Goal: Task Accomplishment & Management: Use online tool/utility

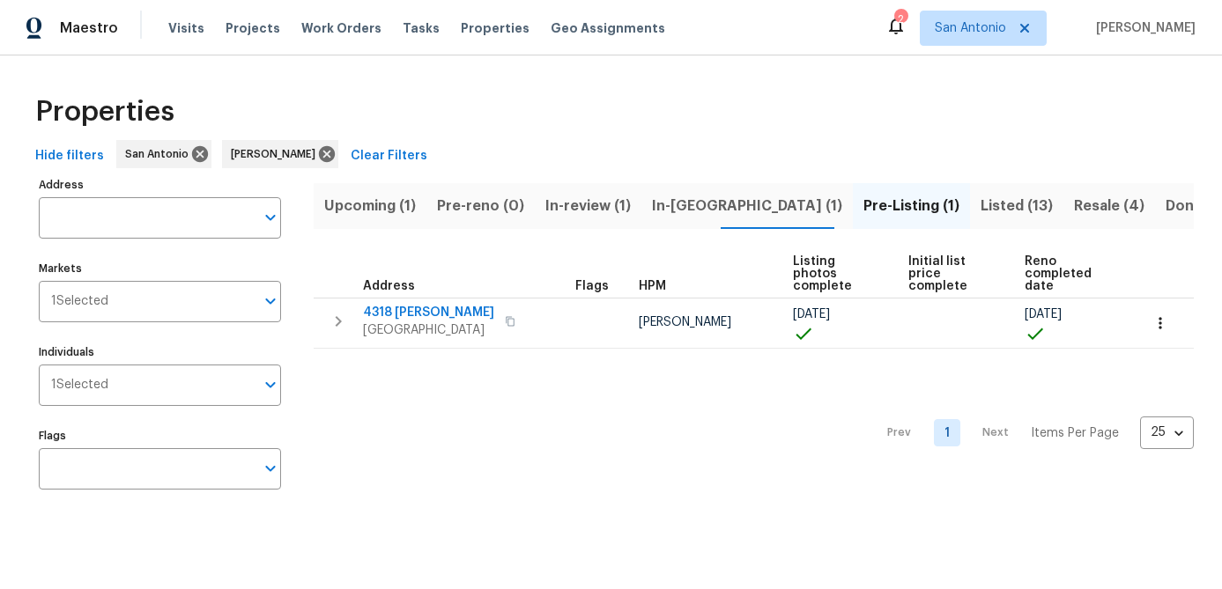
click at [668, 194] on span "In-reno (1)" at bounding box center [747, 206] width 190 height 25
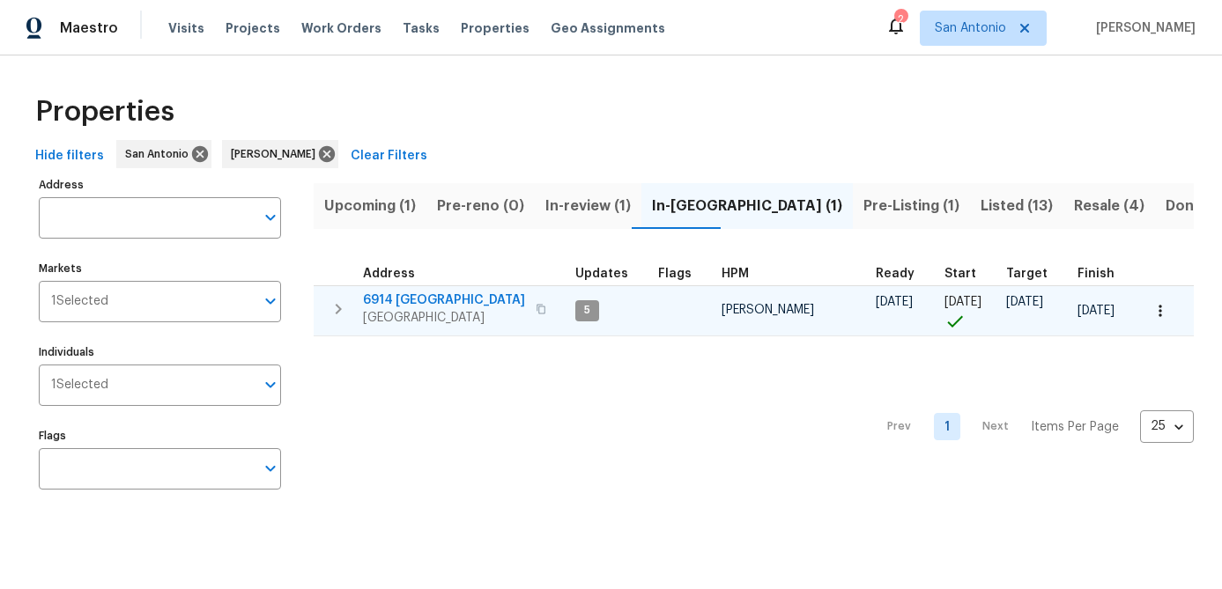
click at [397, 301] on span "6914 [GEOGRAPHIC_DATA]" at bounding box center [444, 301] width 162 height 18
click at [1162, 307] on icon "button" at bounding box center [1160, 311] width 18 height 18
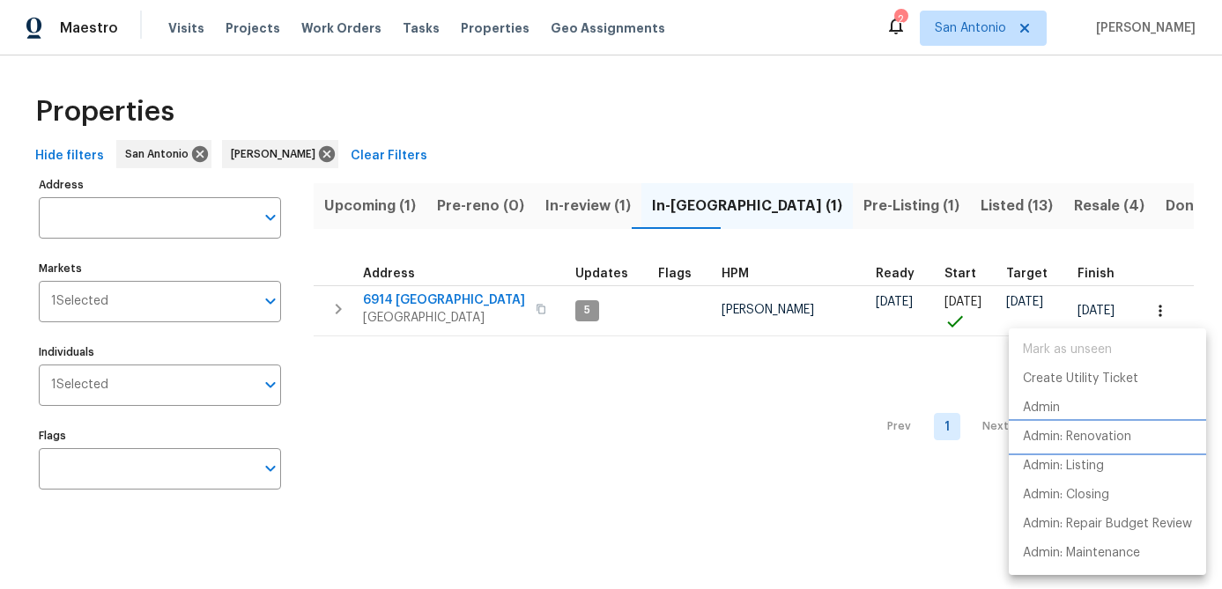
click at [1050, 436] on p "Admin: Renovation" at bounding box center [1077, 437] width 108 height 18
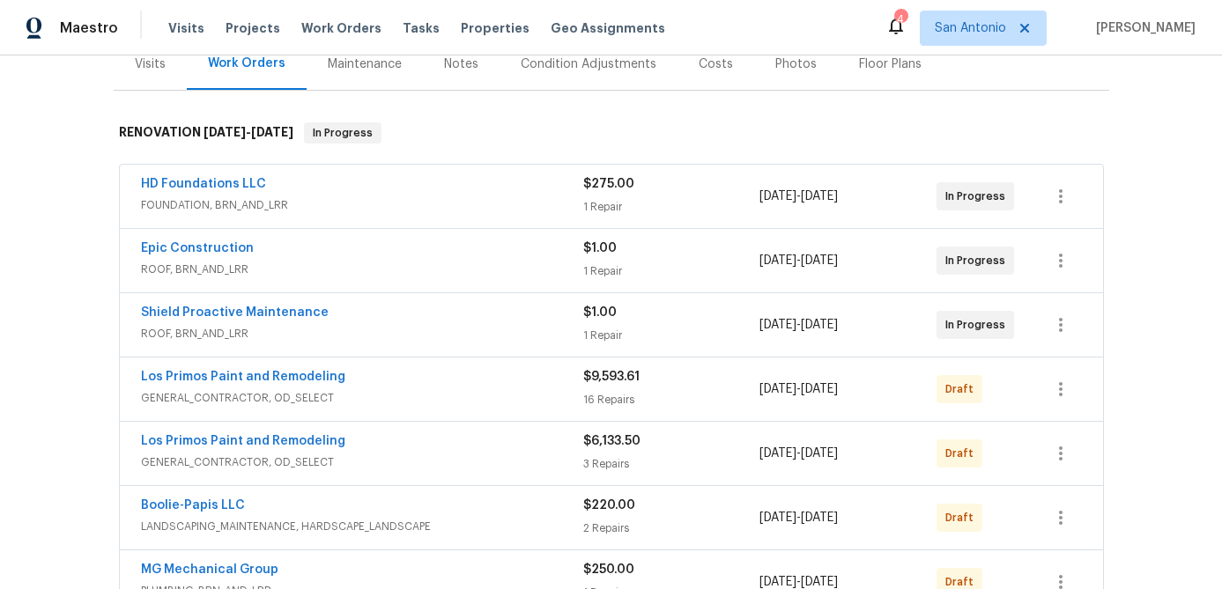
scroll to position [263, 0]
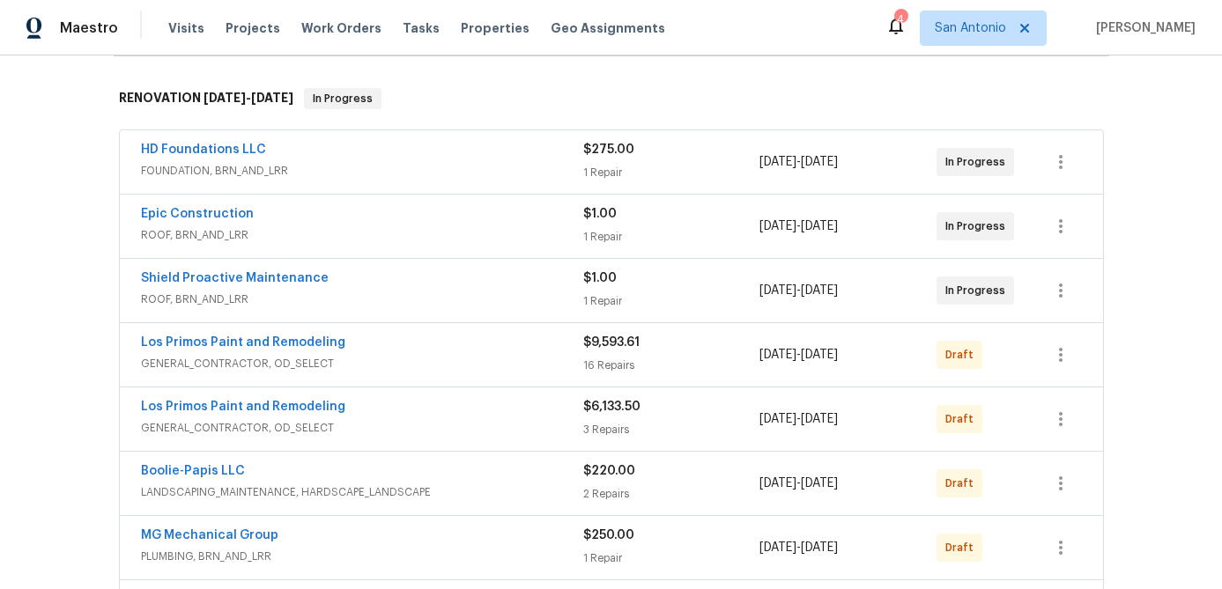
click at [233, 158] on span "HD Foundations LLC" at bounding box center [203, 150] width 125 height 18
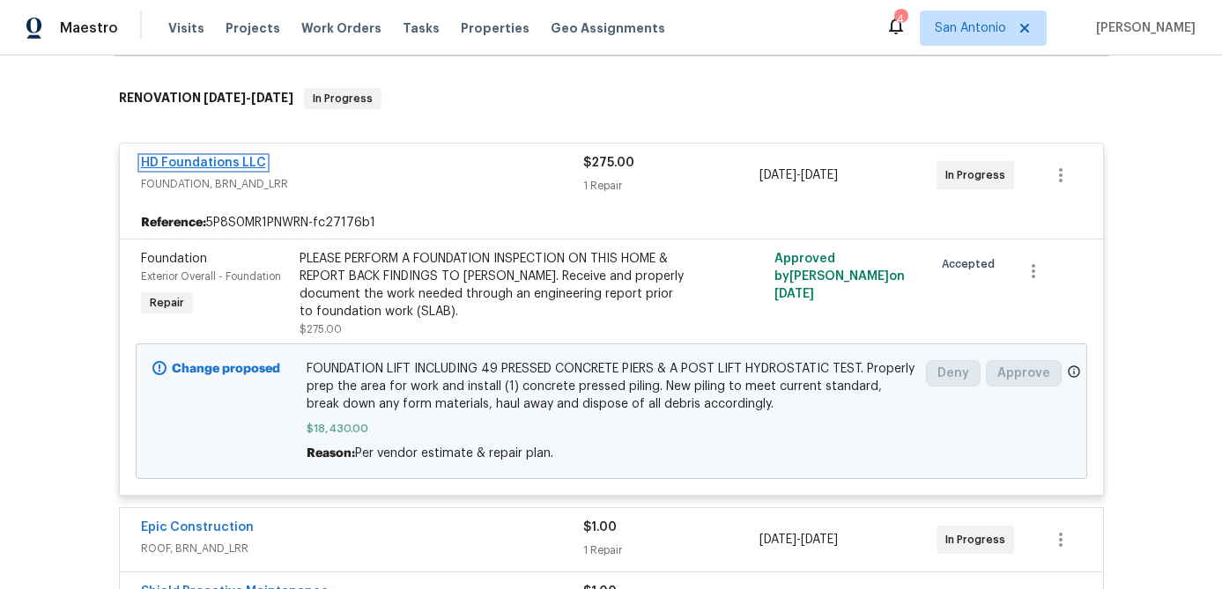
click at [203, 164] on link "HD Foundations LLC" at bounding box center [203, 163] width 125 height 12
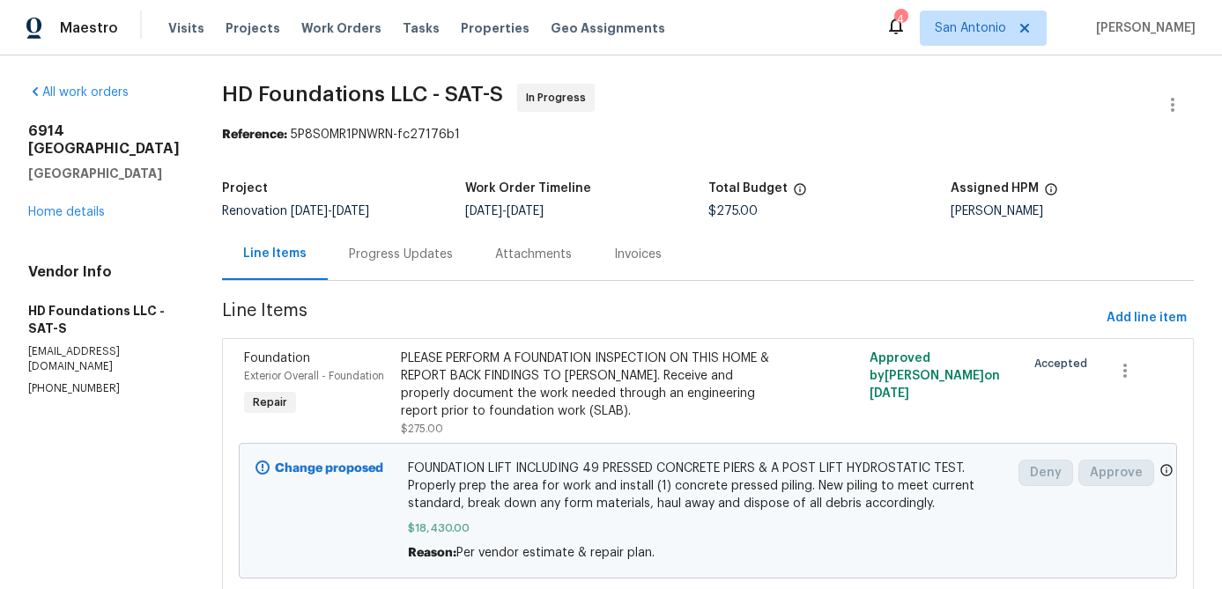
click at [380, 252] on div "Progress Updates" at bounding box center [401, 255] width 104 height 18
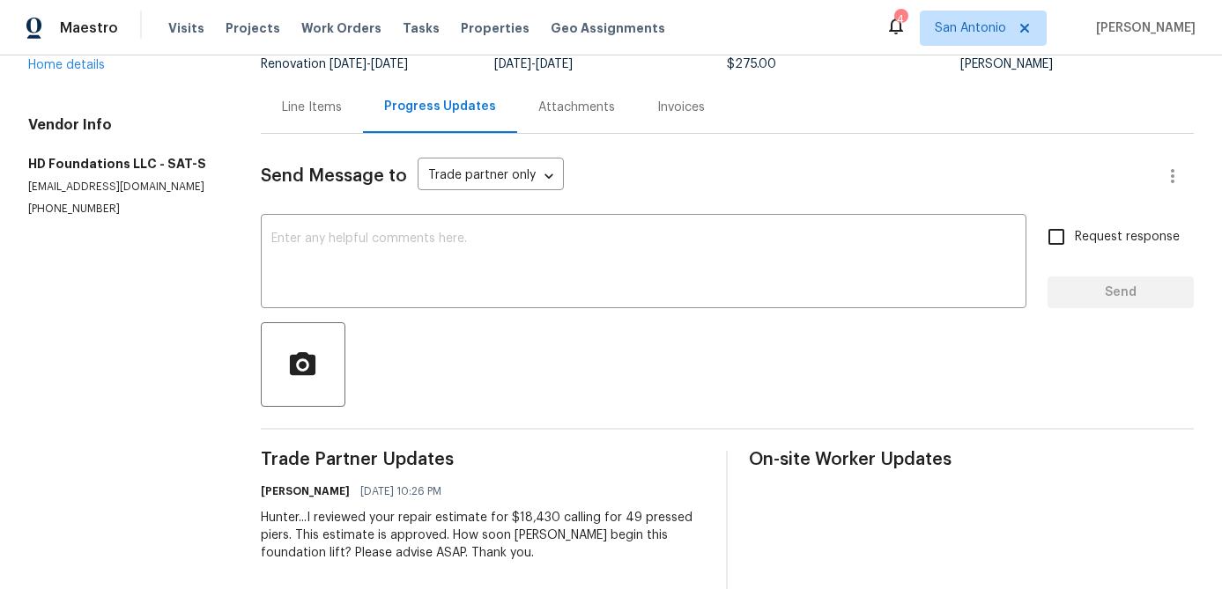
scroll to position [140, 0]
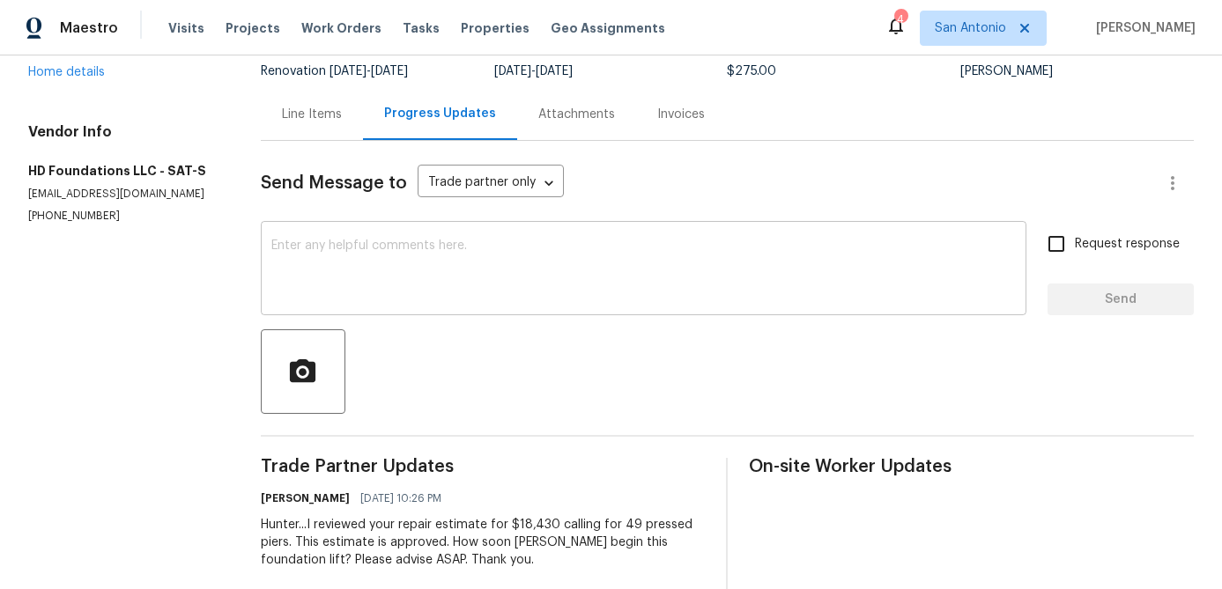
click at [398, 270] on textarea at bounding box center [643, 271] width 744 height 62
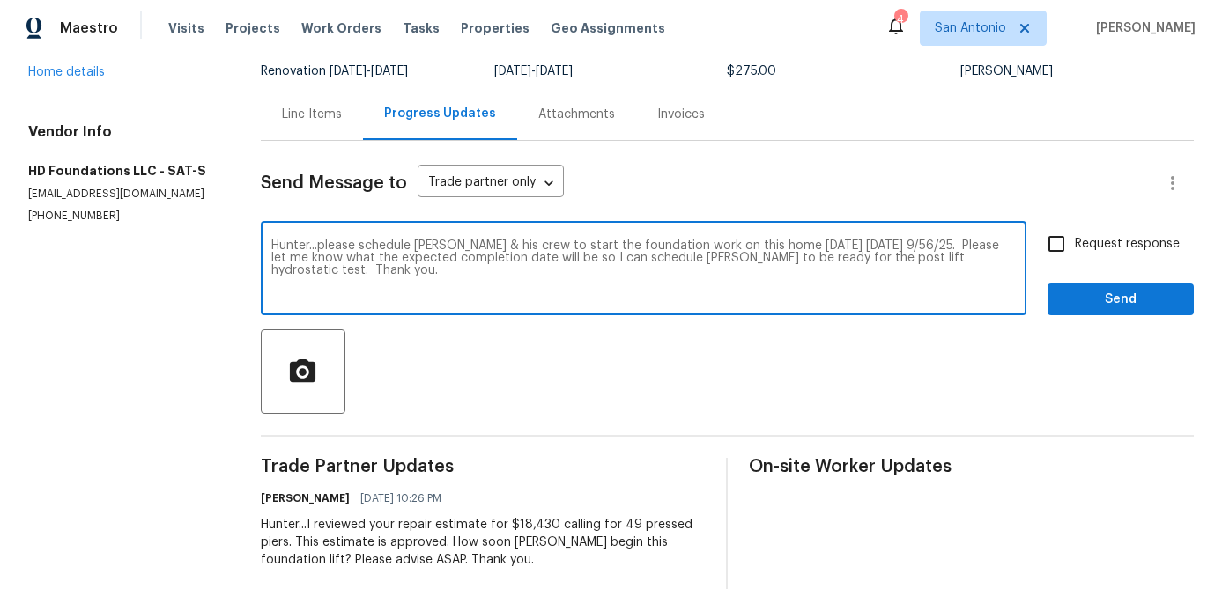
type textarea "Hunter...please schedule Santos & his crew to start the foundation work on this…"
click at [1060, 247] on input "Request response" at bounding box center [1056, 243] width 37 height 37
checkbox input "true"
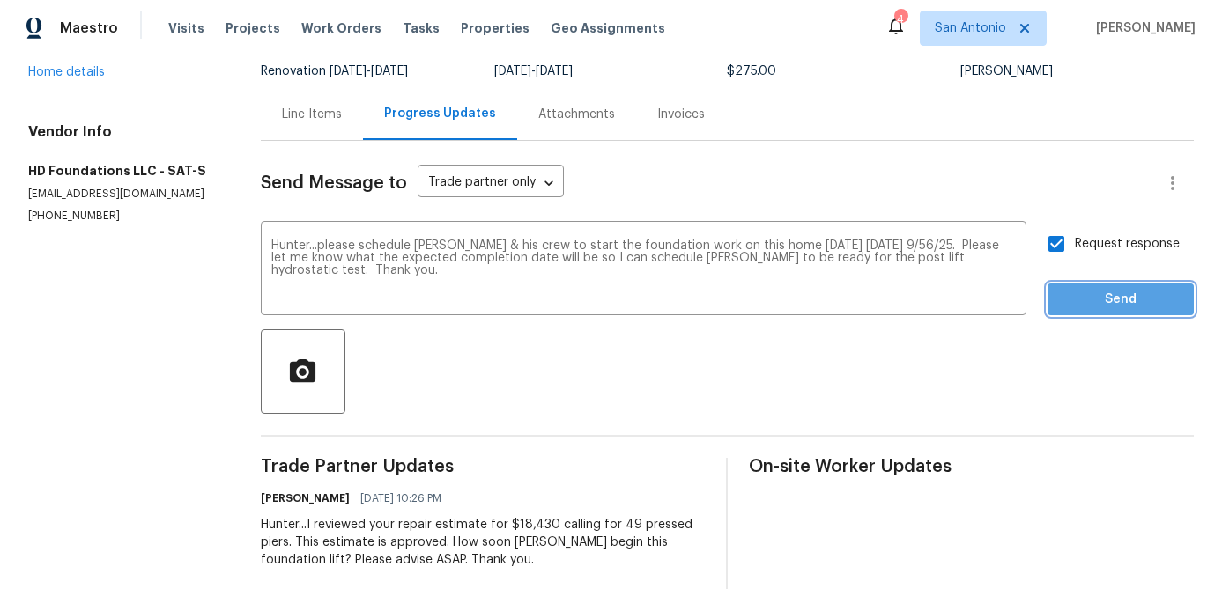
click at [1114, 302] on span "Send" at bounding box center [1120, 300] width 118 height 22
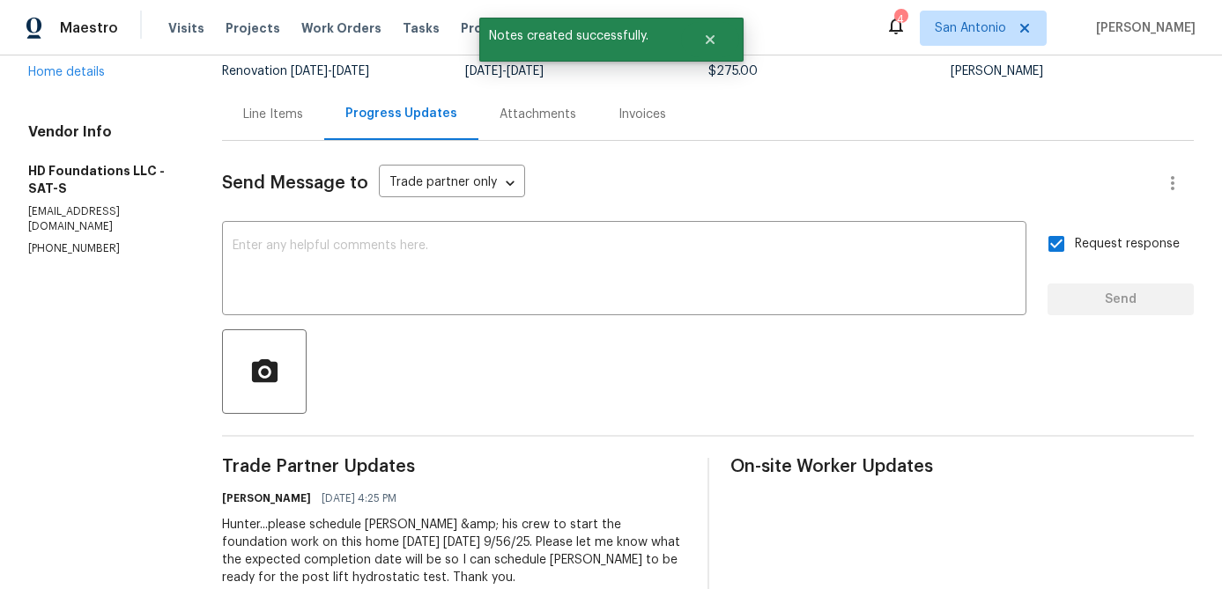
scroll to position [0, 0]
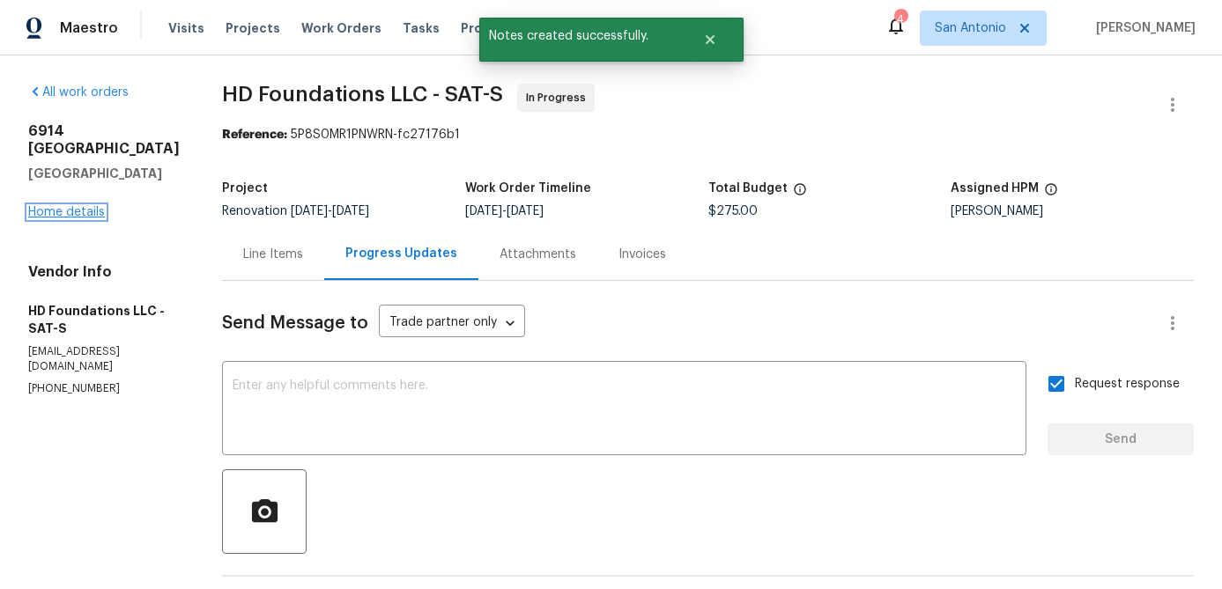
click at [65, 206] on link "Home details" at bounding box center [66, 212] width 77 height 12
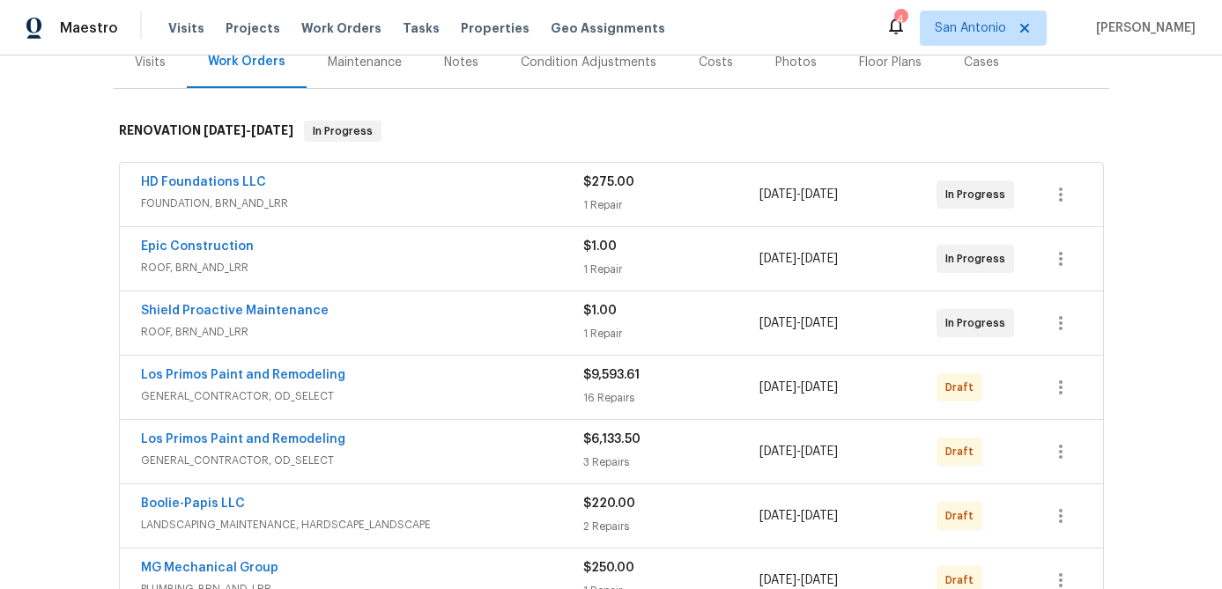
scroll to position [237, 0]
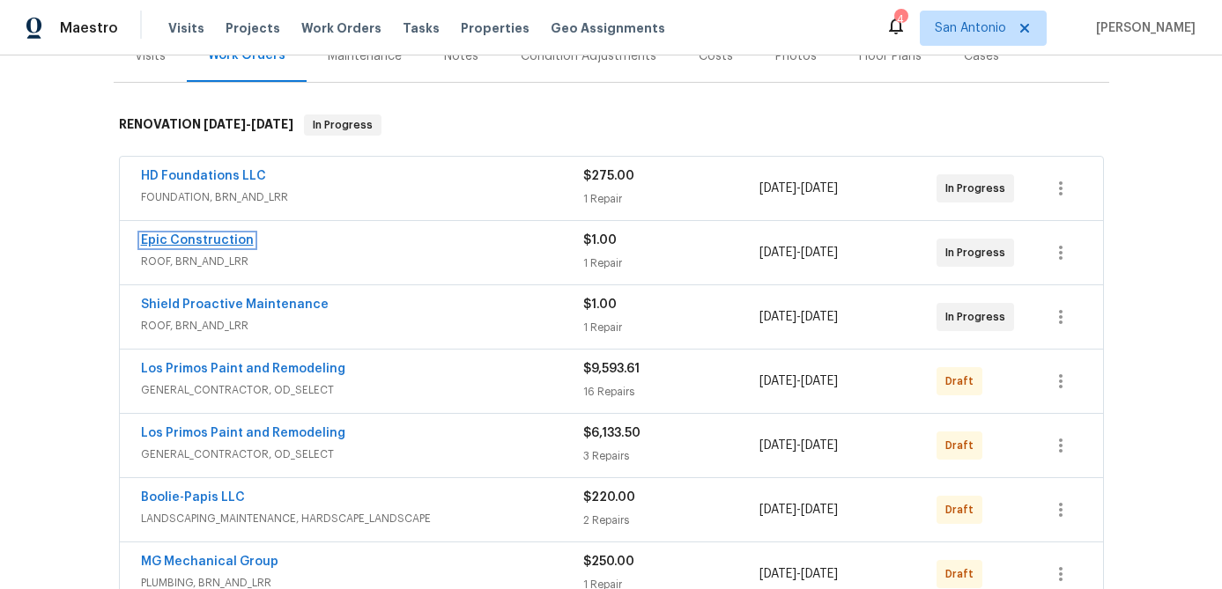
click at [198, 241] on link "Epic Construction" at bounding box center [197, 240] width 113 height 12
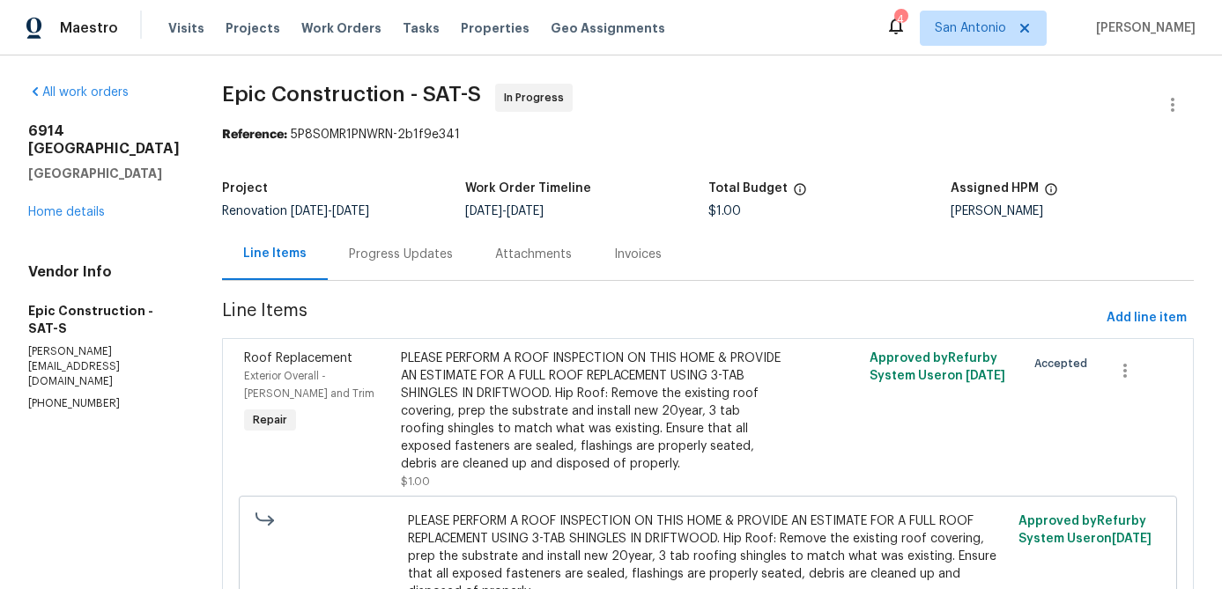
click at [353, 260] on div "Progress Updates" at bounding box center [401, 255] width 104 height 18
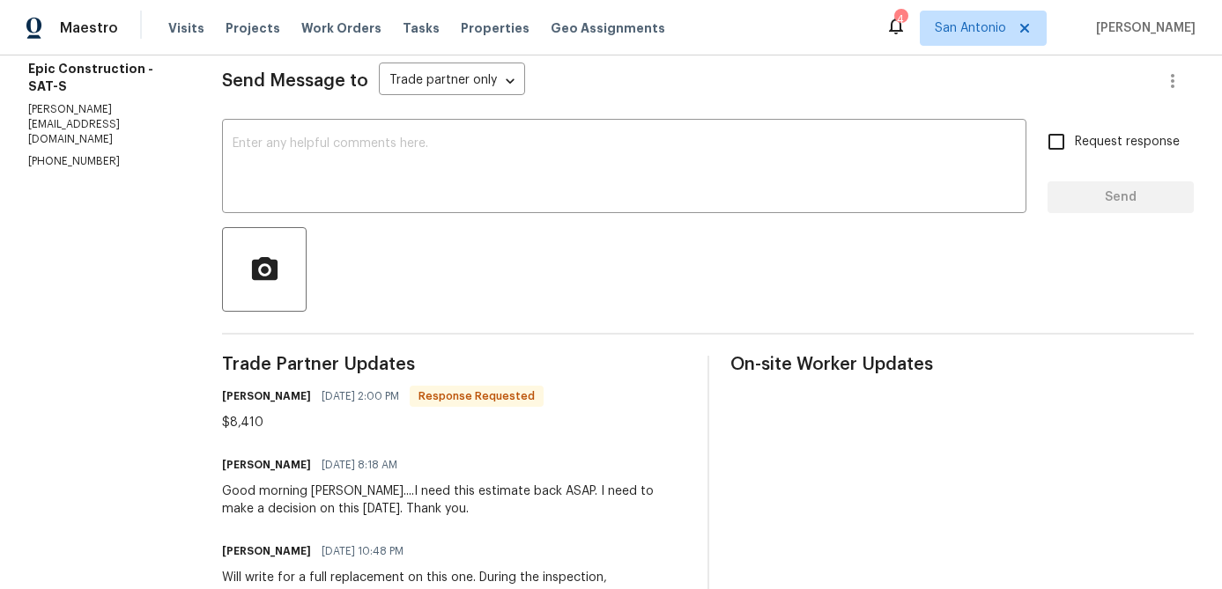
scroll to position [240, 0]
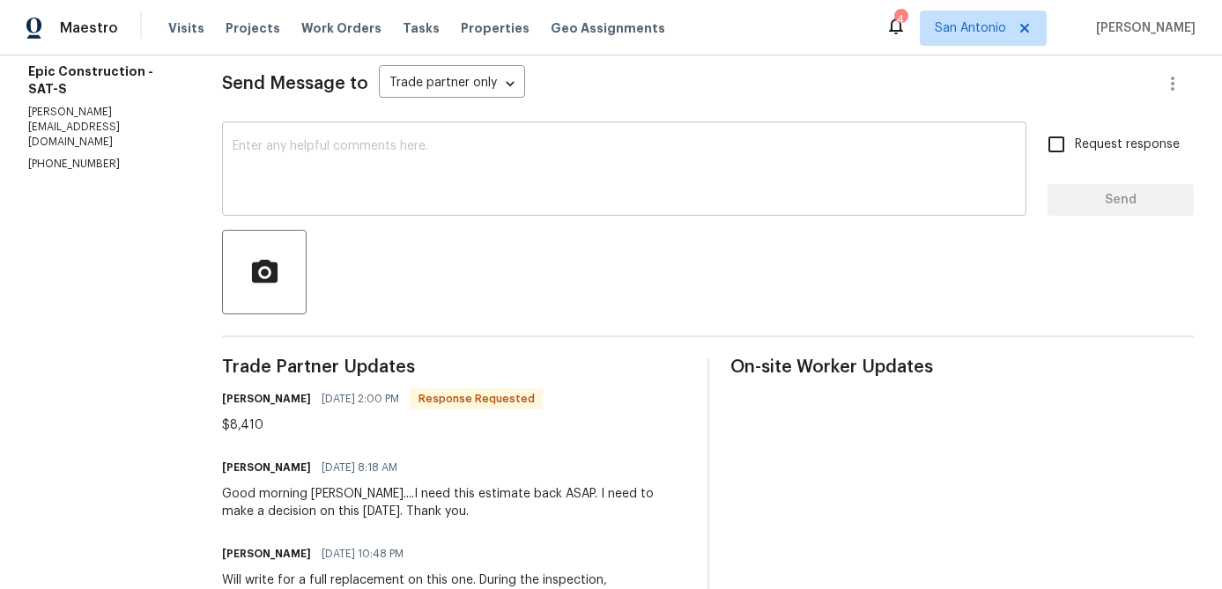
click at [354, 182] on textarea at bounding box center [624, 171] width 783 height 62
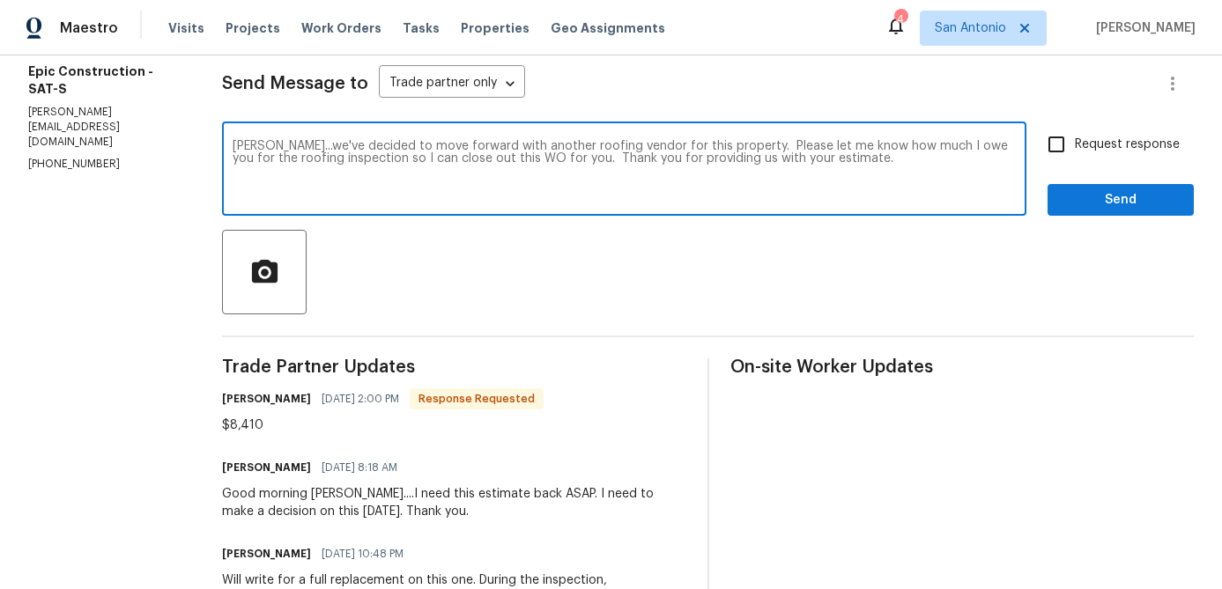
type textarea "Kris...we've decided to move forward with another roofing vendor for this prope…"
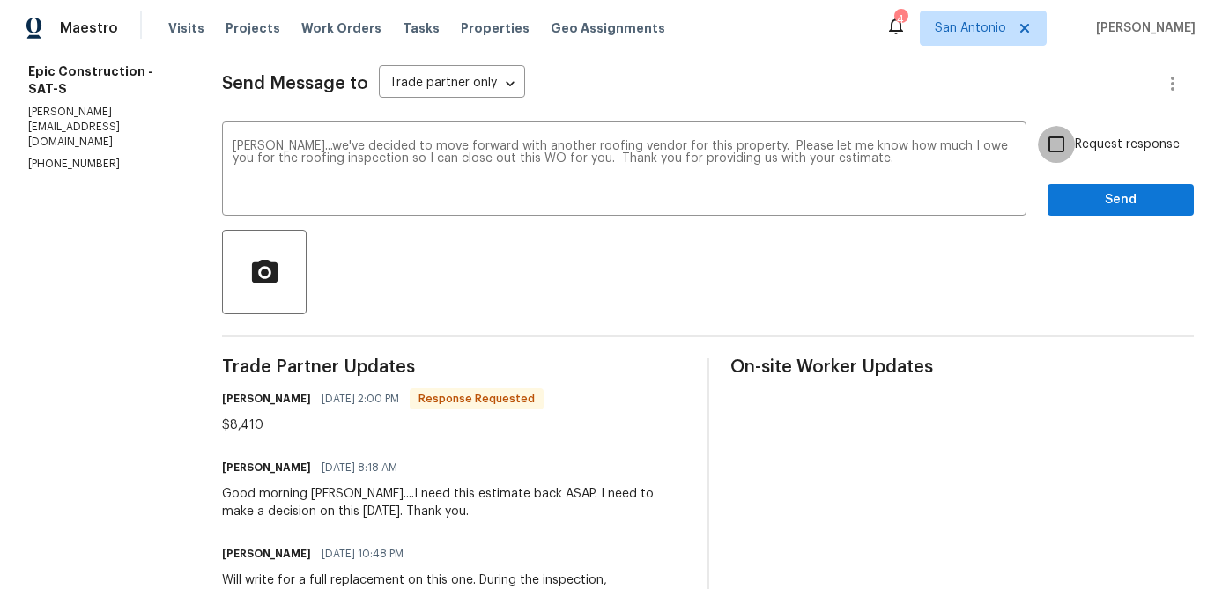
click at [1065, 141] on input "Request response" at bounding box center [1056, 144] width 37 height 37
checkbox input "true"
click at [1097, 187] on button "Send" at bounding box center [1120, 200] width 146 height 33
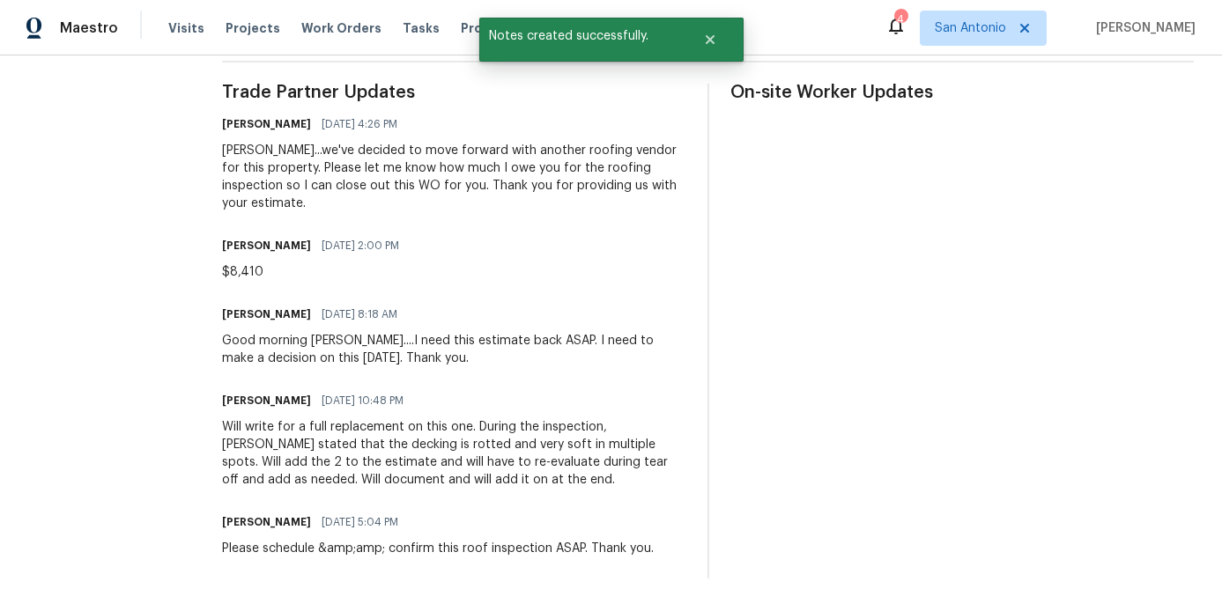
scroll to position [0, 0]
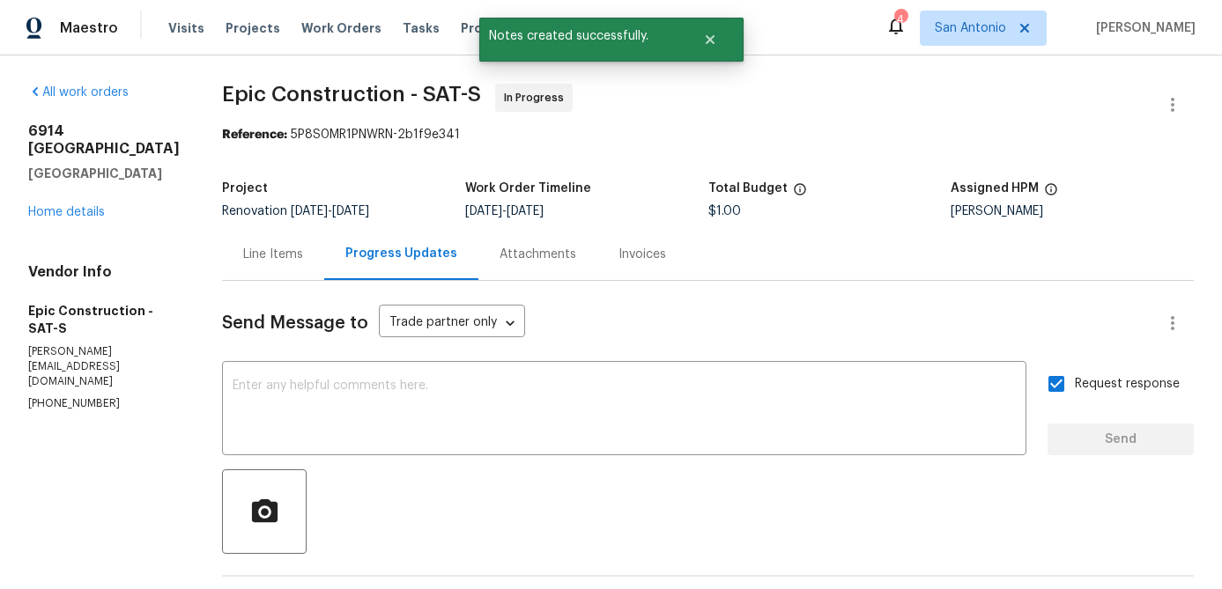
click at [65, 186] on div "6914 Port Bay San Antonio, TX 78242 Home details" at bounding box center [103, 171] width 151 height 99
click at [62, 206] on link "Home details" at bounding box center [66, 212] width 77 height 12
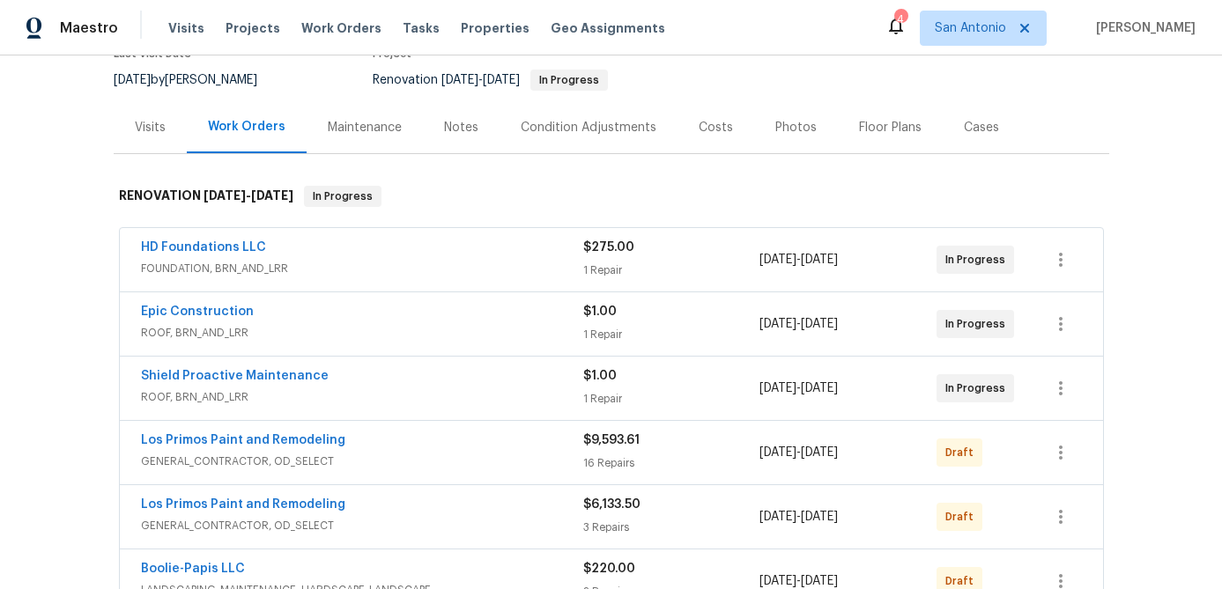
scroll to position [192, 0]
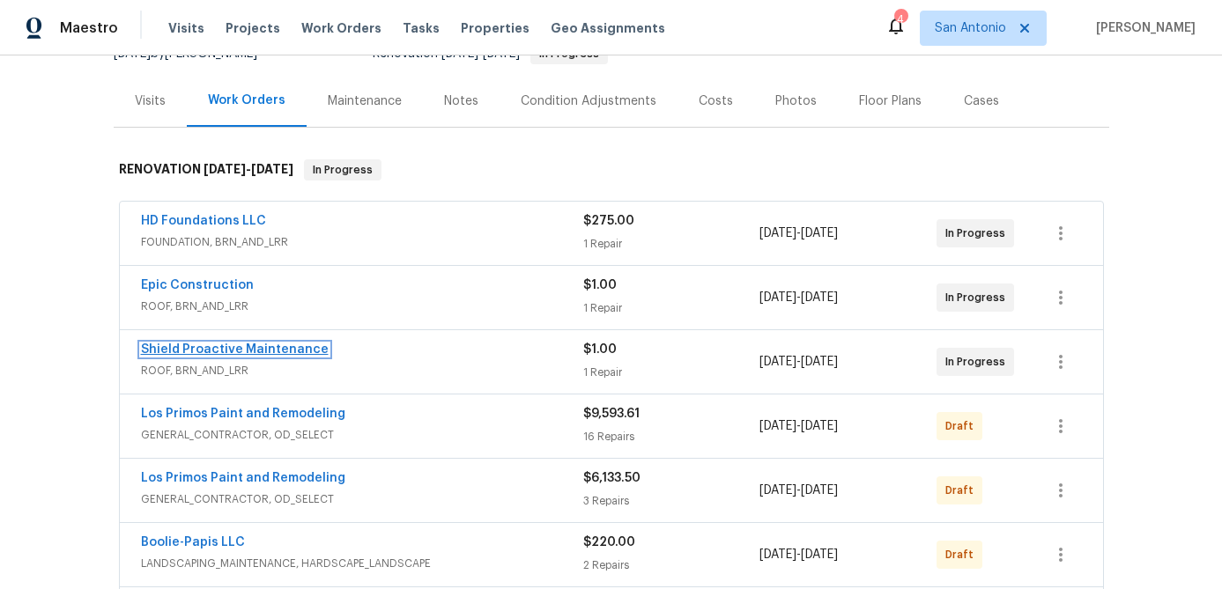
click at [236, 353] on link "Shield Proactive Maintenance" at bounding box center [235, 349] width 188 height 12
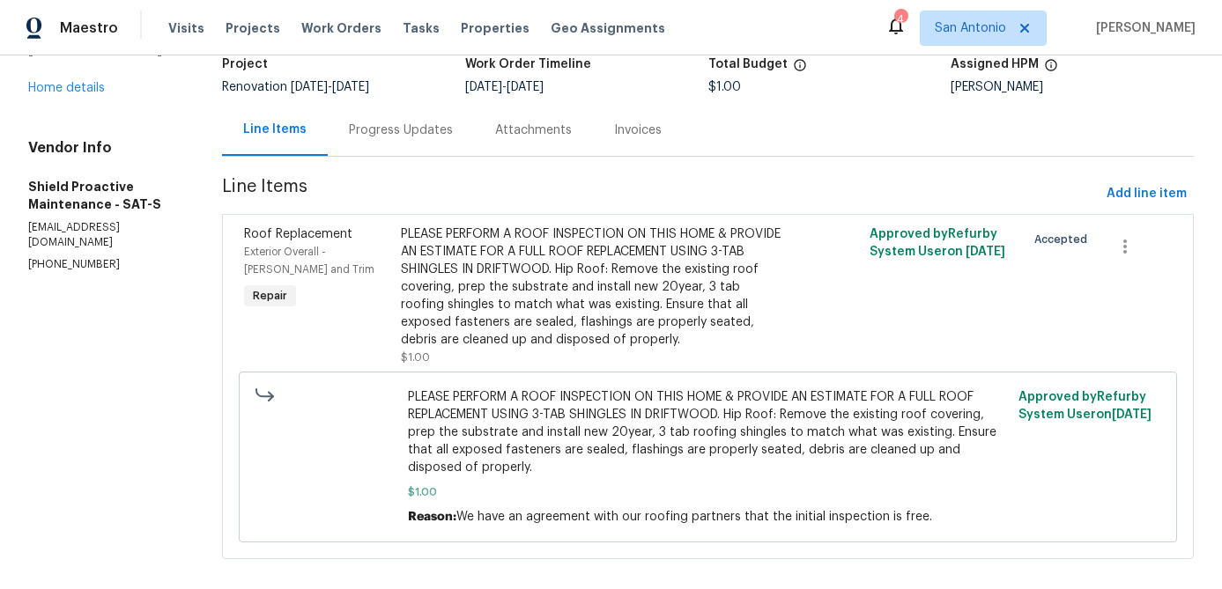
scroll to position [127, 0]
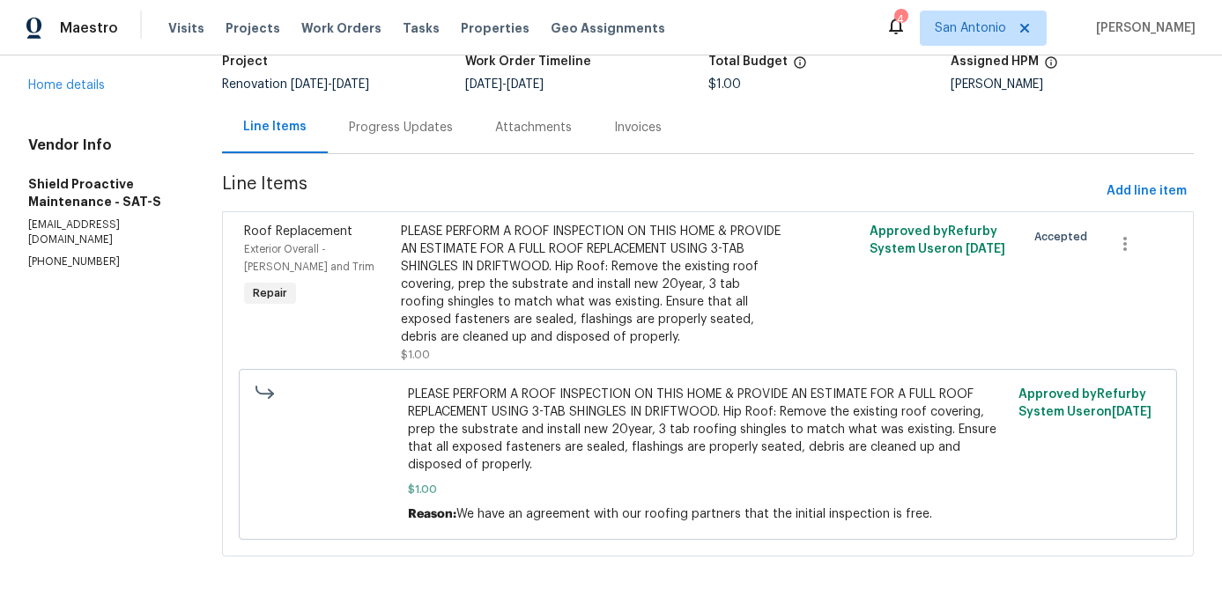
click at [520, 285] on div "PLEASE PERFORM A ROOF INSPECTION ON THIS HOME & PROVIDE AN ESTIMATE FOR A FULL …" at bounding box center [591, 284] width 380 height 123
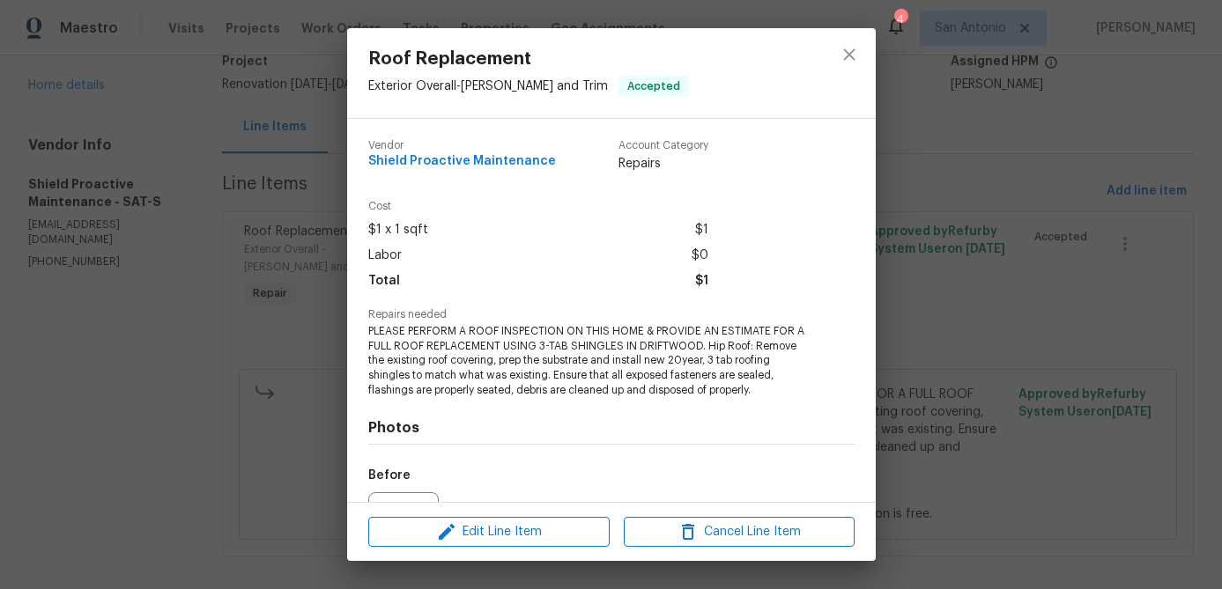
scroll to position [193, 0]
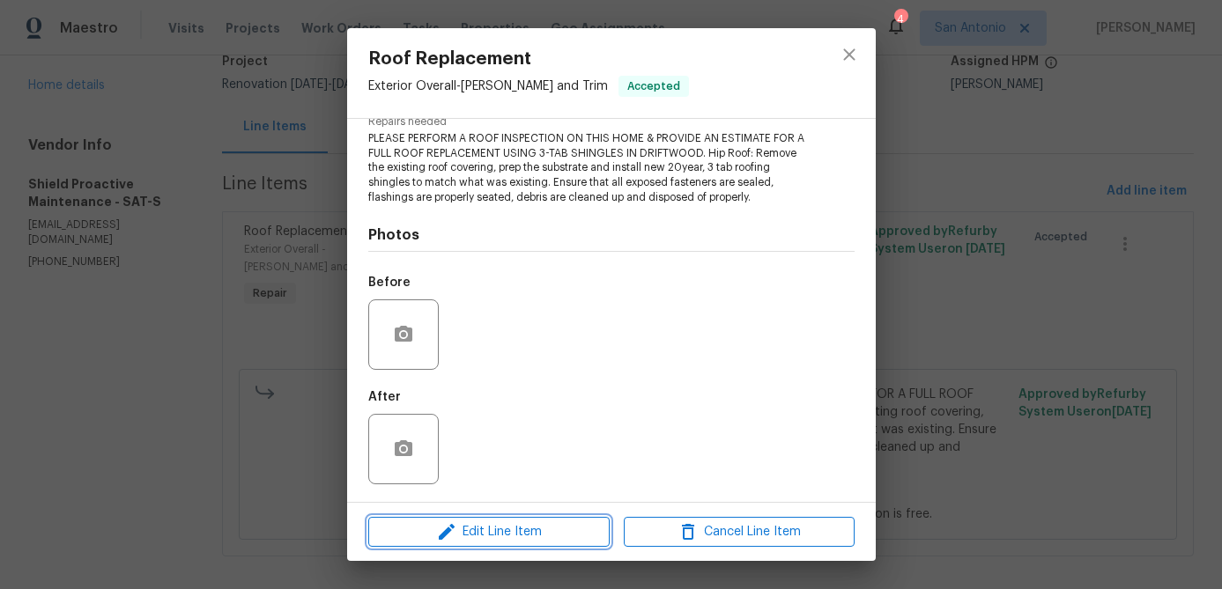
click at [491, 530] on span "Edit Line Item" at bounding box center [488, 532] width 231 height 22
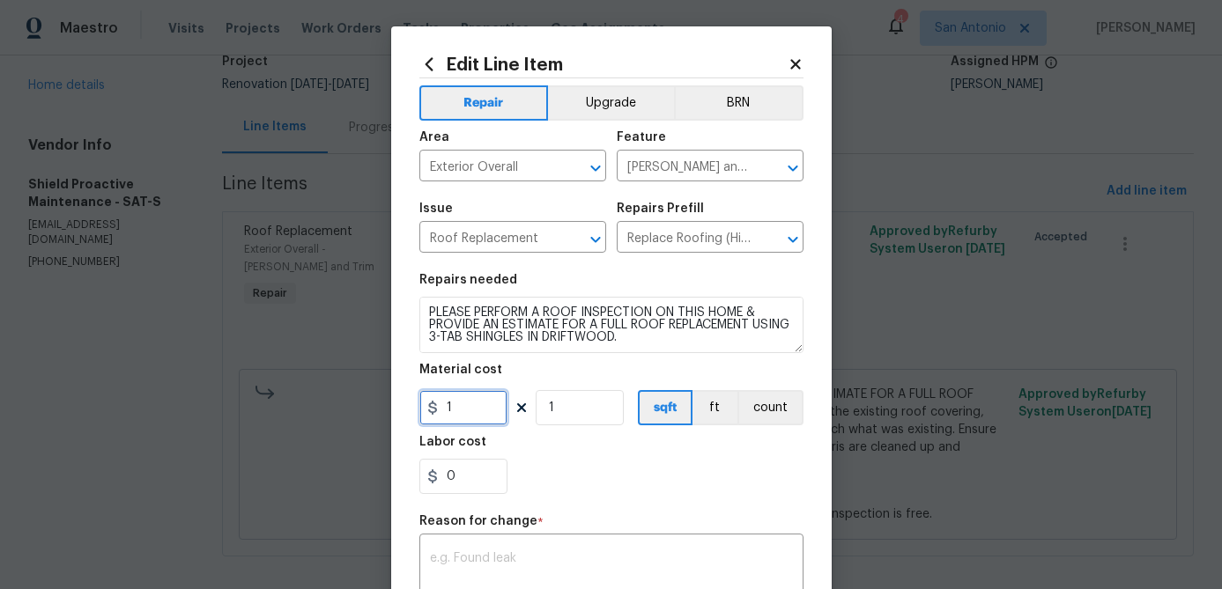
click at [486, 419] on input "1" at bounding box center [463, 407] width 88 height 35
type input "10109"
click at [585, 413] on input "1" at bounding box center [579, 407] width 88 height 35
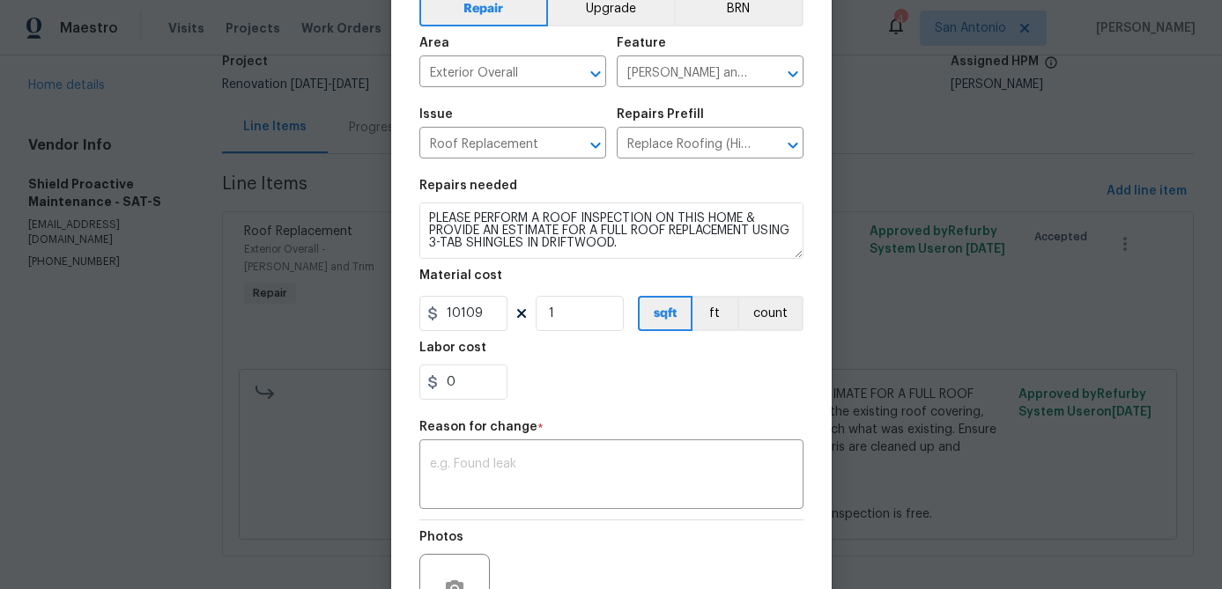
click at [504, 436] on div "Reason for change *" at bounding box center [611, 432] width 384 height 23
click at [499, 464] on textarea at bounding box center [611, 476] width 363 height 37
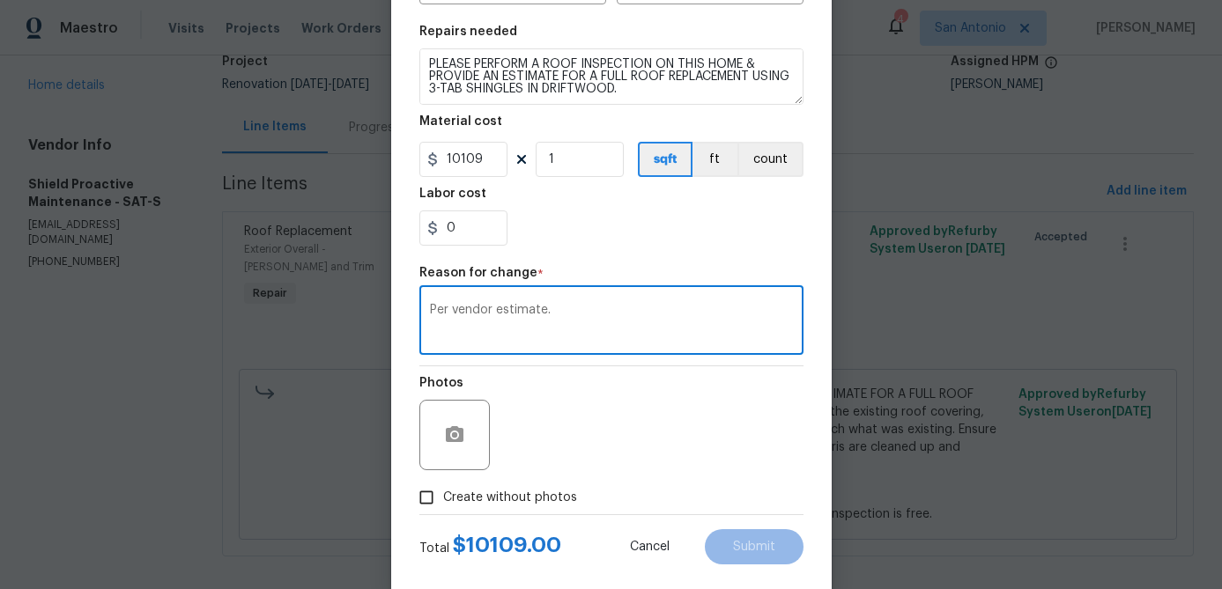
scroll to position [279, 0]
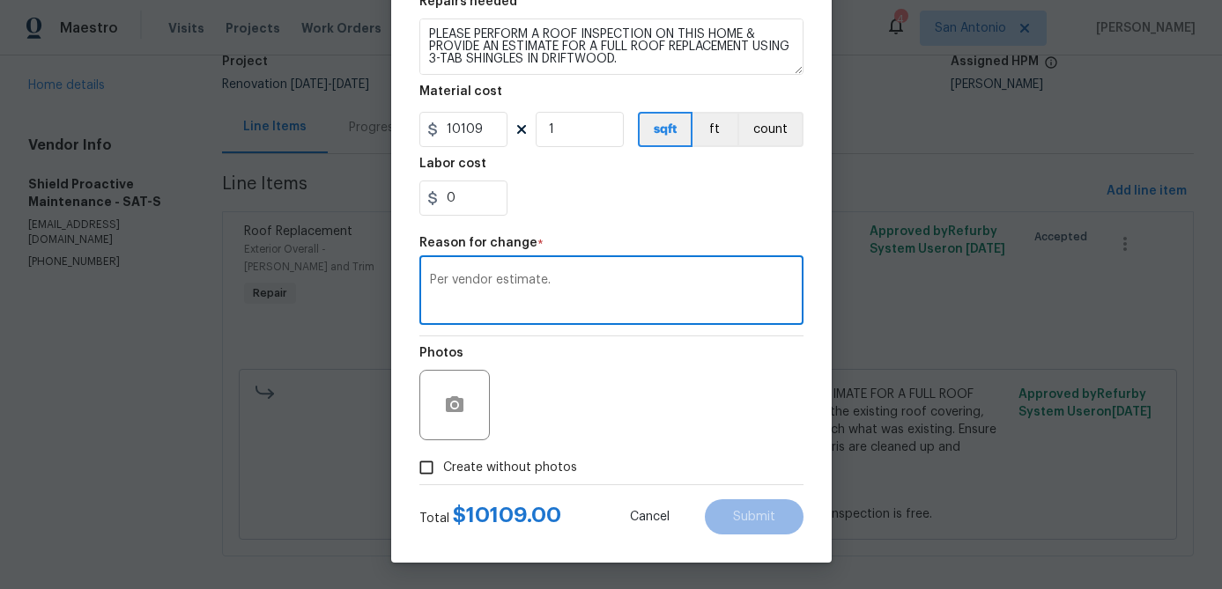
type textarea "Per vendor estimate."
click at [428, 475] on input "Create without photos" at bounding box center [426, 467] width 33 height 33
checkbox input "true"
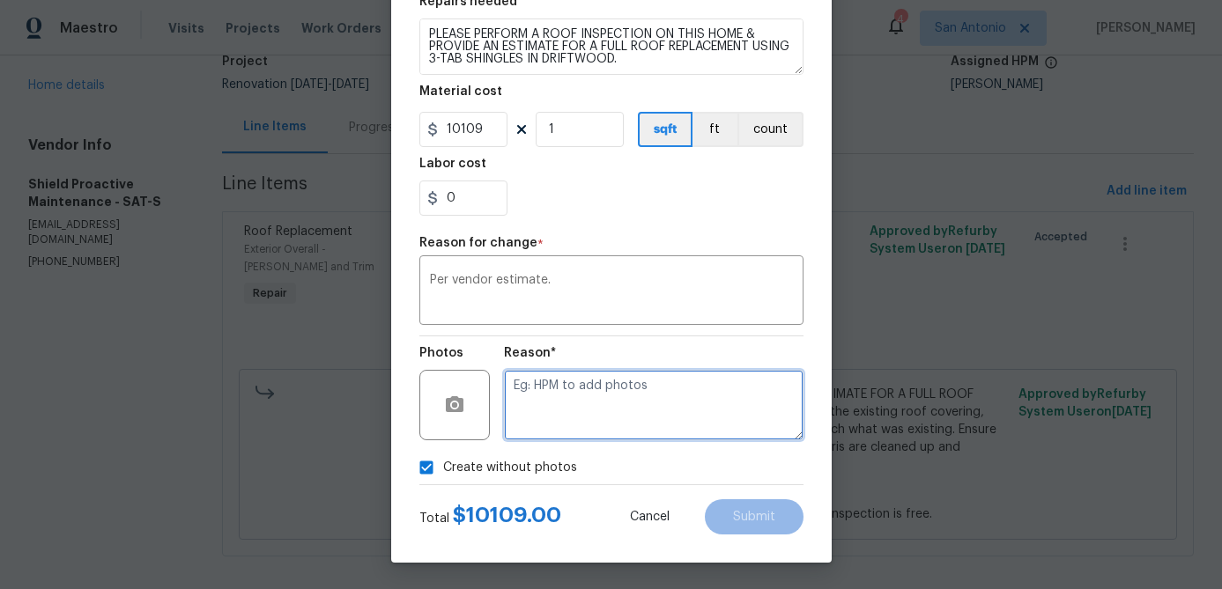
click at [565, 402] on textarea at bounding box center [653, 405] width 299 height 70
type textarea "."
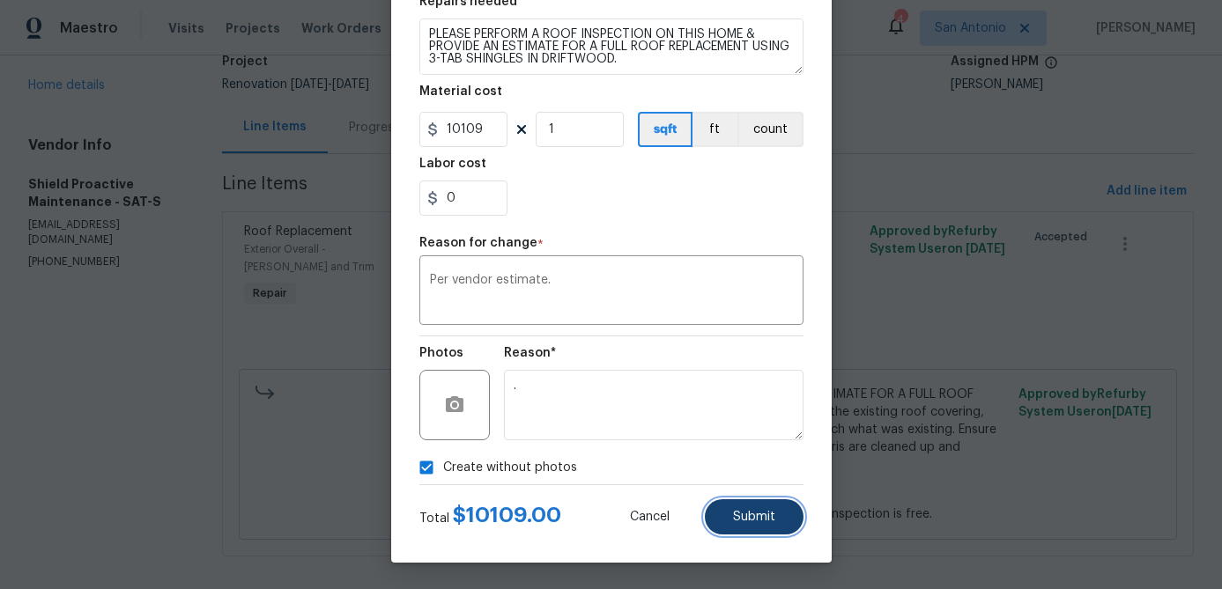
click at [768, 506] on button "Submit" at bounding box center [754, 516] width 99 height 35
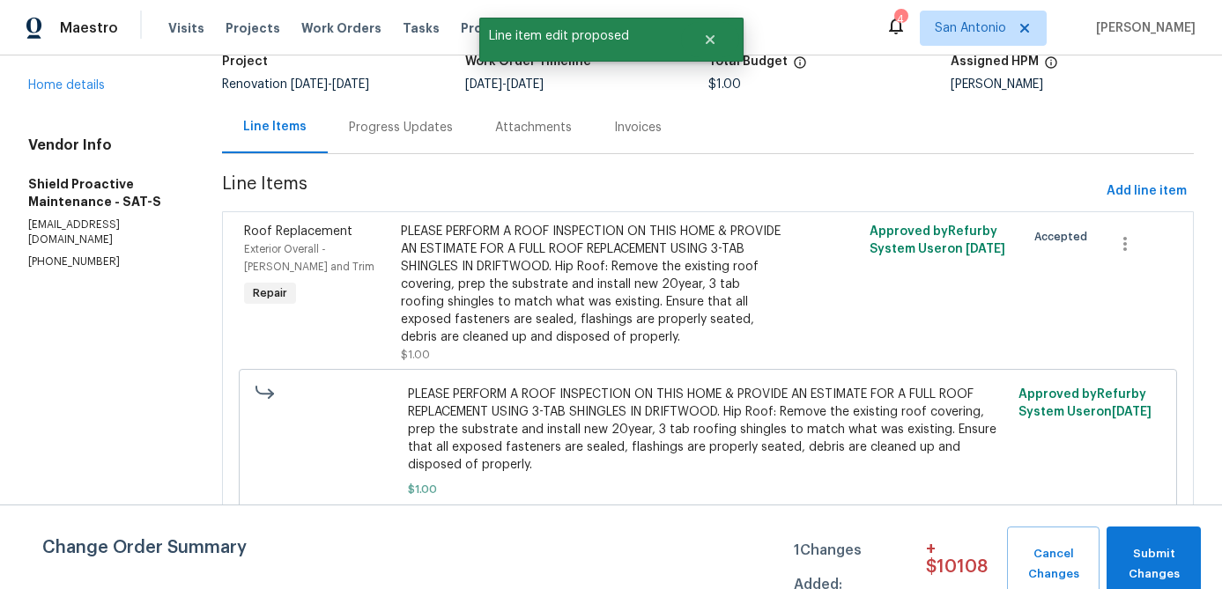
scroll to position [0, 0]
click at [1153, 565] on span "Submit Changes" at bounding box center [1153, 564] width 77 height 41
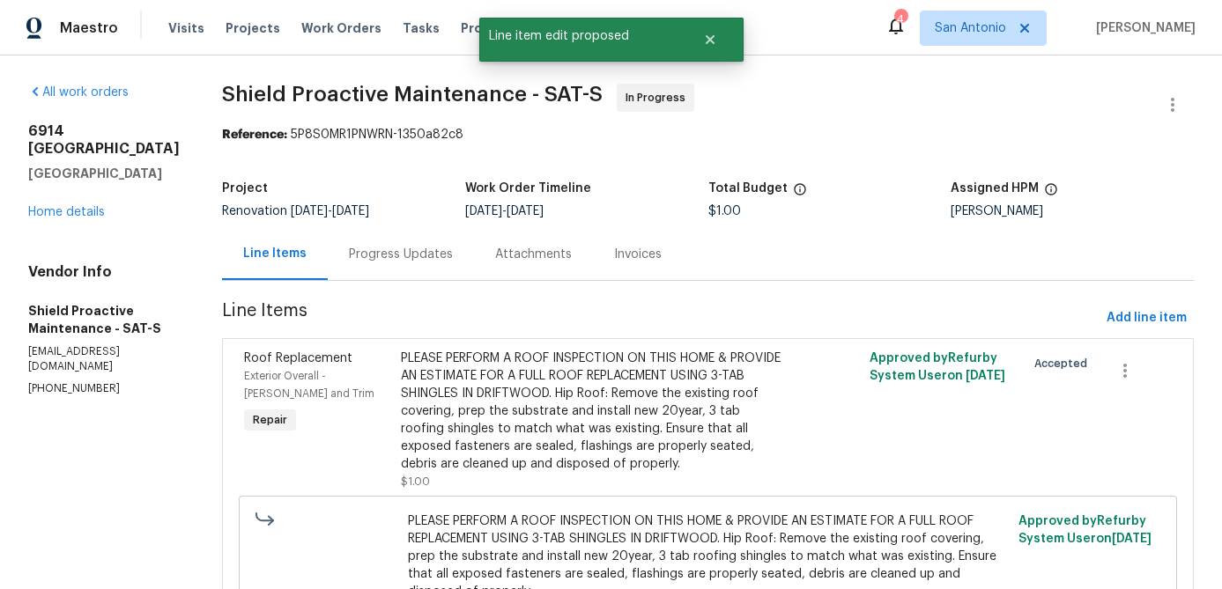
click at [349, 246] on div "Progress Updates" at bounding box center [401, 255] width 104 height 18
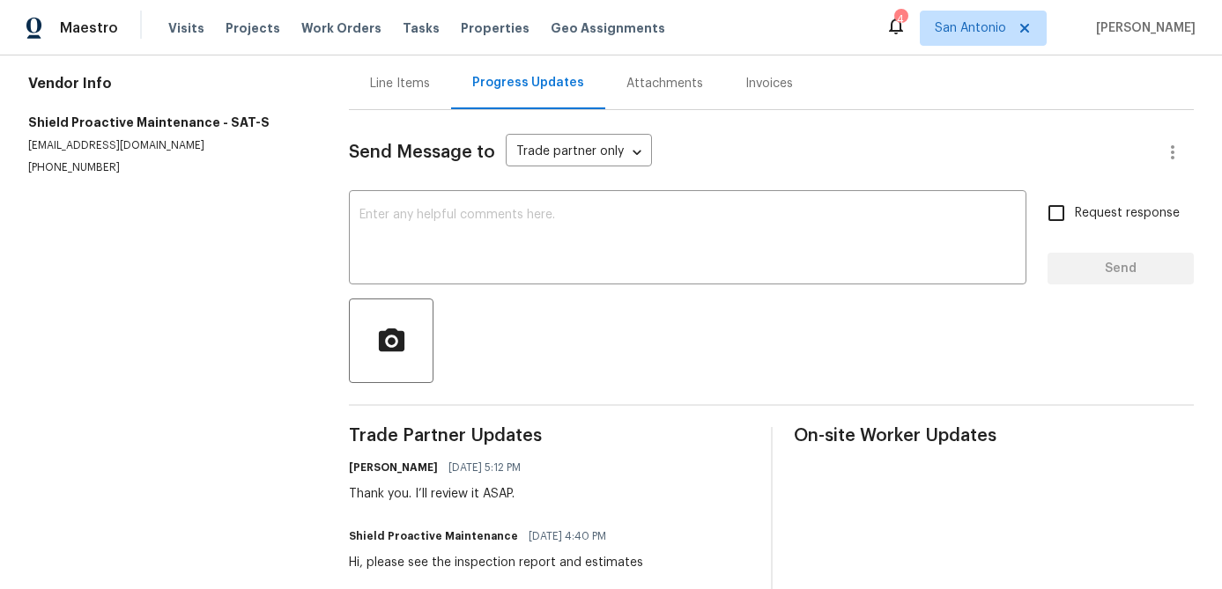
scroll to position [156, 0]
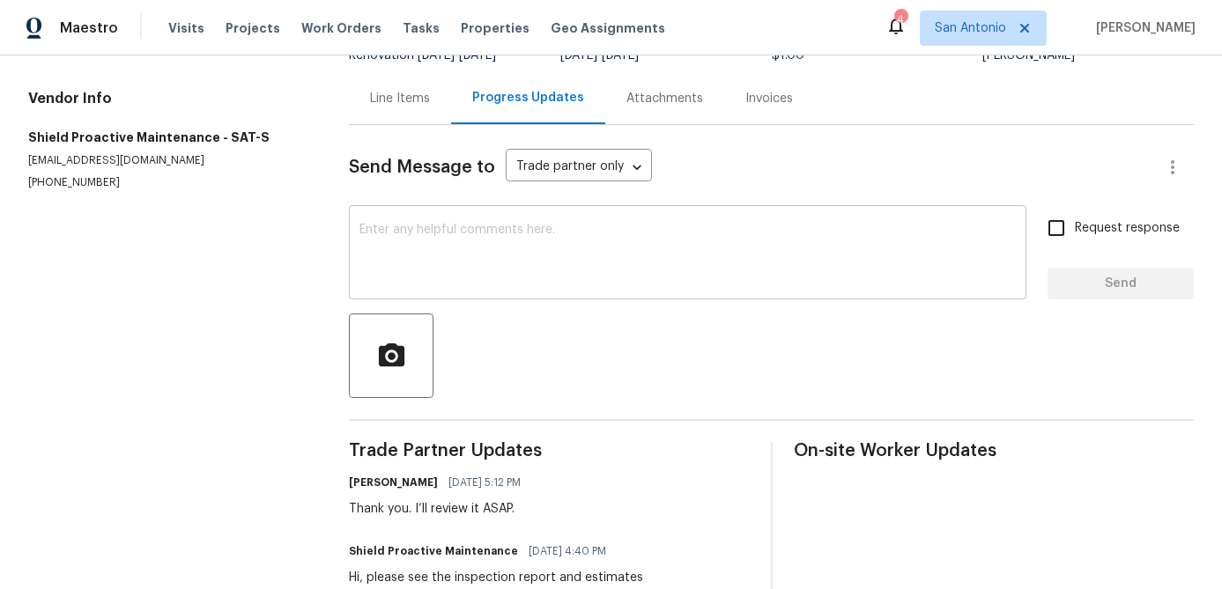
click at [508, 270] on textarea at bounding box center [687, 255] width 656 height 62
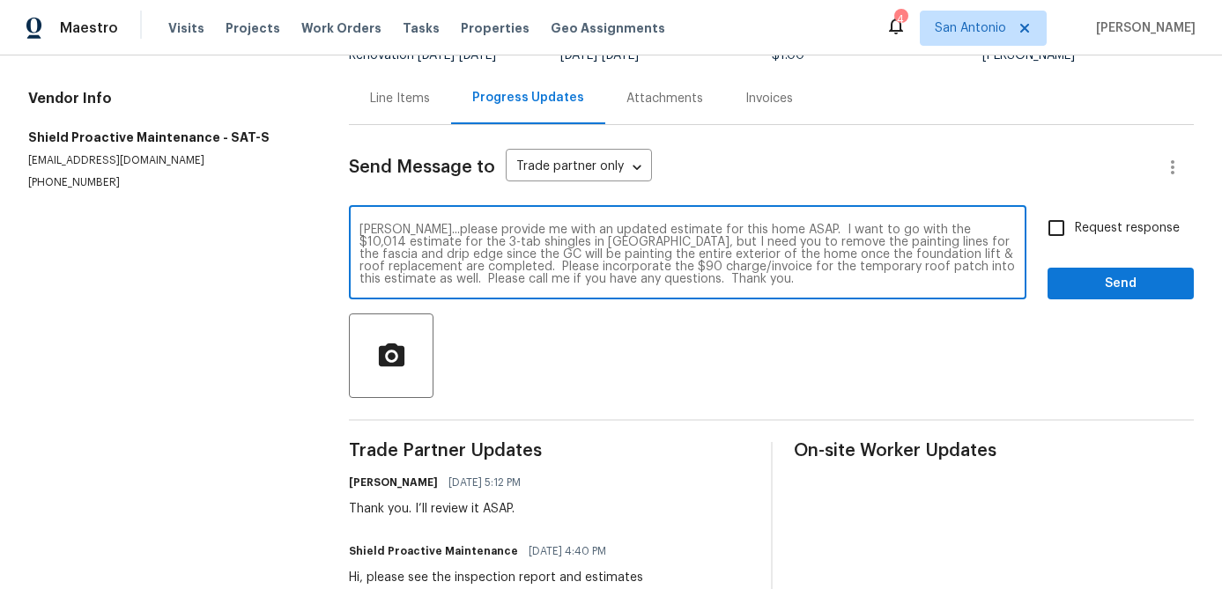
type textarea "Jonathan...please provide me with an updated estimate for this home ASAP. I wan…"
click at [1060, 223] on input "Request response" at bounding box center [1056, 228] width 37 height 37
checkbox input "true"
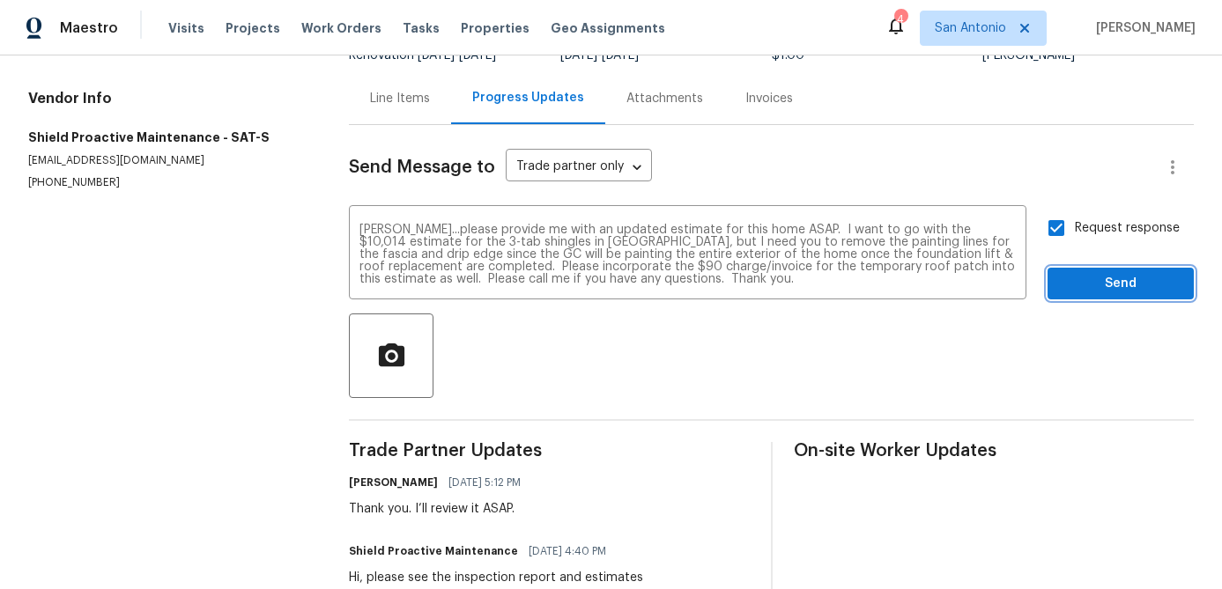
click at [1095, 277] on span "Send" at bounding box center [1120, 284] width 118 height 22
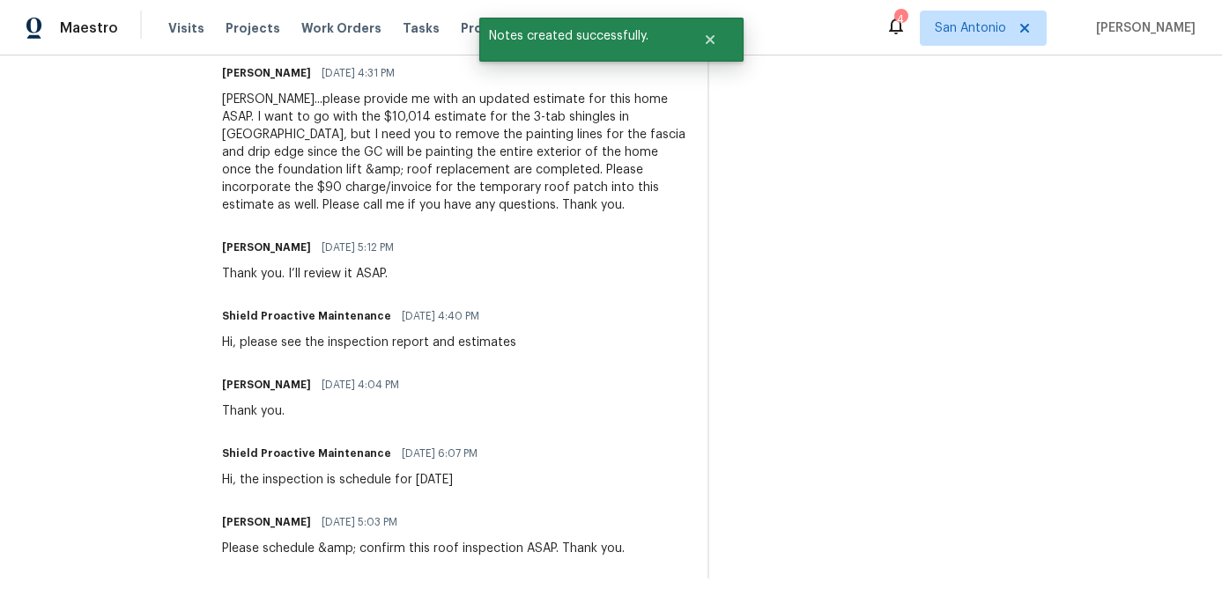
scroll to position [0, 0]
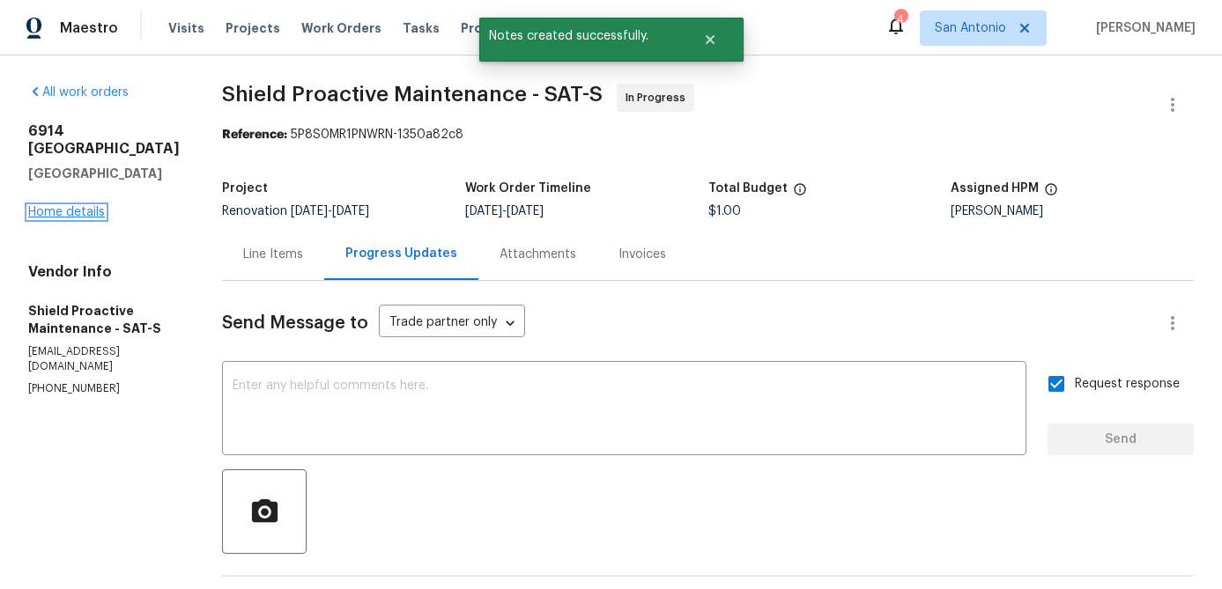
click at [78, 218] on link "Home details" at bounding box center [66, 212] width 77 height 12
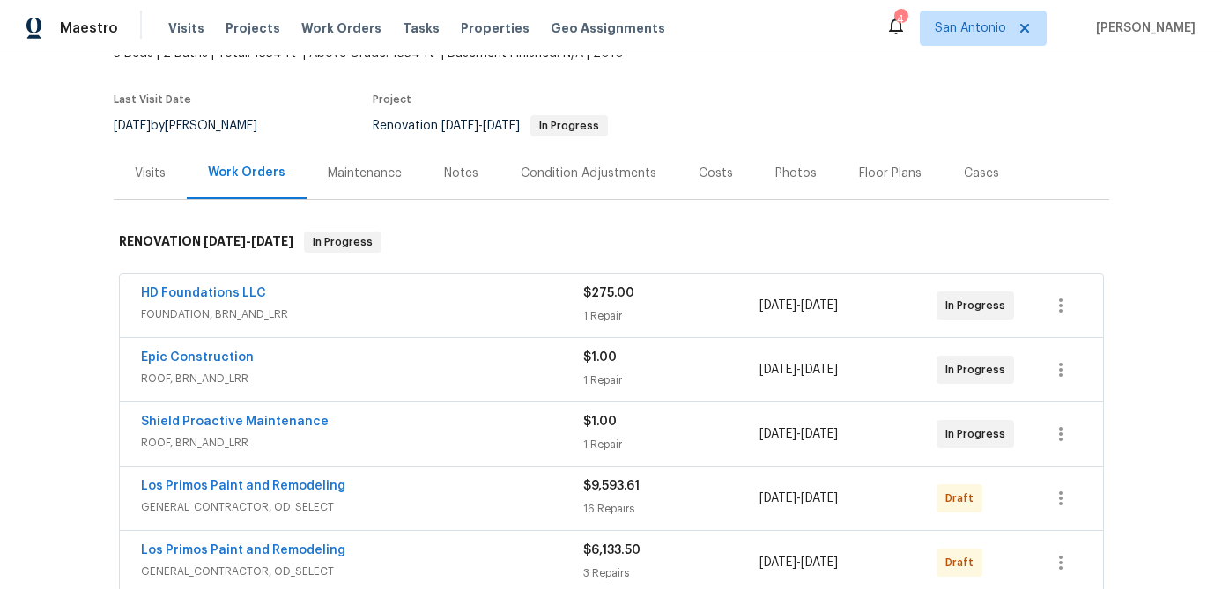
scroll to position [122, 0]
click at [459, 171] on div "Notes" at bounding box center [461, 172] width 34 height 18
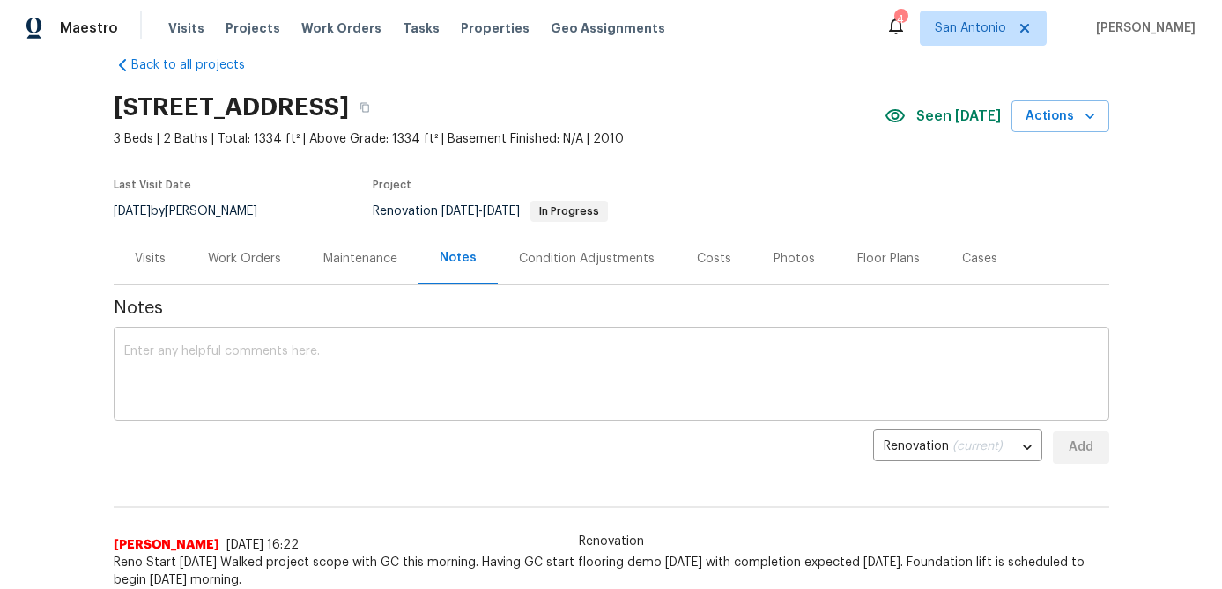
scroll to position [11, 0]
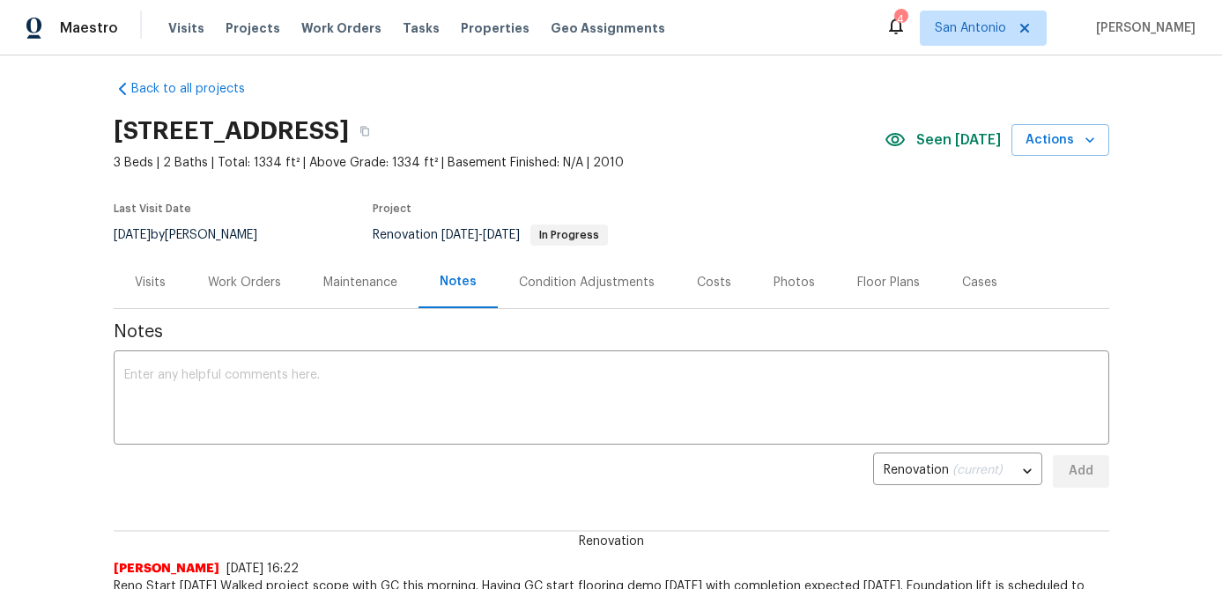
click at [251, 285] on div "Work Orders" at bounding box center [244, 283] width 73 height 18
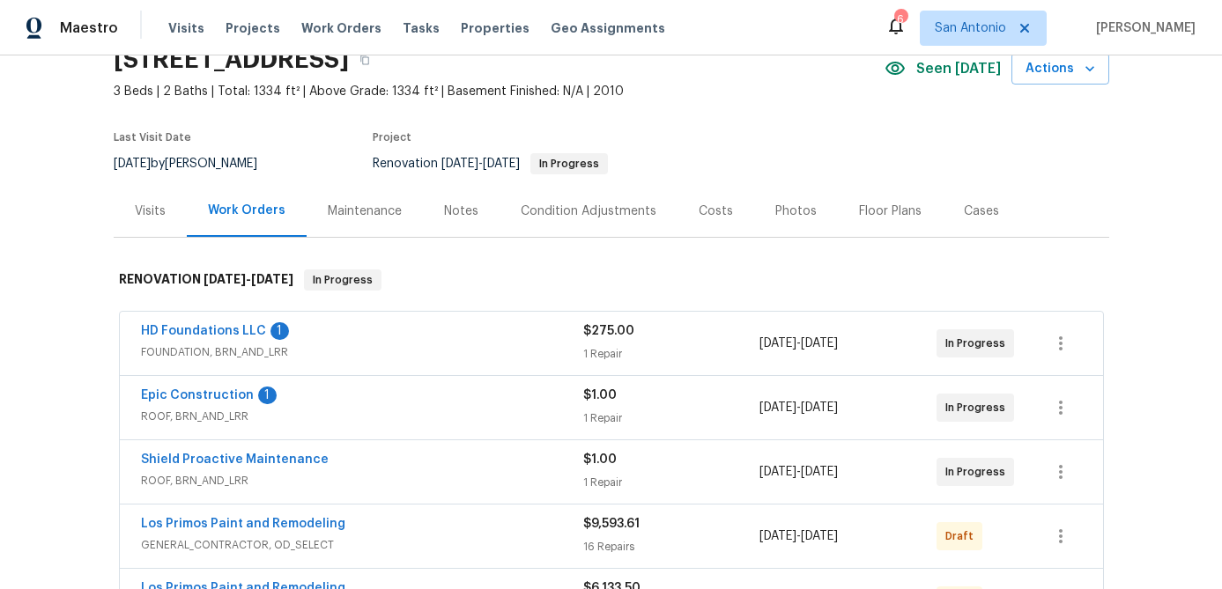
scroll to position [124, 0]
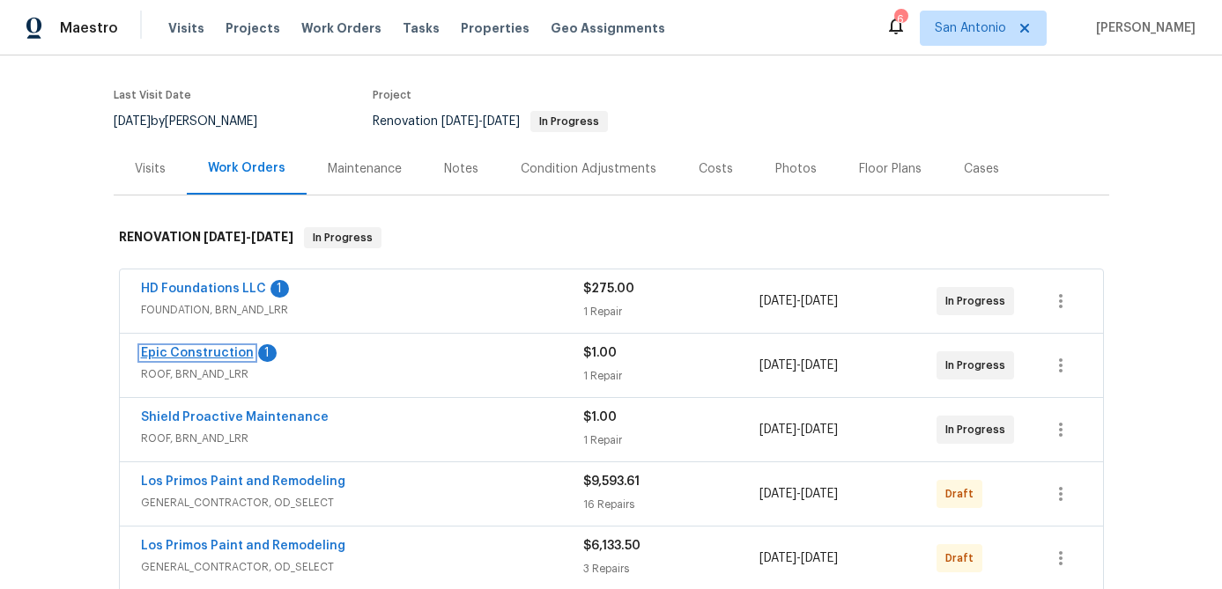
click at [202, 353] on link "Epic Construction" at bounding box center [197, 353] width 113 height 12
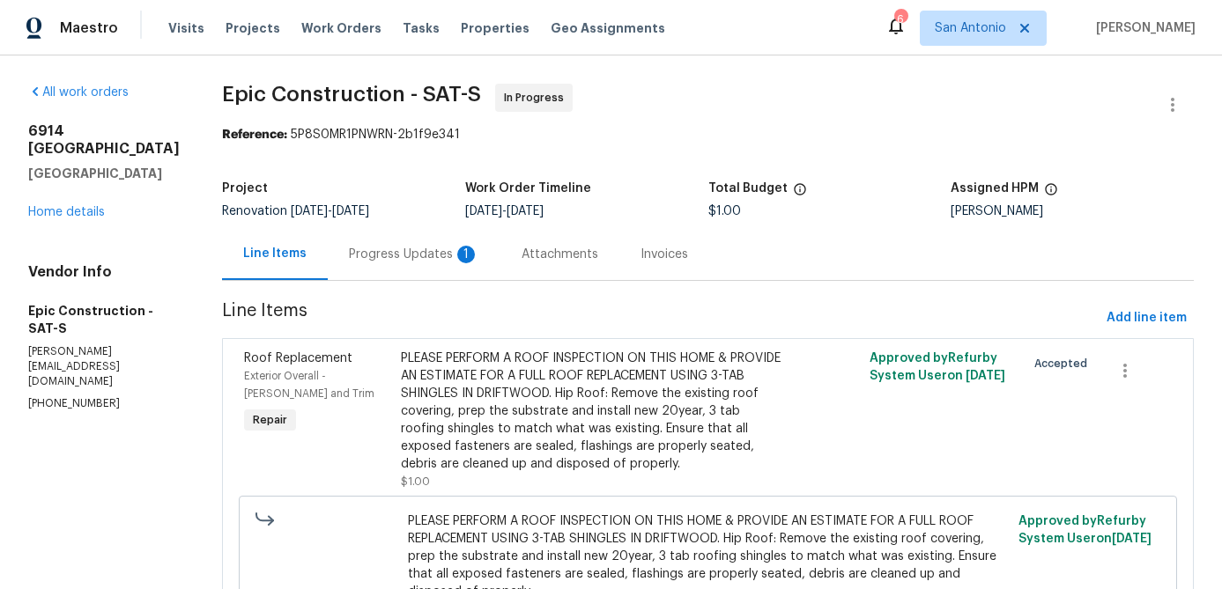
click at [374, 255] on div "Progress Updates 1" at bounding box center [414, 255] width 130 height 18
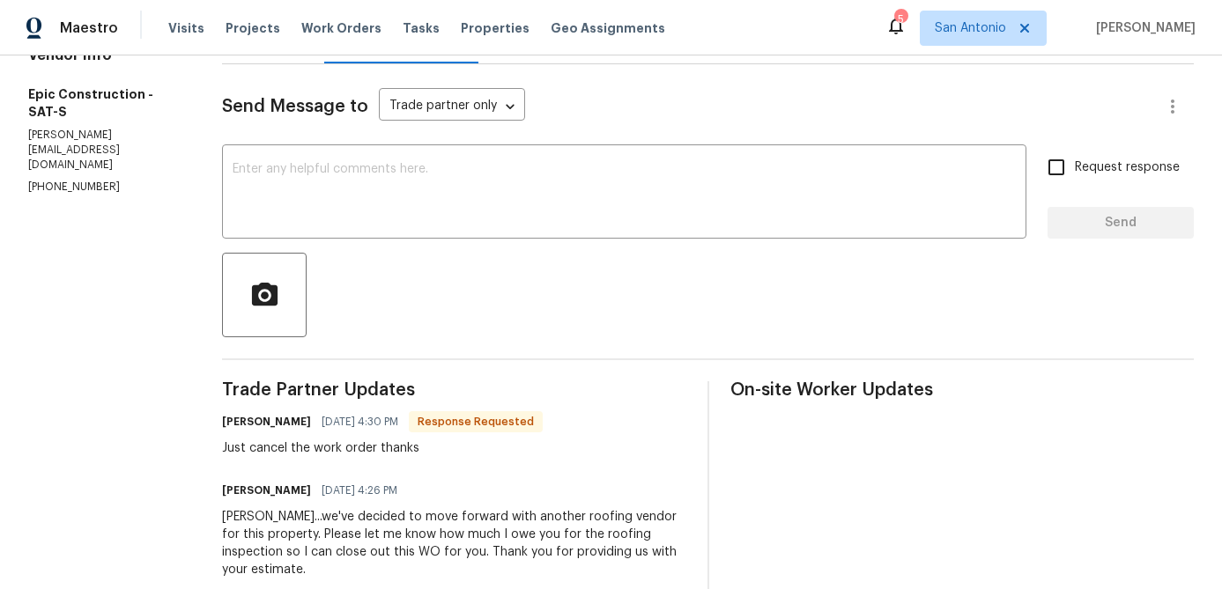
scroll to position [222, 0]
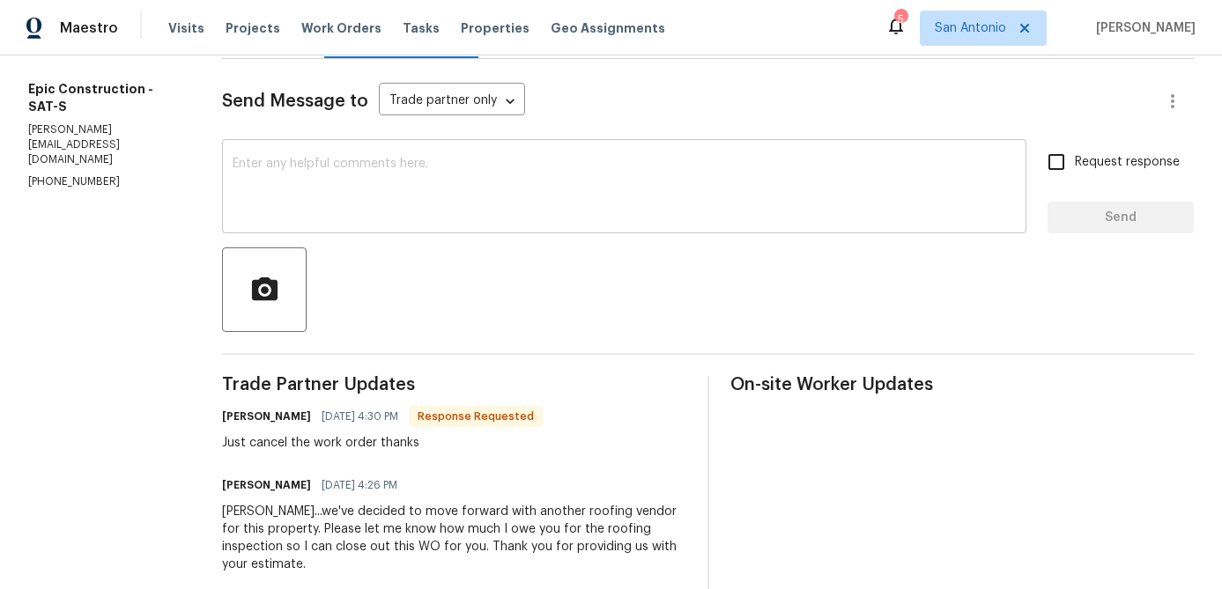
click at [395, 192] on textarea at bounding box center [624, 189] width 783 height 62
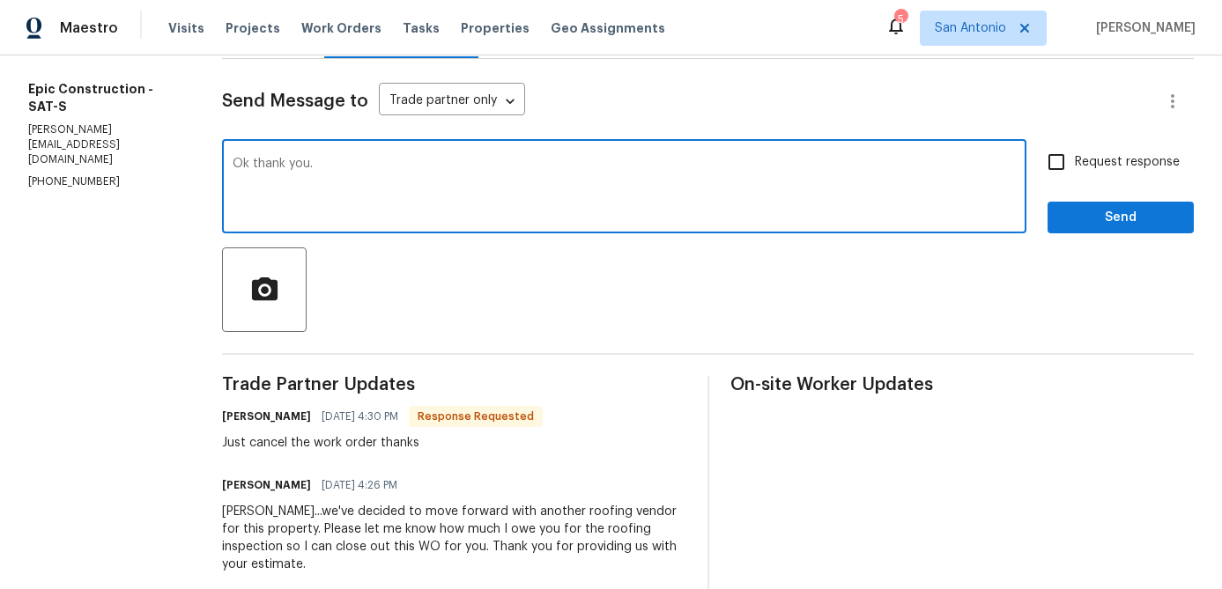
type textarea "Ok thank you."
click at [1098, 220] on span "Send" at bounding box center [1120, 218] width 118 height 22
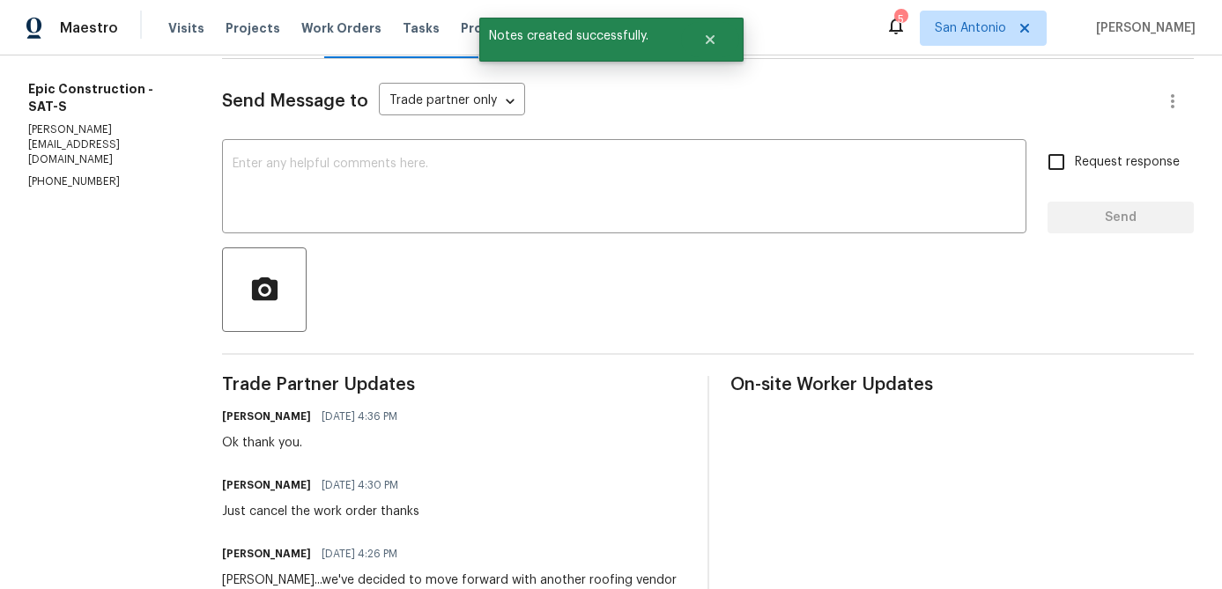
scroll to position [0, 0]
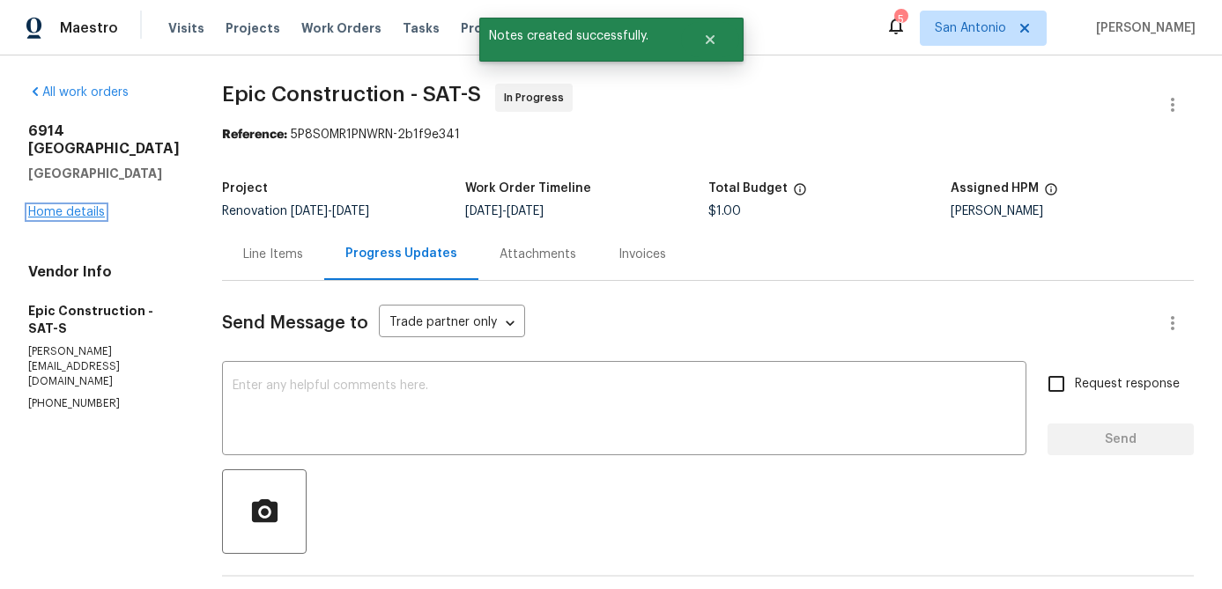
click at [70, 206] on link "Home details" at bounding box center [66, 212] width 77 height 12
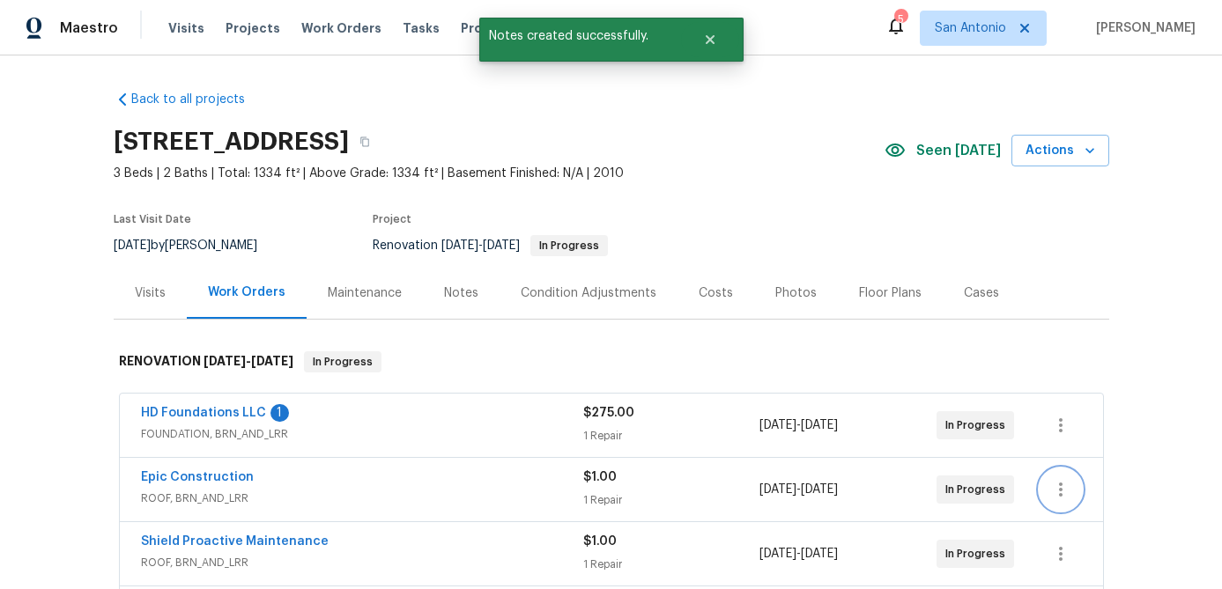
click at [1074, 498] on button "button" at bounding box center [1060, 490] width 42 height 42
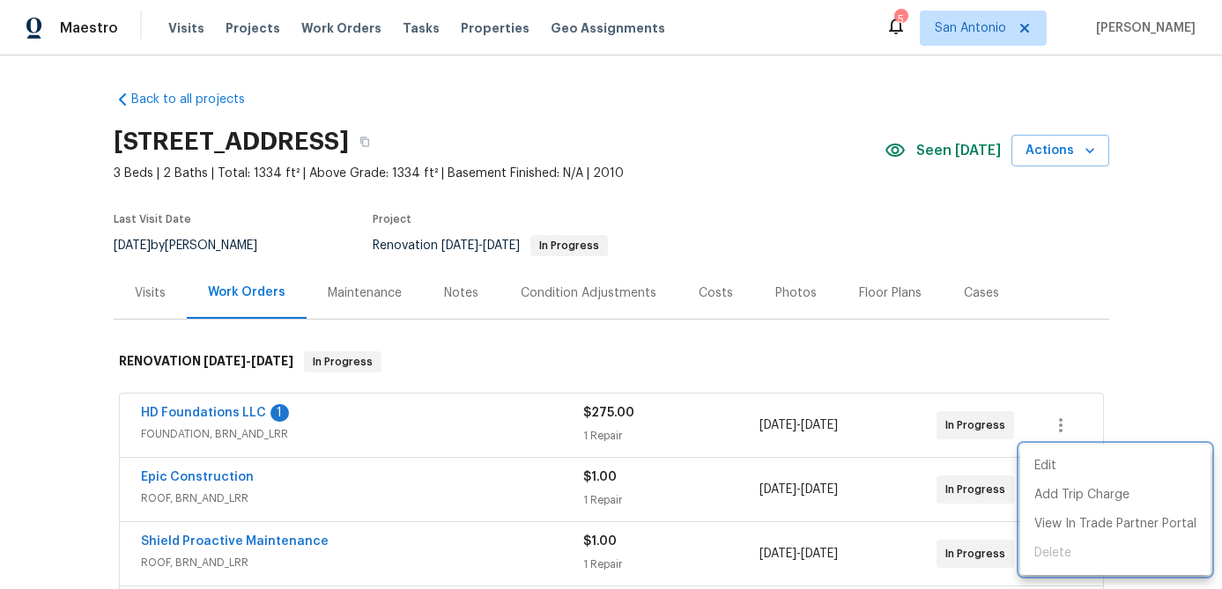
click at [542, 480] on div at bounding box center [611, 294] width 1222 height 589
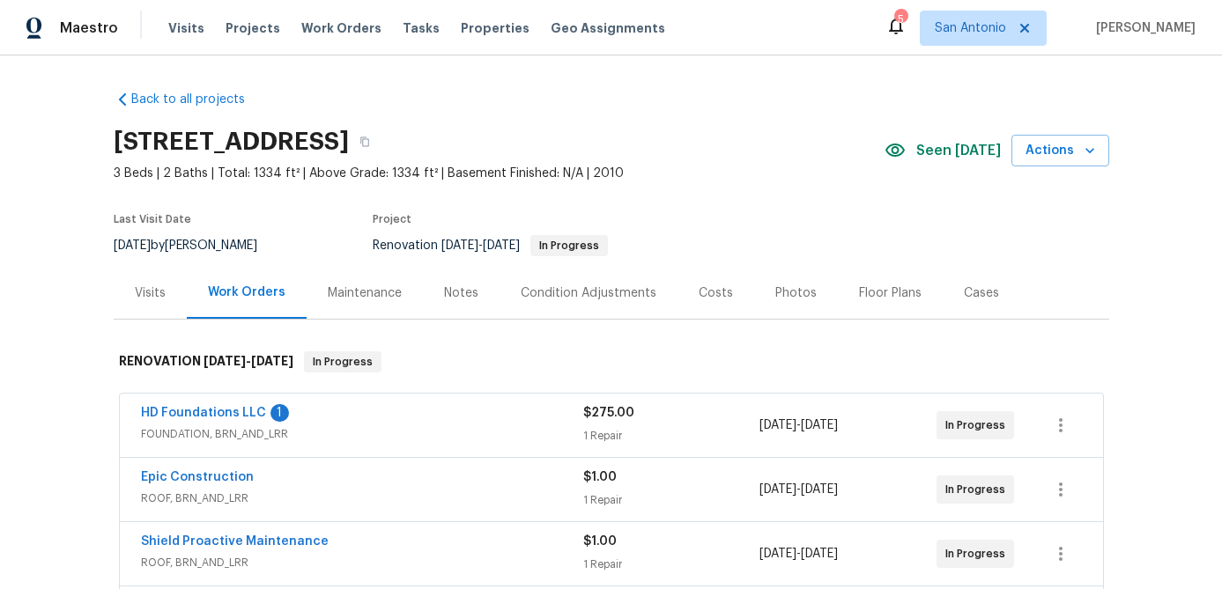
click at [344, 473] on div "Epic Construction" at bounding box center [362, 479] width 442 height 21
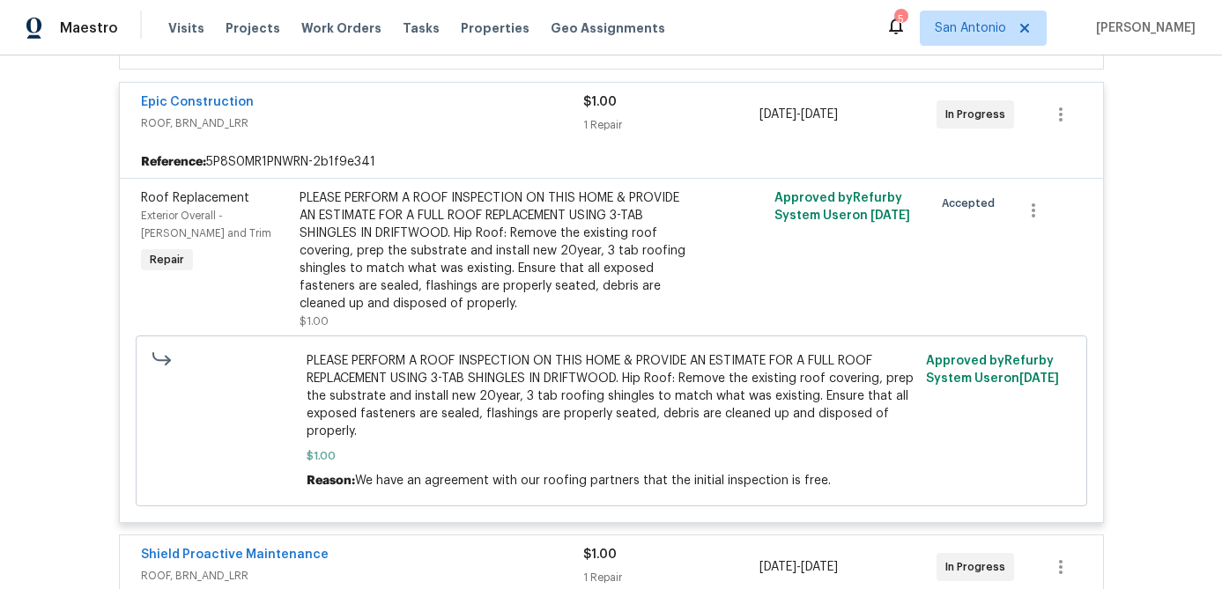
scroll to position [438, 0]
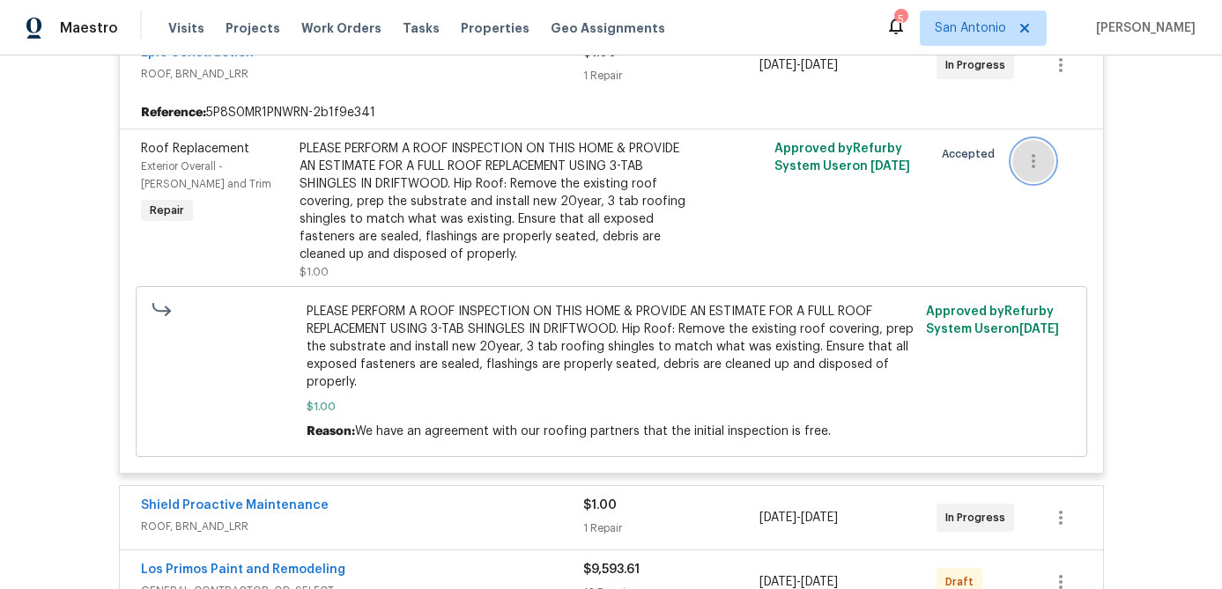
click at [1030, 160] on icon "button" at bounding box center [1033, 161] width 21 height 21
click at [1040, 168] on li "Cancel" at bounding box center [1047, 161] width 68 height 29
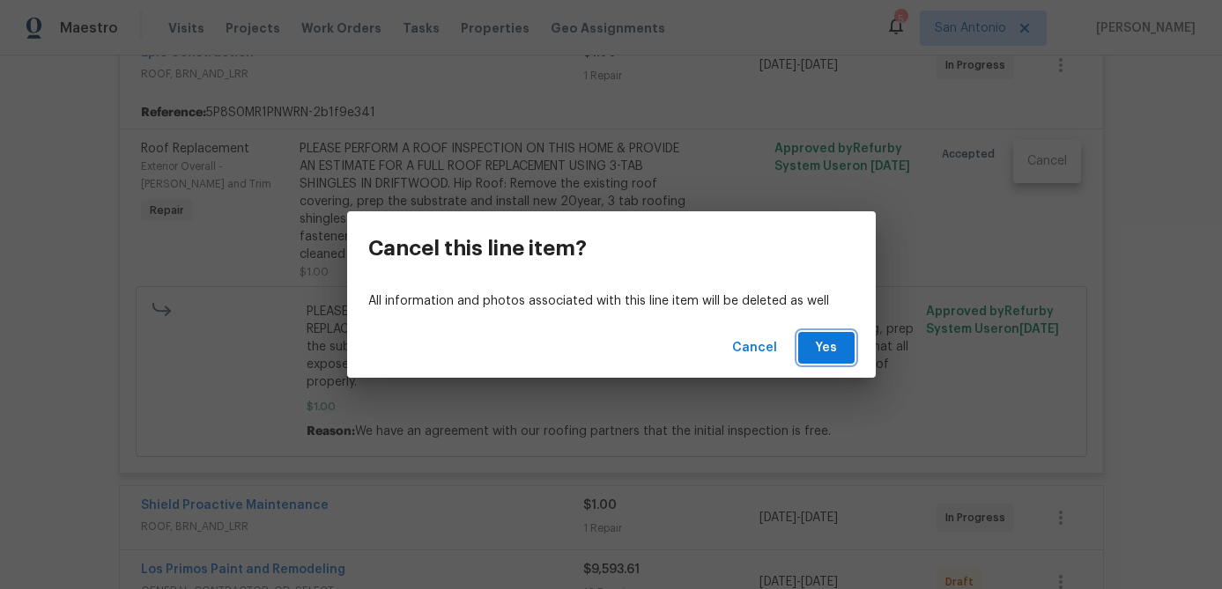
click at [831, 346] on span "Yes" at bounding box center [826, 348] width 28 height 22
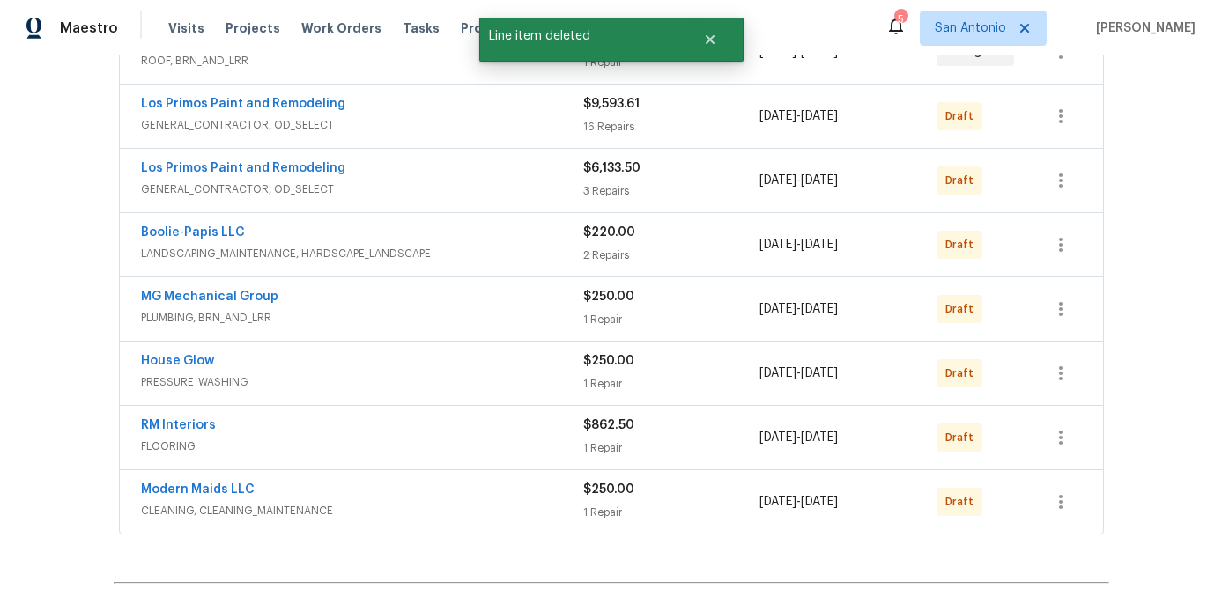
scroll to position [0, 0]
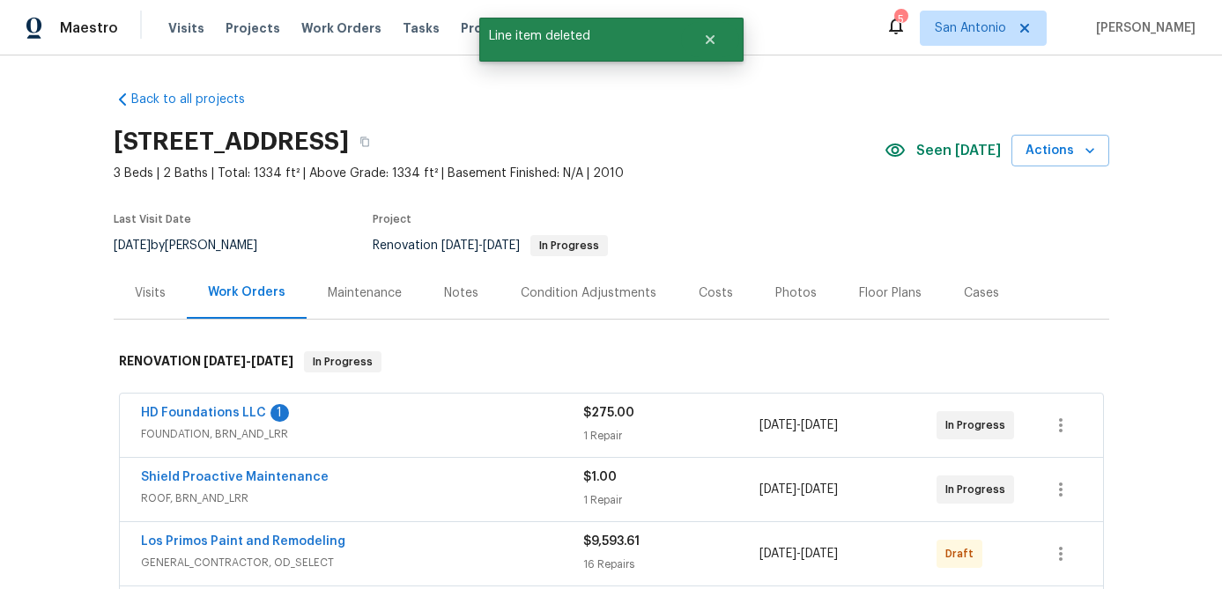
click at [186, 419] on span "HD Foundations LLC" at bounding box center [203, 413] width 125 height 18
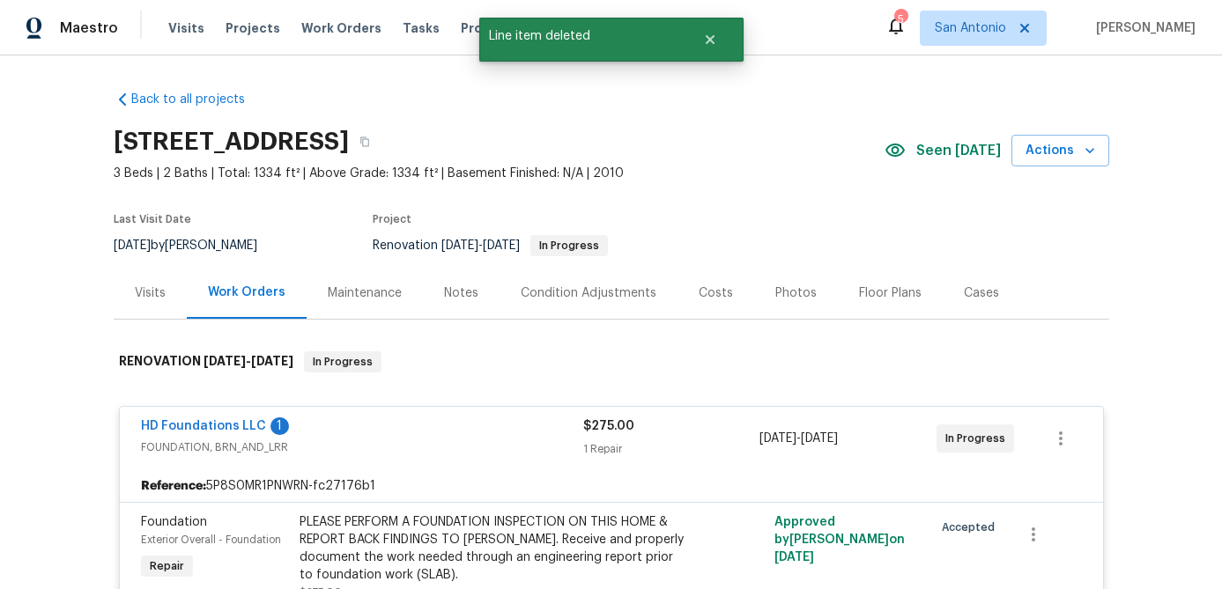
click at [210, 417] on span "HD Foundations LLC" at bounding box center [203, 426] width 125 height 18
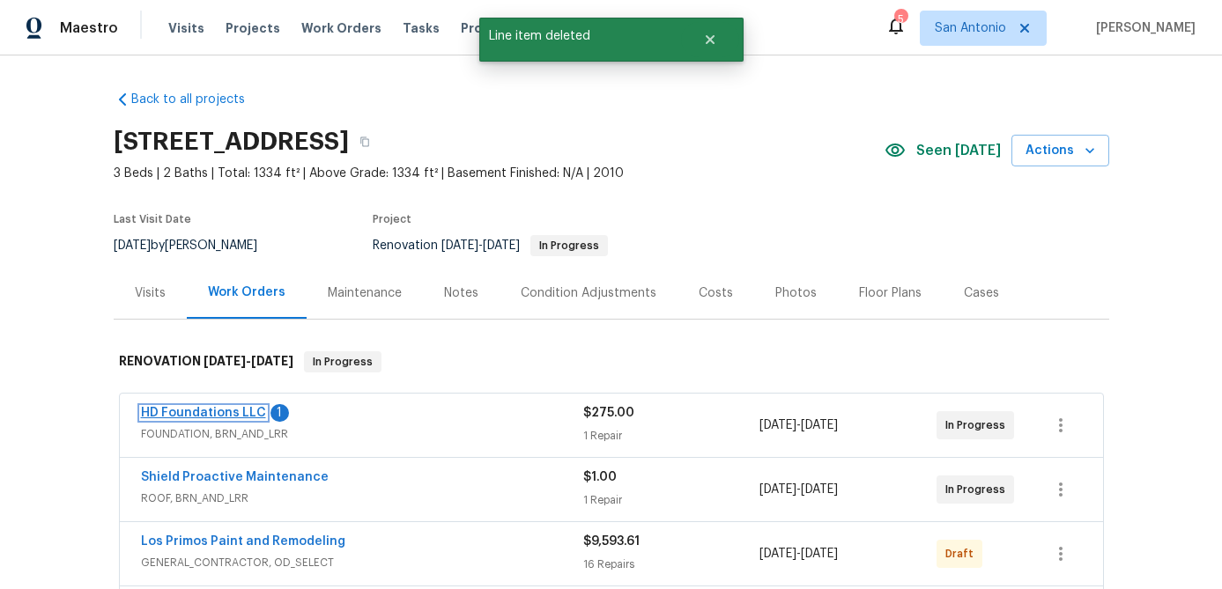
click at [210, 416] on link "HD Foundations LLC" at bounding box center [203, 413] width 125 height 12
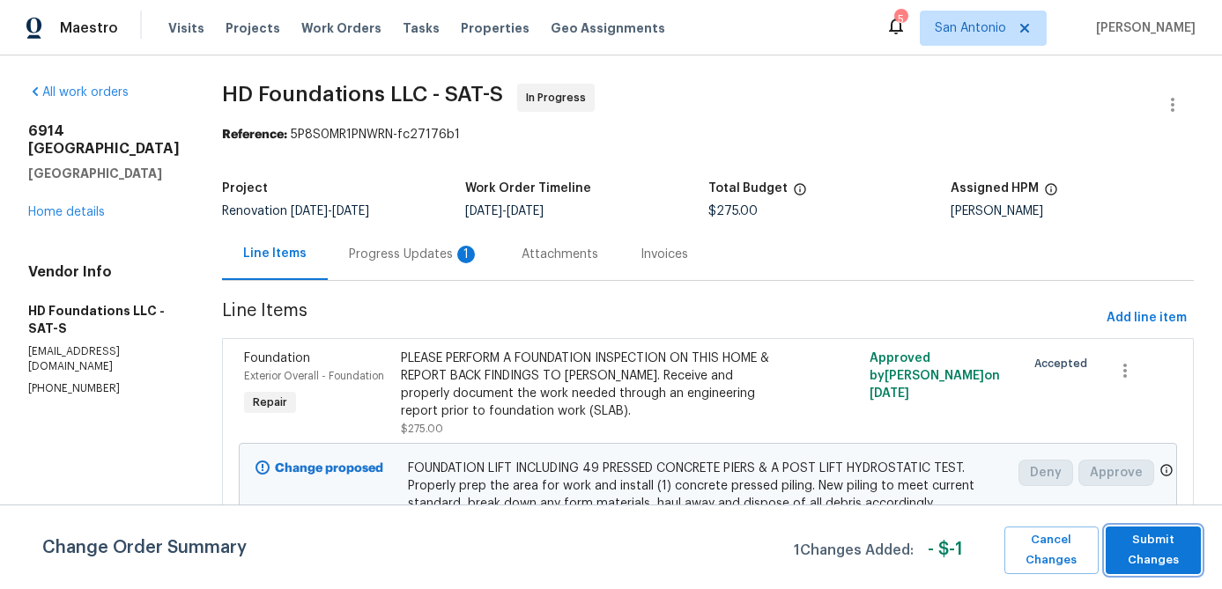
click at [1186, 537] on span "Submit Changes" at bounding box center [1153, 550] width 78 height 41
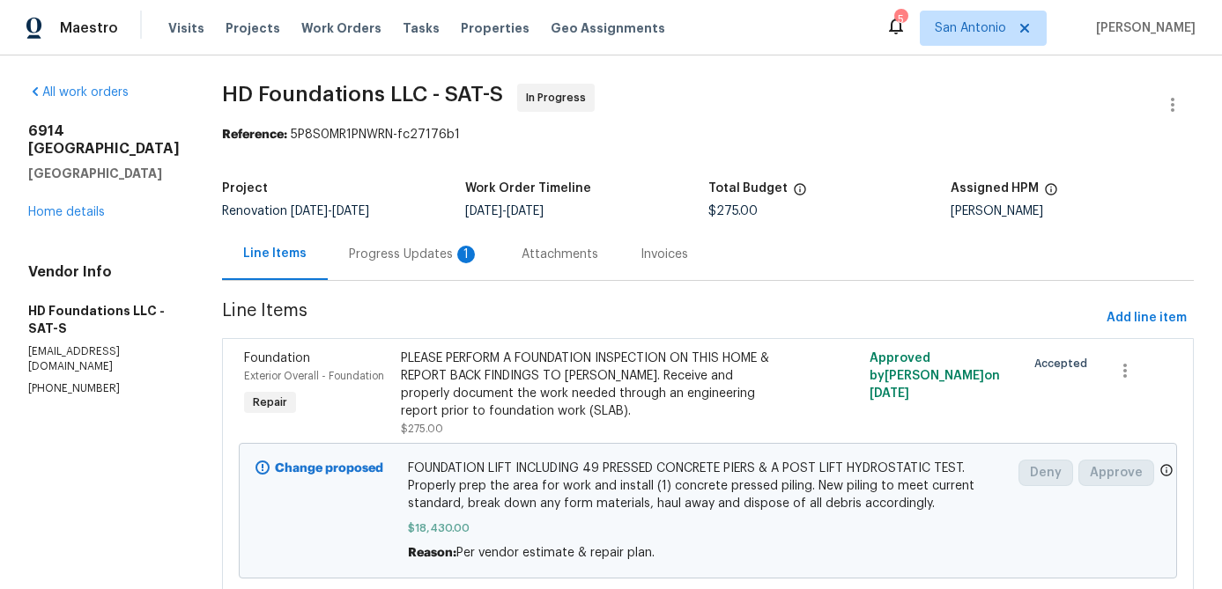
click at [395, 250] on div "Progress Updates 1" at bounding box center [414, 255] width 130 height 18
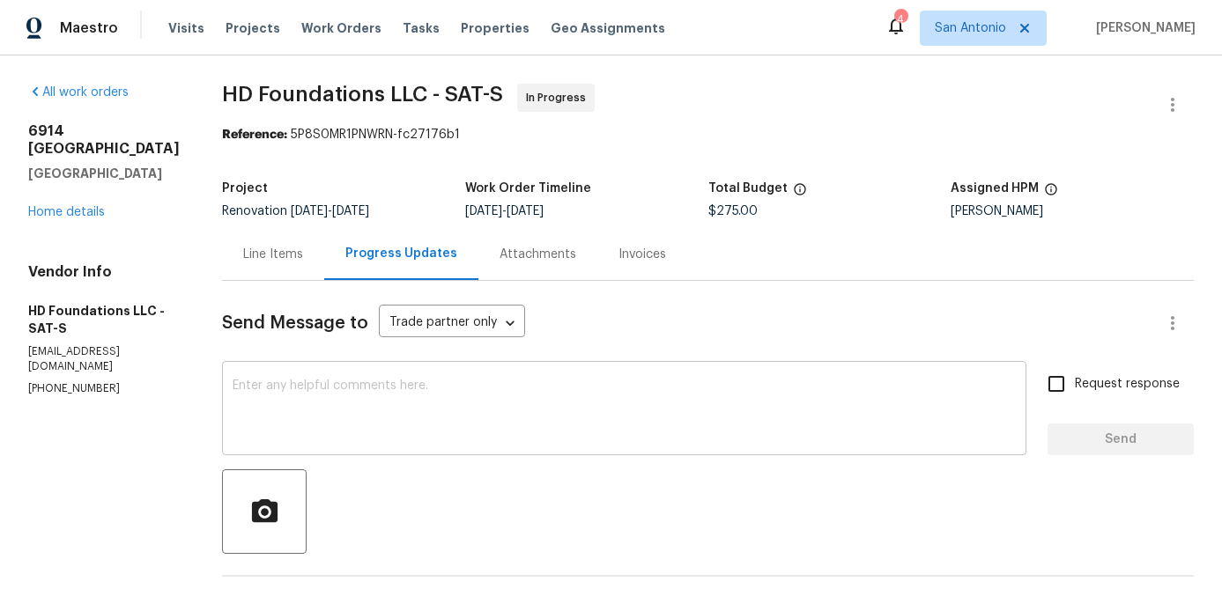
click at [394, 389] on textarea at bounding box center [624, 411] width 783 height 62
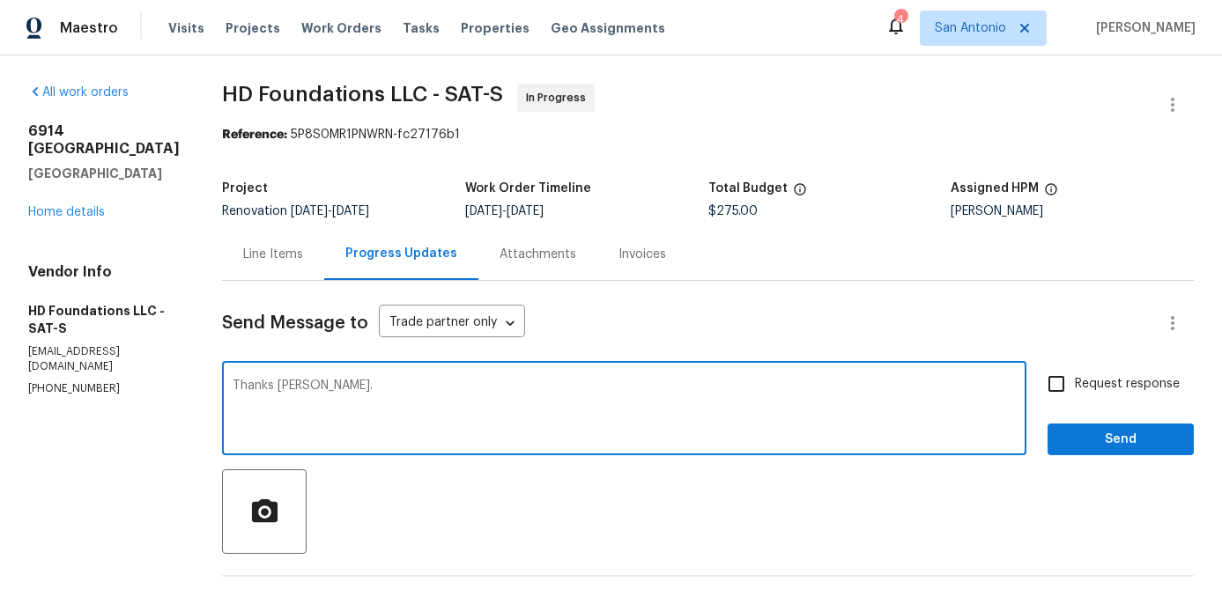
type textarea "Thanks Hunter."
click at [1058, 383] on input "Request response" at bounding box center [1056, 384] width 37 height 37
checkbox input "true"
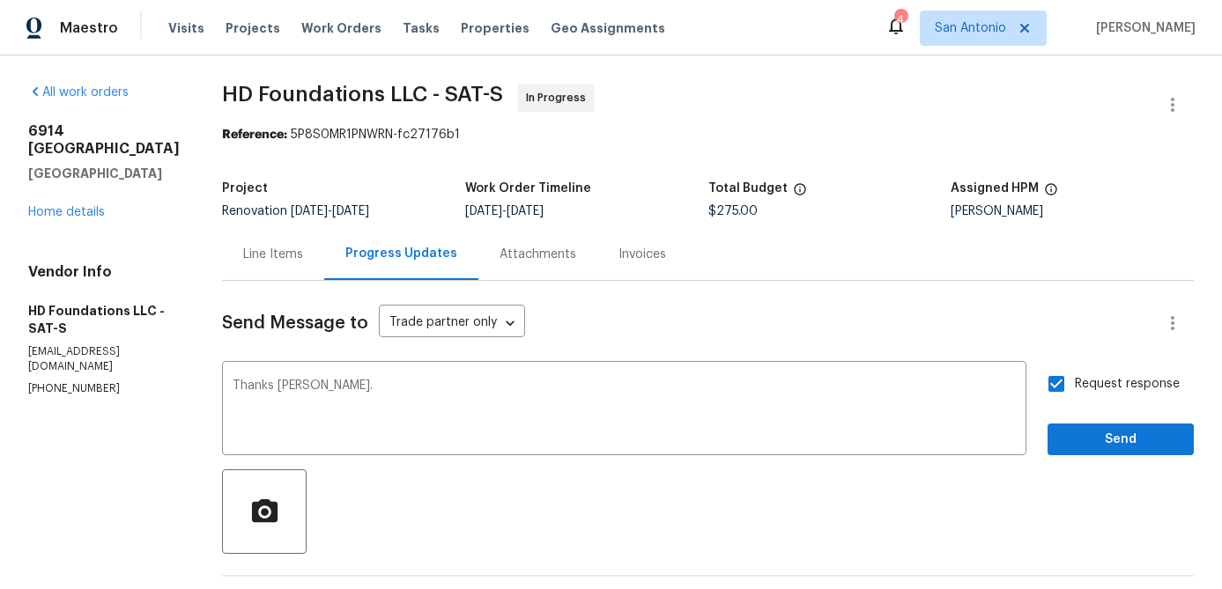
click at [1092, 421] on div "Request response Send" at bounding box center [1120, 411] width 146 height 90
click at [1092, 432] on span "Send" at bounding box center [1120, 440] width 118 height 22
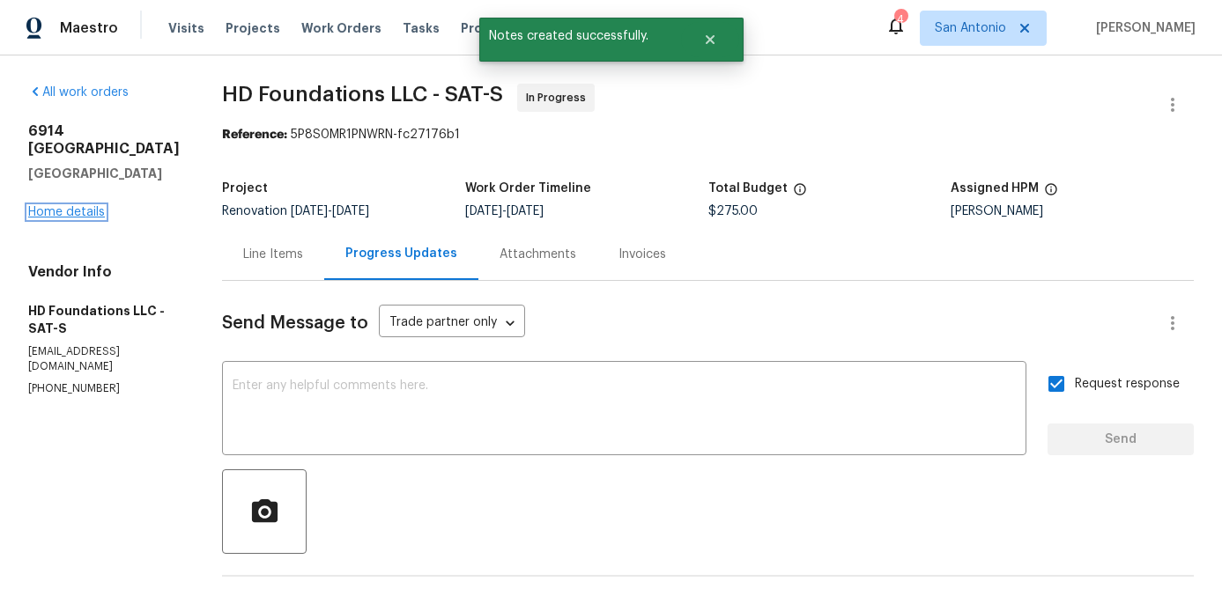
click at [66, 206] on link "Home details" at bounding box center [66, 212] width 77 height 12
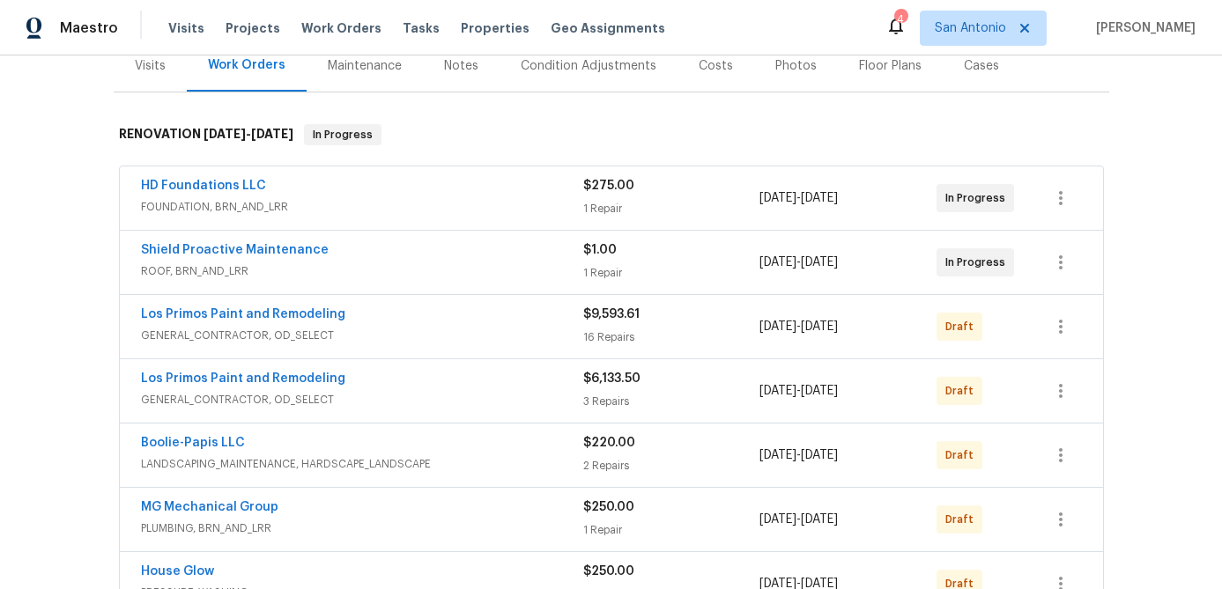
scroll to position [201, 0]
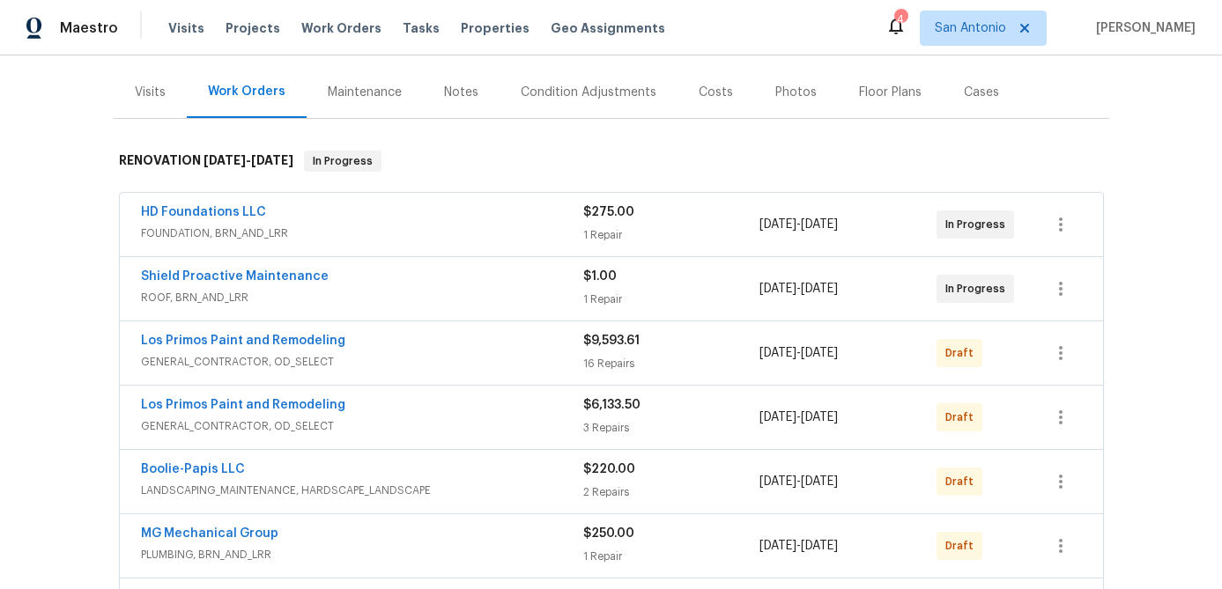
click at [461, 95] on div "Notes" at bounding box center [461, 93] width 34 height 18
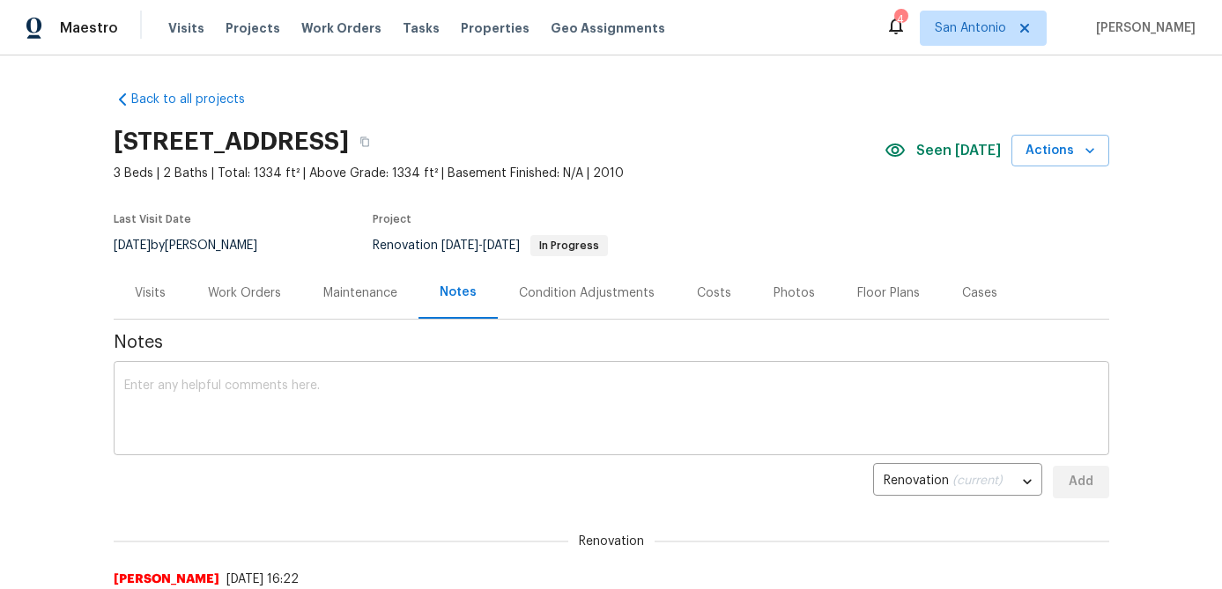
click at [261, 410] on textarea at bounding box center [611, 411] width 974 height 62
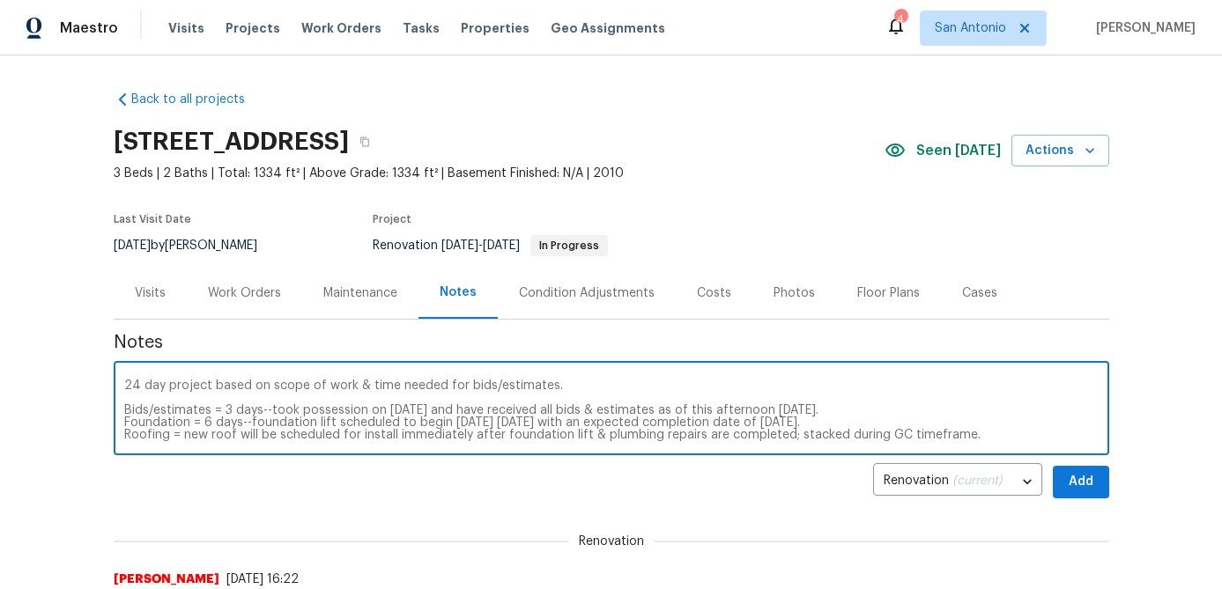
drag, startPoint x: 964, startPoint y: 439, endPoint x: 181, endPoint y: 433, distance: 782.1
click at [181, 433] on textarea "24 day project based on scope of work & time needed for bids/estimates. Bids/es…" at bounding box center [611, 411] width 974 height 62
click at [118, 431] on div "24 day project based on scope of work & time needed for bids/estimates. Bids/es…" at bounding box center [611, 411] width 995 height 90
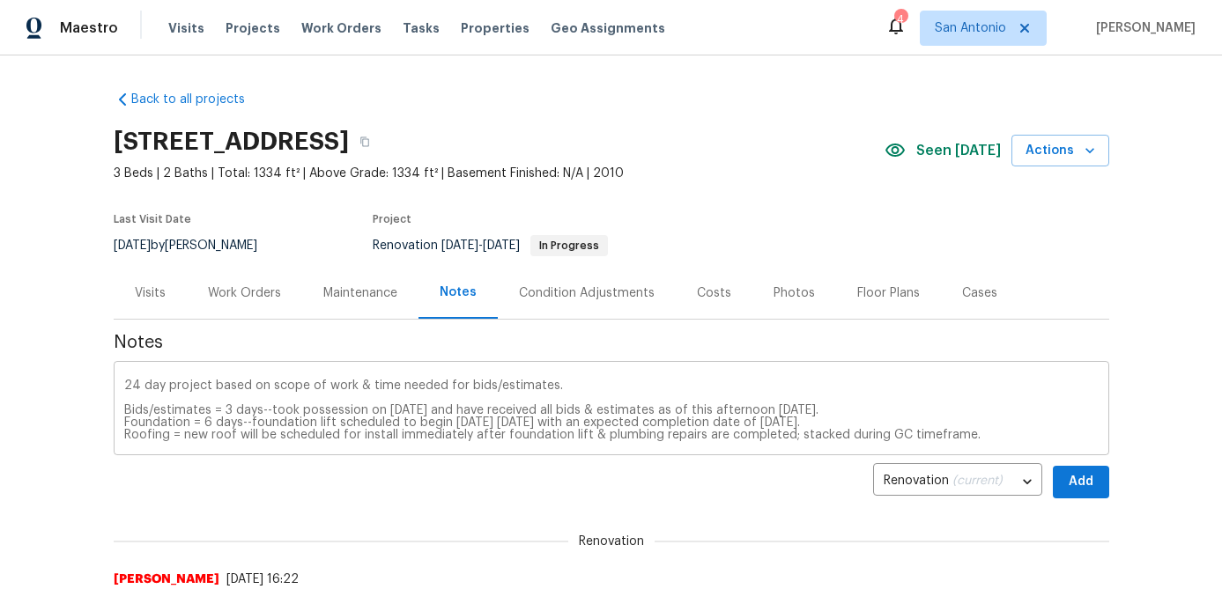
click at [116, 430] on div "24 day project based on scope of work & time needed for bids/estimates. Bids/es…" at bounding box center [611, 411] width 995 height 90
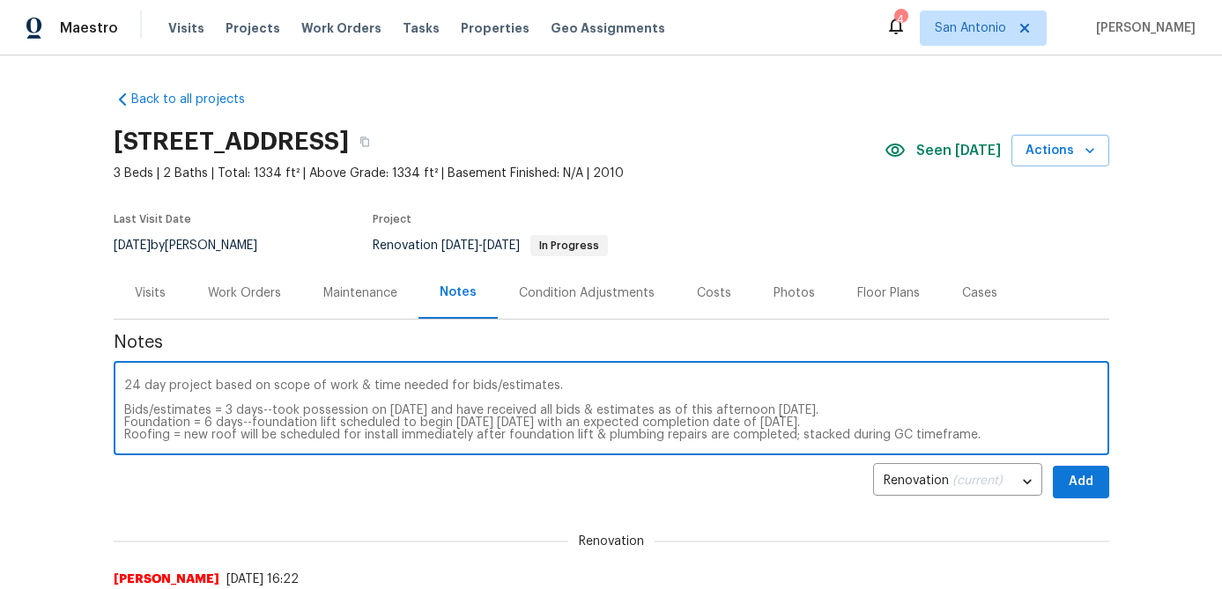
click at [122, 429] on div "24 day project based on scope of work & time needed for bids/estimates. Bids/es…" at bounding box center [611, 411] width 995 height 90
type textarea "24 day project based on scope of work & time needed for bids/estimates. Bids/es…"
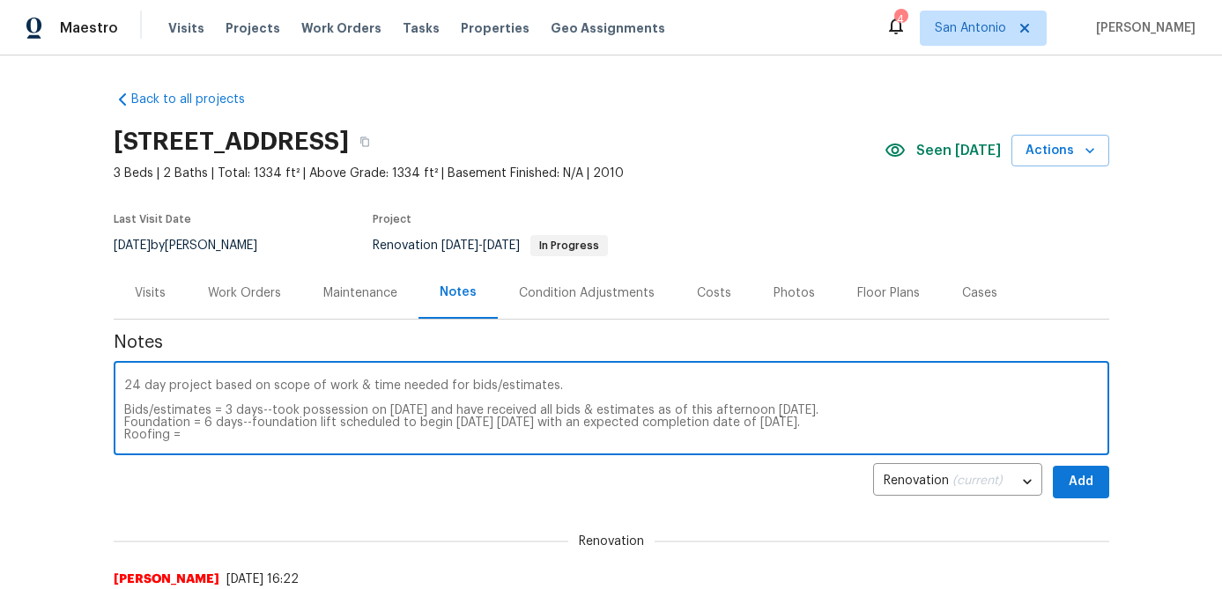
scroll to position [12, 0]
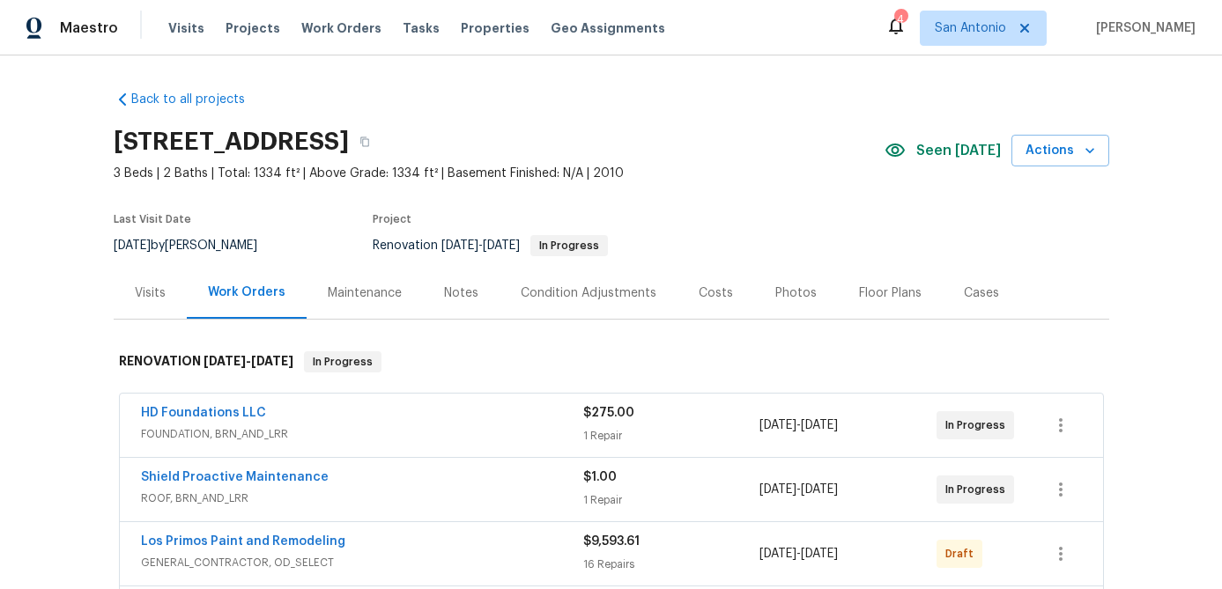
click at [457, 292] on div "Notes" at bounding box center [461, 293] width 34 height 18
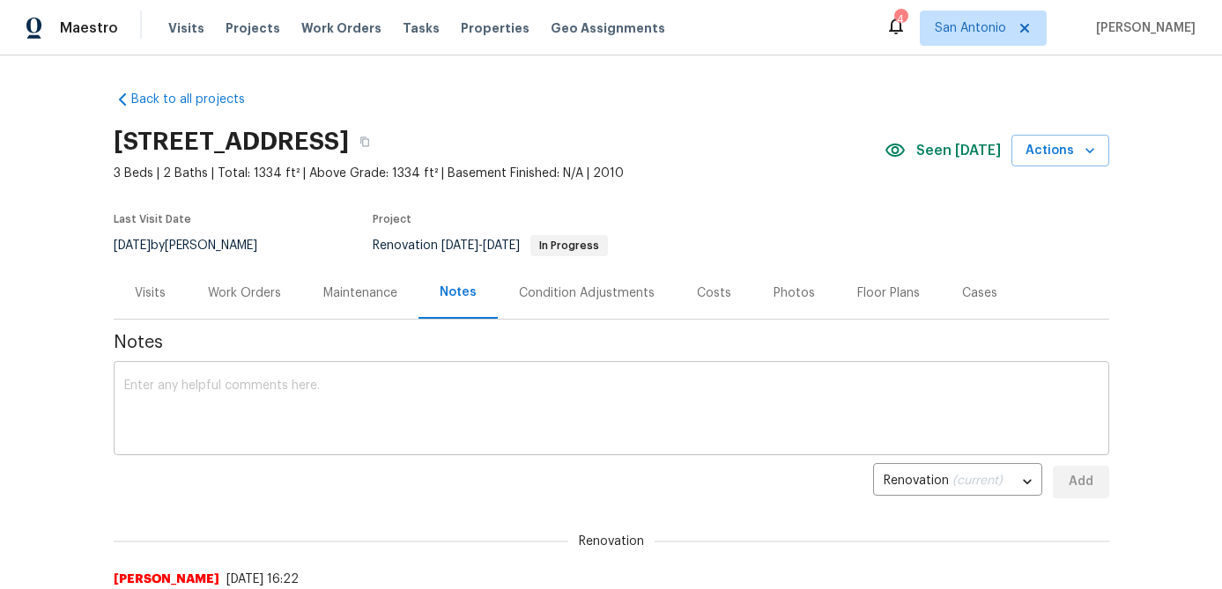
click at [388, 412] on textarea at bounding box center [611, 411] width 974 height 62
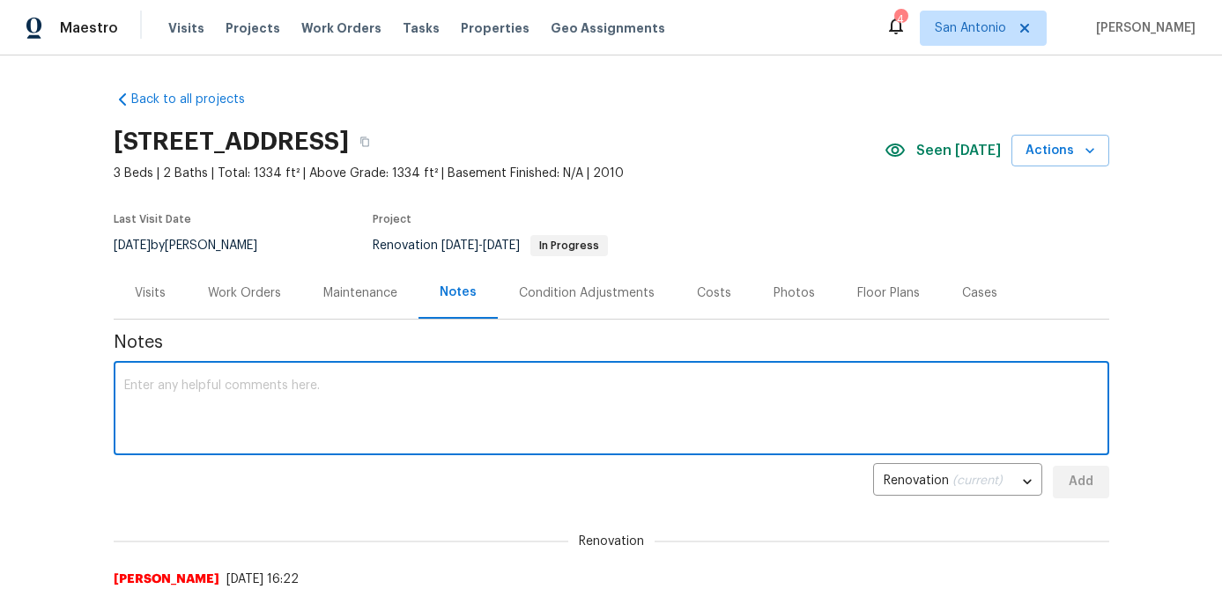
click at [146, 397] on textarea at bounding box center [611, 411] width 974 height 62
click at [146, 396] on textarea at bounding box center [611, 411] width 974 height 62
paste textarea "new roof will be scheduled for install immediately after foundation lift & plum…"
type textarea "n"
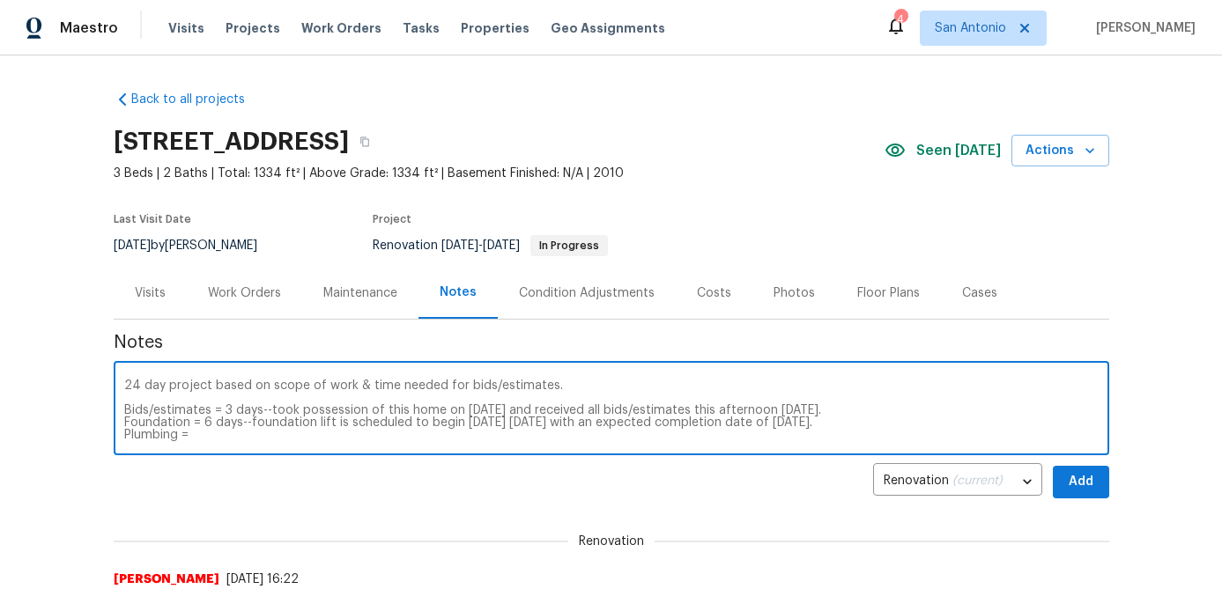
click at [196, 437] on textarea "24 day project based on scope of work & time needed for bids/estimates. Bids/es…" at bounding box center [611, 411] width 974 height 62
paste textarea "new roof will be scheduled for install immediately after foundation lift & plum…"
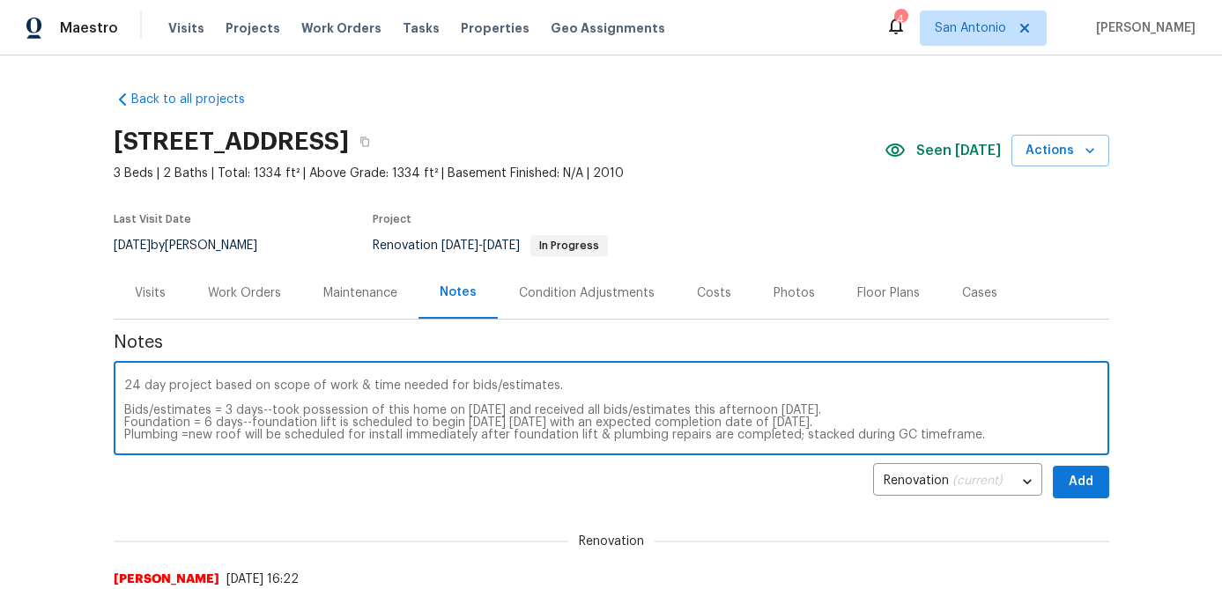
click at [186, 434] on textarea "24 day project based on scope of work & time needed for bids/estimates. Bids/es…" at bounding box center [611, 411] width 974 height 62
click at [244, 439] on textarea "24 day project based on scope of work & time needed for bids/estimates. Bids/es…" at bounding box center [611, 411] width 974 height 62
click at [450, 440] on textarea "24 day project based on scope of work & time needed for bids/estimates. Bids/es…" at bounding box center [611, 411] width 974 height 62
click at [722, 434] on textarea "24 day project based on scope of work & time needed for bids/estimates. Bids/es…" at bounding box center [611, 411] width 974 height 62
click at [851, 442] on div "24 day project based on scope of work & time needed for bids/estimates. Bids/es…" at bounding box center [611, 411] width 995 height 90
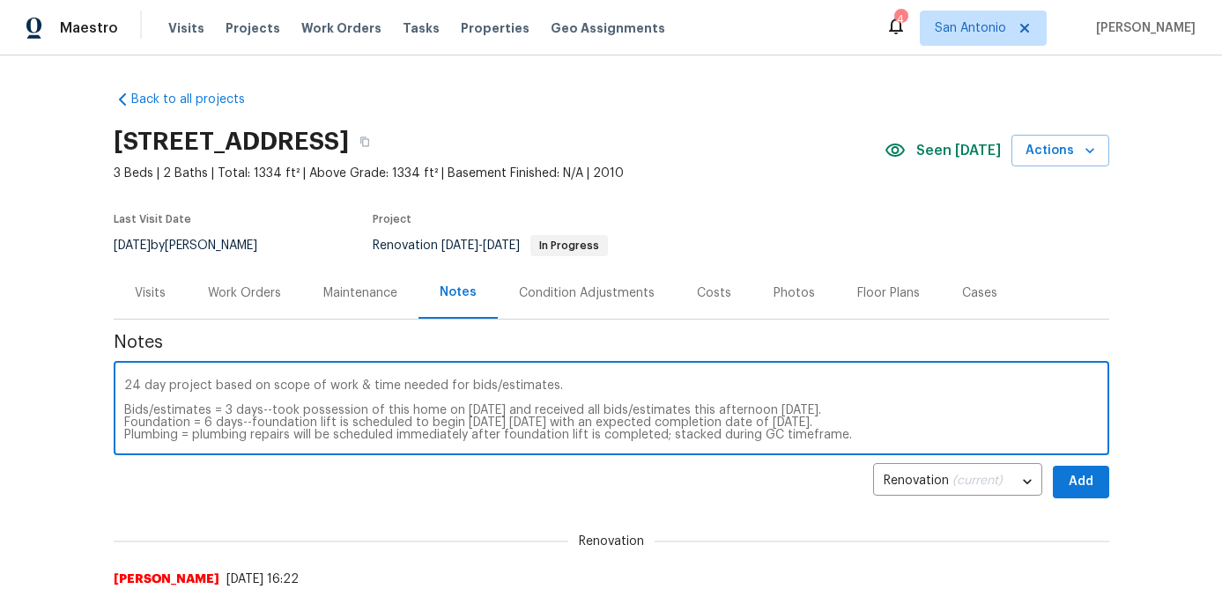
click at [846, 432] on textarea "24 day project based on scope of work & time needed for bids/estimates. Bids/es…" at bounding box center [611, 411] width 974 height 62
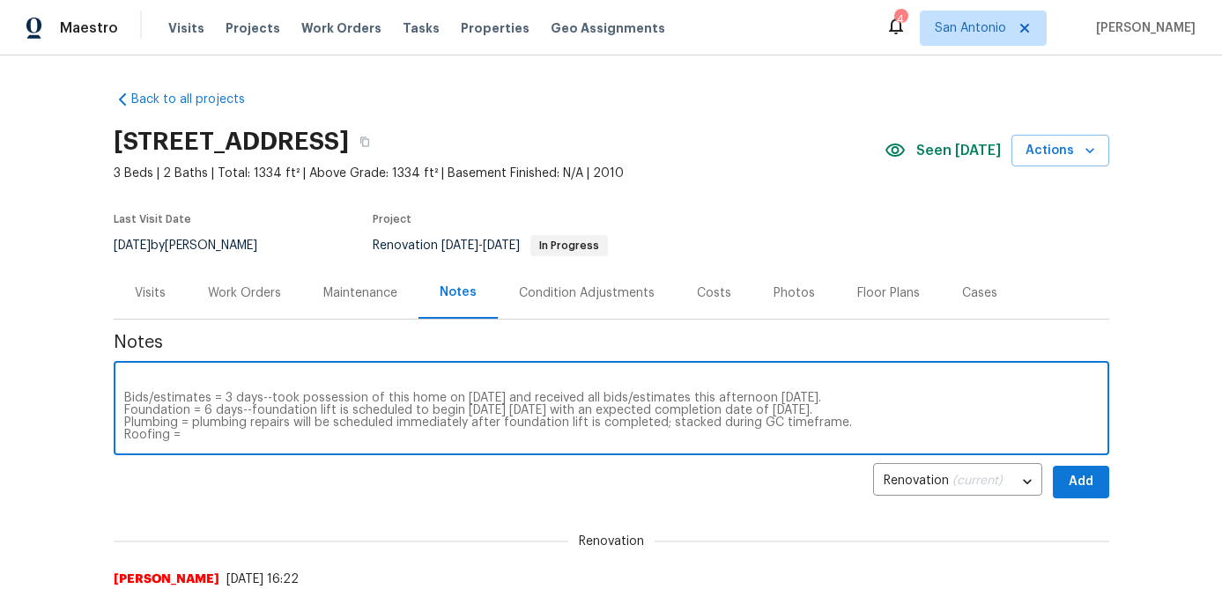
click at [191, 436] on textarea "24 day project based on scope of work & time needed for bids/estimates. Bids/es…" at bounding box center [611, 411] width 974 height 62
paste textarea "new roof will be scheduled for install immediately after foundation lift & plum…"
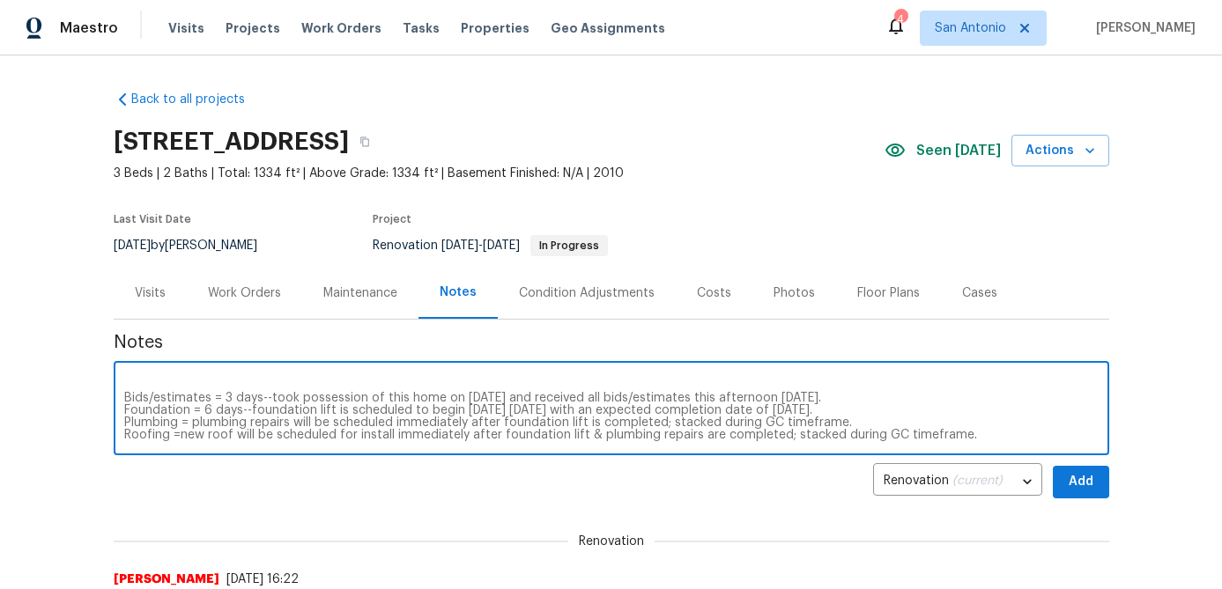
click at [181, 437] on textarea "24 day project based on scope of work & time needed for bids/estimates. Bids/es…" at bounding box center [611, 411] width 974 height 62
click at [979, 433] on textarea "24 day project based on scope of work & time needed for bids/estimates. Bids/es…" at bounding box center [611, 411] width 974 height 62
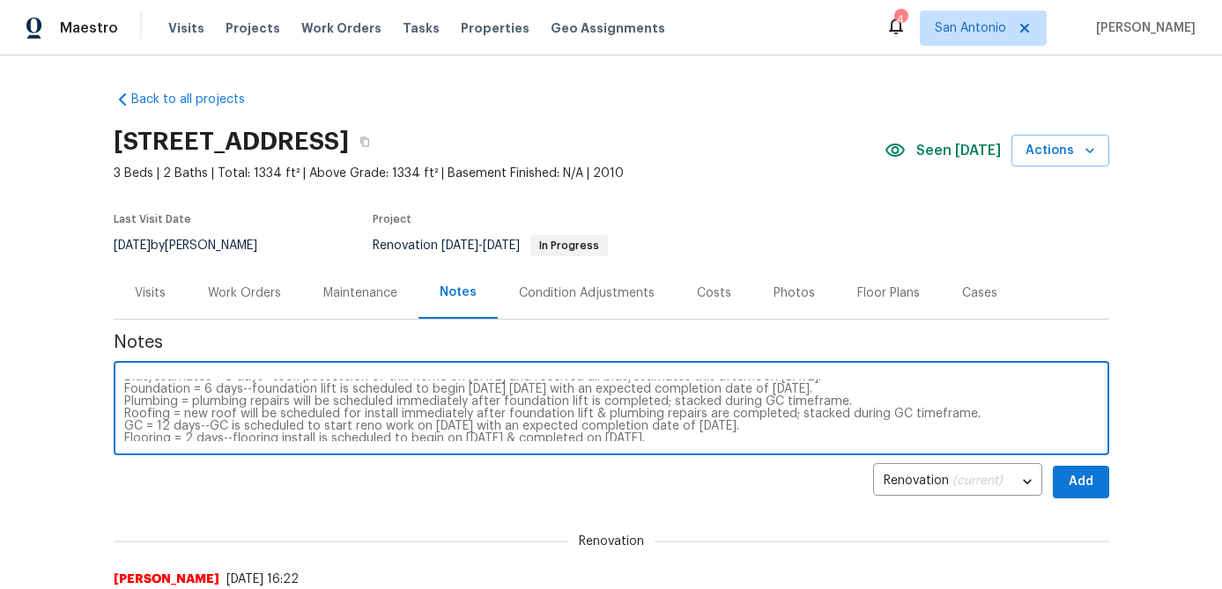
scroll to position [0, 0]
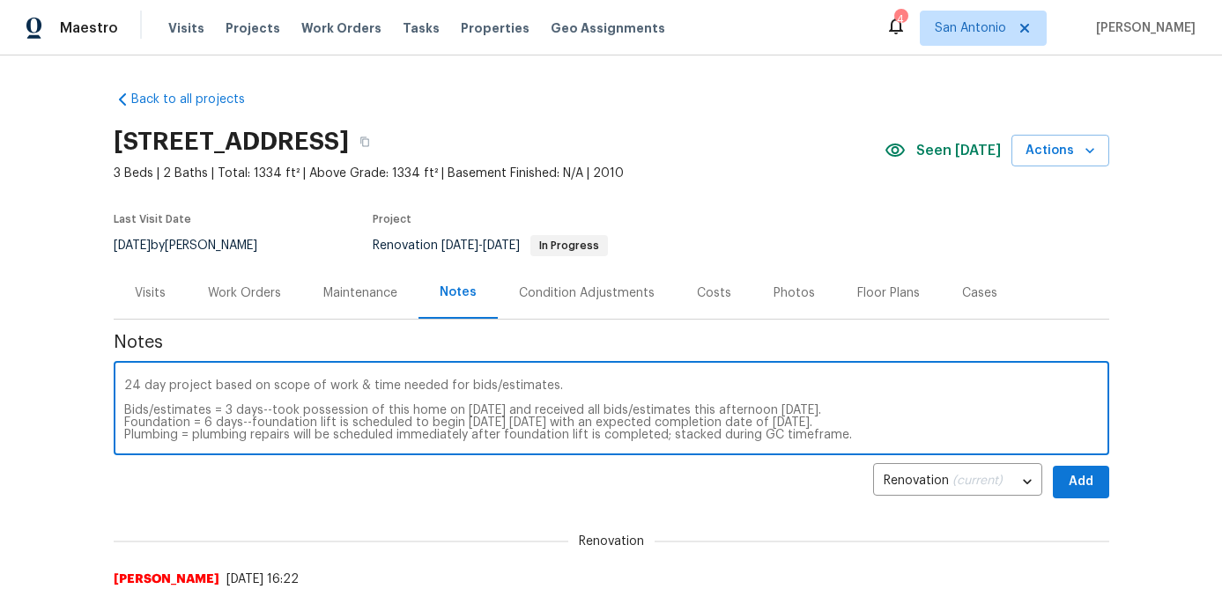
type textarea "24 day project based on scope of work & time needed for bids/estimates. Bids/es…"
click at [1096, 481] on button "Add" at bounding box center [1080, 482] width 56 height 33
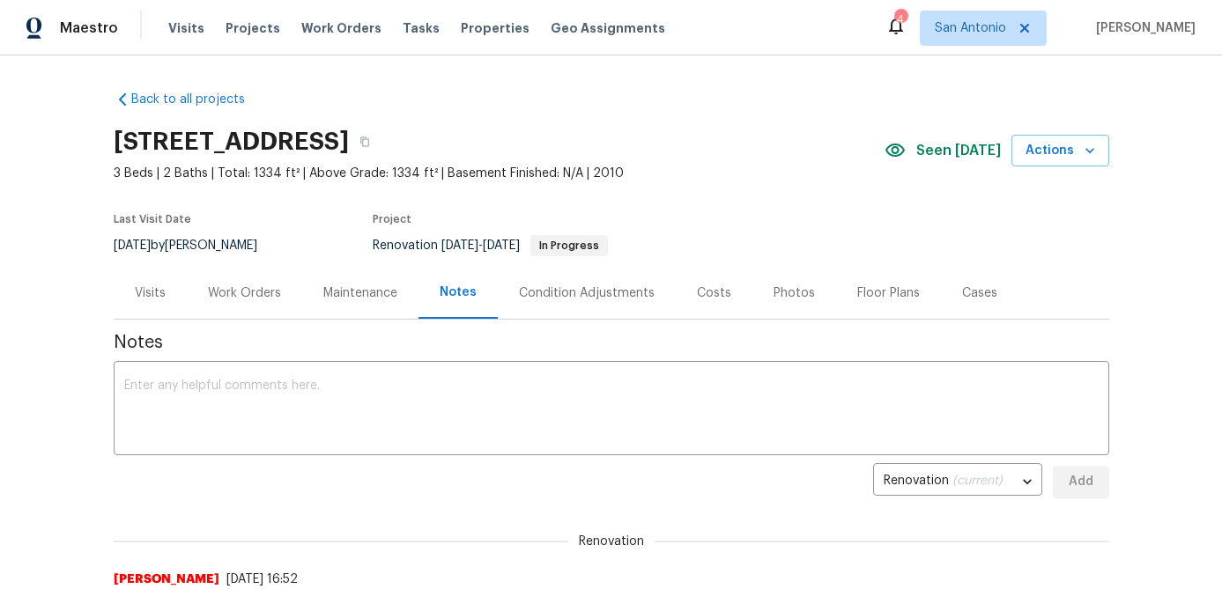
click at [234, 288] on div "Work Orders" at bounding box center [244, 293] width 73 height 18
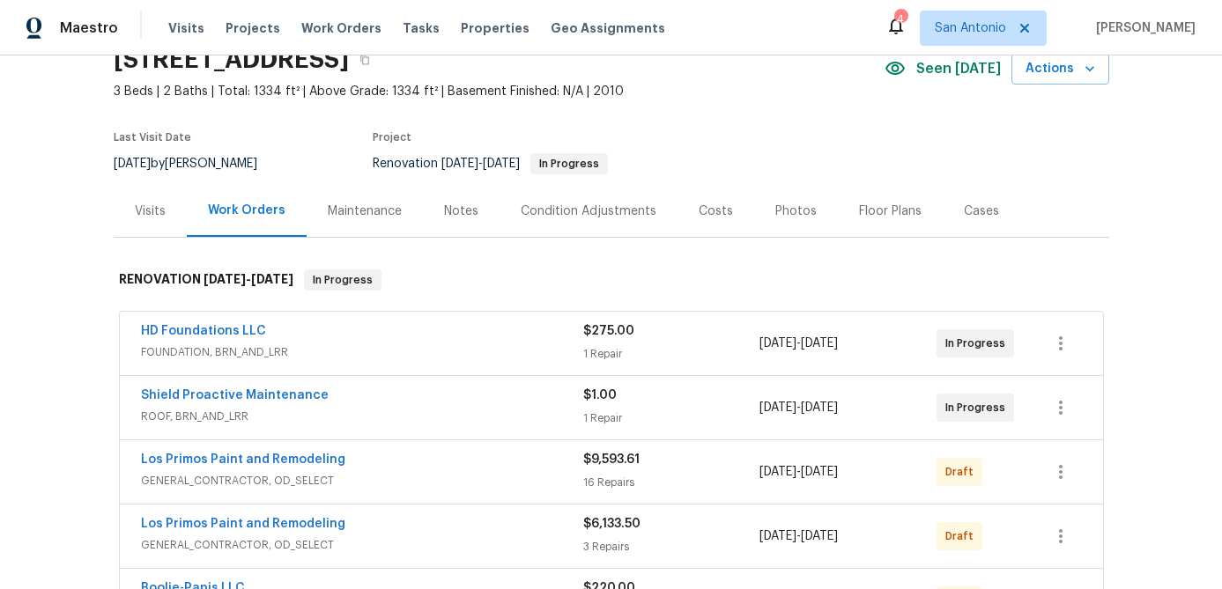
scroll to position [86, 0]
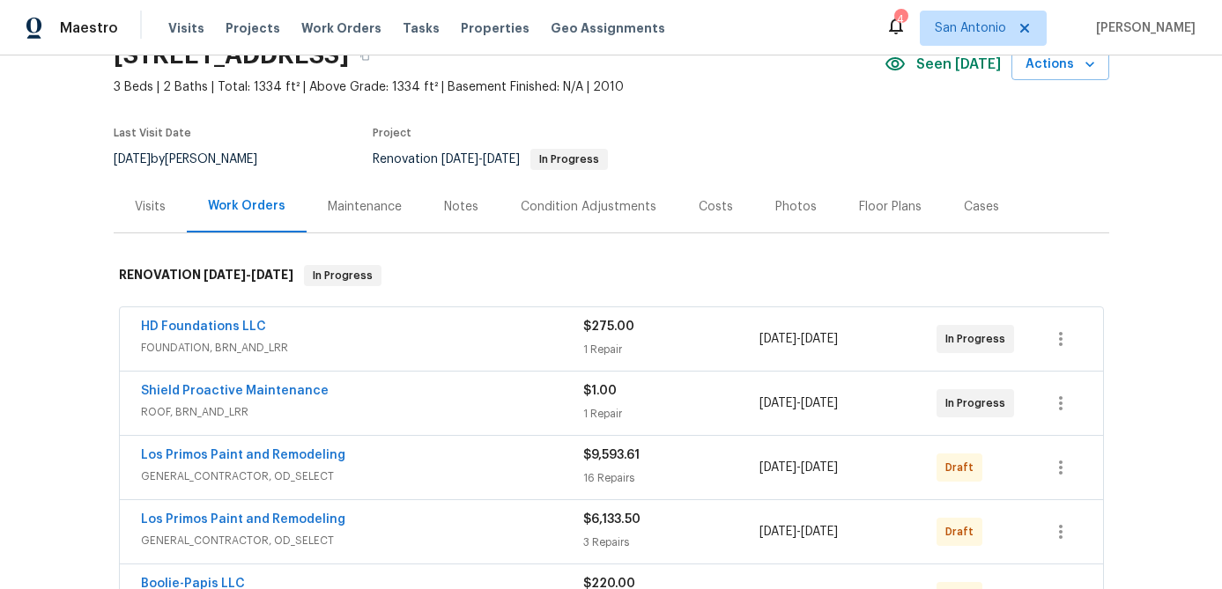
click at [417, 343] on span "FOUNDATION, BRN_AND_LRR" at bounding box center [362, 348] width 442 height 18
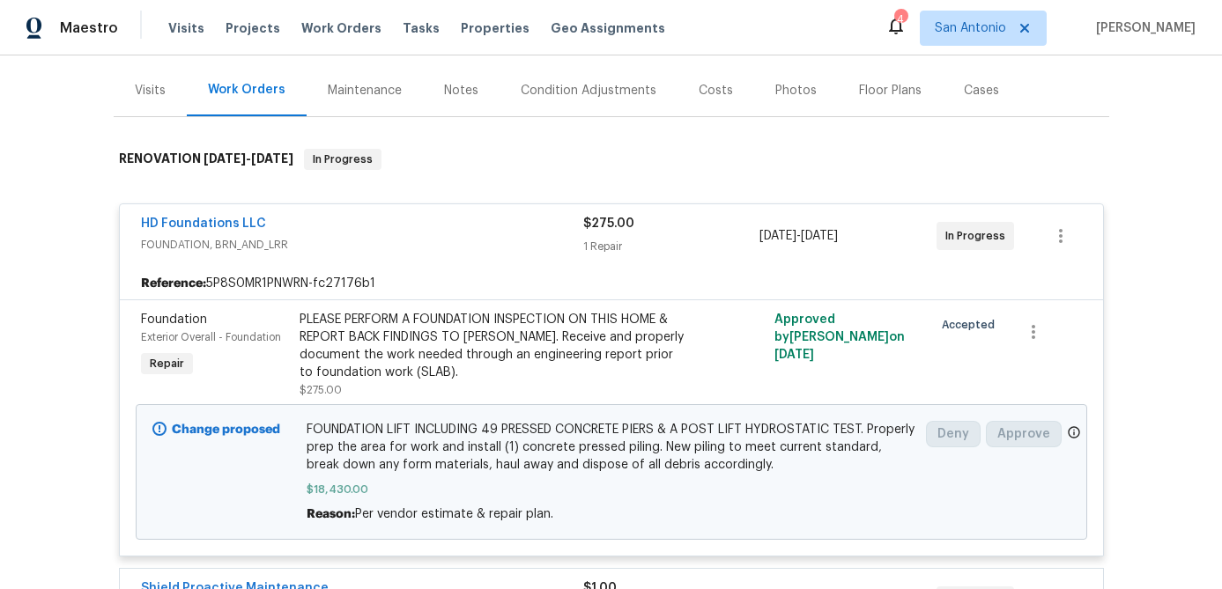
scroll to position [195, 0]
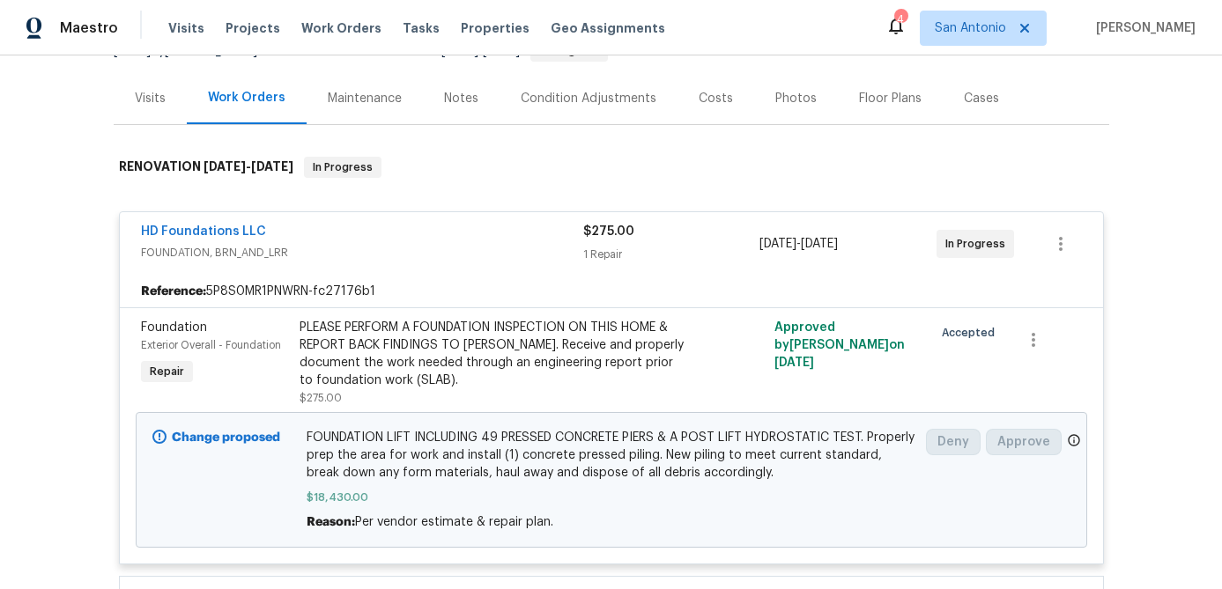
click at [415, 253] on span "FOUNDATION, BRN_AND_LRR" at bounding box center [362, 253] width 442 height 18
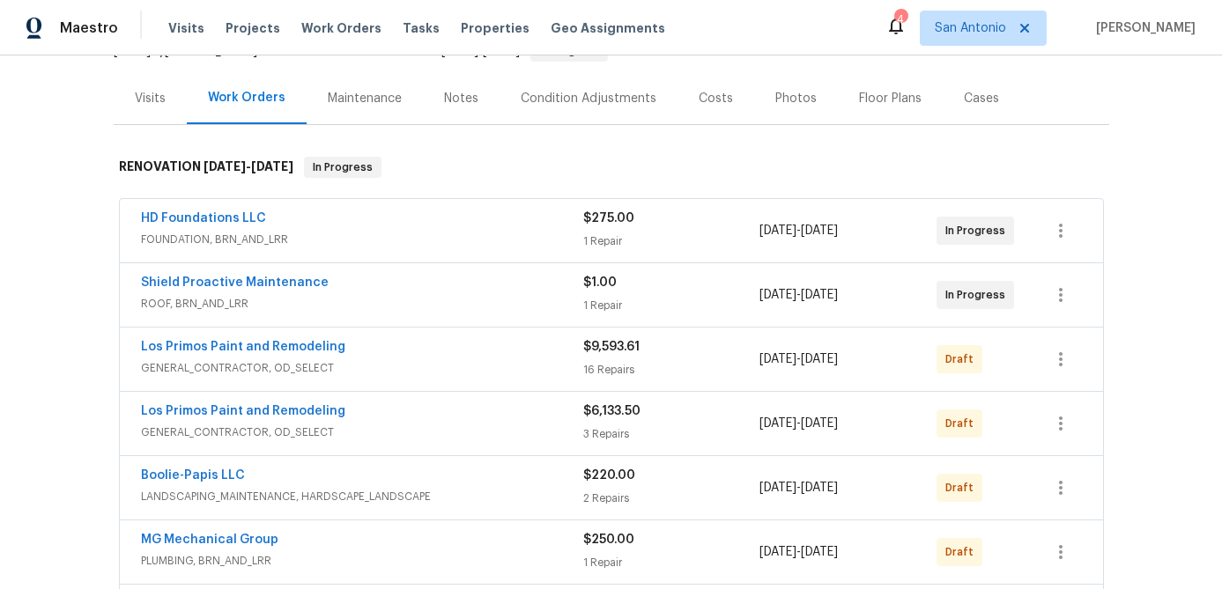
click at [392, 295] on span "ROOF, BRN_AND_LRR" at bounding box center [362, 304] width 442 height 18
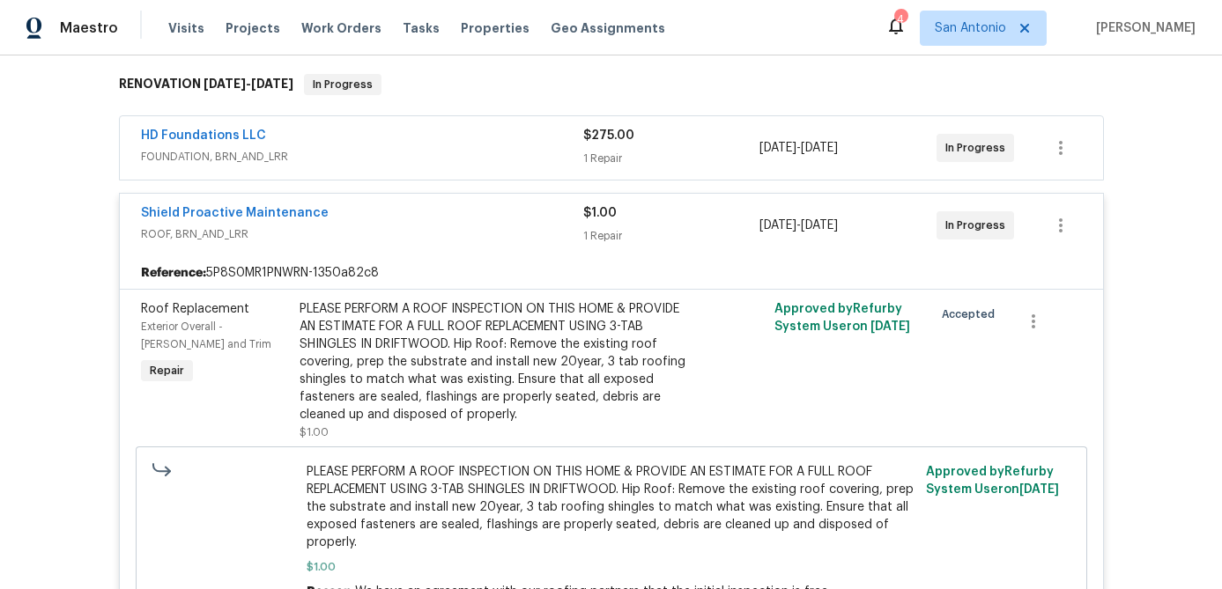
scroll to position [263, 0]
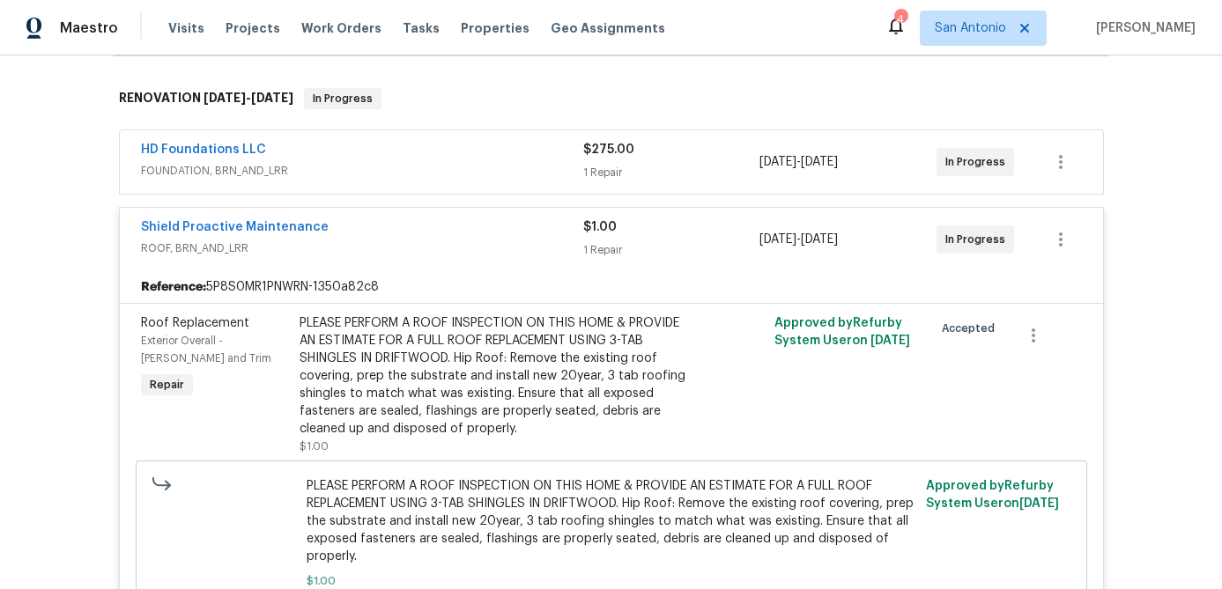
click at [403, 235] on div "Shield Proactive Maintenance" at bounding box center [362, 228] width 442 height 21
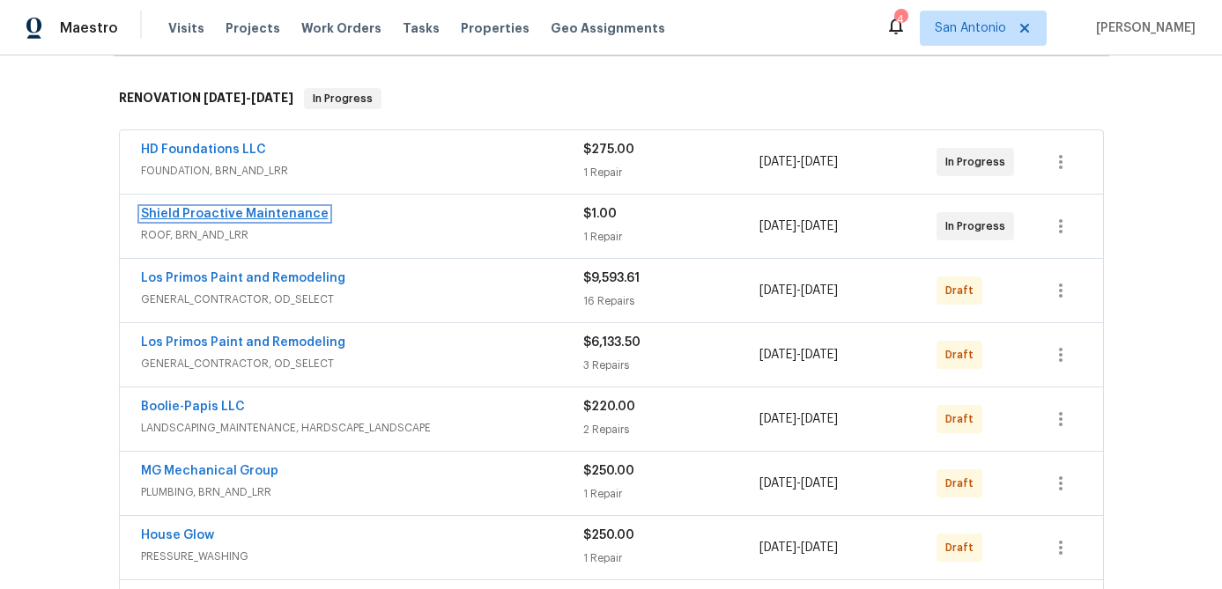
click at [293, 208] on link "Shield Proactive Maintenance" at bounding box center [235, 214] width 188 height 12
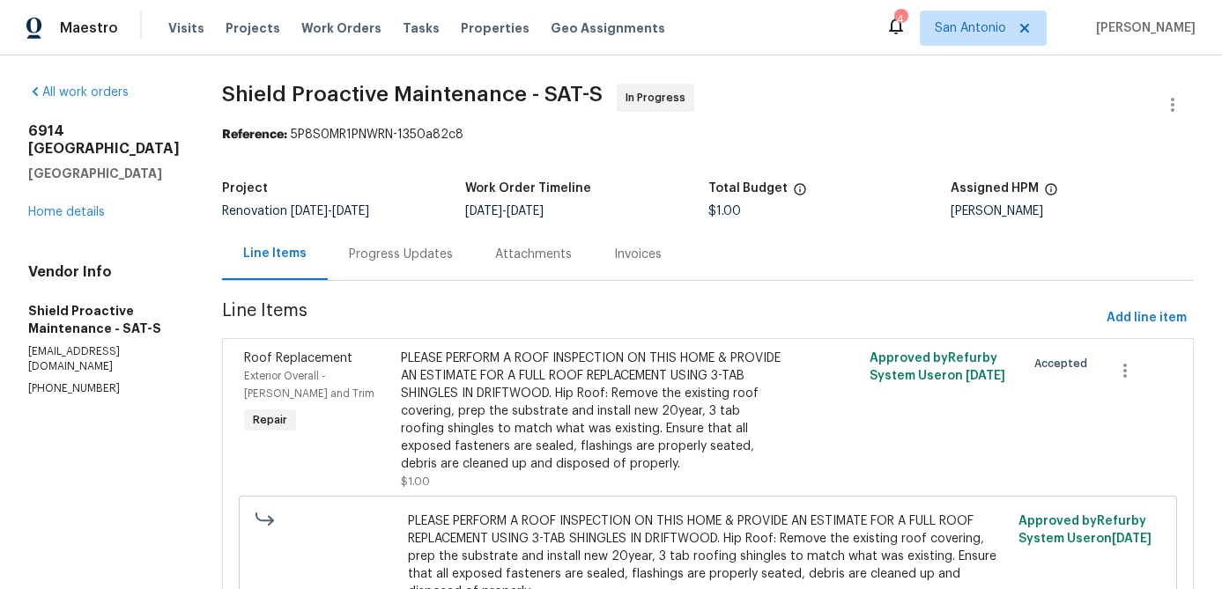
click at [359, 255] on div "Progress Updates" at bounding box center [401, 255] width 104 height 18
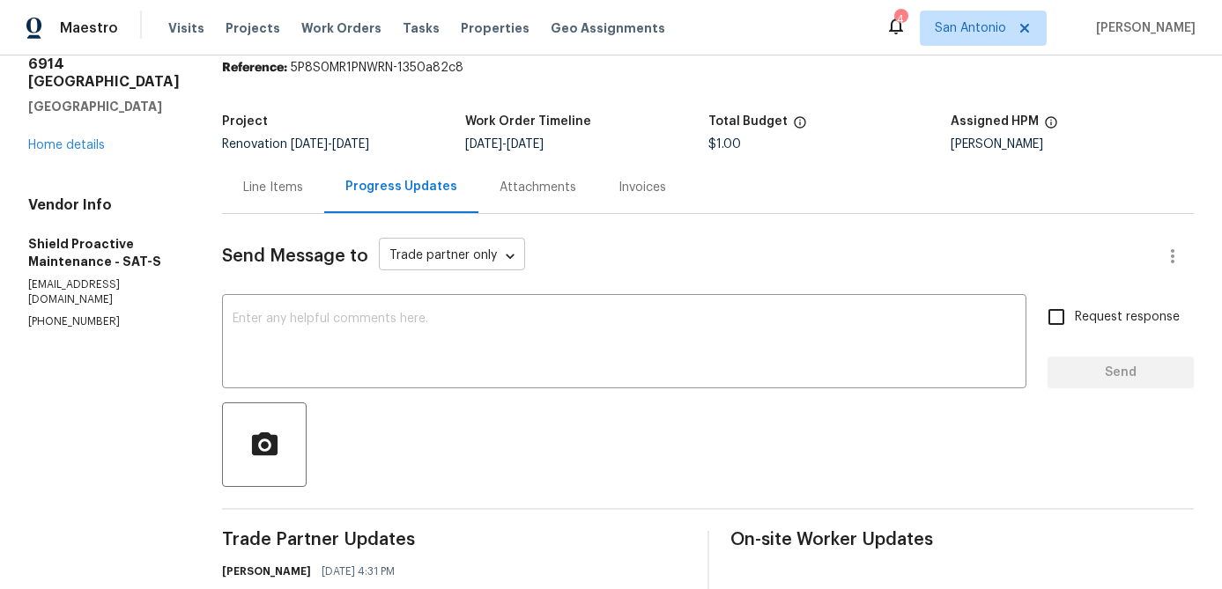
scroll to position [18, 0]
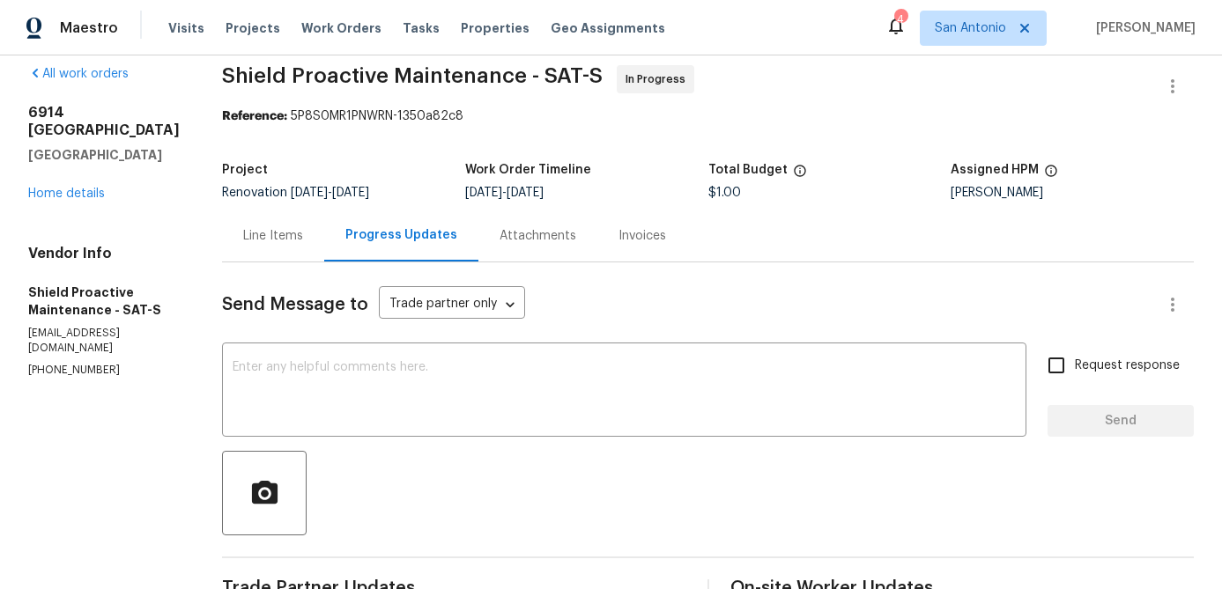
click at [67, 203] on div "6914 Port Bay San Antonio, TX 78242 Home details" at bounding box center [103, 153] width 151 height 99
click at [68, 200] on link "Home details" at bounding box center [66, 194] width 77 height 12
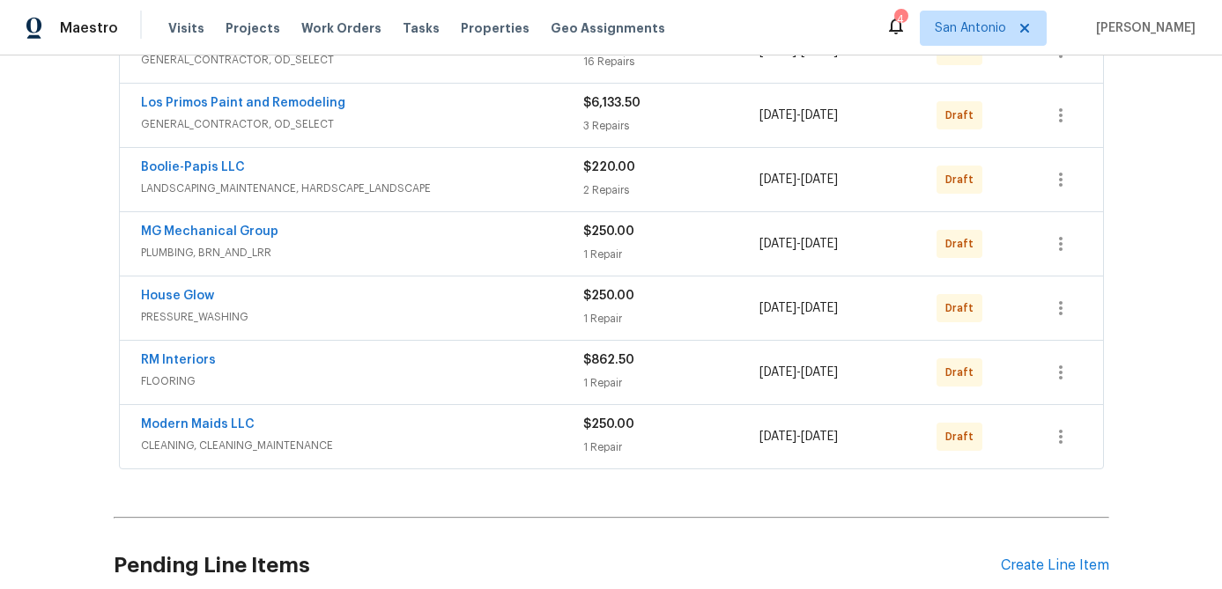
scroll to position [279, 0]
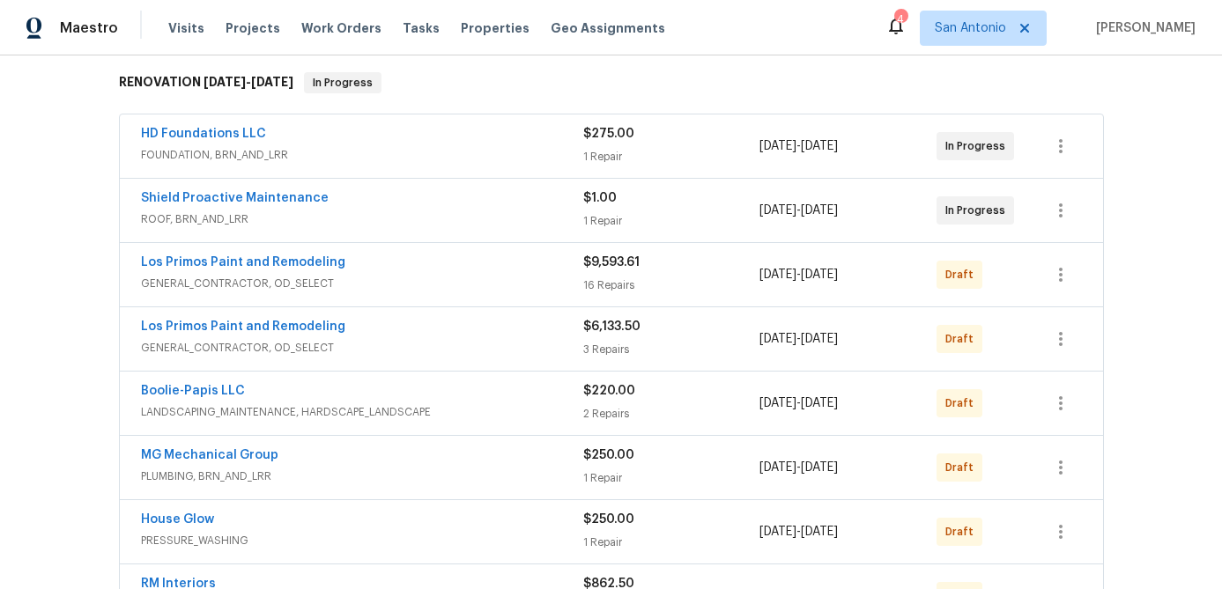
click at [379, 331] on div "Los Primos Paint and Remodeling" at bounding box center [362, 328] width 442 height 21
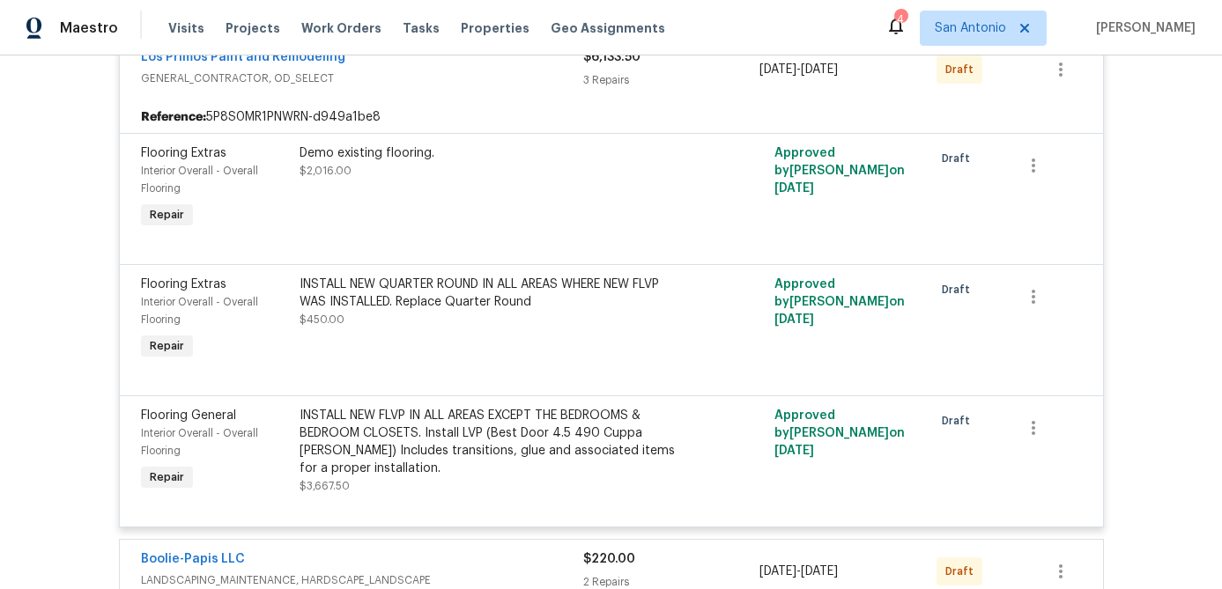
scroll to position [563, 0]
click at [454, 311] on div "INSTALL NEW QUARTER ROUND IN ALL AREAS WHERE NEW FLVP WAS INSTALLED. Replace Qu…" at bounding box center [492, 301] width 386 height 53
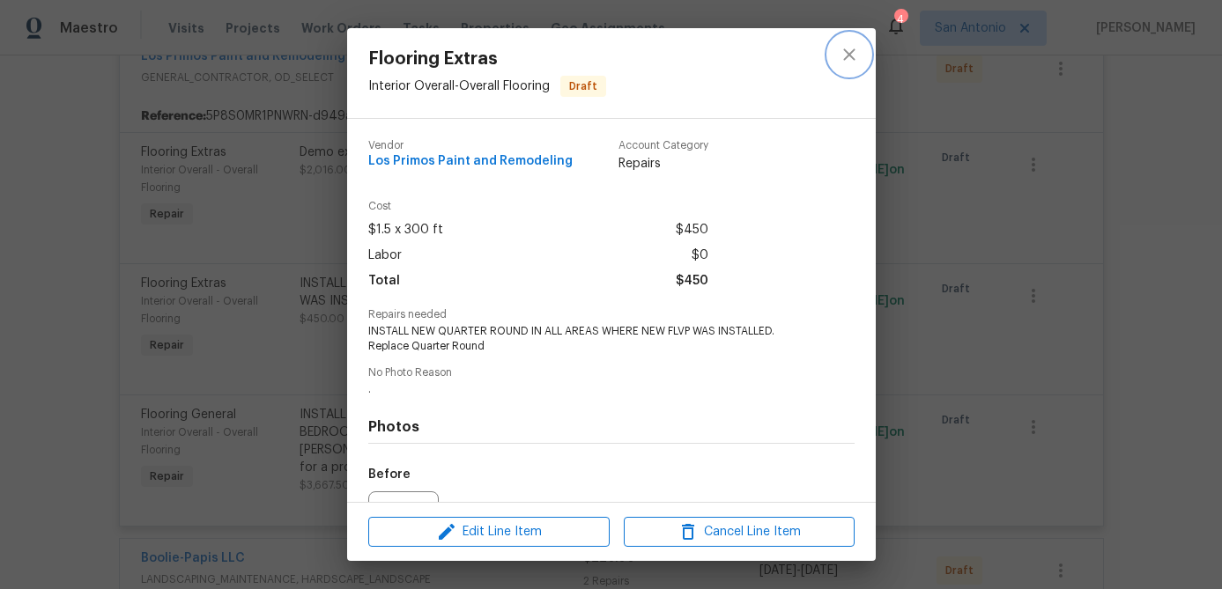
click at [849, 60] on icon "close" at bounding box center [848, 54] width 21 height 21
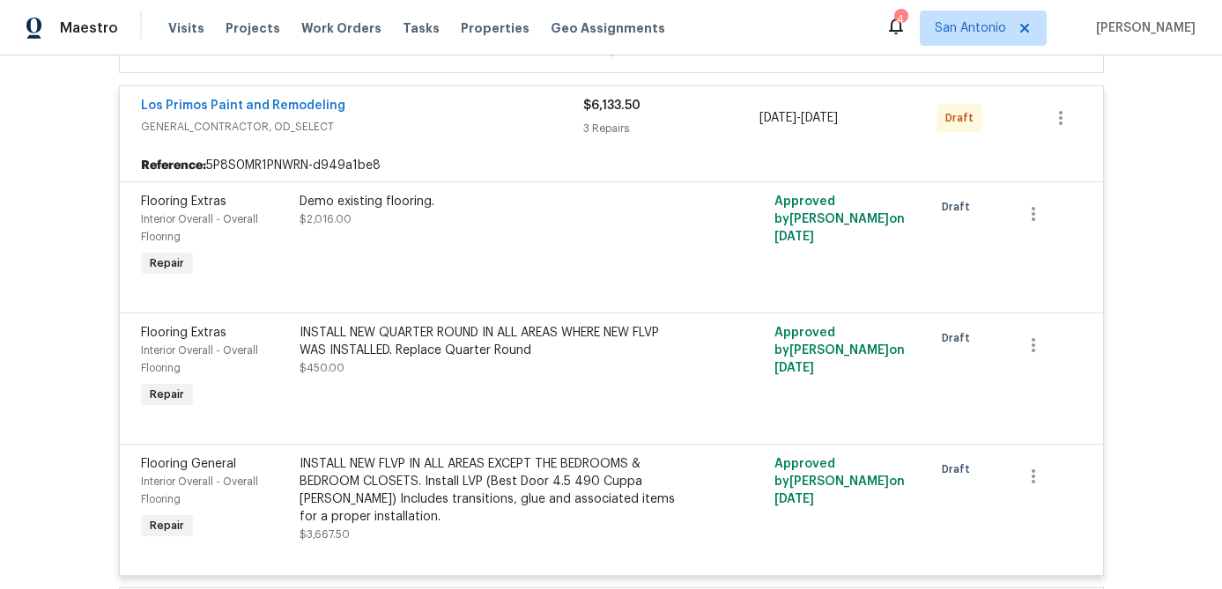
scroll to position [511, 0]
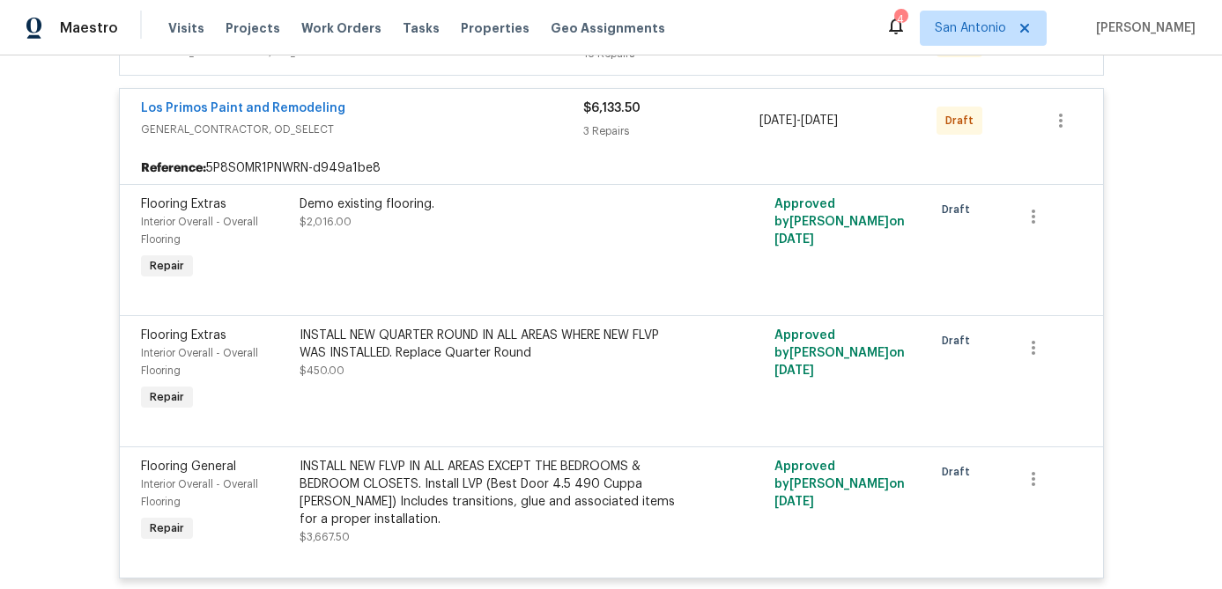
click at [502, 261] on div "Demo existing flooring. $2,016.00" at bounding box center [492, 239] width 396 height 99
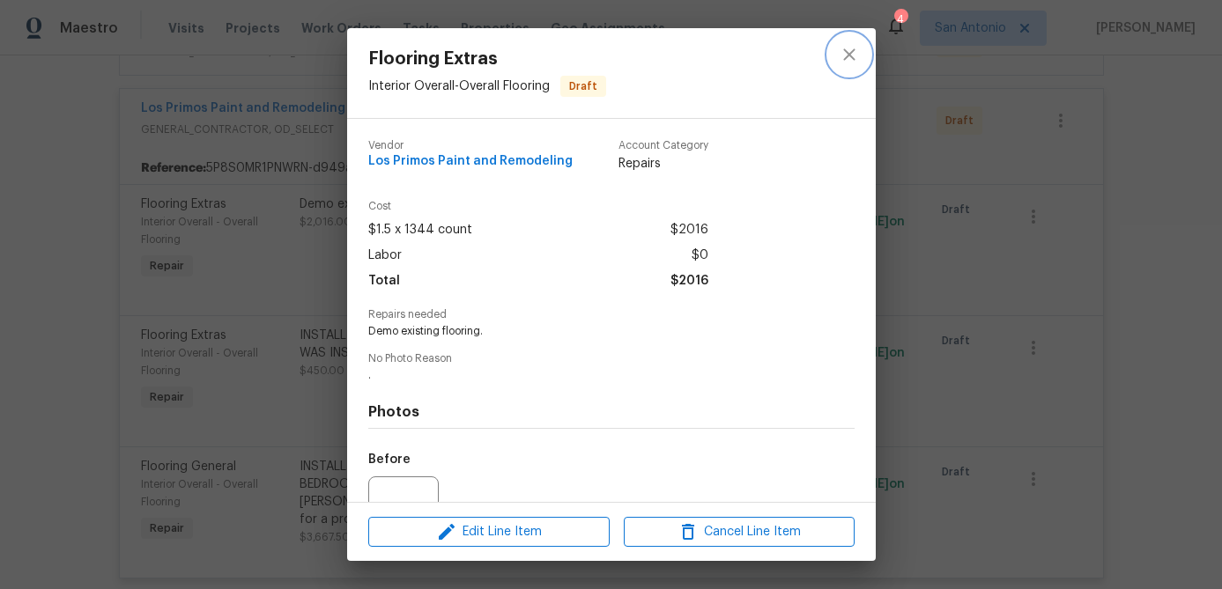
click at [844, 56] on icon "close" at bounding box center [848, 54] width 21 height 21
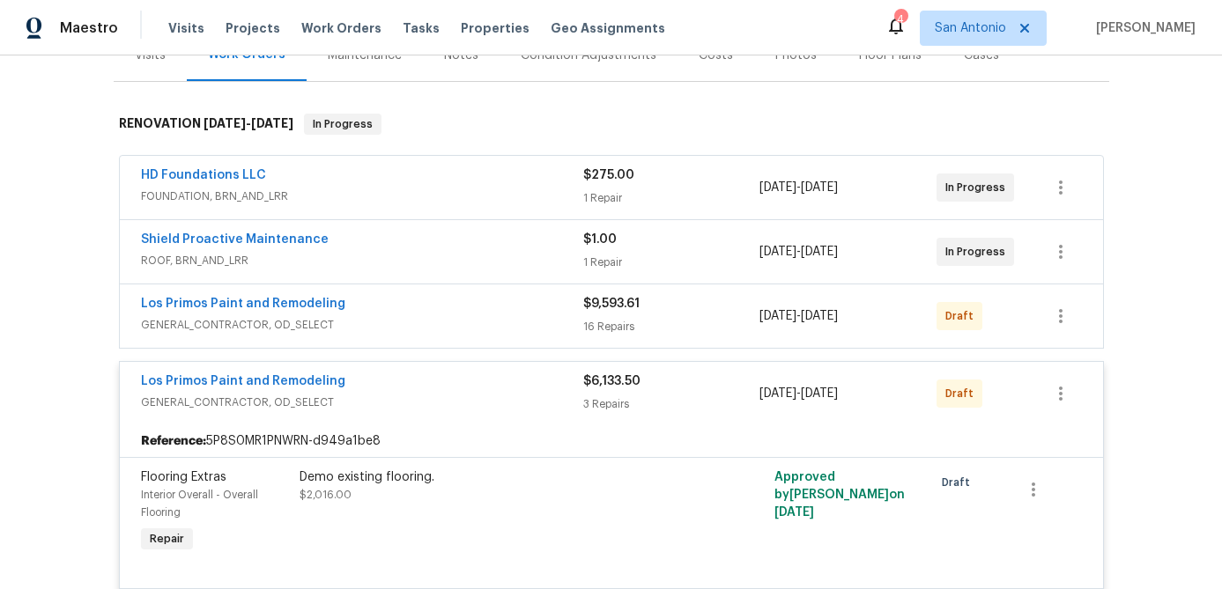
scroll to position [228, 0]
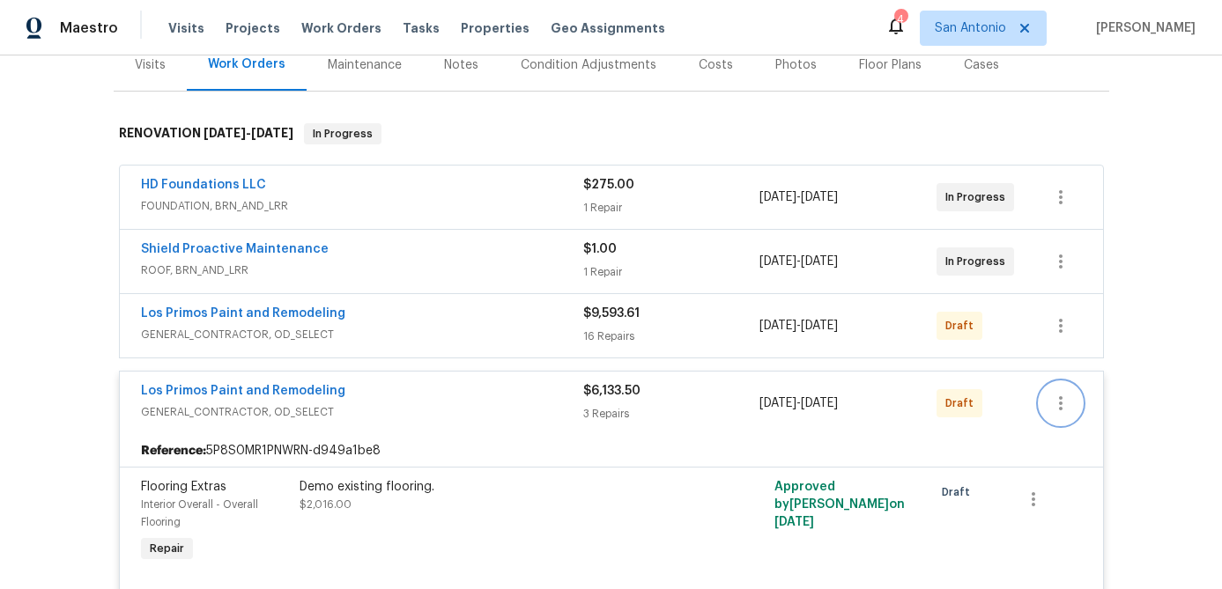
click at [1063, 407] on icon "button" at bounding box center [1060, 403] width 21 height 21
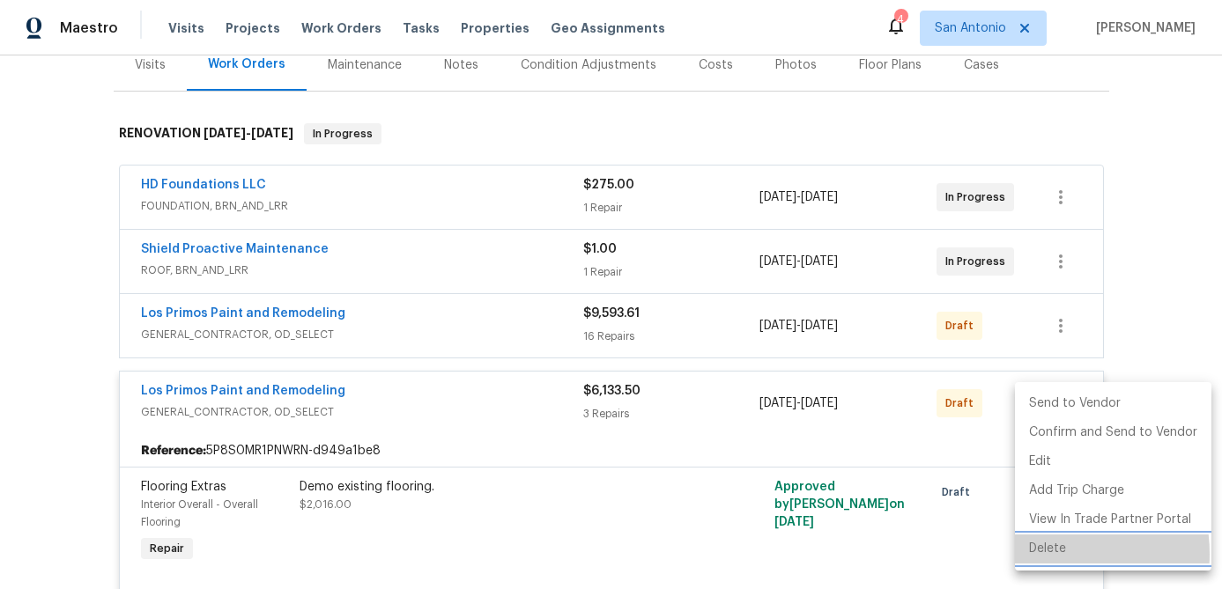
click at [1044, 554] on li "Delete" at bounding box center [1113, 549] width 196 height 29
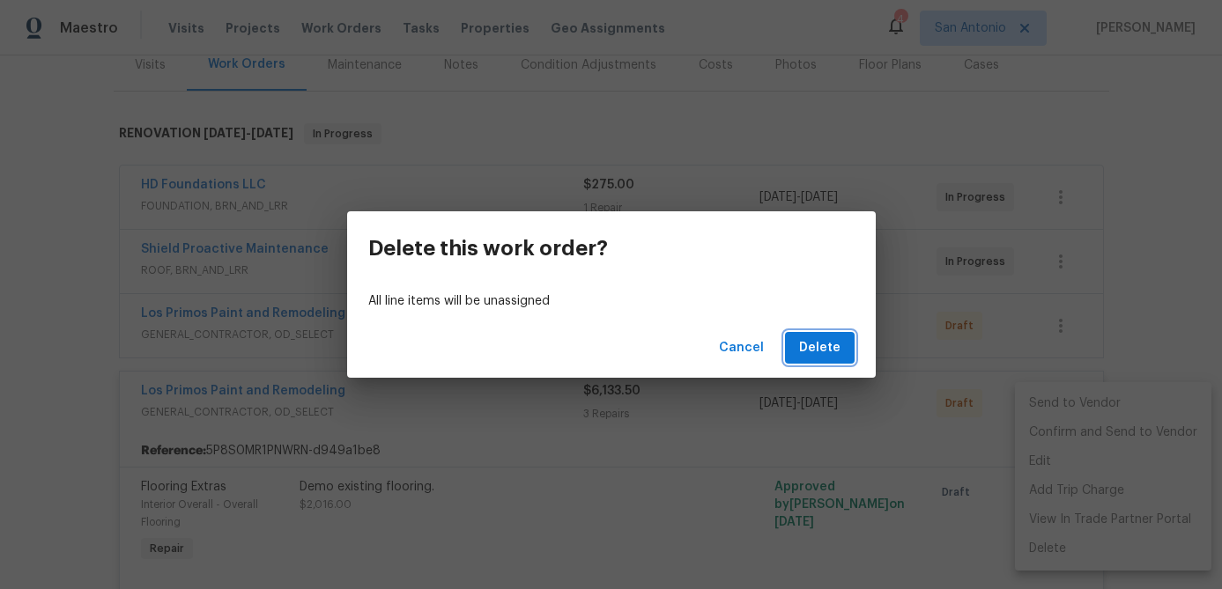
click at [816, 351] on span "Delete" at bounding box center [819, 348] width 41 height 22
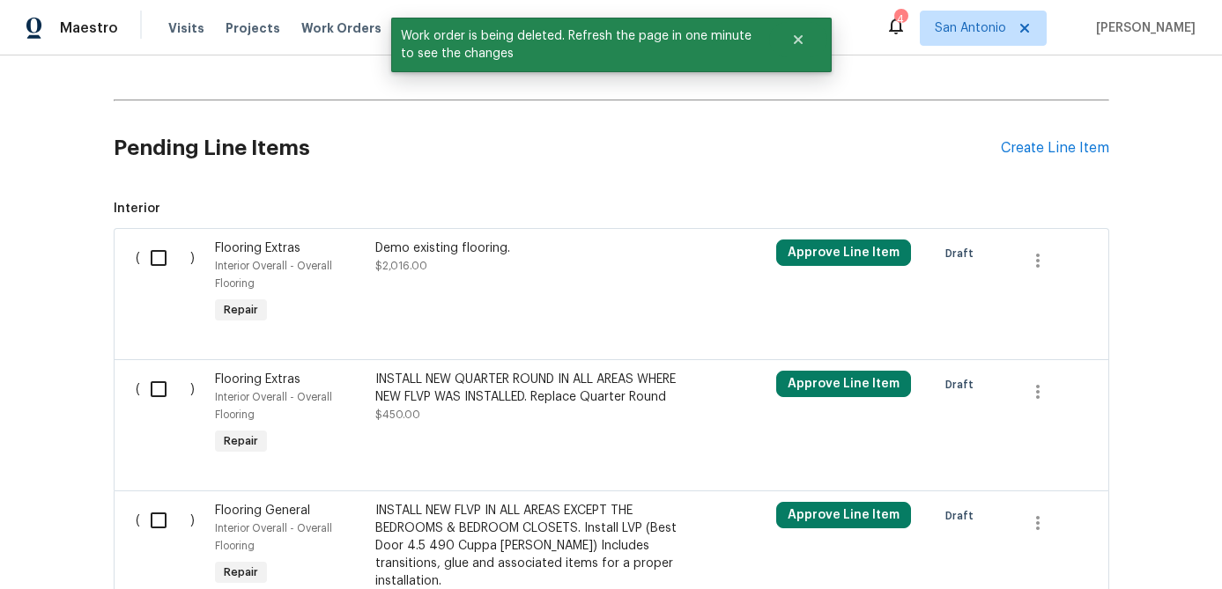
scroll to position [794, 0]
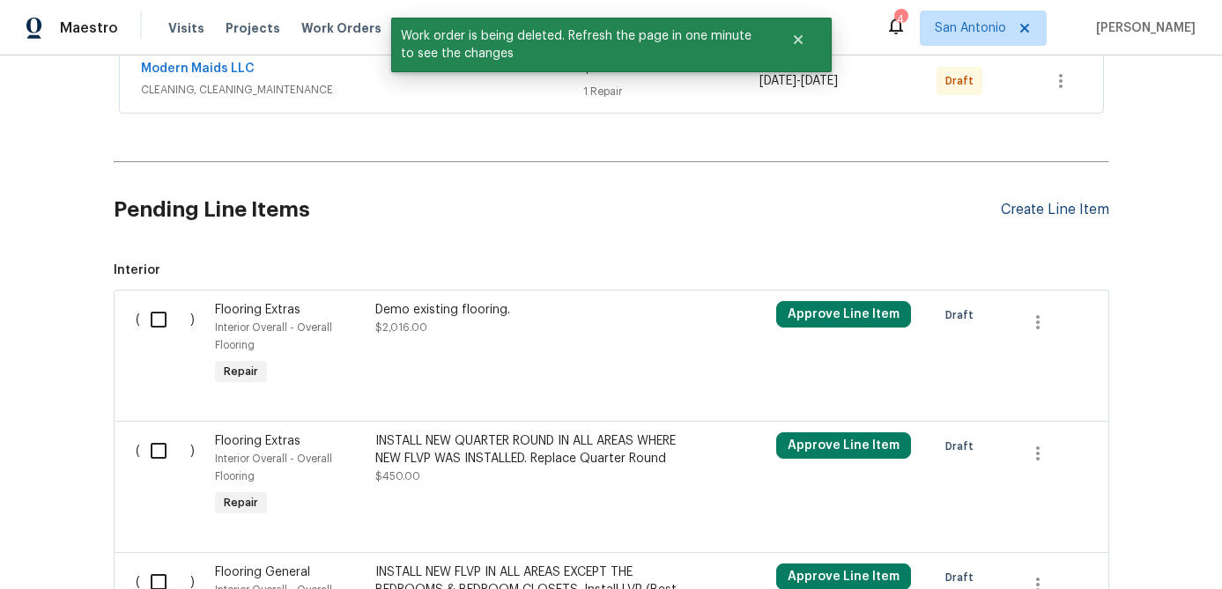
click at [1026, 208] on div "Create Line Item" at bounding box center [1055, 210] width 108 height 17
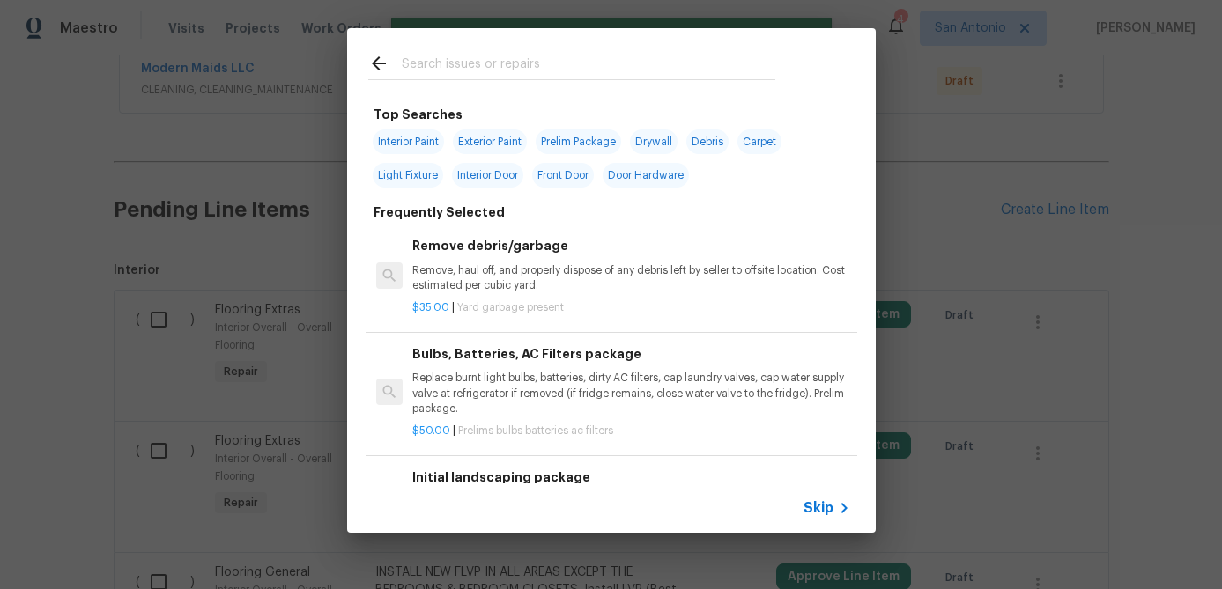
click at [813, 506] on span "Skip" at bounding box center [818, 508] width 30 height 18
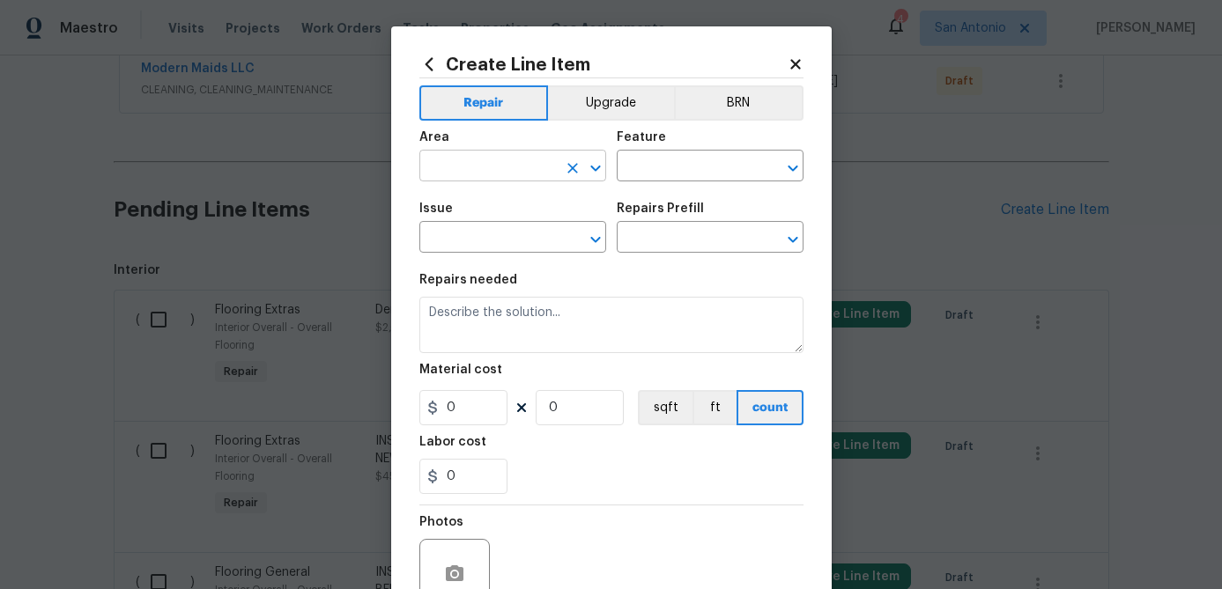
click at [447, 157] on input "text" at bounding box center [487, 167] width 137 height 27
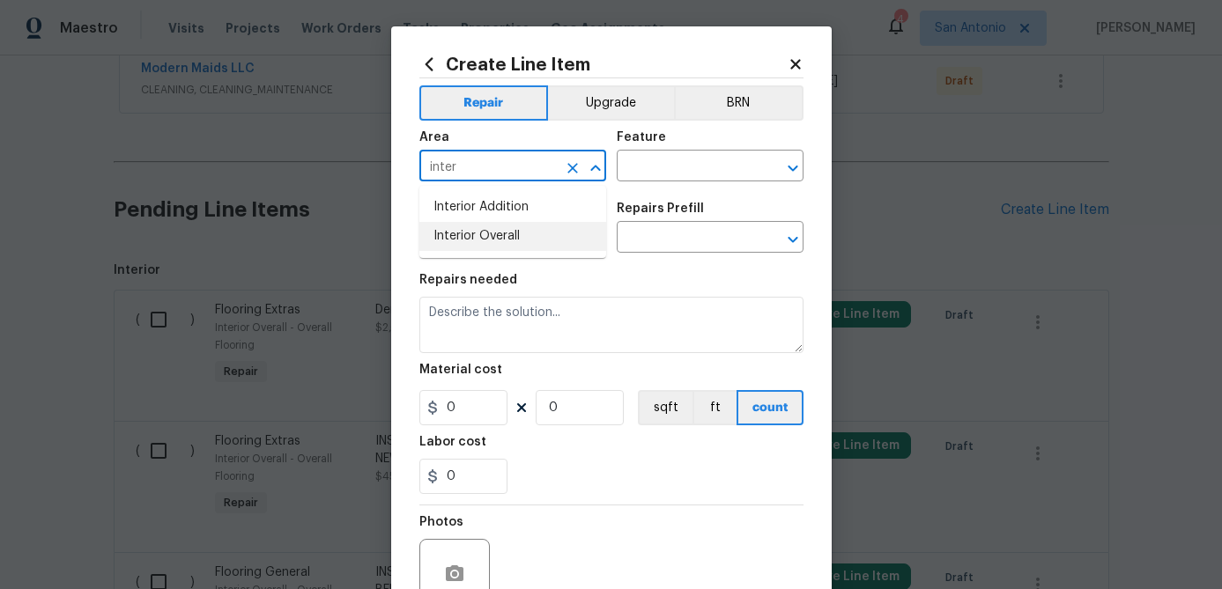
click at [453, 235] on li "Interior Overall" at bounding box center [512, 236] width 187 height 29
type input "Interior Overall"
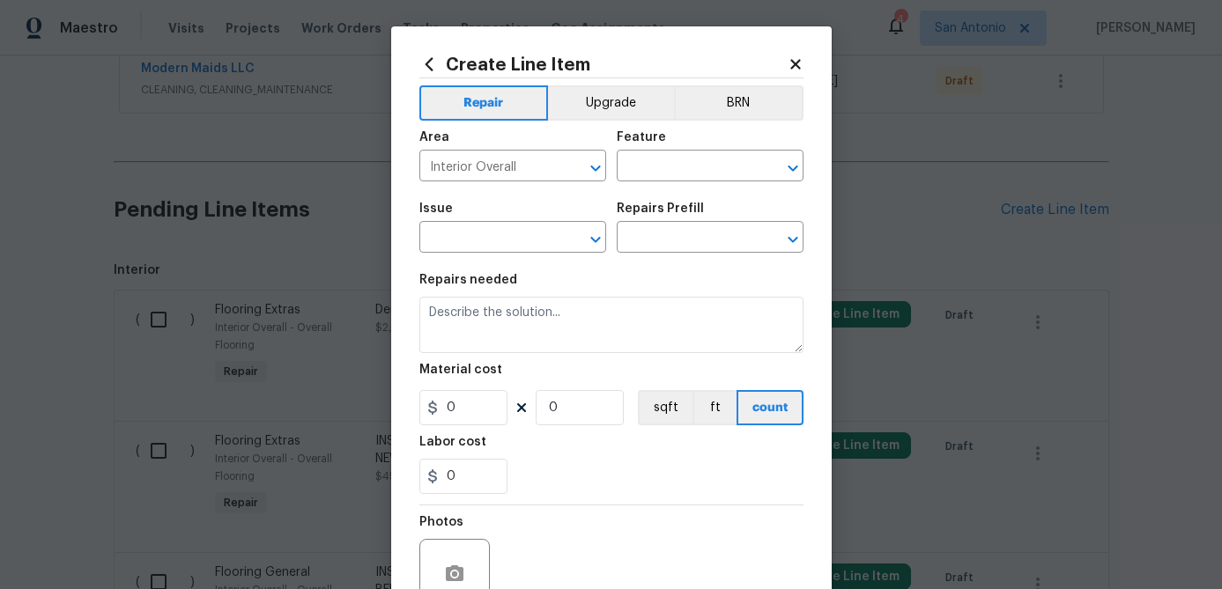
click at [691, 145] on div "Feature" at bounding box center [710, 142] width 187 height 23
click at [690, 159] on input "text" at bounding box center [685, 167] width 137 height 27
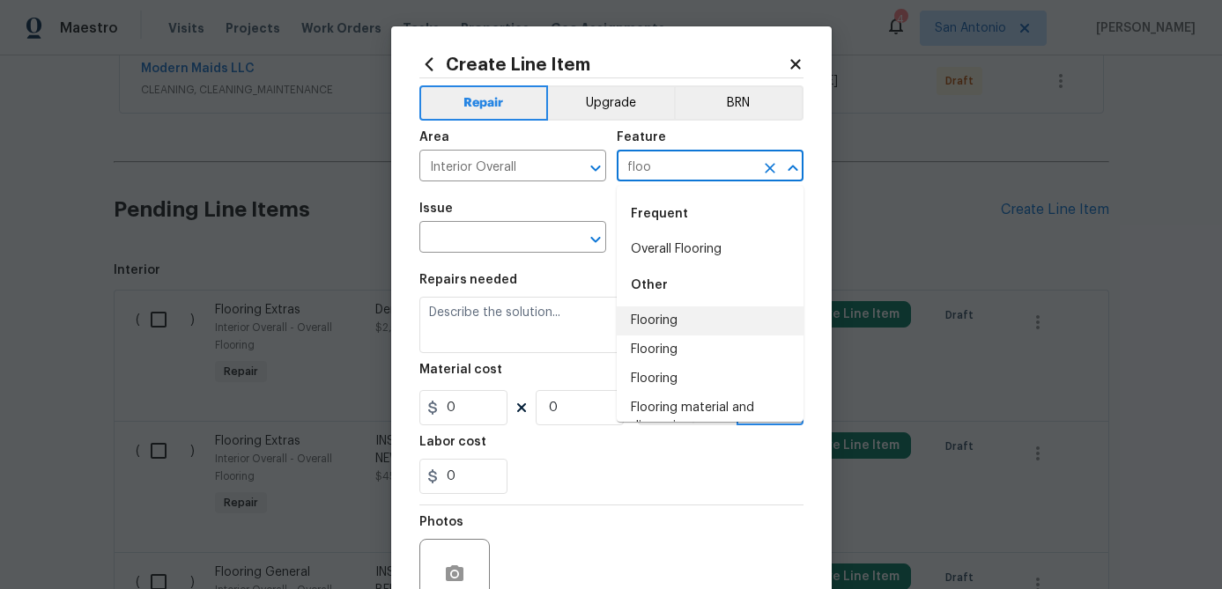
click at [658, 323] on li "Flooring" at bounding box center [710, 321] width 187 height 29
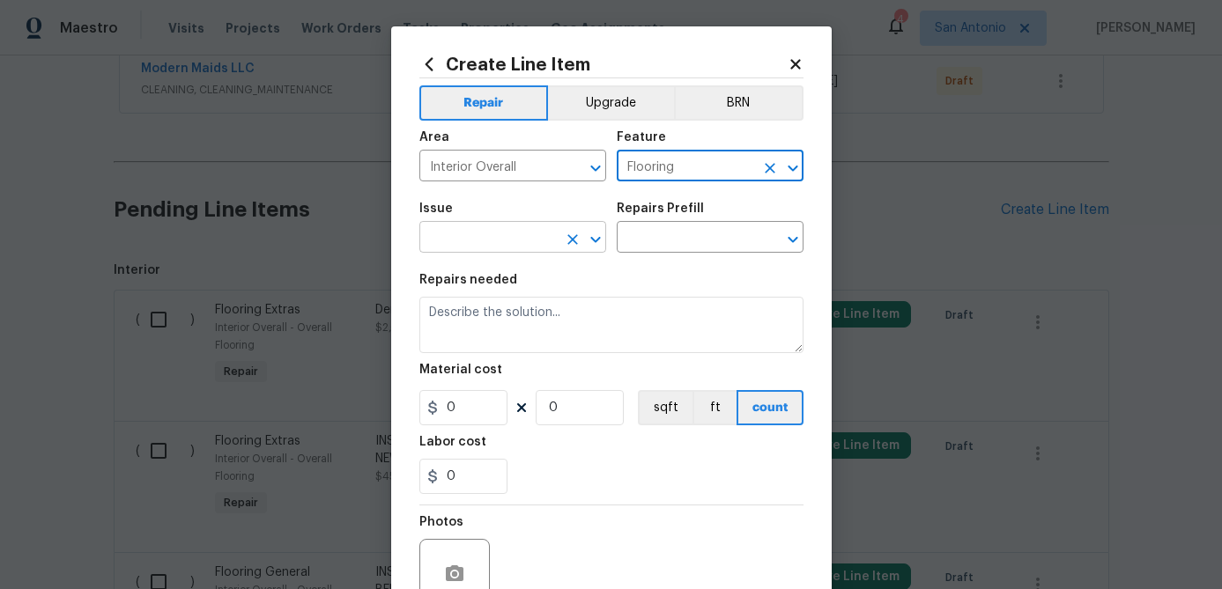
type input "Flooring"
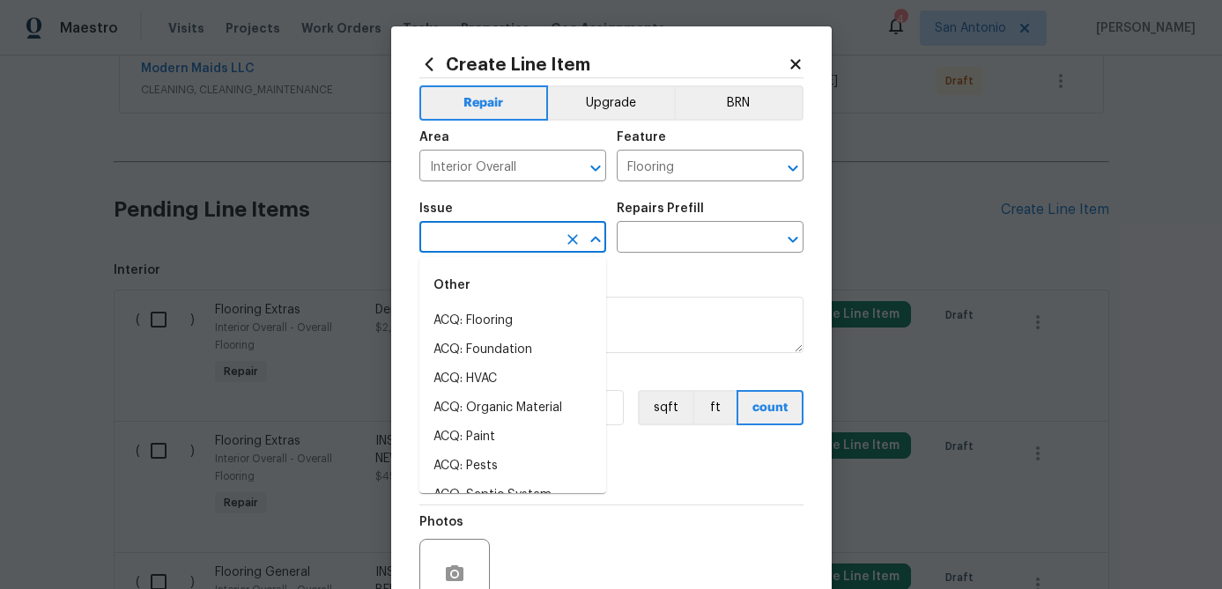
click at [526, 234] on input "text" at bounding box center [487, 238] width 137 height 27
click at [479, 348] on li "Flooring Extras" at bounding box center [512, 350] width 187 height 29
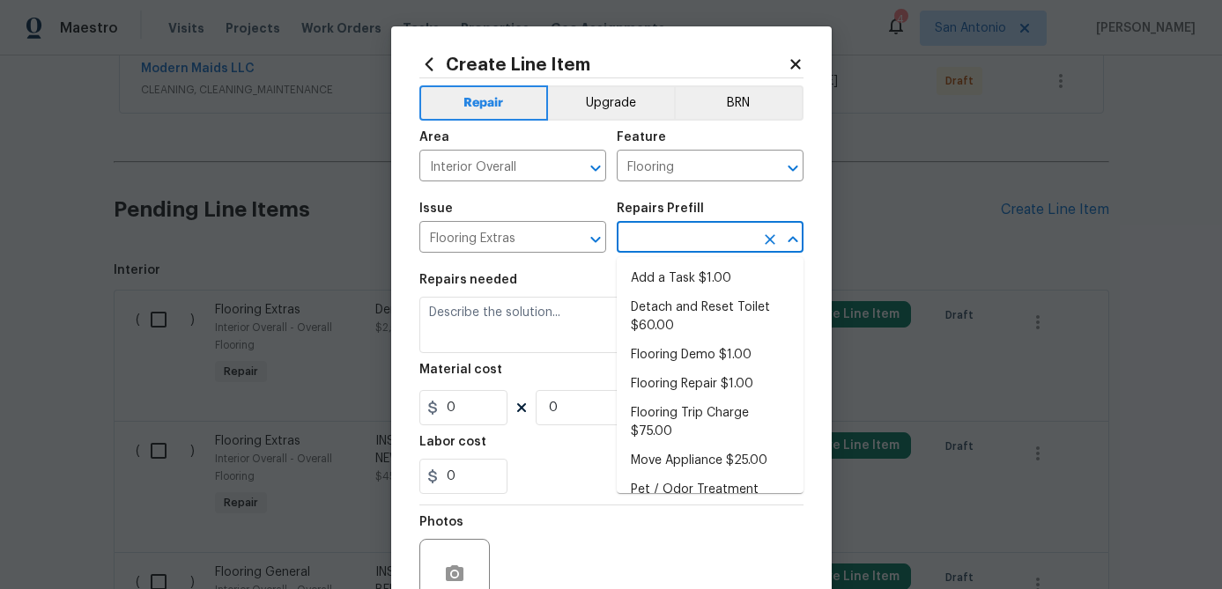
click at [636, 238] on input "text" at bounding box center [685, 238] width 137 height 27
click at [537, 241] on input "Flooring Extras" at bounding box center [487, 238] width 137 height 27
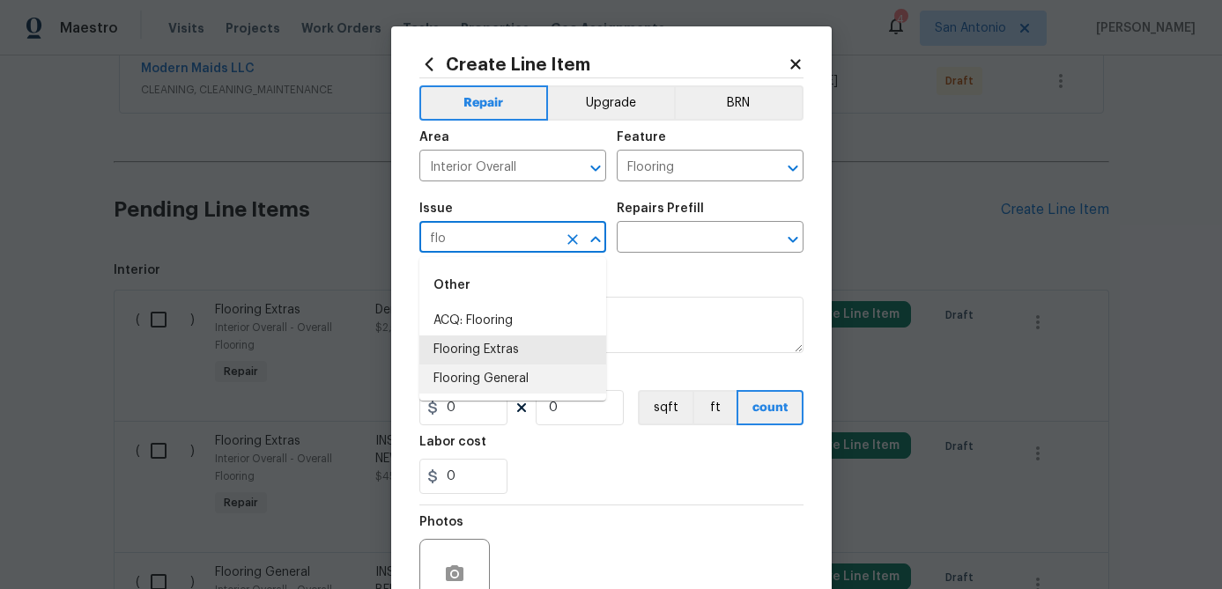
click at [475, 376] on li "Flooring General" at bounding box center [512, 379] width 187 height 29
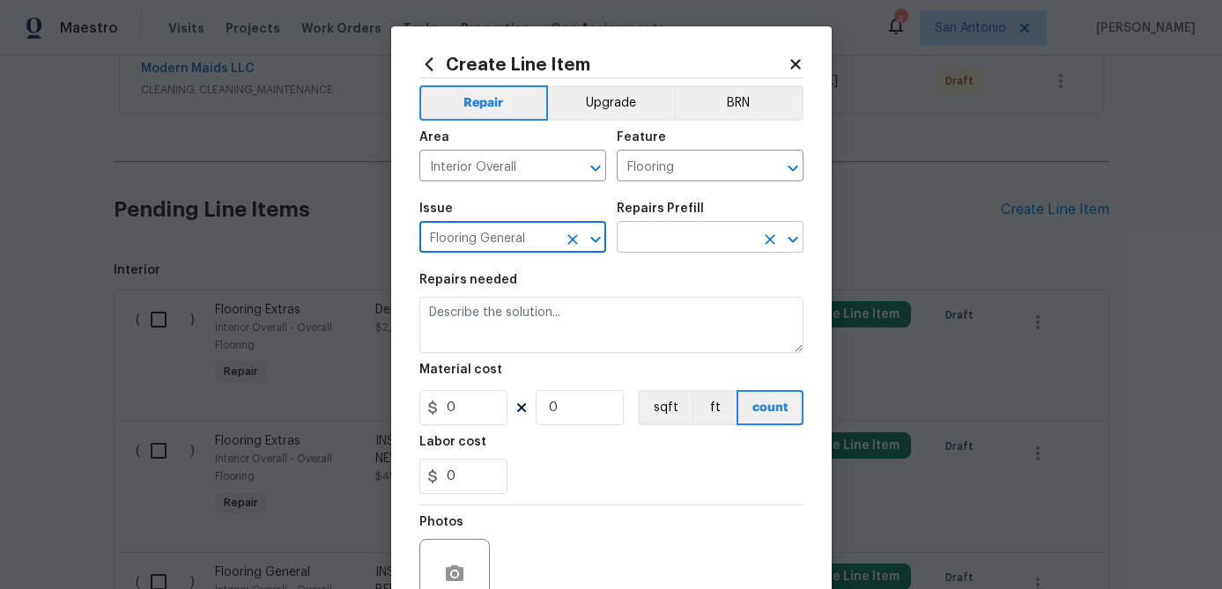
click at [658, 248] on input "text" at bounding box center [685, 238] width 137 height 27
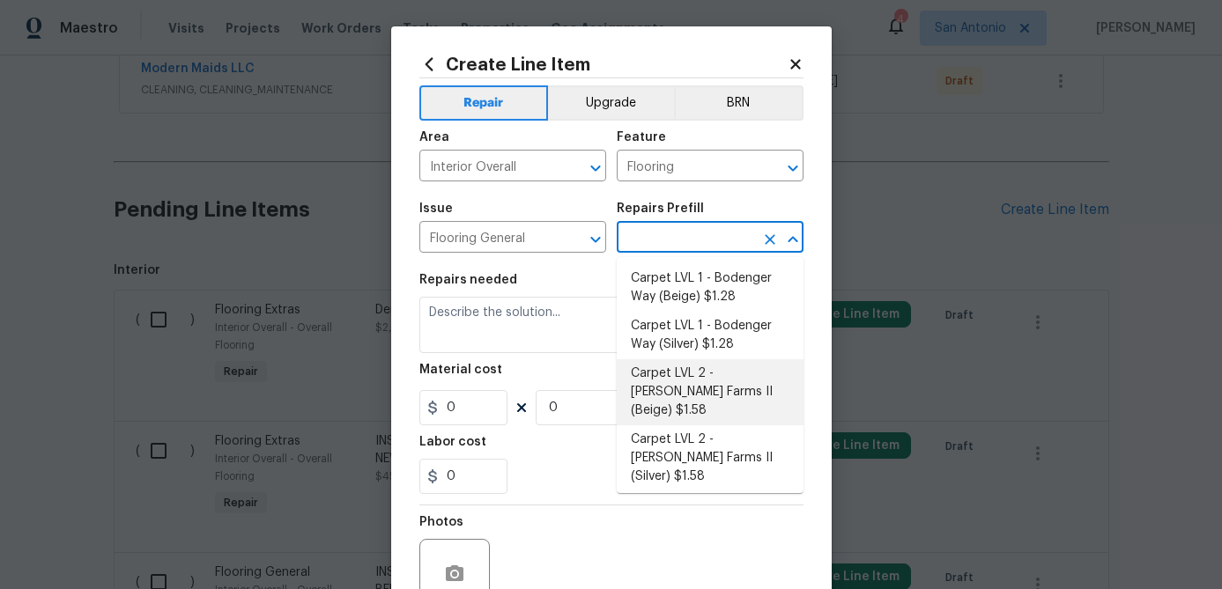
scroll to position [301, 0]
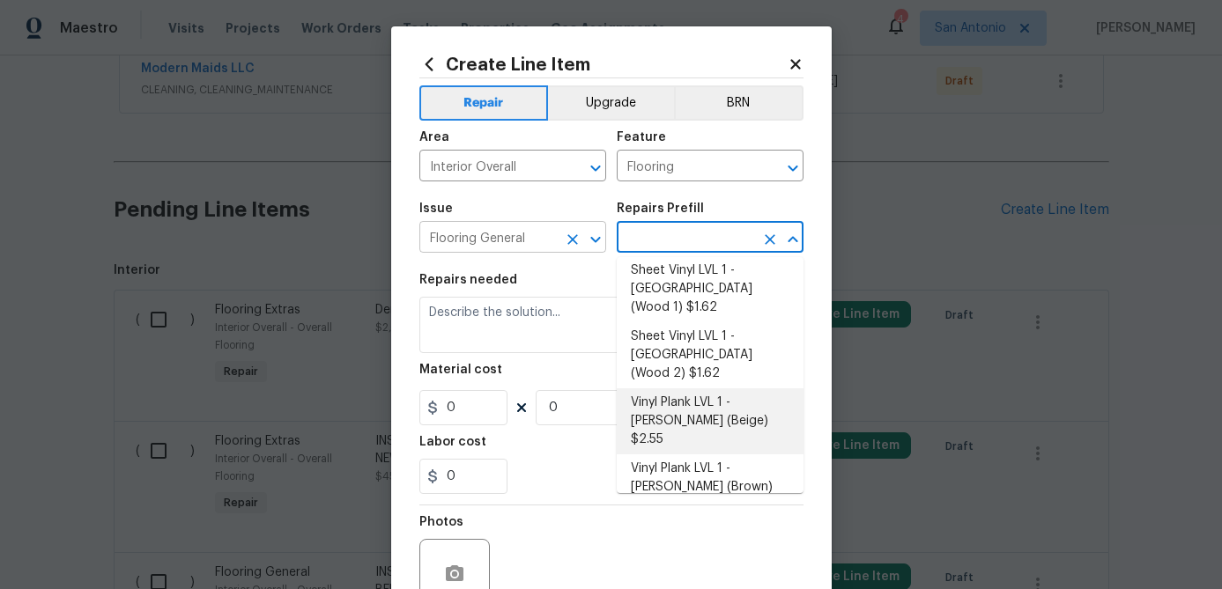
click at [545, 234] on input "Flooring General" at bounding box center [487, 238] width 137 height 27
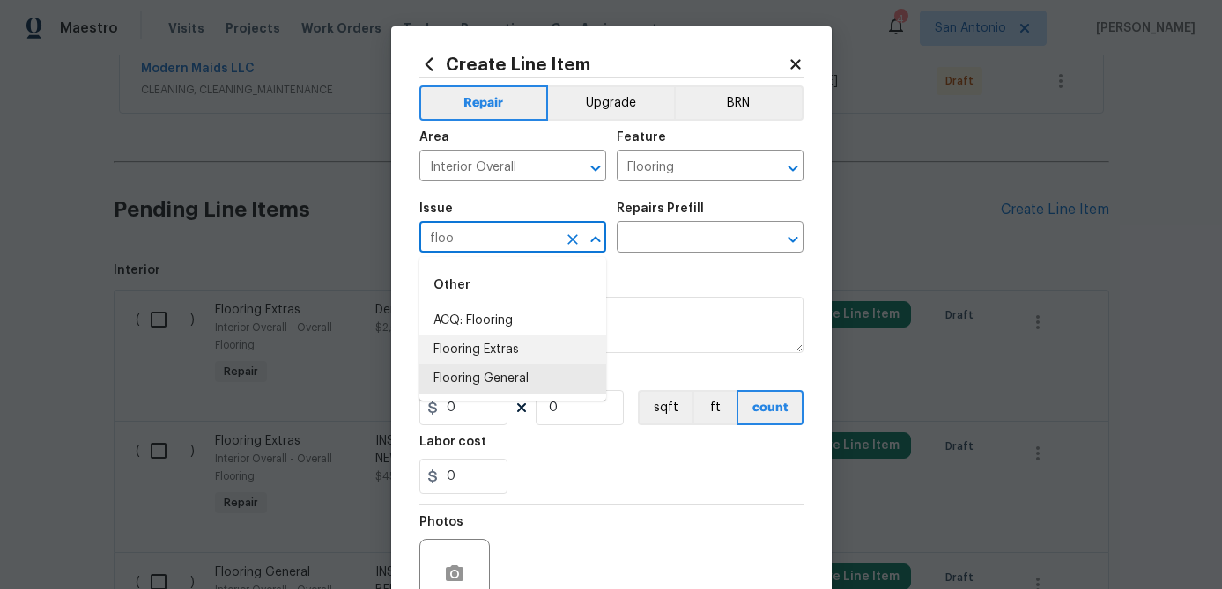
click at [469, 345] on li "Flooring Extras" at bounding box center [512, 350] width 187 height 29
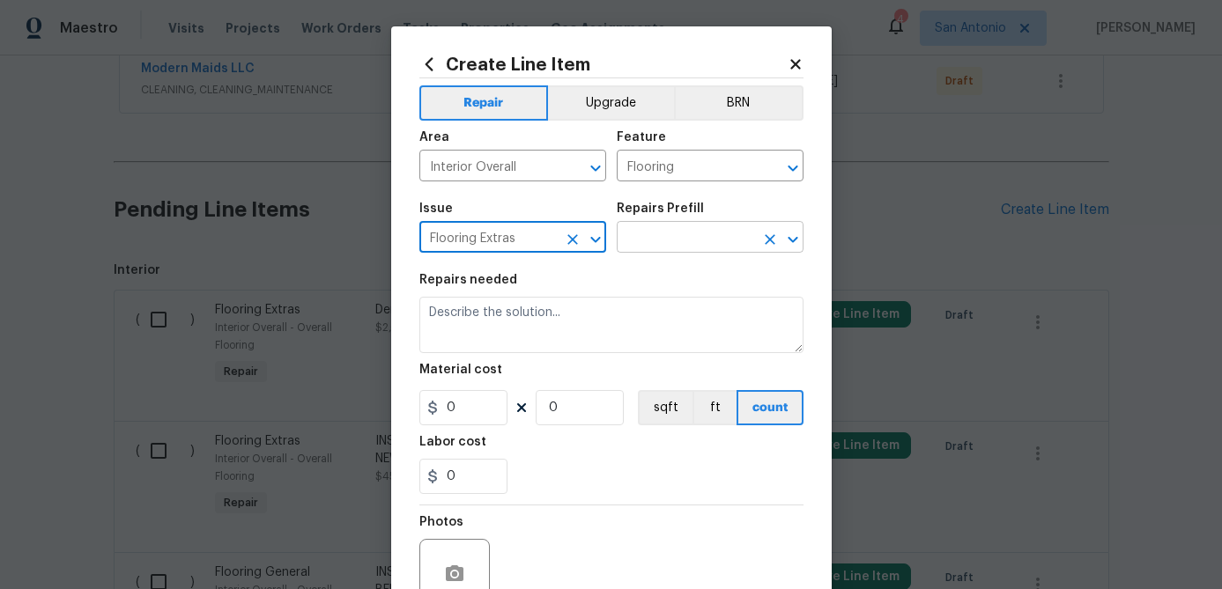
type input "Flooring Extras"
click at [674, 242] on input "text" at bounding box center [685, 238] width 137 height 27
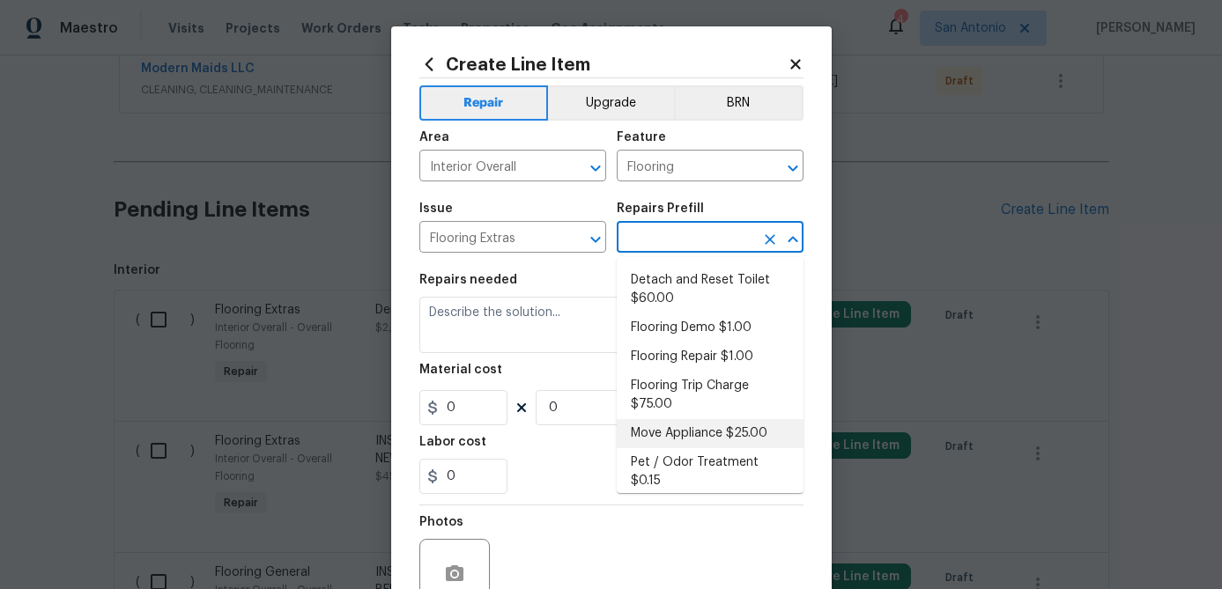
scroll to position [18, 0]
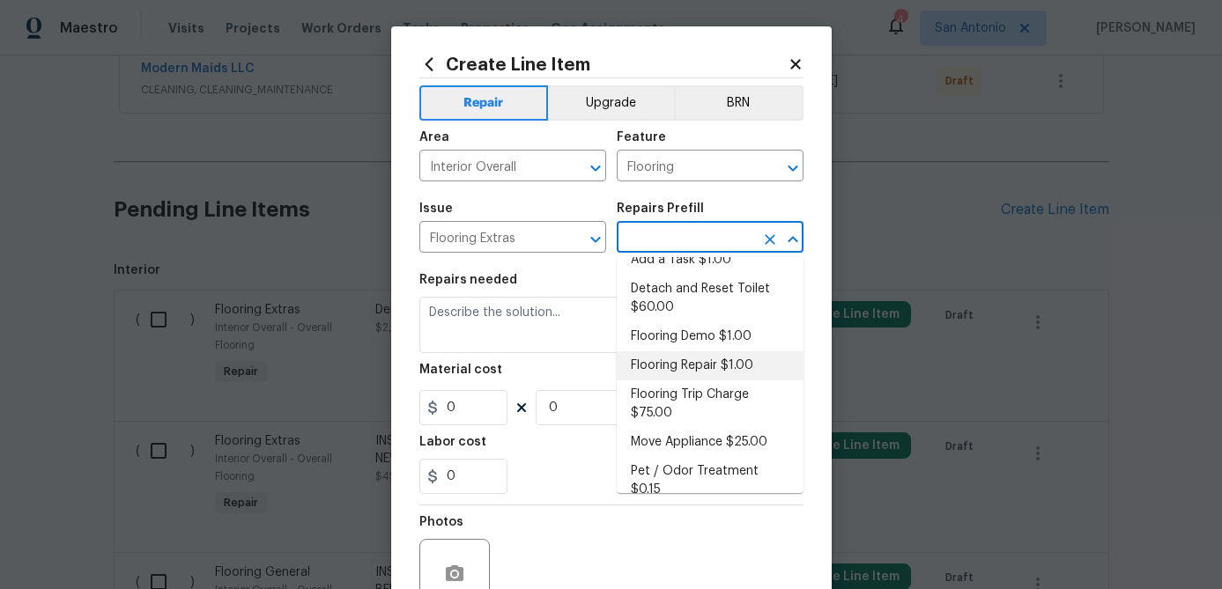
click at [671, 370] on li "Flooring Repair $1.00" at bounding box center [710, 365] width 187 height 29
type input "Overall Flooring"
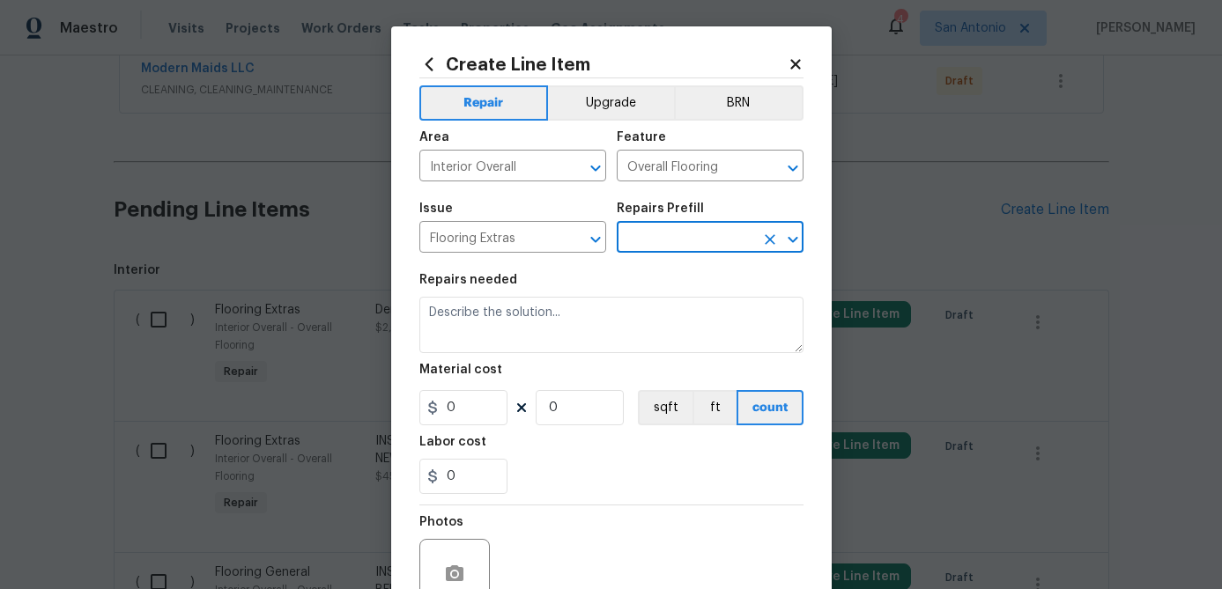
type input "Flooring Repair $1.00"
type textarea "(Please use this pre-fill to detail your Flooring repairs)"
type input "1"
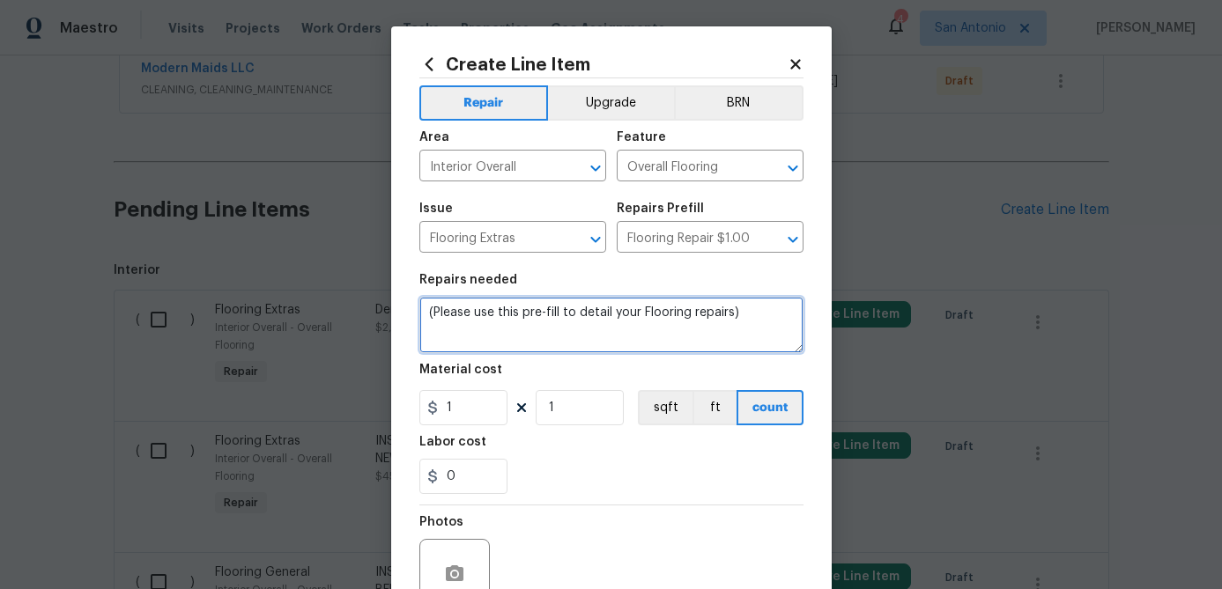
drag, startPoint x: 735, startPoint y: 316, endPoint x: 351, endPoint y: 299, distance: 384.4
click at [351, 299] on div "Create Line Item Repair Upgrade BRN Area Interior Overall ​ Feature Overall Flo…" at bounding box center [611, 294] width 1222 height 589
type textarea "USE SELF LEVELER AS NEEDED TO PREP CONCRETE FOR NEW FLOORING."
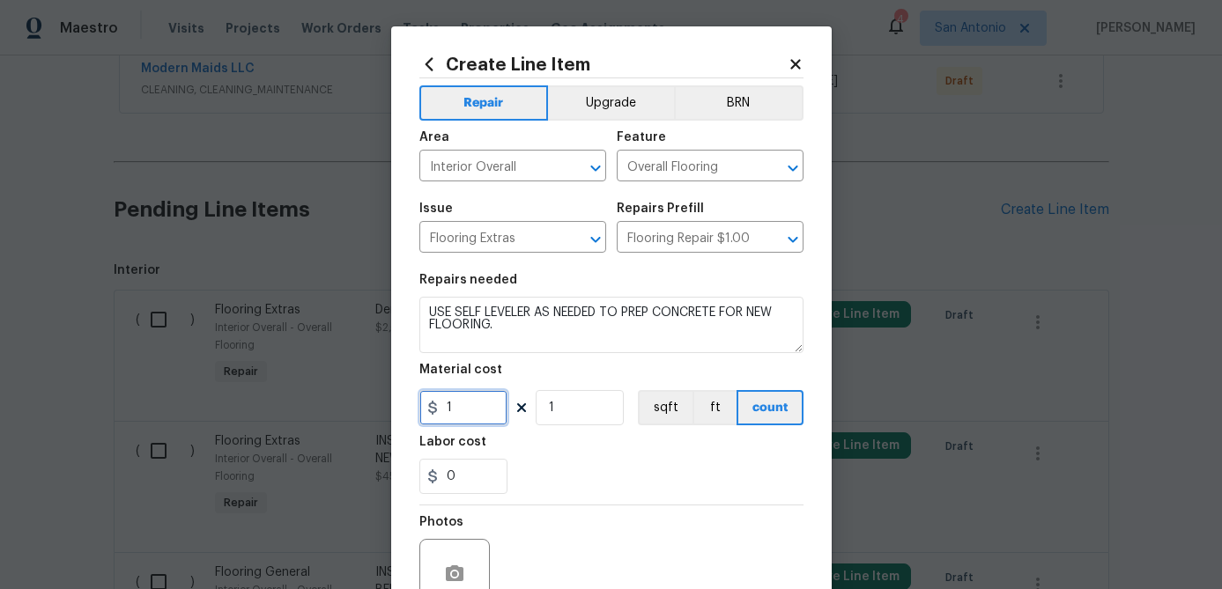
click at [471, 419] on input "1" at bounding box center [463, 407] width 88 height 35
type input "40"
click at [569, 417] on input "1" at bounding box center [579, 407] width 88 height 35
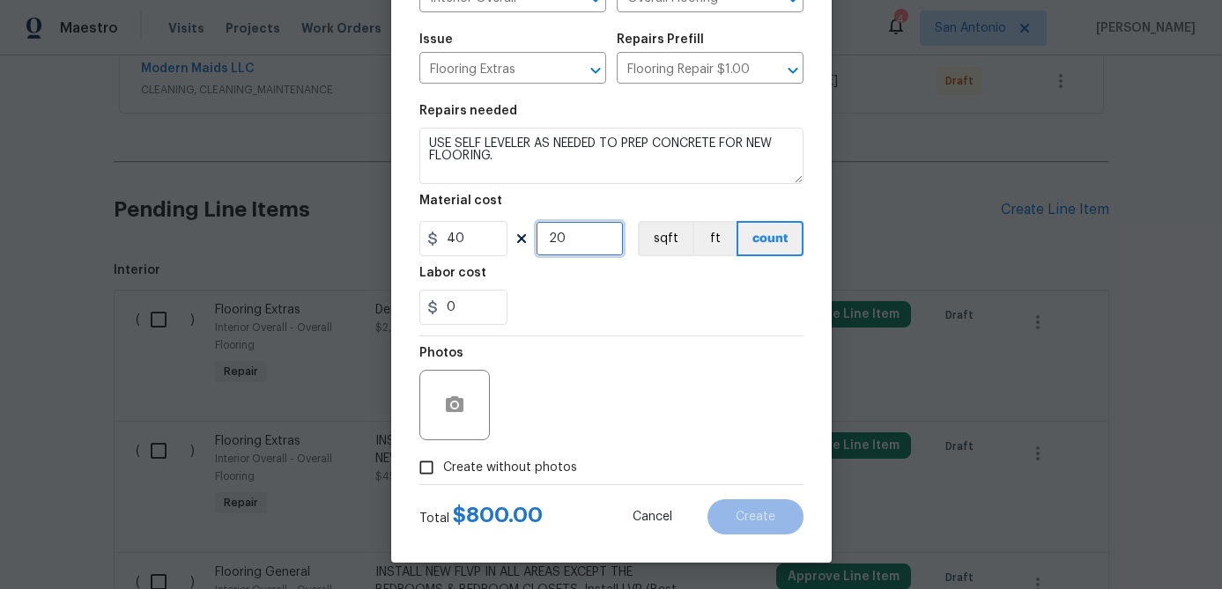
type input "20"
click at [414, 468] on input "Create without photos" at bounding box center [426, 467] width 33 height 33
checkbox input "true"
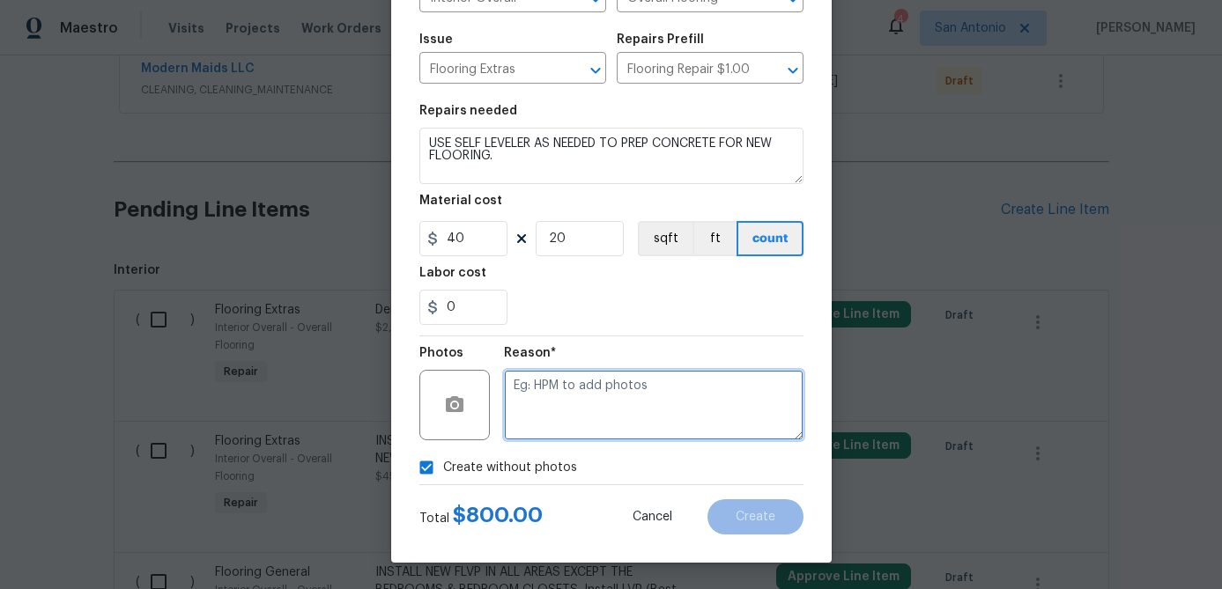
click at [535, 407] on textarea at bounding box center [653, 405] width 299 height 70
type textarea "."
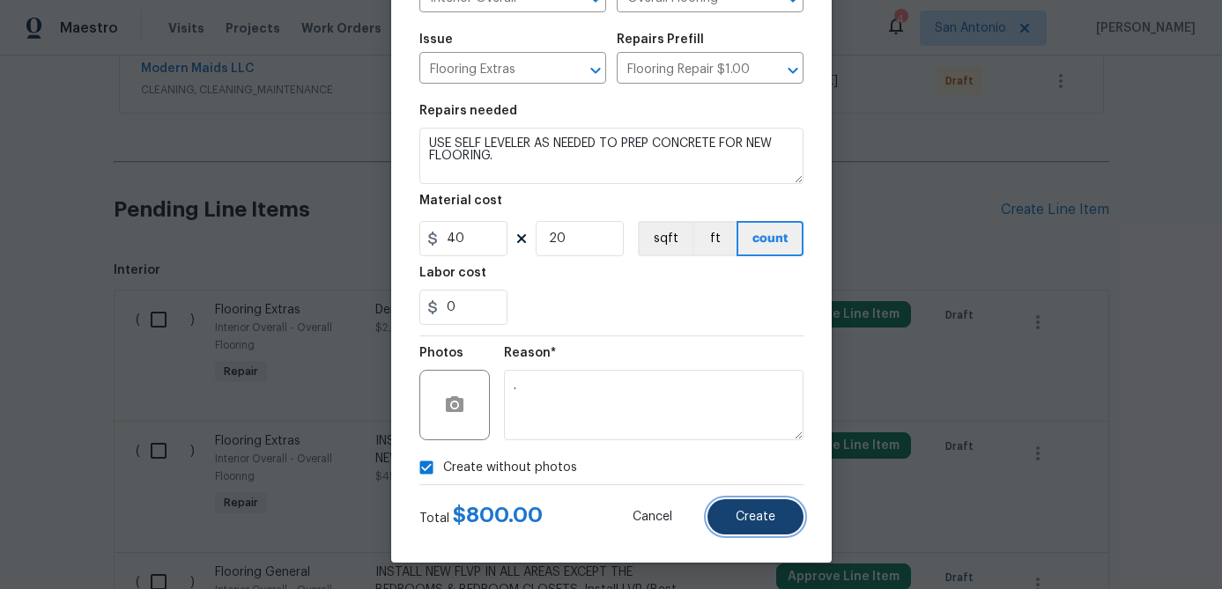
click at [741, 531] on button "Create" at bounding box center [755, 516] width 96 height 35
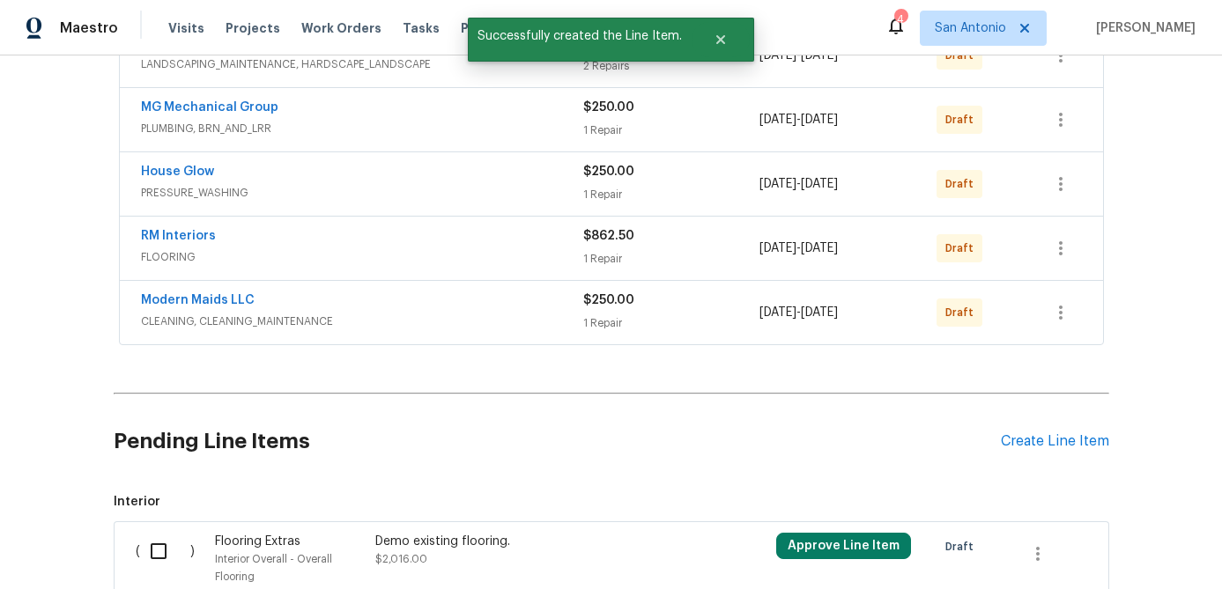
scroll to position [775, 0]
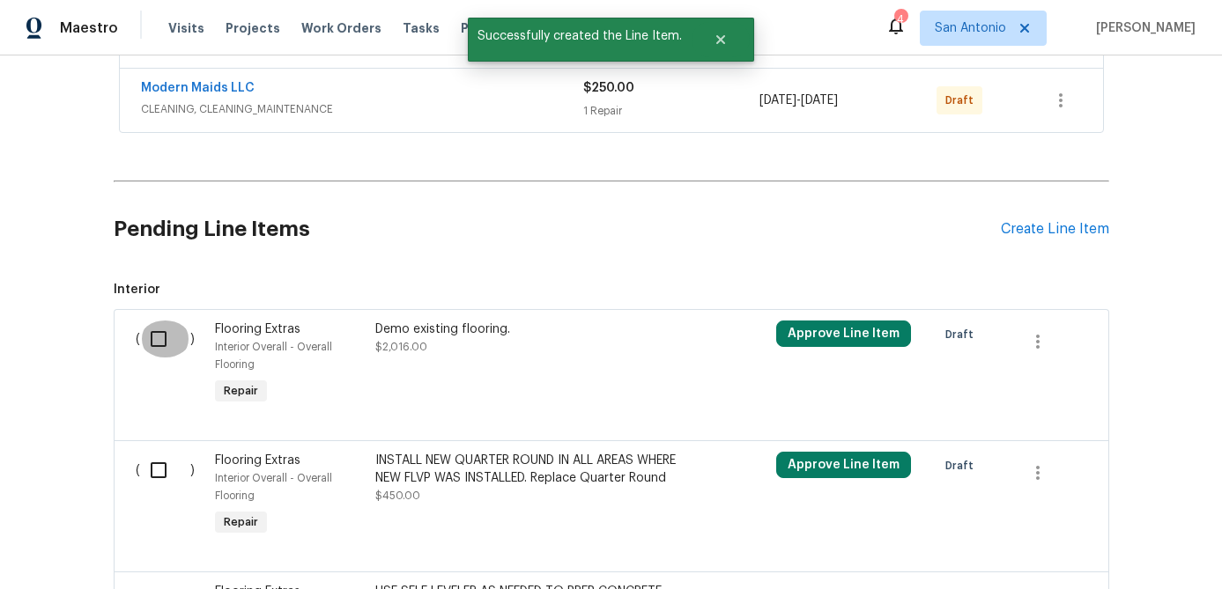
click at [145, 335] on input "checkbox" at bounding box center [165, 339] width 50 height 37
checkbox input "true"
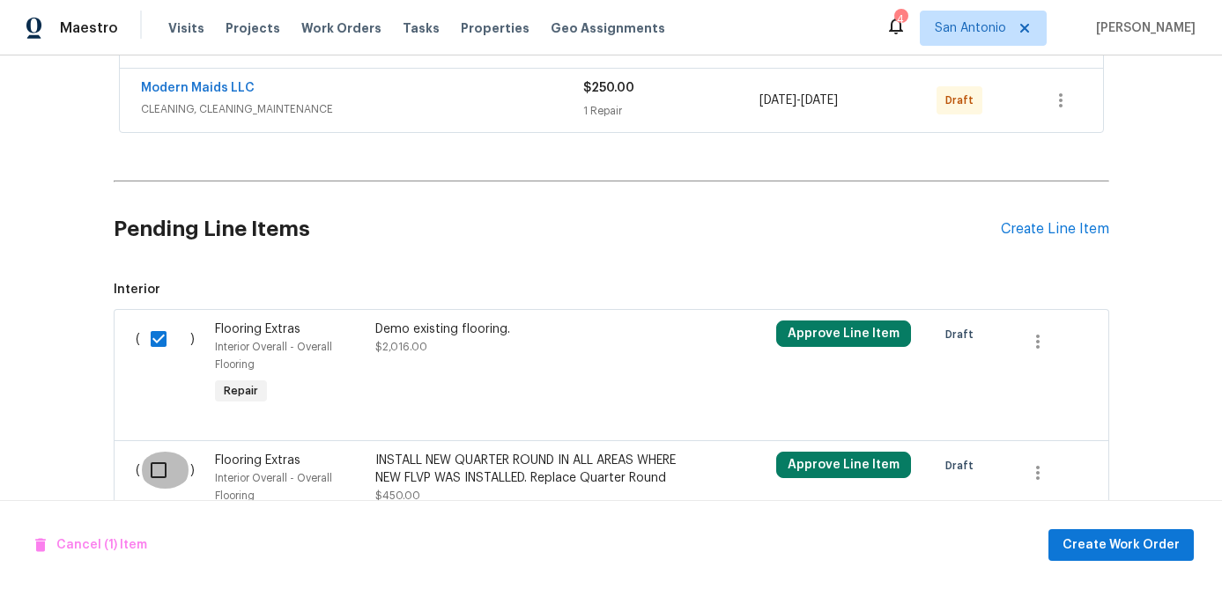
click at [161, 453] on input "checkbox" at bounding box center [165, 470] width 50 height 37
checkbox input "true"
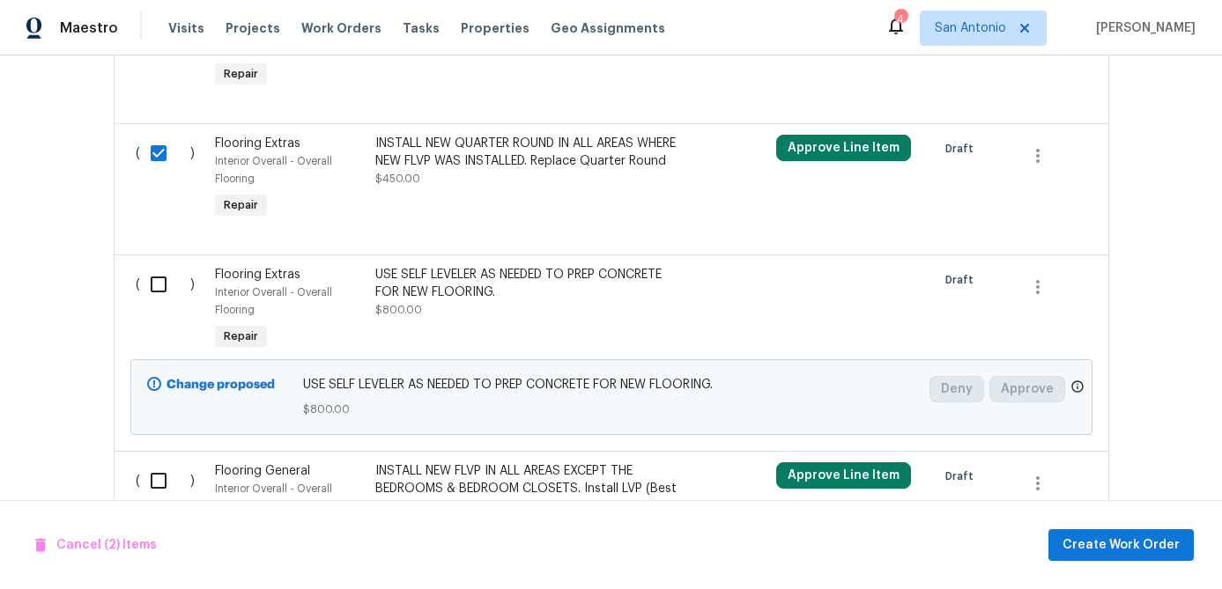
scroll to position [1130, 0]
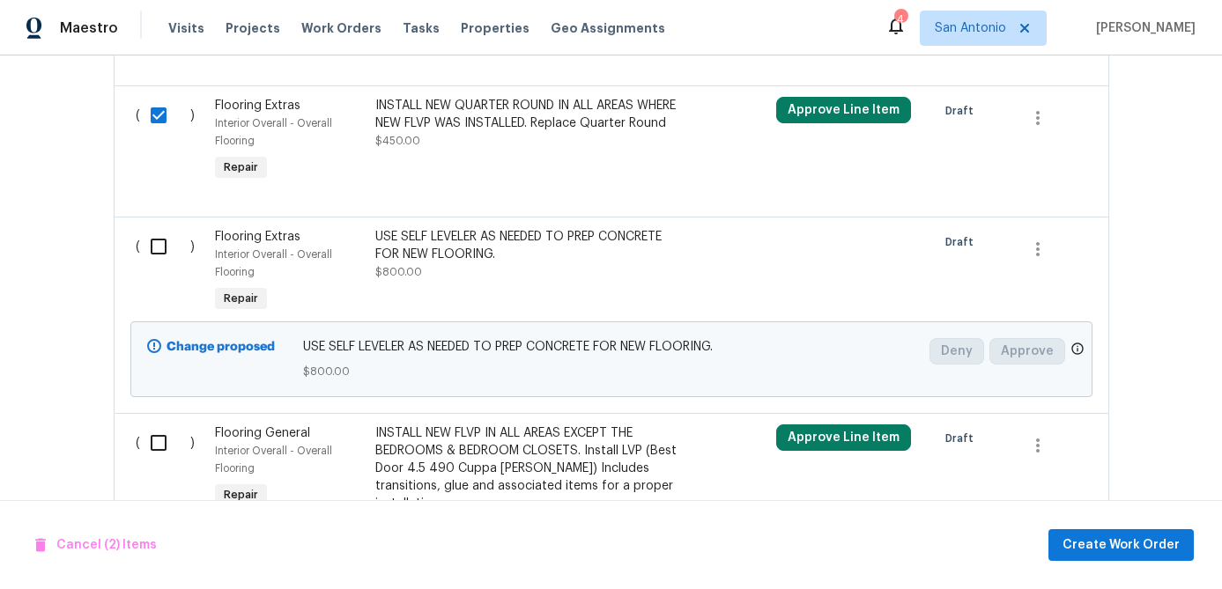
click at [161, 237] on input "checkbox" at bounding box center [165, 246] width 50 height 37
checkbox input "true"
click at [156, 445] on input "checkbox" at bounding box center [165, 443] width 50 height 37
checkbox input "true"
click at [1093, 529] on button "Create Work Order" at bounding box center [1120, 545] width 145 height 33
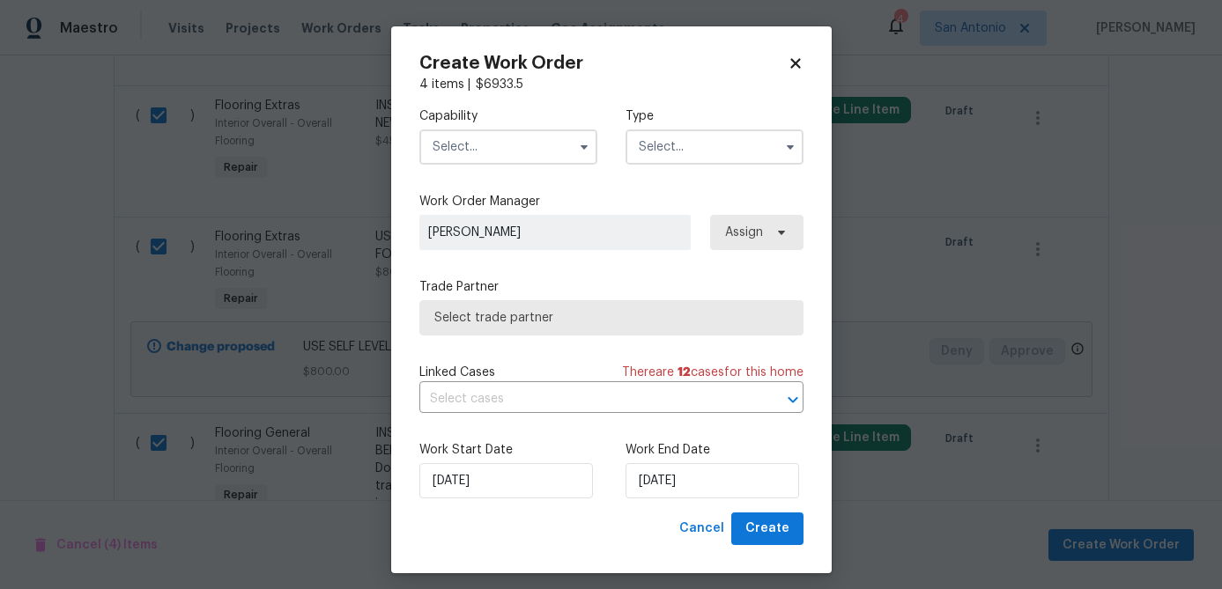
click at [521, 146] on input "text" at bounding box center [508, 146] width 178 height 35
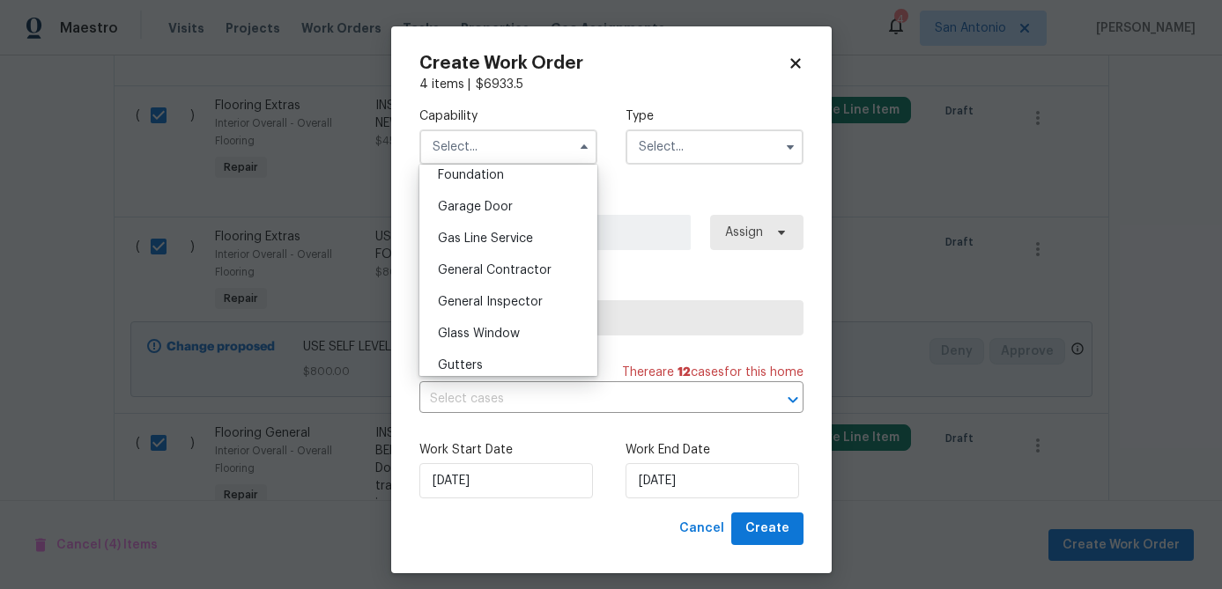
scroll to position [760, 0]
click at [513, 276] on div "General Contractor" at bounding box center [508, 267] width 169 height 32
type input "General Contractor"
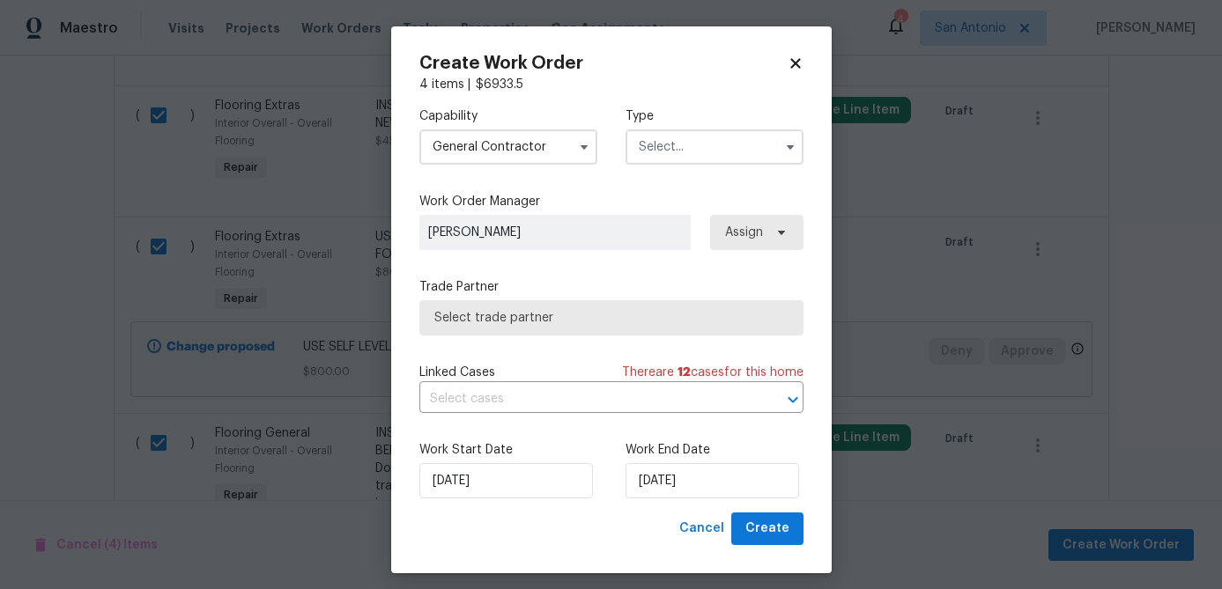
click at [711, 137] on input "text" at bounding box center [714, 146] width 178 height 35
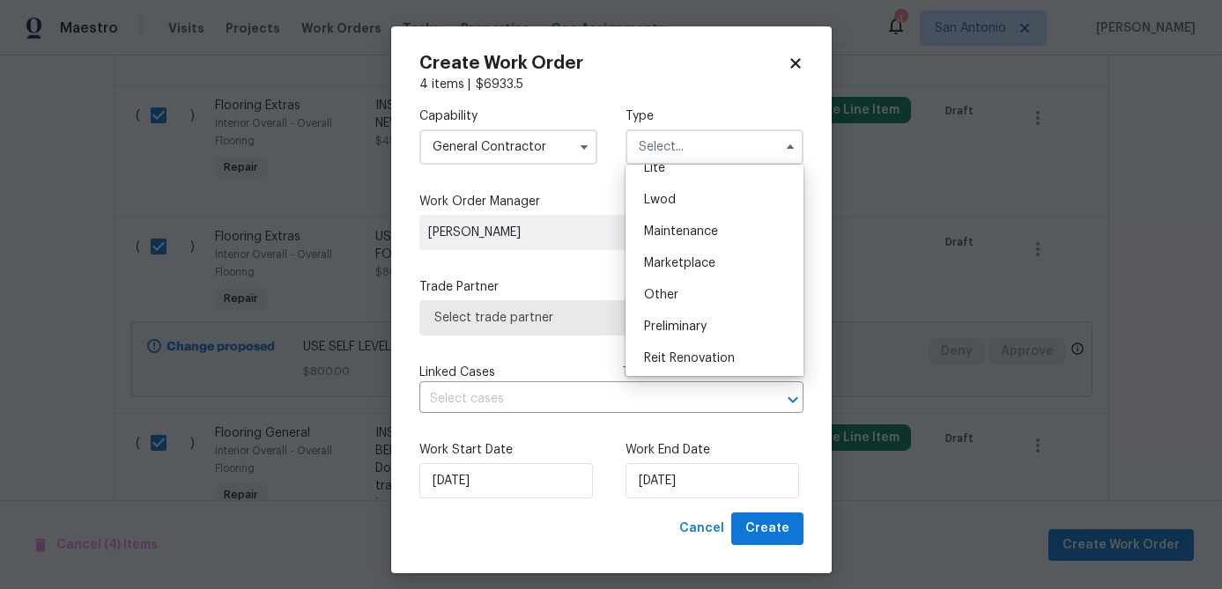
scroll to position [400, 0]
click at [685, 230] on span "Renovation" at bounding box center [676, 229] width 65 height 12
type input "Renovation"
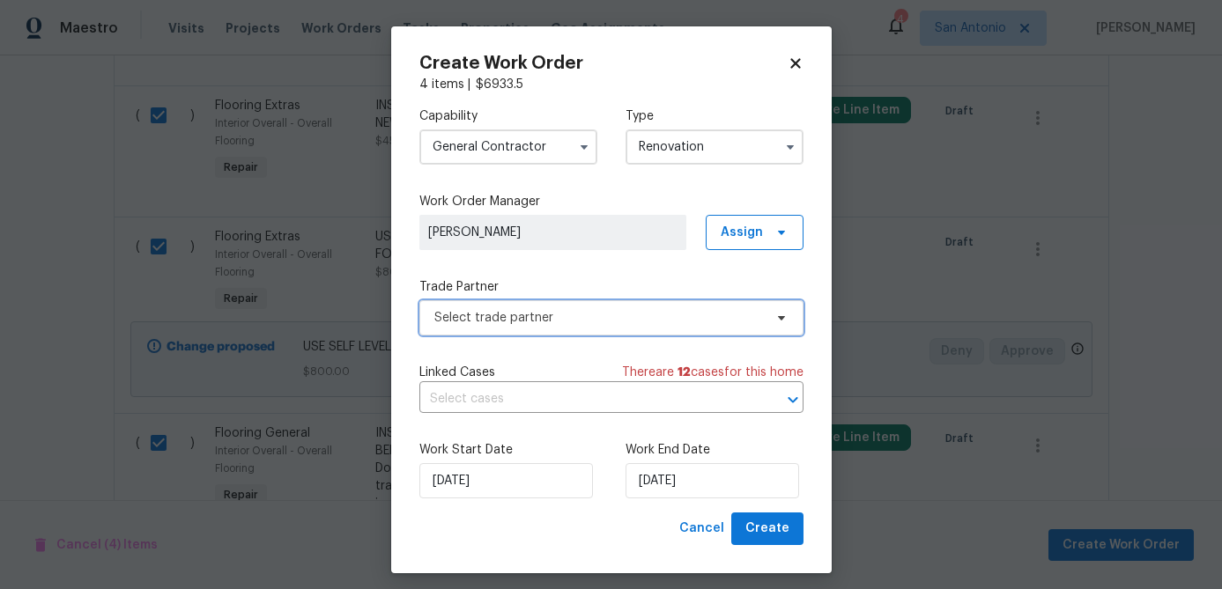
click at [613, 325] on span "Select trade partner" at bounding box center [598, 318] width 329 height 18
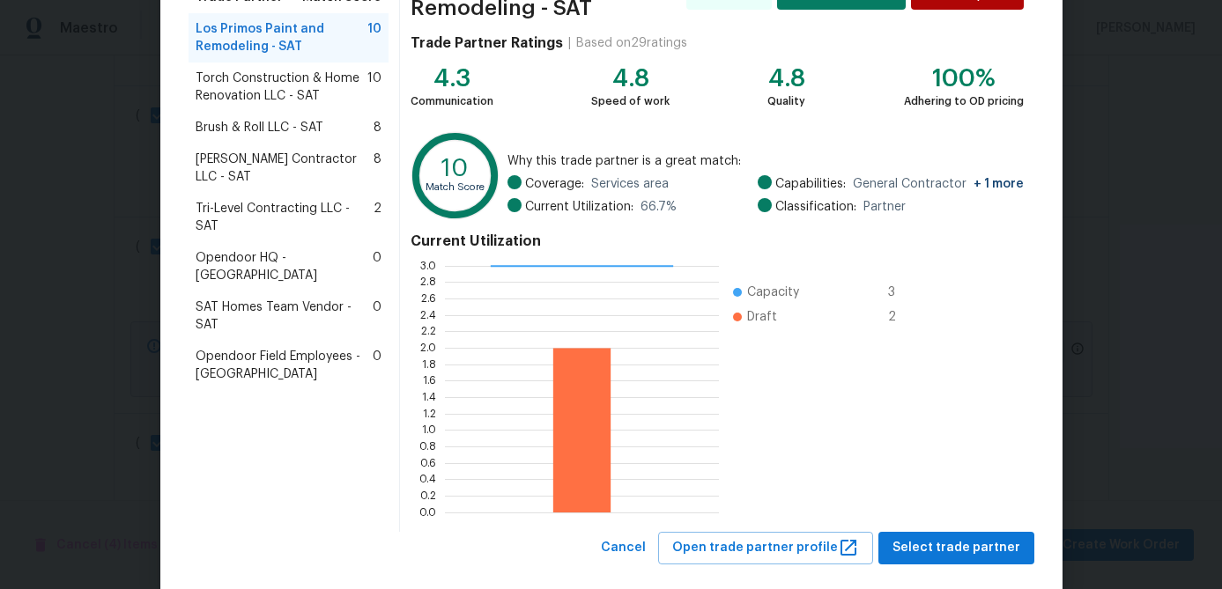
scroll to position [176, 0]
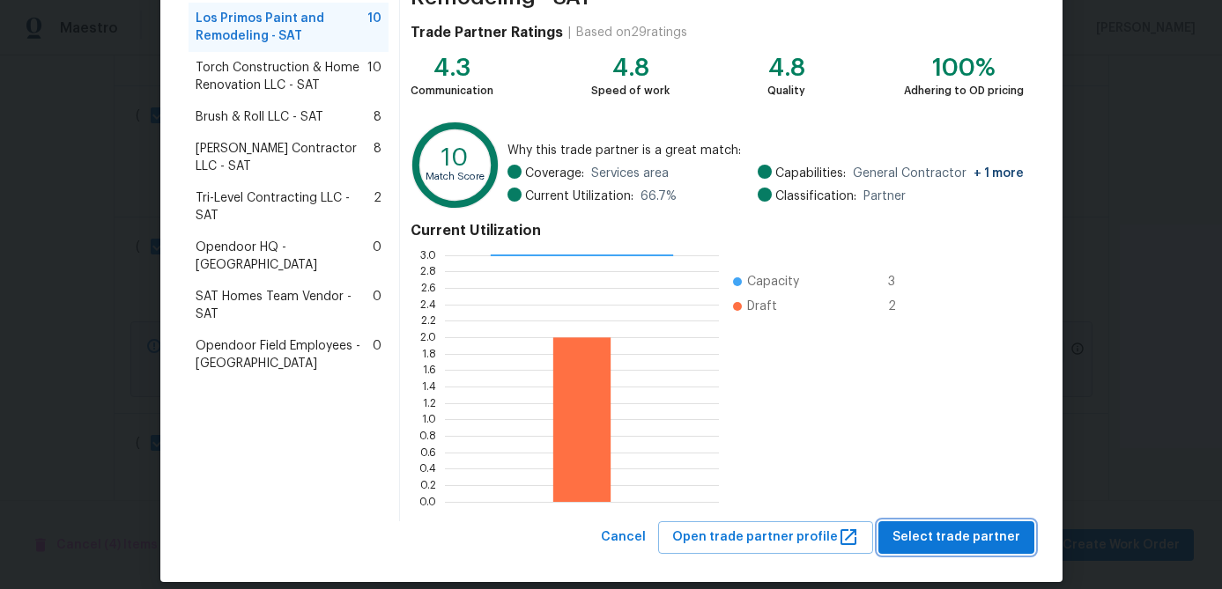
click at [939, 533] on span "Select trade partner" at bounding box center [956, 538] width 128 height 22
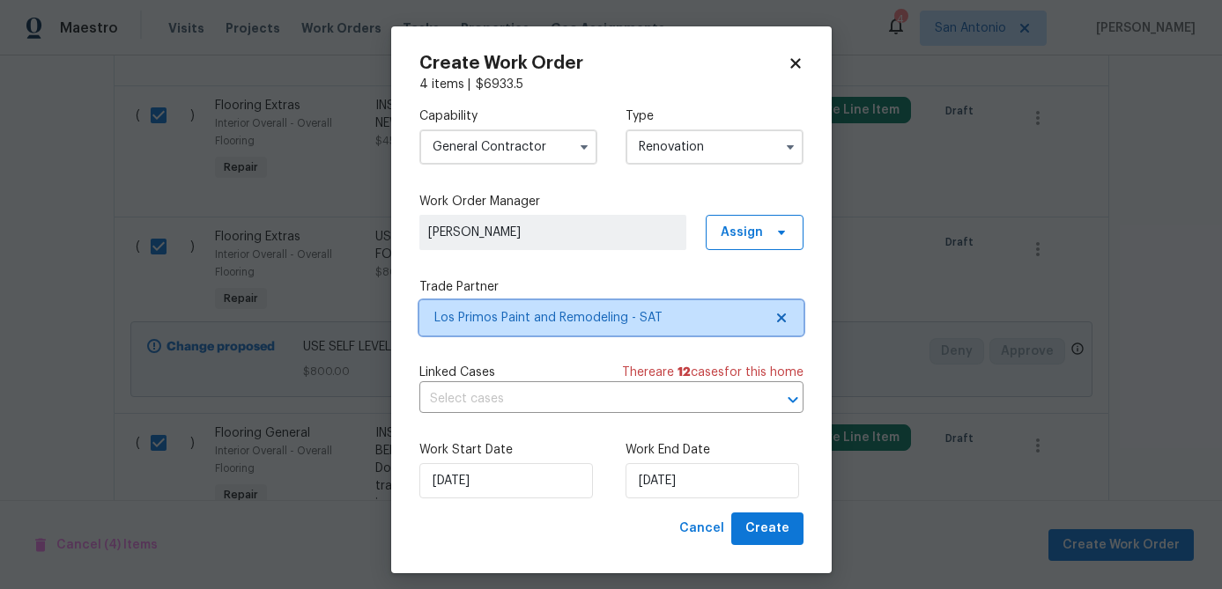
scroll to position [0, 0]
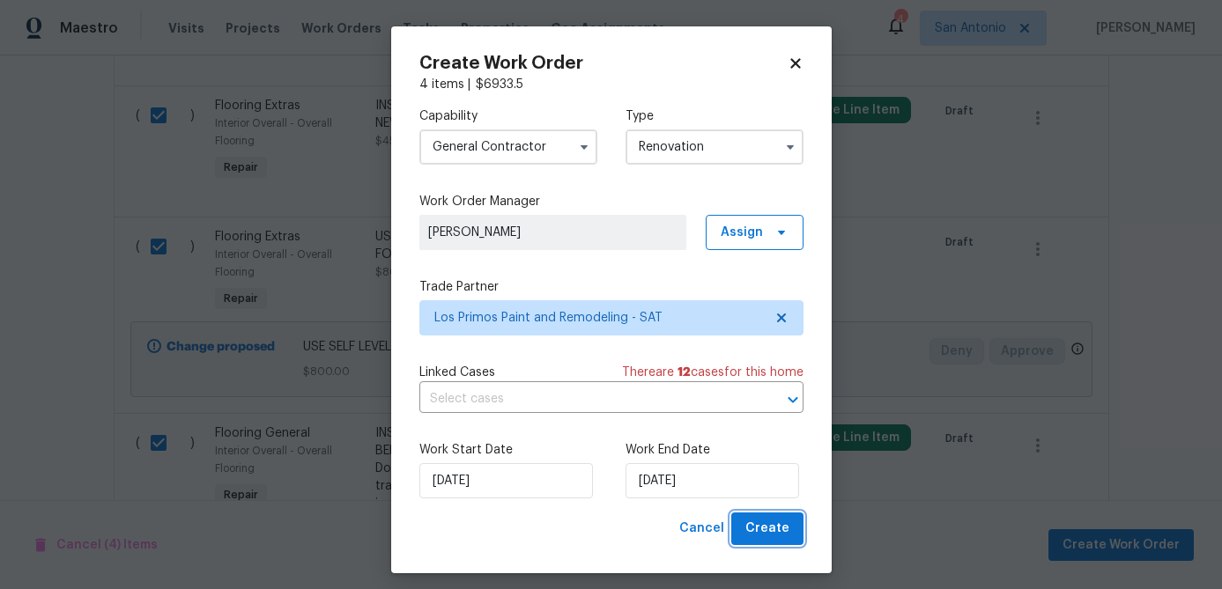
click at [761, 521] on span "Create" at bounding box center [767, 529] width 44 height 22
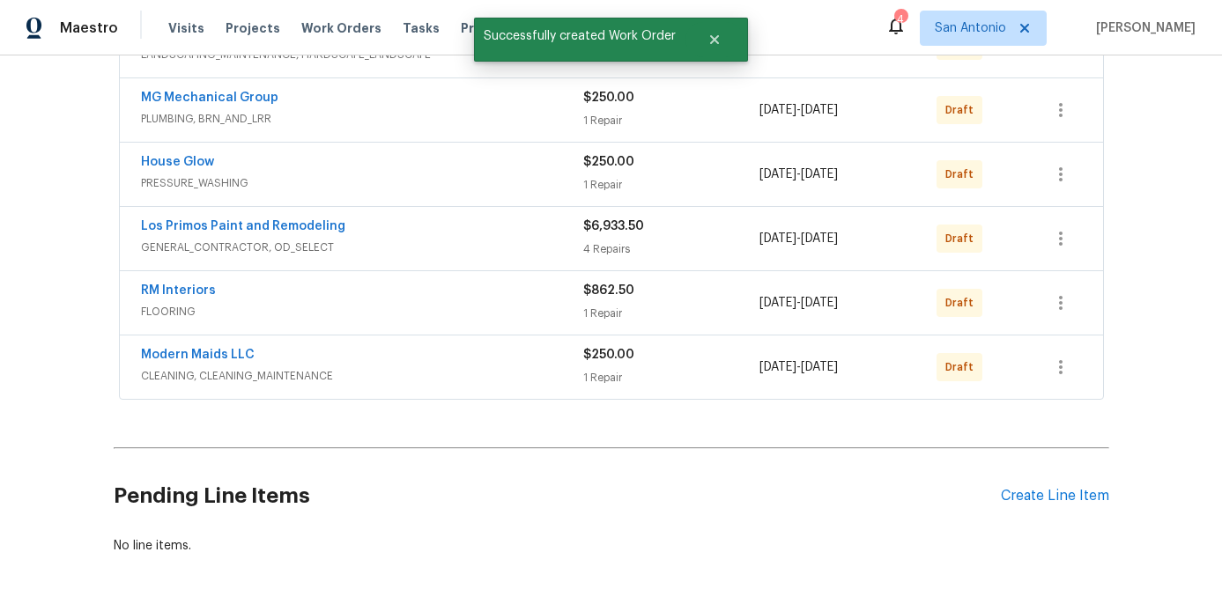
scroll to position [556, 0]
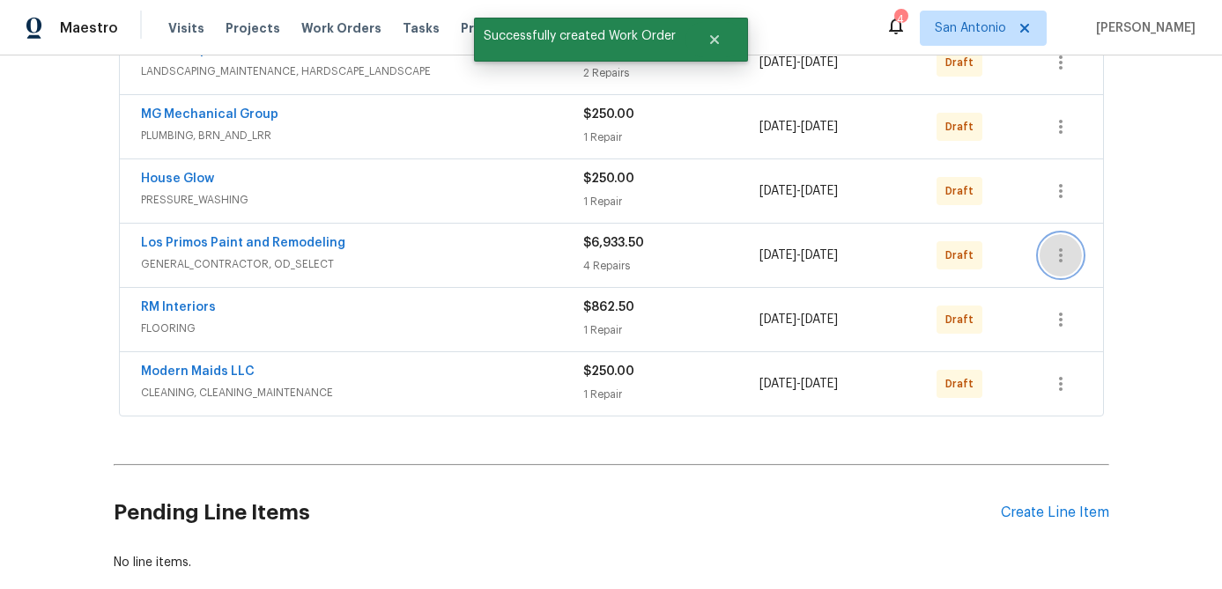
click at [1063, 262] on icon "button" at bounding box center [1060, 255] width 21 height 21
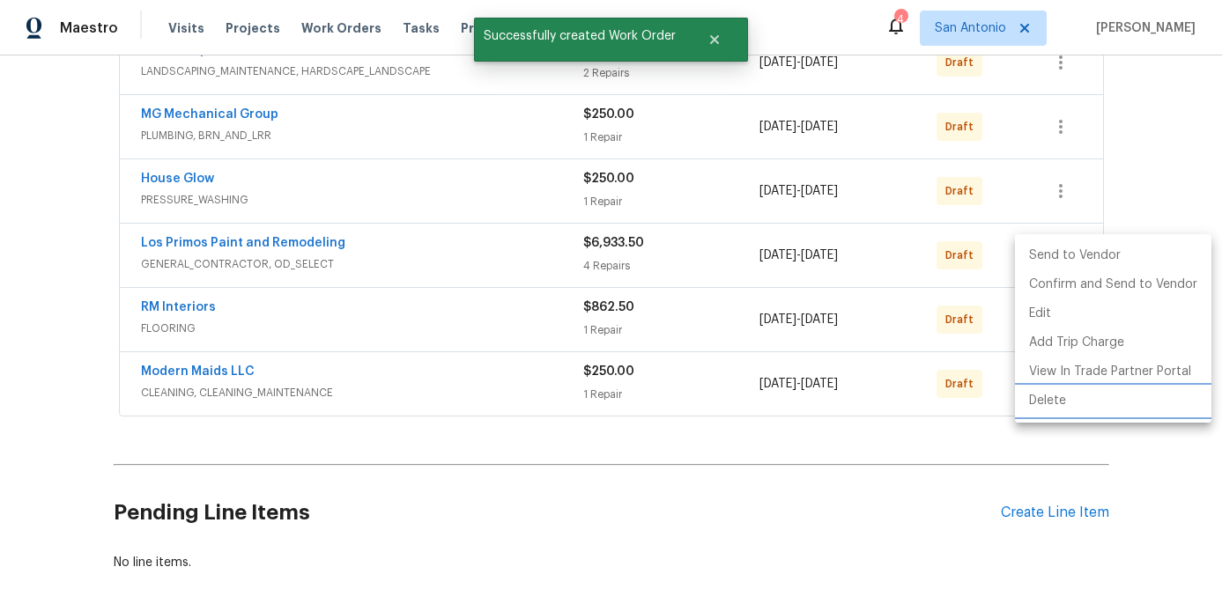
click at [1051, 397] on li "Delete" at bounding box center [1113, 401] width 196 height 29
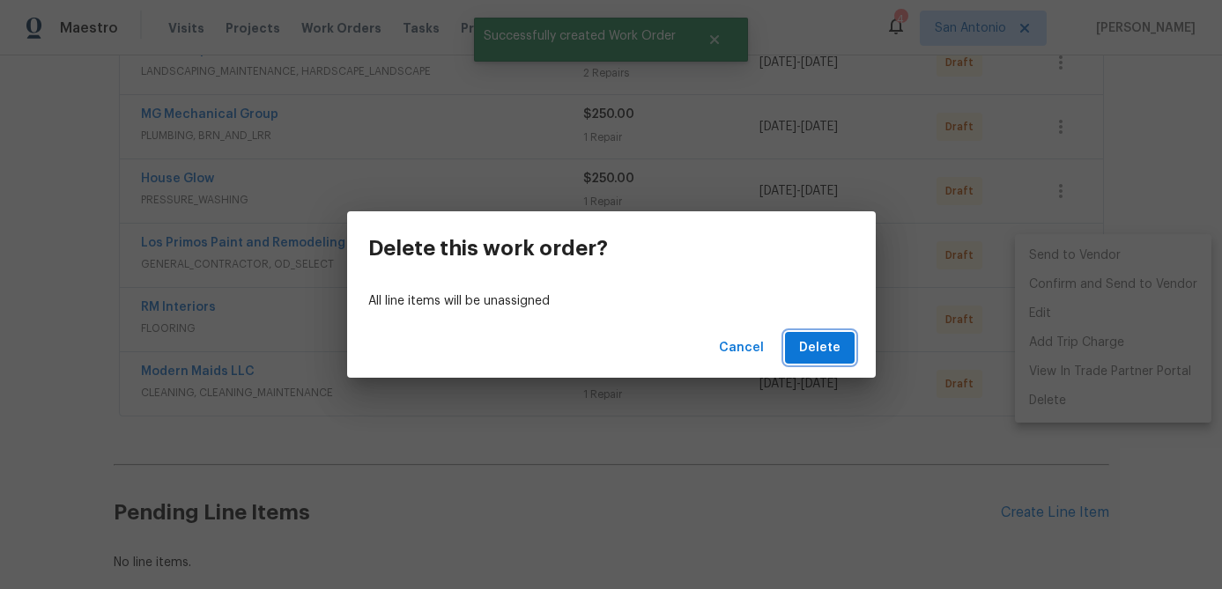
click at [846, 359] on button "Delete" at bounding box center [820, 348] width 70 height 33
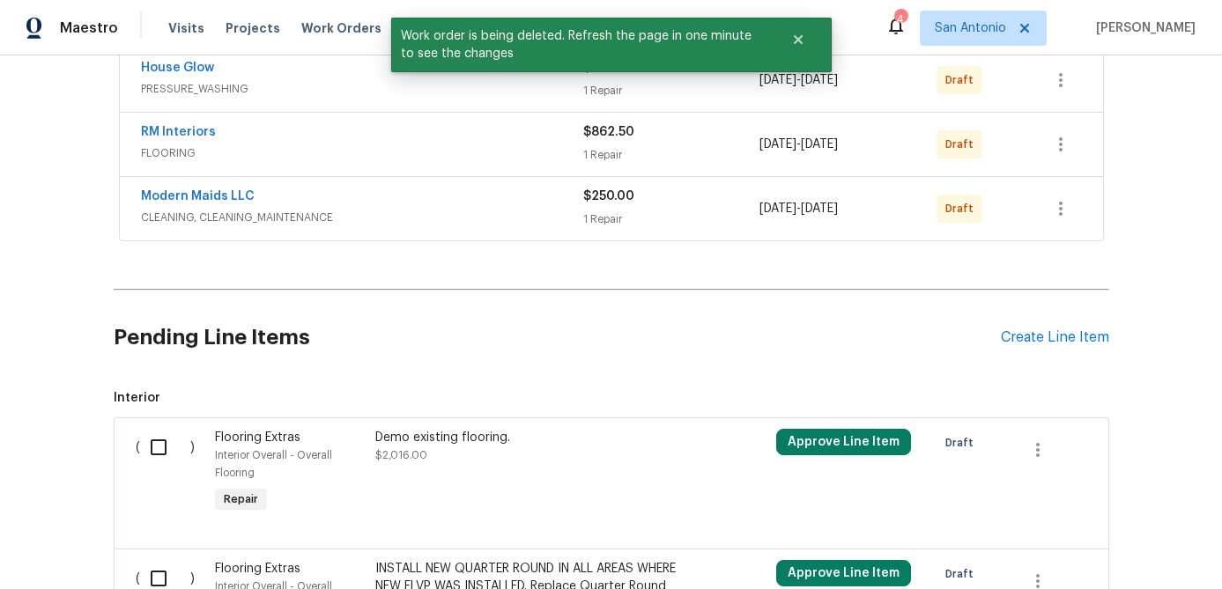
scroll to position [760, 0]
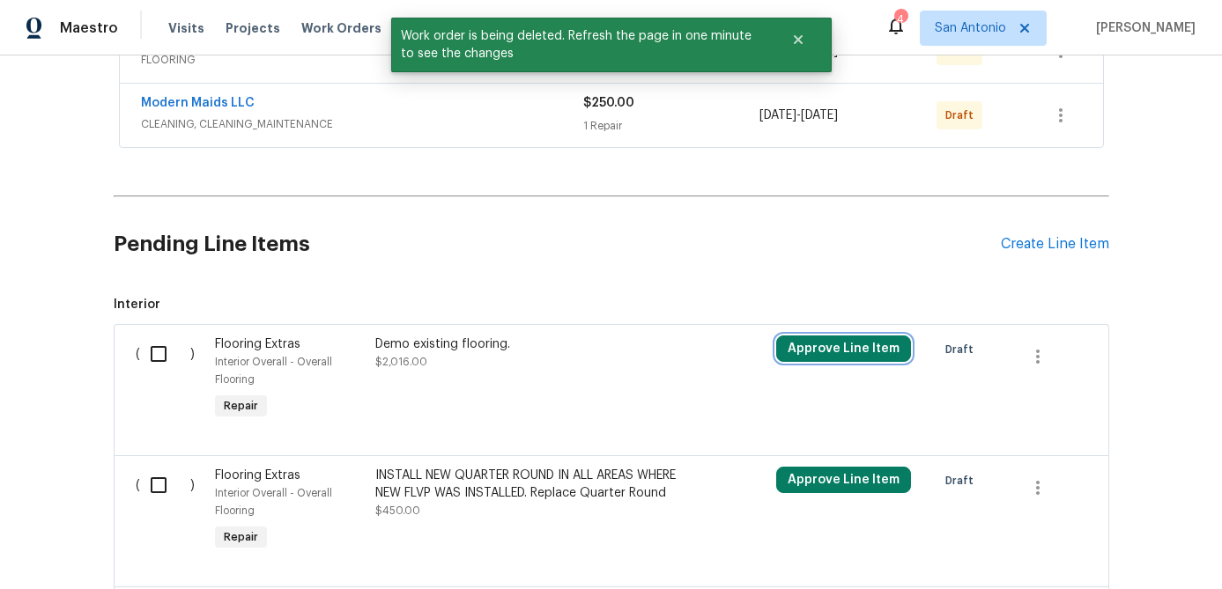
click at [846, 351] on button "Approve Line Item" at bounding box center [843, 349] width 135 height 26
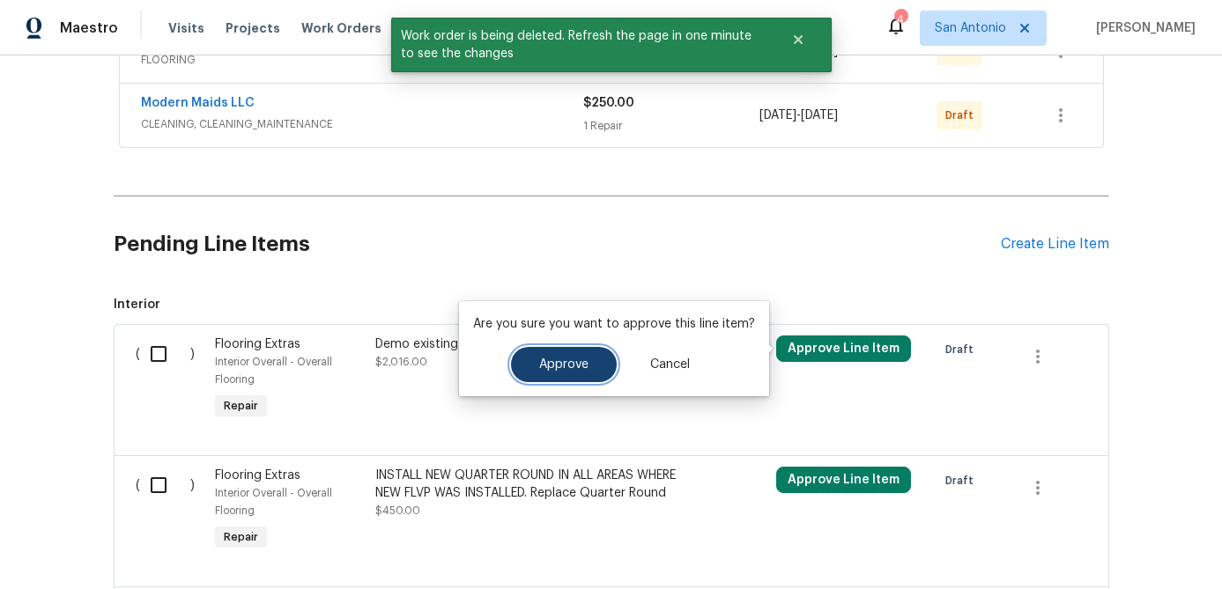
click at [577, 363] on span "Approve" at bounding box center [563, 364] width 49 height 13
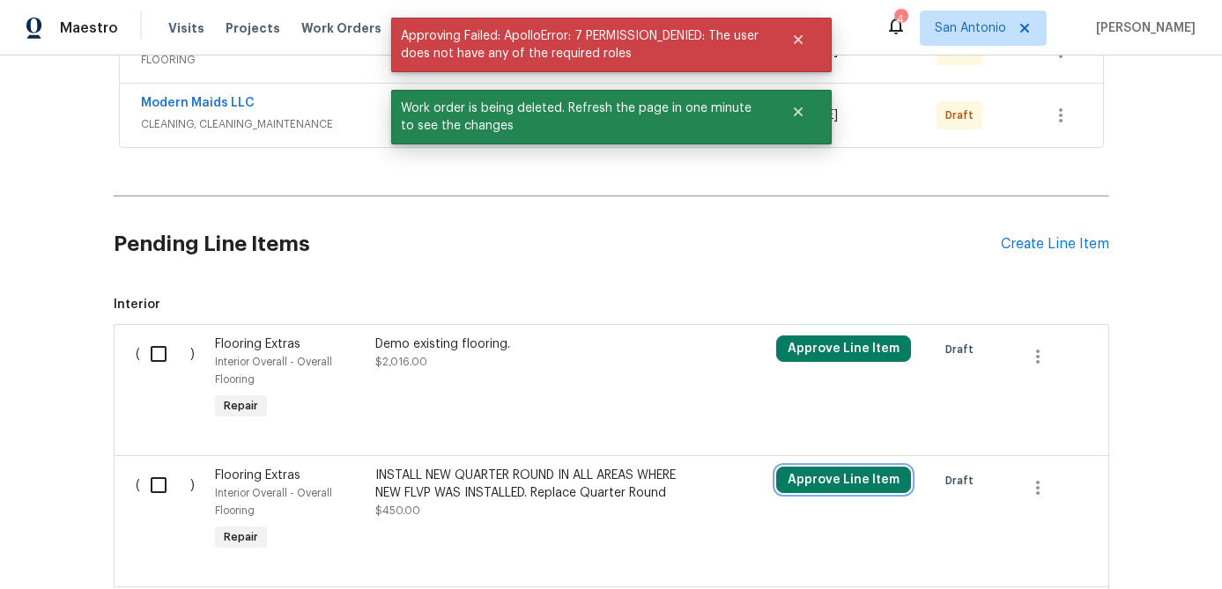
click at [835, 477] on button "Approve Line Item" at bounding box center [843, 480] width 135 height 26
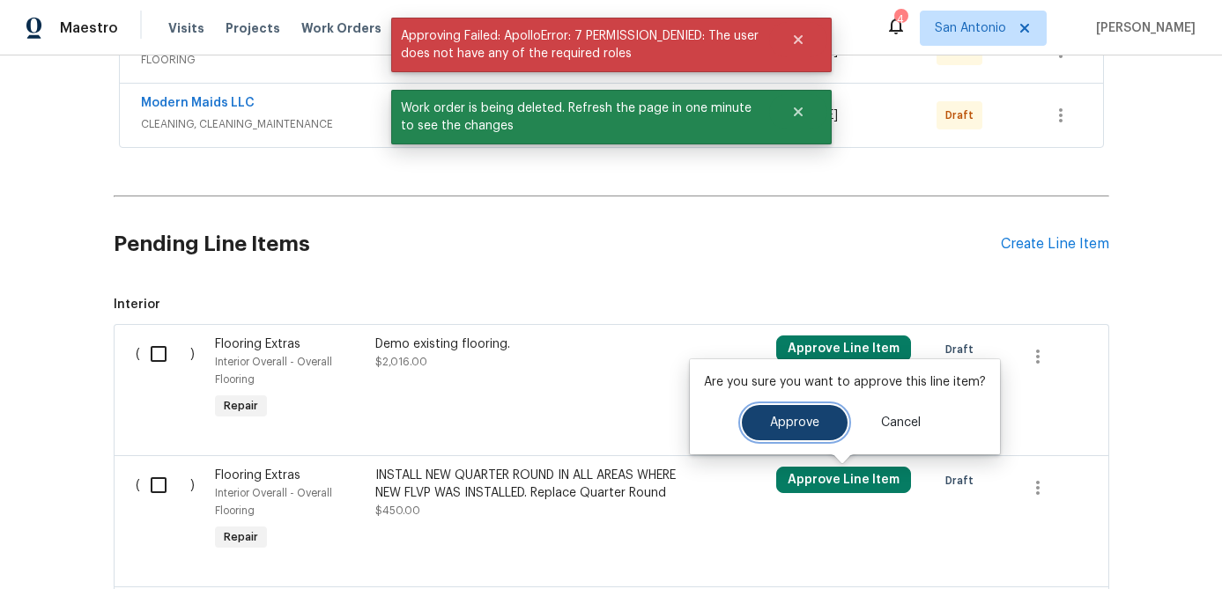
click at [773, 423] on span "Approve" at bounding box center [794, 423] width 49 height 13
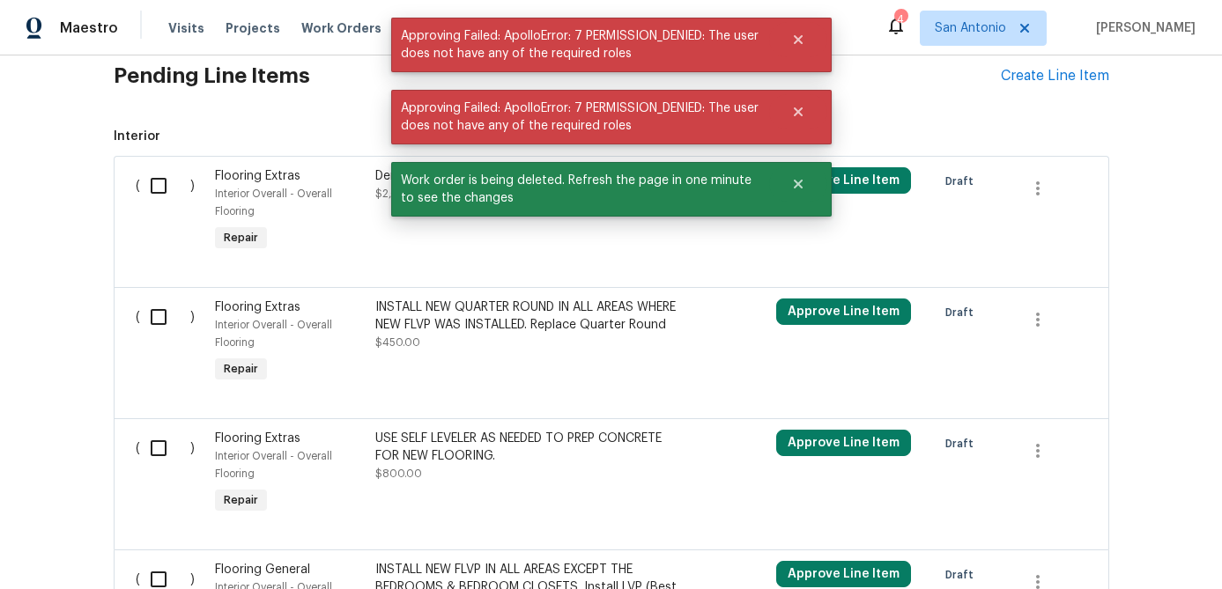
scroll to position [942, 0]
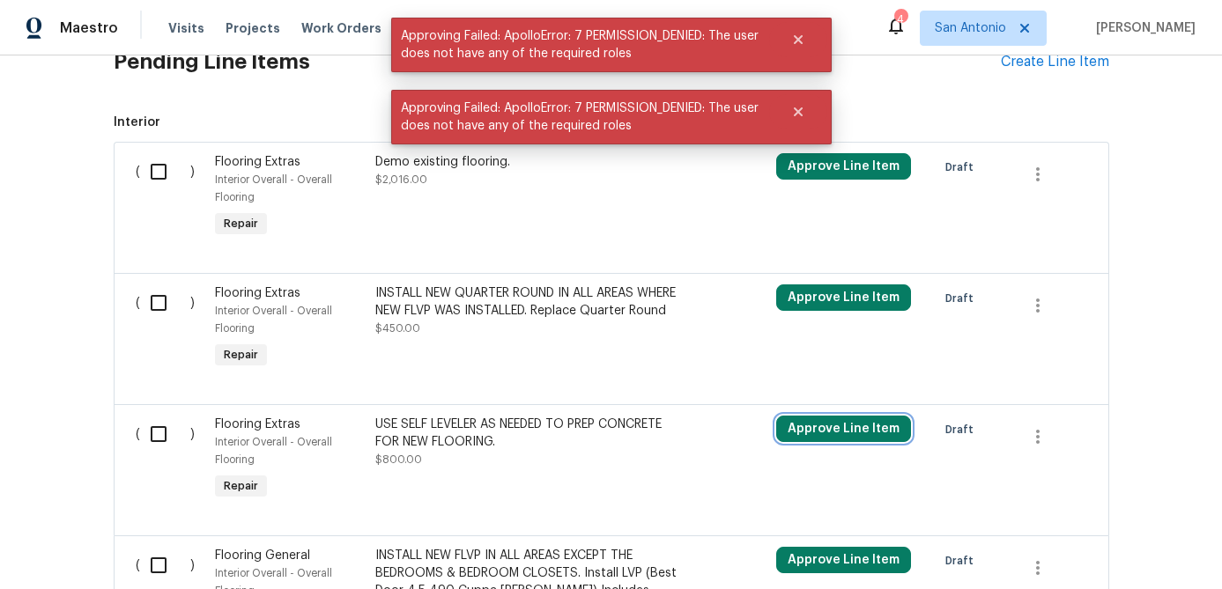
click at [813, 424] on button "Approve Line Item" at bounding box center [843, 429] width 135 height 26
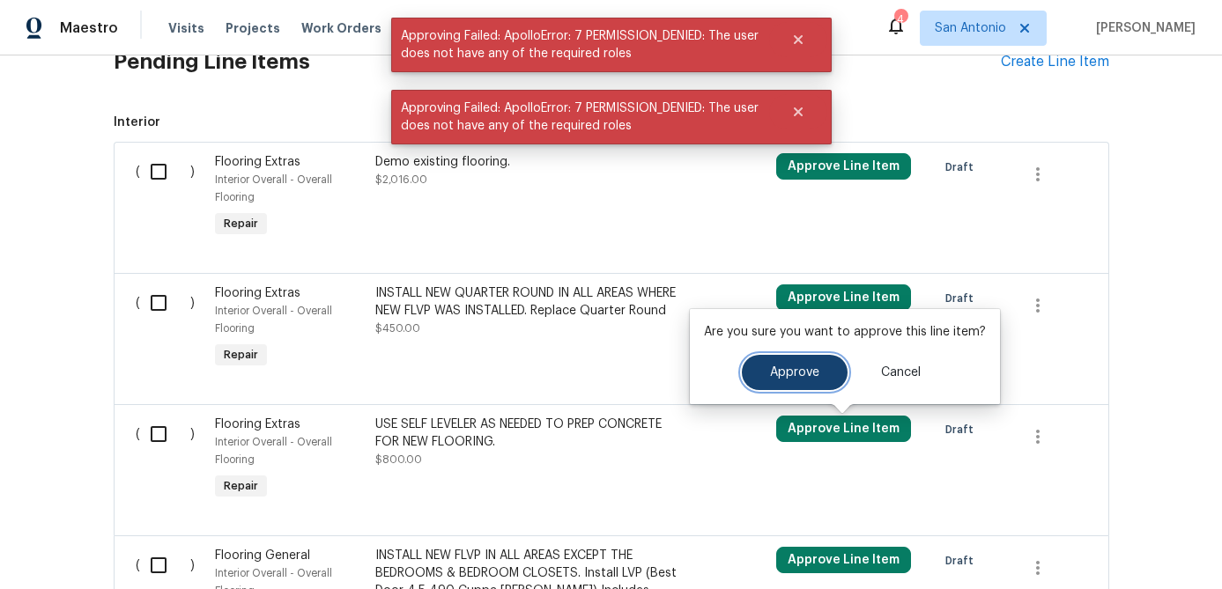
click at [764, 374] on button "Approve" at bounding box center [795, 372] width 106 height 35
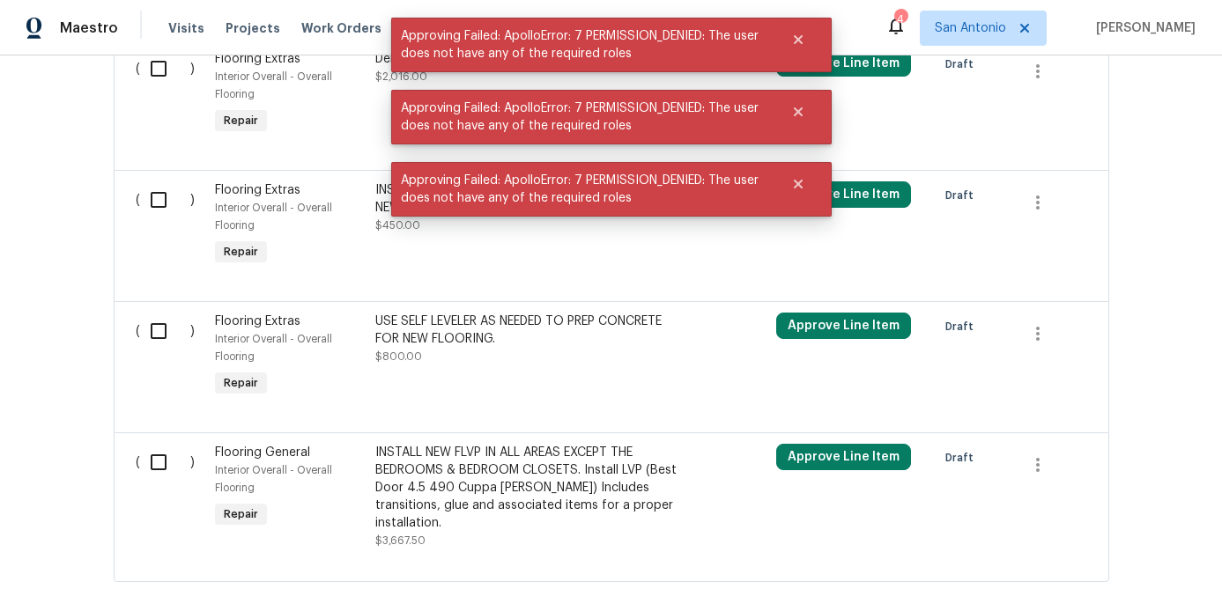
scroll to position [1123, 0]
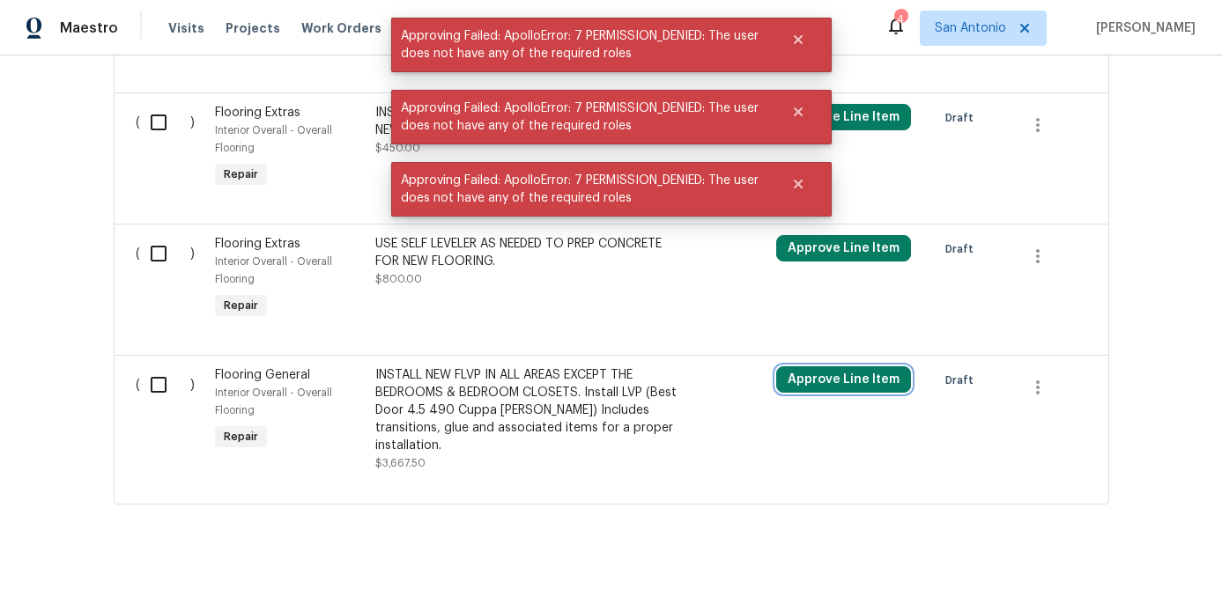
click at [823, 382] on button "Approve Line Item" at bounding box center [843, 379] width 135 height 26
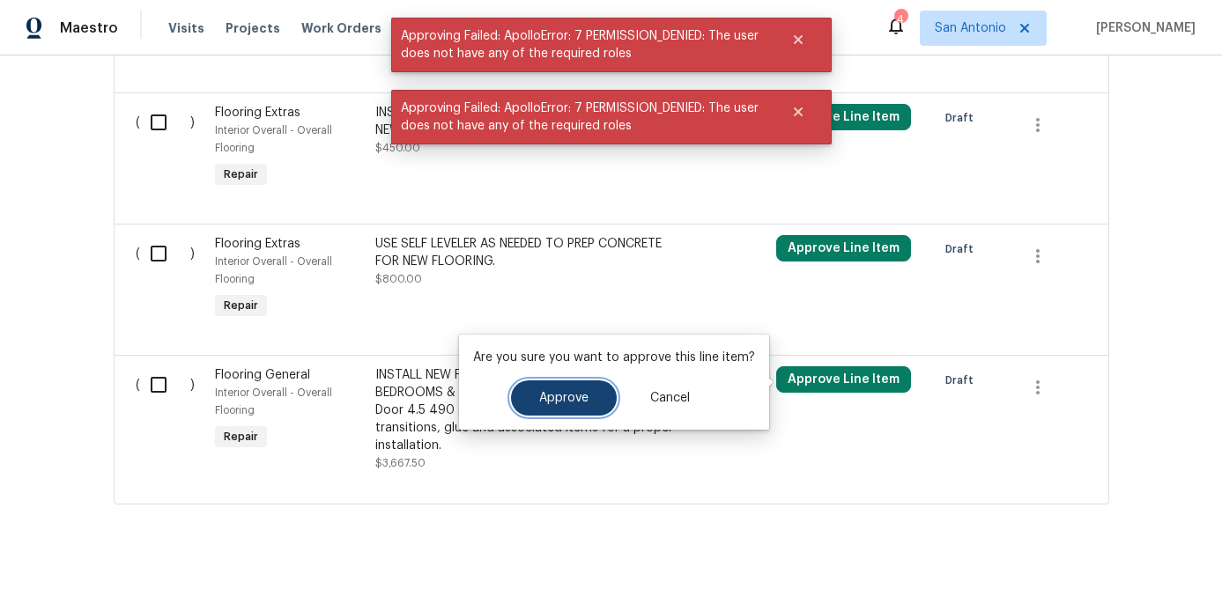
click at [573, 392] on span "Approve" at bounding box center [563, 398] width 49 height 13
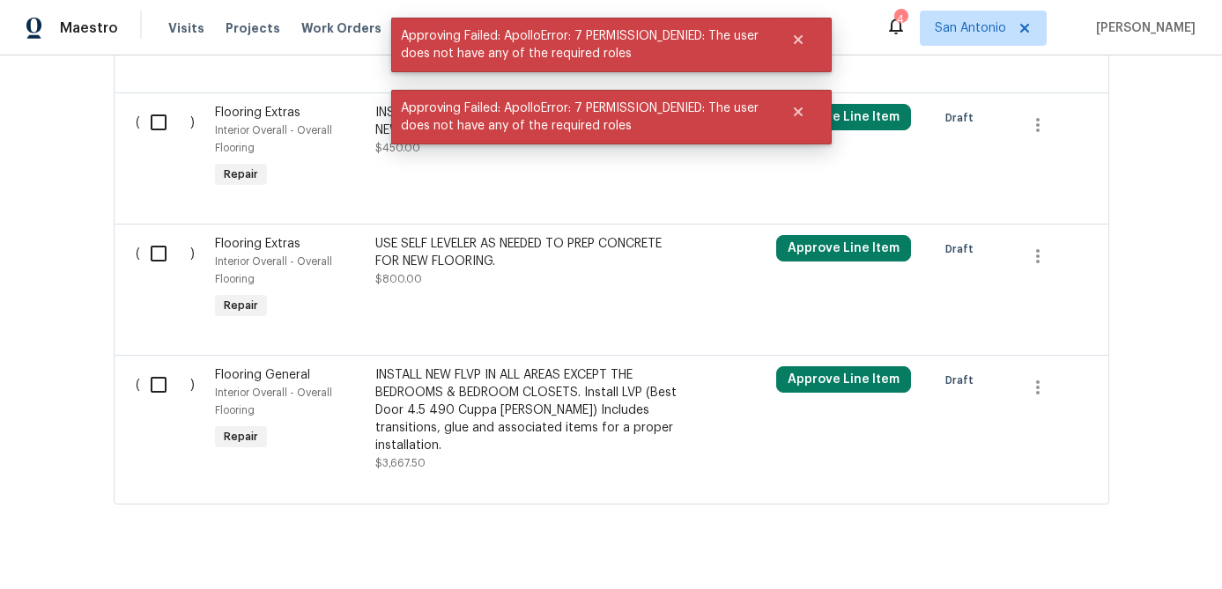
click at [157, 388] on input "checkbox" at bounding box center [165, 384] width 50 height 37
checkbox input "true"
click at [160, 262] on input "checkbox" at bounding box center [165, 253] width 50 height 37
checkbox input "true"
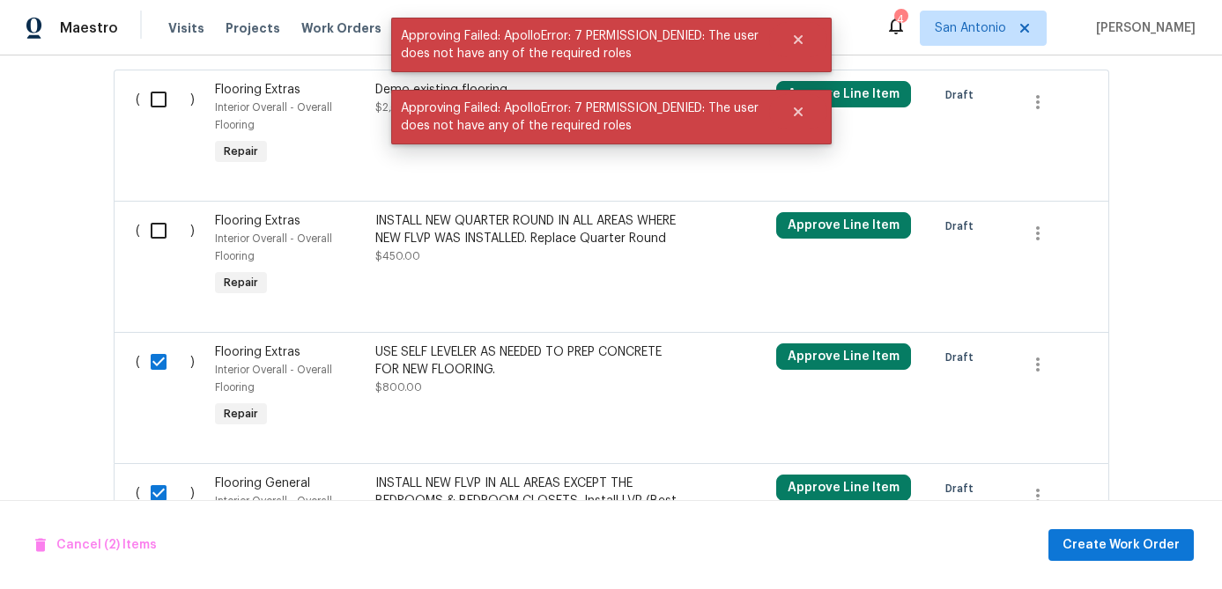
scroll to position [963, 0]
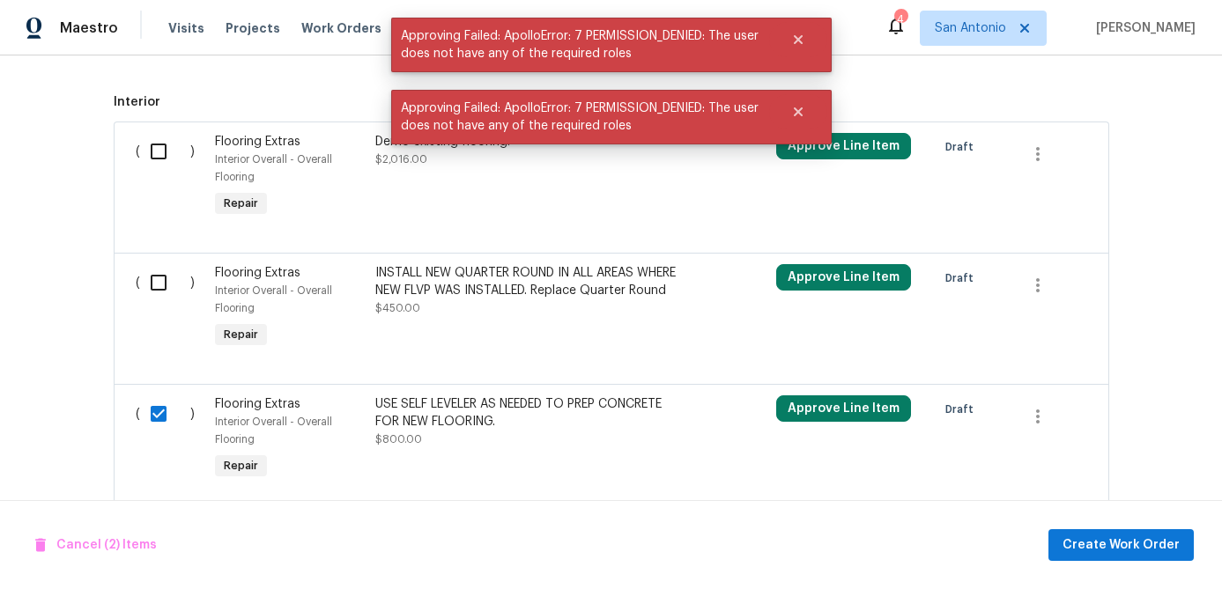
click at [160, 262] on div "( )" at bounding box center [170, 308] width 80 height 99
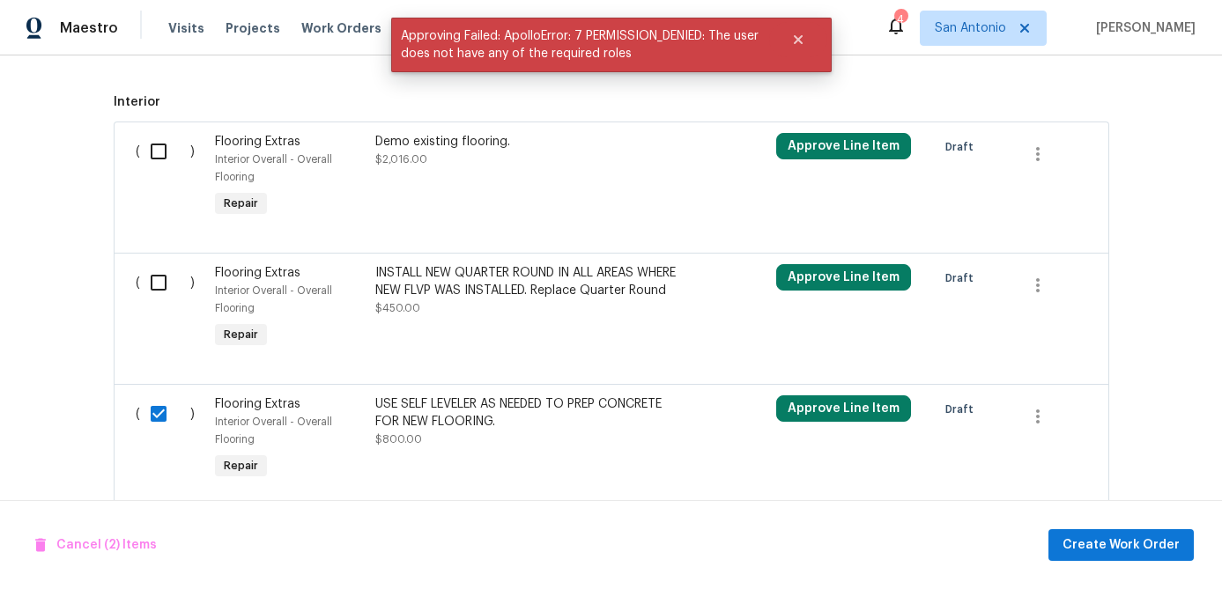
click at [159, 285] on input "checkbox" at bounding box center [165, 282] width 50 height 37
checkbox input "true"
click at [158, 159] on input "checkbox" at bounding box center [165, 151] width 50 height 37
checkbox input "true"
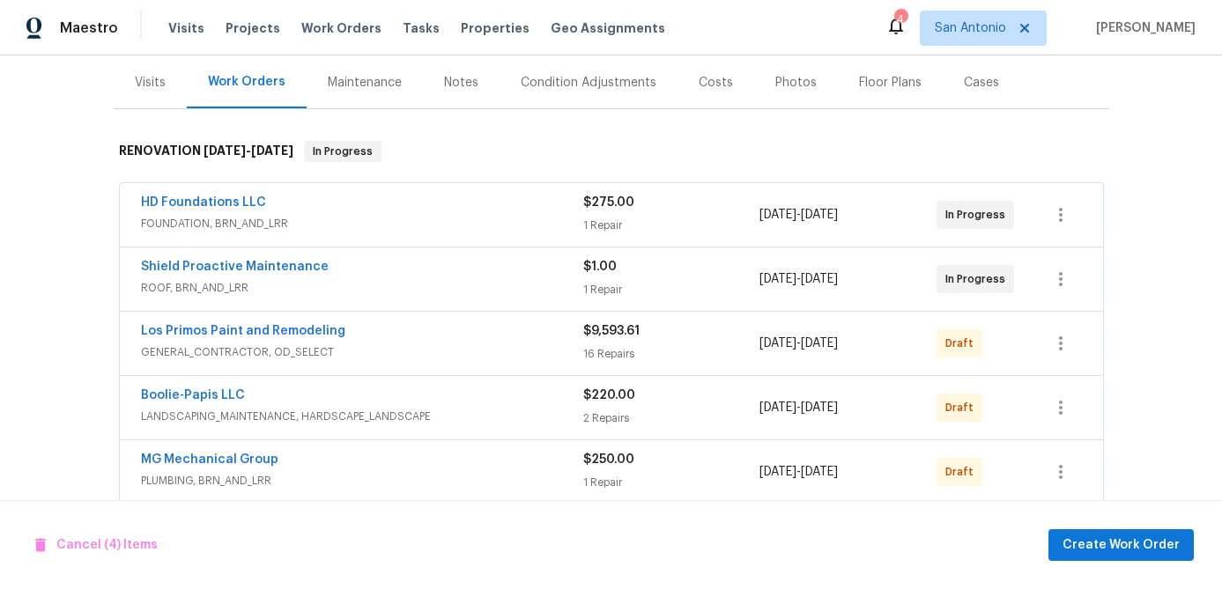
scroll to position [208, 0]
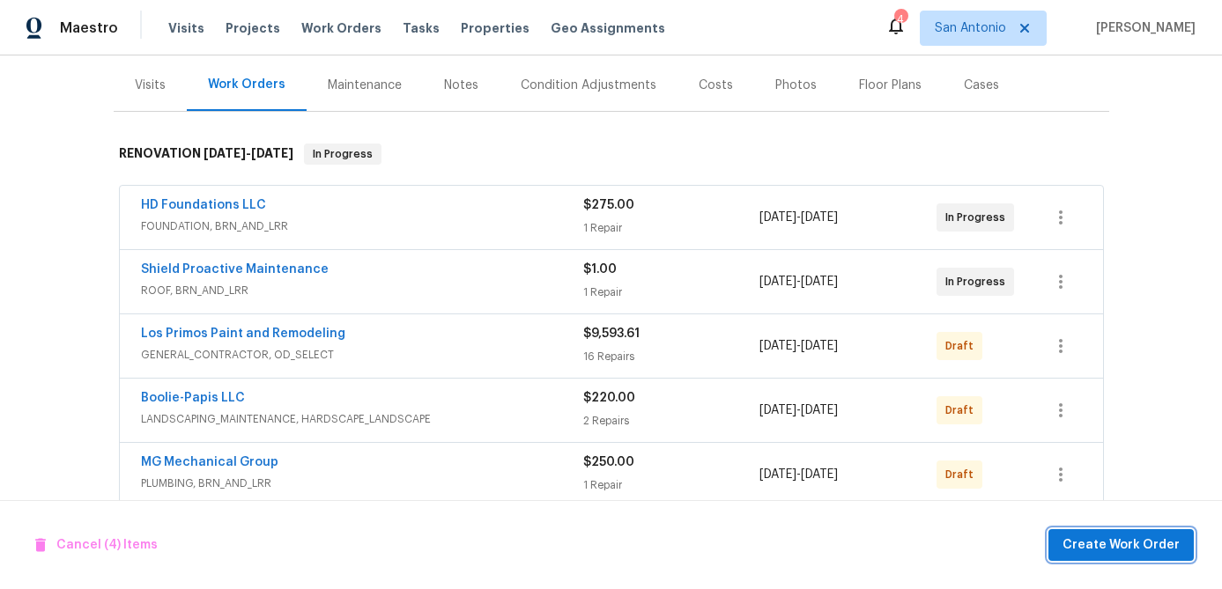
click at [1106, 548] on span "Create Work Order" at bounding box center [1120, 546] width 117 height 22
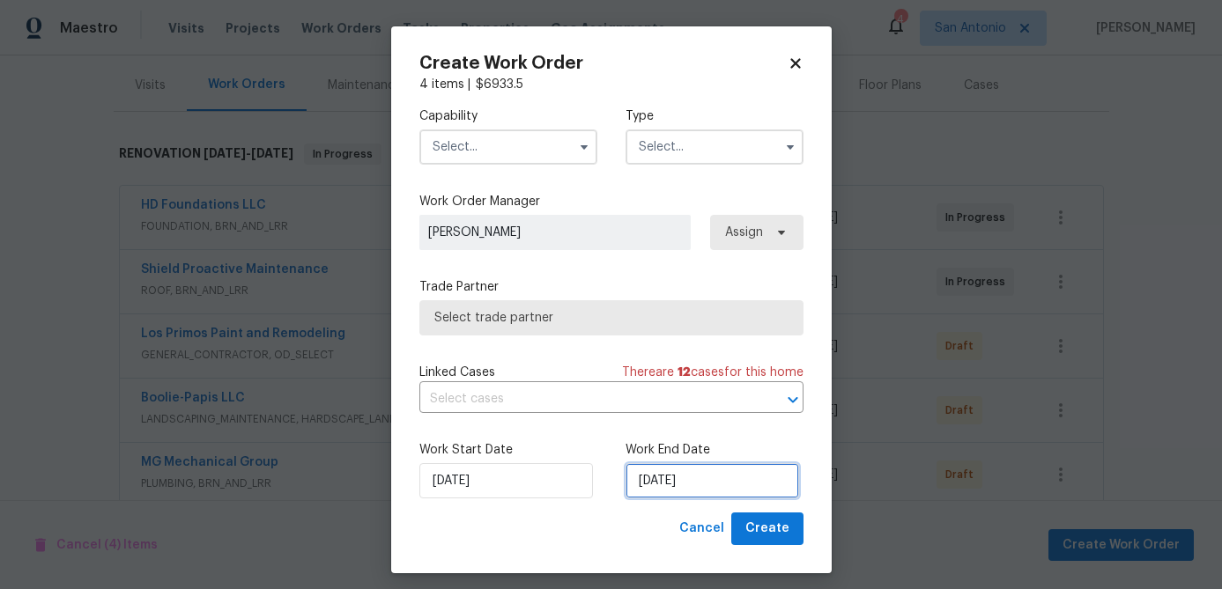
click at [721, 487] on input "9/4/2025" at bounding box center [712, 480] width 174 height 35
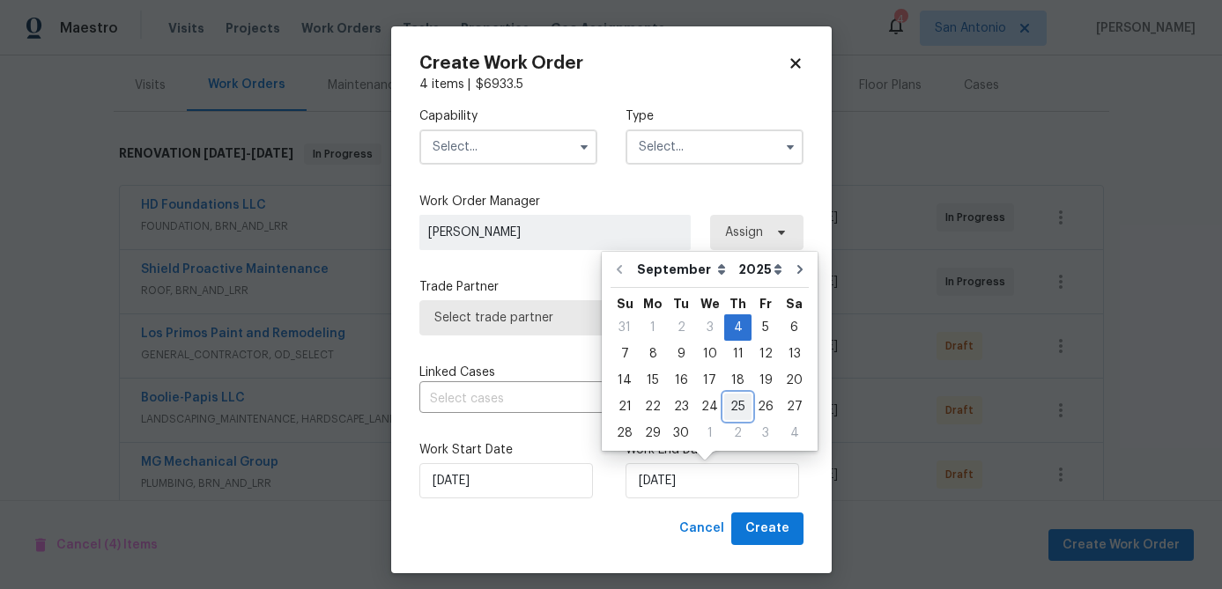
click at [732, 402] on div "25" at bounding box center [737, 407] width 27 height 25
type input "9/25/2025"
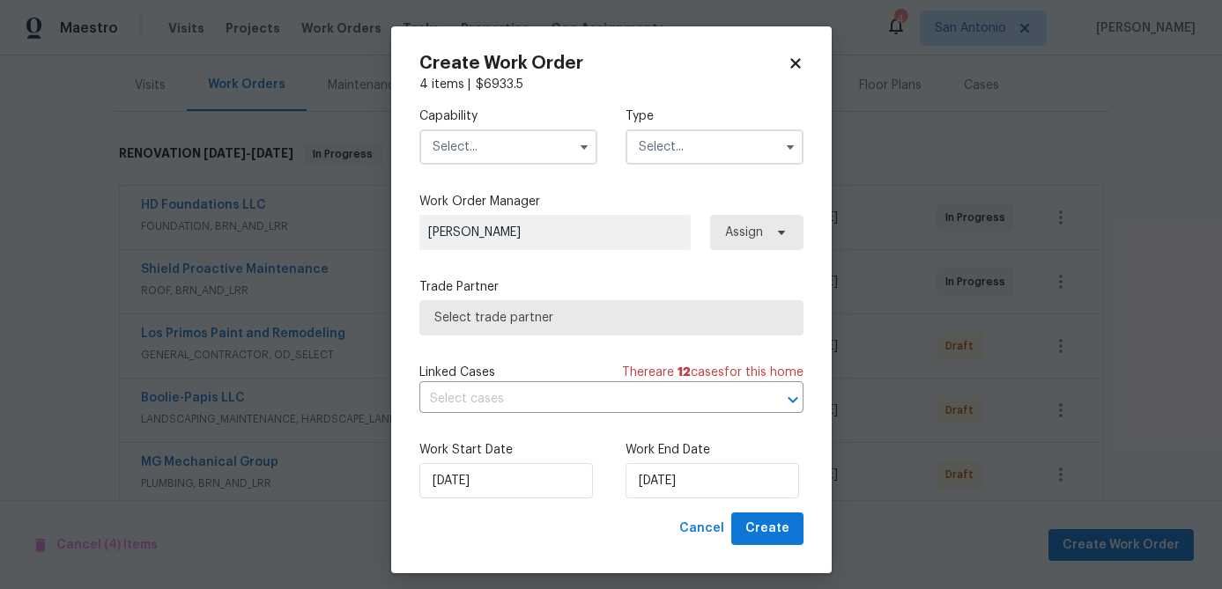
click at [498, 157] on input "text" at bounding box center [508, 146] width 178 height 35
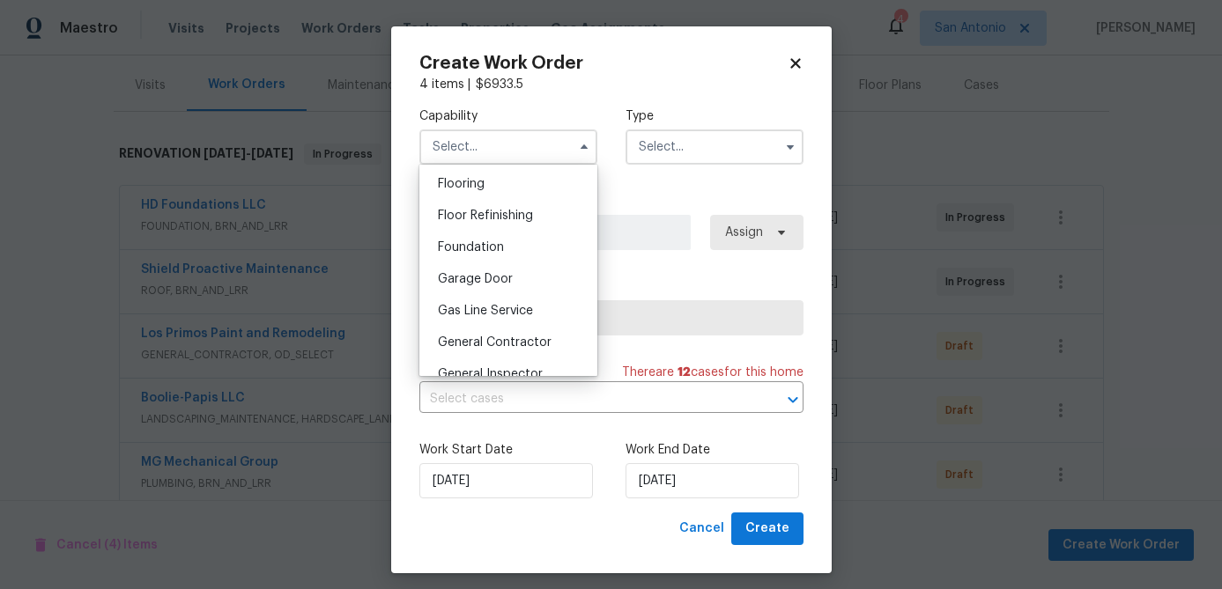
scroll to position [694, 0]
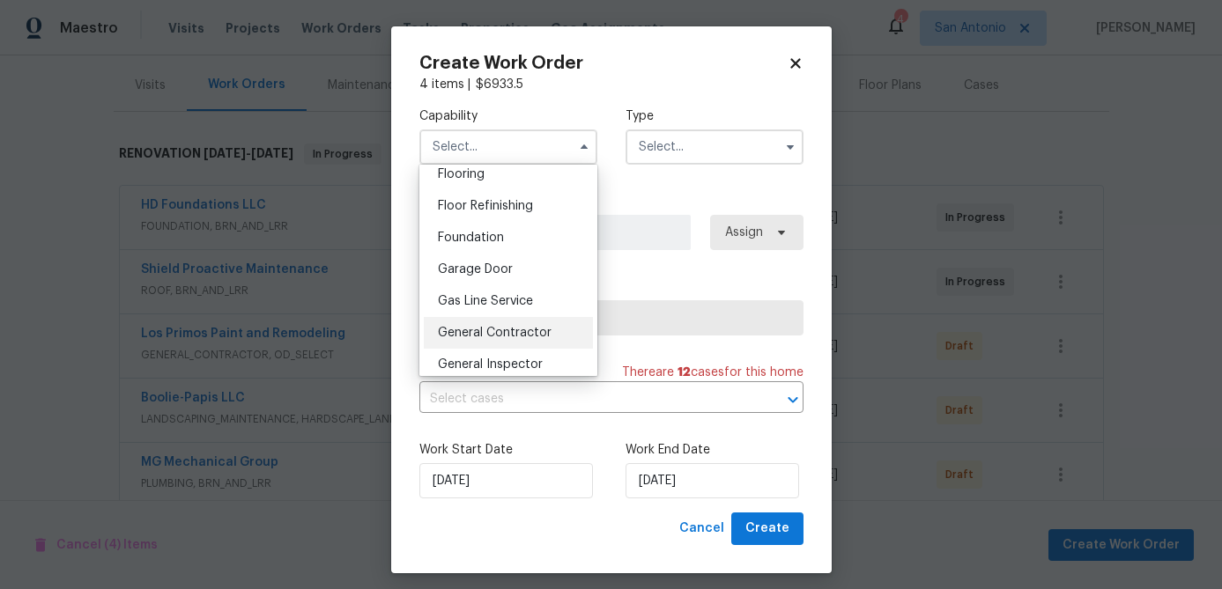
click at [506, 333] on span "General Contractor" at bounding box center [495, 333] width 114 height 12
type input "General Contractor"
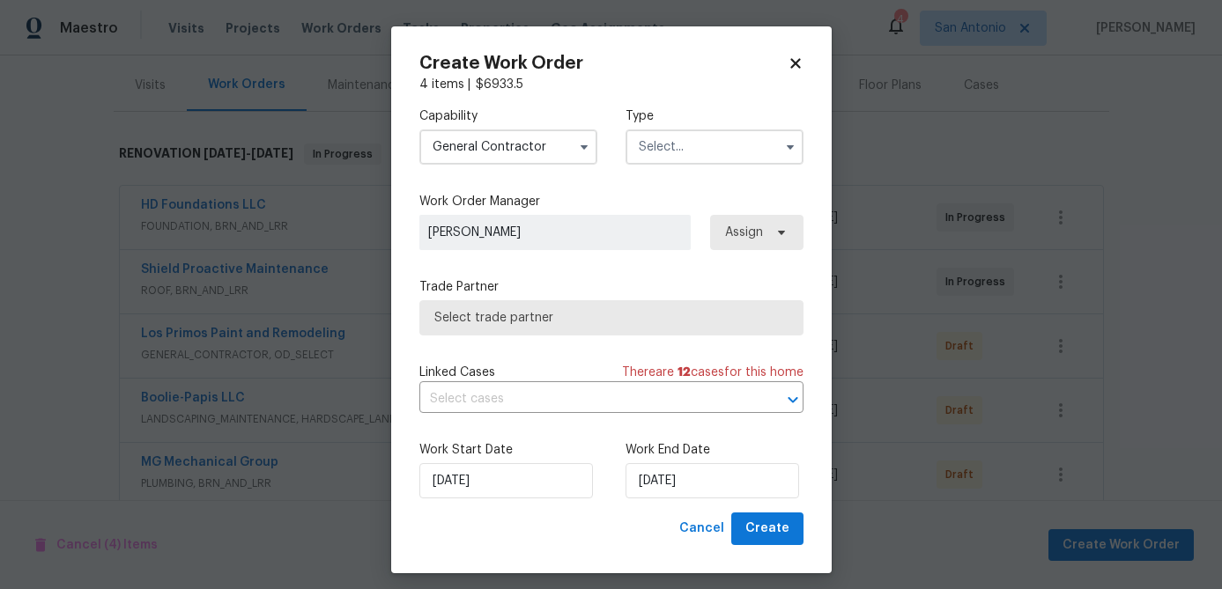
click at [698, 150] on input "text" at bounding box center [714, 146] width 178 height 35
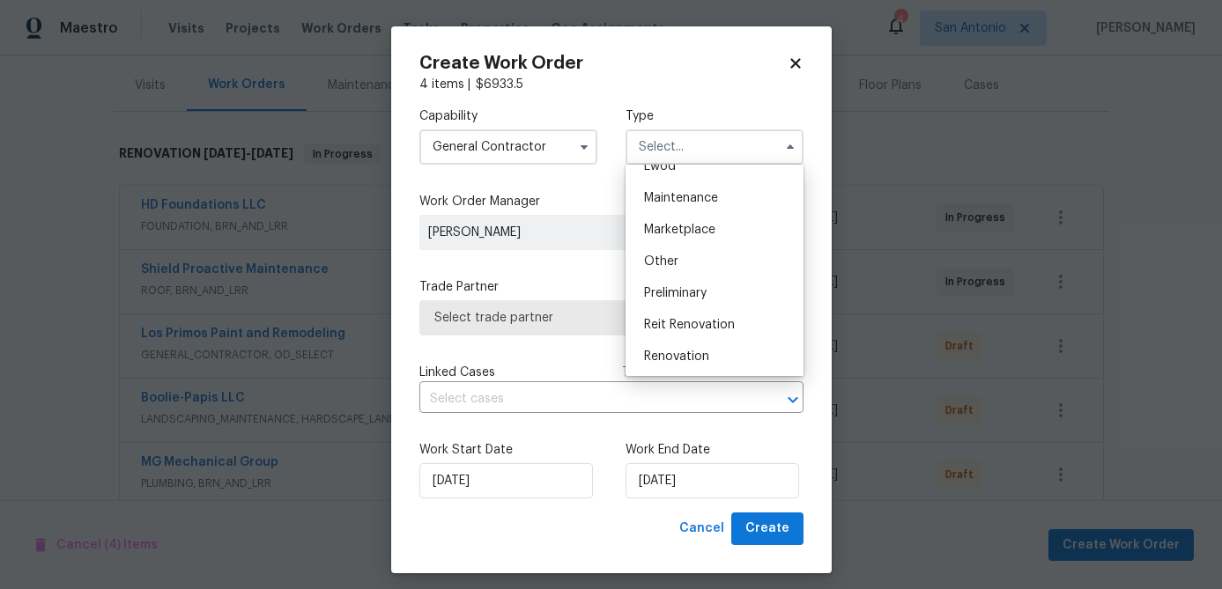
scroll to position [351, 0]
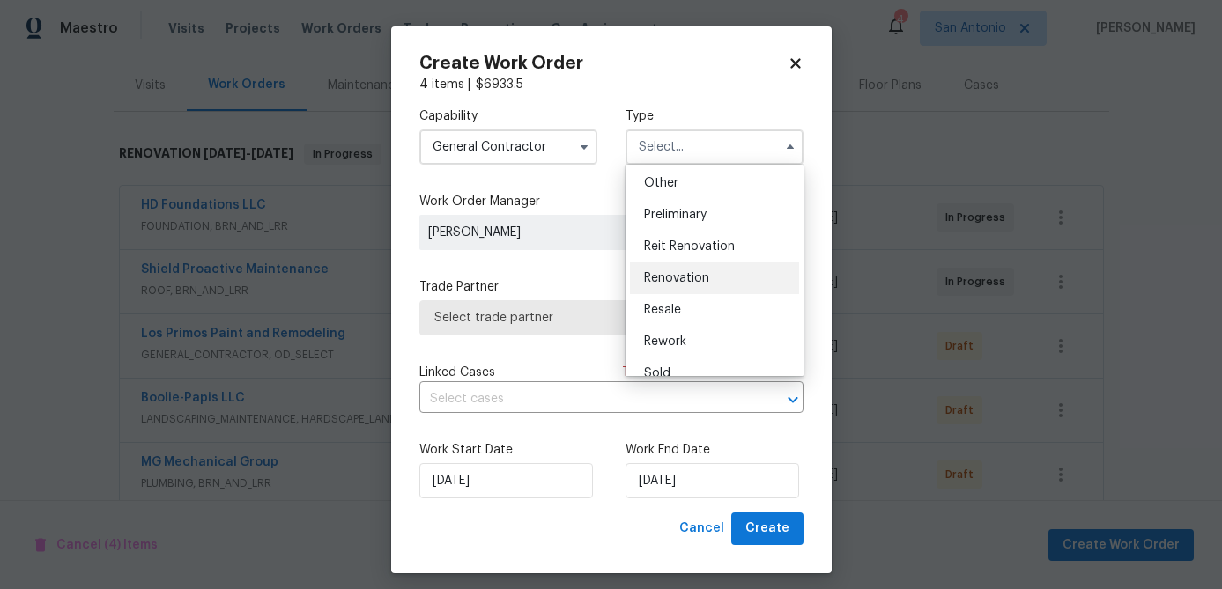
click at [695, 276] on span "Renovation" at bounding box center [676, 278] width 65 height 12
type input "Renovation"
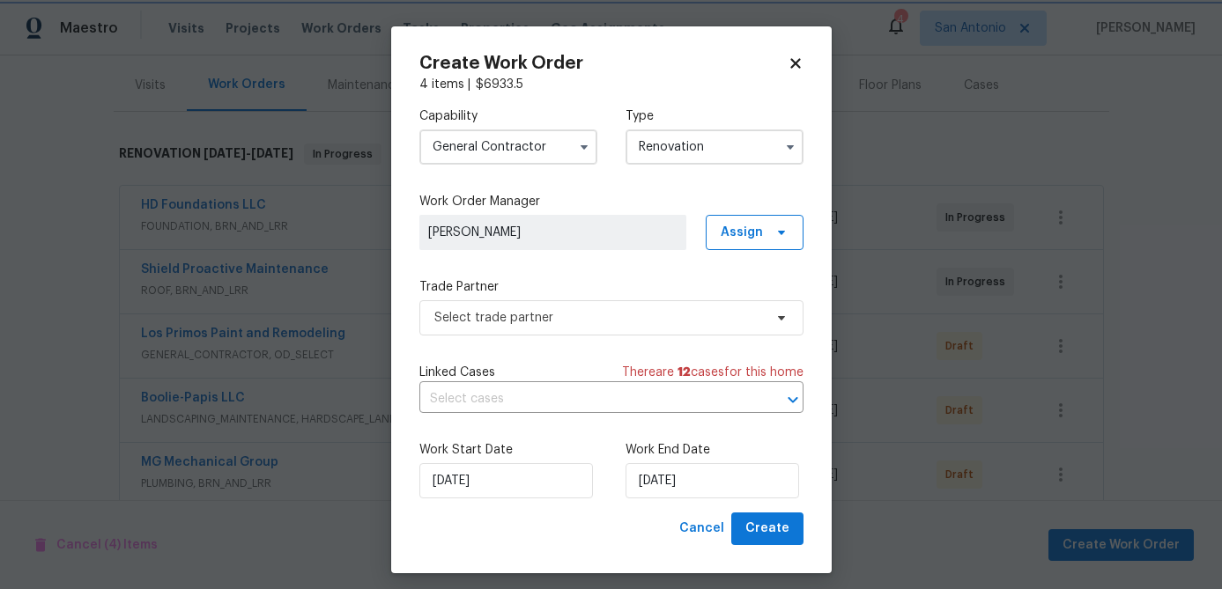
scroll to position [0, 0]
click at [547, 314] on span "Select trade partner" at bounding box center [598, 318] width 329 height 18
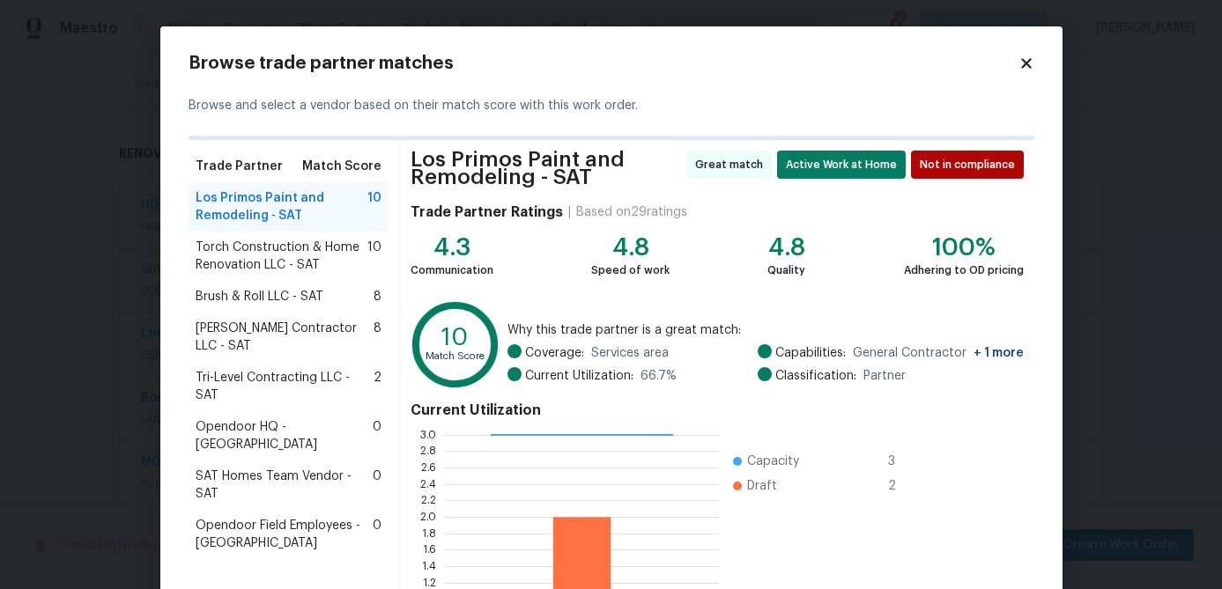
scroll to position [198, 0]
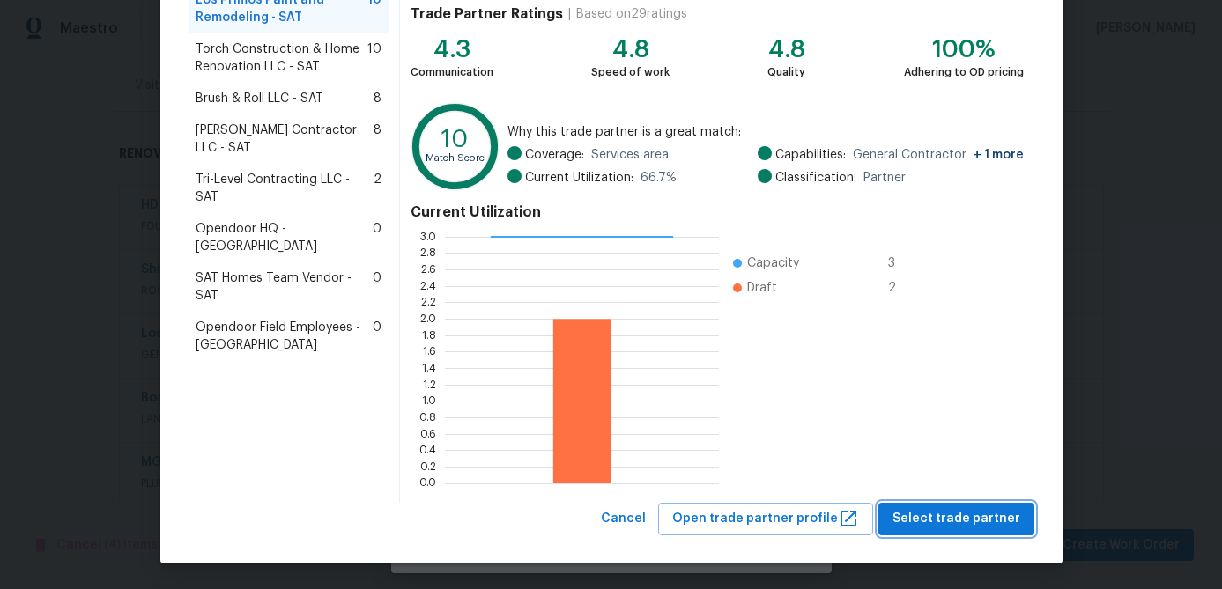
click at [924, 520] on span "Select trade partner" at bounding box center [956, 519] width 128 height 22
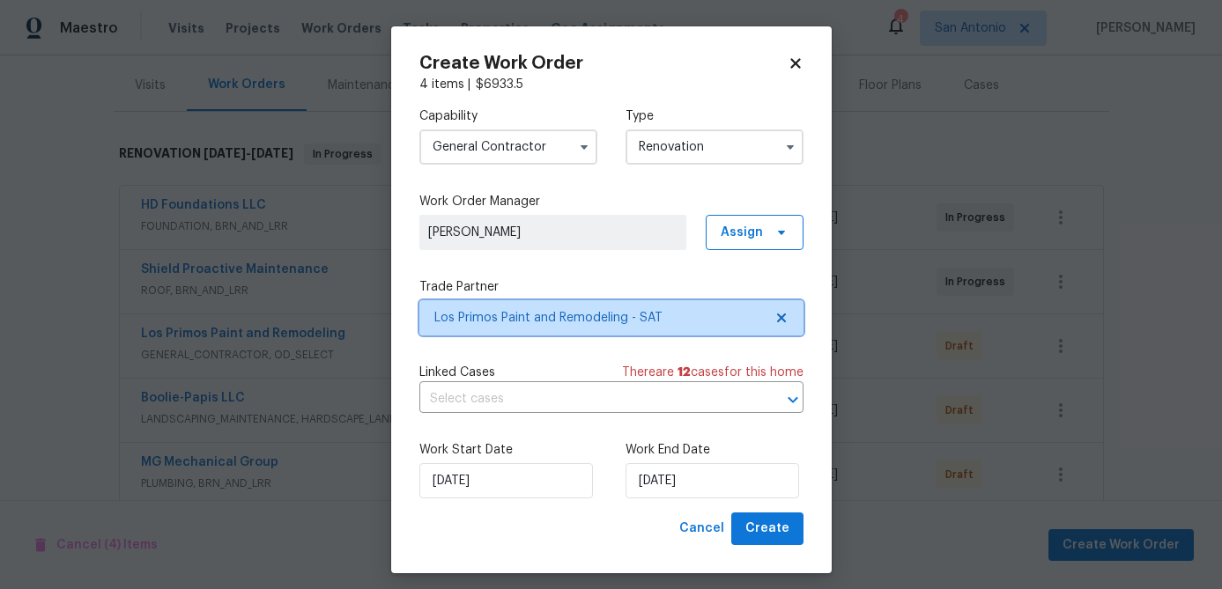
scroll to position [0, 0]
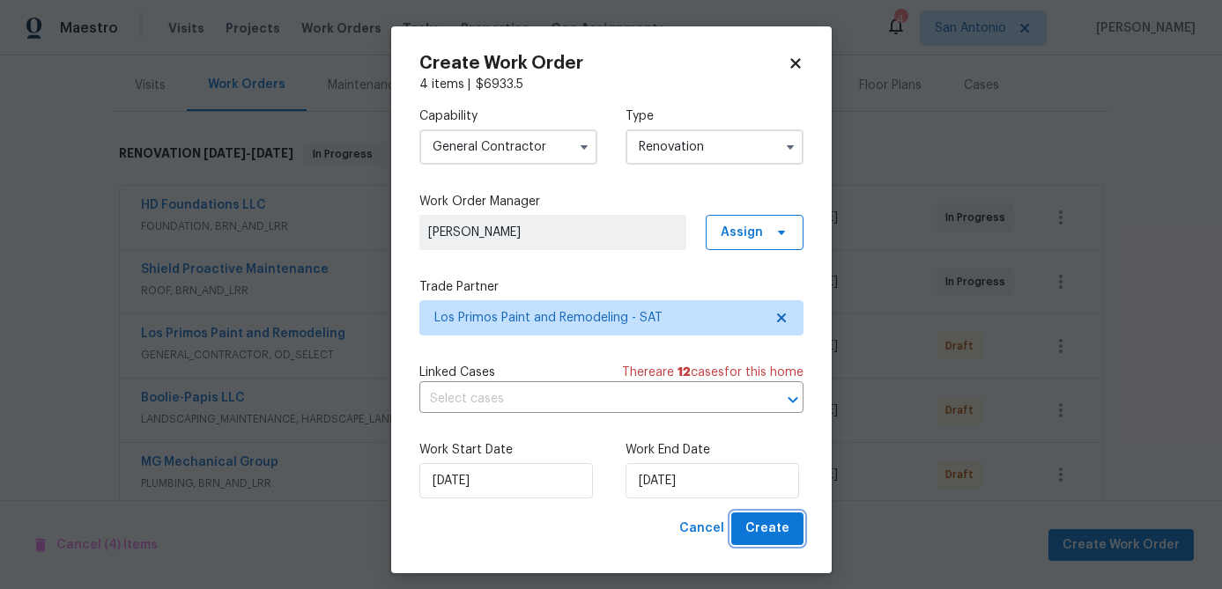
click at [781, 539] on span "Create" at bounding box center [767, 529] width 44 height 22
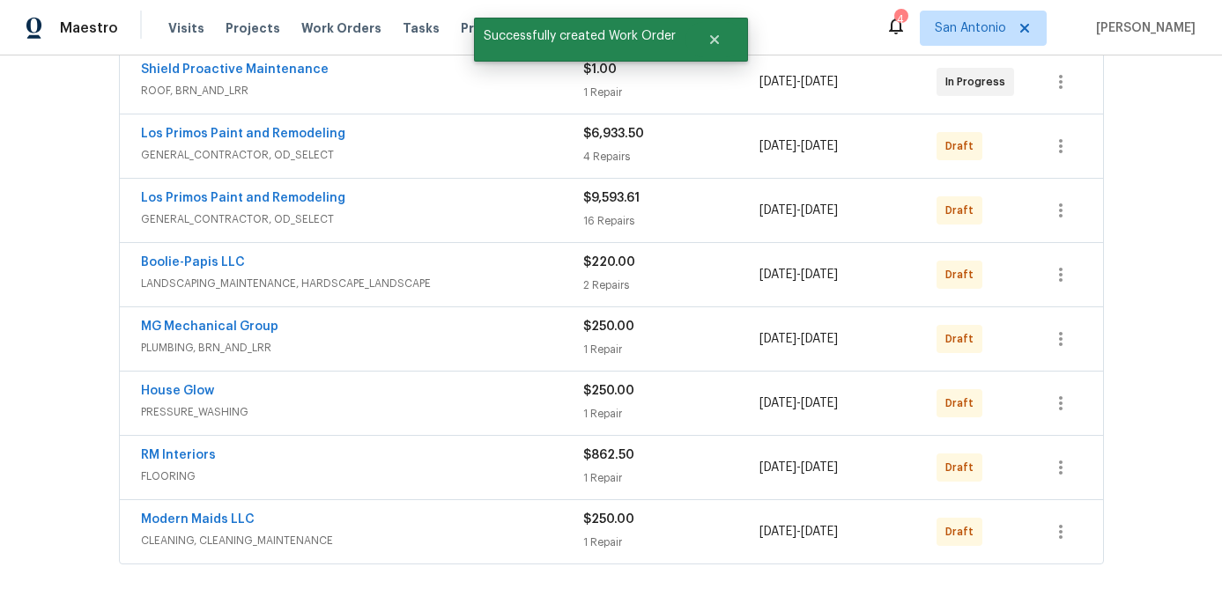
scroll to position [404, 0]
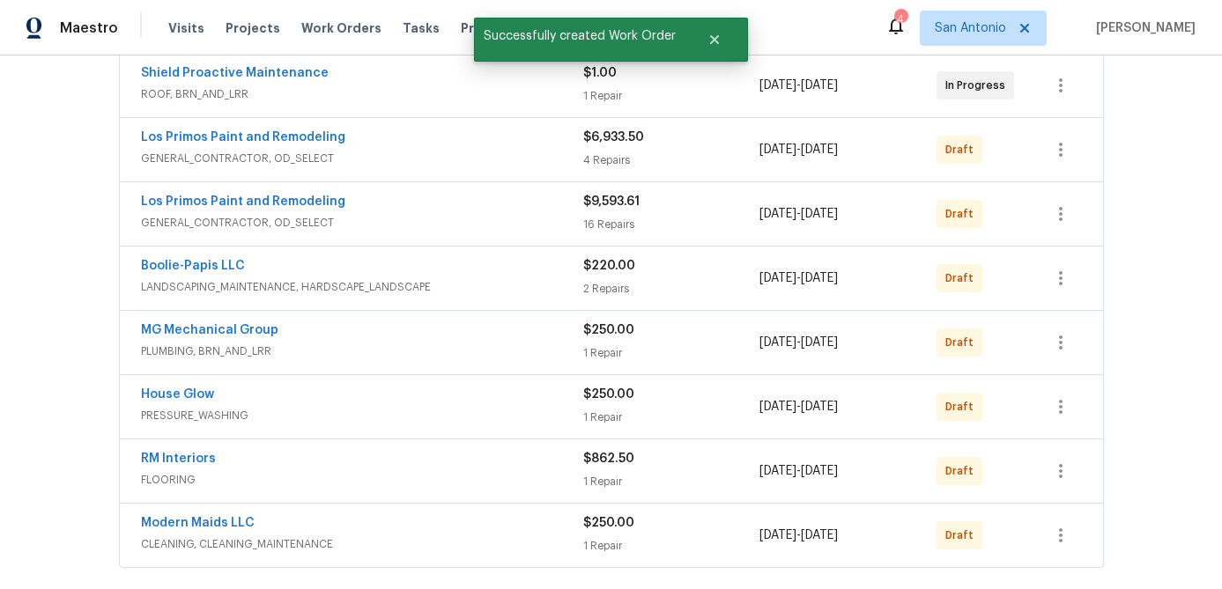
click at [469, 152] on span "GENERAL_CONTRACTOR, OD_SELECT" at bounding box center [362, 159] width 442 height 18
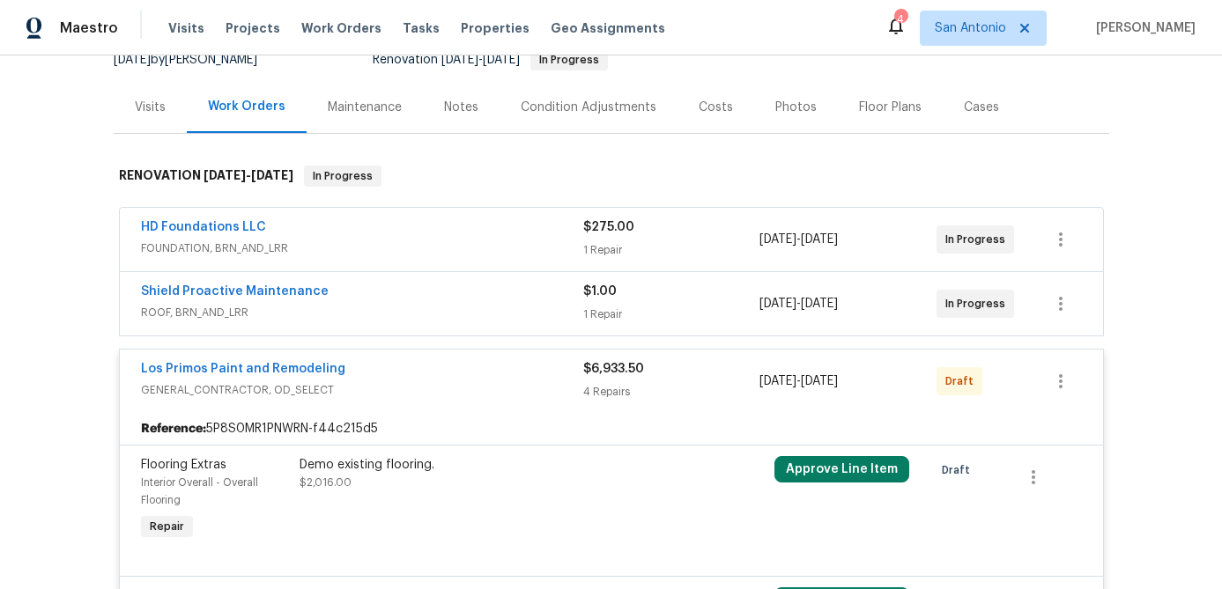
scroll to position [164, 0]
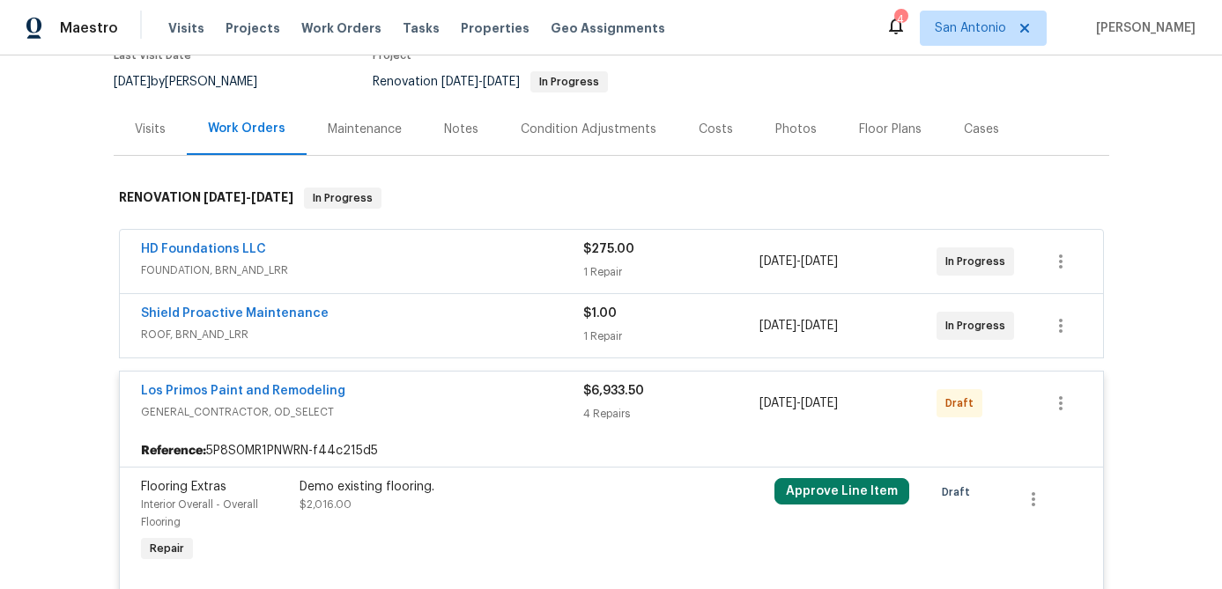
click at [403, 384] on div "Los Primos Paint and Remodeling" at bounding box center [362, 392] width 442 height 21
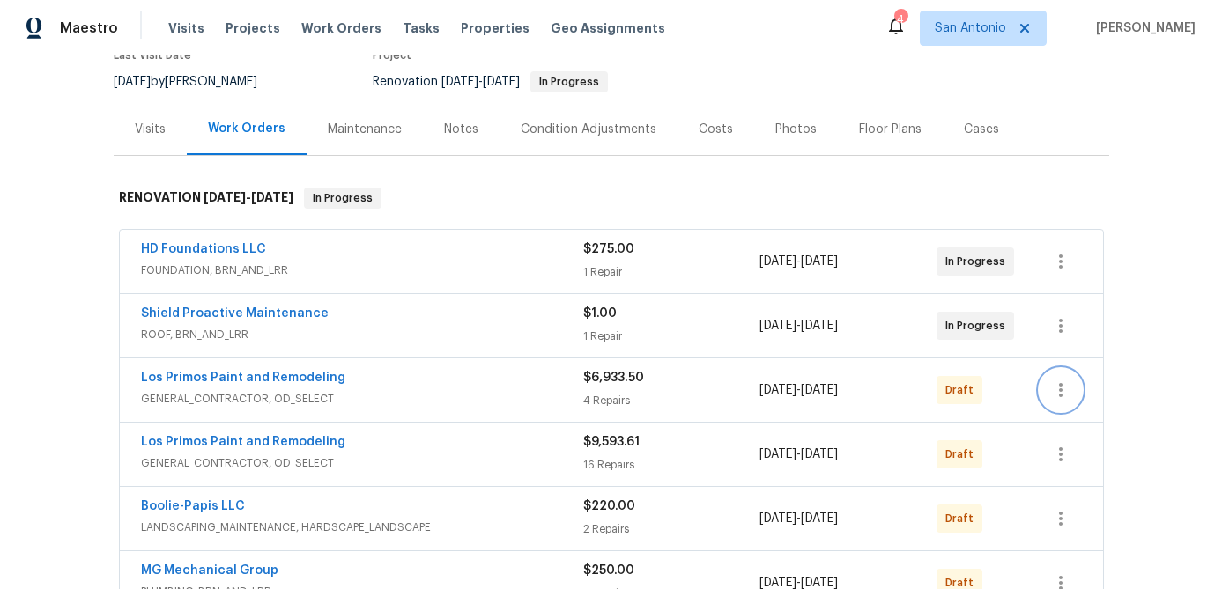
click at [1056, 383] on icon "button" at bounding box center [1060, 390] width 21 height 21
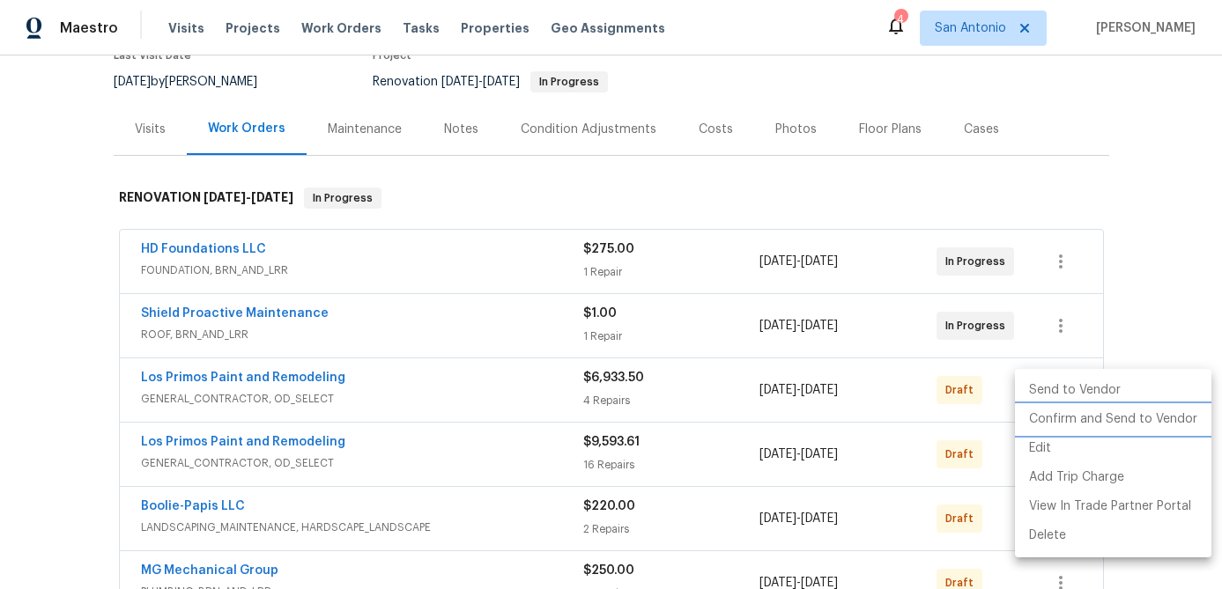
click at [1058, 421] on li "Confirm and Send to Vendor" at bounding box center [1113, 419] width 196 height 29
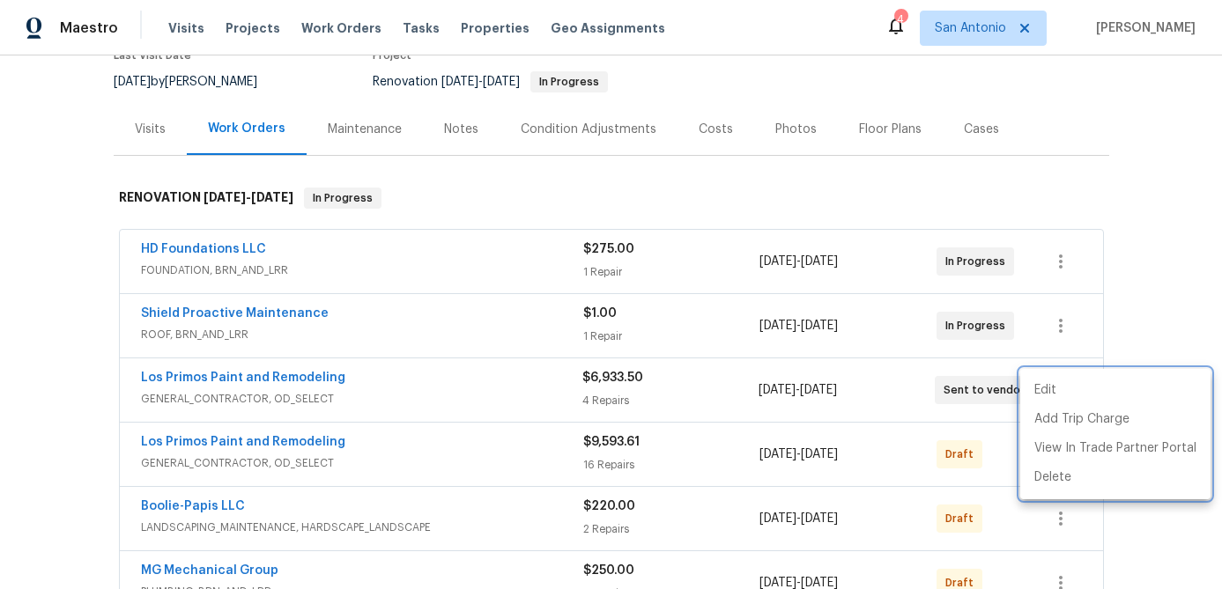
click at [469, 394] on div at bounding box center [611, 294] width 1222 height 589
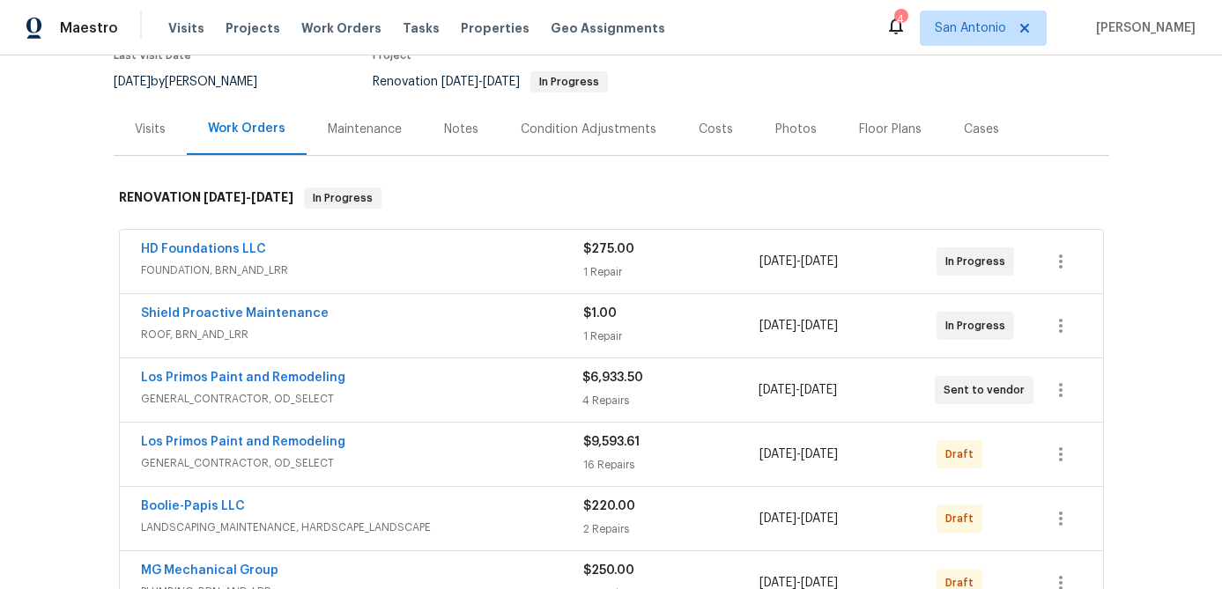
click at [469, 394] on span "GENERAL_CONTRACTOR, OD_SELECT" at bounding box center [361, 399] width 441 height 18
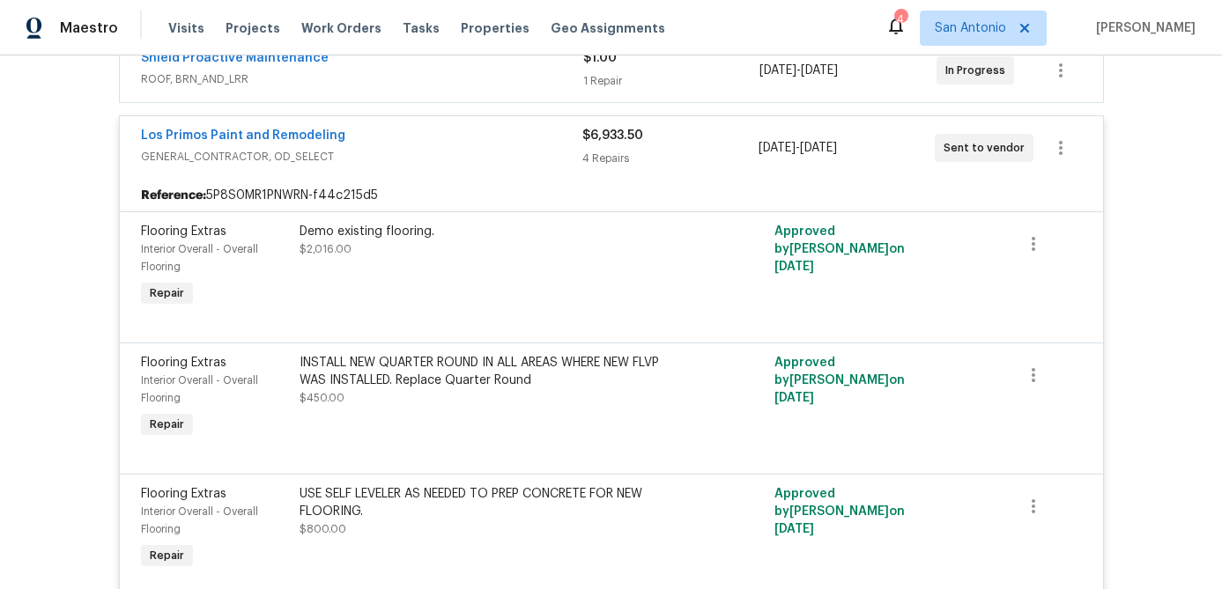
scroll to position [382, 0]
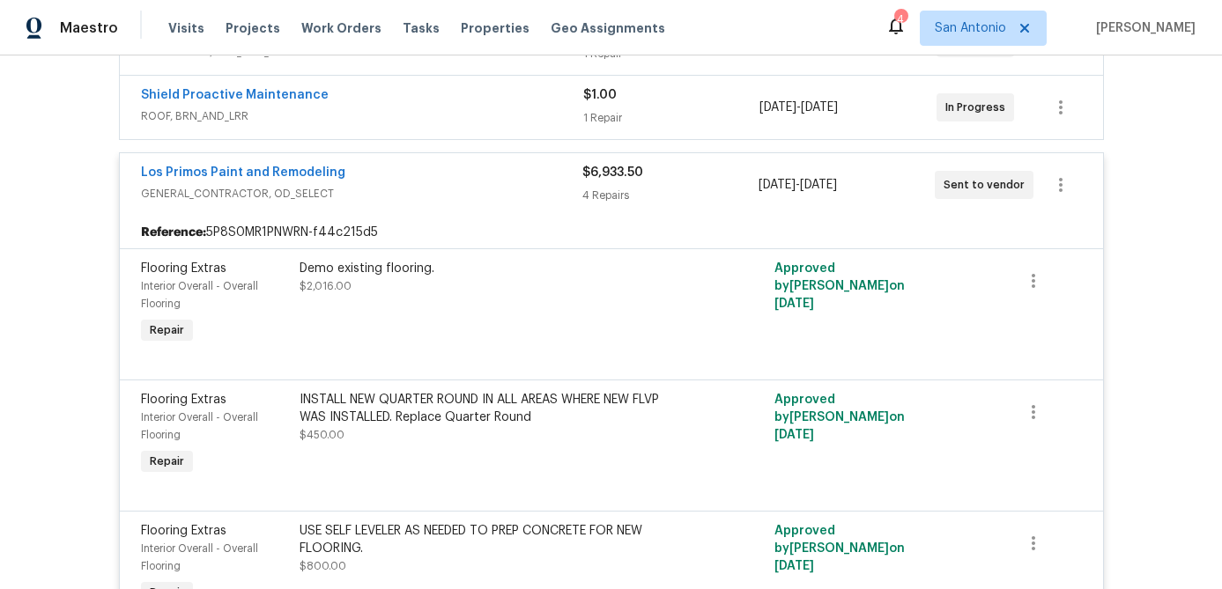
click at [469, 181] on div "Los Primos Paint and Remodeling" at bounding box center [361, 174] width 441 height 21
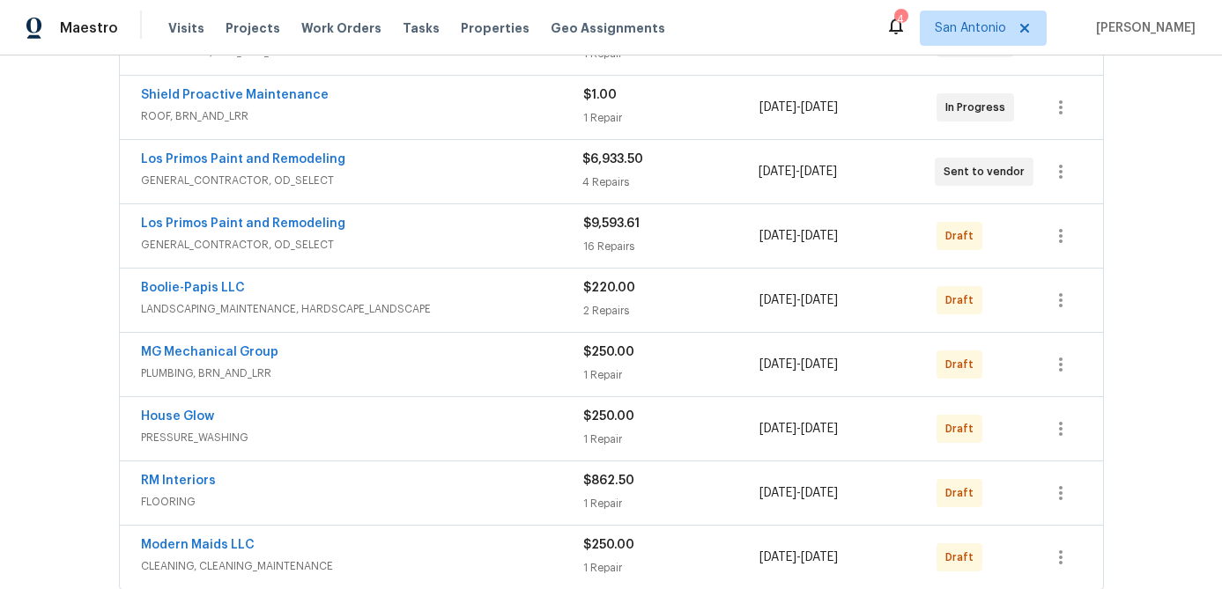
click at [449, 240] on span "GENERAL_CONTRACTOR, OD_SELECT" at bounding box center [362, 245] width 442 height 18
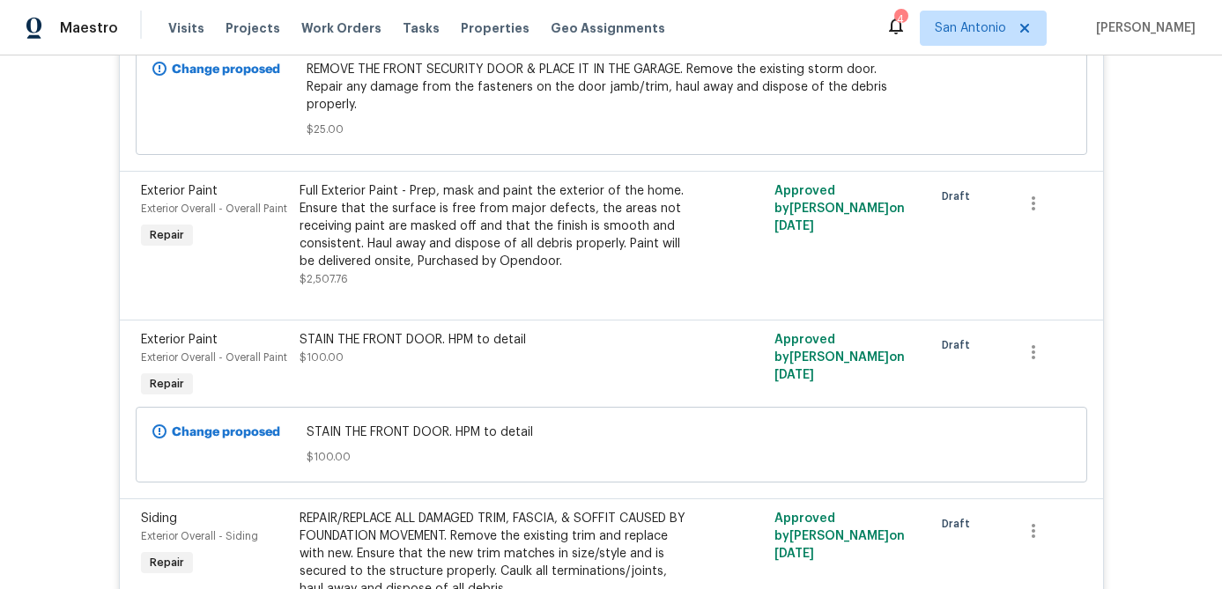
scroll to position [1959, 0]
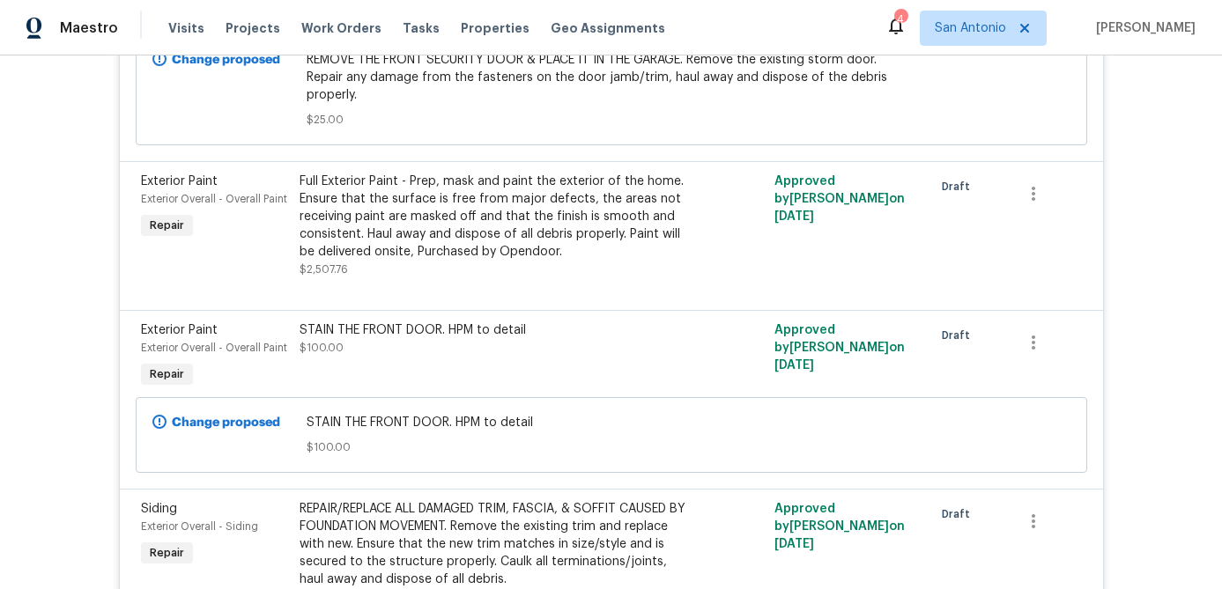
click at [543, 258] on div "Full Exterior Paint - Prep, mask and paint the exterior of the home. Ensure tha…" at bounding box center [492, 217] width 386 height 88
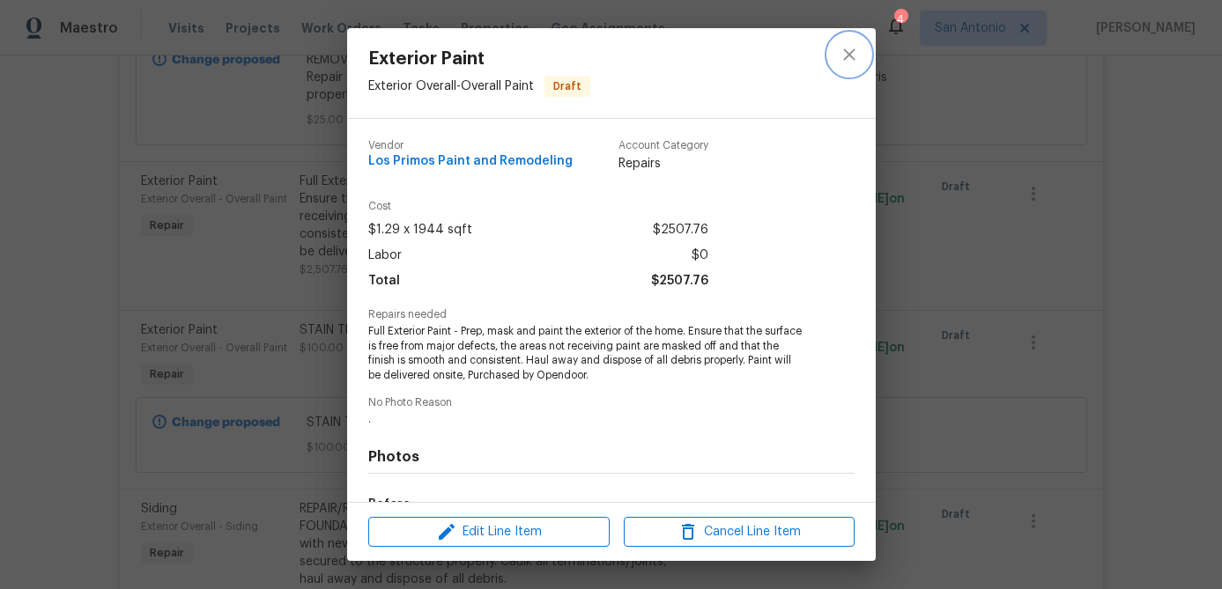
click at [850, 50] on icon "close" at bounding box center [848, 54] width 21 height 21
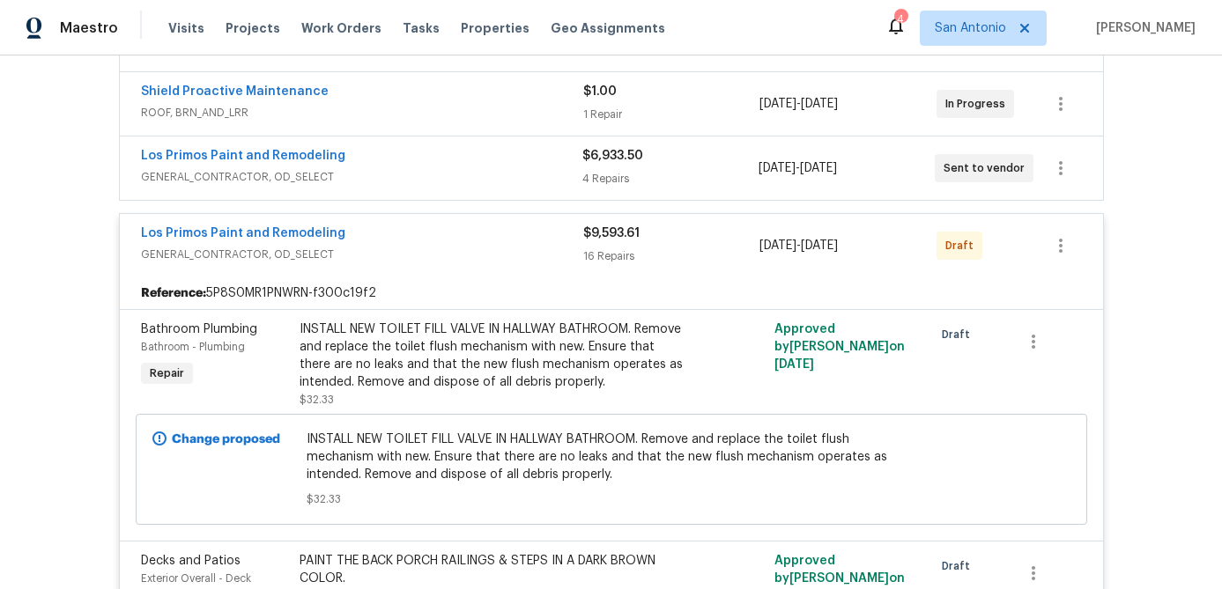
scroll to position [311, 0]
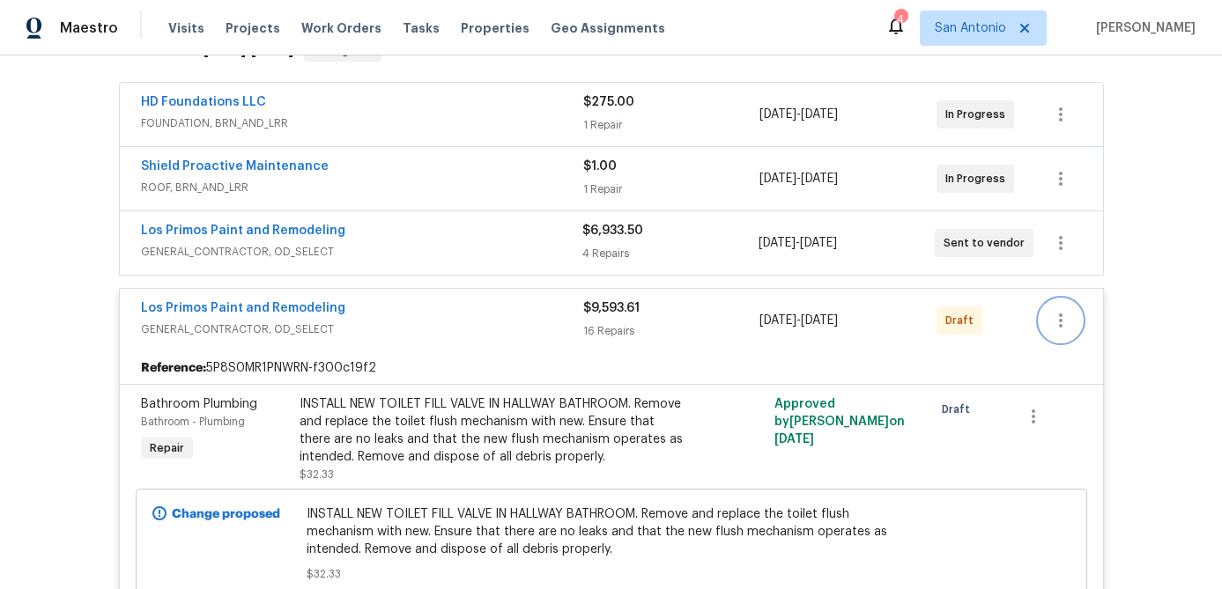
click at [1069, 320] on icon "button" at bounding box center [1060, 320] width 21 height 21
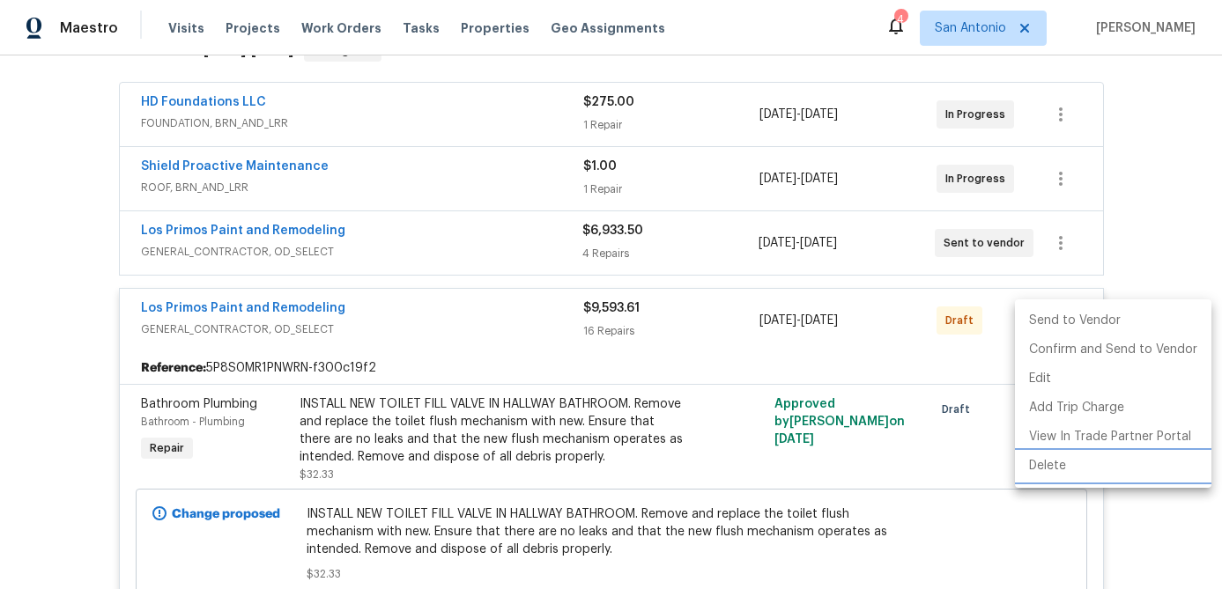
click at [1052, 474] on li "Delete" at bounding box center [1113, 466] width 196 height 29
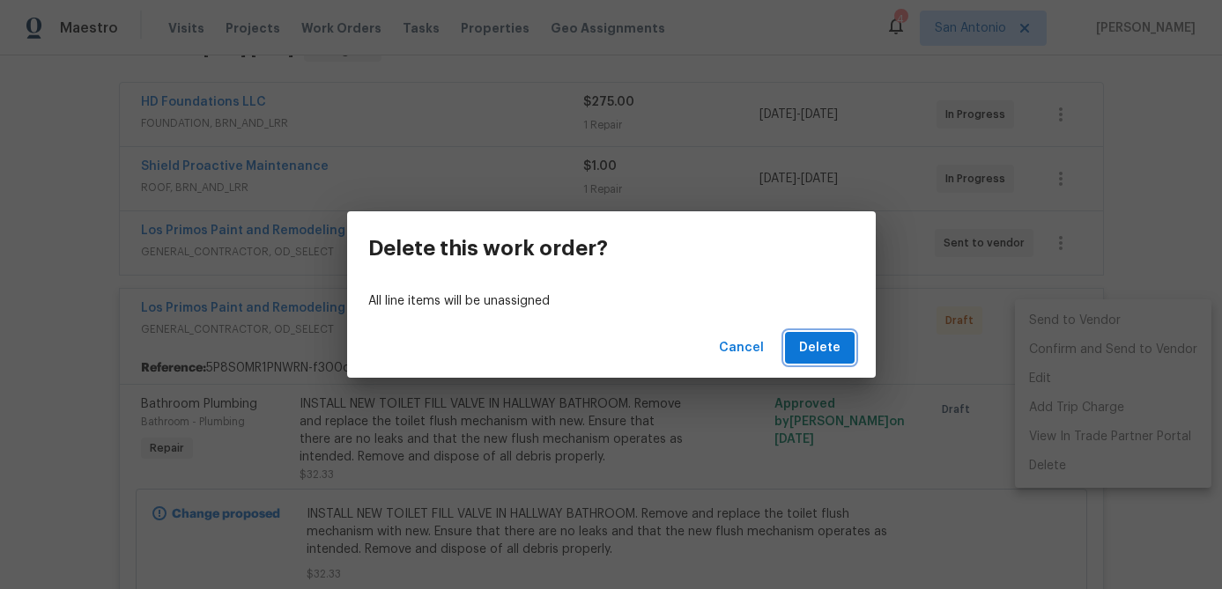
click at [824, 357] on span "Delete" at bounding box center [819, 348] width 41 height 22
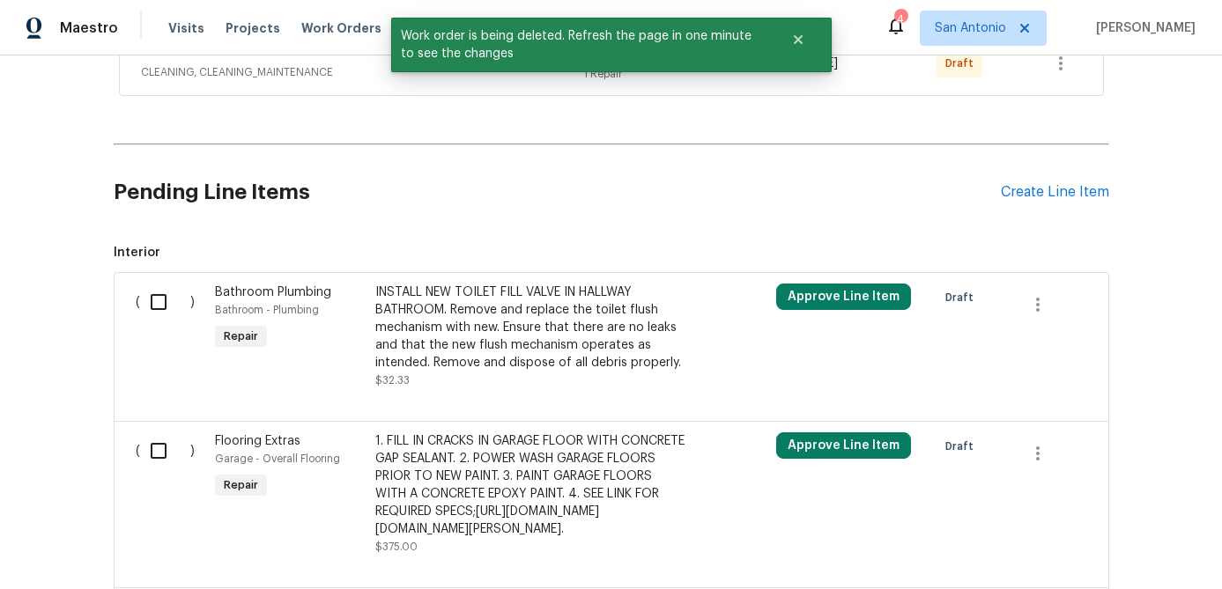
scroll to position [816, 0]
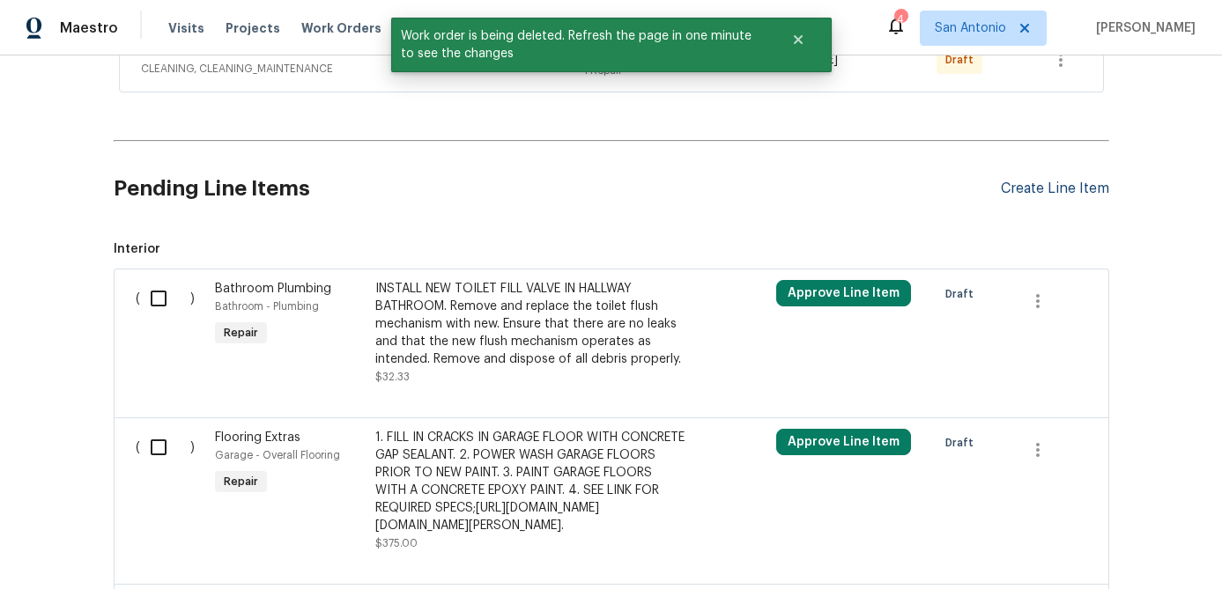
click at [1025, 190] on div "Create Line Item" at bounding box center [1055, 189] width 108 height 17
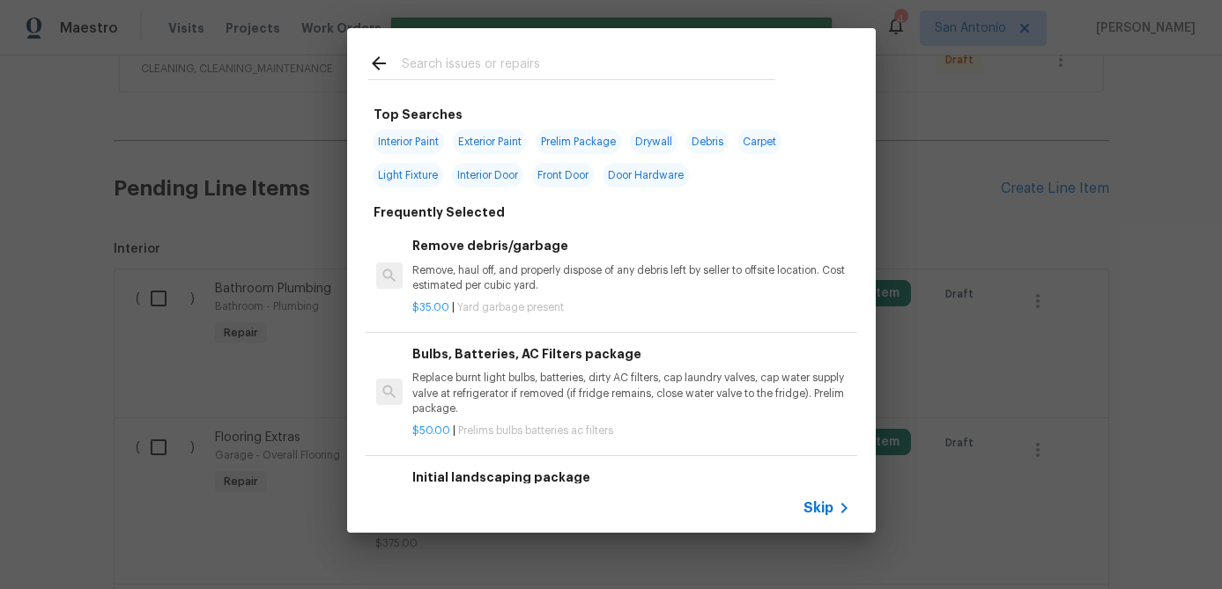
click at [819, 521] on div "Skip" at bounding box center [611, 508] width 528 height 49
click at [818, 509] on span "Skip" at bounding box center [818, 508] width 30 height 18
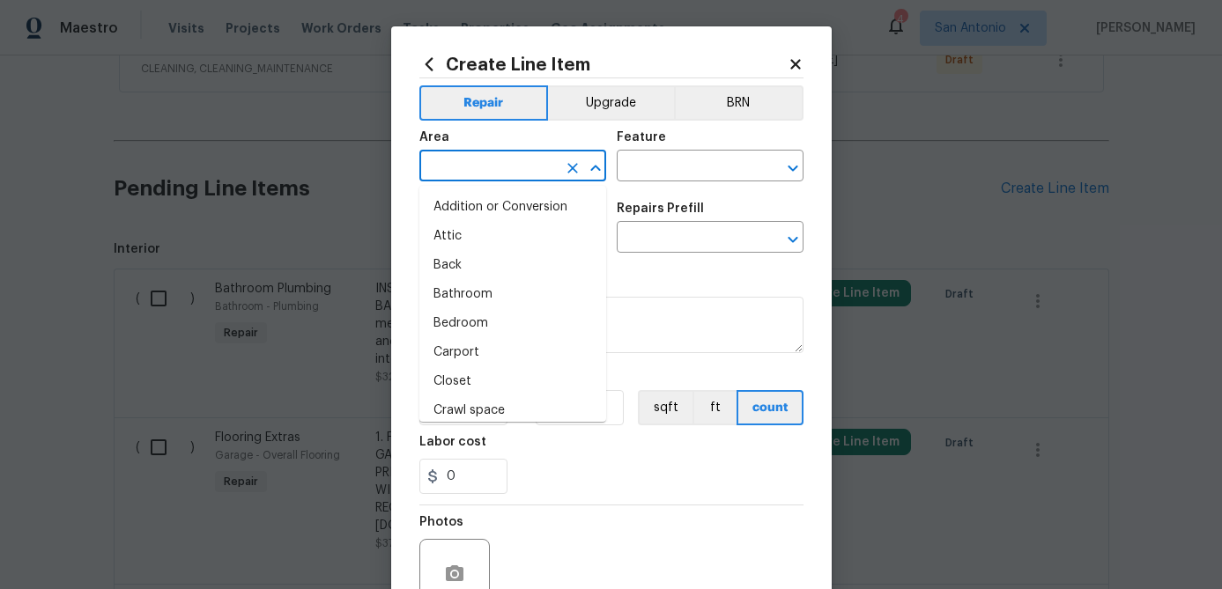
click at [475, 179] on input "text" at bounding box center [487, 167] width 137 height 27
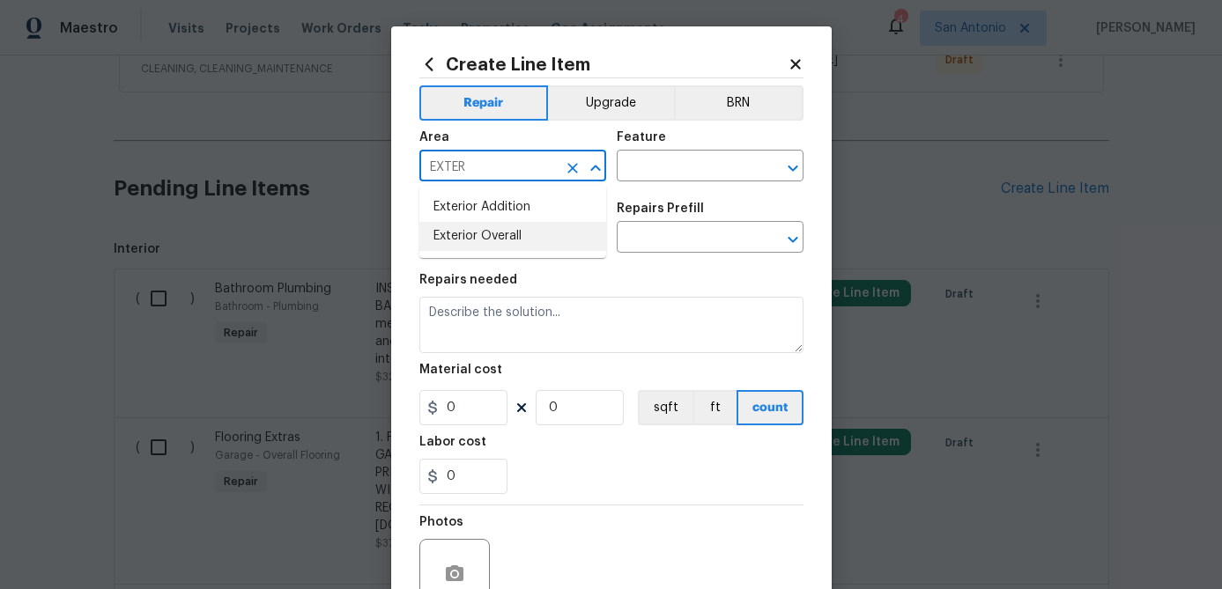
click at [453, 238] on li "Exterior Overall" at bounding box center [512, 236] width 187 height 29
type input "Exterior Overall"
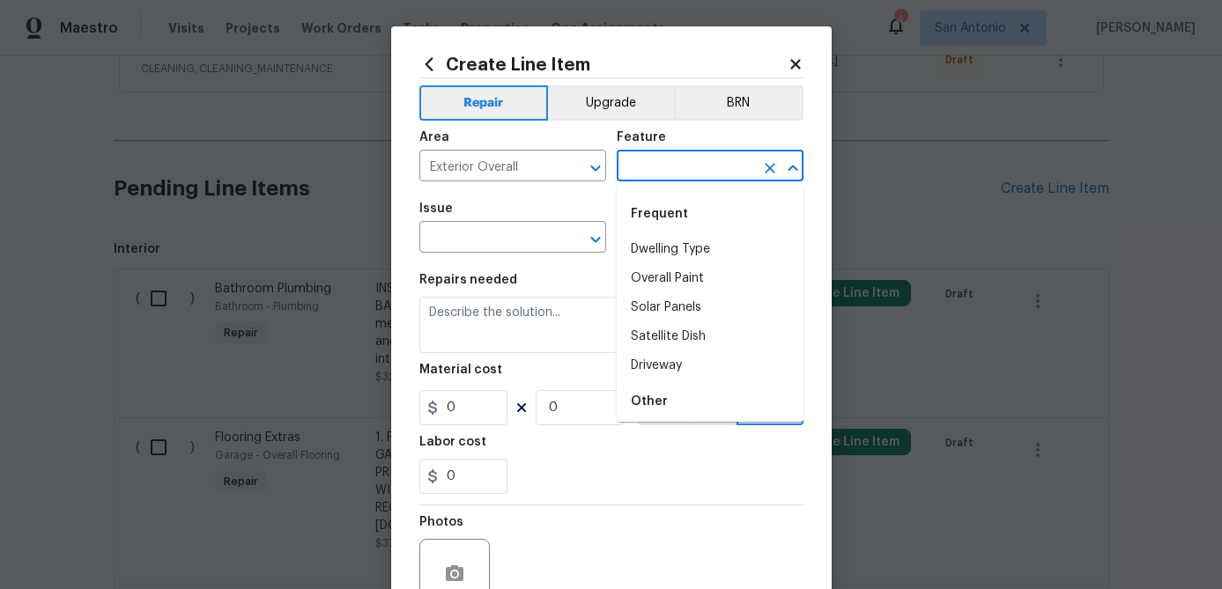
click at [638, 162] on input "text" at bounding box center [685, 167] width 137 height 27
click at [654, 243] on li "Flatwork" at bounding box center [710, 249] width 187 height 29
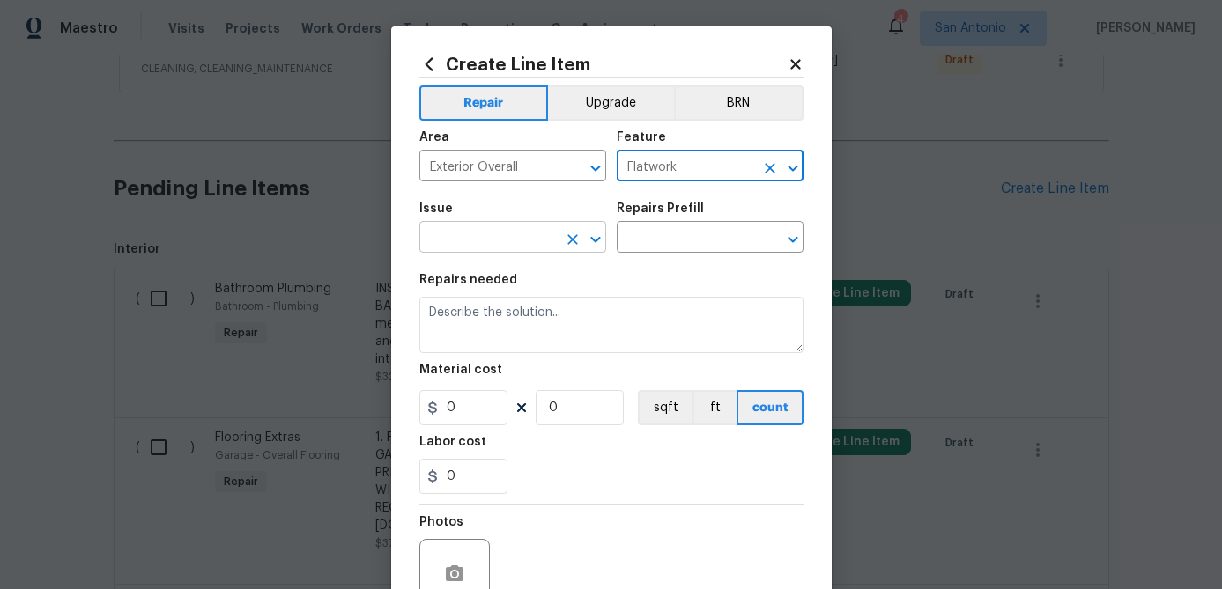
type input "Flatwork"
click at [529, 242] on input "text" at bounding box center [487, 238] width 137 height 27
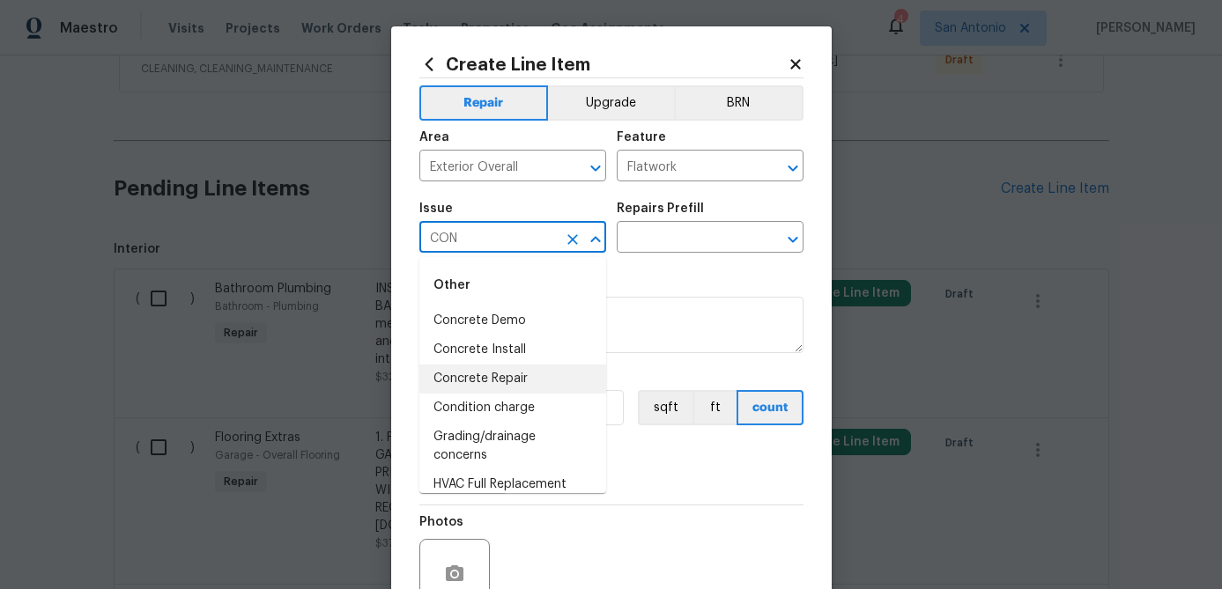
click at [485, 378] on li "Concrete Repair" at bounding box center [512, 379] width 187 height 29
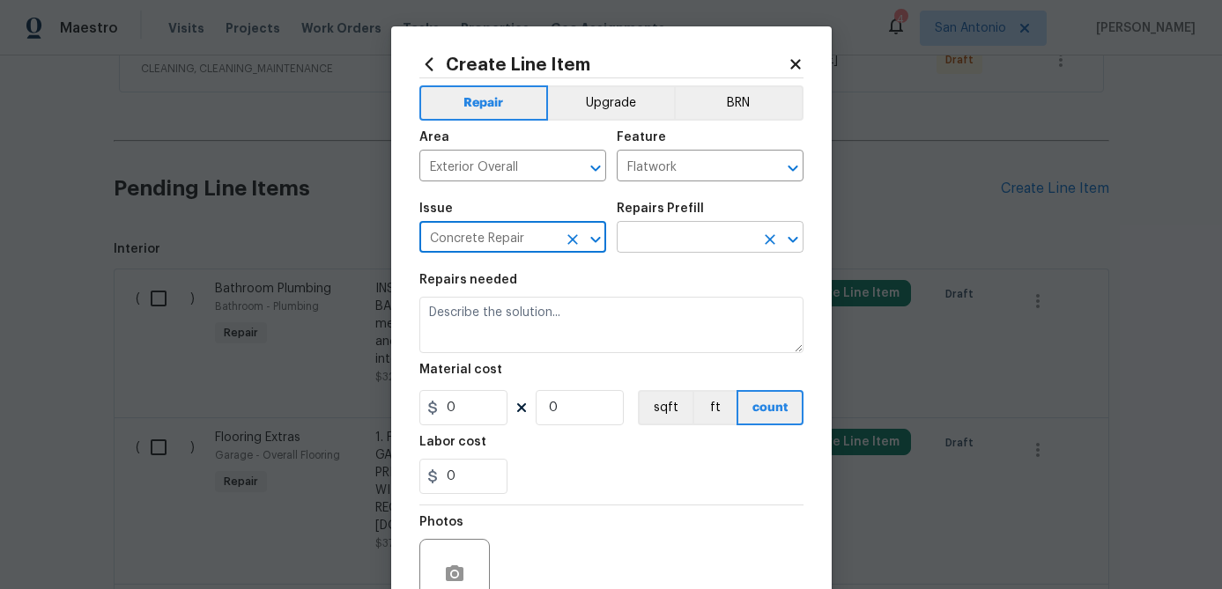
type input "Concrete Repair"
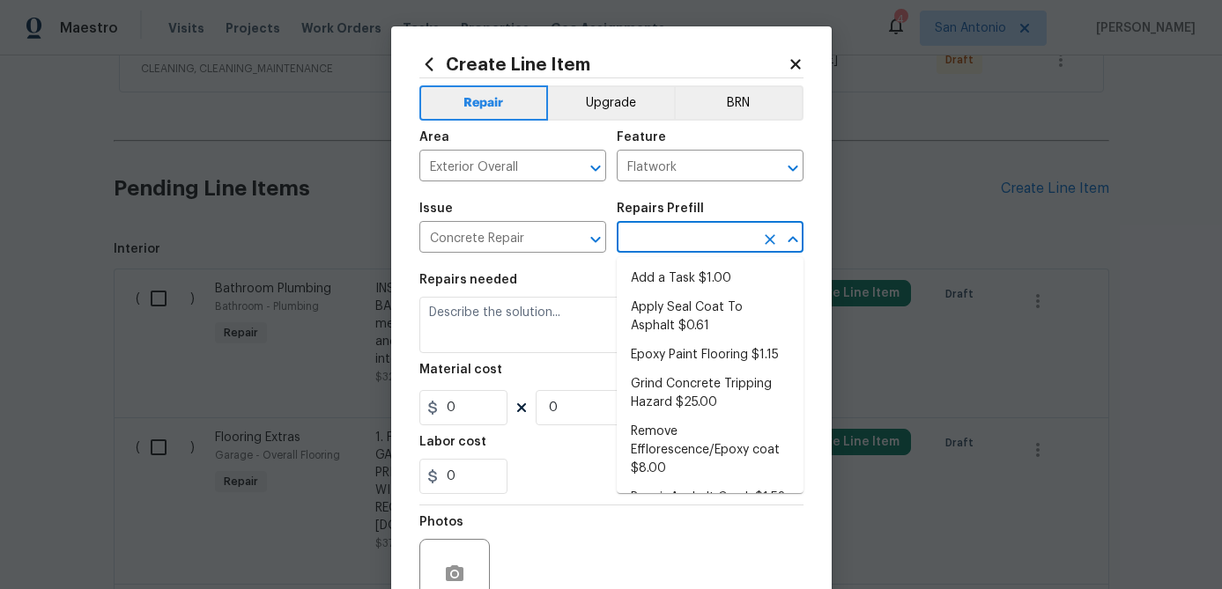
click at [670, 233] on input "text" at bounding box center [685, 238] width 137 height 27
click at [667, 273] on li "Add a Task $1.00" at bounding box center [710, 278] width 187 height 29
type input "Add a Task $1.00"
type textarea "HPM to detail"
type input "1"
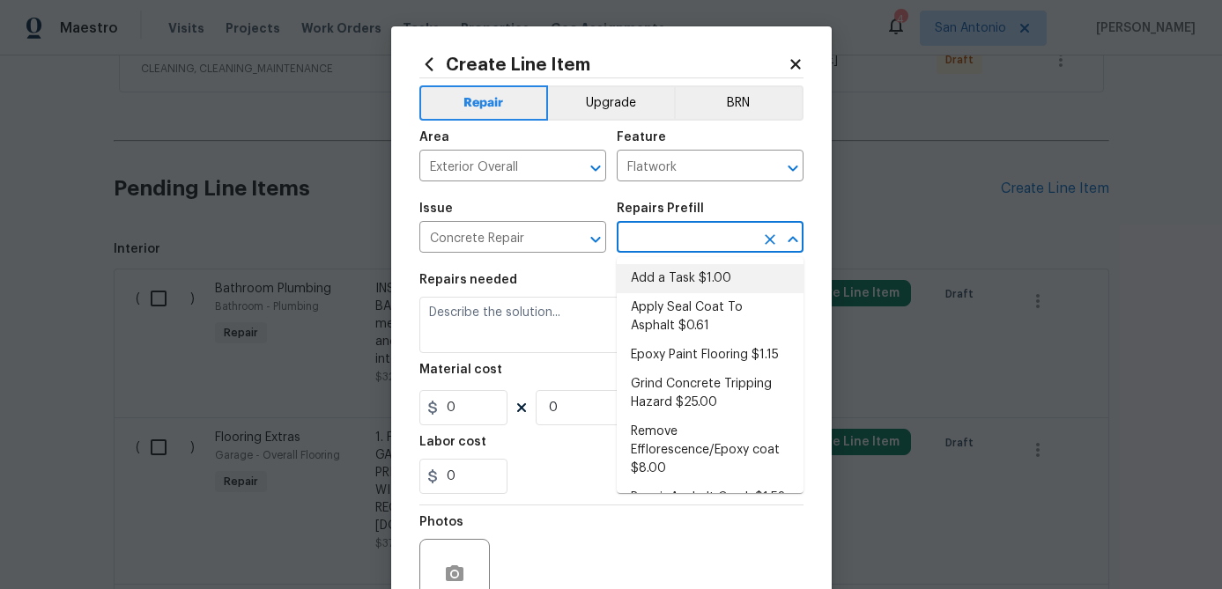
type input "1"
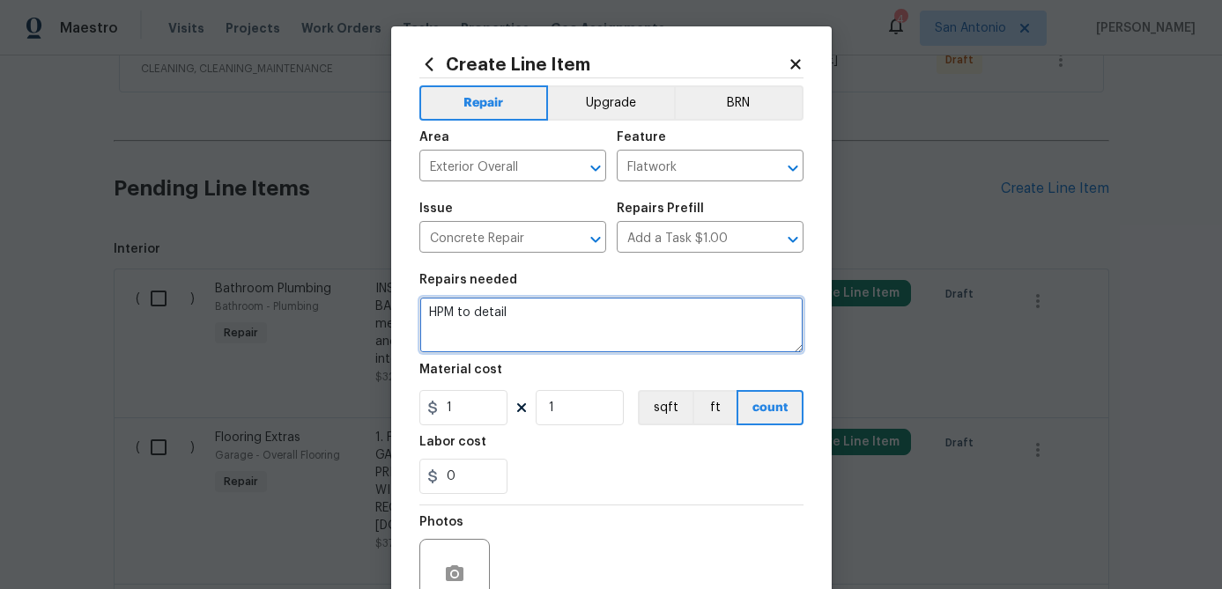
drag, startPoint x: 512, startPoint y: 312, endPoint x: 309, endPoint y: 299, distance: 203.0
click at [309, 299] on div "Create Line Item Repair Upgrade BRN Area Exterior Overall ​ Feature Flatwork ​ …" at bounding box center [611, 294] width 1222 height 589
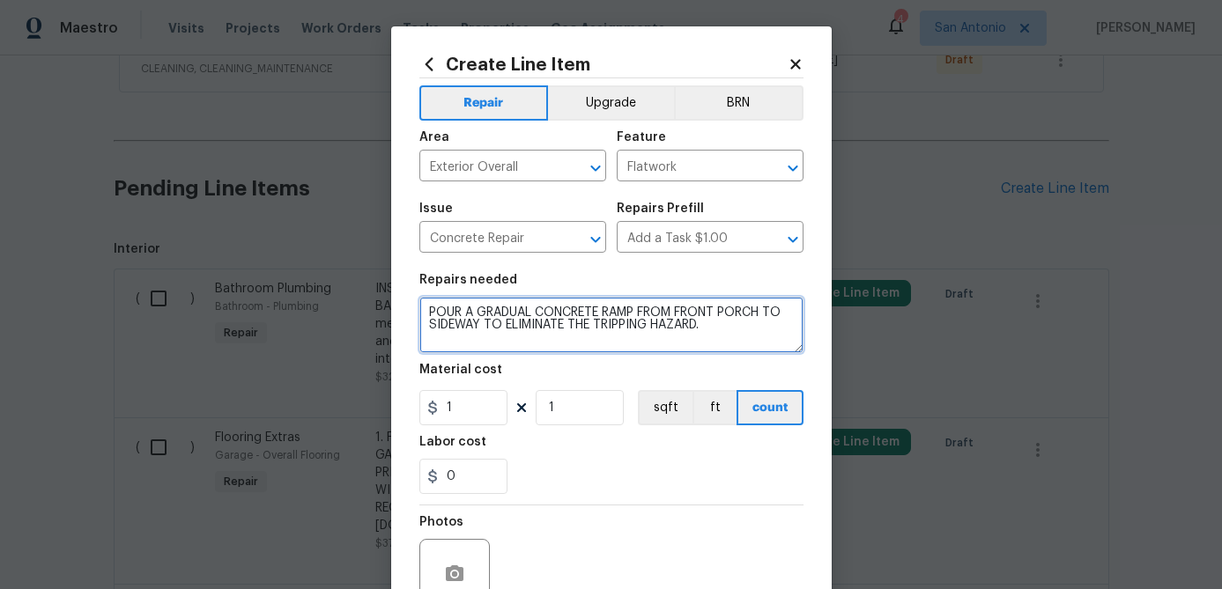
type textarea "POUR A GRADUAL CONCRETE RAMP FROM FRONT PORCH TO SIDEWAY TO ELIMINATE THE TRIPP…"
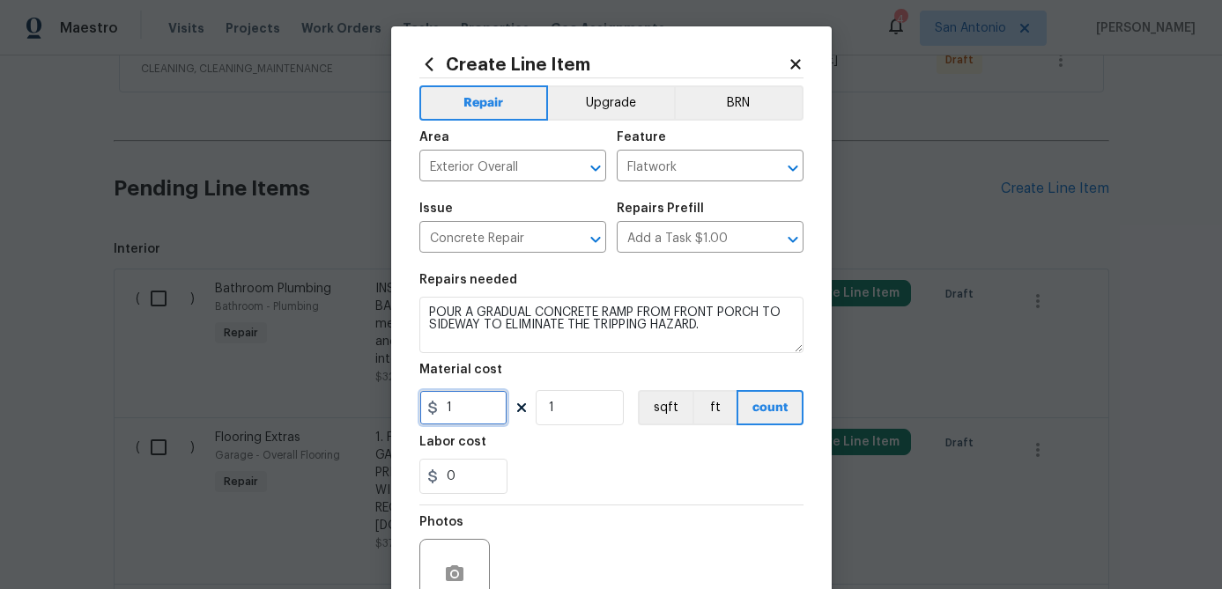
click at [458, 415] on input "1" at bounding box center [463, 407] width 88 height 35
type input "450"
click at [559, 415] on input "1" at bounding box center [579, 407] width 88 height 35
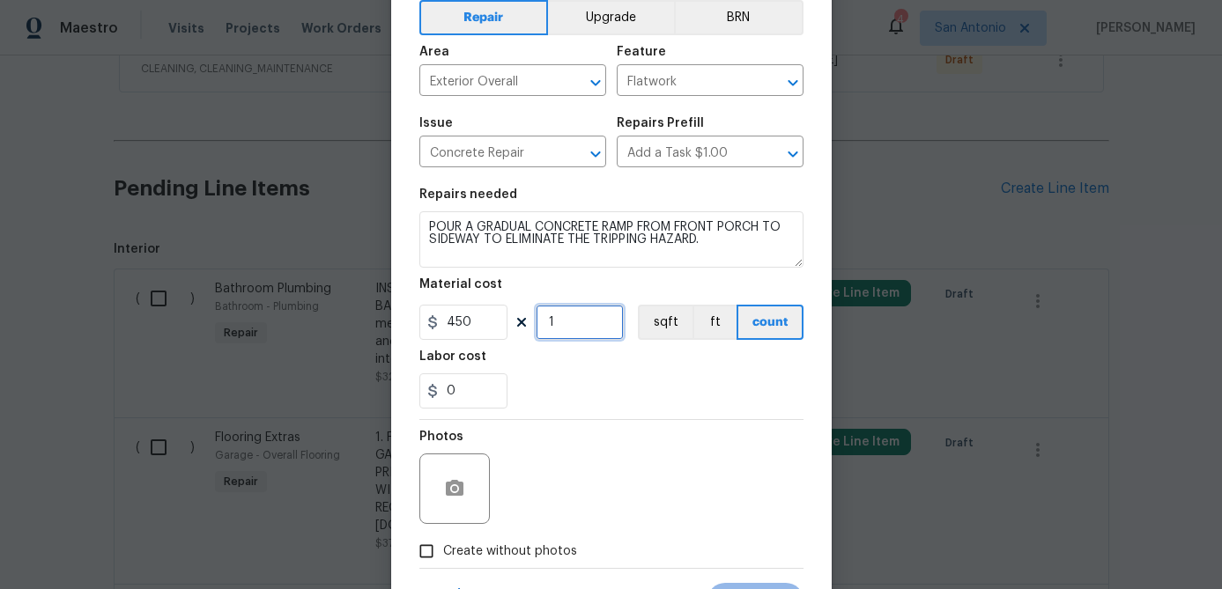
scroll to position [170, 0]
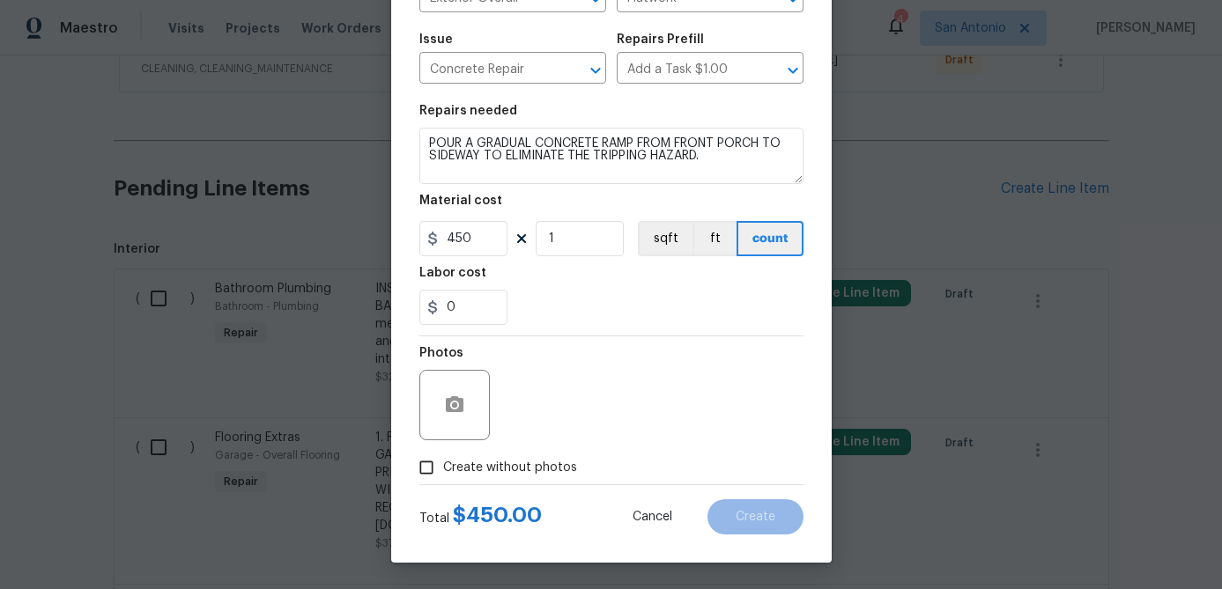
click at [419, 464] on input "Create without photos" at bounding box center [426, 467] width 33 height 33
checkbox input "true"
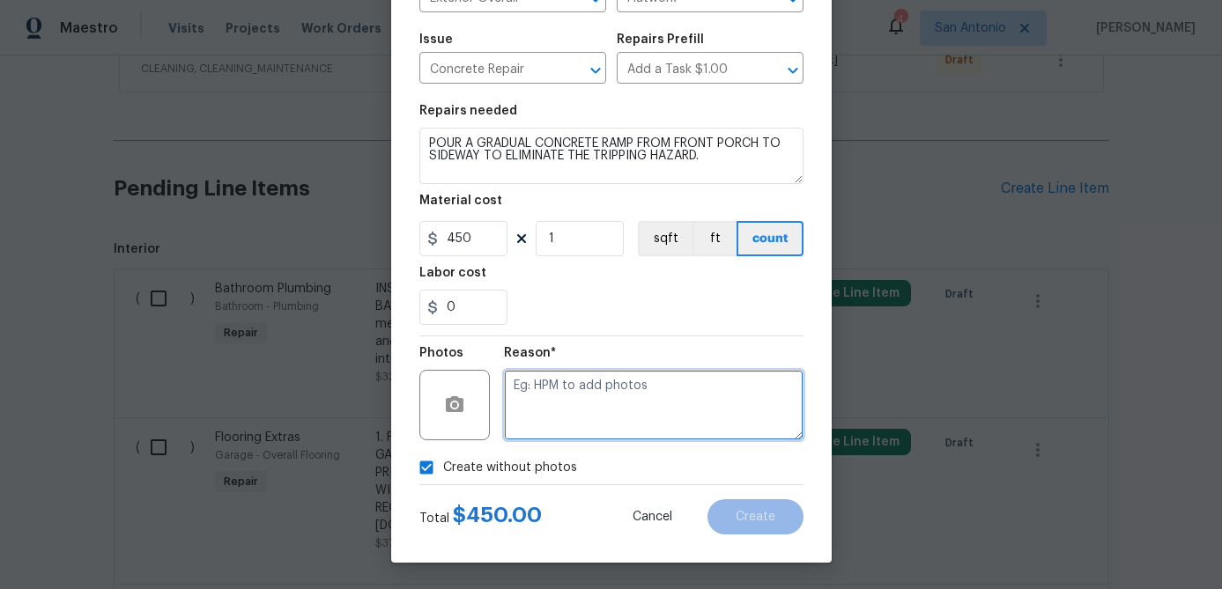
click at [533, 425] on textarea at bounding box center [653, 405] width 299 height 70
type textarea "."
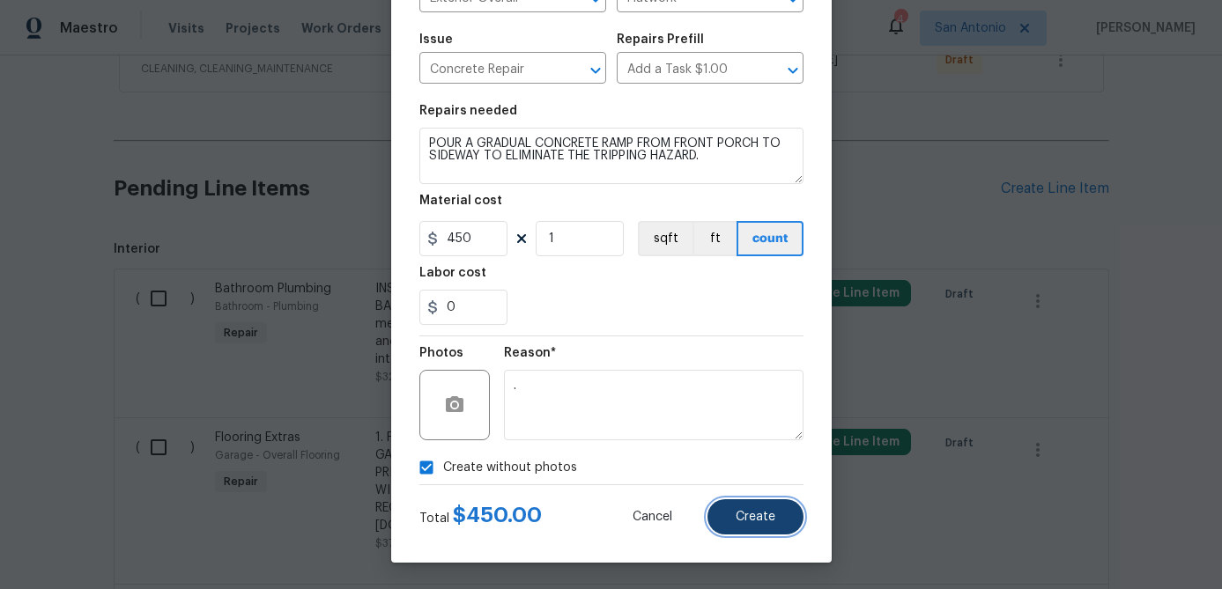
click at [777, 518] on button "Create" at bounding box center [755, 516] width 96 height 35
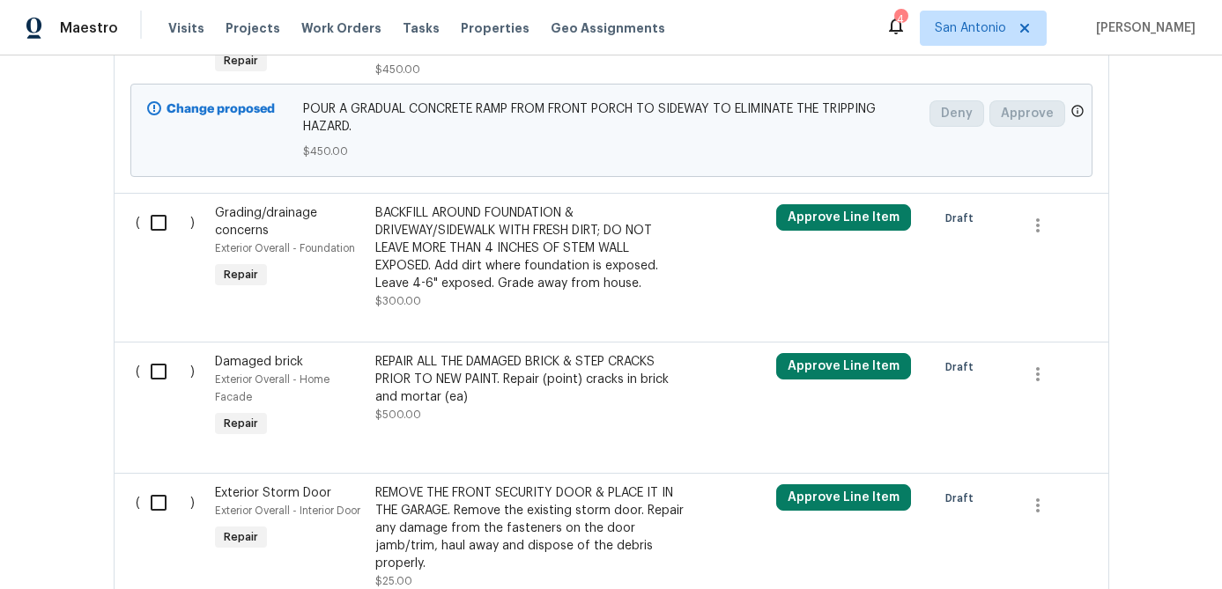
scroll to position [3371, 0]
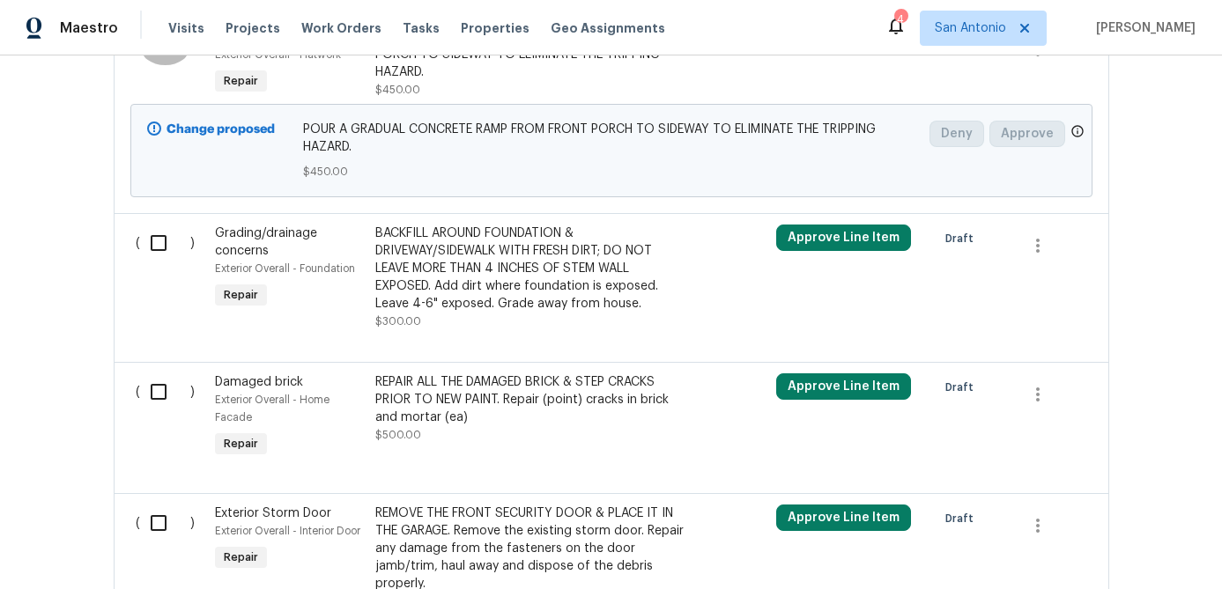
click at [158, 65] on input "checkbox" at bounding box center [165, 46] width 50 height 37
checkbox input "true"
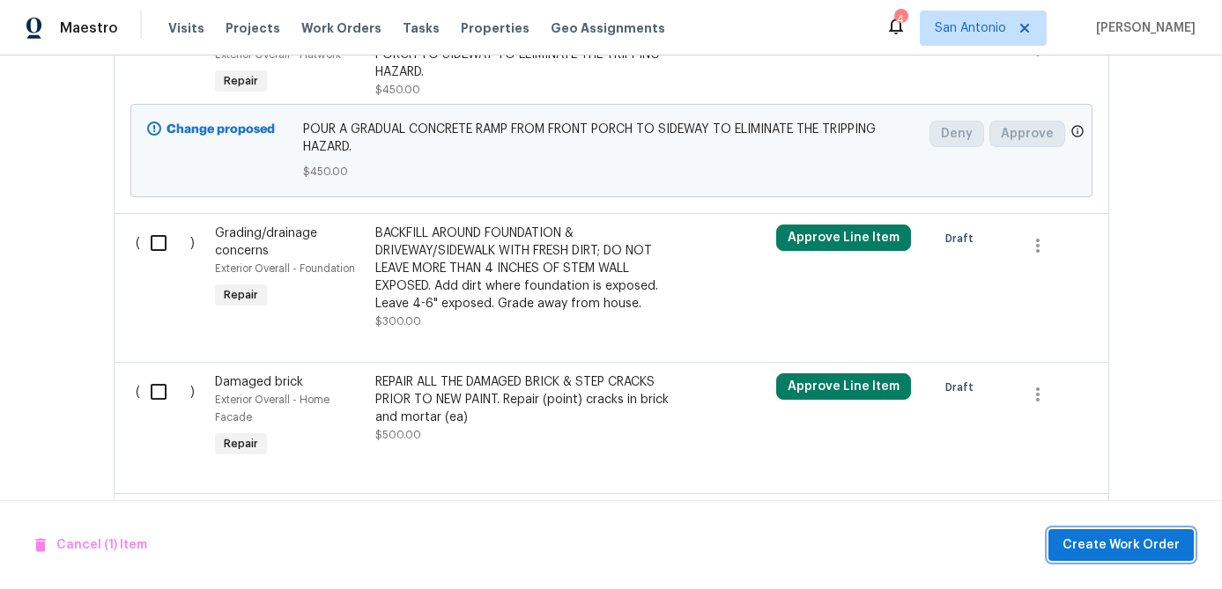
click at [1107, 540] on span "Create Work Order" at bounding box center [1120, 546] width 117 height 22
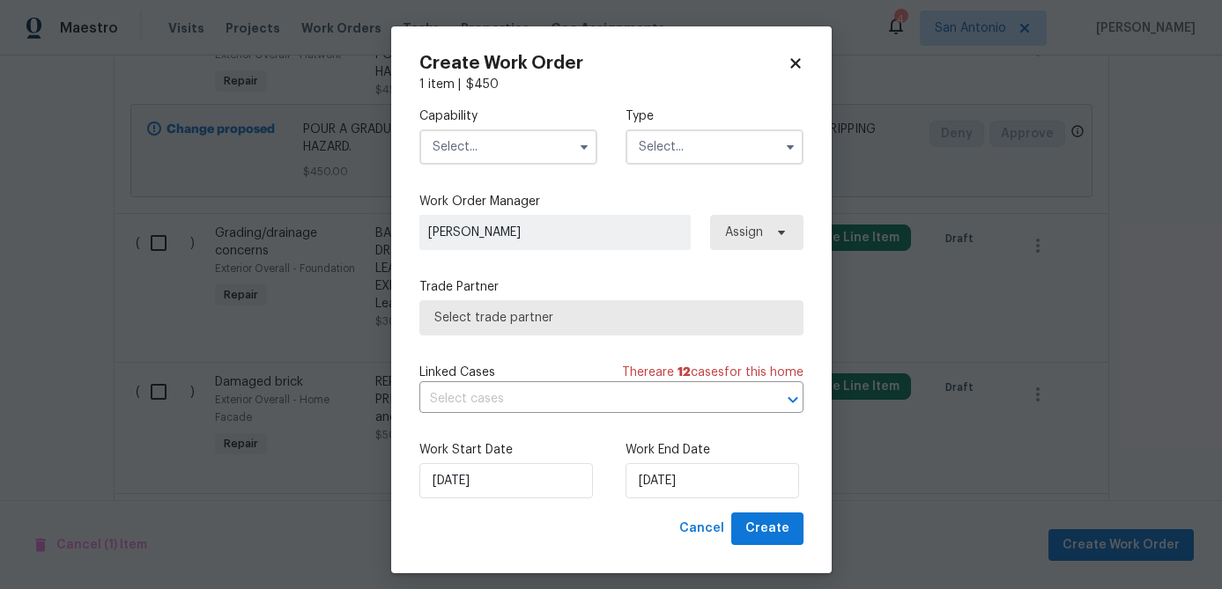
click at [481, 159] on input "text" at bounding box center [508, 146] width 178 height 35
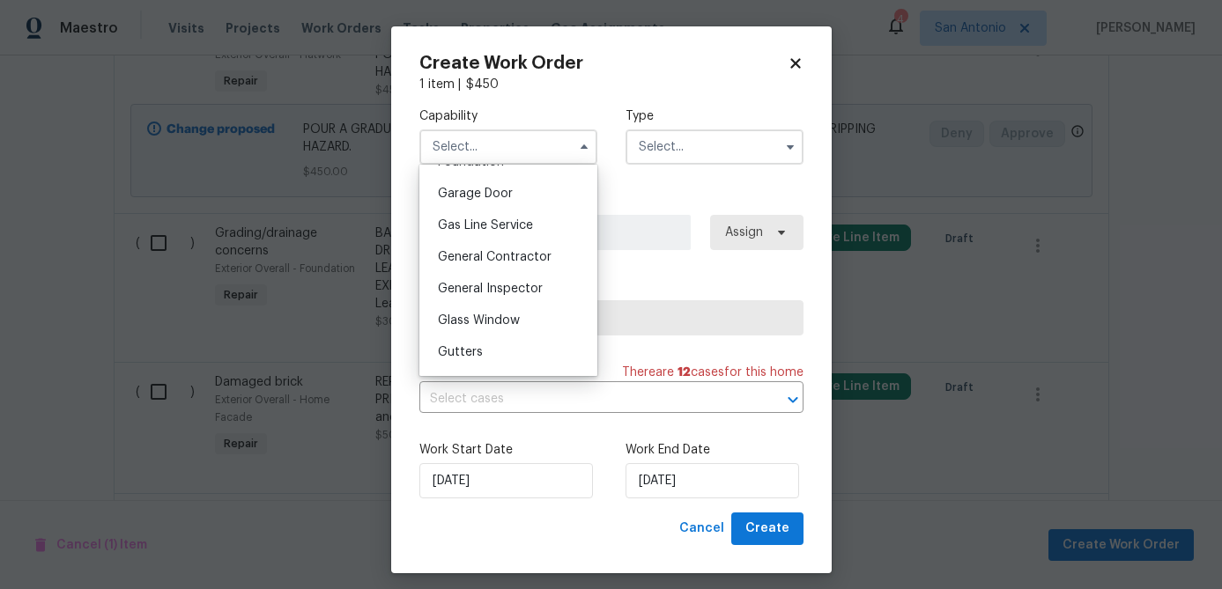
scroll to position [772, 0]
click at [503, 255] on span "General Contractor" at bounding box center [495, 255] width 114 height 12
type input "General Contractor"
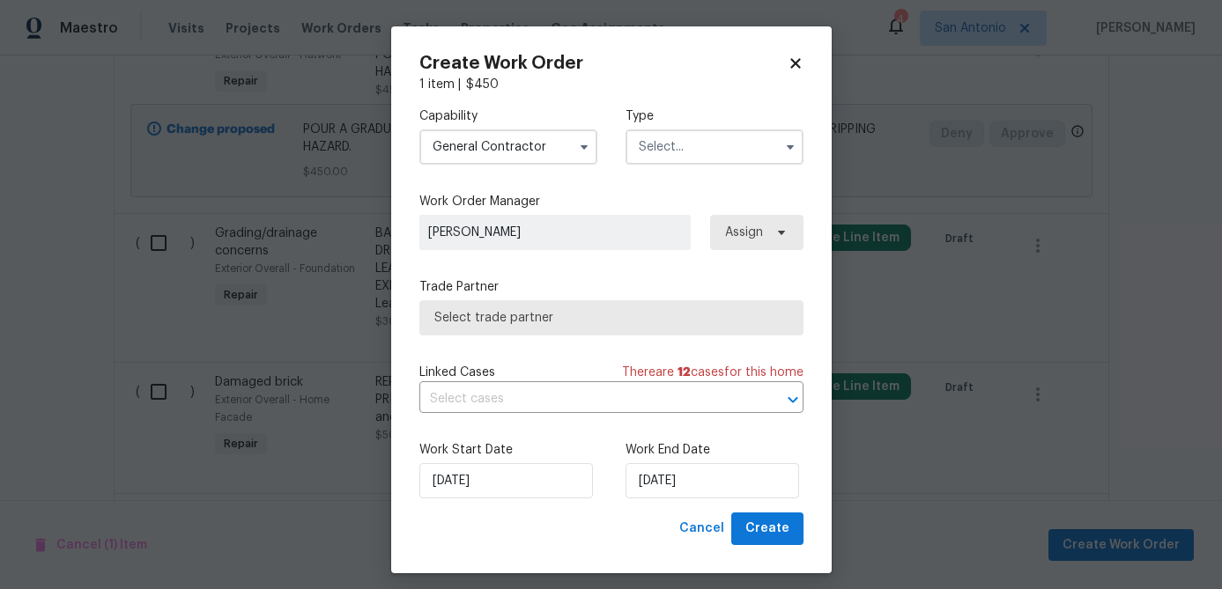
click at [692, 148] on input "text" at bounding box center [714, 146] width 178 height 35
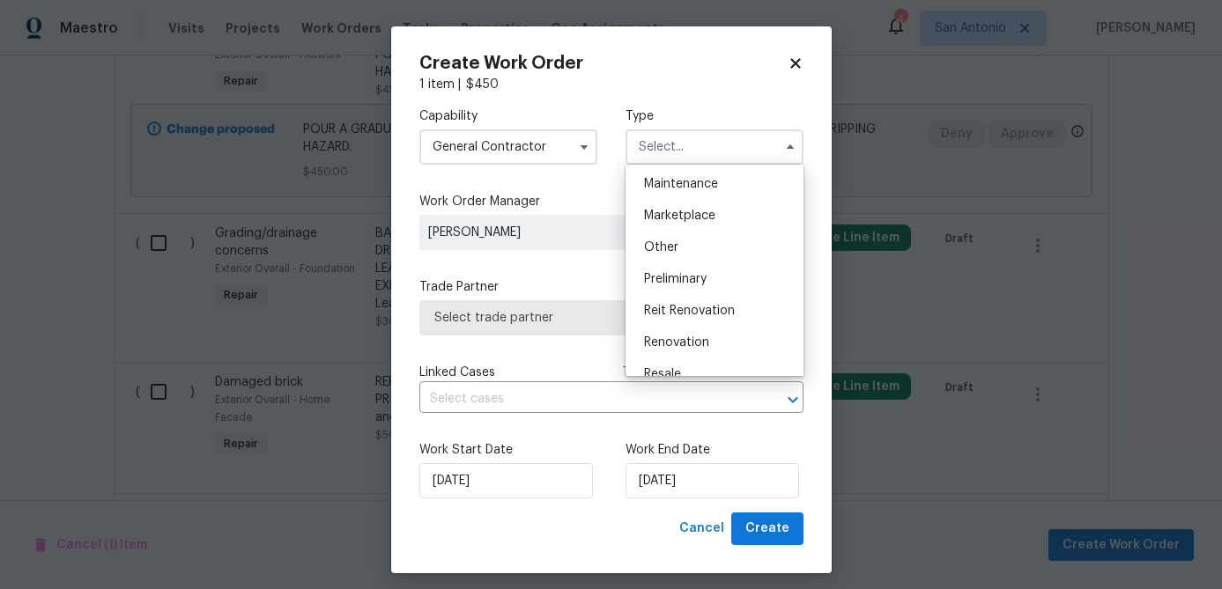
scroll to position [293, 0]
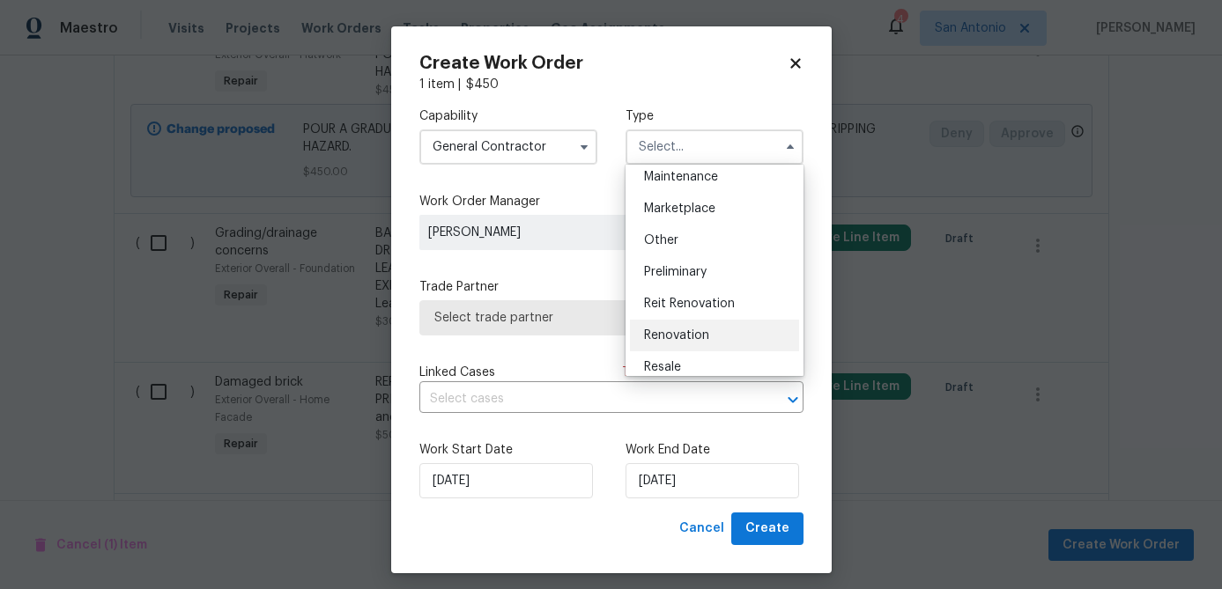
click at [676, 337] on span "Renovation" at bounding box center [676, 335] width 65 height 12
type input "Renovation"
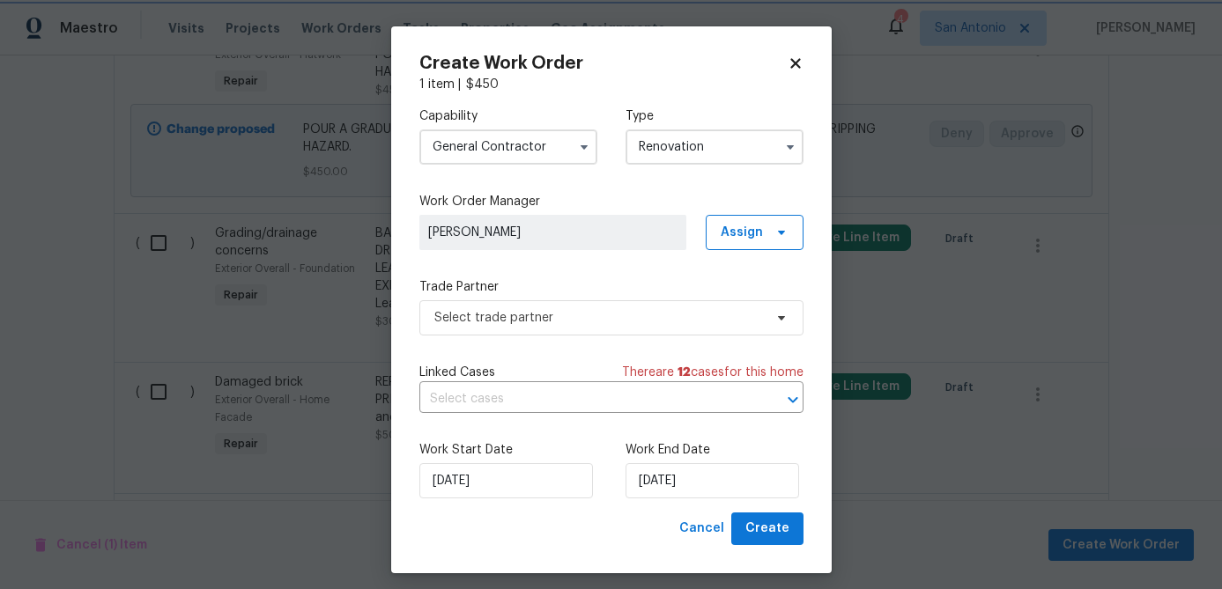
scroll to position [0, 0]
click at [660, 318] on span "Select trade partner" at bounding box center [598, 318] width 329 height 18
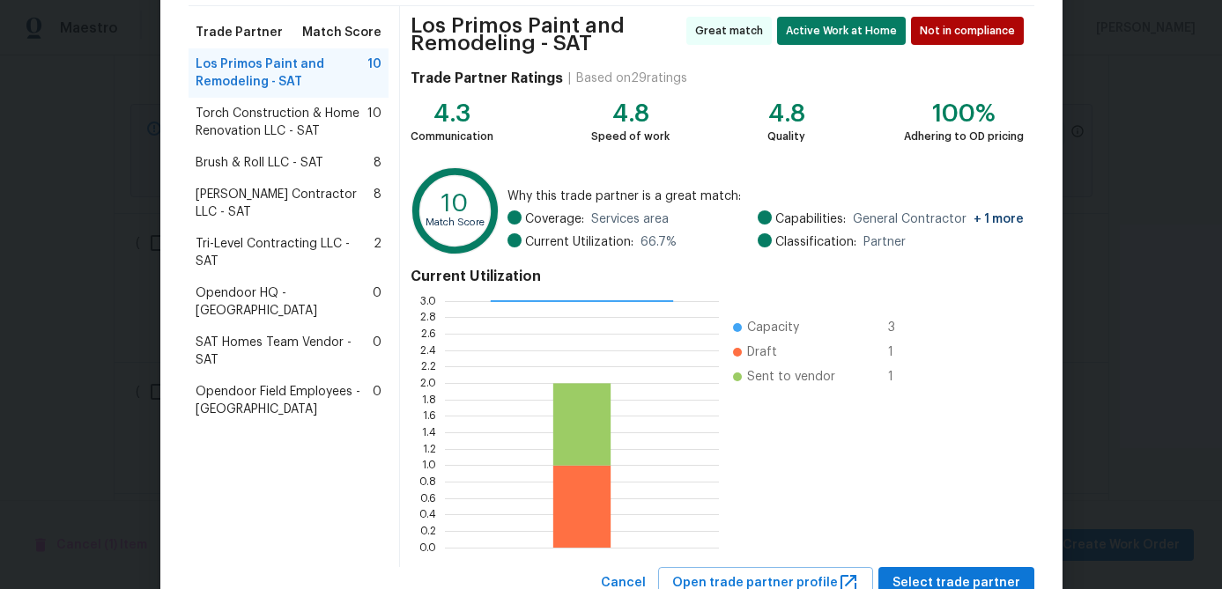
scroll to position [195, 0]
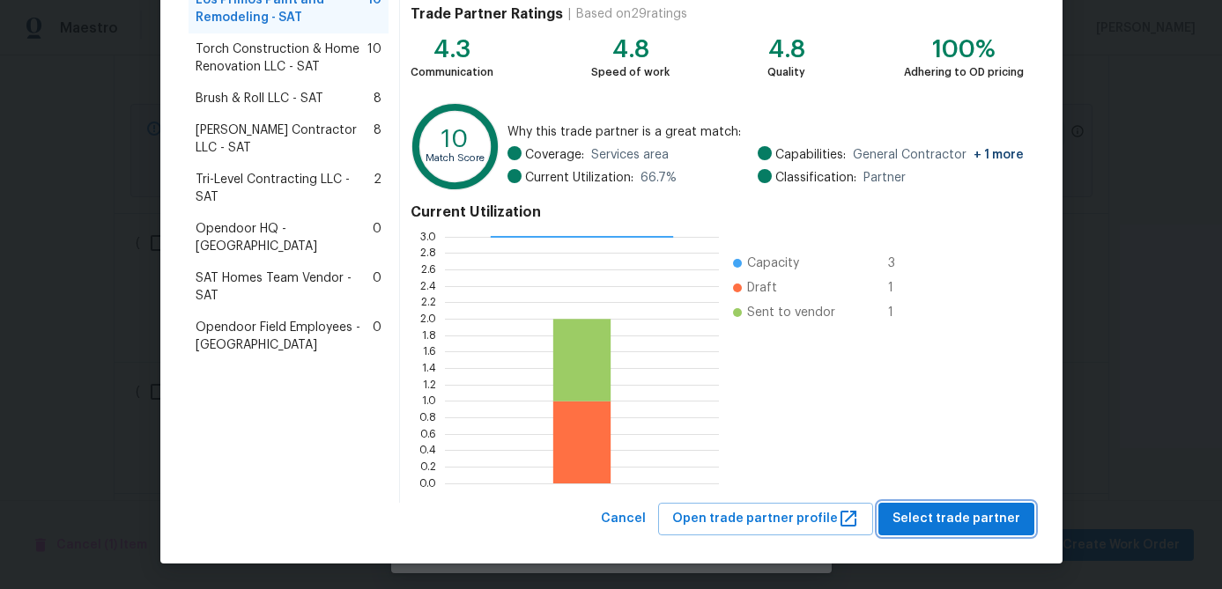
click at [937, 509] on span "Select trade partner" at bounding box center [956, 519] width 128 height 22
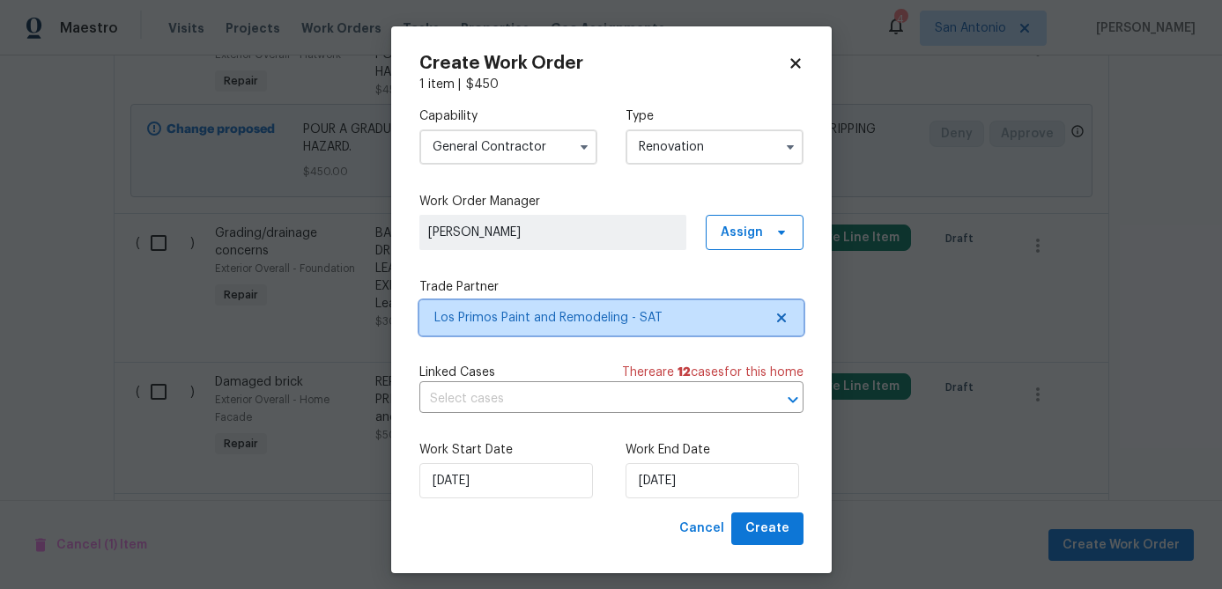
scroll to position [0, 0]
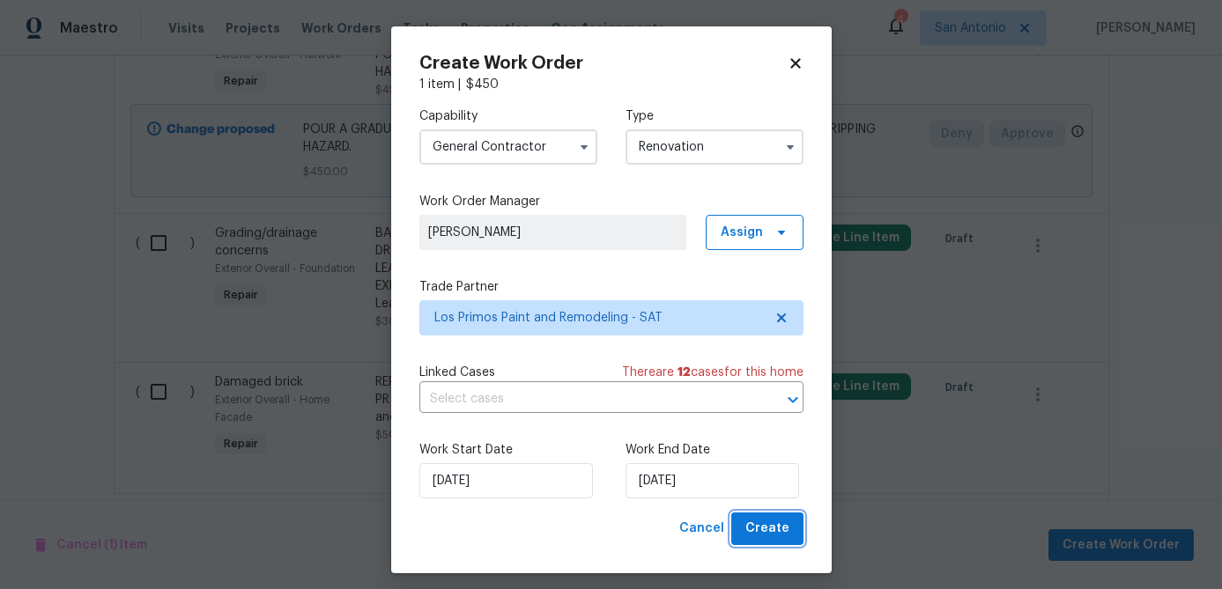
click at [772, 521] on span "Create" at bounding box center [767, 529] width 44 height 22
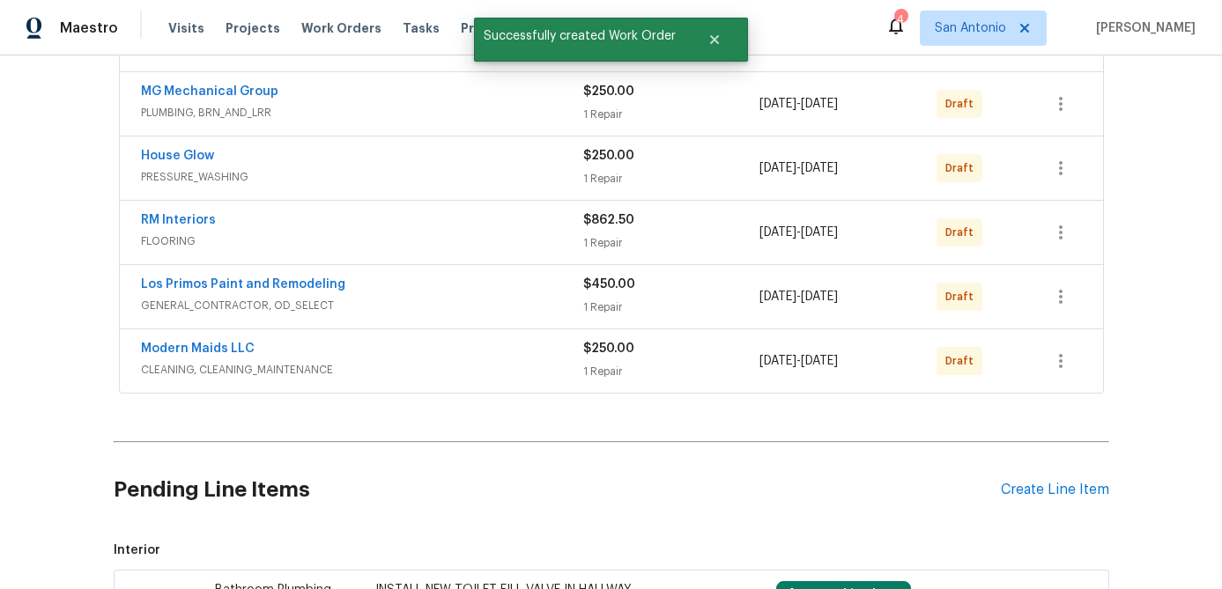
scroll to position [555, 0]
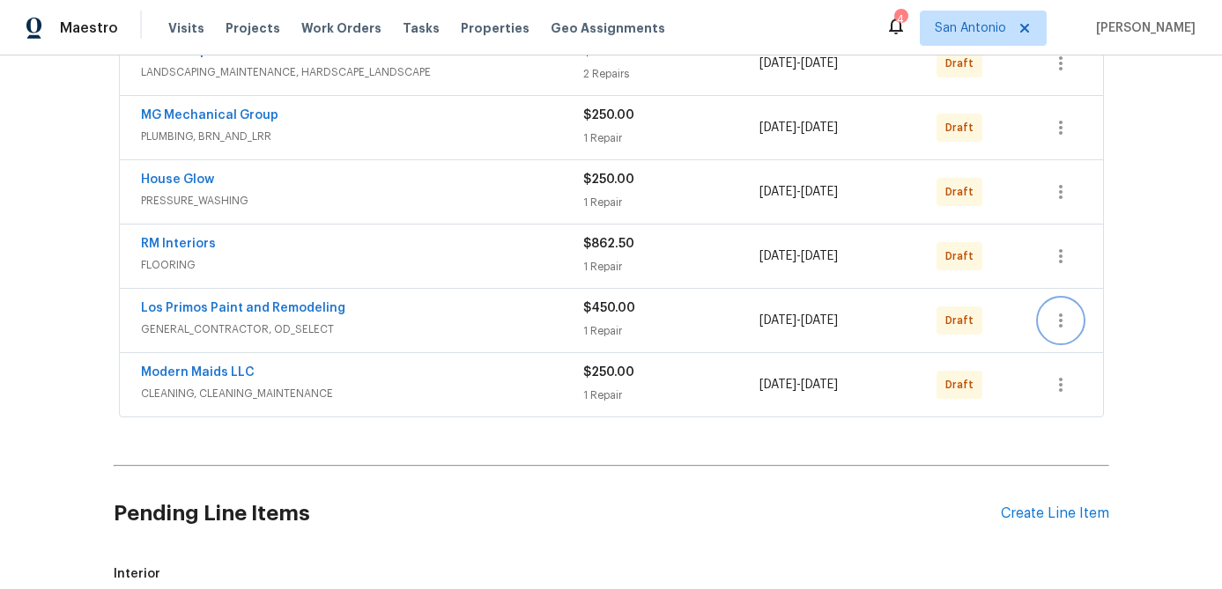
click at [1065, 319] on icon "button" at bounding box center [1060, 320] width 21 height 21
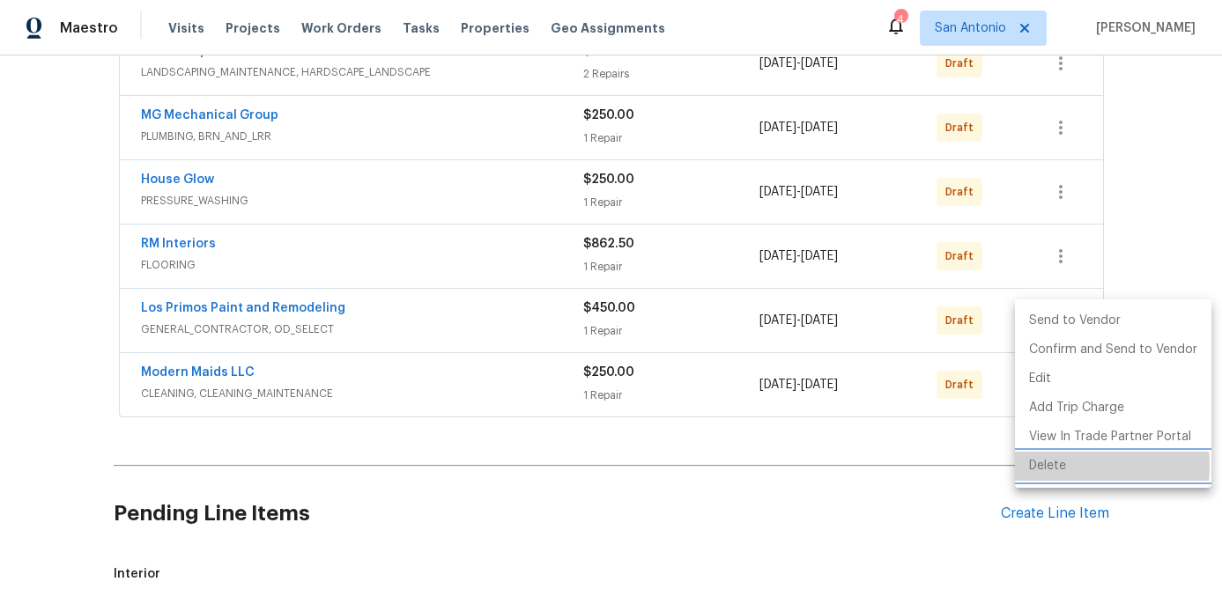
click at [1045, 466] on li "Delete" at bounding box center [1113, 466] width 196 height 29
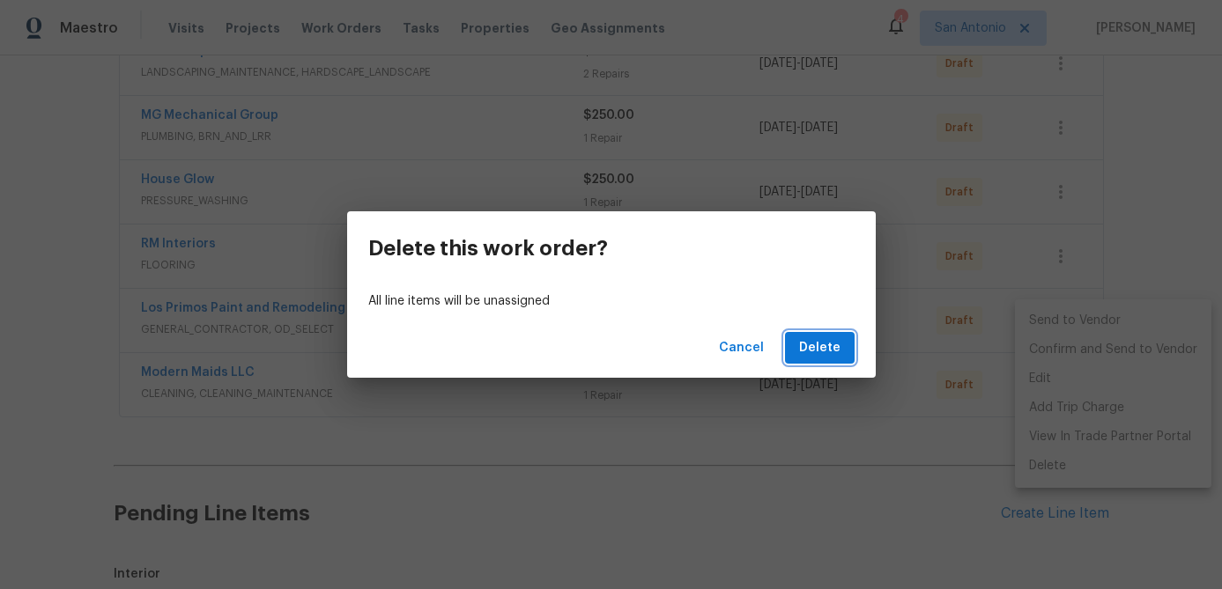
click at [818, 354] on span "Delete" at bounding box center [819, 348] width 41 height 22
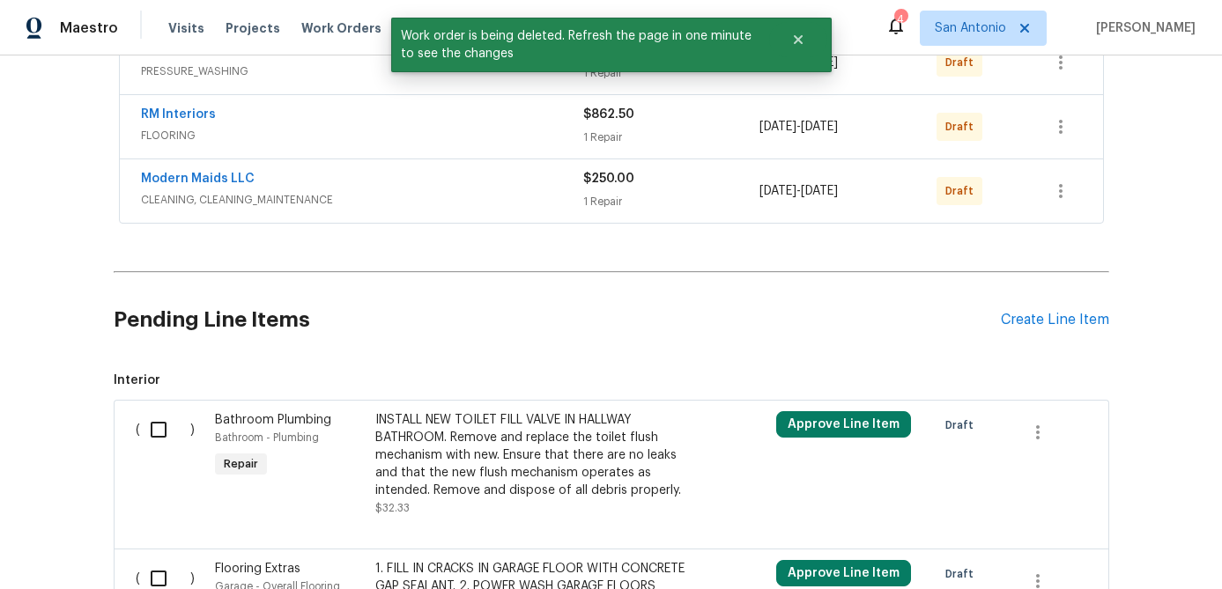
scroll to position [845, 0]
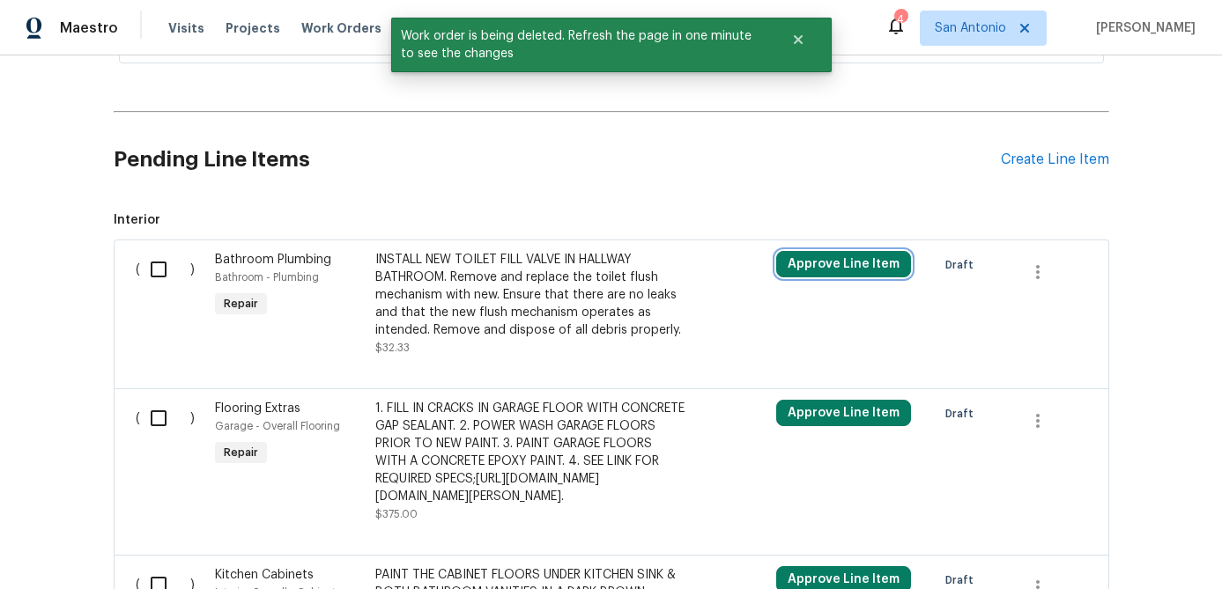
click at [848, 265] on button "Approve Line Item" at bounding box center [843, 264] width 135 height 26
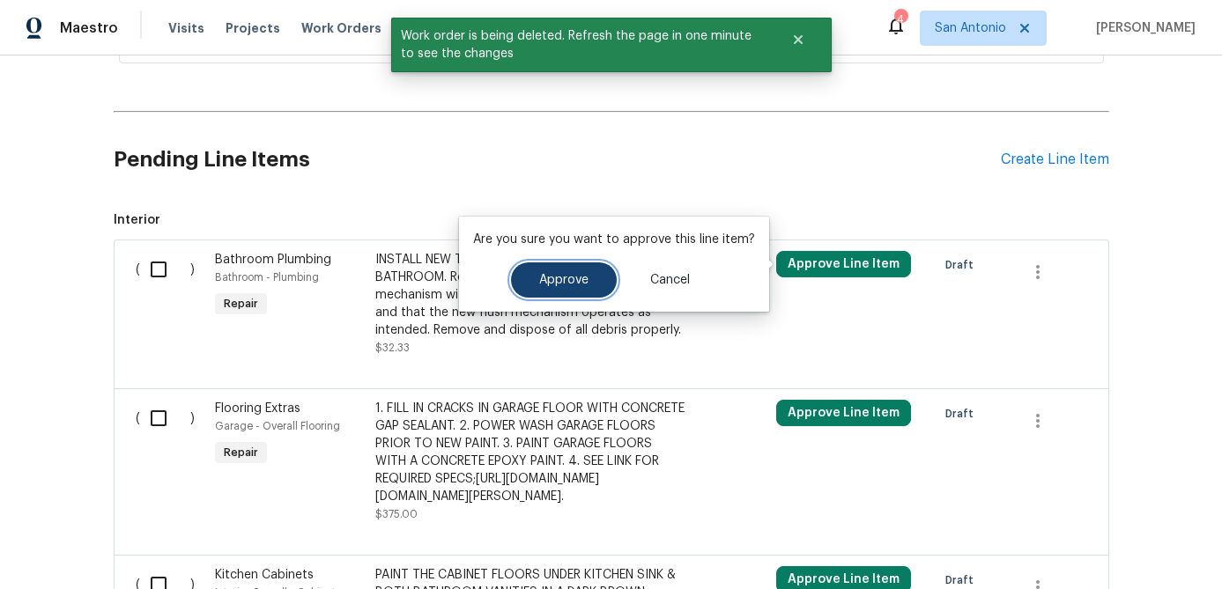
click at [572, 295] on button "Approve" at bounding box center [564, 279] width 106 height 35
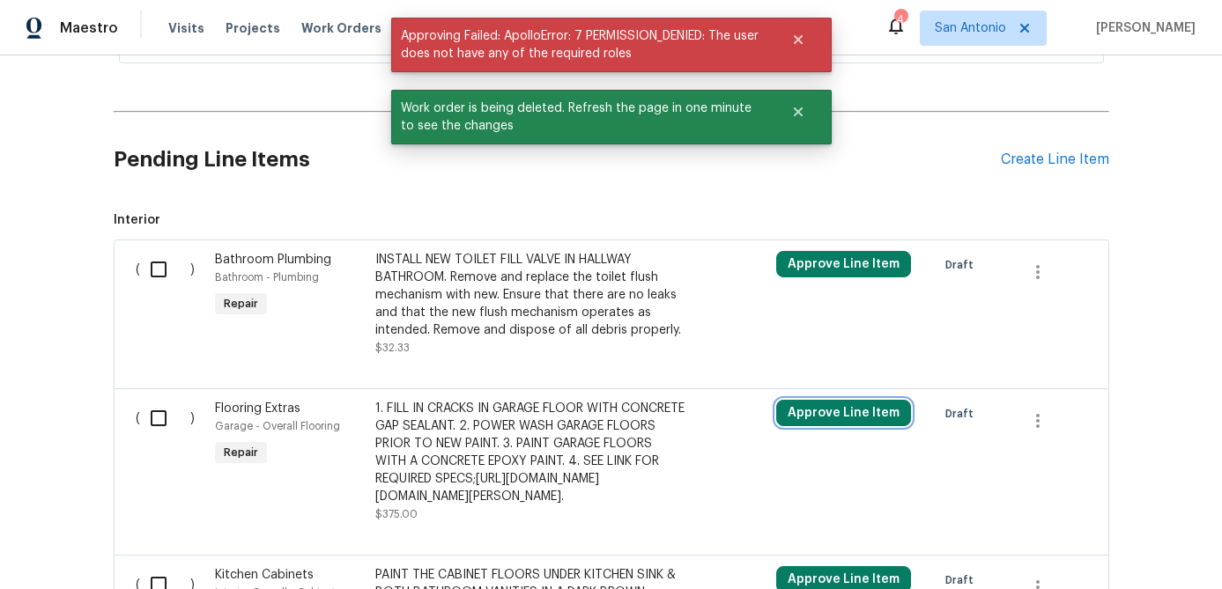
click at [812, 418] on button "Approve Line Item" at bounding box center [843, 413] width 135 height 26
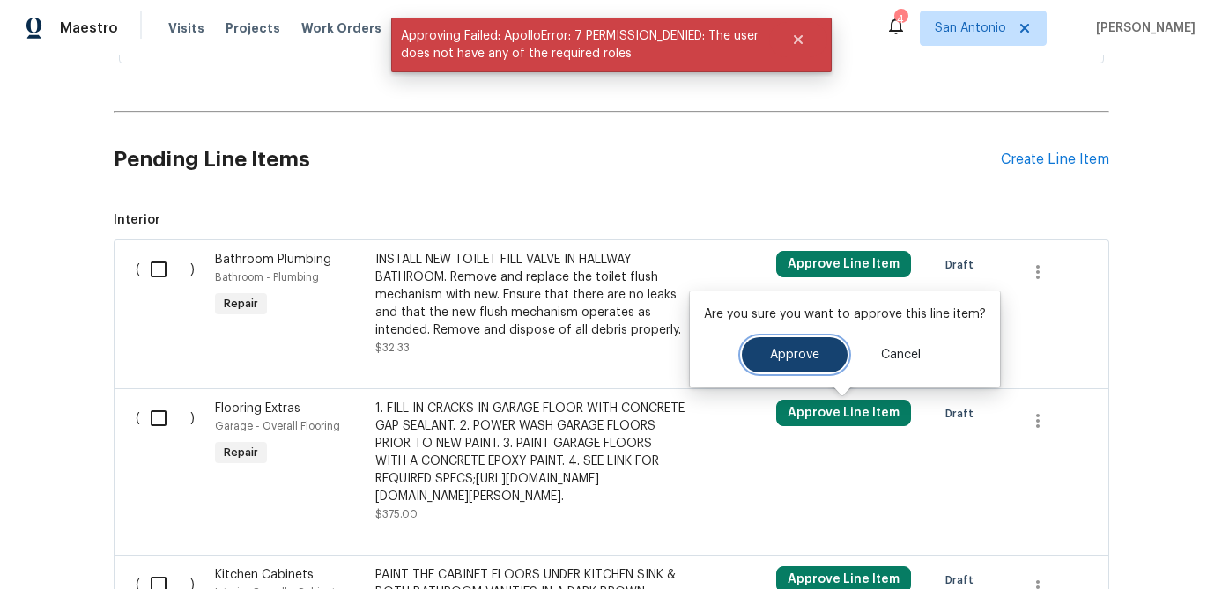
click at [788, 349] on span "Approve" at bounding box center [794, 355] width 49 height 13
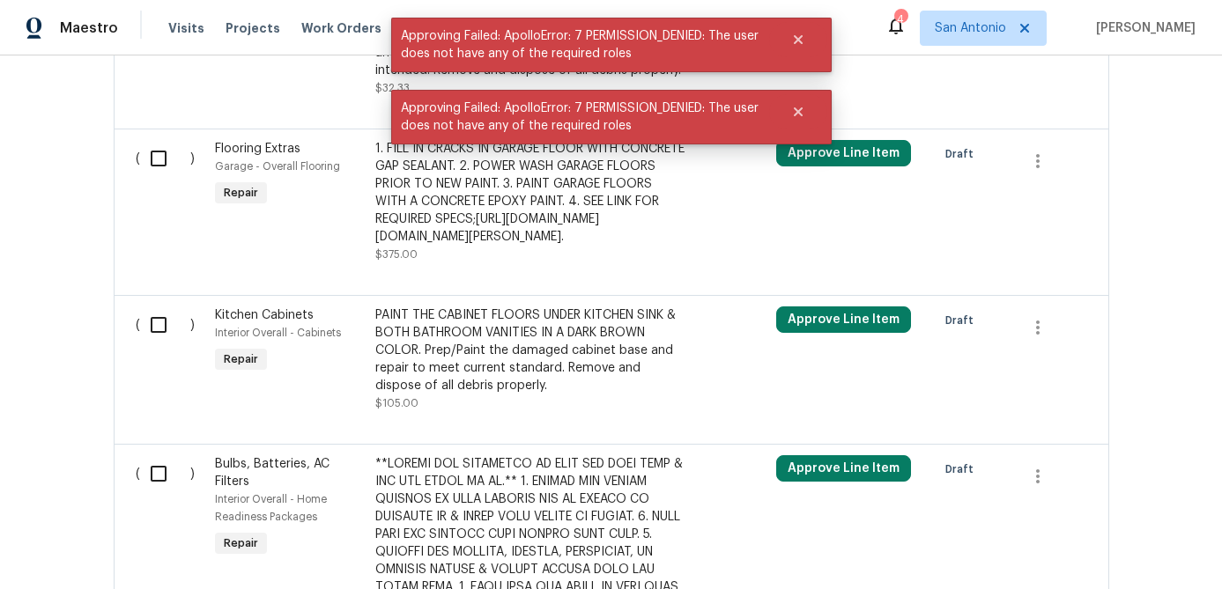
scroll to position [1111, 0]
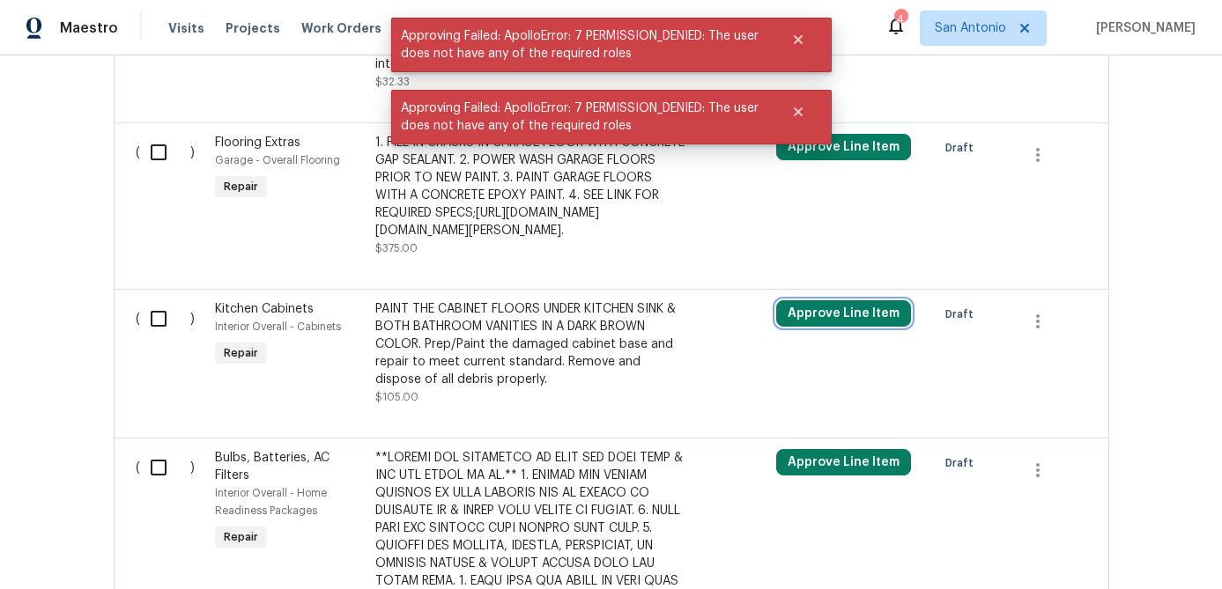
click at [816, 327] on button "Approve Line Item" at bounding box center [843, 313] width 135 height 26
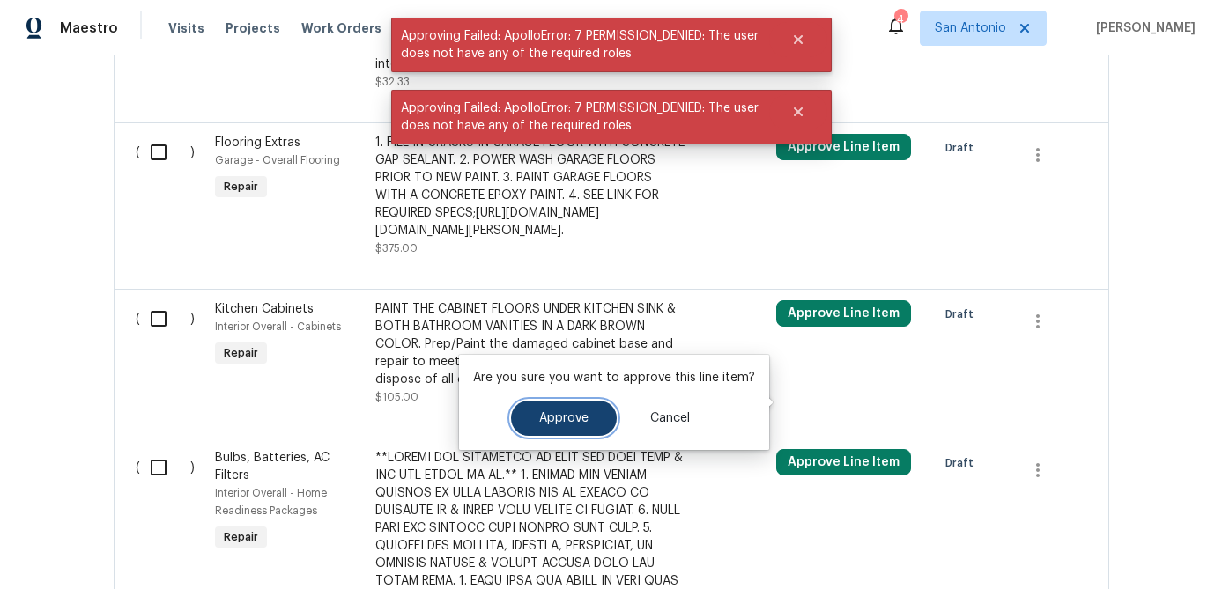
click at [542, 419] on span "Approve" at bounding box center [563, 418] width 49 height 13
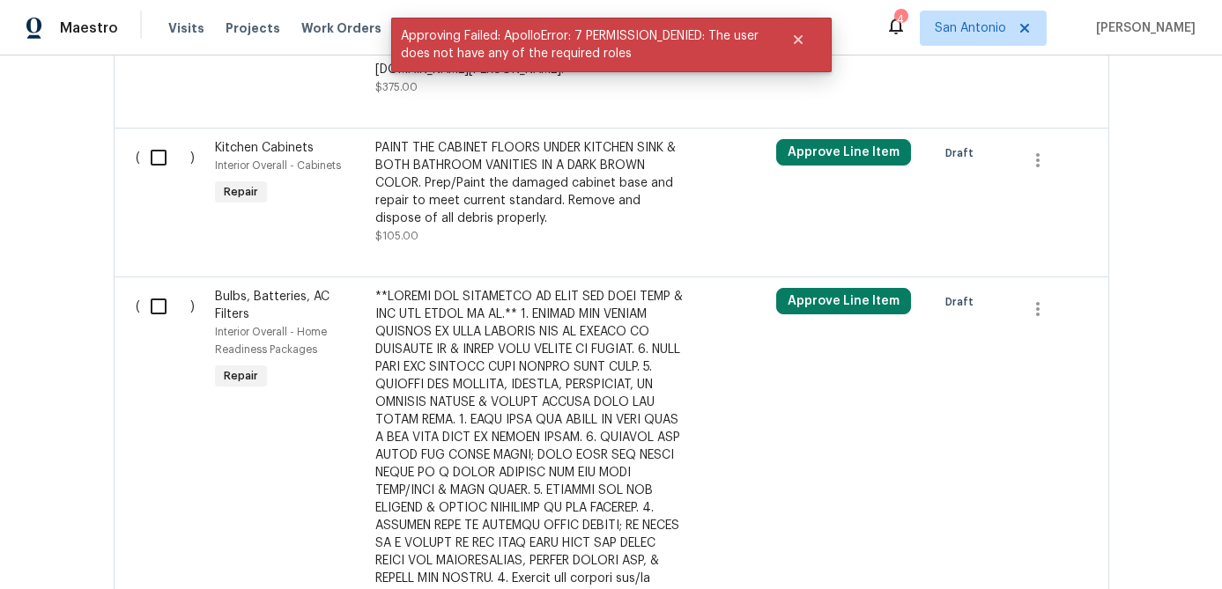
scroll to position [1317, 0]
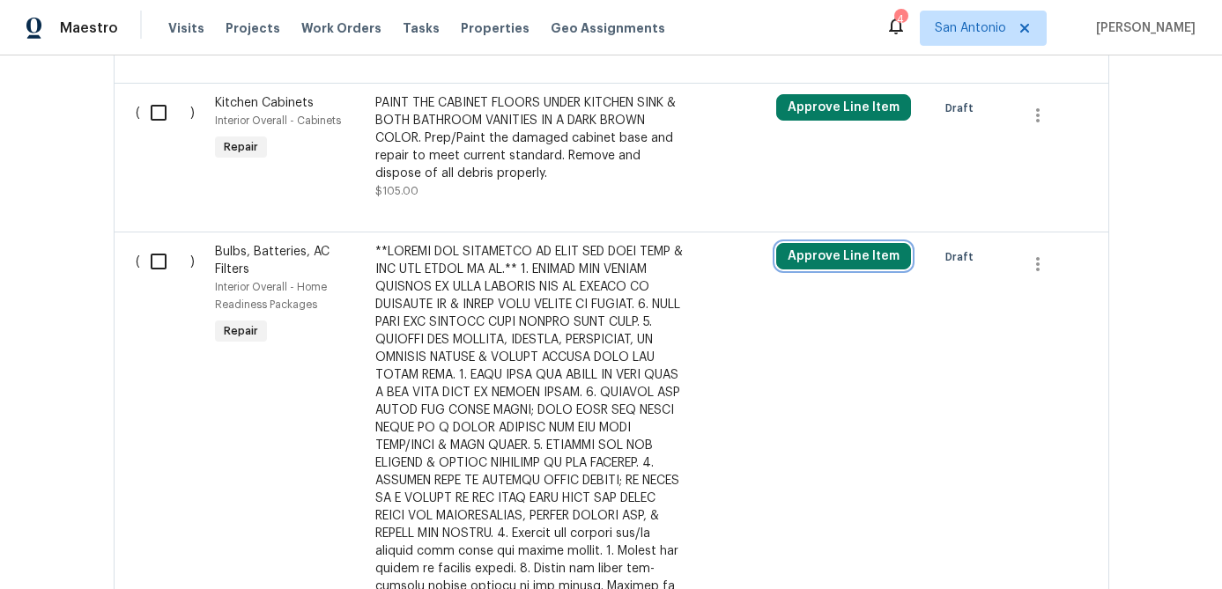
click at [838, 270] on button "Approve Line Item" at bounding box center [843, 256] width 135 height 26
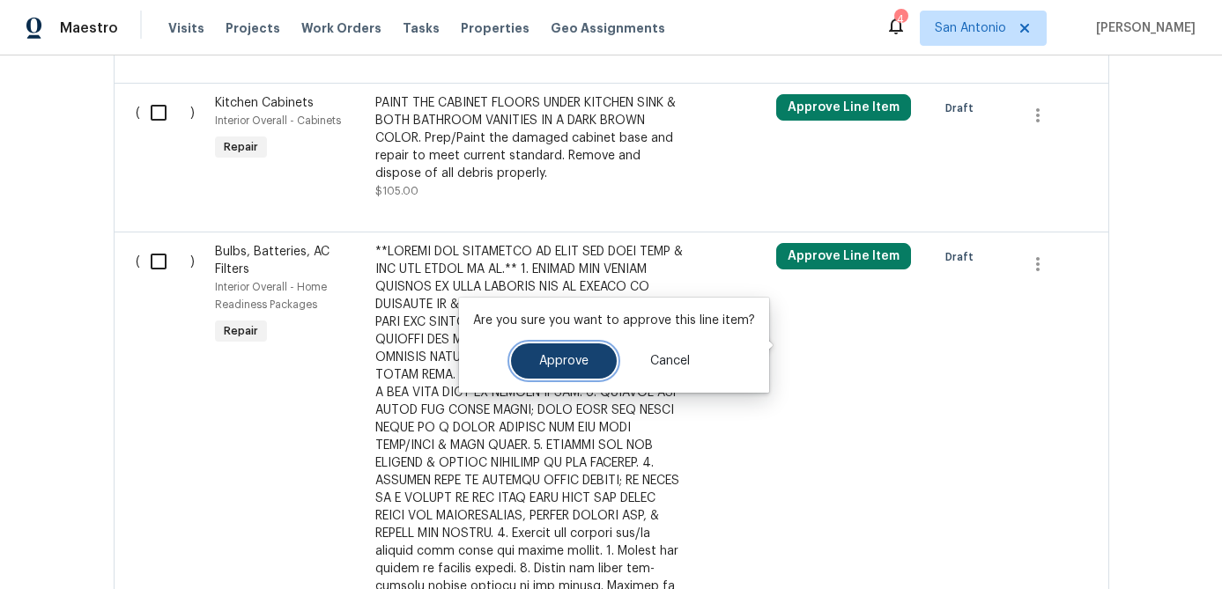
click at [572, 368] on button "Approve" at bounding box center [564, 360] width 106 height 35
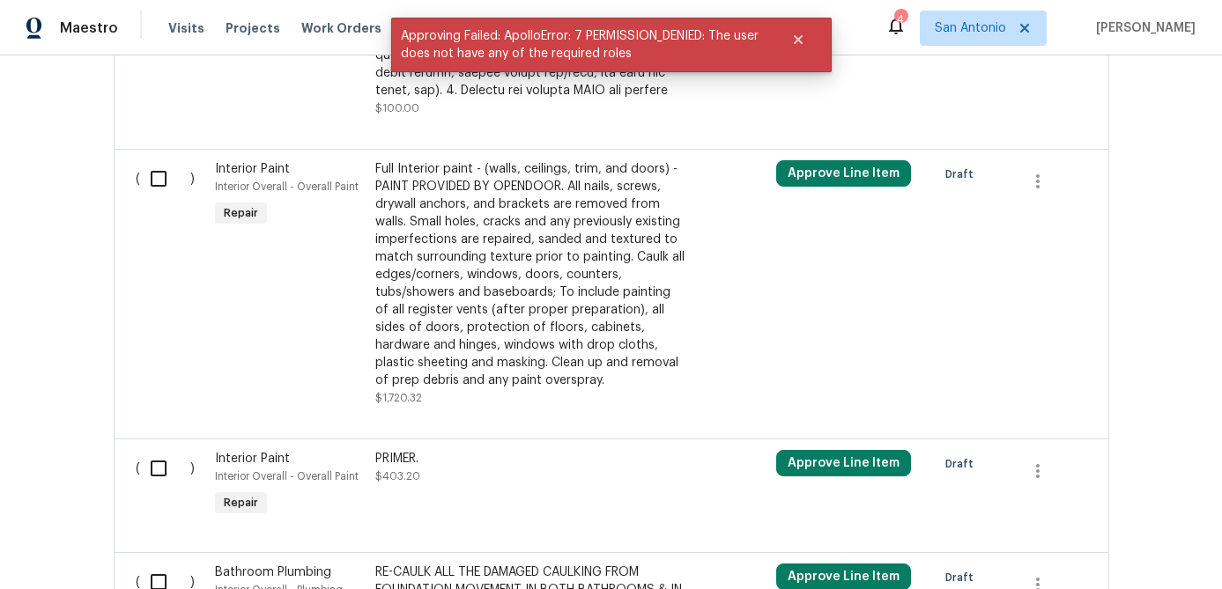
scroll to position [2092, 0]
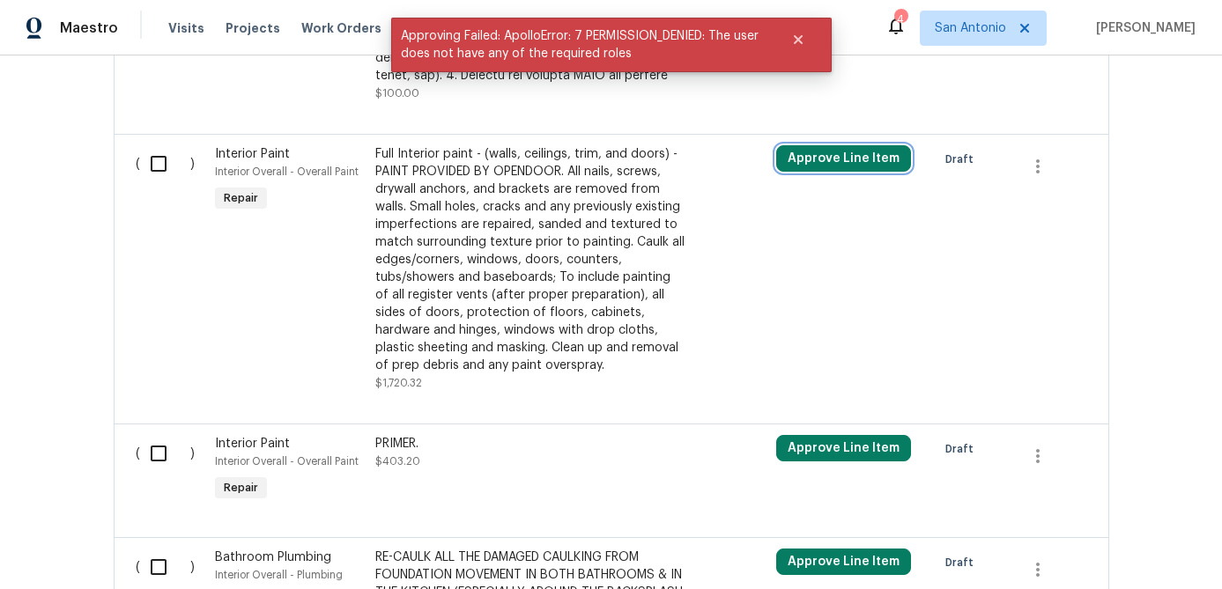
click at [816, 172] on button "Approve Line Item" at bounding box center [843, 158] width 135 height 26
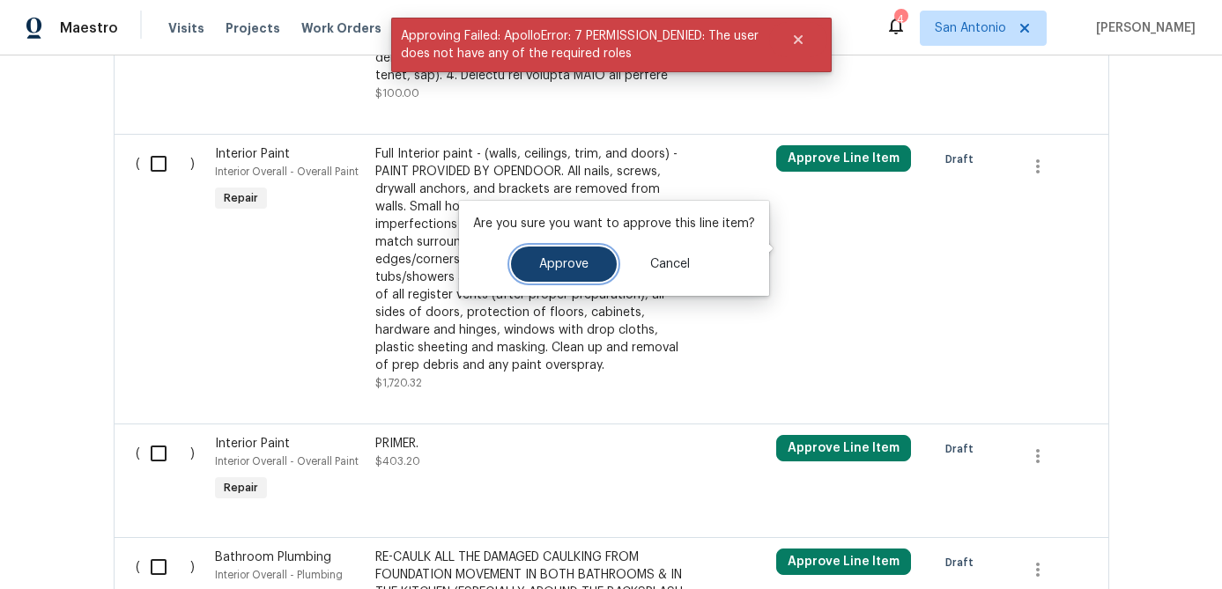
click at [566, 264] on span "Approve" at bounding box center [563, 264] width 49 height 13
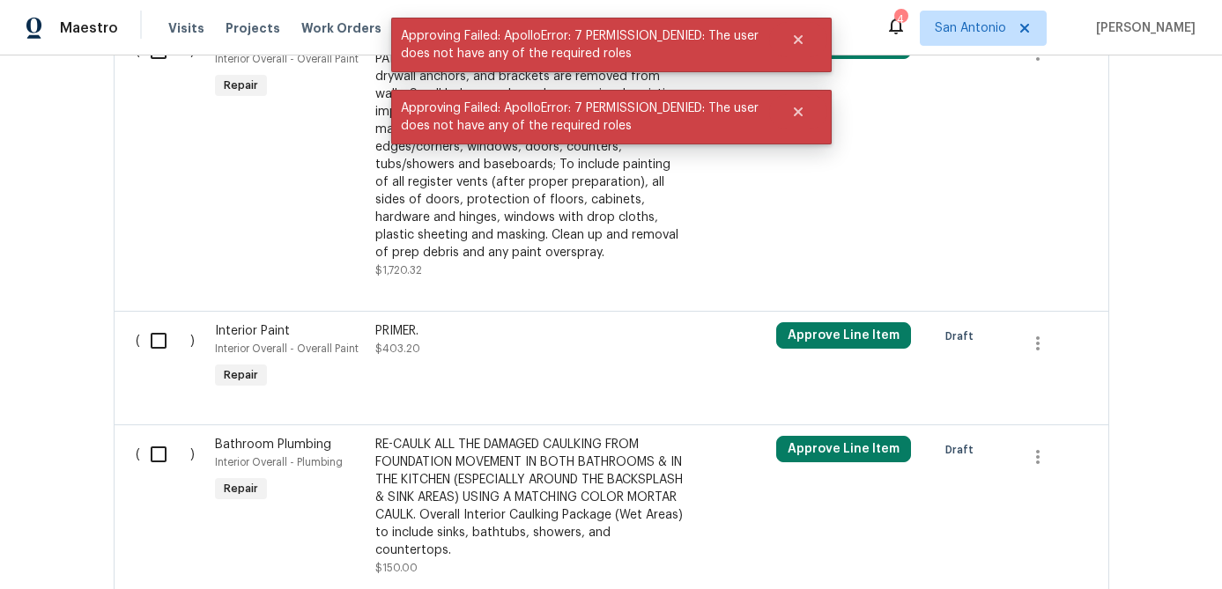
scroll to position [2300, 0]
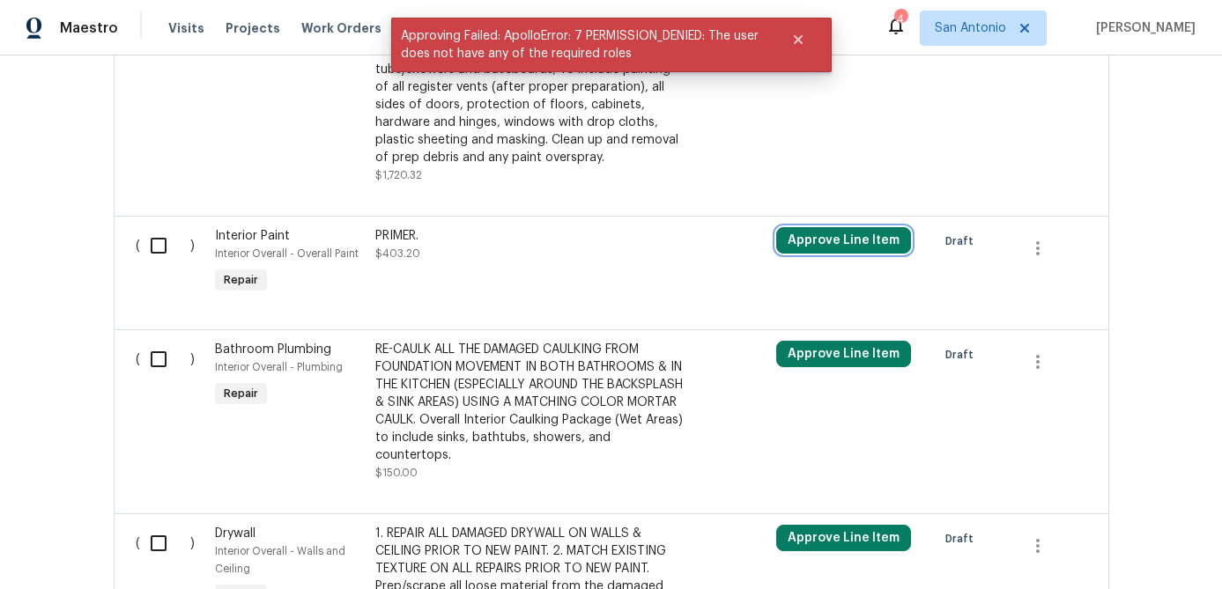
click at [809, 254] on button "Approve Line Item" at bounding box center [843, 240] width 135 height 26
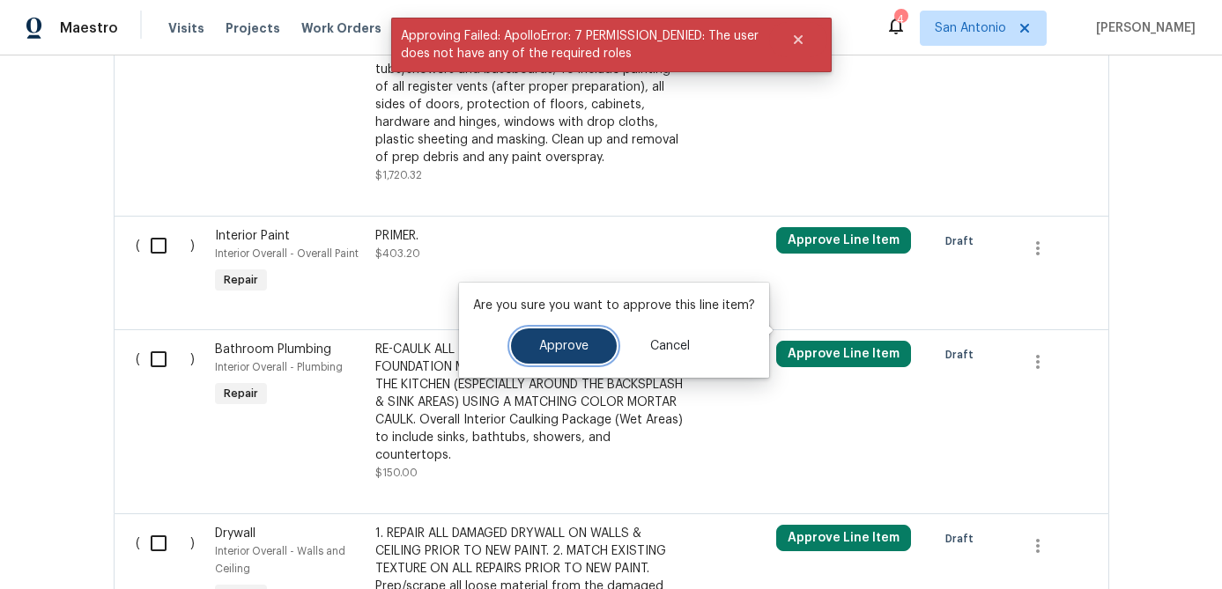
click at [572, 343] on span "Approve" at bounding box center [563, 346] width 49 height 13
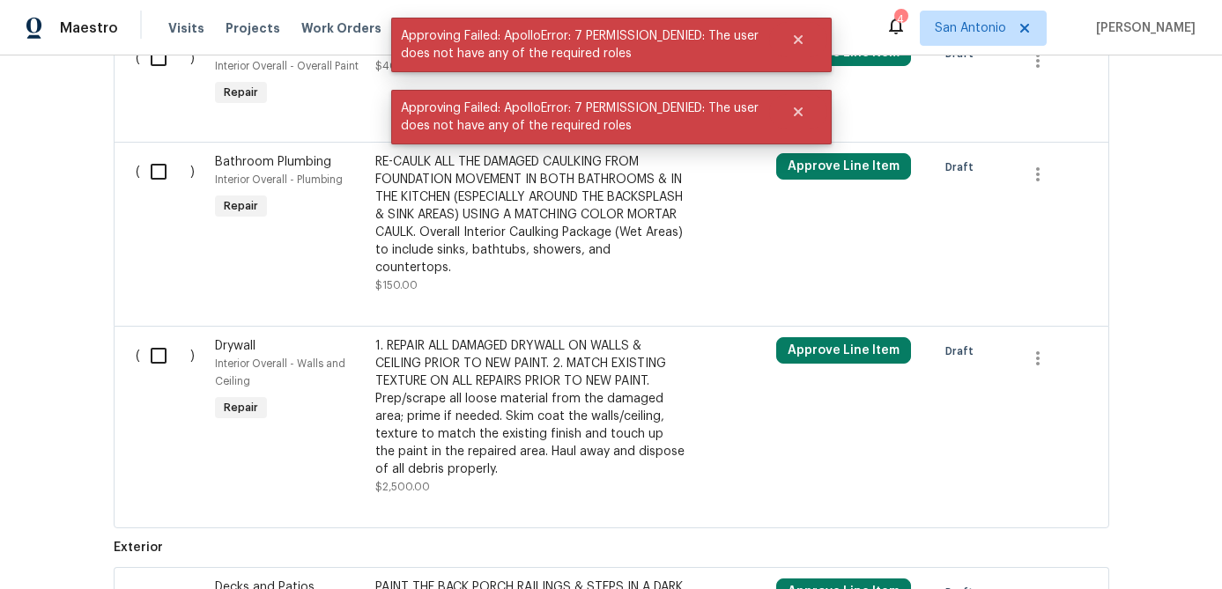
scroll to position [2494, 0]
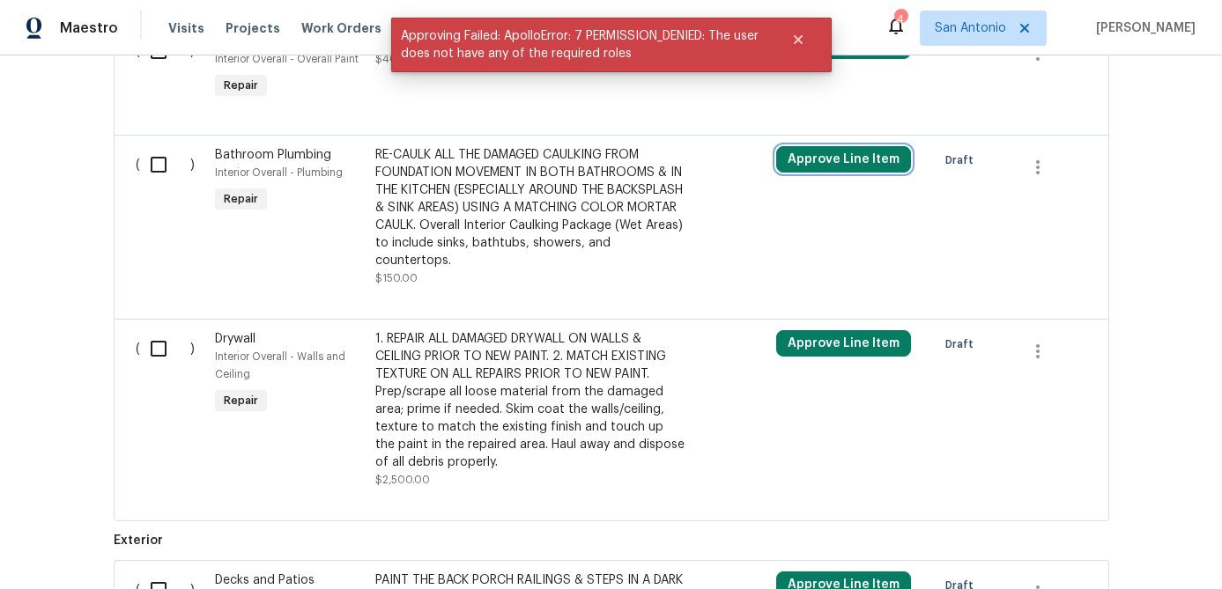
click at [824, 173] on button "Approve Line Item" at bounding box center [843, 159] width 135 height 26
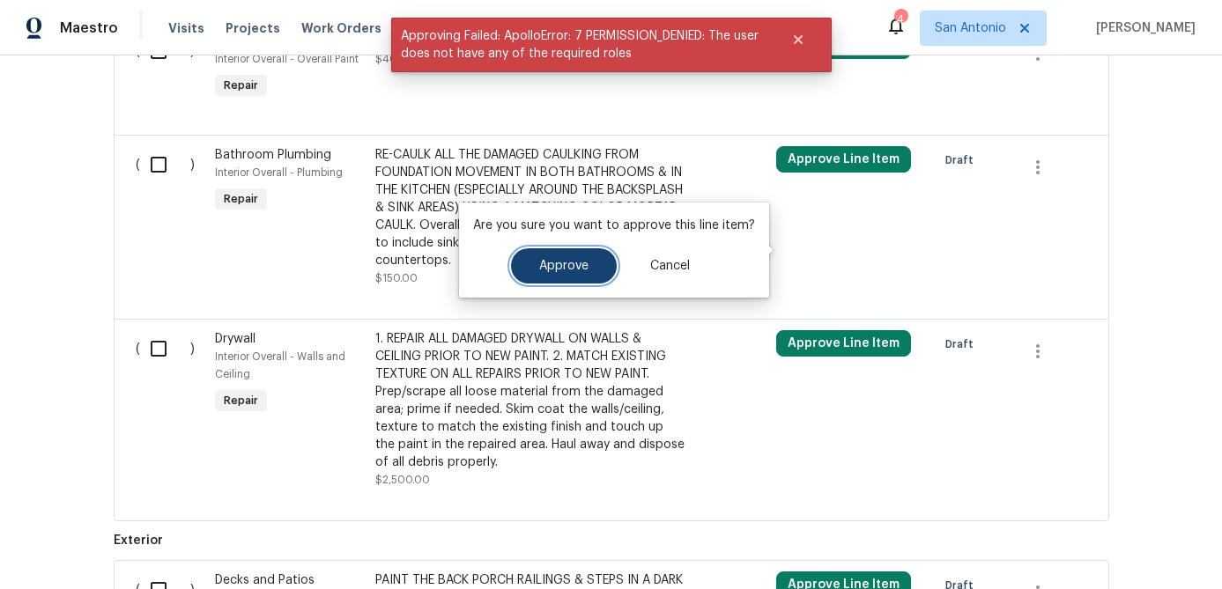
click at [551, 280] on button "Approve" at bounding box center [564, 265] width 106 height 35
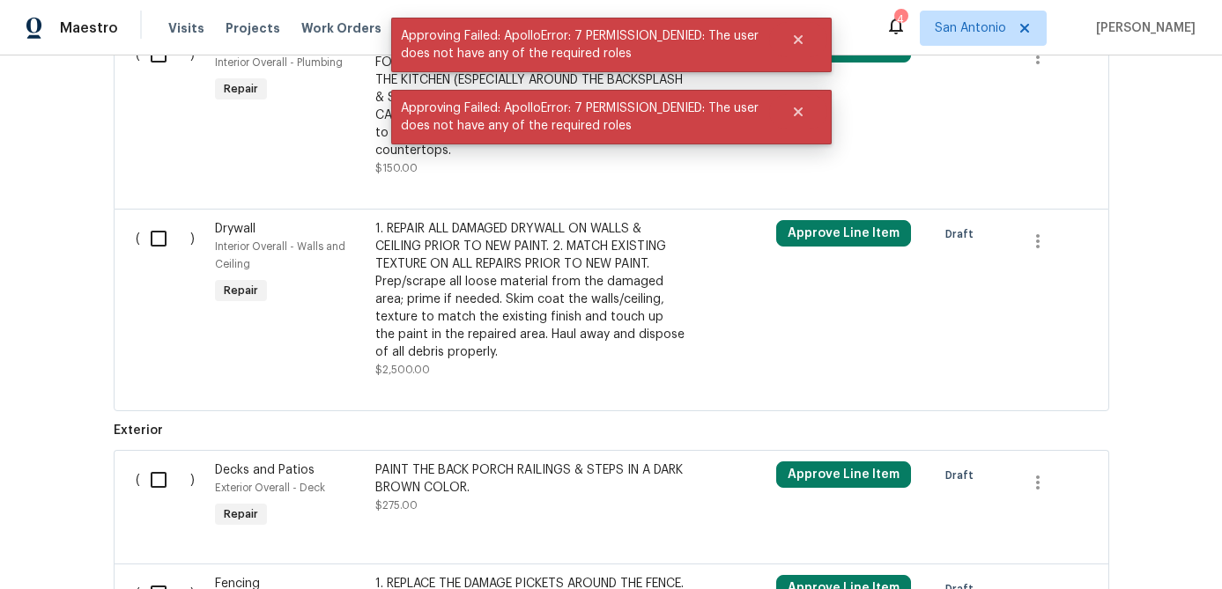
scroll to position [2677, 0]
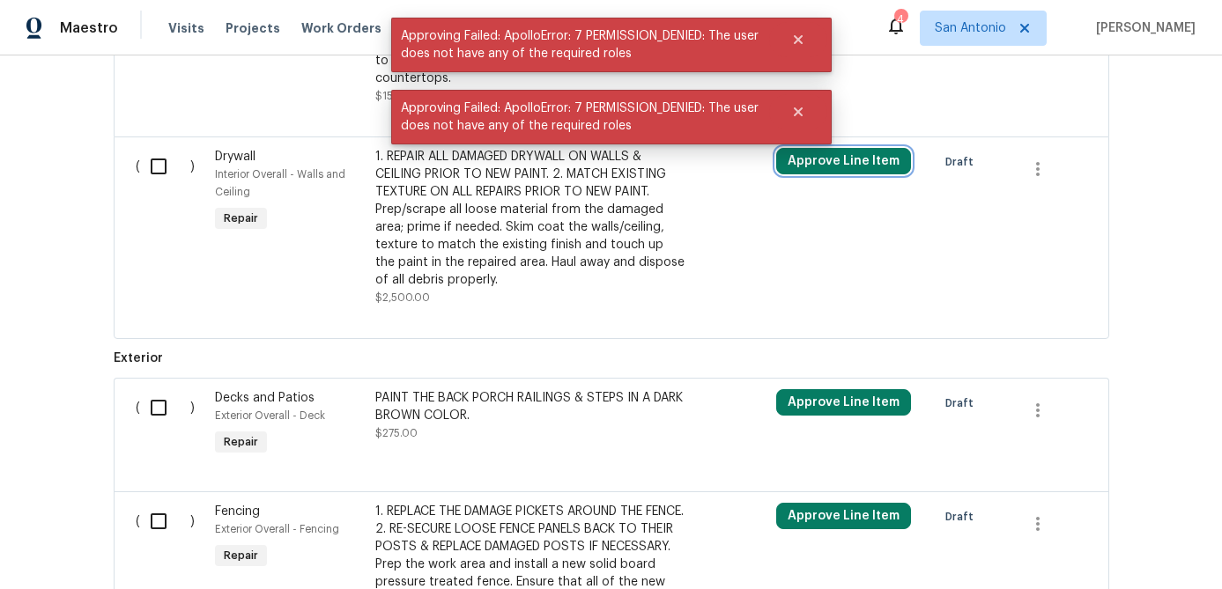
click at [834, 174] on button "Approve Line Item" at bounding box center [843, 161] width 135 height 26
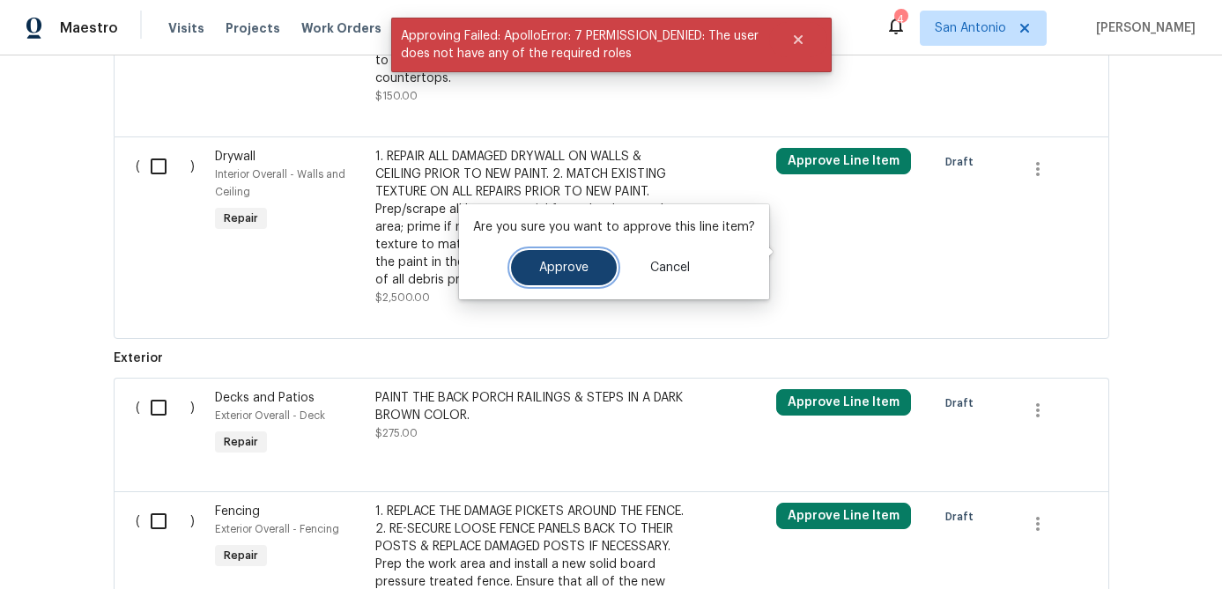
click at [576, 283] on button "Approve" at bounding box center [564, 267] width 106 height 35
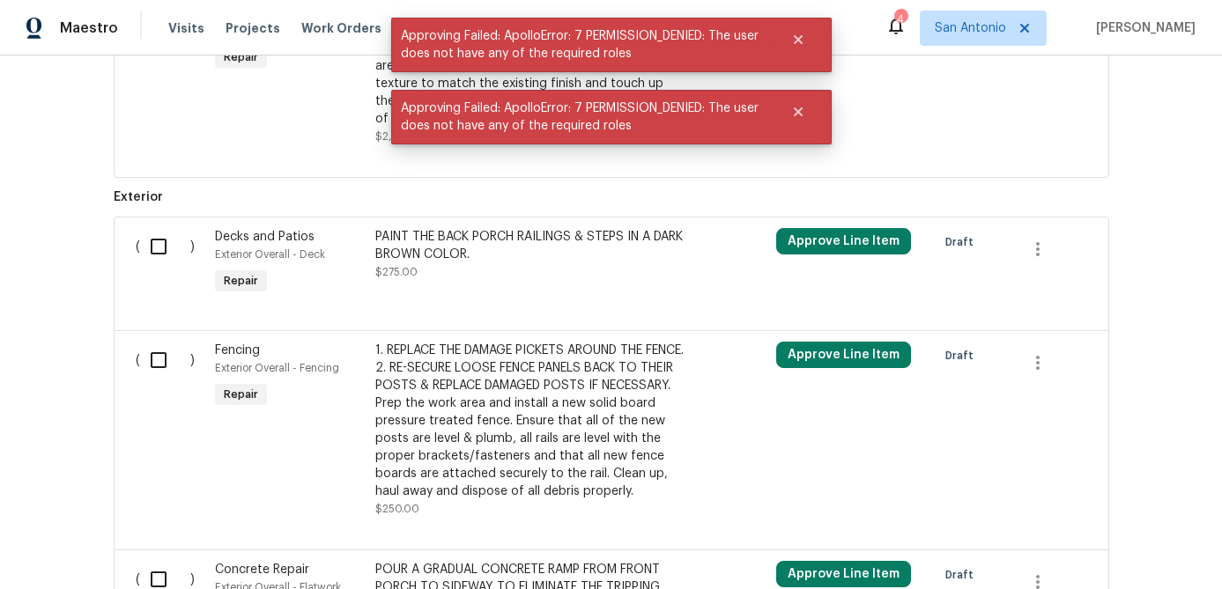
scroll to position [2906, 0]
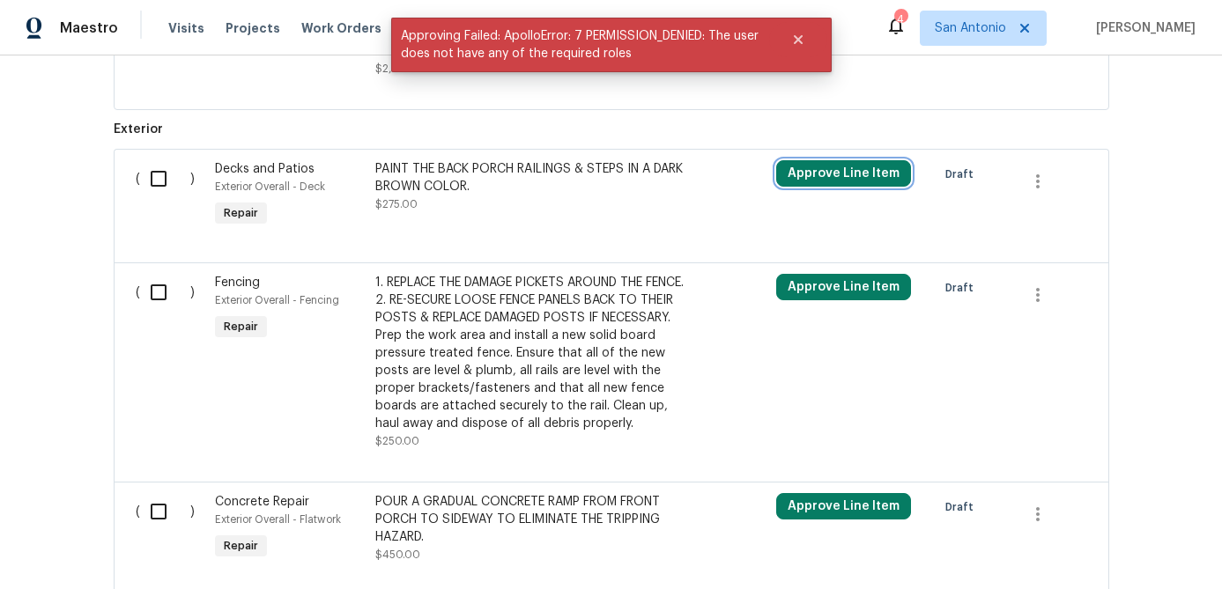
click at [834, 187] on button "Approve Line Item" at bounding box center [843, 173] width 135 height 26
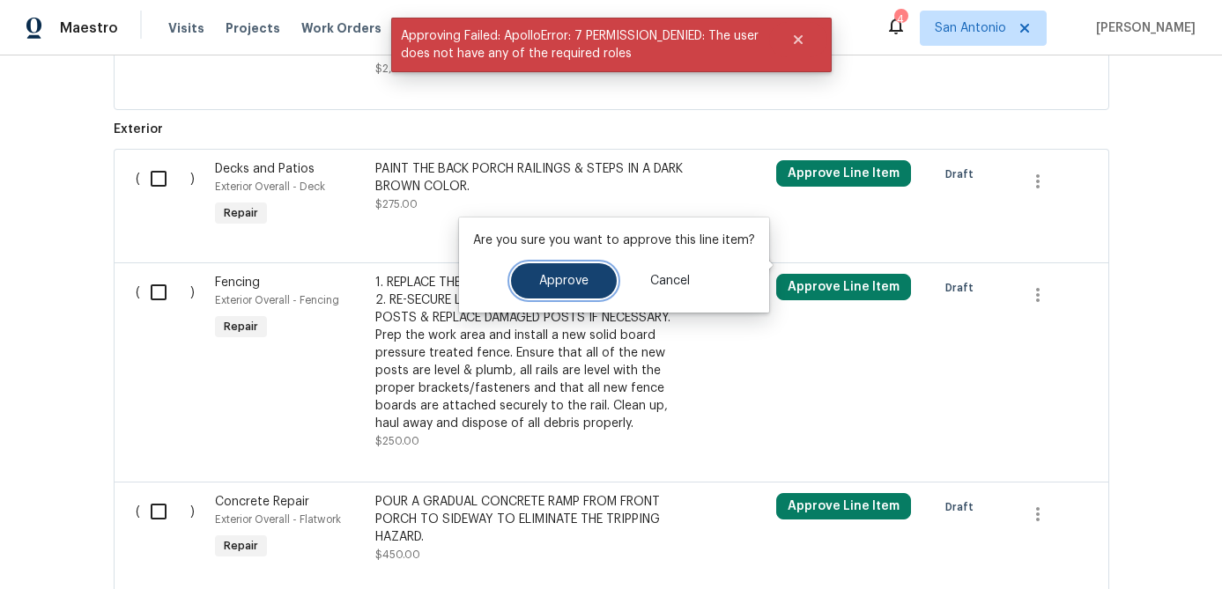
click at [558, 285] on span "Approve" at bounding box center [563, 281] width 49 height 13
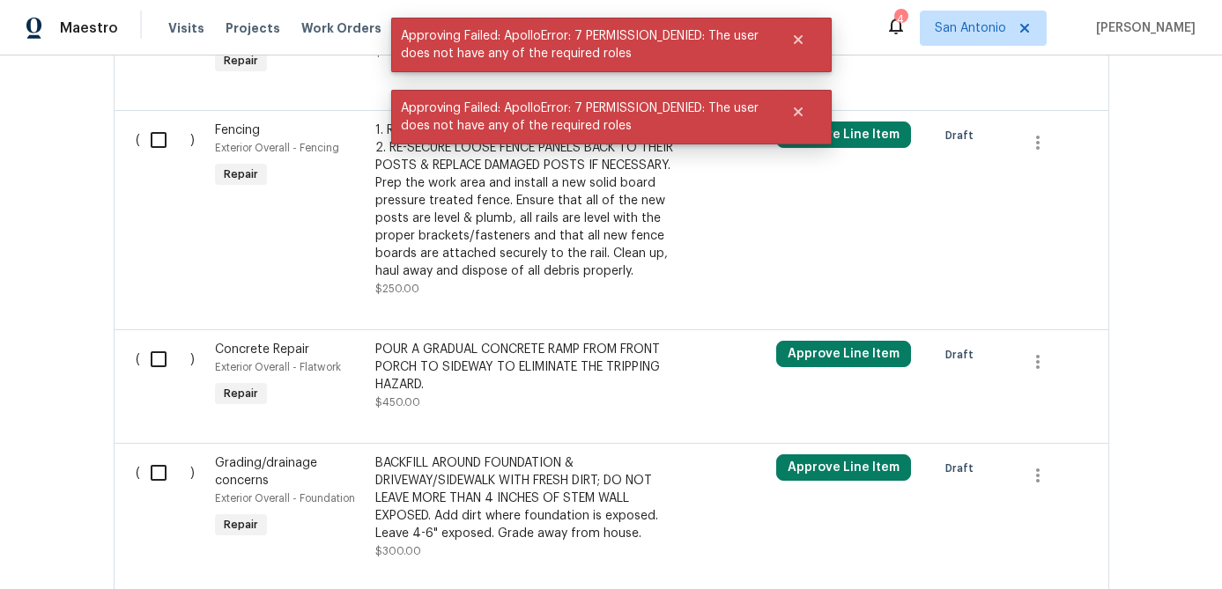
scroll to position [3066, 0]
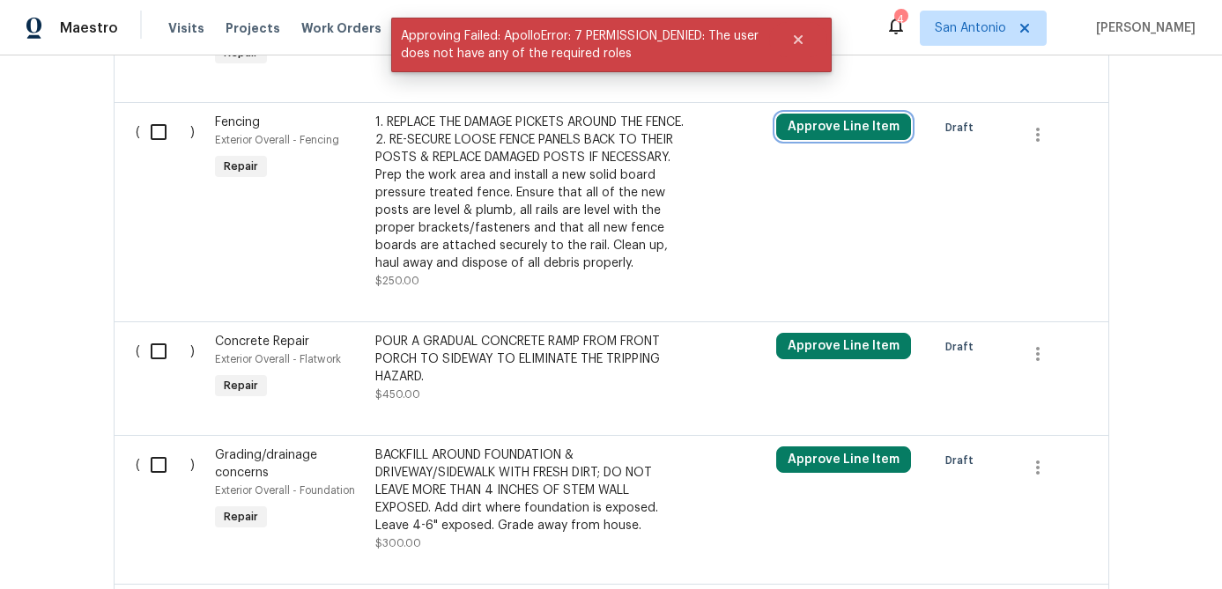
click at [842, 140] on button "Approve Line Item" at bounding box center [843, 127] width 135 height 26
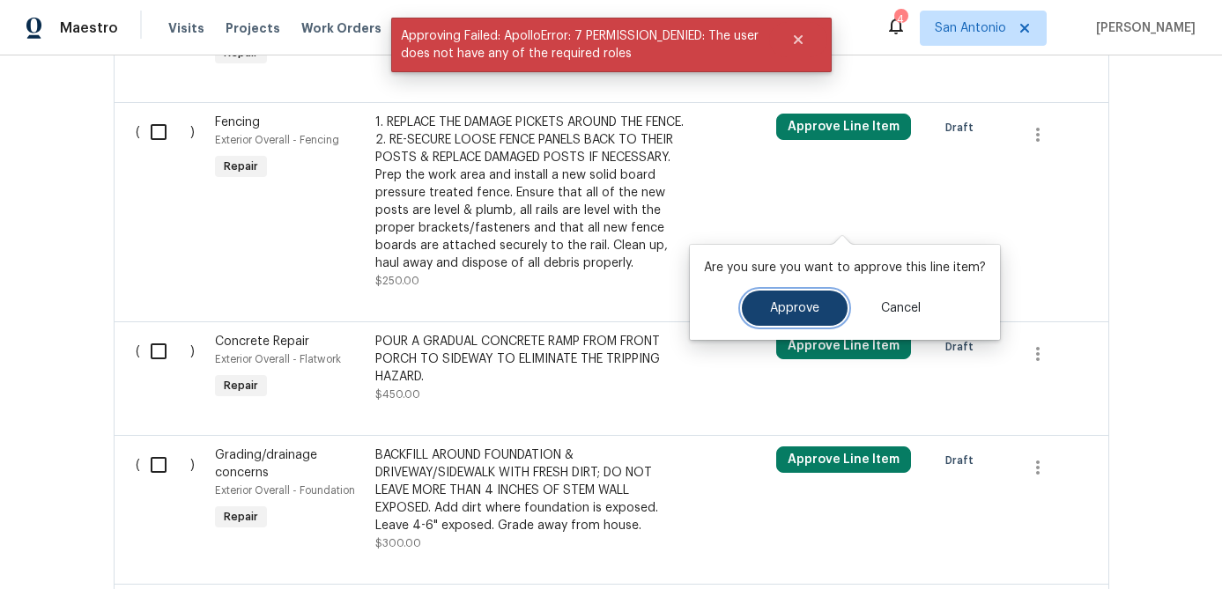
click at [787, 311] on span "Approve" at bounding box center [794, 308] width 49 height 13
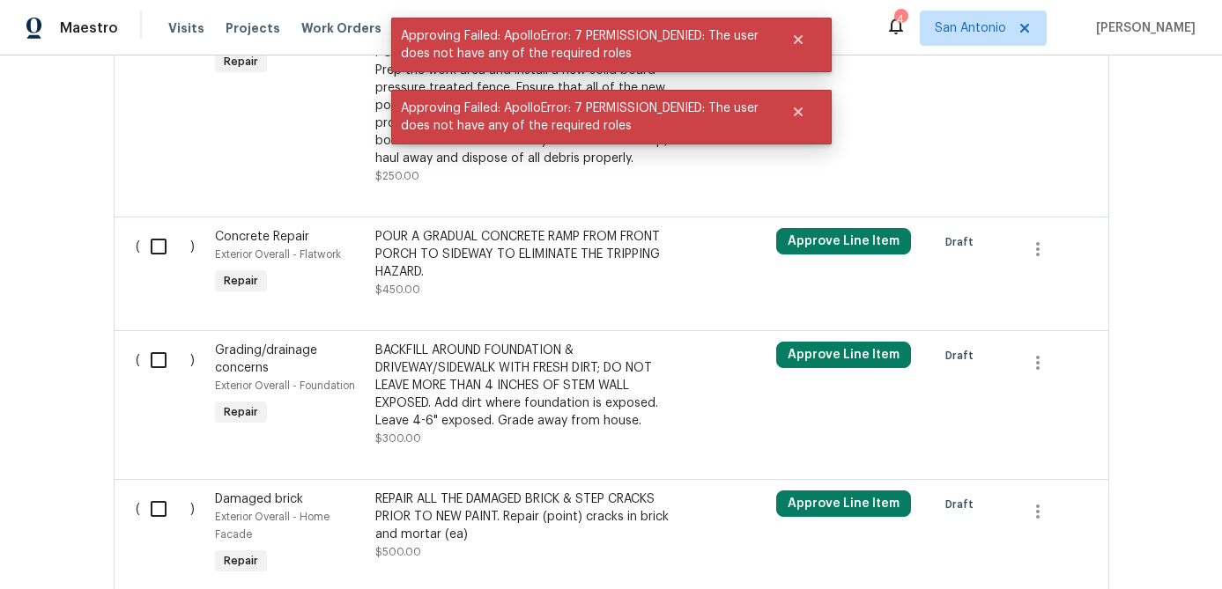
scroll to position [3189, 0]
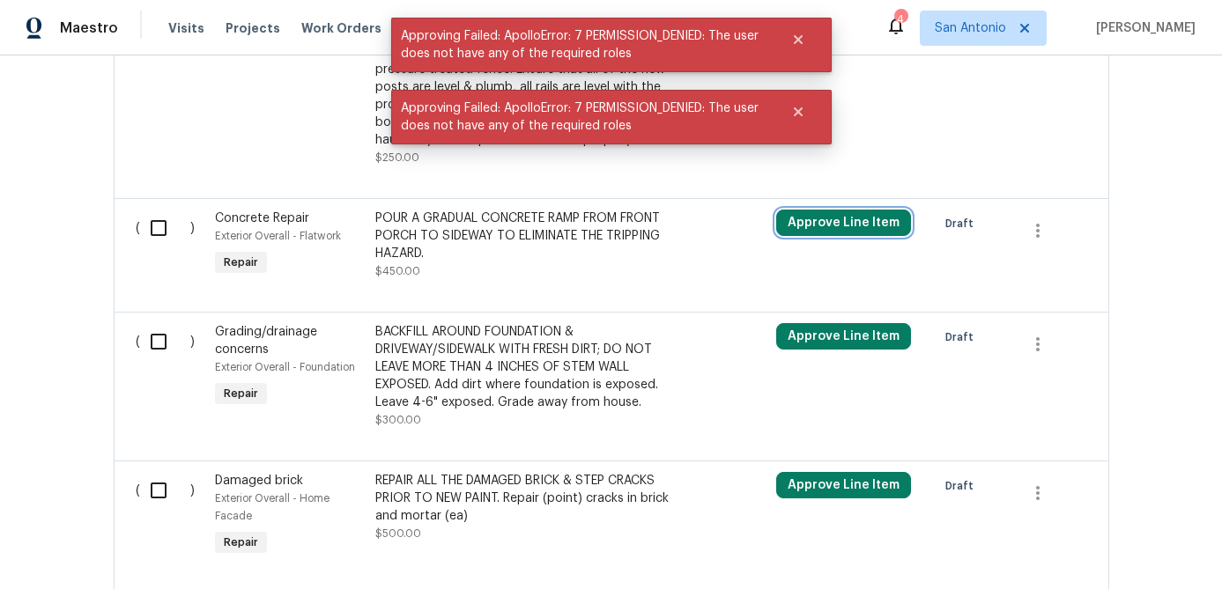
click at [824, 236] on button "Approve Line Item" at bounding box center [843, 223] width 135 height 26
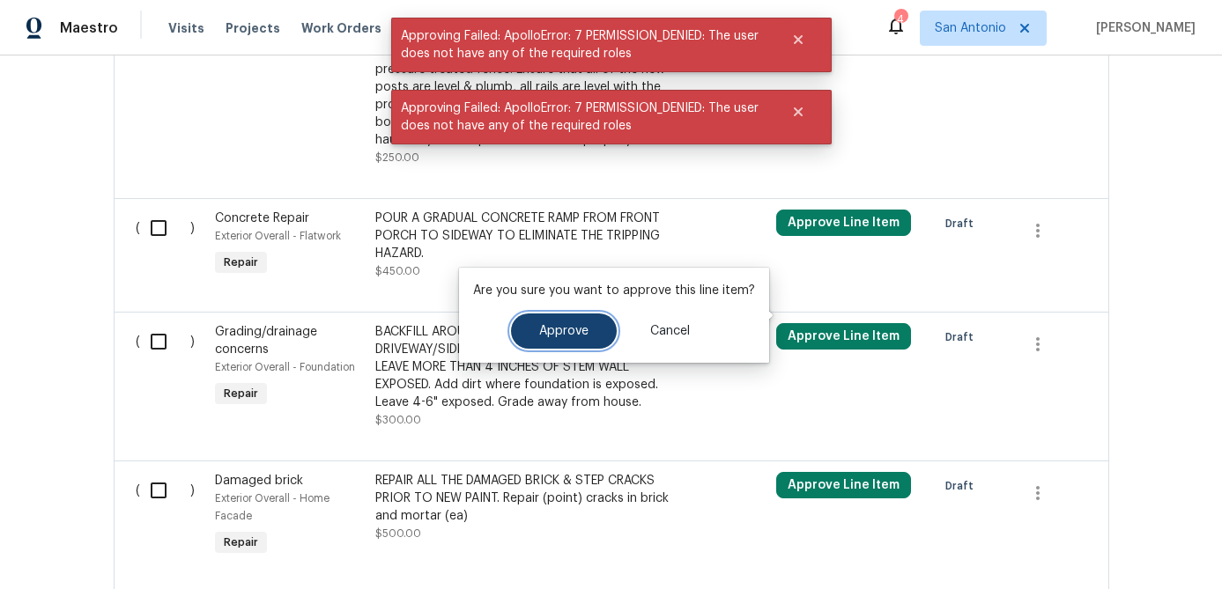
click at [558, 336] on span "Approve" at bounding box center [563, 331] width 49 height 13
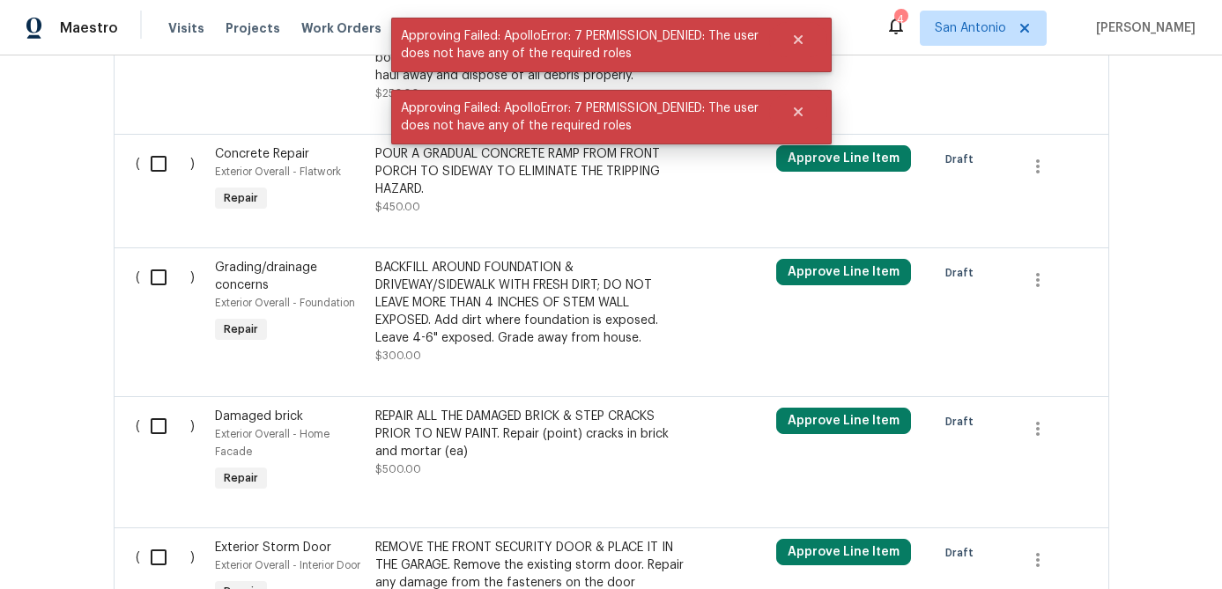
scroll to position [3268, 0]
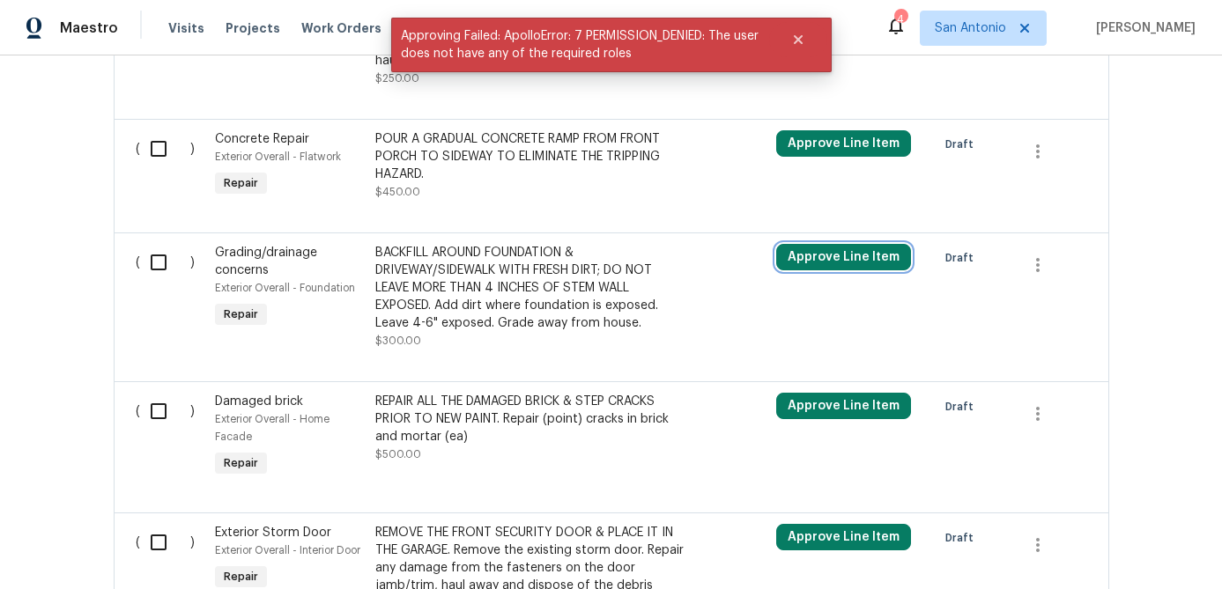
click at [816, 270] on button "Approve Line Item" at bounding box center [843, 257] width 135 height 26
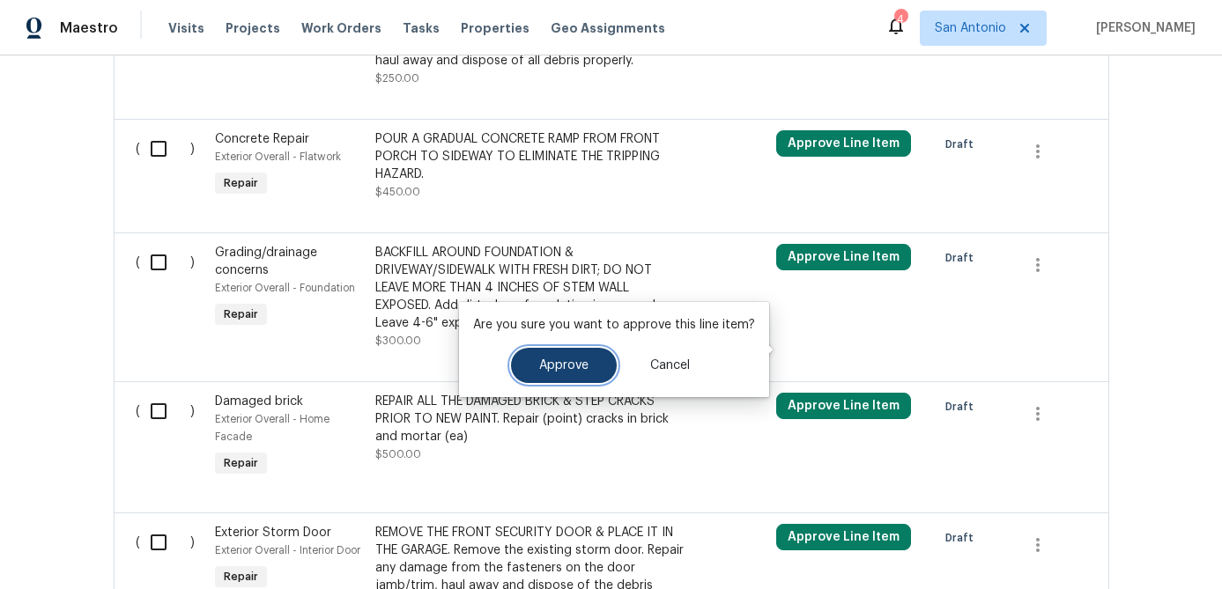
click at [568, 358] on button "Approve" at bounding box center [564, 365] width 106 height 35
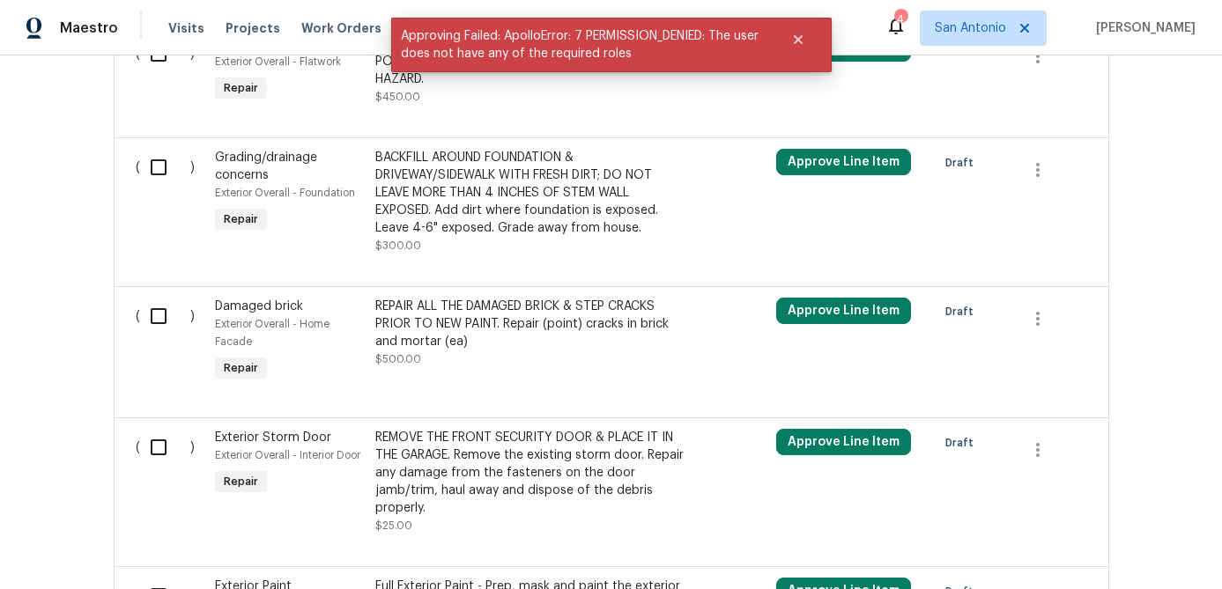
scroll to position [3474, 0]
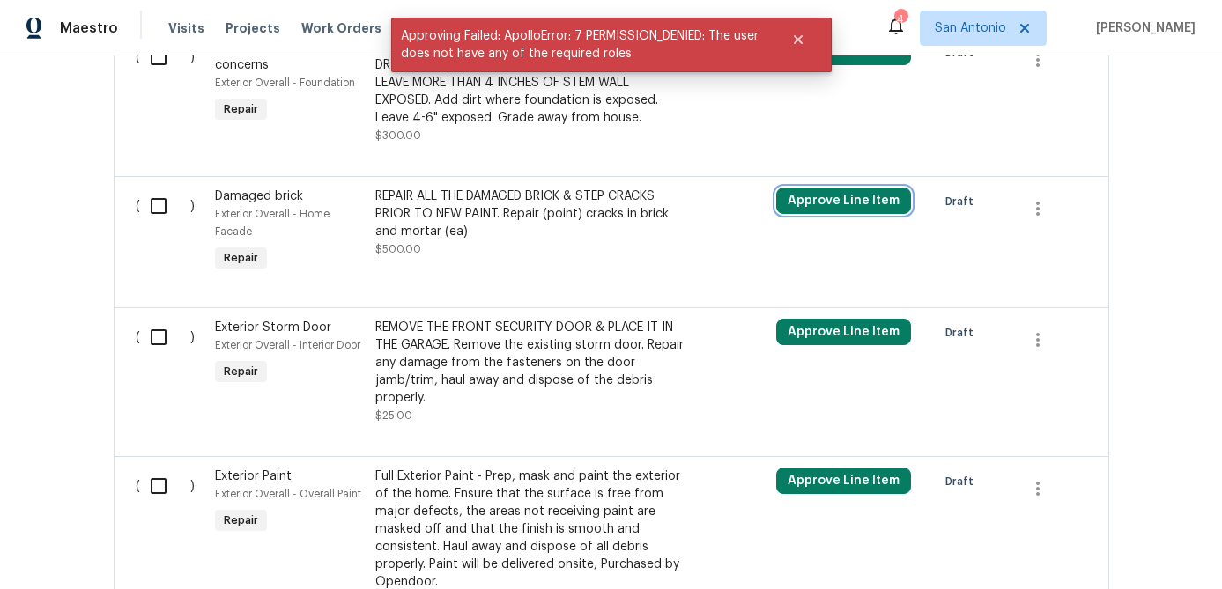
click at [827, 214] on button "Approve Line Item" at bounding box center [843, 201] width 135 height 26
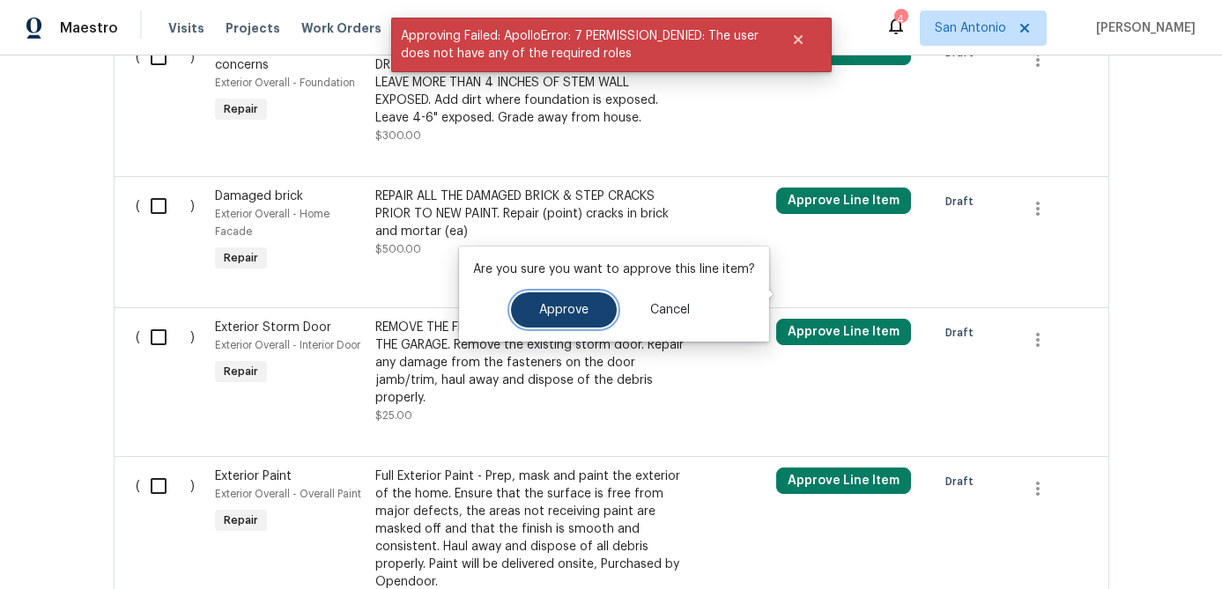
click at [542, 320] on button "Approve" at bounding box center [564, 309] width 106 height 35
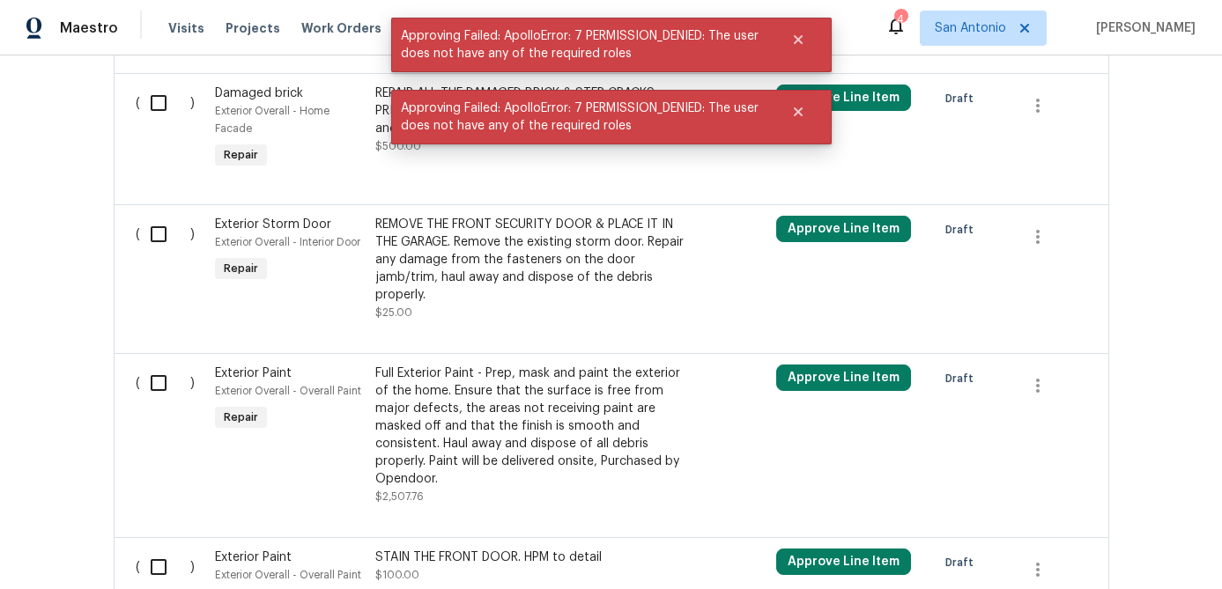
scroll to position [3580, 0]
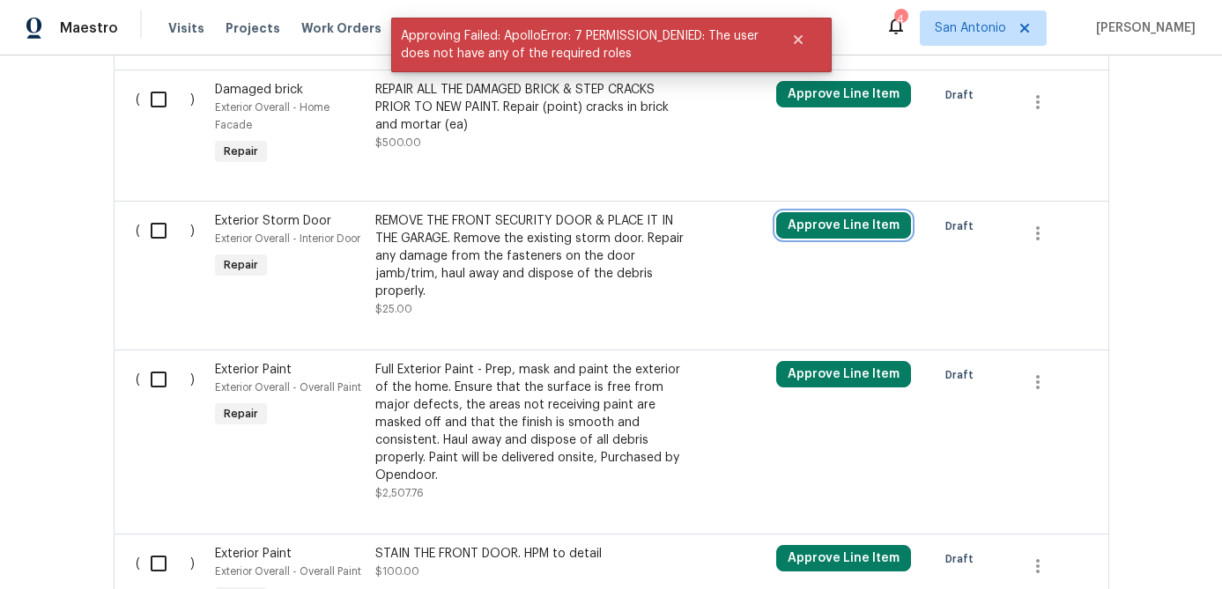
click at [846, 239] on button "Approve Line Item" at bounding box center [843, 225] width 135 height 26
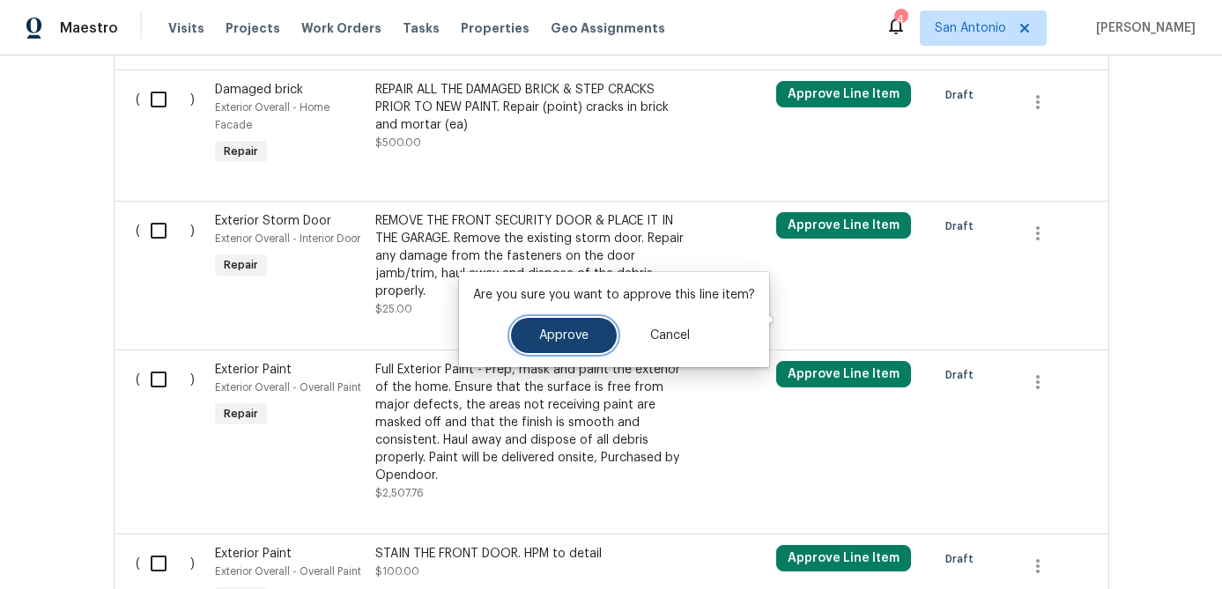
click at [567, 337] on span "Approve" at bounding box center [563, 335] width 49 height 13
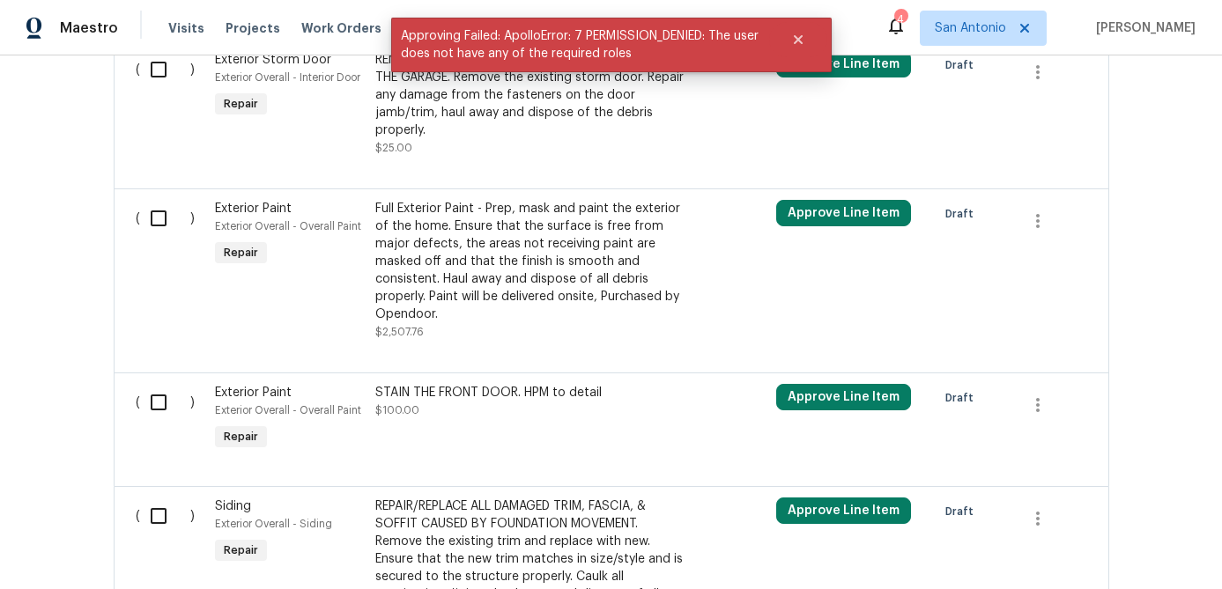
scroll to position [3824, 0]
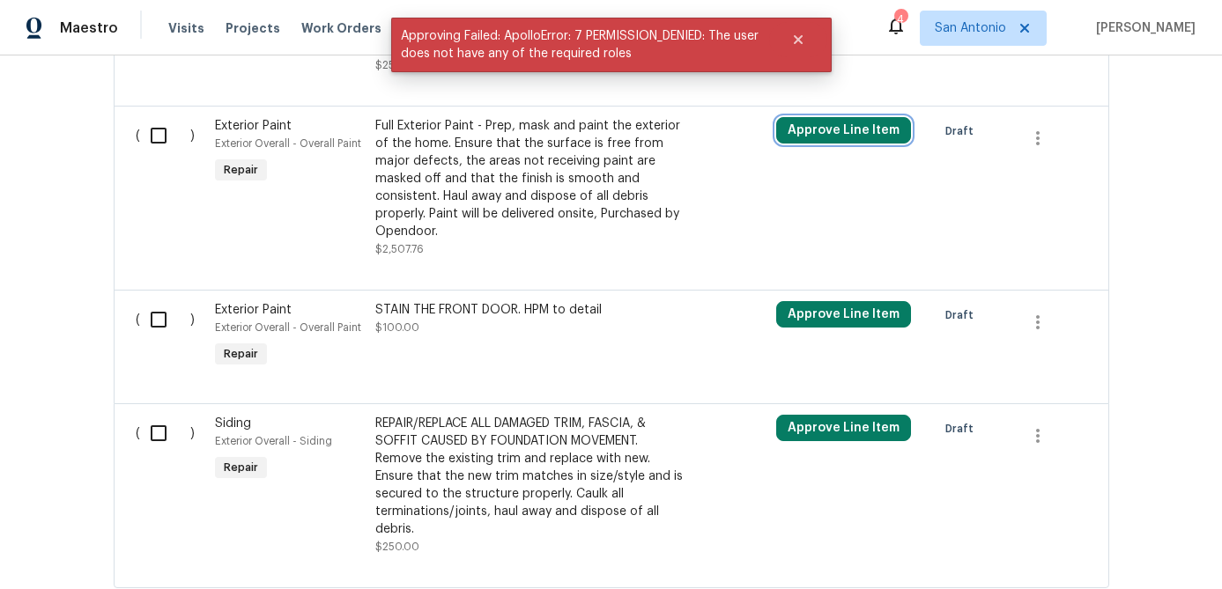
click at [814, 144] on button "Approve Line Item" at bounding box center [843, 130] width 135 height 26
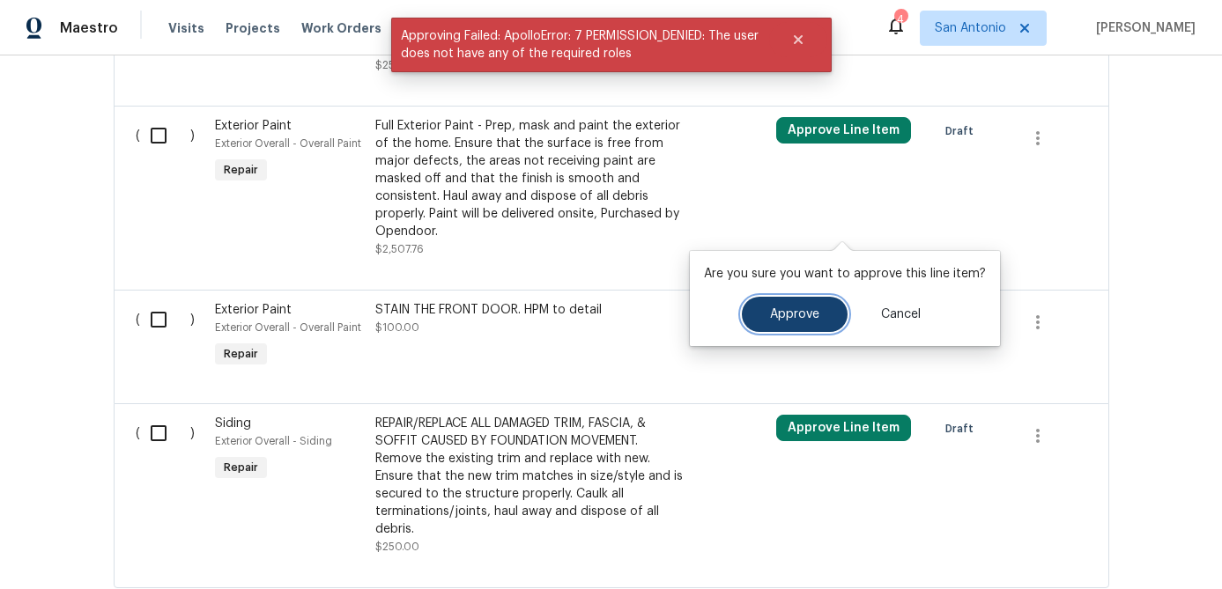
click at [778, 299] on button "Approve" at bounding box center [795, 314] width 106 height 35
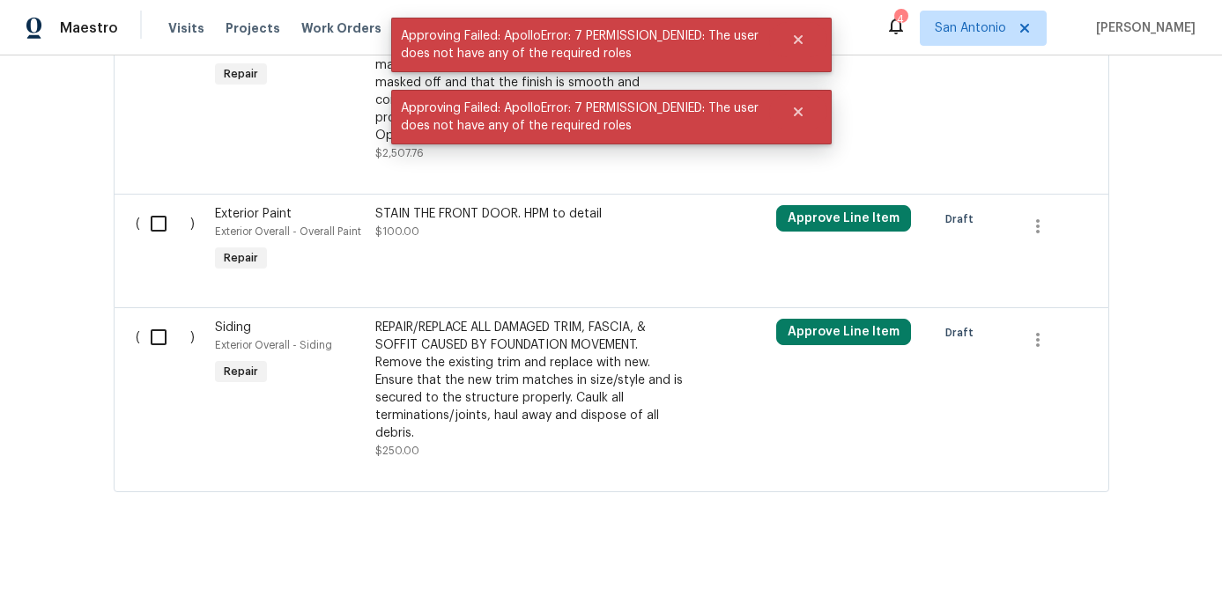
scroll to position [3971, 0]
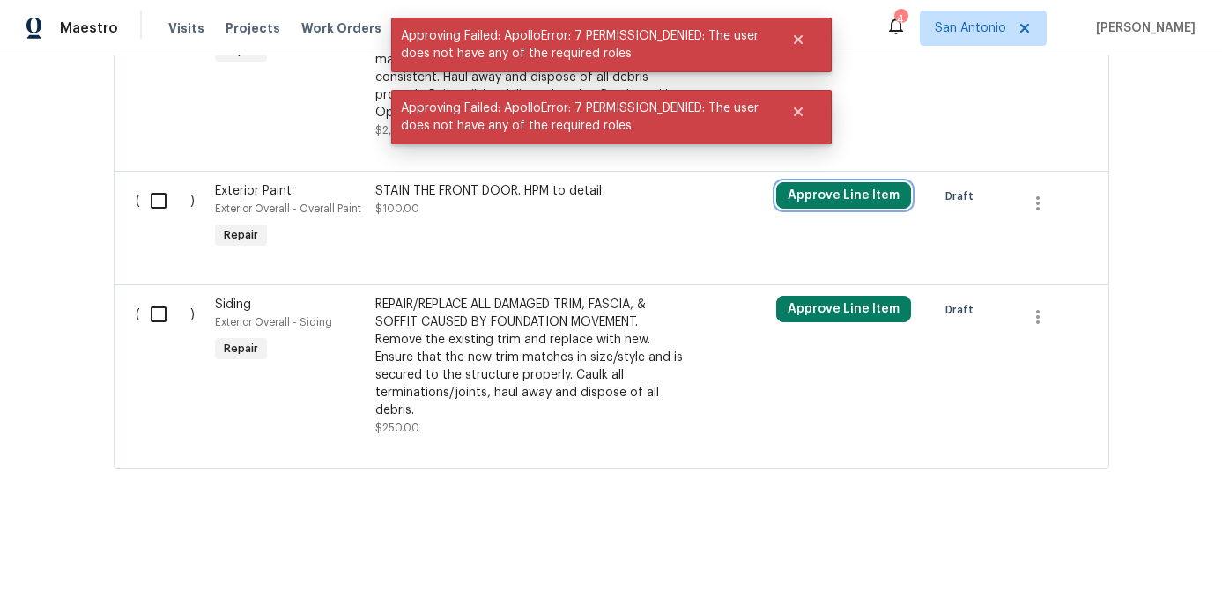
click at [835, 209] on button "Approve Line Item" at bounding box center [843, 195] width 135 height 26
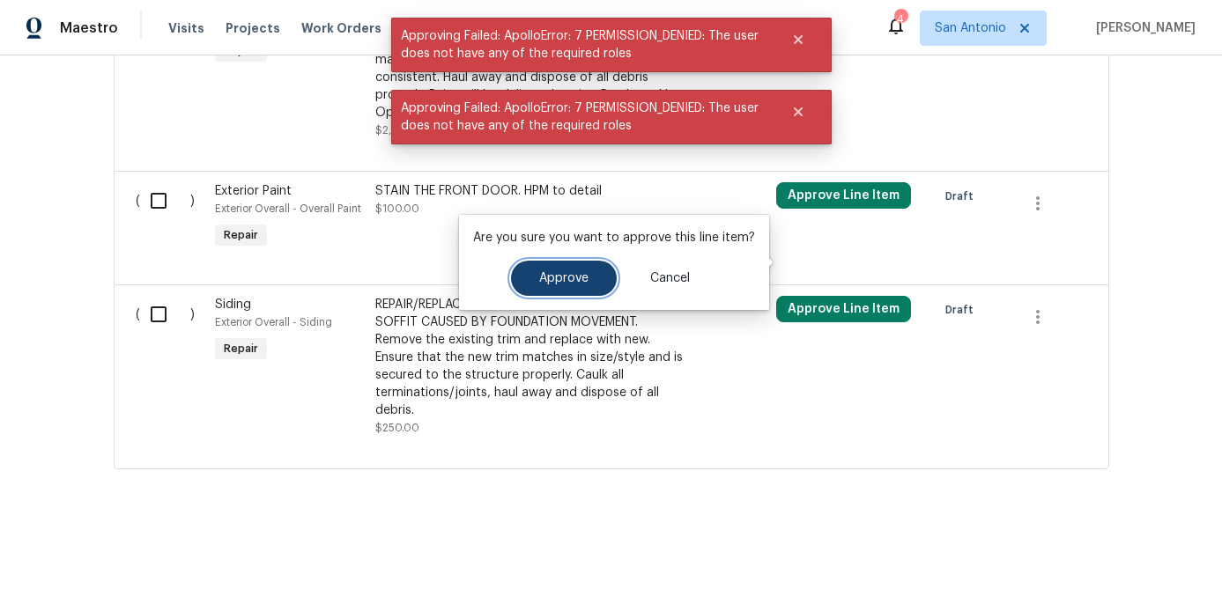
click at [561, 284] on span "Approve" at bounding box center [563, 278] width 49 height 13
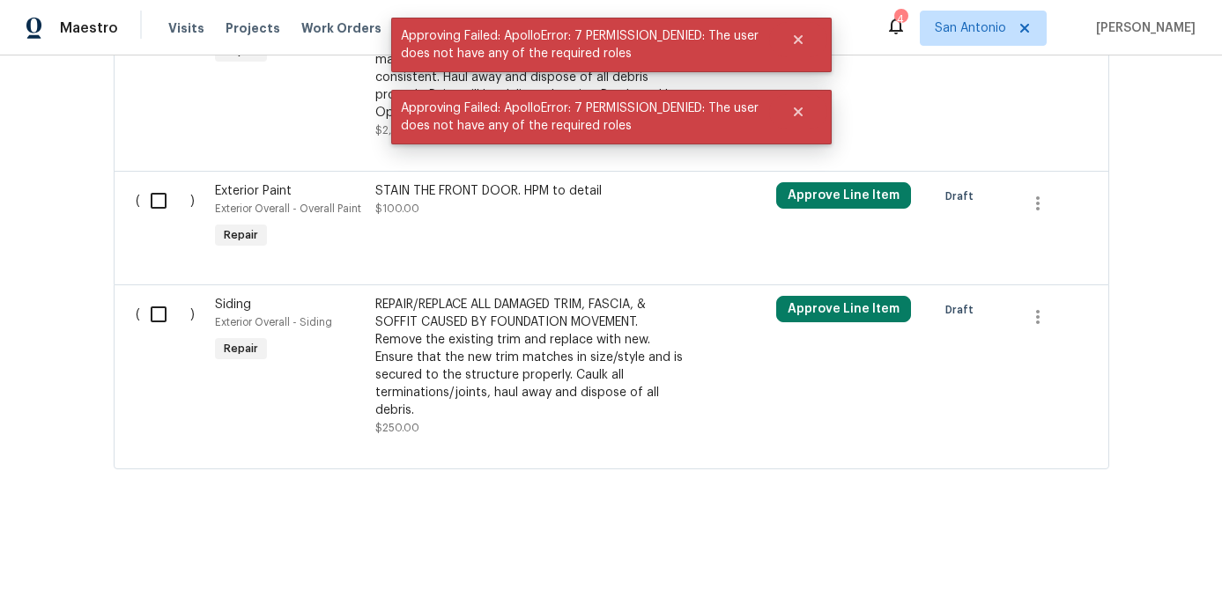
scroll to position [4039, 0]
click at [815, 314] on button "Approve Line Item" at bounding box center [843, 309] width 135 height 26
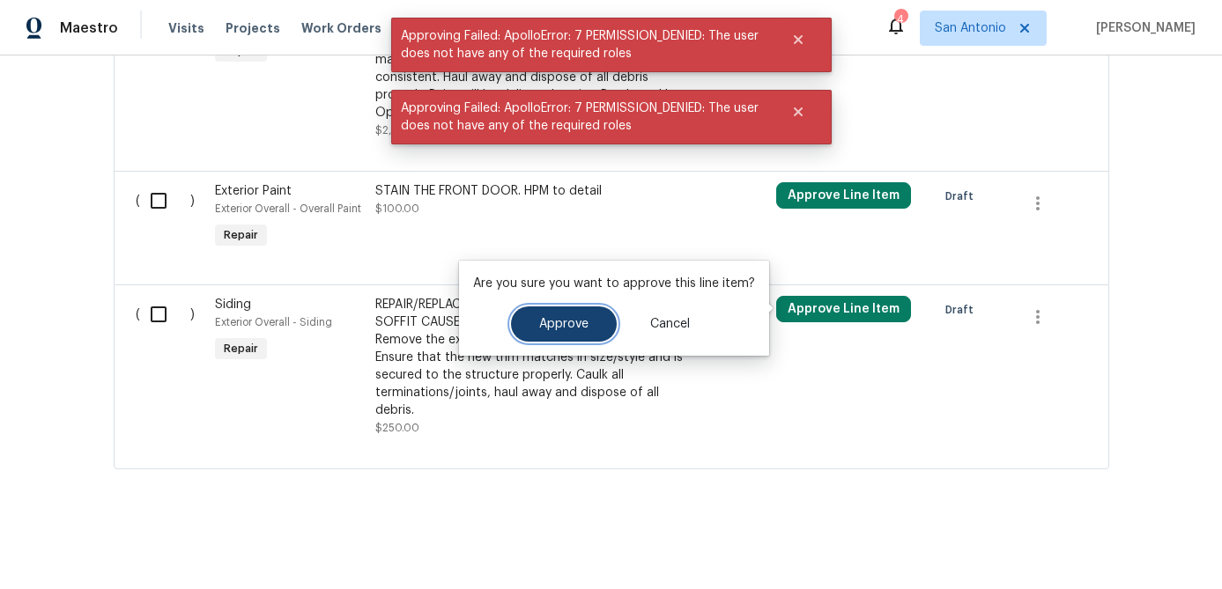
click at [550, 332] on button "Approve" at bounding box center [564, 324] width 106 height 35
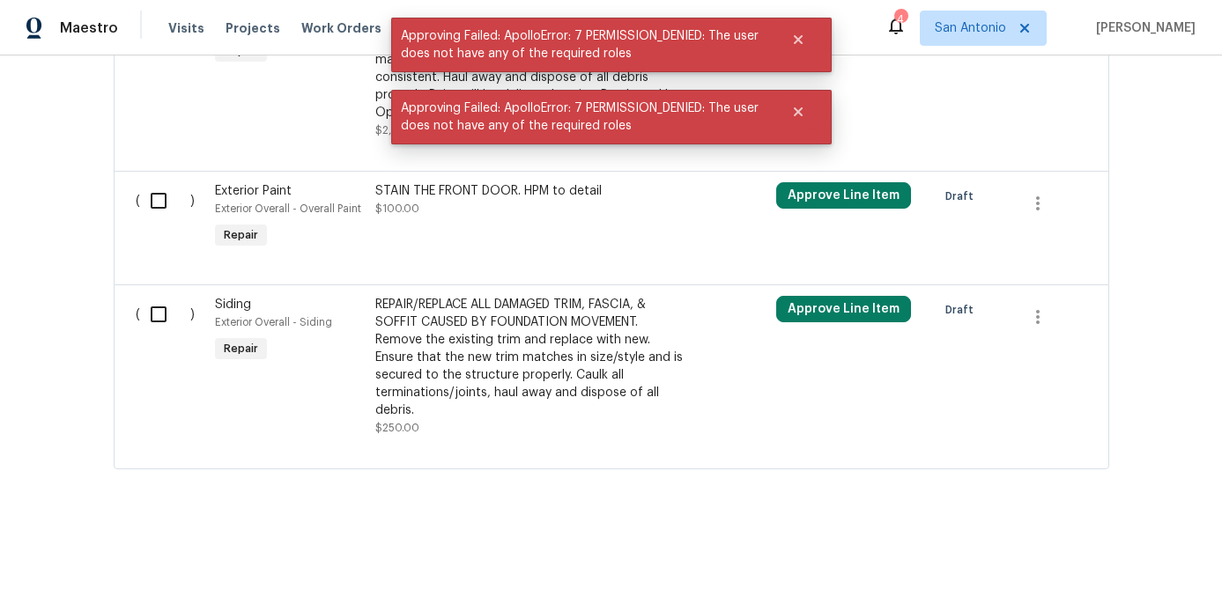
click at [159, 320] on input "checkbox" at bounding box center [165, 314] width 50 height 37
checkbox input "true"
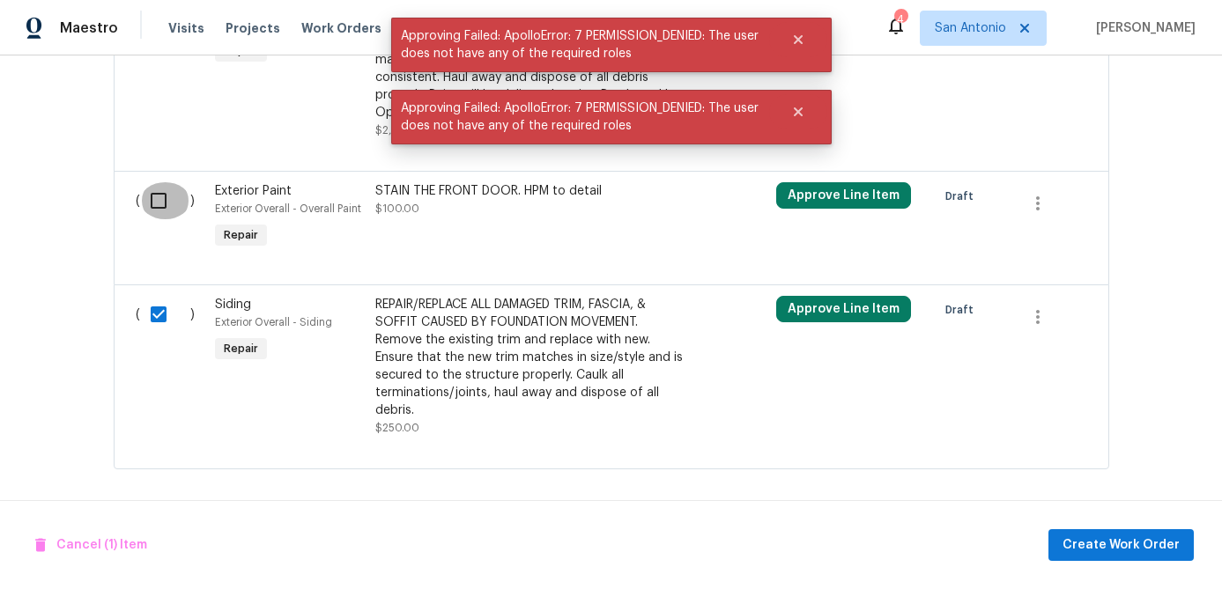
click at [160, 210] on input "checkbox" at bounding box center [165, 200] width 50 height 37
checkbox input "true"
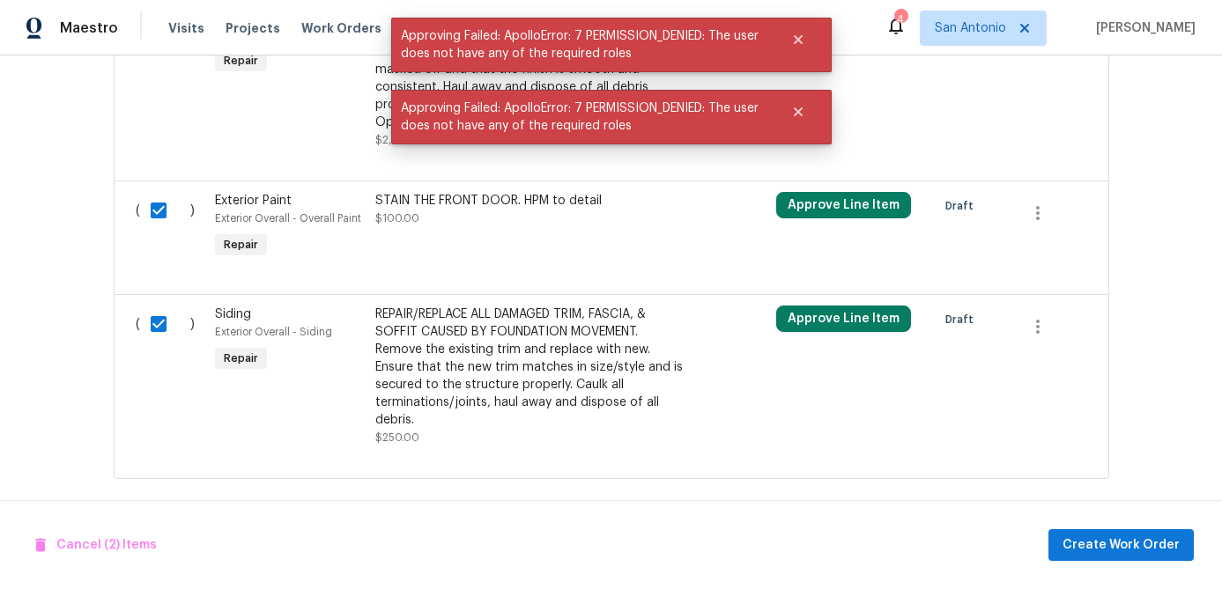
scroll to position [3819, 0]
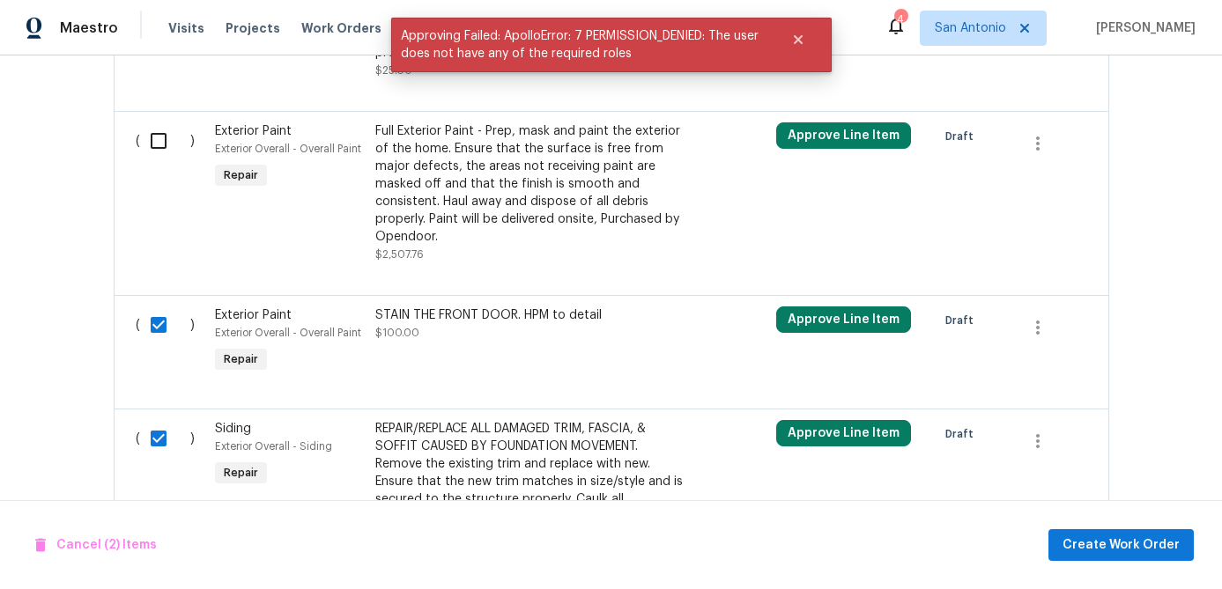
click at [156, 159] on input "checkbox" at bounding box center [165, 140] width 50 height 37
checkbox input "true"
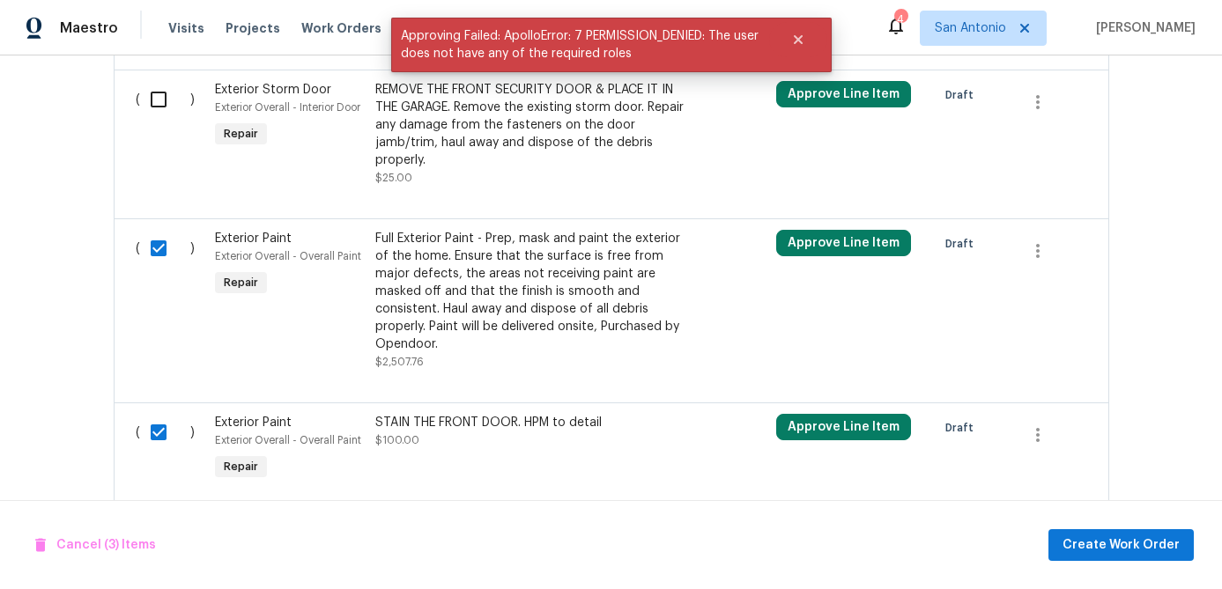
scroll to position [3645, 0]
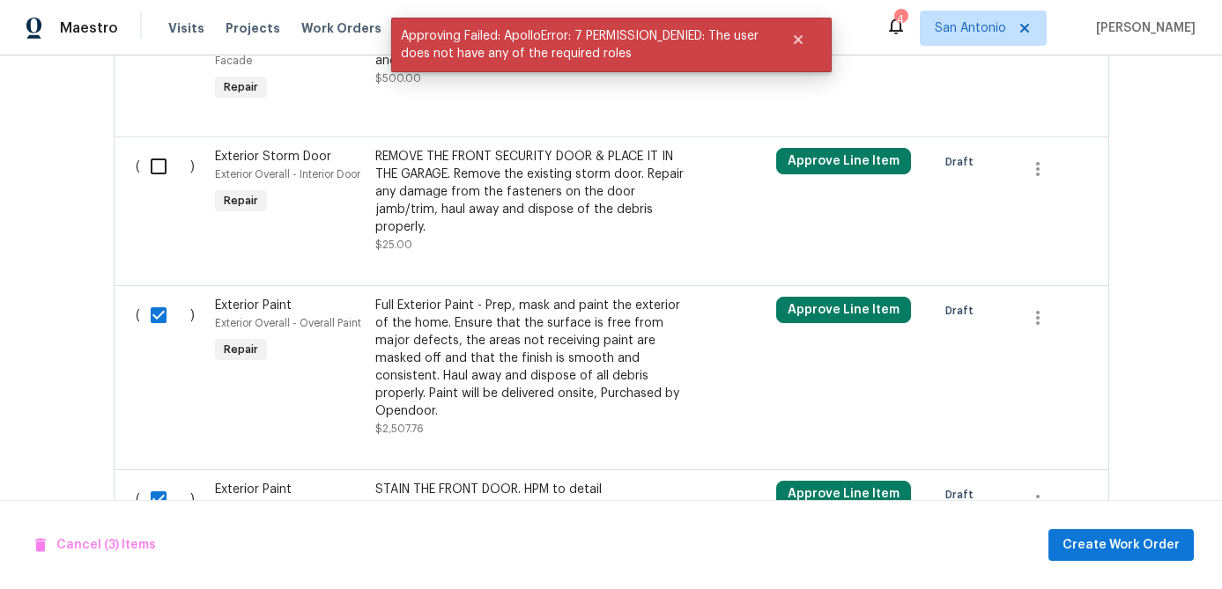
click at [152, 185] on input "checkbox" at bounding box center [165, 166] width 50 height 37
checkbox input "true"
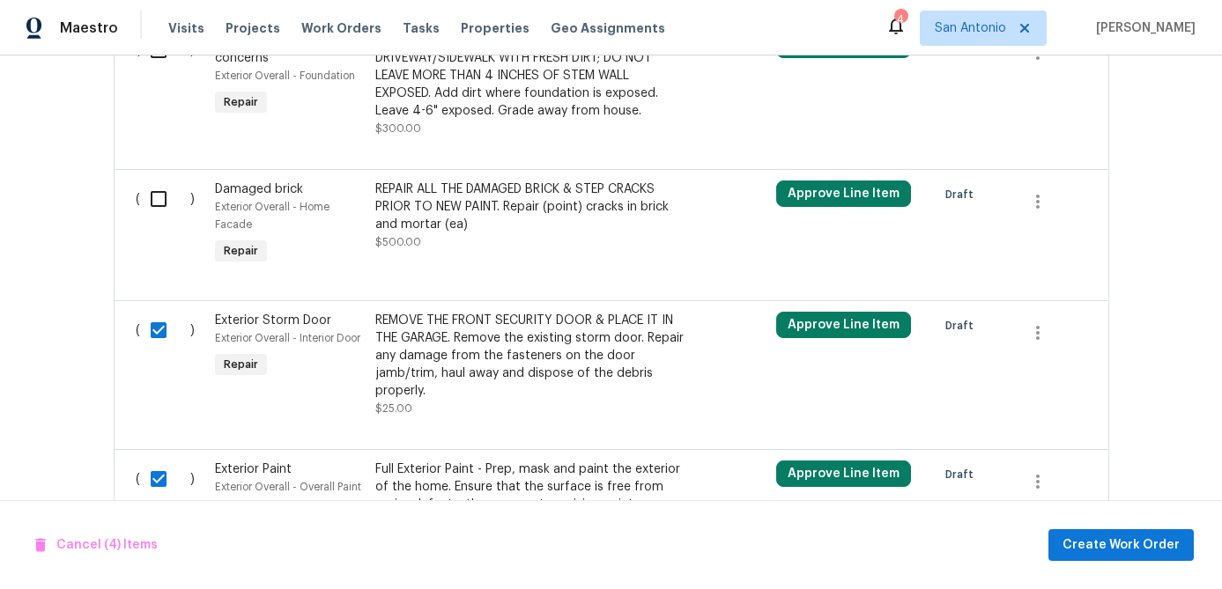
click at [152, 218] on input "checkbox" at bounding box center [165, 199] width 50 height 37
checkbox input "true"
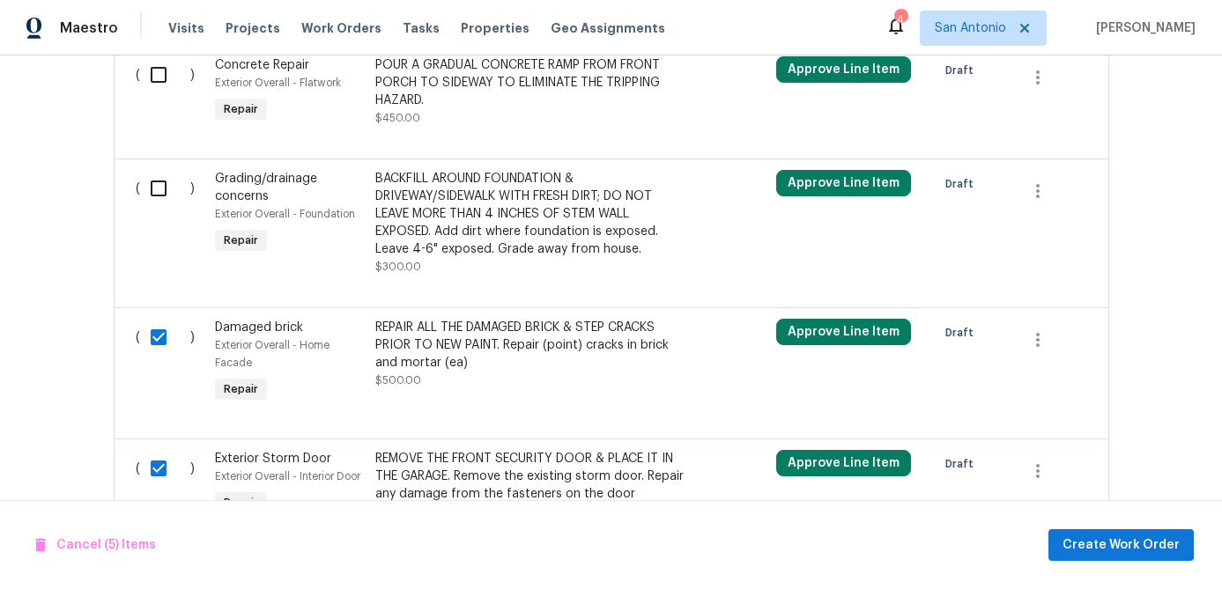
click at [152, 207] on input "checkbox" at bounding box center [165, 188] width 50 height 37
checkbox input "true"
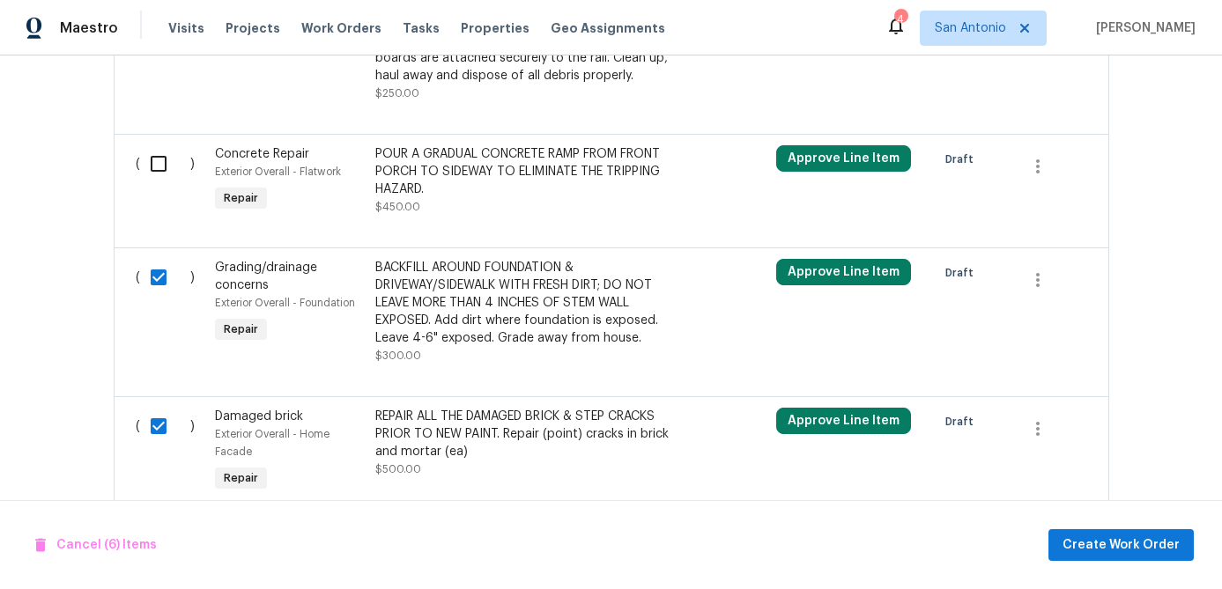
click at [158, 182] on input "checkbox" at bounding box center [165, 163] width 50 height 37
checkbox input "true"
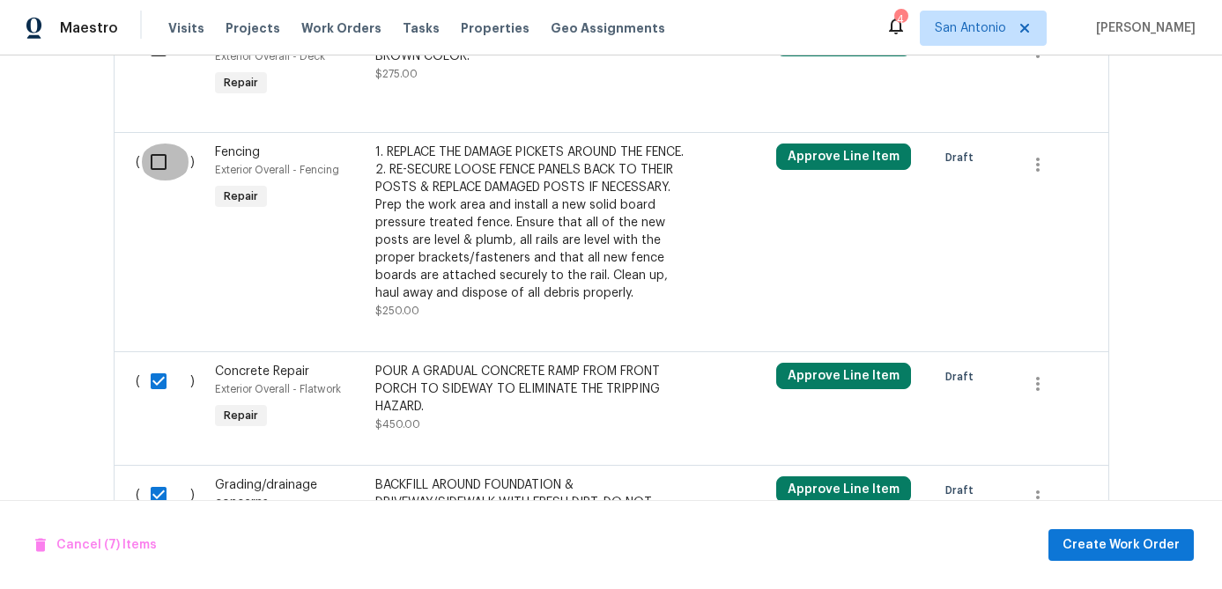
click at [158, 181] on input "checkbox" at bounding box center [165, 162] width 50 height 37
checkbox input "true"
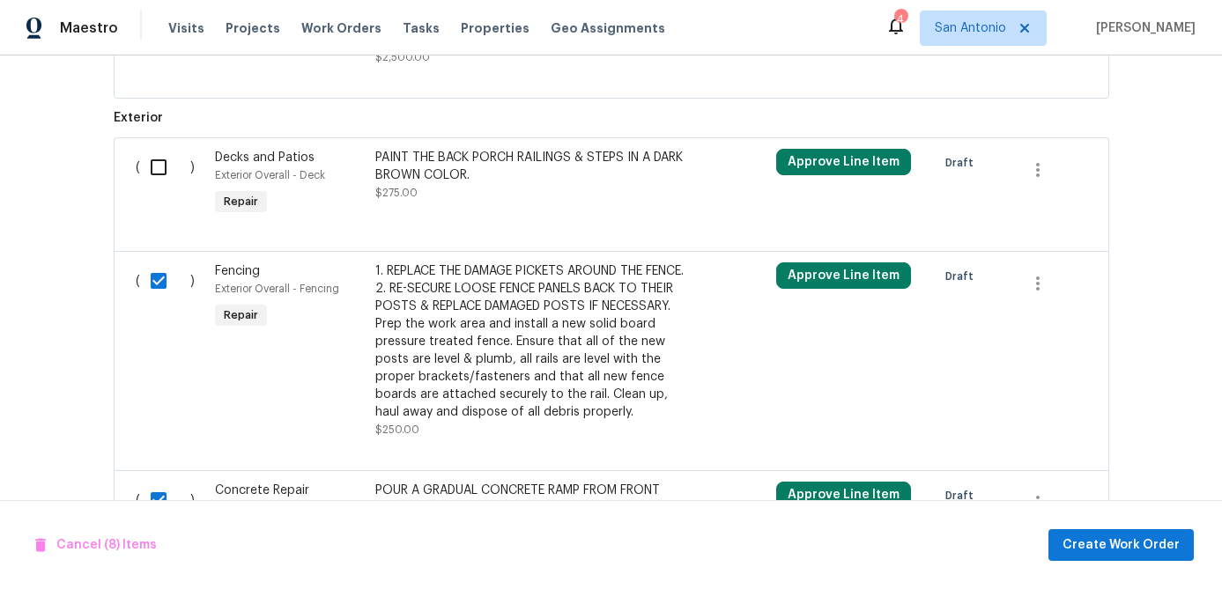
click at [158, 186] on input "checkbox" at bounding box center [165, 167] width 50 height 37
checkbox input "true"
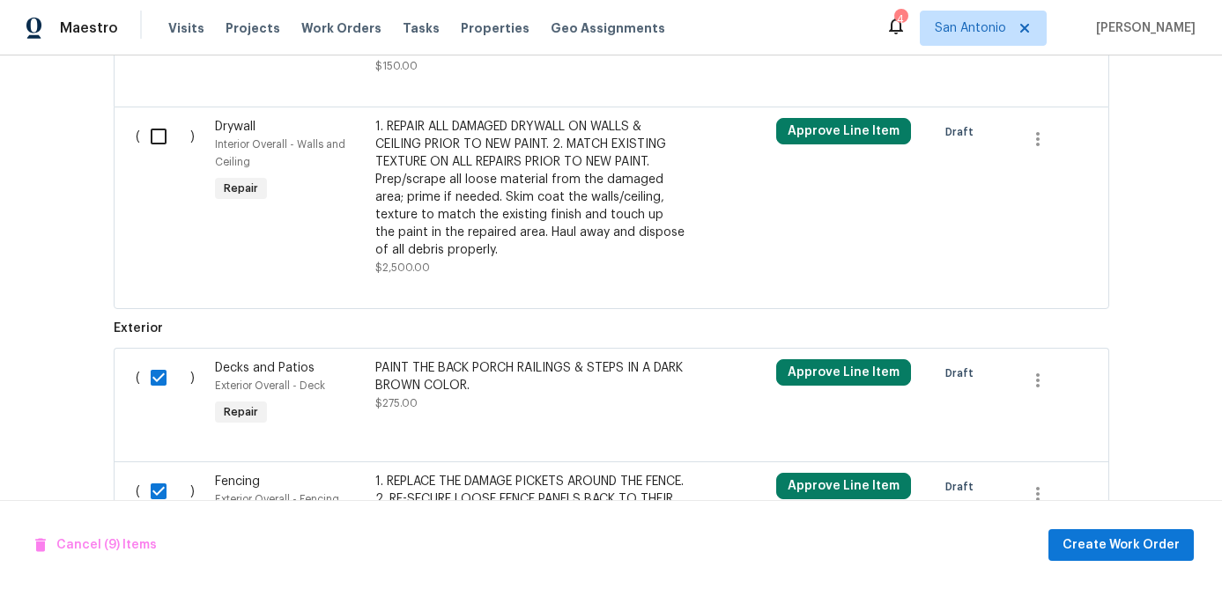
click at [159, 155] on input "checkbox" at bounding box center [165, 136] width 50 height 37
checkbox input "true"
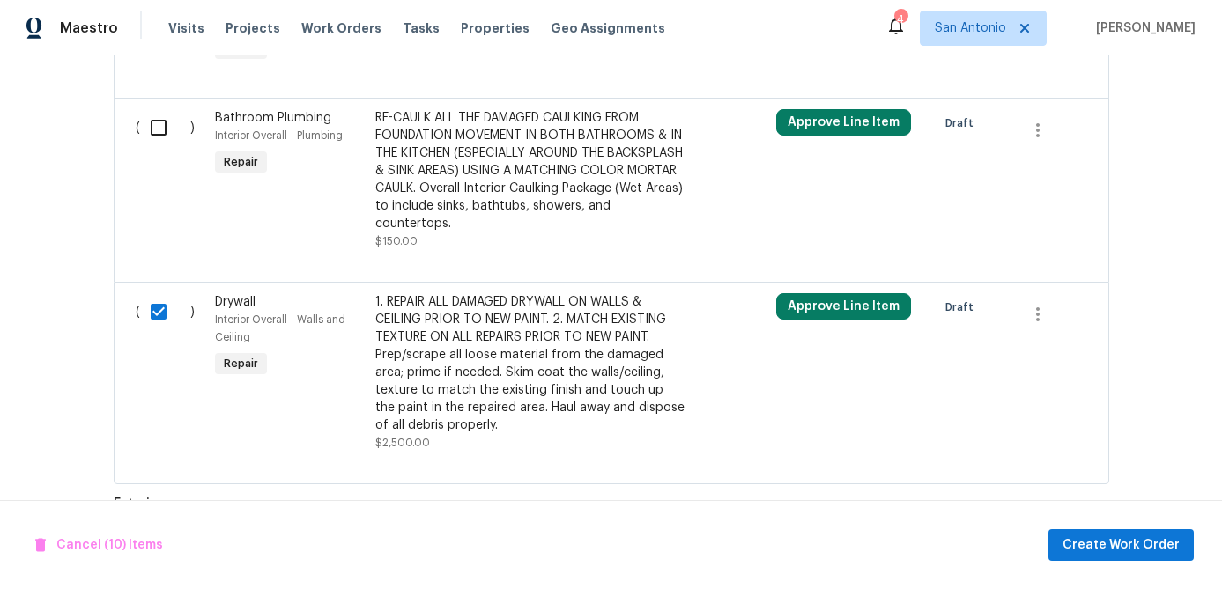
click at [159, 146] on input "checkbox" at bounding box center [165, 127] width 50 height 37
checkbox input "true"
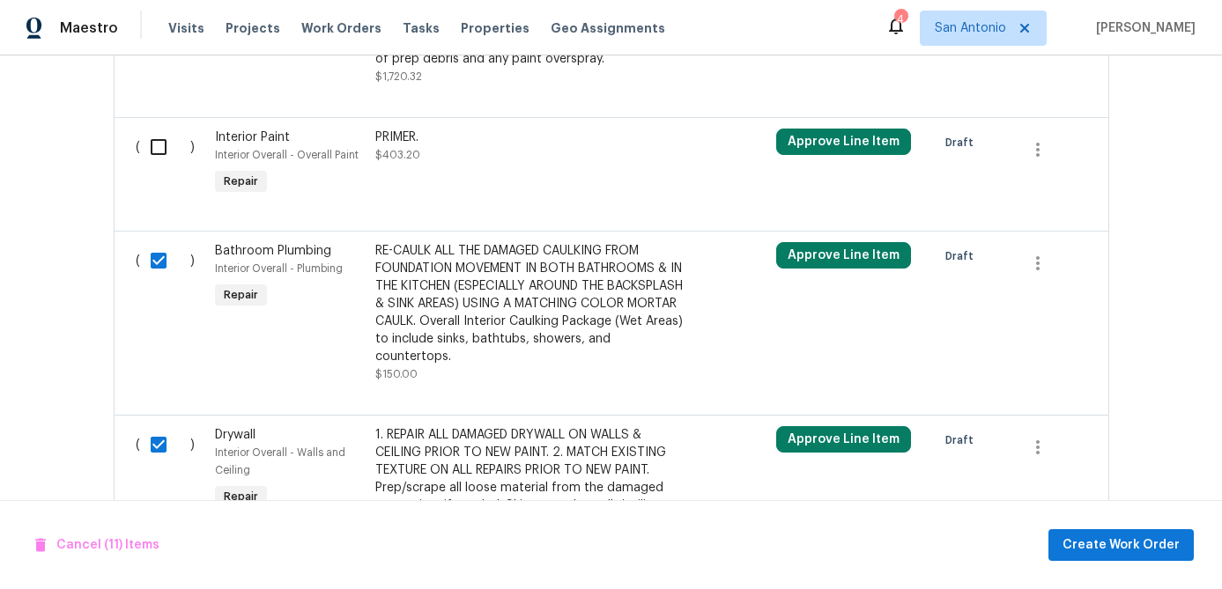
click at [159, 166] on input "checkbox" at bounding box center [165, 147] width 50 height 37
checkbox input "true"
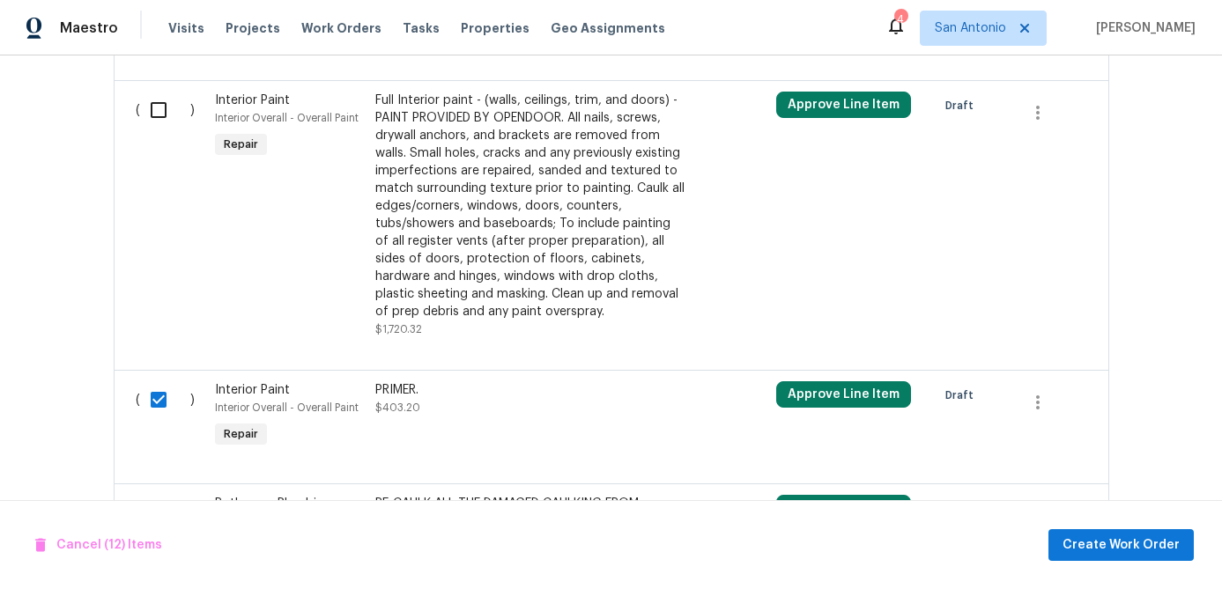
click at [153, 129] on input "checkbox" at bounding box center [165, 110] width 50 height 37
checkbox input "true"
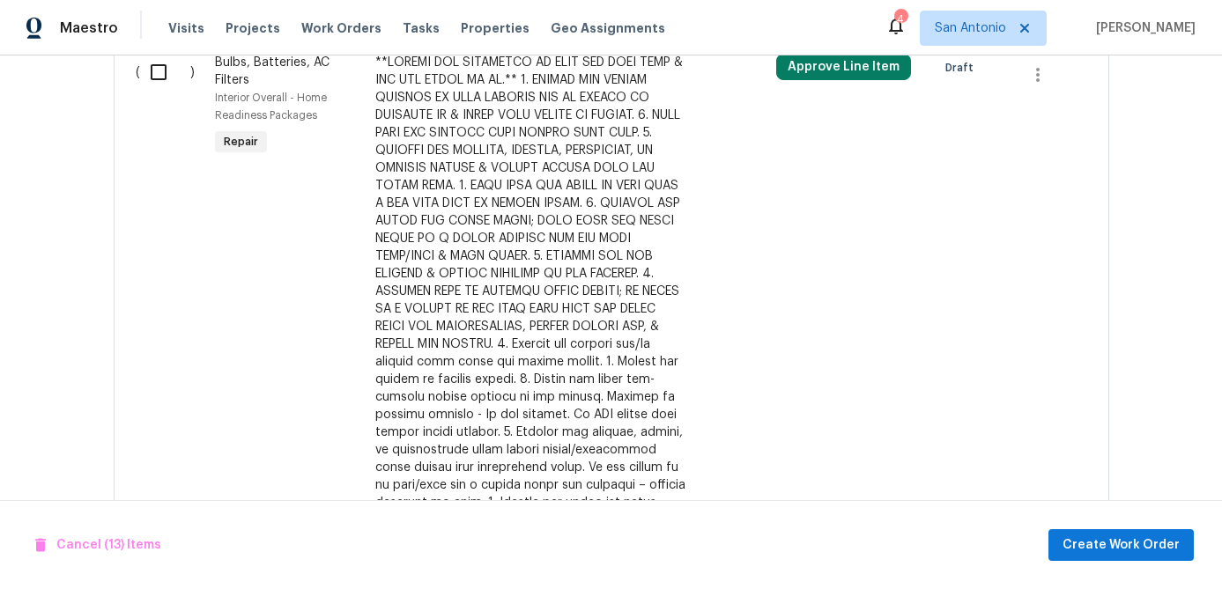
scroll to position [1427, 0]
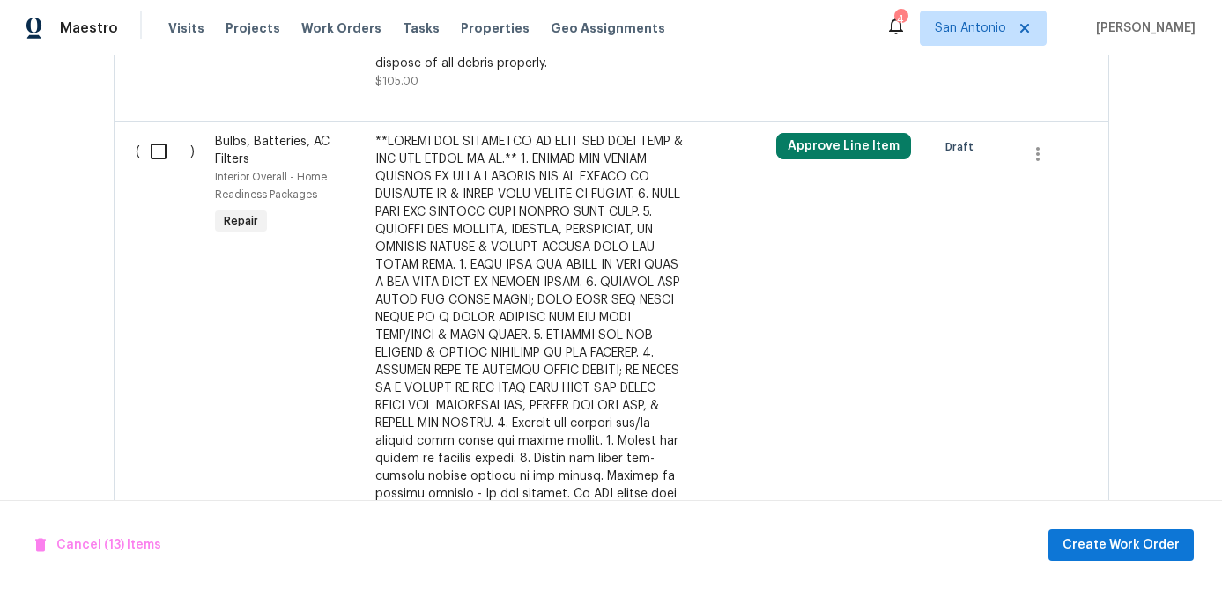
click at [155, 170] on input "checkbox" at bounding box center [165, 151] width 50 height 37
checkbox input "true"
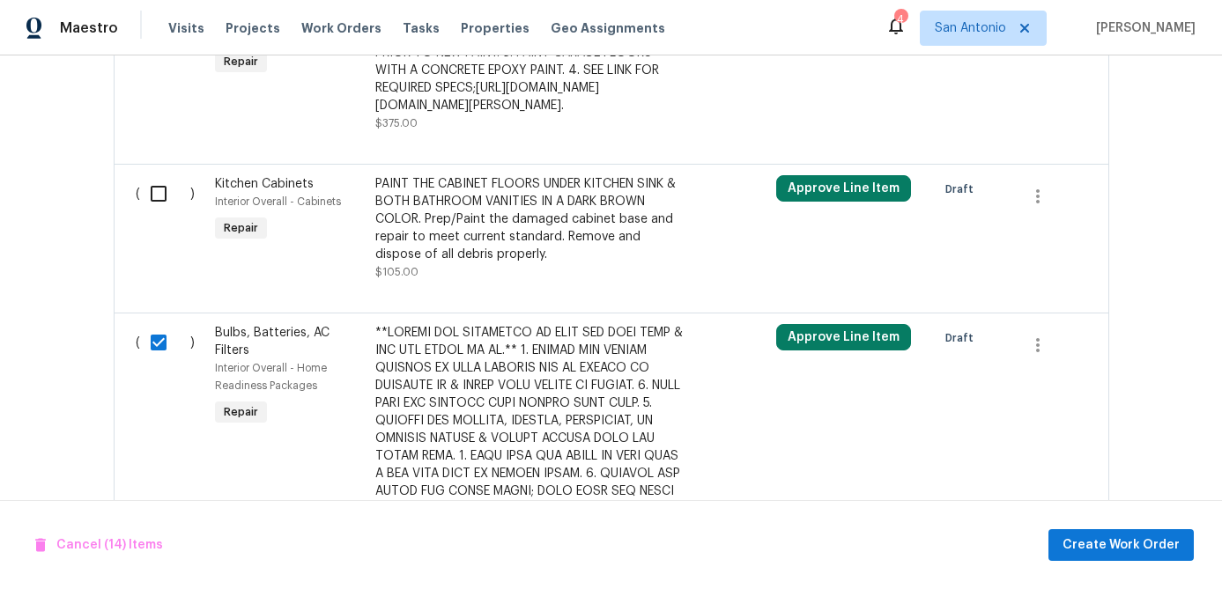
click at [156, 212] on input "checkbox" at bounding box center [165, 193] width 50 height 37
checkbox input "true"
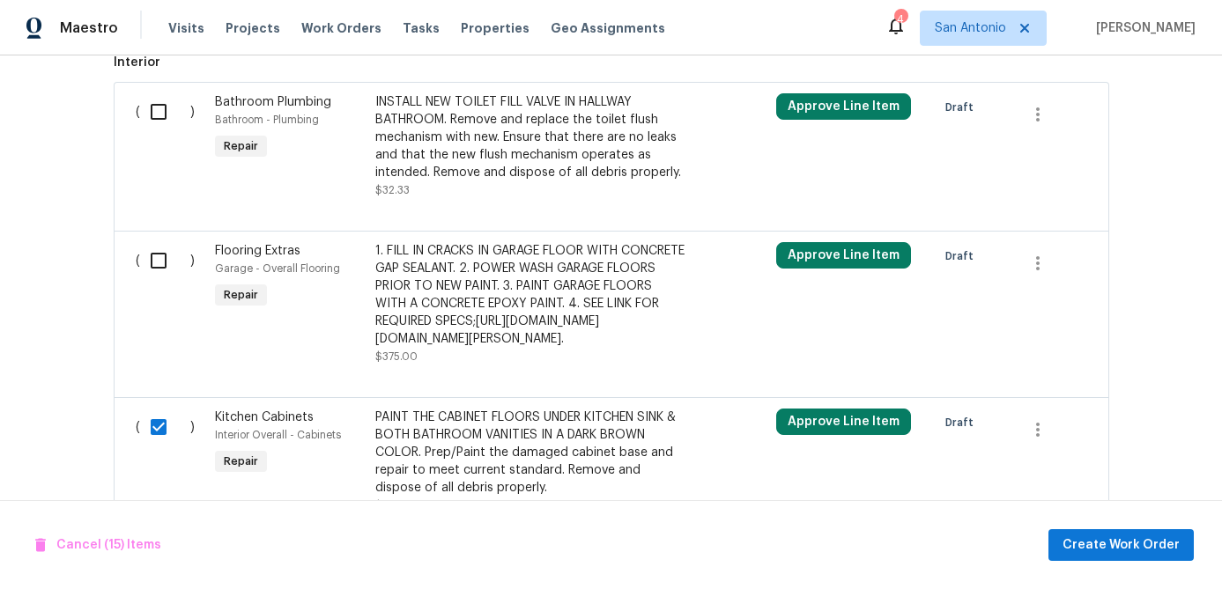
click at [157, 259] on input "checkbox" at bounding box center [165, 260] width 50 height 37
checkbox input "true"
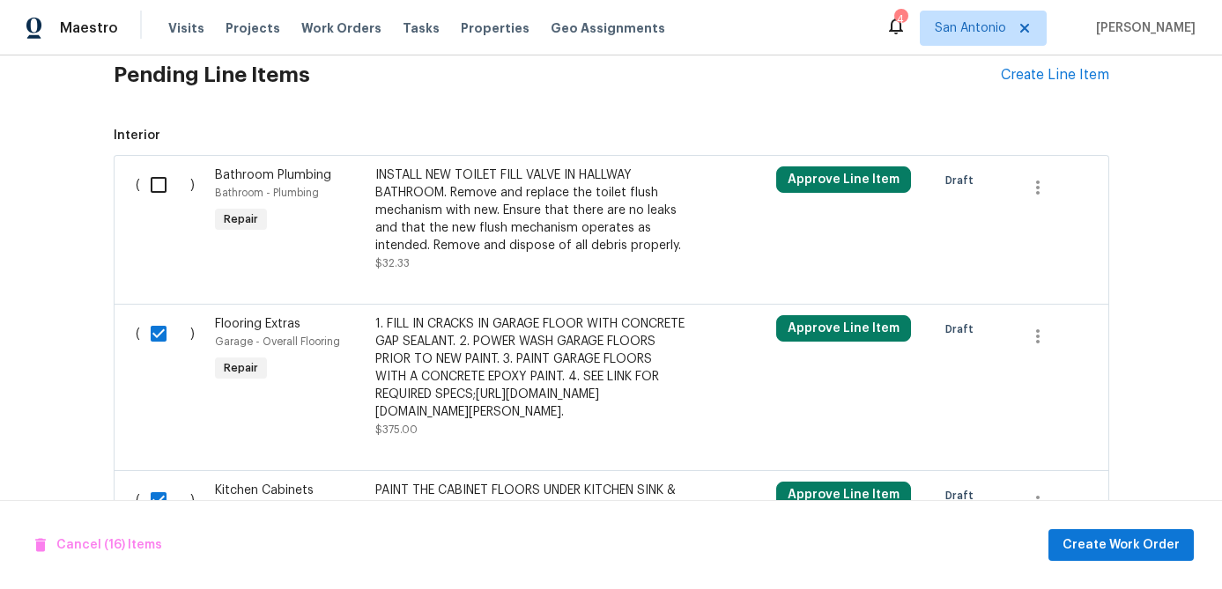
scroll to position [846, 0]
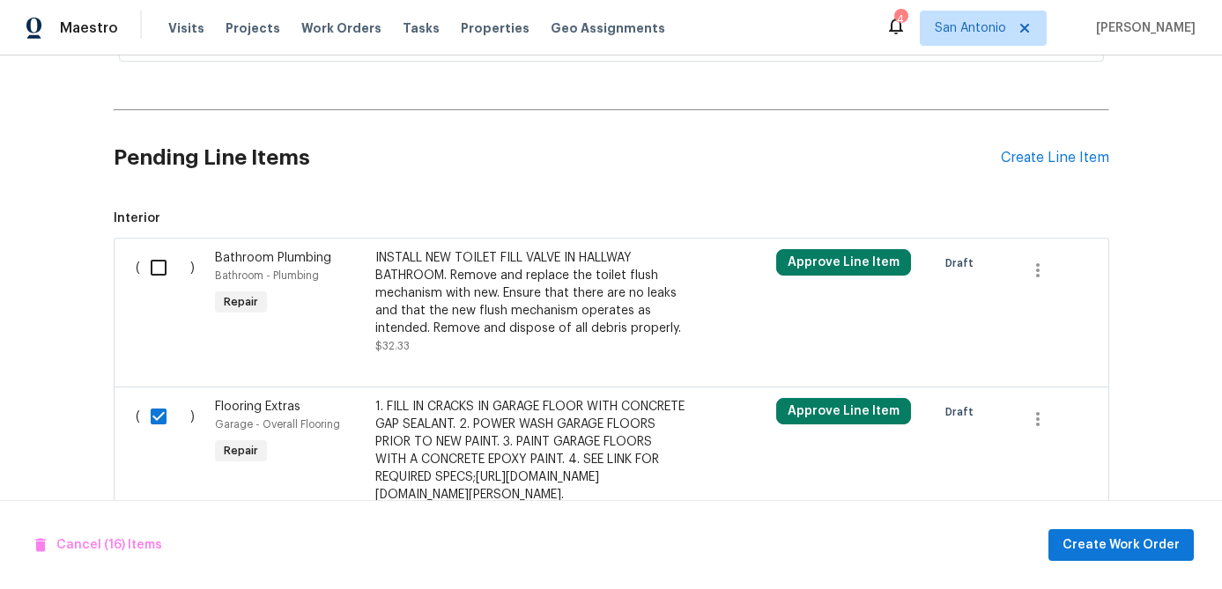
click at [159, 255] on input "checkbox" at bounding box center [165, 267] width 50 height 37
checkbox input "true"
click at [1104, 540] on span "Create Work Order" at bounding box center [1120, 546] width 117 height 22
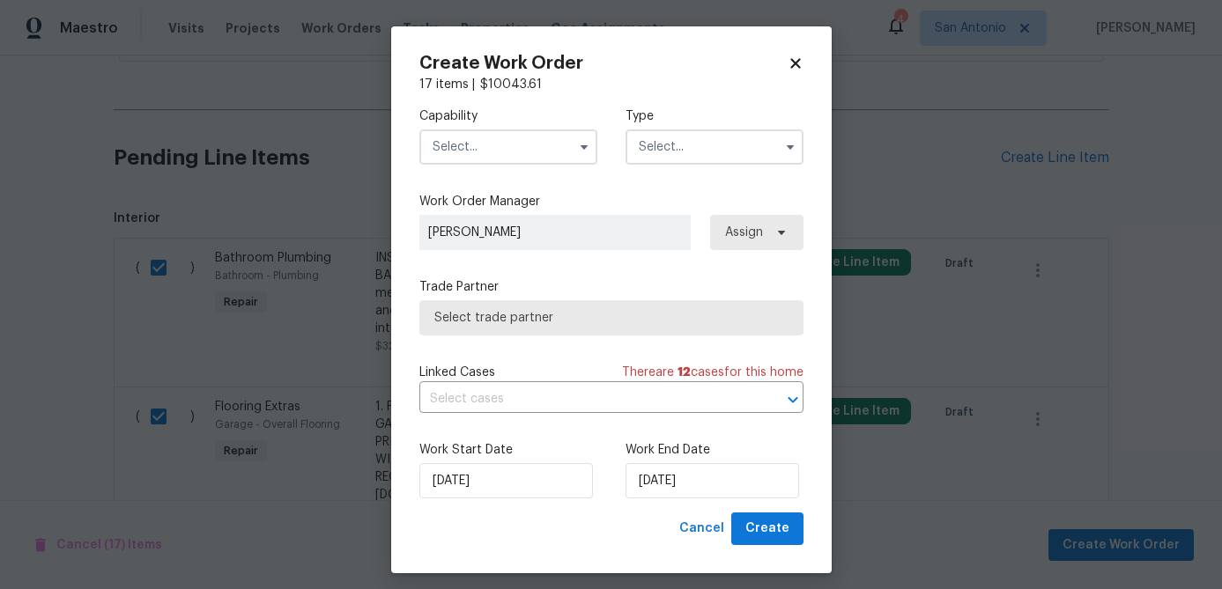
click at [520, 147] on input "text" at bounding box center [508, 146] width 178 height 35
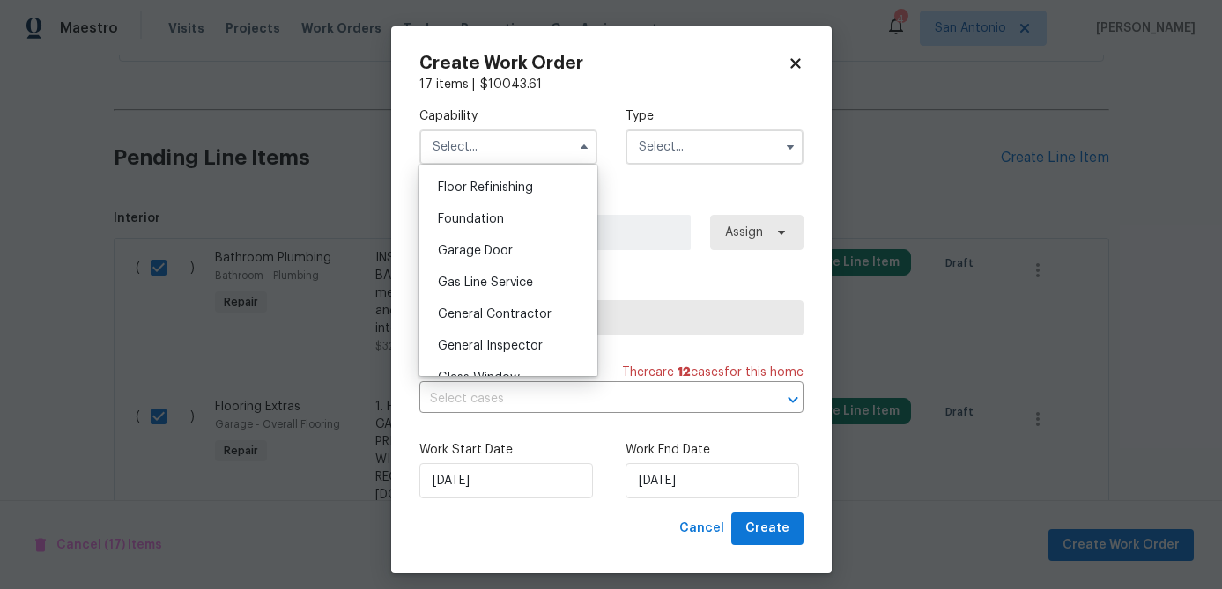
scroll to position [751, 0]
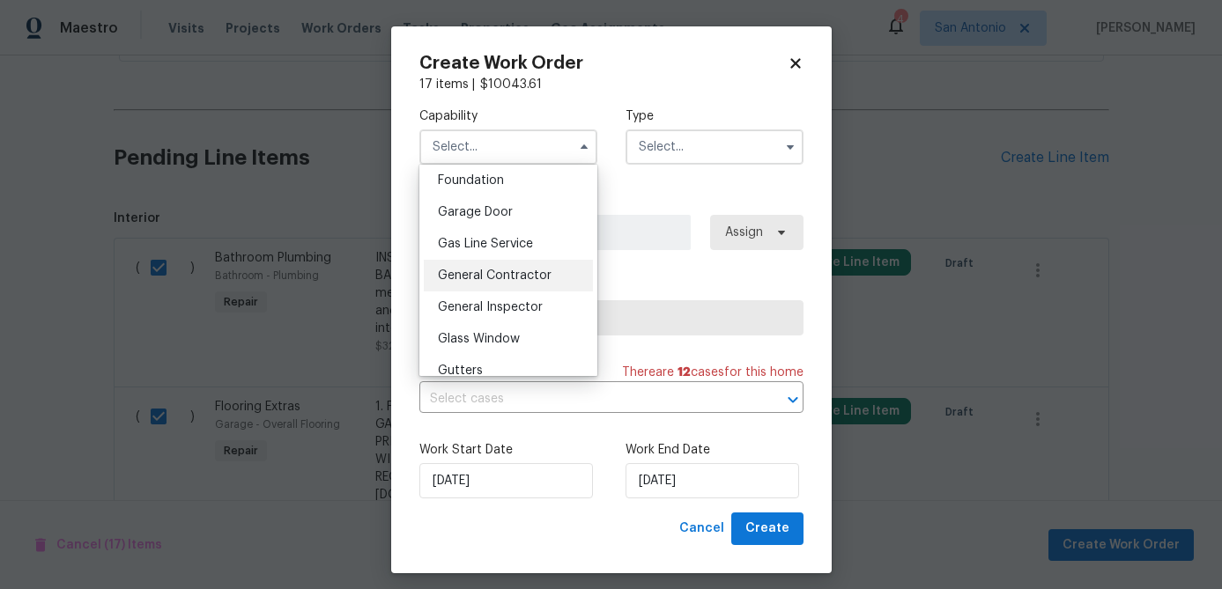
click at [495, 276] on span "General Contractor" at bounding box center [495, 276] width 114 height 12
type input "General Contractor"
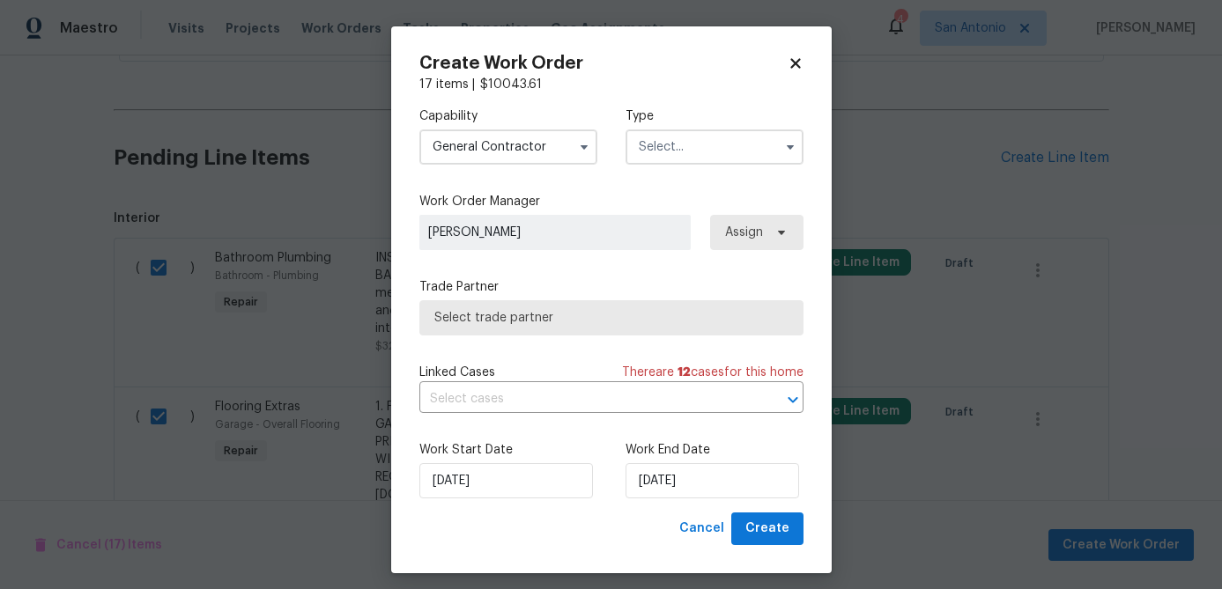
click at [699, 140] on input "text" at bounding box center [714, 146] width 178 height 35
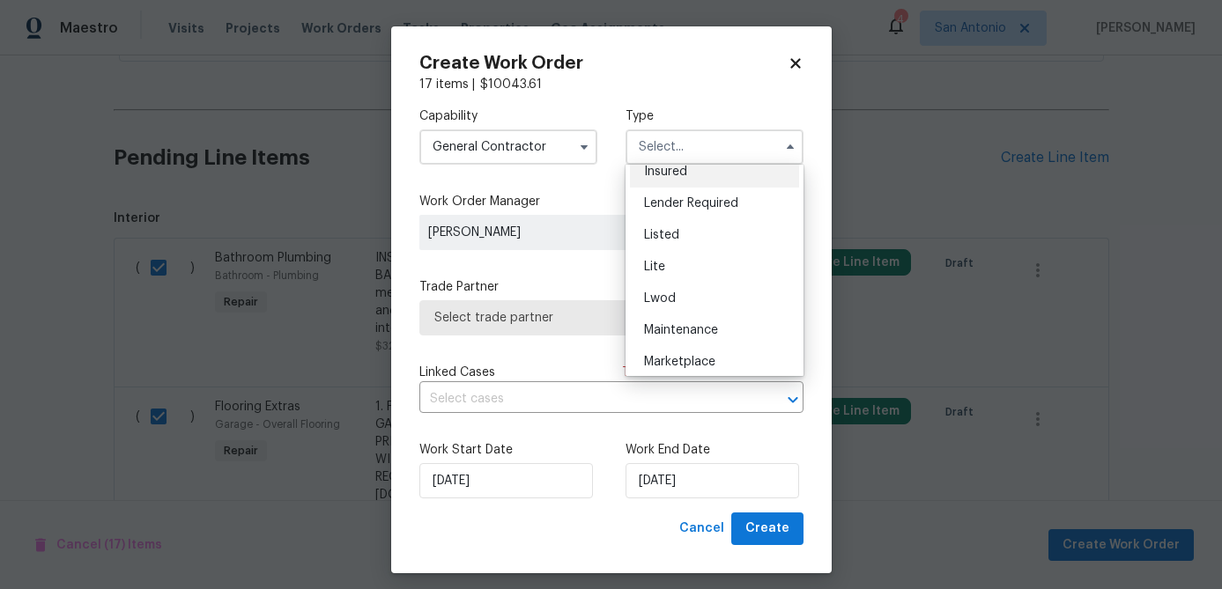
scroll to position [400, 0]
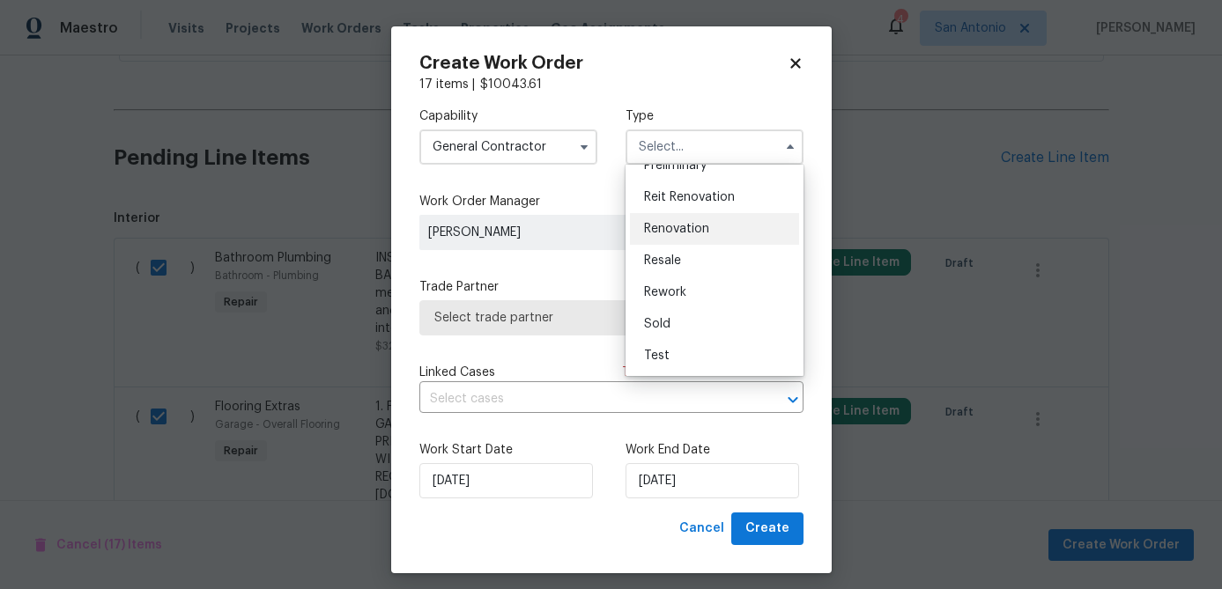
click at [694, 227] on span "Renovation" at bounding box center [676, 229] width 65 height 12
type input "Renovation"
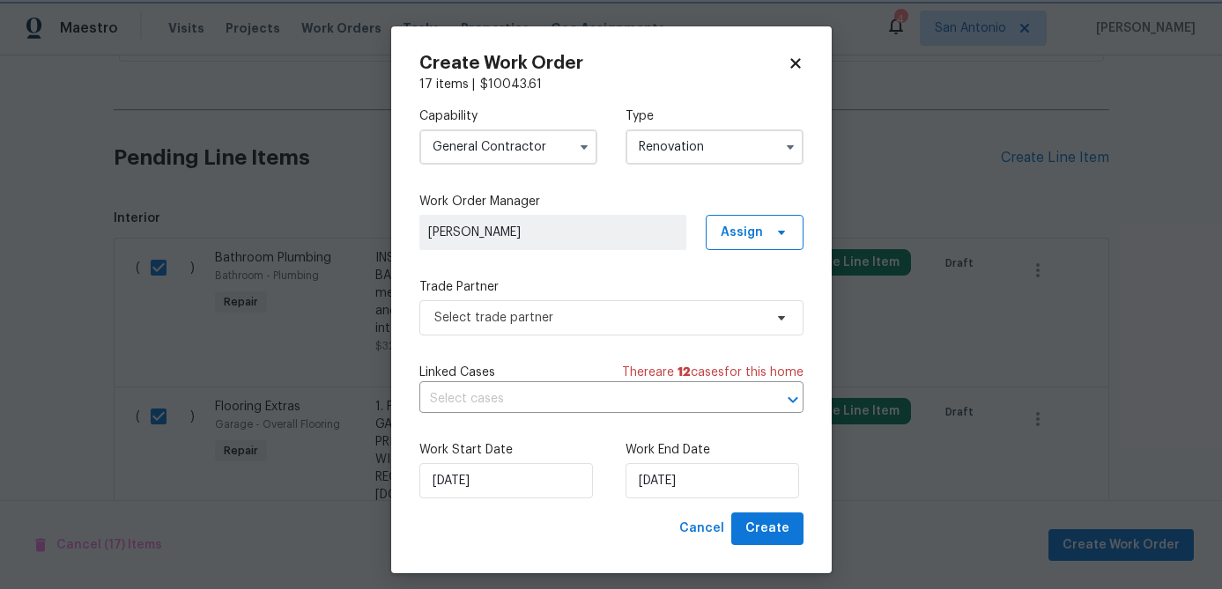
scroll to position [0, 0]
click at [632, 328] on span "Select trade partner" at bounding box center [611, 317] width 384 height 35
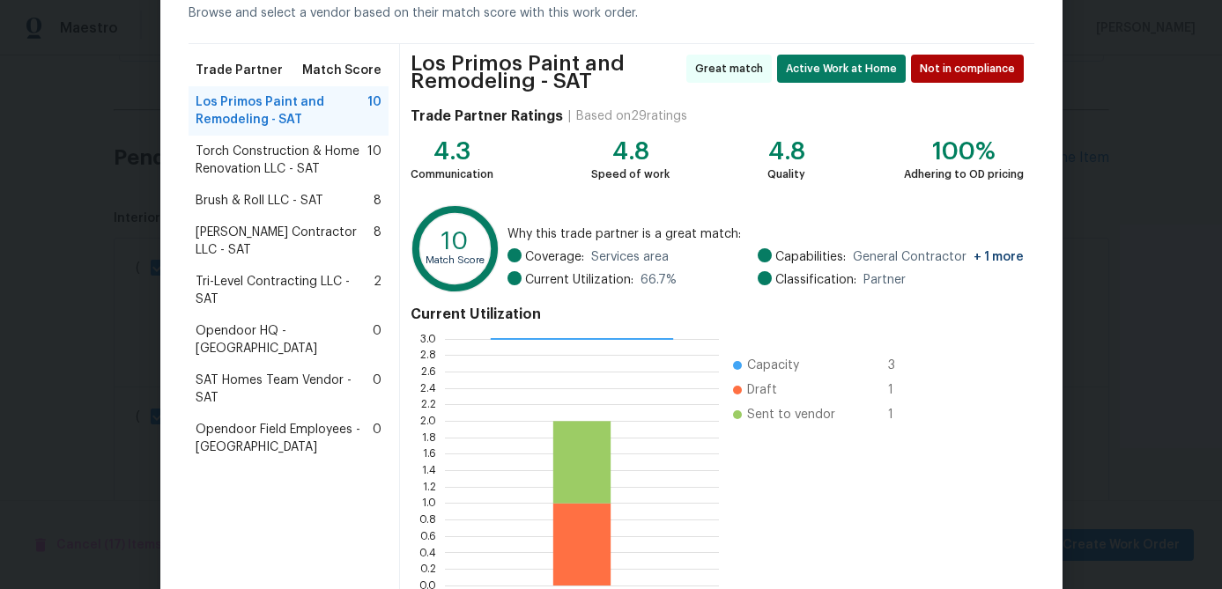
scroll to position [195, 0]
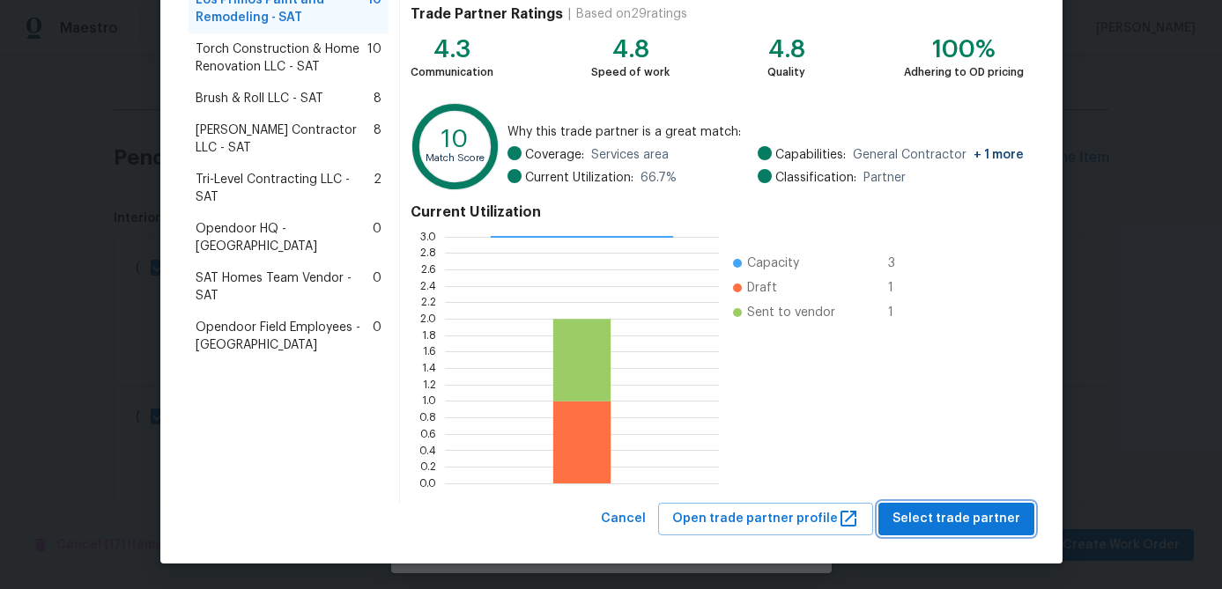
click at [937, 520] on span "Select trade partner" at bounding box center [956, 519] width 128 height 22
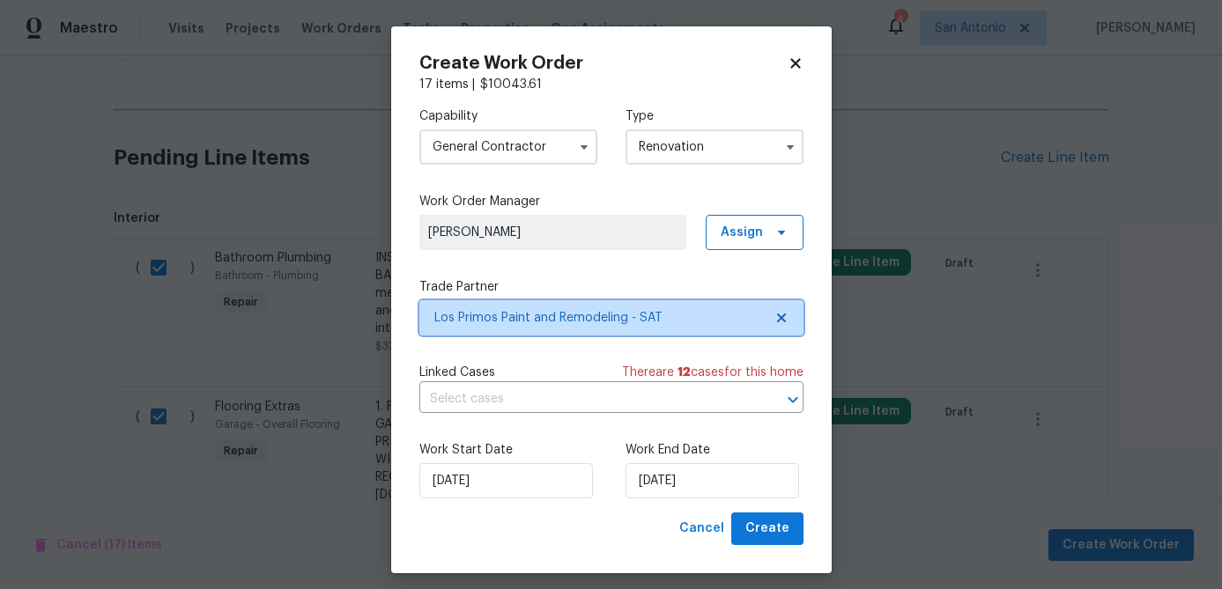
scroll to position [0, 0]
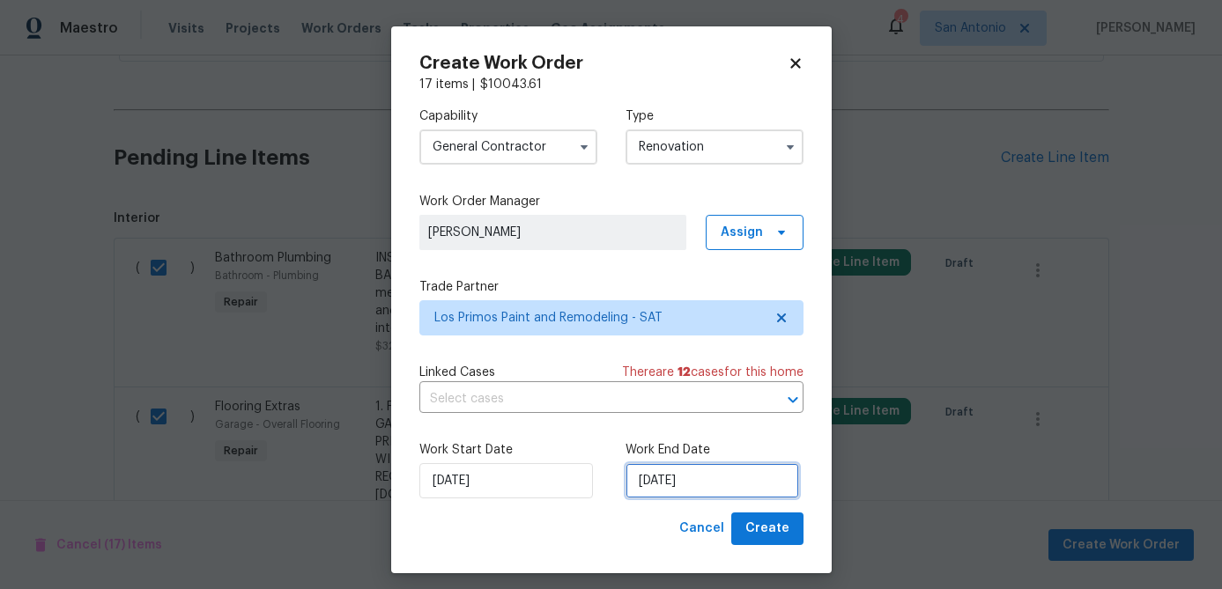
click at [712, 473] on input "9/4/2025" at bounding box center [712, 480] width 174 height 35
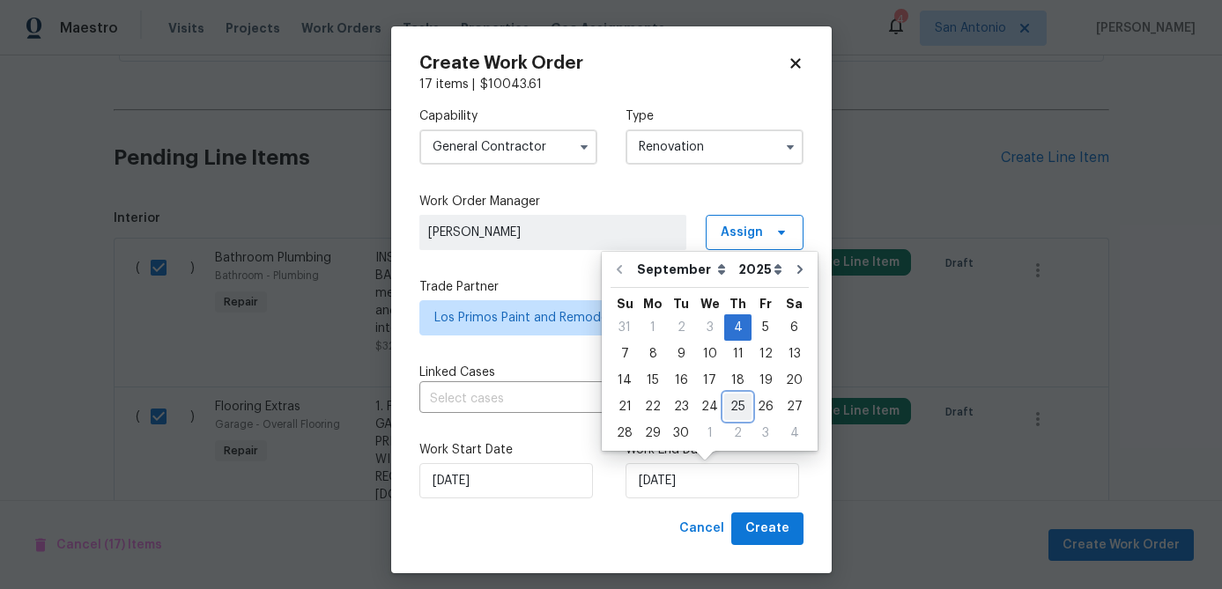
click at [737, 410] on div "25" at bounding box center [737, 407] width 27 height 25
type input "9/25/2025"
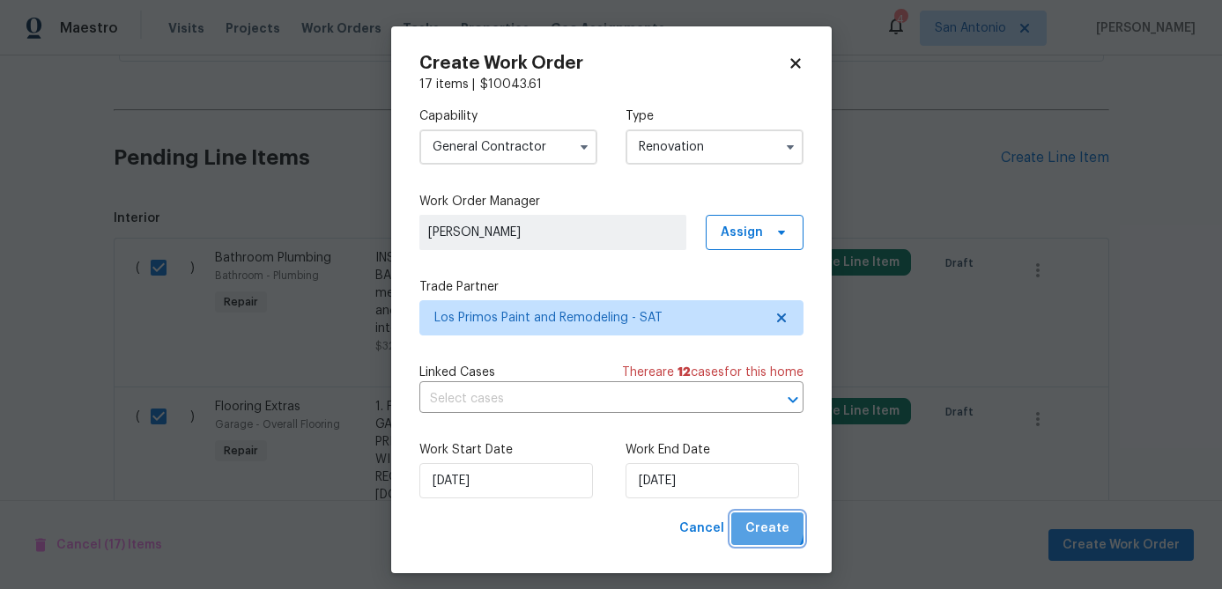
click at [763, 526] on span "Create" at bounding box center [767, 529] width 44 height 22
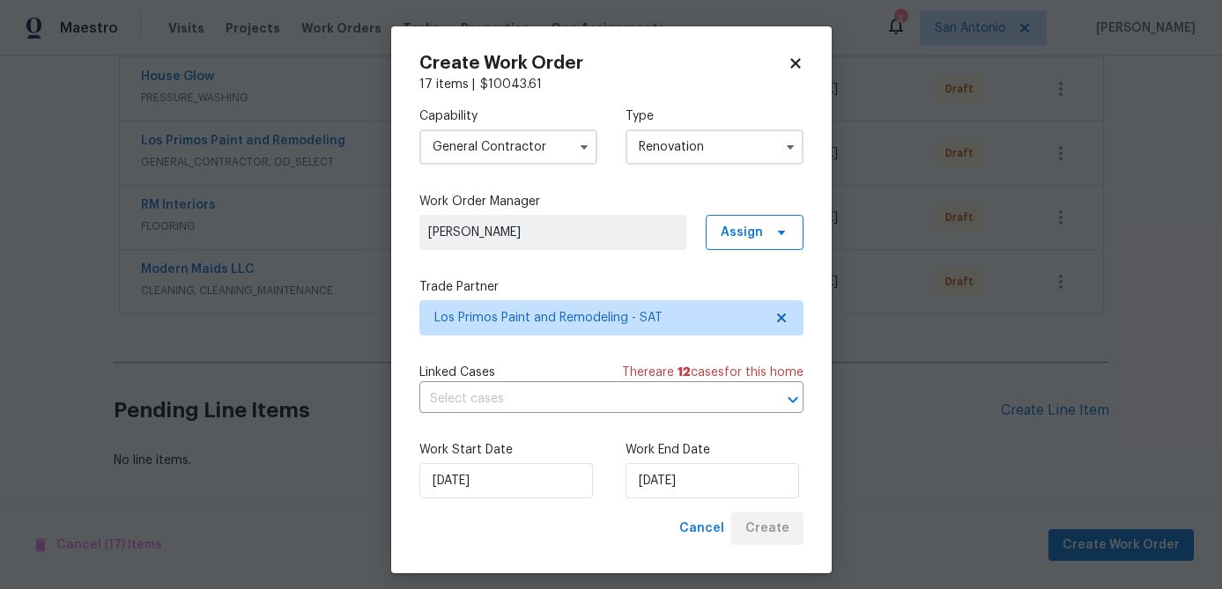
scroll to position [658, 0]
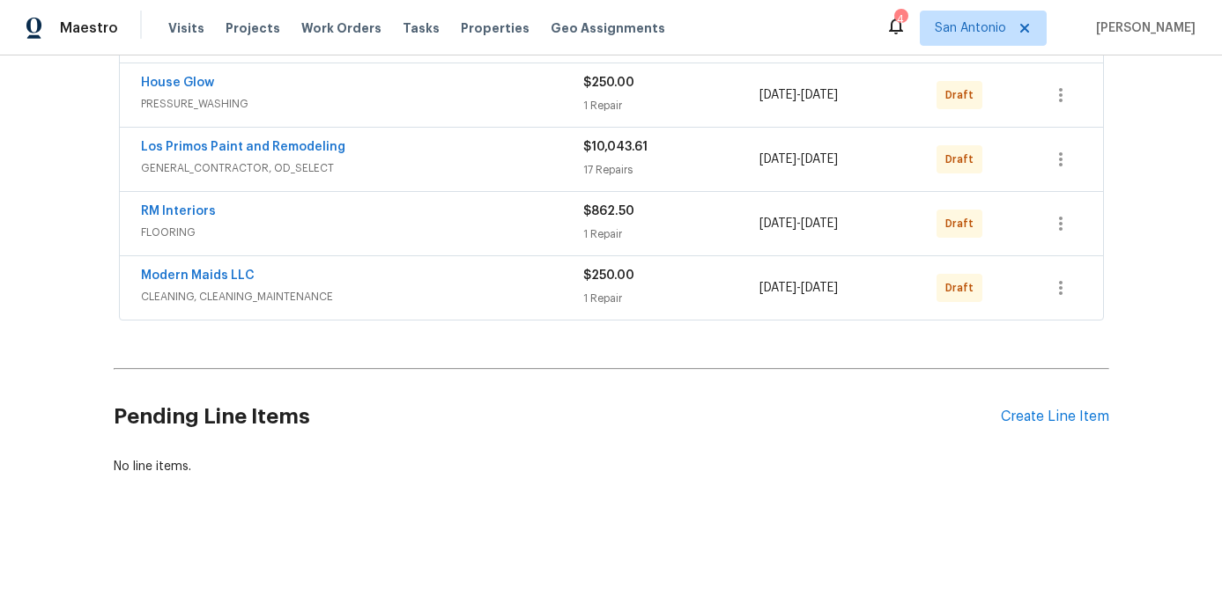
scroll to position [658, 0]
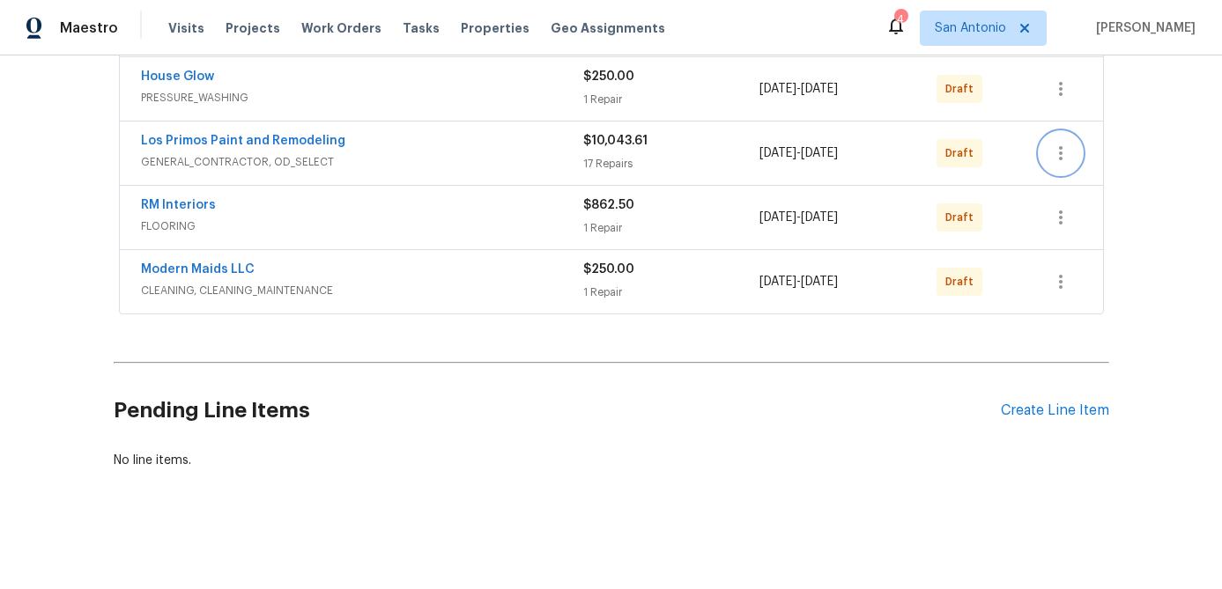
click at [1060, 148] on icon "button" at bounding box center [1061, 153] width 4 height 14
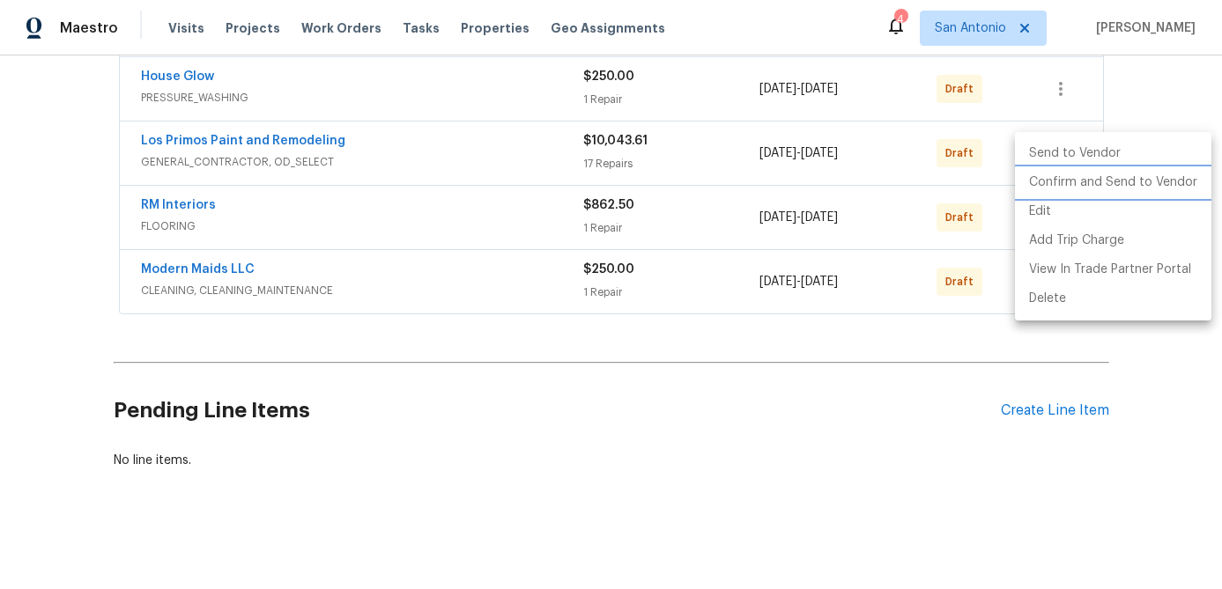
click at [1060, 173] on li "Confirm and Send to Vendor" at bounding box center [1113, 182] width 196 height 29
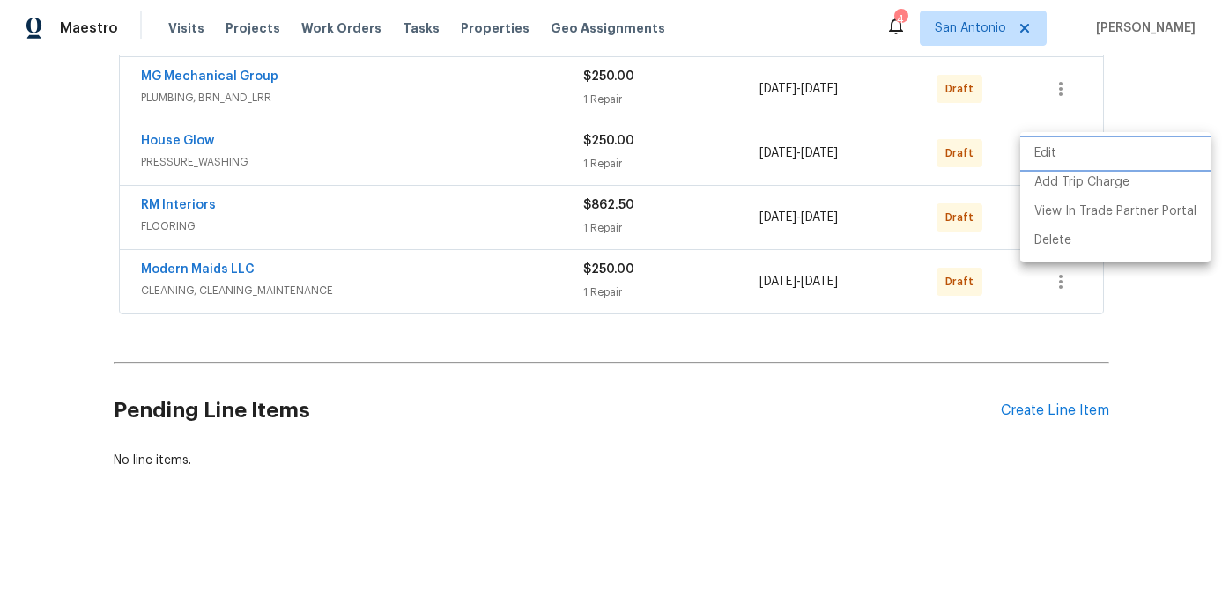
scroll to position [465, 0]
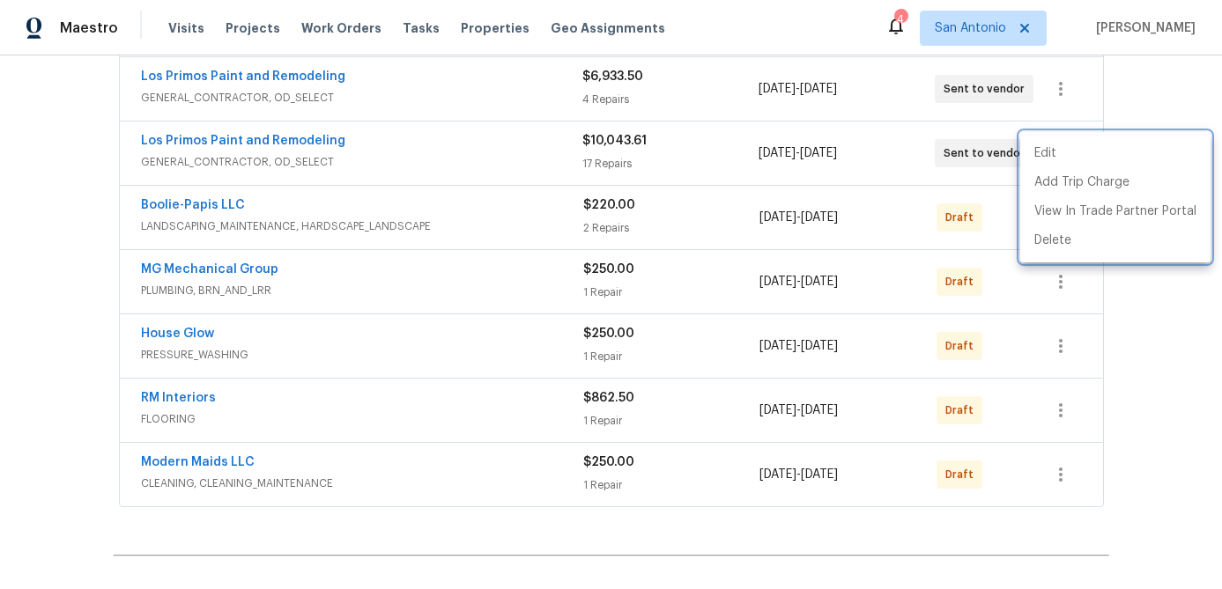
click at [469, 155] on div at bounding box center [611, 294] width 1222 height 589
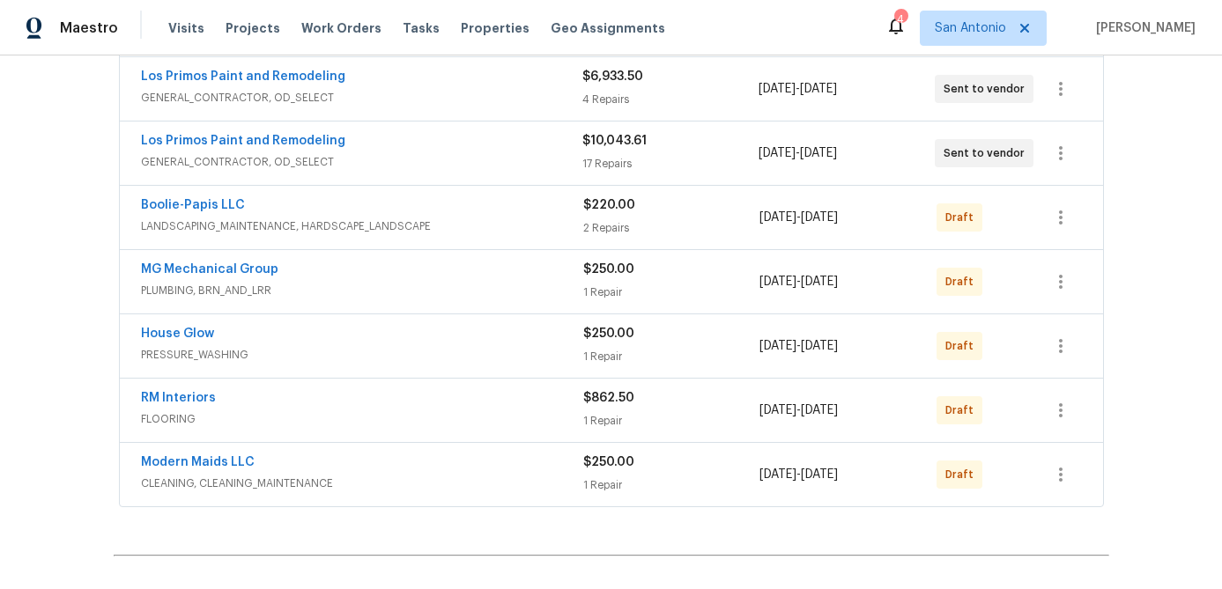
click at [469, 155] on span "GENERAL_CONTRACTOR, OD_SELECT" at bounding box center [361, 162] width 441 height 18
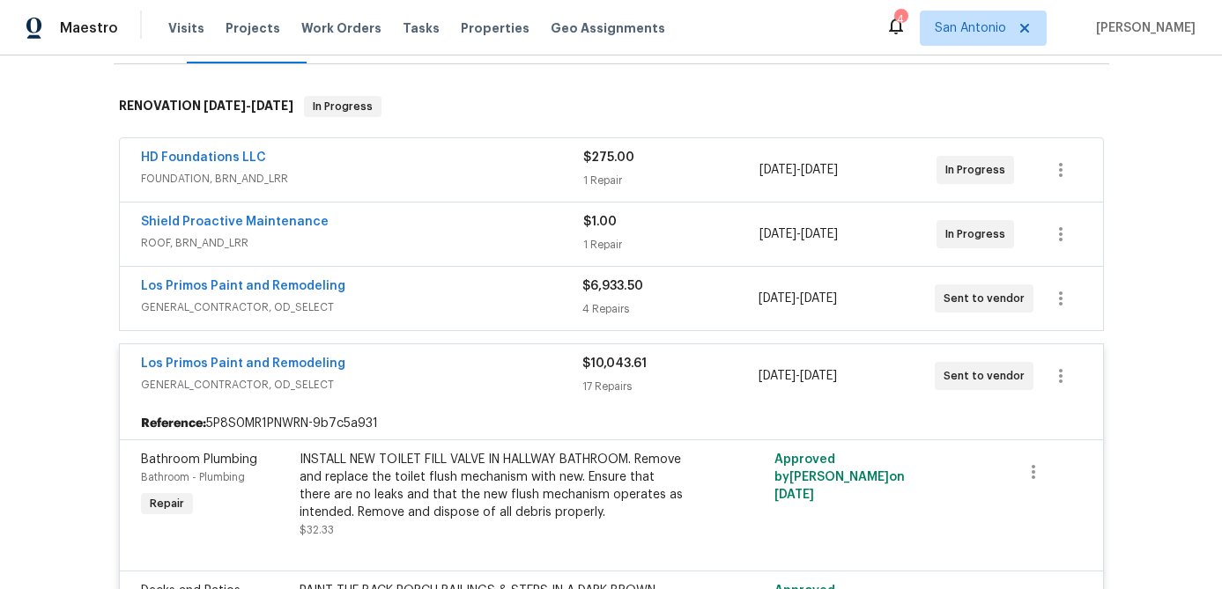
scroll to position [248, 0]
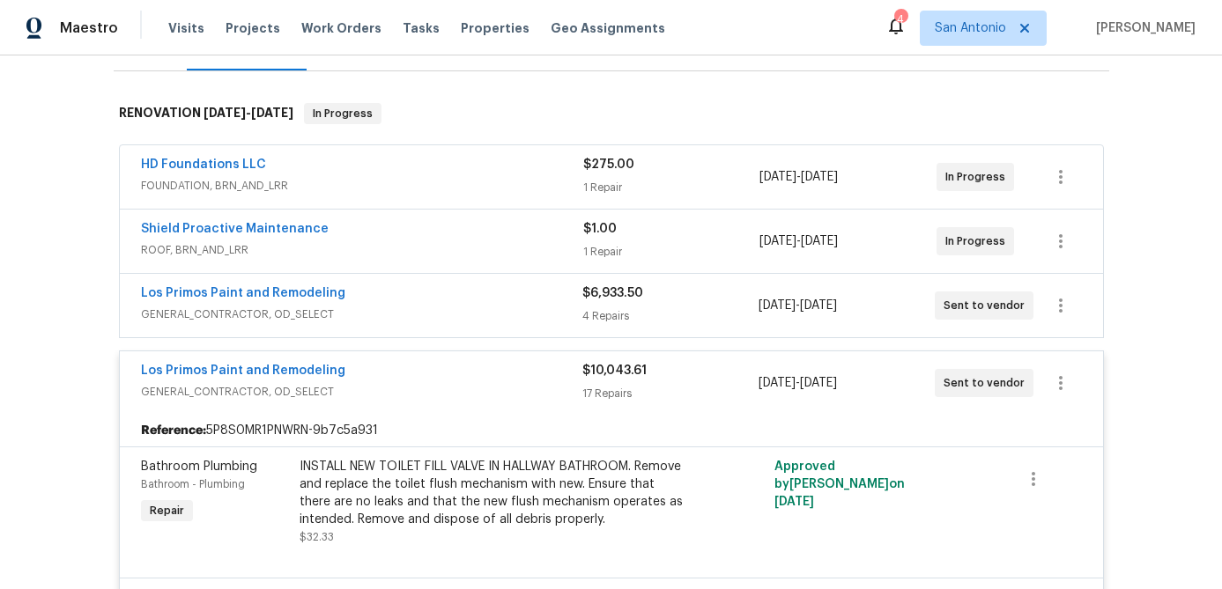
click at [441, 378] on div "Los Primos Paint and Remodeling" at bounding box center [361, 372] width 441 height 21
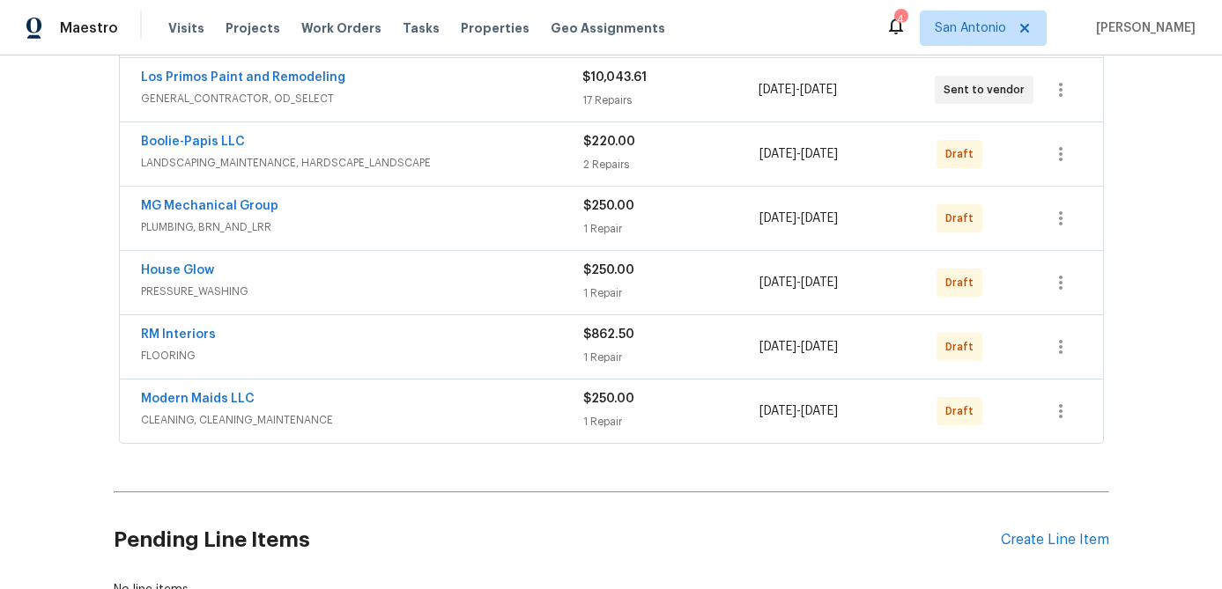
scroll to position [530, 0]
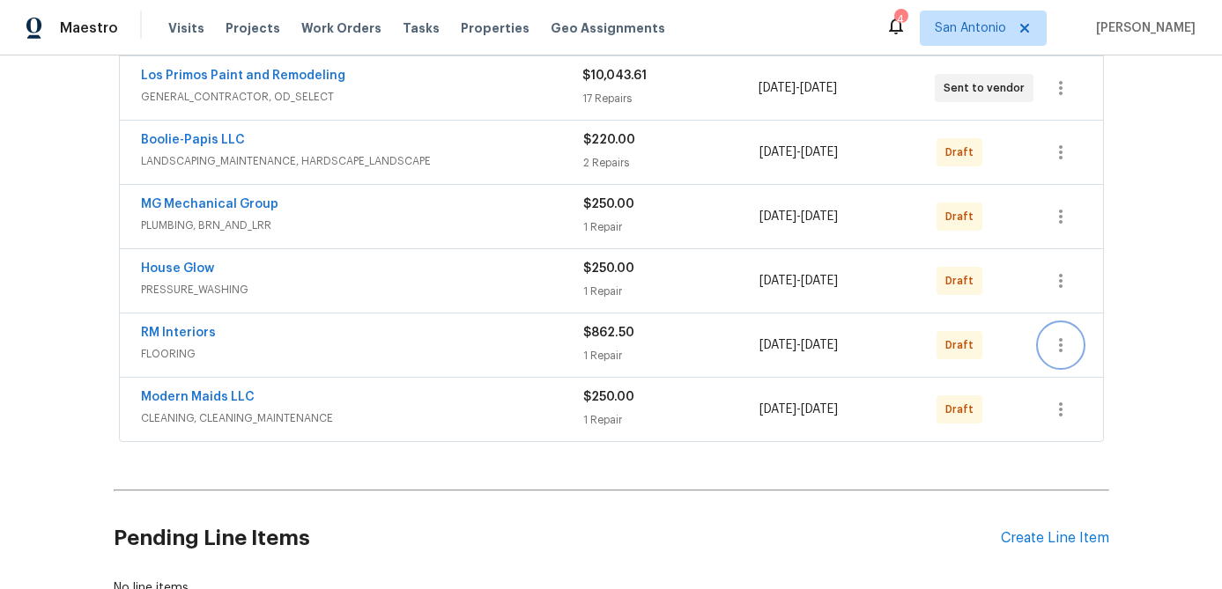
click at [1064, 347] on icon "button" at bounding box center [1060, 345] width 21 height 21
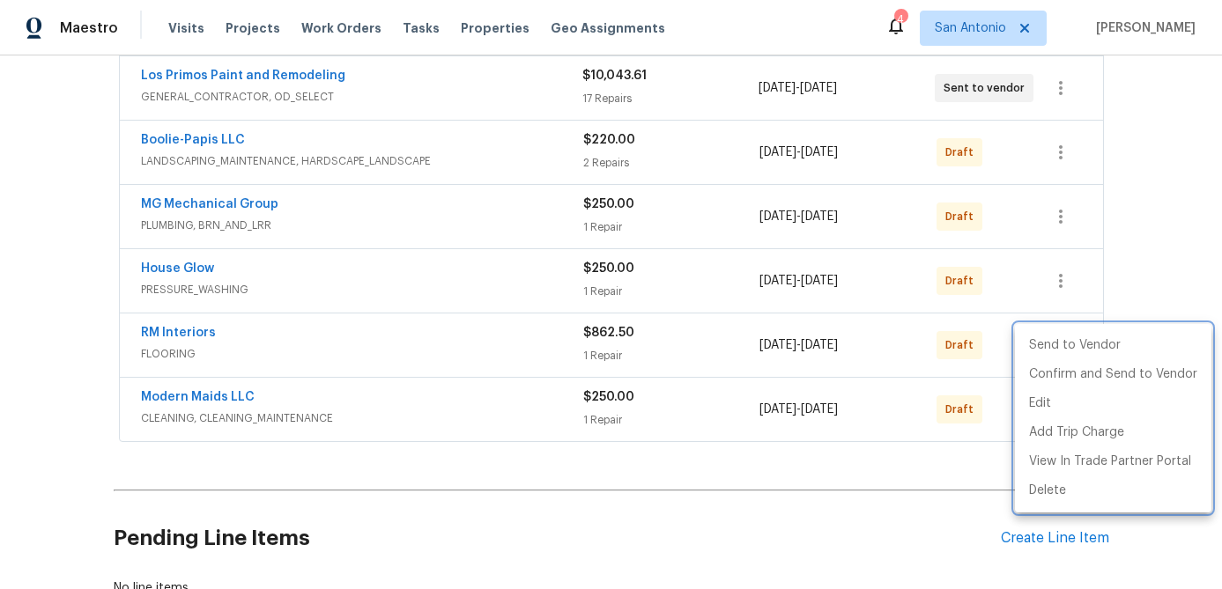
click at [469, 351] on div at bounding box center [611, 294] width 1222 height 589
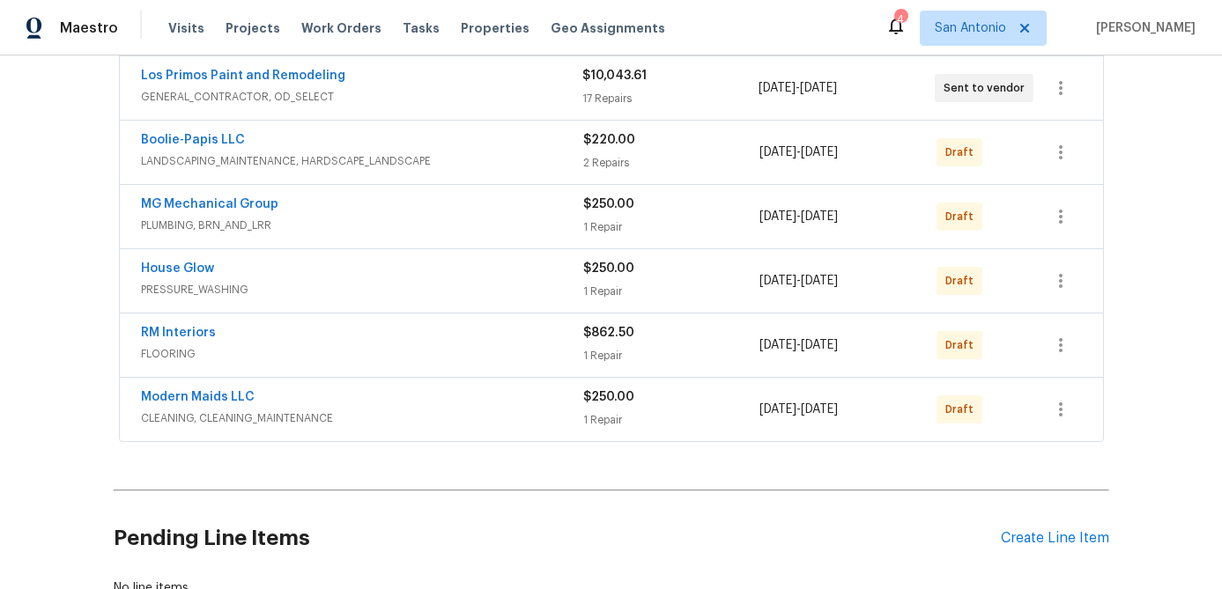
click at [469, 351] on span "FLOORING" at bounding box center [362, 354] width 442 height 18
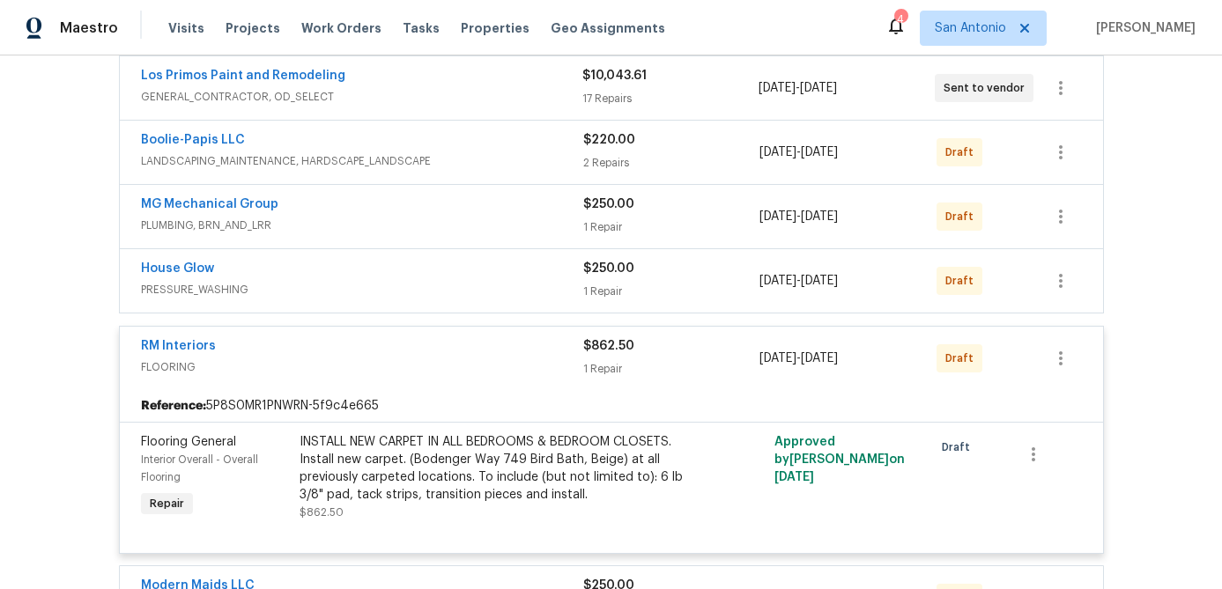
click at [469, 351] on div "RM Interiors" at bounding box center [362, 347] width 442 height 21
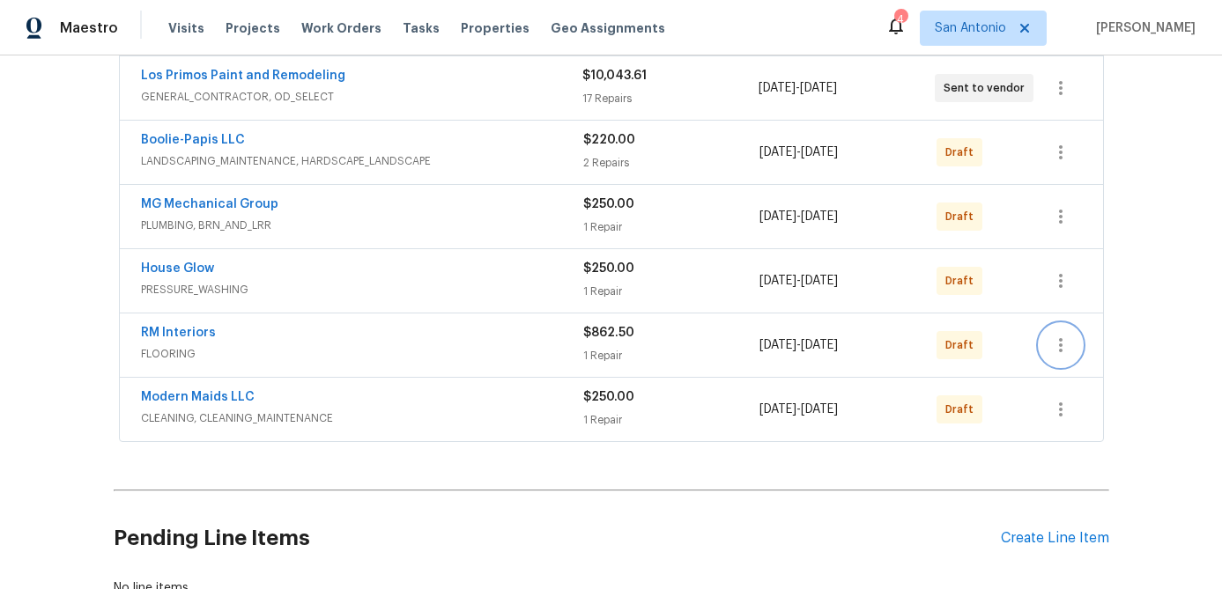
click at [1060, 346] on icon "button" at bounding box center [1061, 345] width 4 height 14
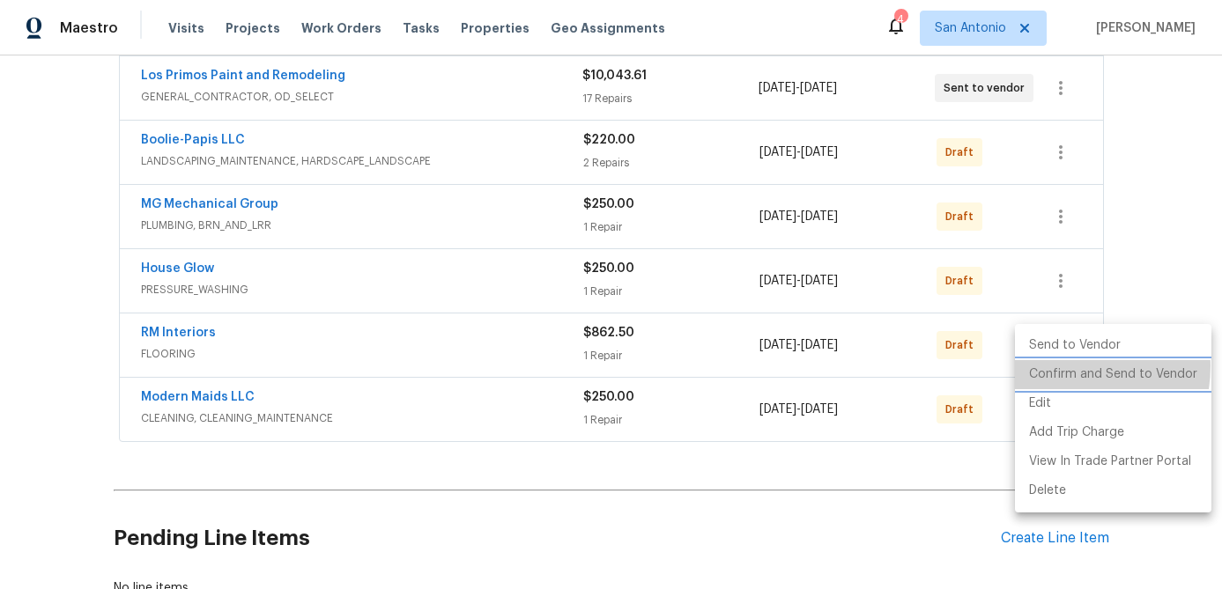
click at [1058, 366] on li "Confirm and Send to Vendor" at bounding box center [1113, 374] width 196 height 29
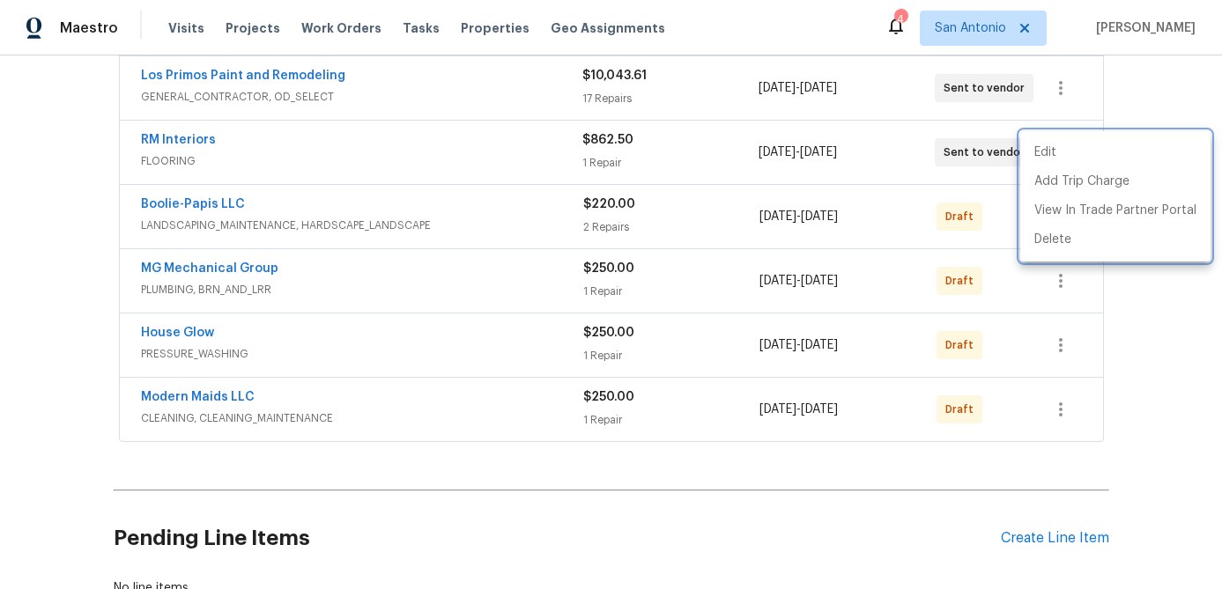
click at [278, 141] on div at bounding box center [611, 294] width 1222 height 589
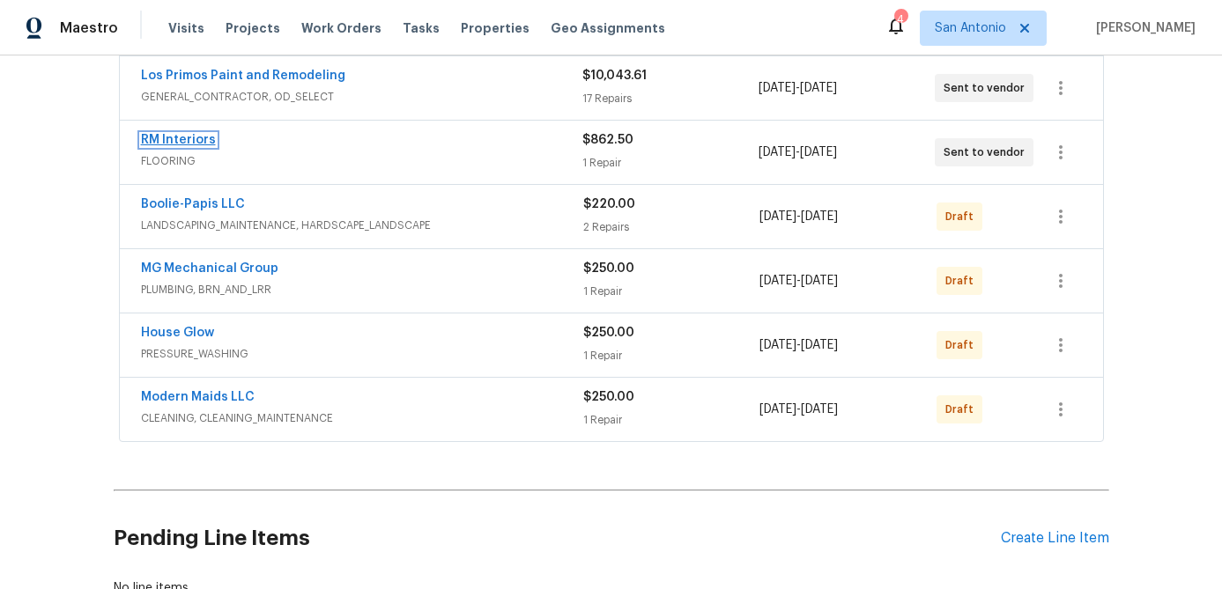
click at [181, 137] on link "RM Interiors" at bounding box center [178, 140] width 75 height 12
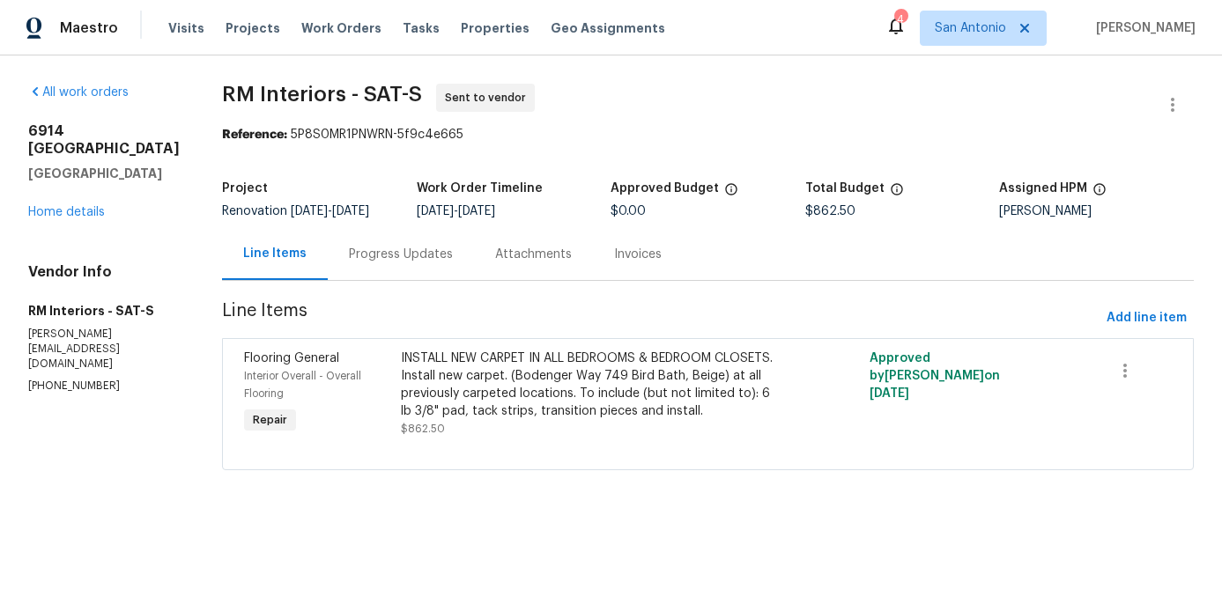
click at [401, 247] on div "Progress Updates" at bounding box center [401, 255] width 104 height 18
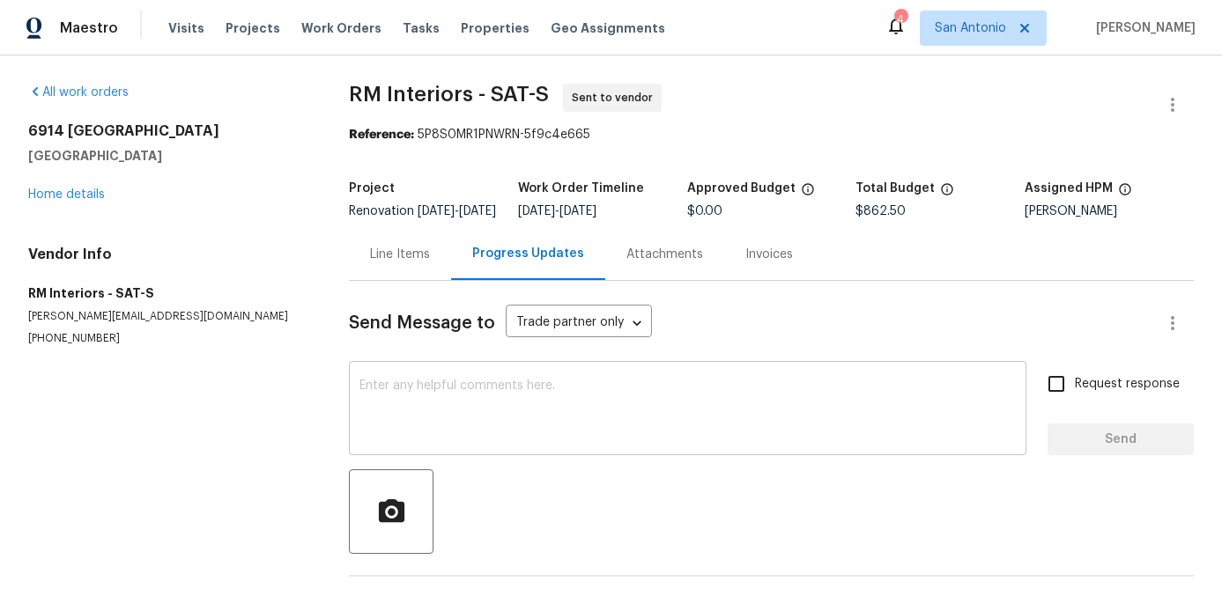
click at [440, 408] on textarea at bounding box center [687, 411] width 656 height 62
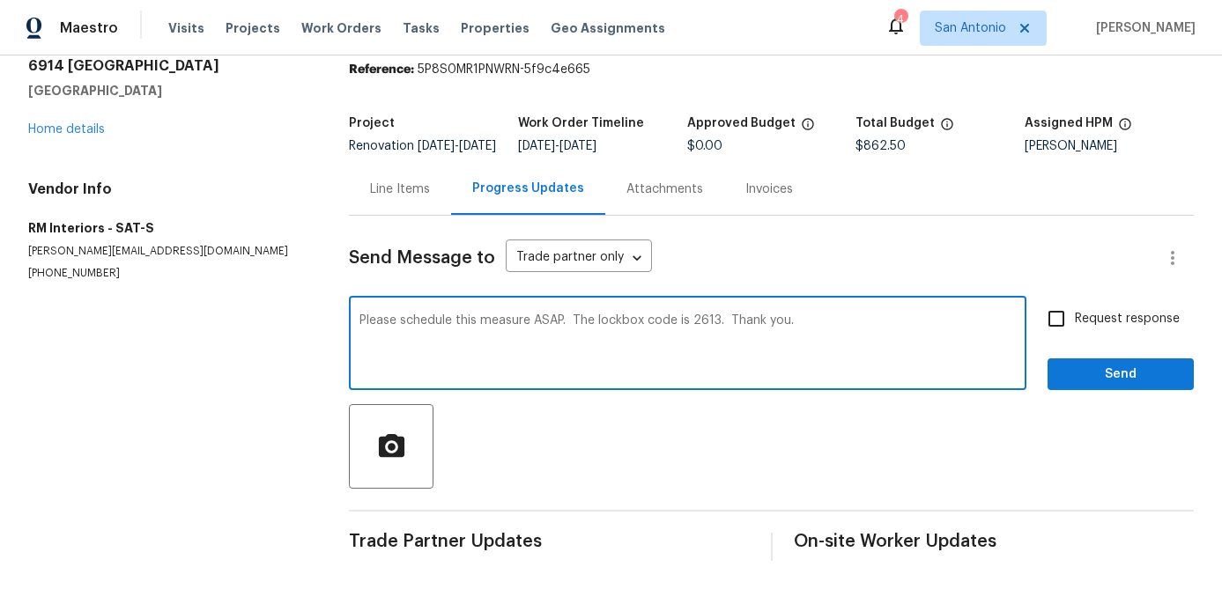
scroll to position [78, 0]
type textarea "Please schedule this measure ASAP. The lockbox code is 2613. Thank you."
click at [1057, 324] on input "Request response" at bounding box center [1056, 318] width 37 height 37
checkbox input "true"
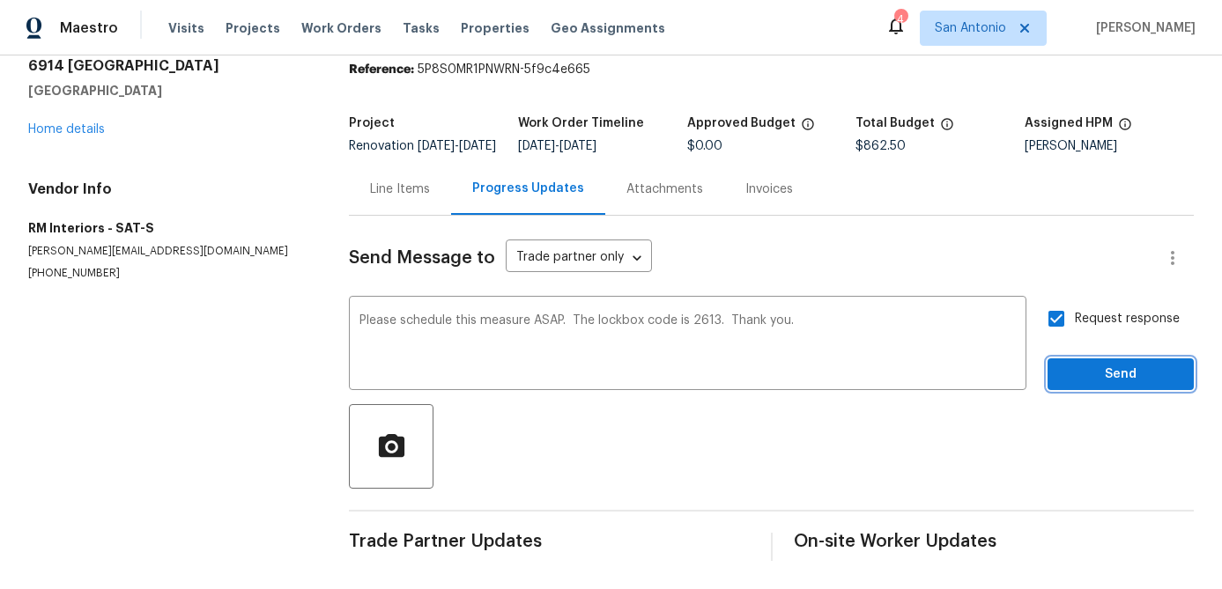
click at [1087, 367] on span "Send" at bounding box center [1120, 375] width 118 height 22
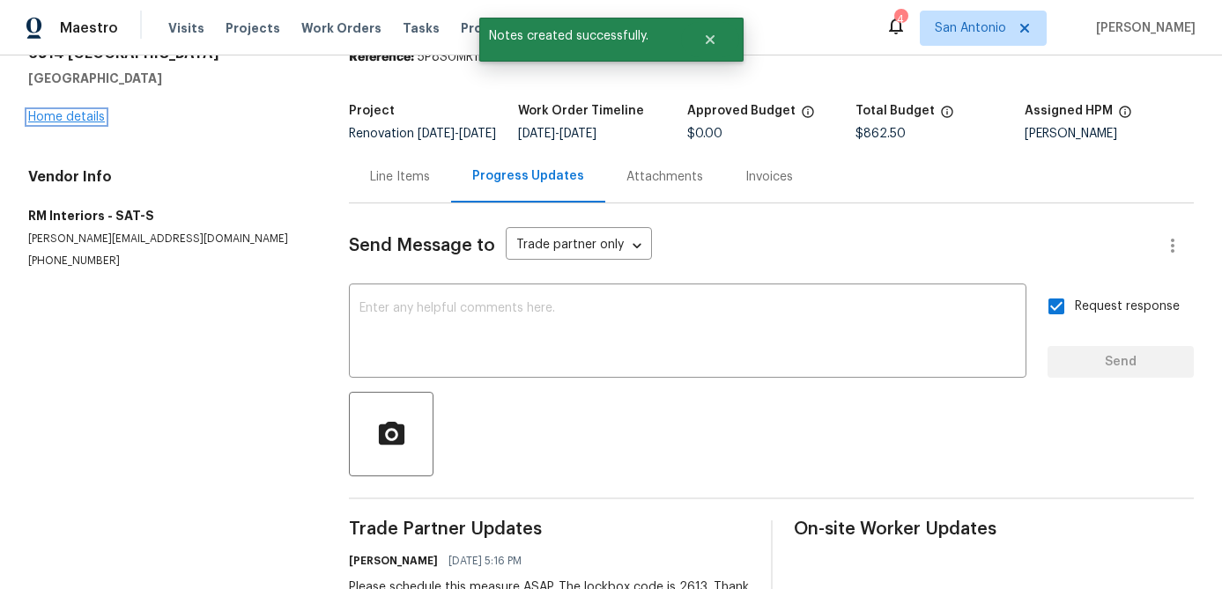
click at [68, 113] on link "Home details" at bounding box center [66, 117] width 77 height 12
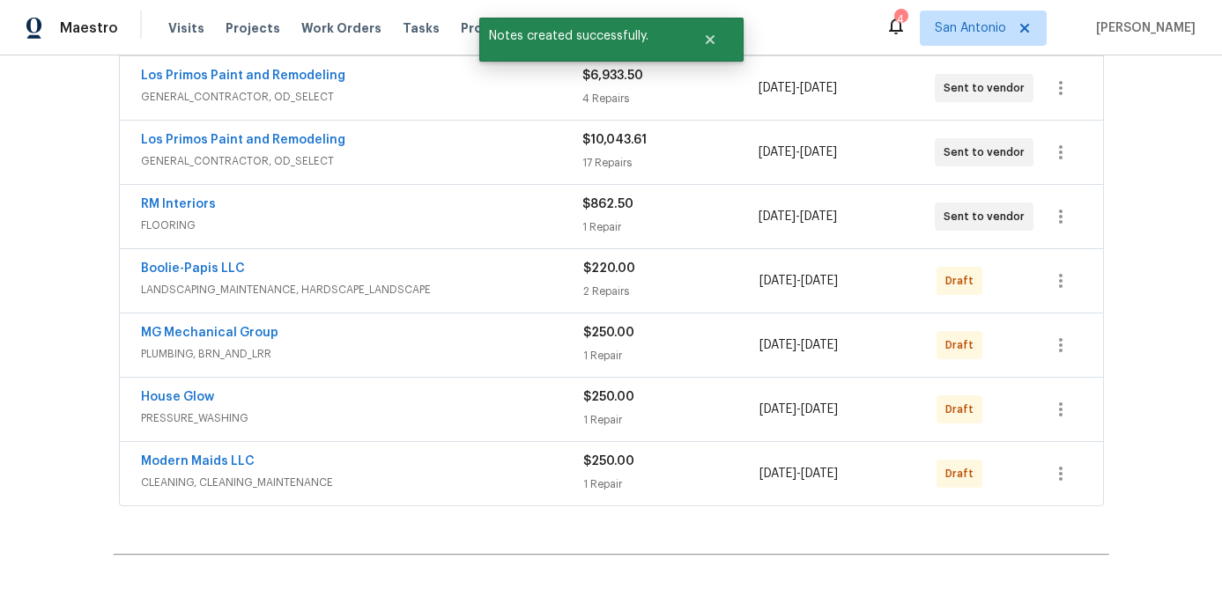
scroll to position [465, 0]
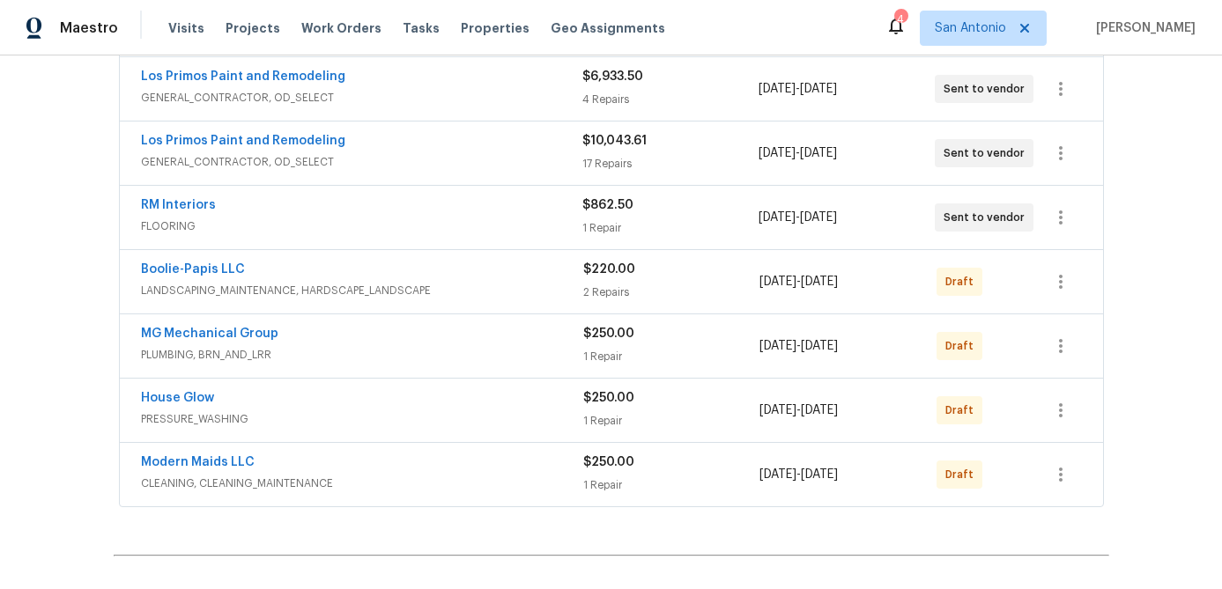
click at [436, 277] on div "Boolie-Papis LLC" at bounding box center [362, 271] width 442 height 21
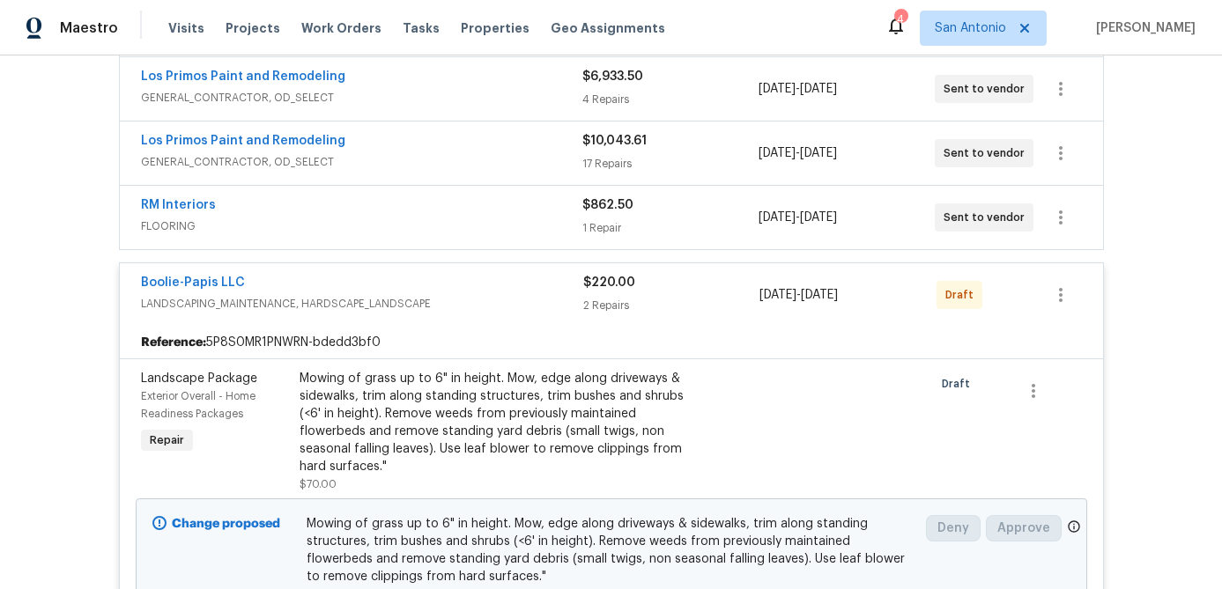
click at [435, 279] on div "Boolie-Papis LLC" at bounding box center [362, 284] width 442 height 21
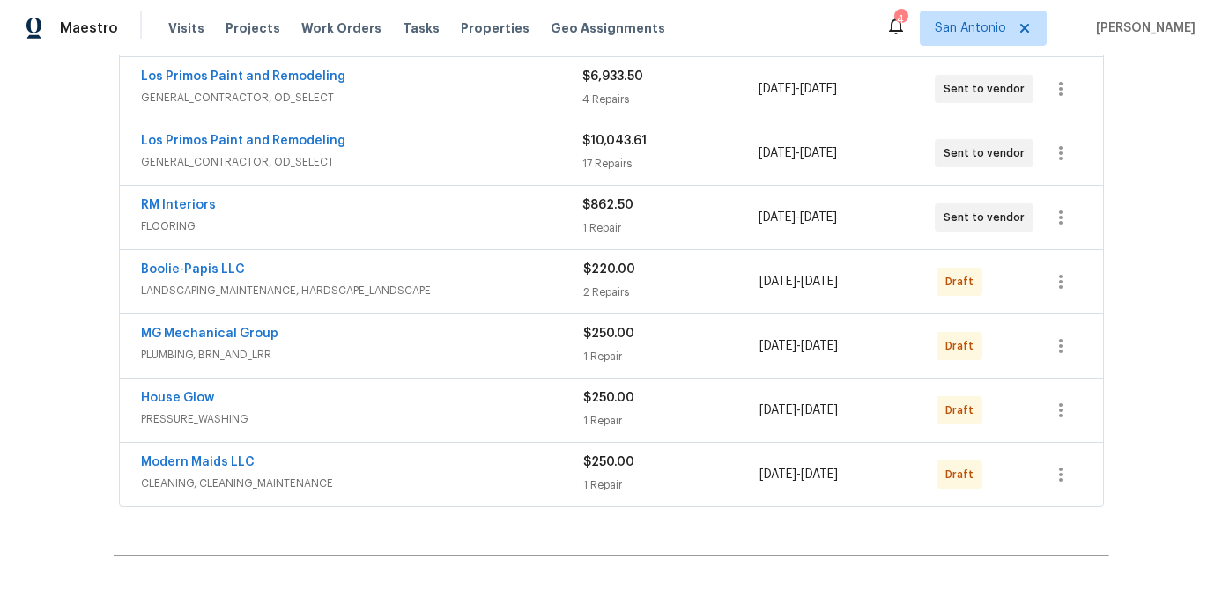
click at [435, 279] on div "Boolie-Papis LLC" at bounding box center [362, 271] width 442 height 21
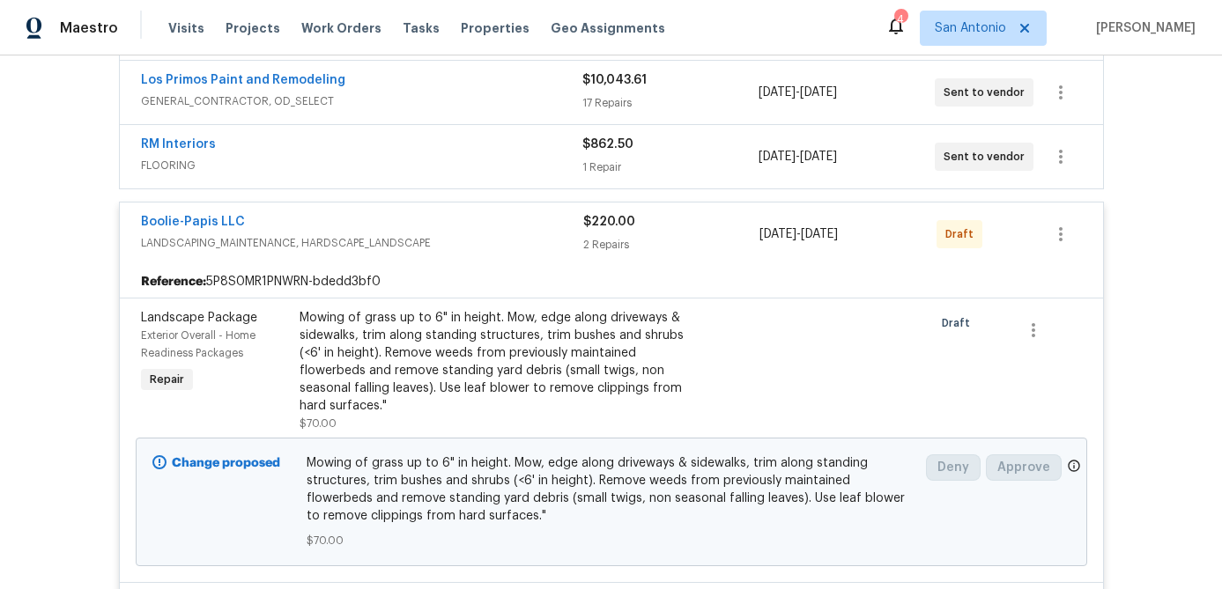
scroll to position [522, 0]
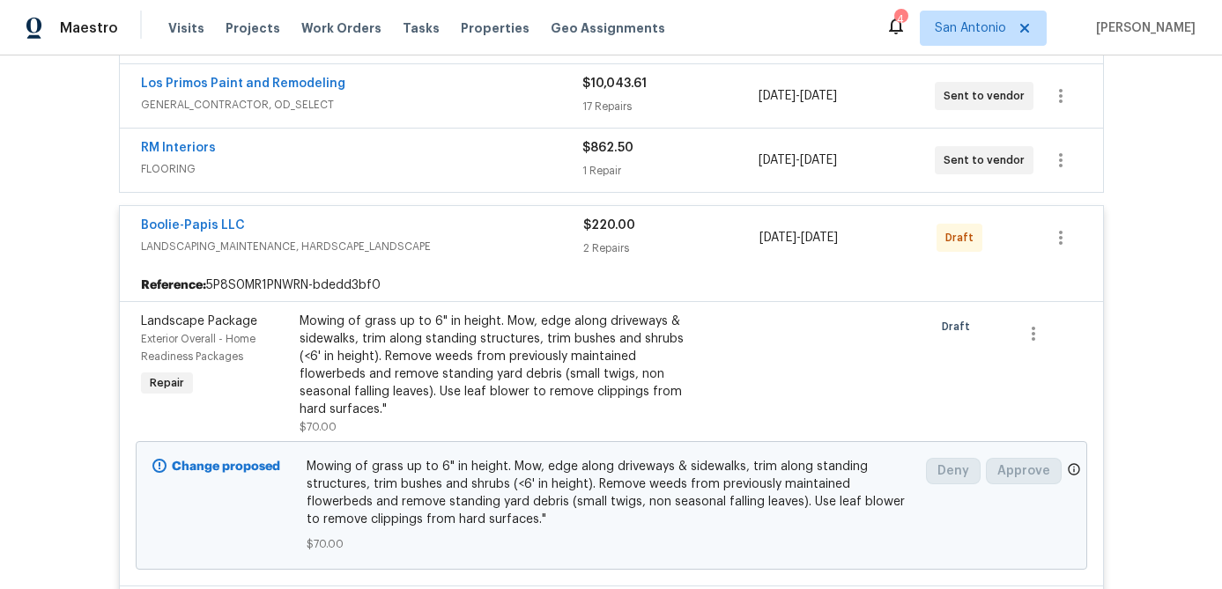
click at [428, 227] on div "Boolie-Papis LLC" at bounding box center [362, 227] width 442 height 21
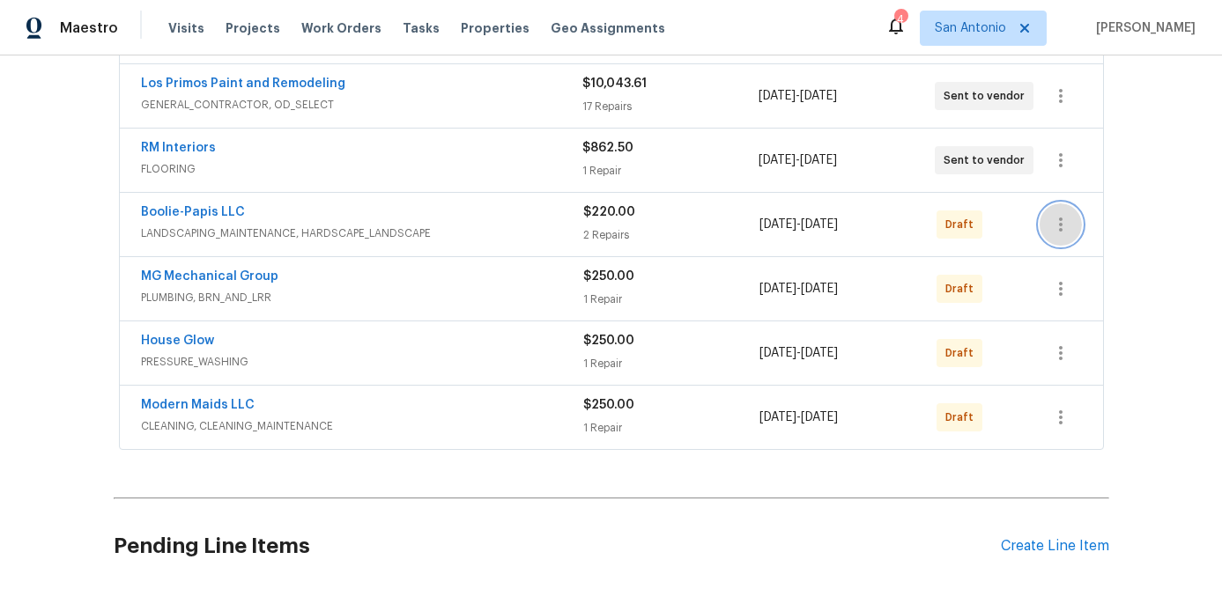
click at [1064, 226] on icon "button" at bounding box center [1060, 224] width 21 height 21
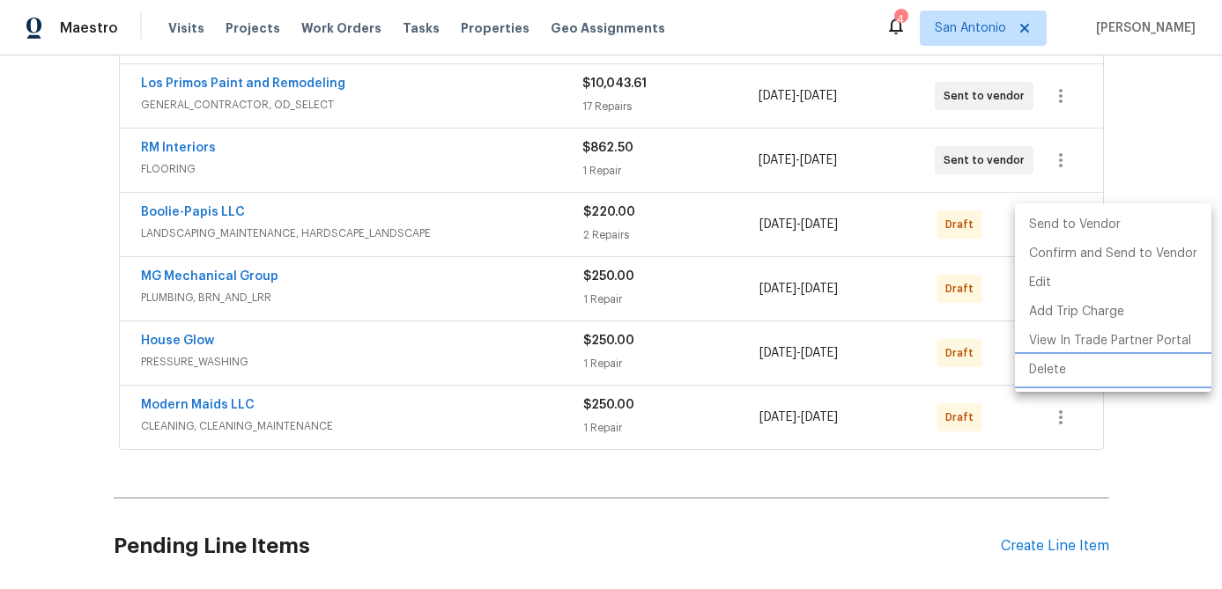
click at [1059, 368] on li "Delete" at bounding box center [1113, 370] width 196 height 29
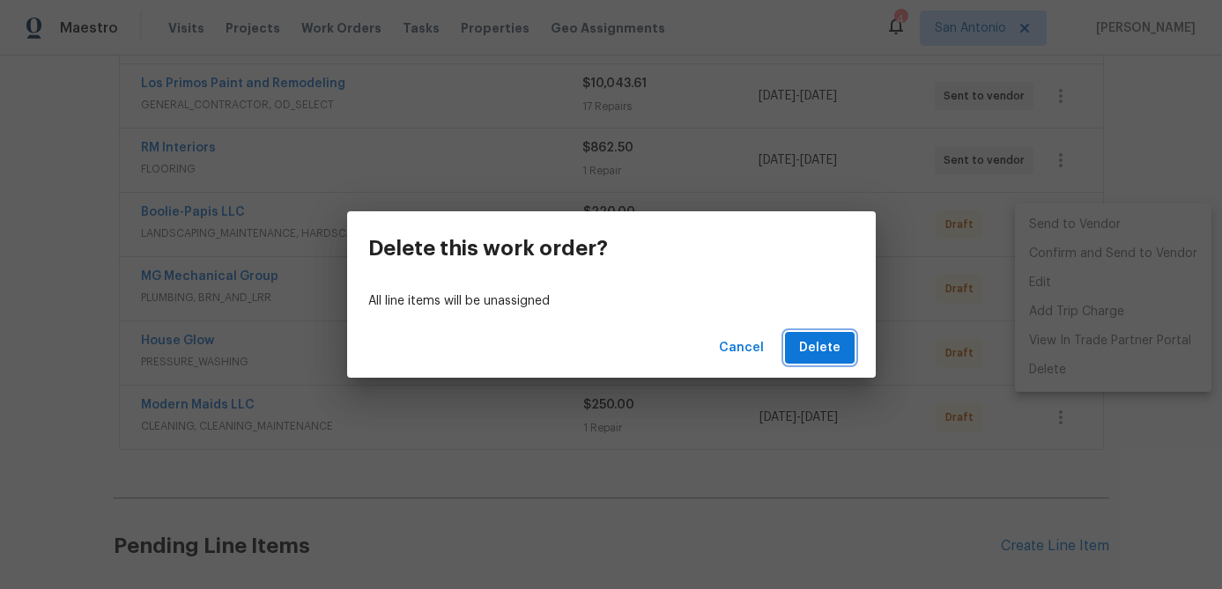
click at [831, 351] on span "Delete" at bounding box center [819, 348] width 41 height 22
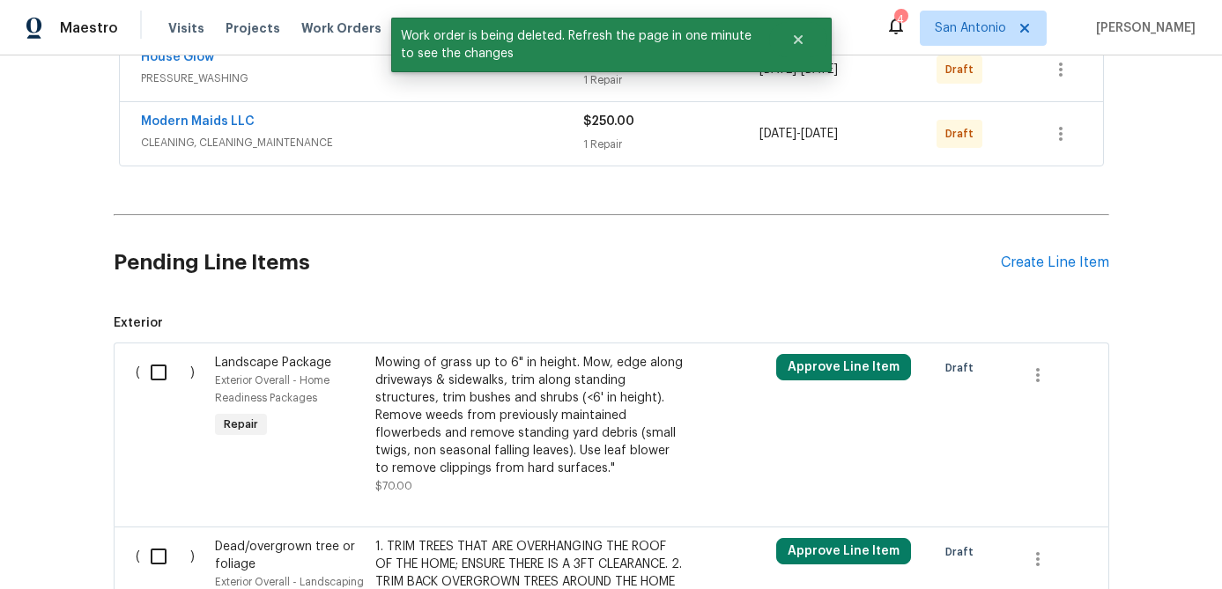
scroll to position [772, 0]
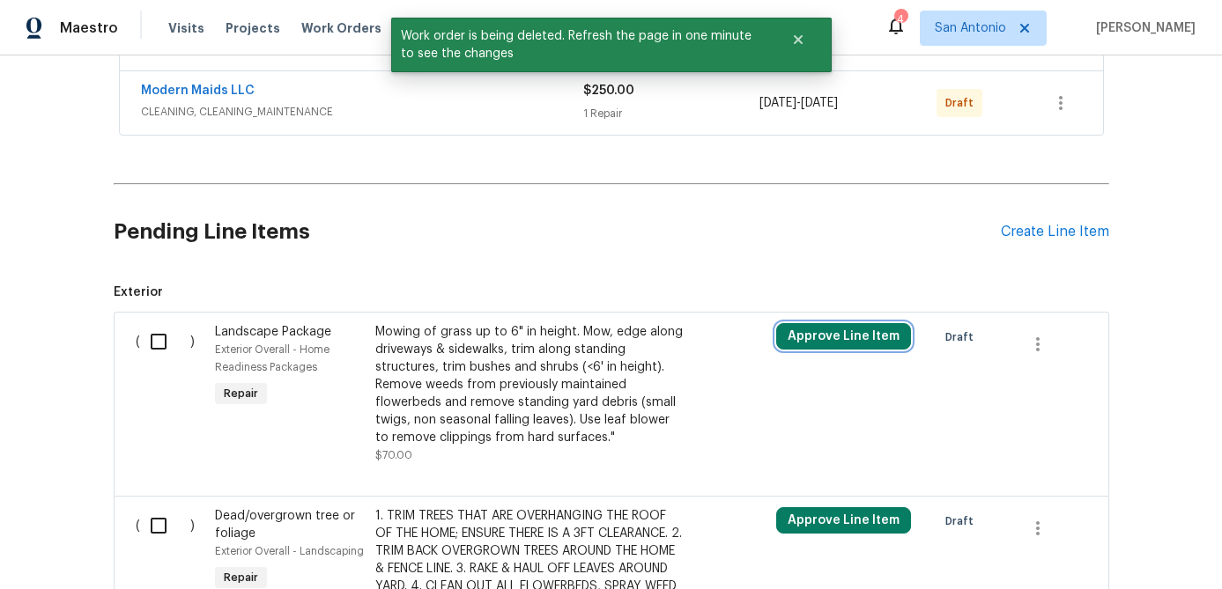
click at [849, 336] on button "Approve Line Item" at bounding box center [843, 336] width 135 height 26
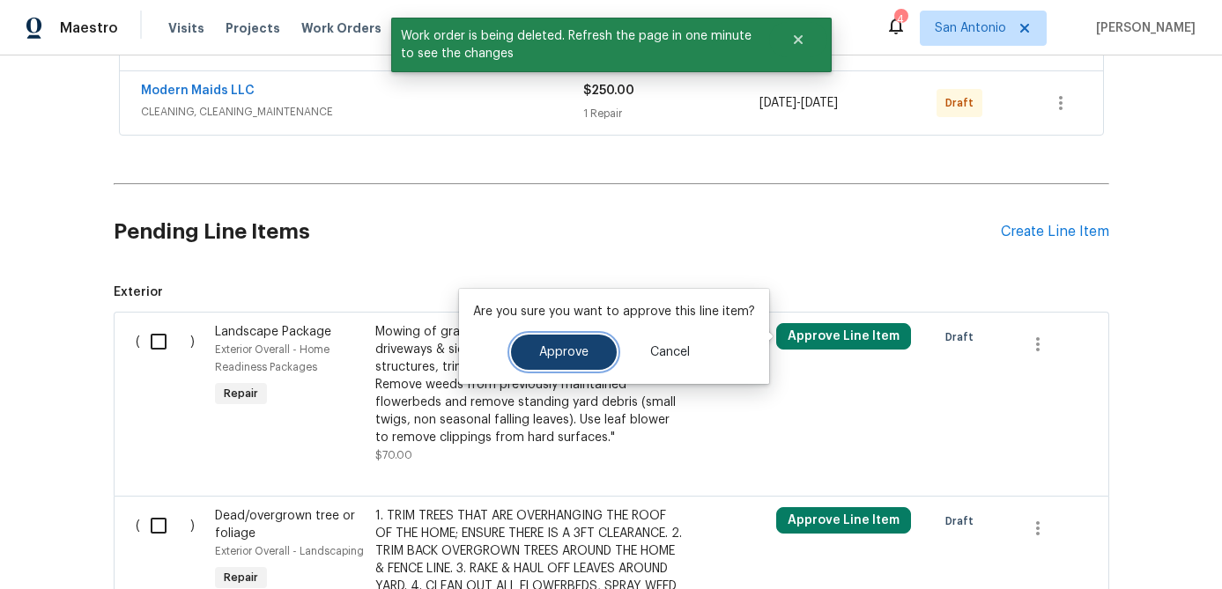
click at [586, 352] on button "Approve" at bounding box center [564, 352] width 106 height 35
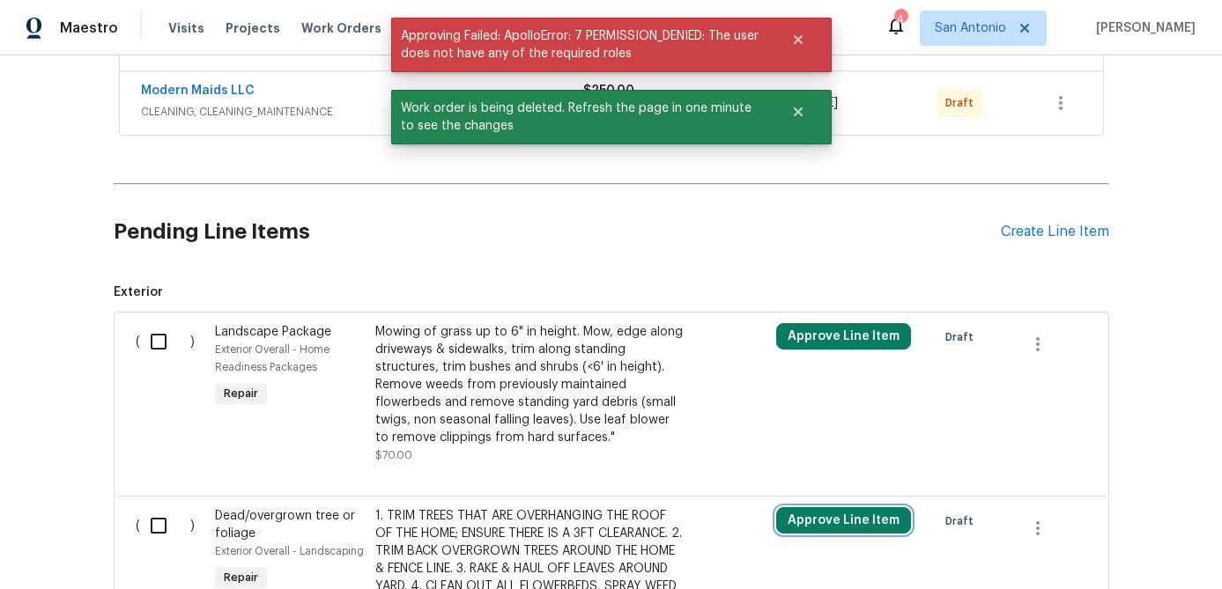
click at [825, 510] on button "Approve Line Item" at bounding box center [843, 520] width 135 height 26
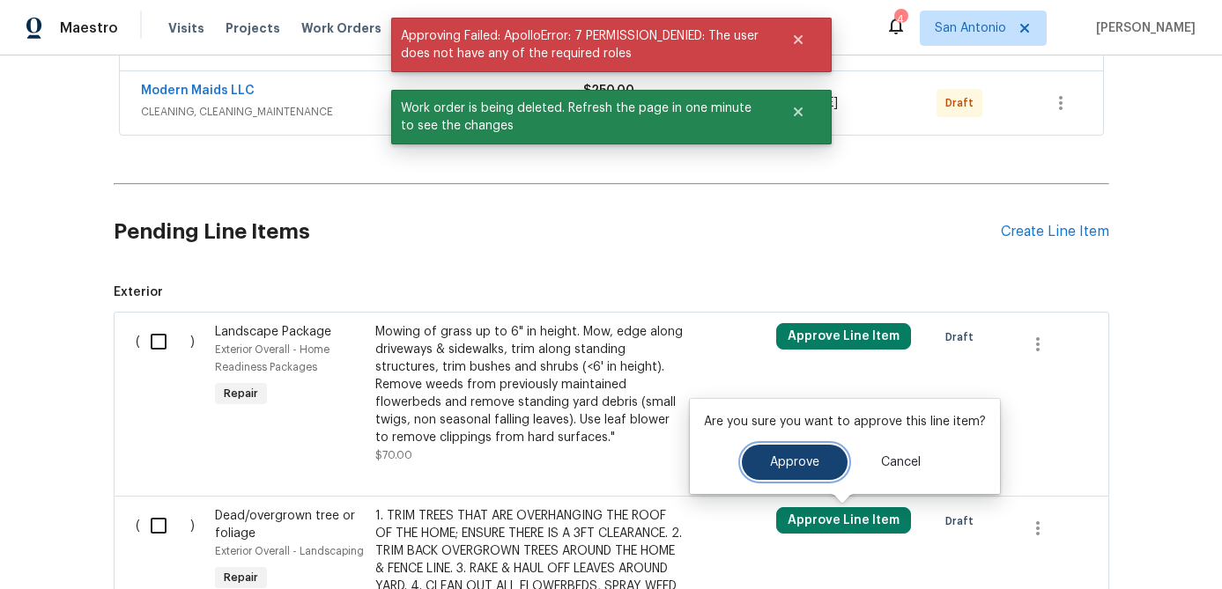
click at [774, 466] on span "Approve" at bounding box center [794, 462] width 49 height 13
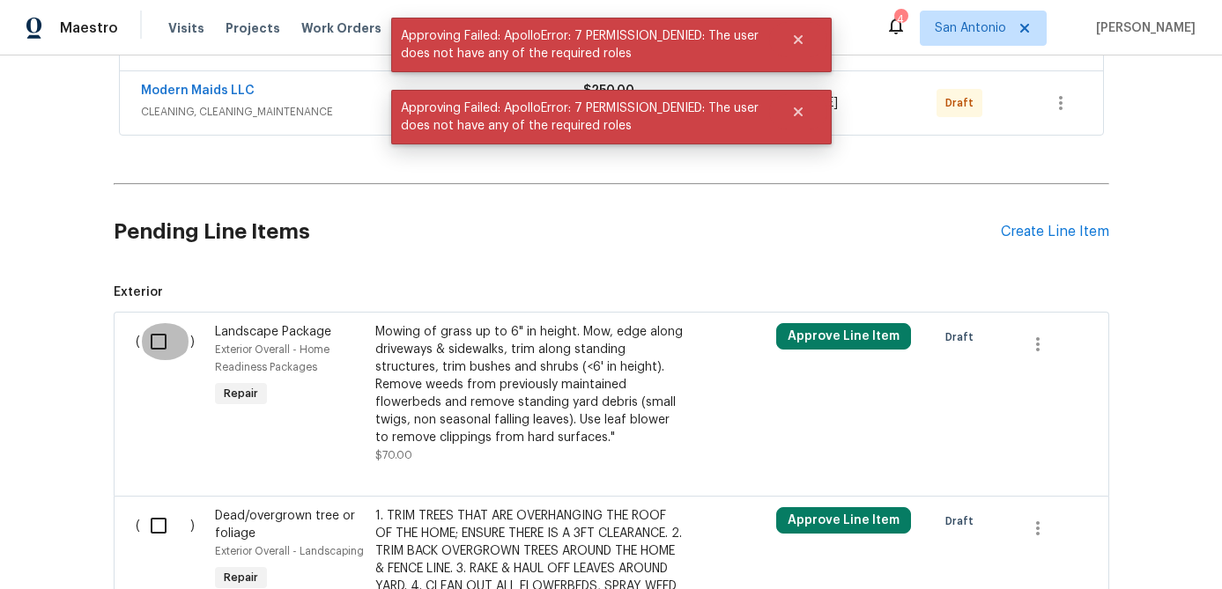
click at [160, 336] on input "checkbox" at bounding box center [165, 341] width 50 height 37
checkbox input "true"
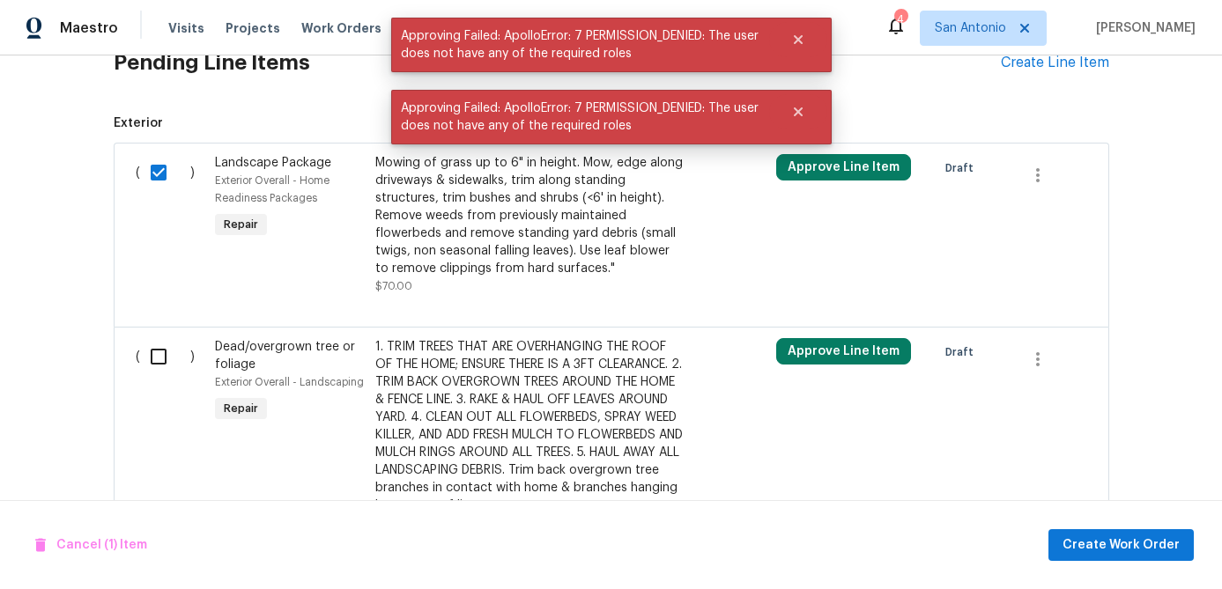
scroll to position [958, 0]
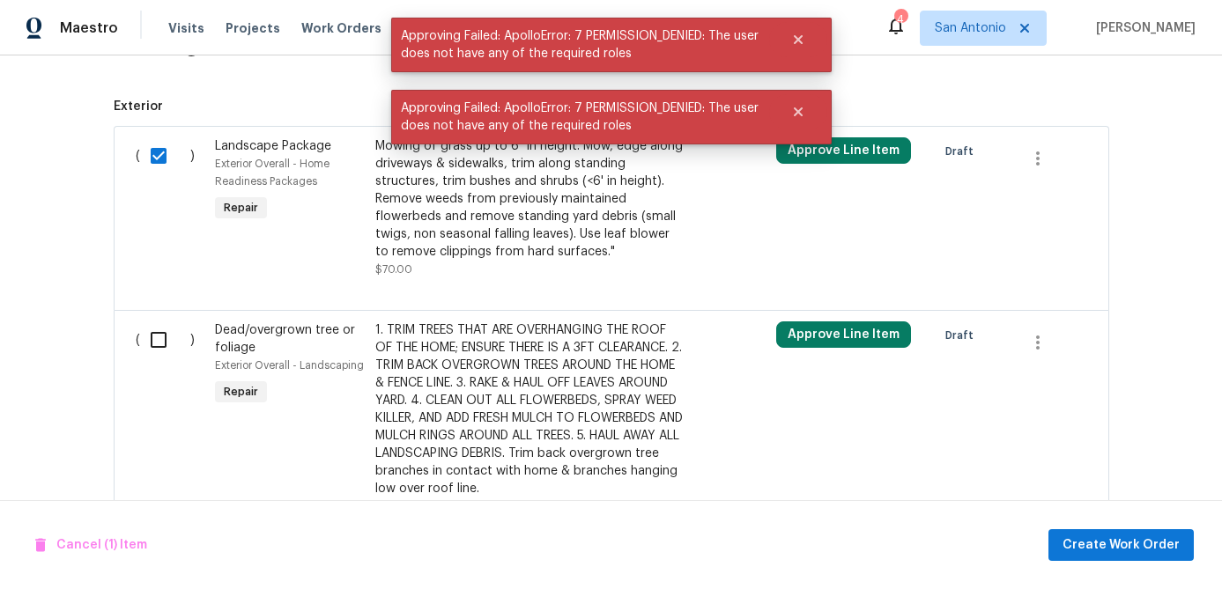
click at [156, 334] on input "checkbox" at bounding box center [165, 339] width 50 height 37
checkbox input "true"
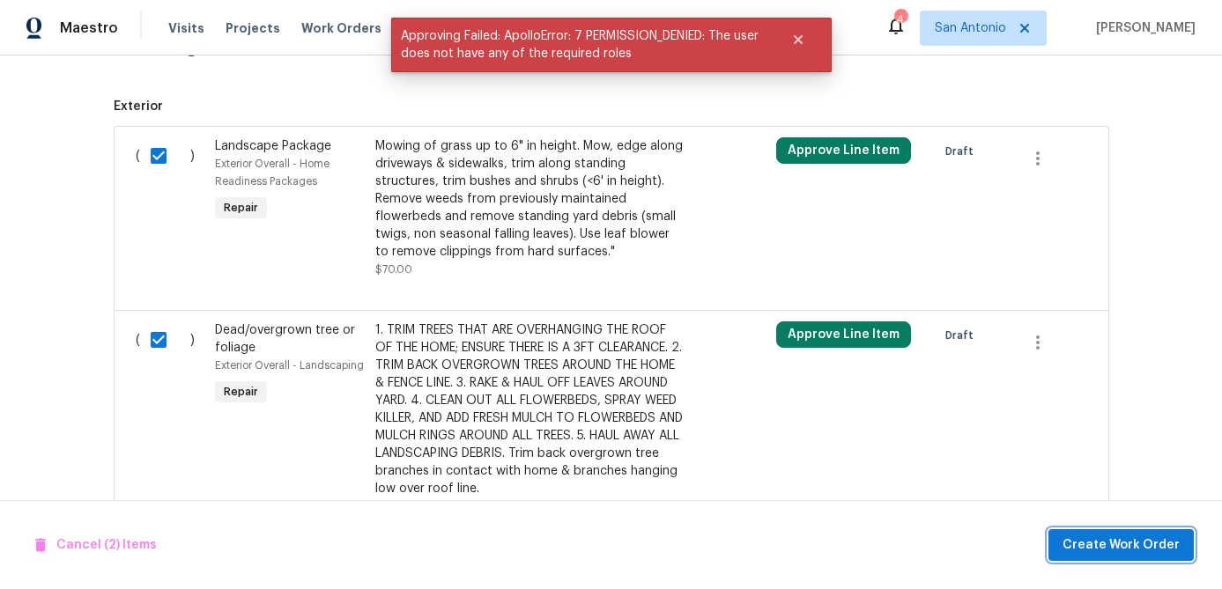
click at [1140, 535] on span "Create Work Order" at bounding box center [1120, 546] width 117 height 22
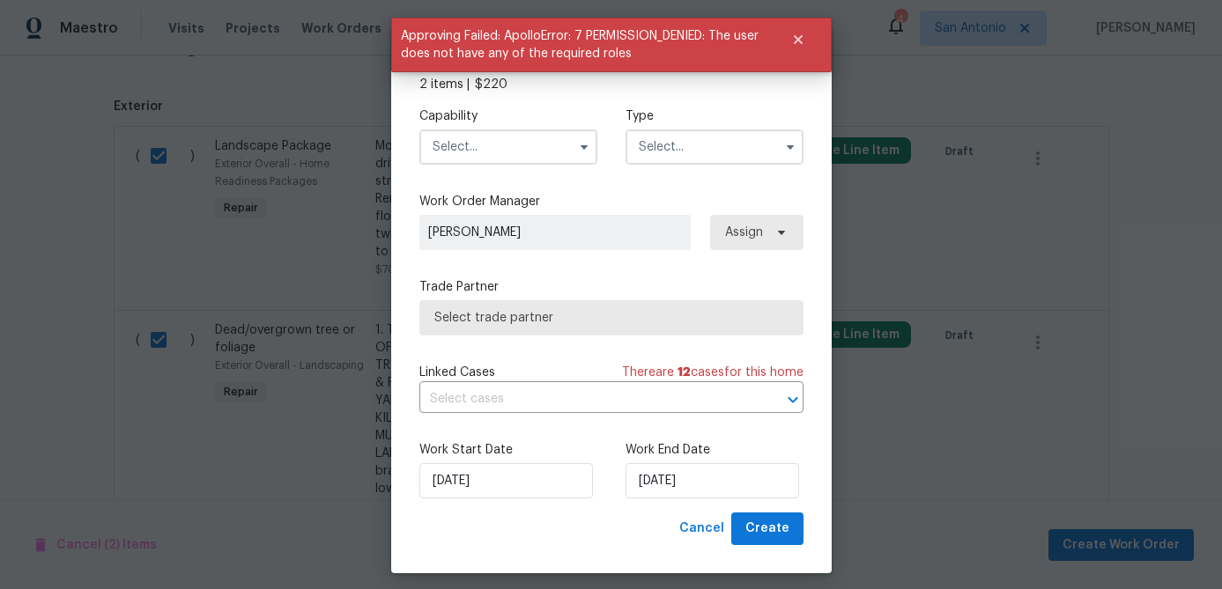
click at [486, 127] on div "Capability" at bounding box center [508, 135] width 178 height 57
click at [512, 151] on input "text" at bounding box center [508, 146] width 178 height 35
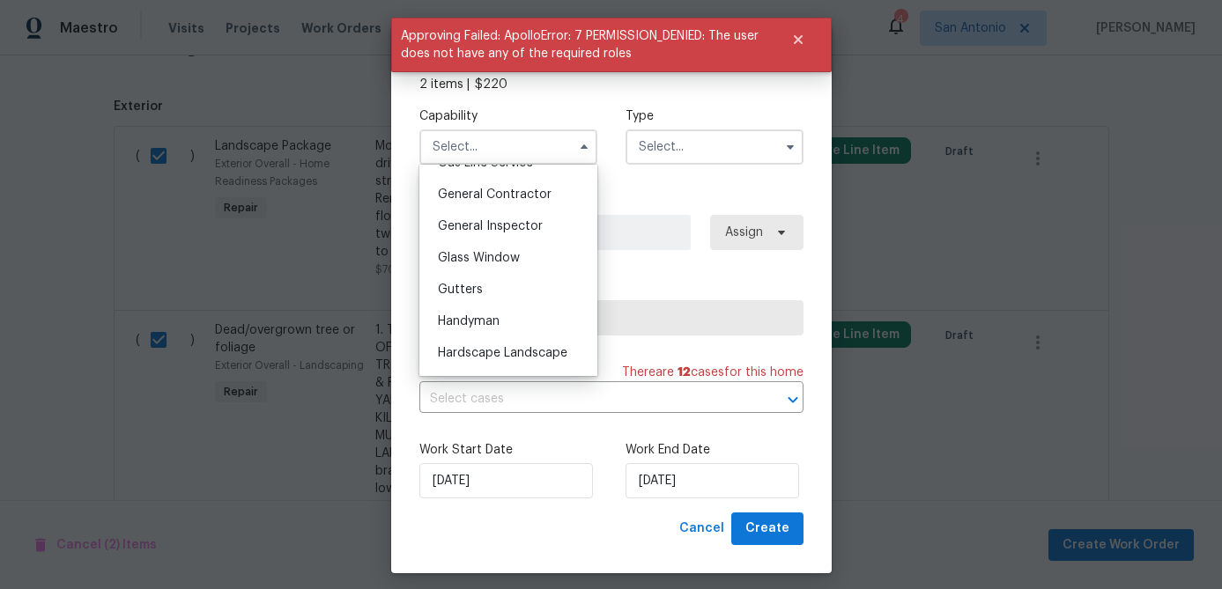
scroll to position [833, 0]
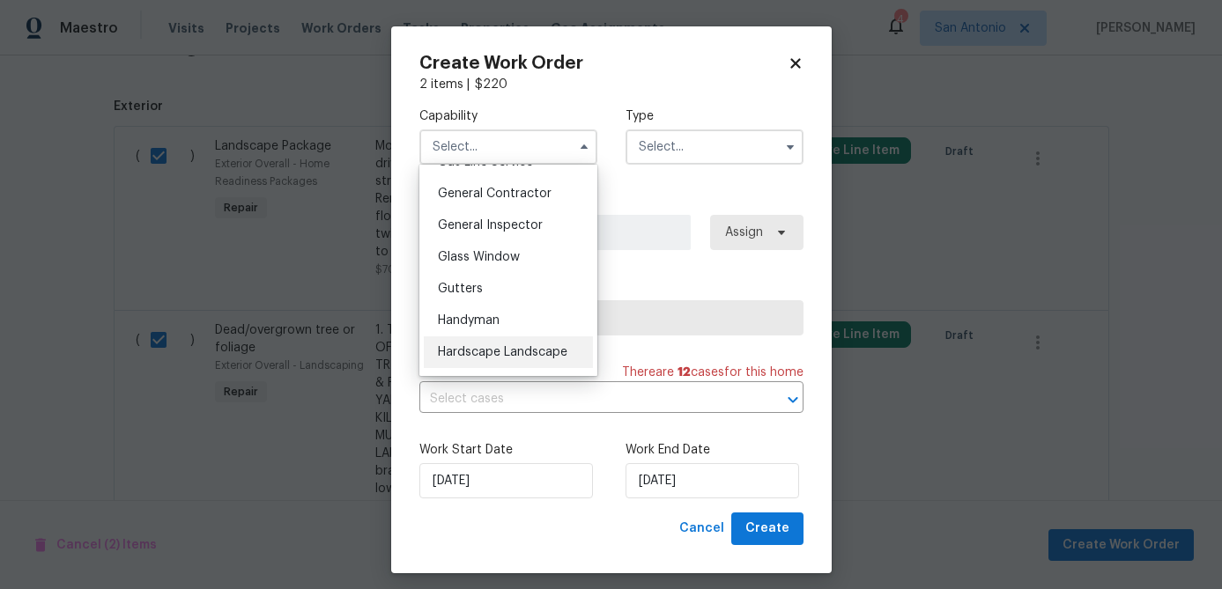
click at [517, 349] on span "Hardscape Landscape" at bounding box center [502, 352] width 129 height 12
type input "Hardscape Landscape"
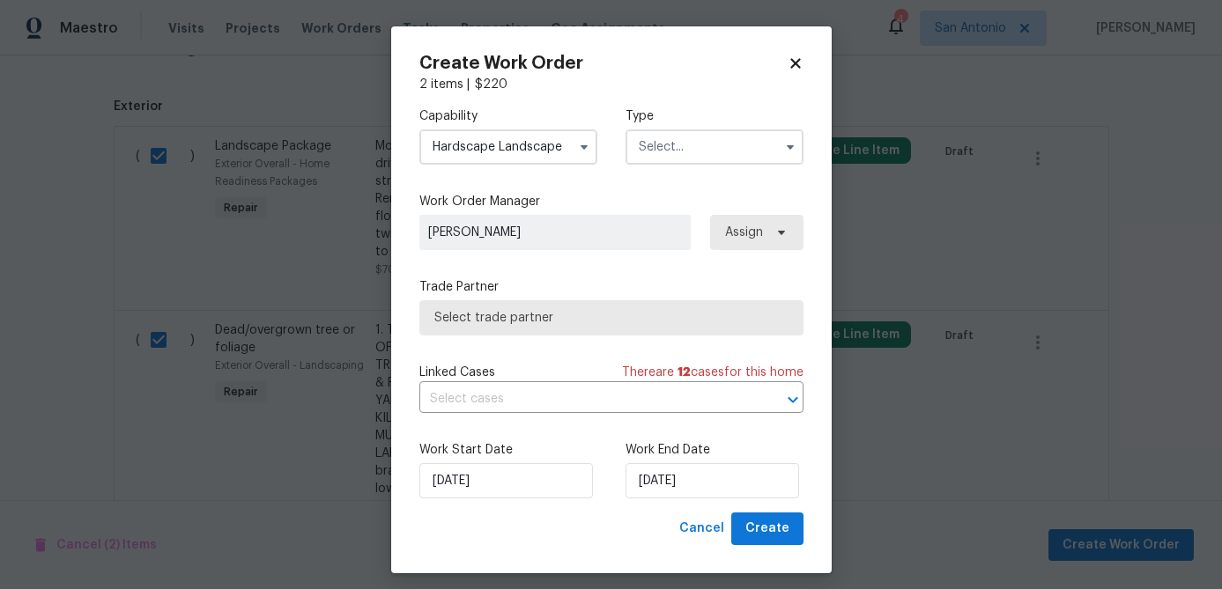
click at [694, 150] on input "text" at bounding box center [714, 146] width 178 height 35
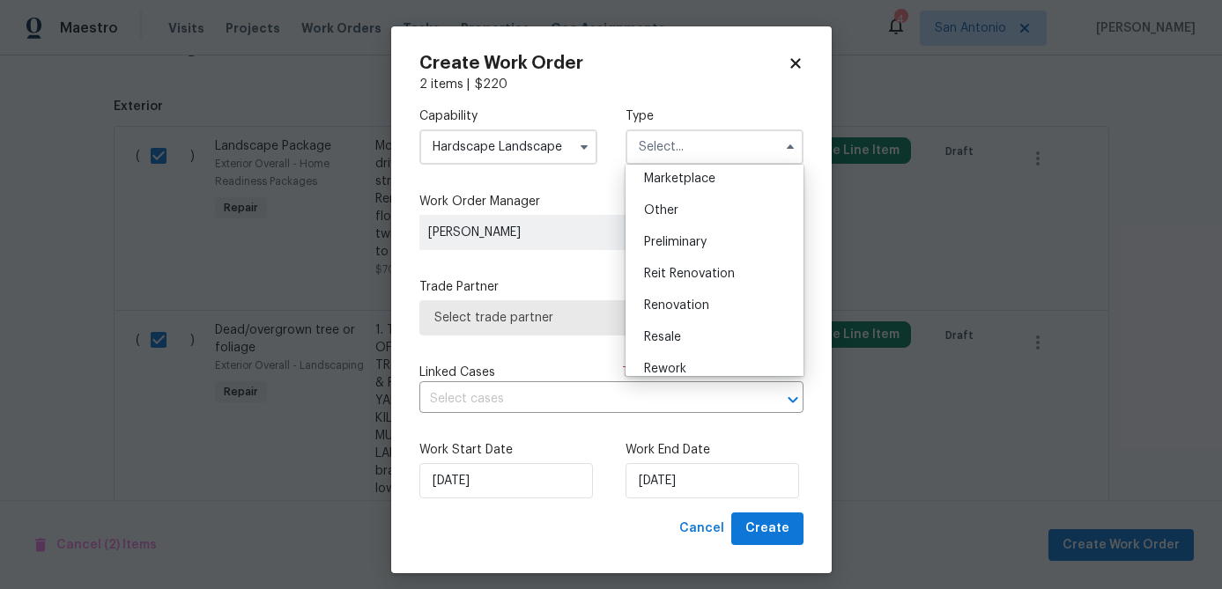
scroll to position [400, 0]
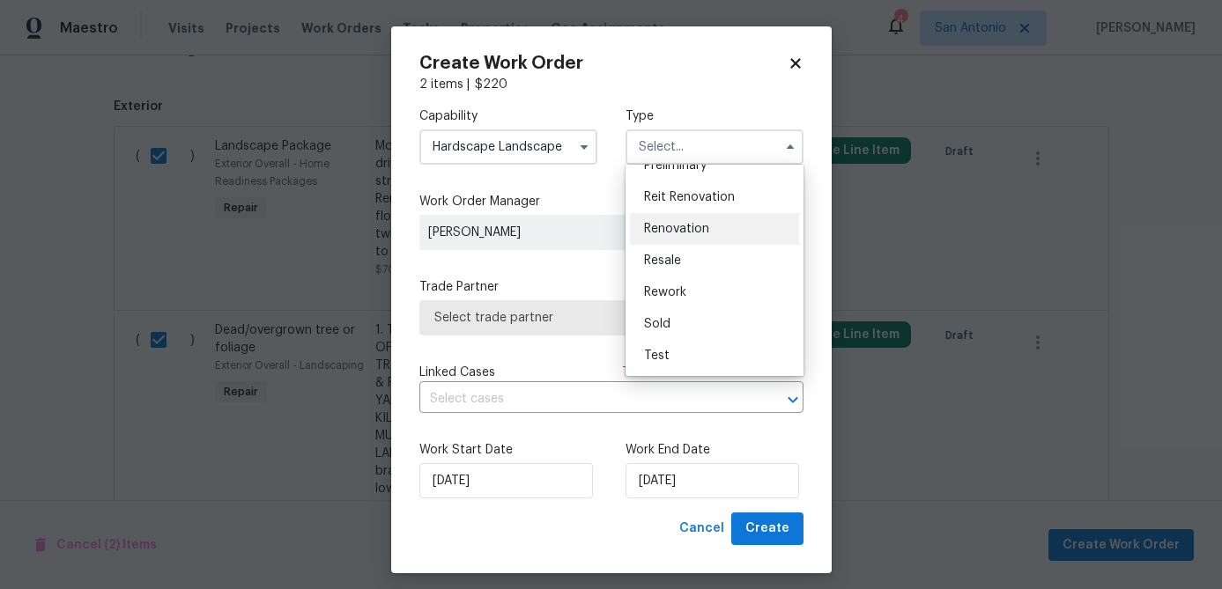
click at [683, 223] on span "Renovation" at bounding box center [676, 229] width 65 height 12
type input "Renovation"
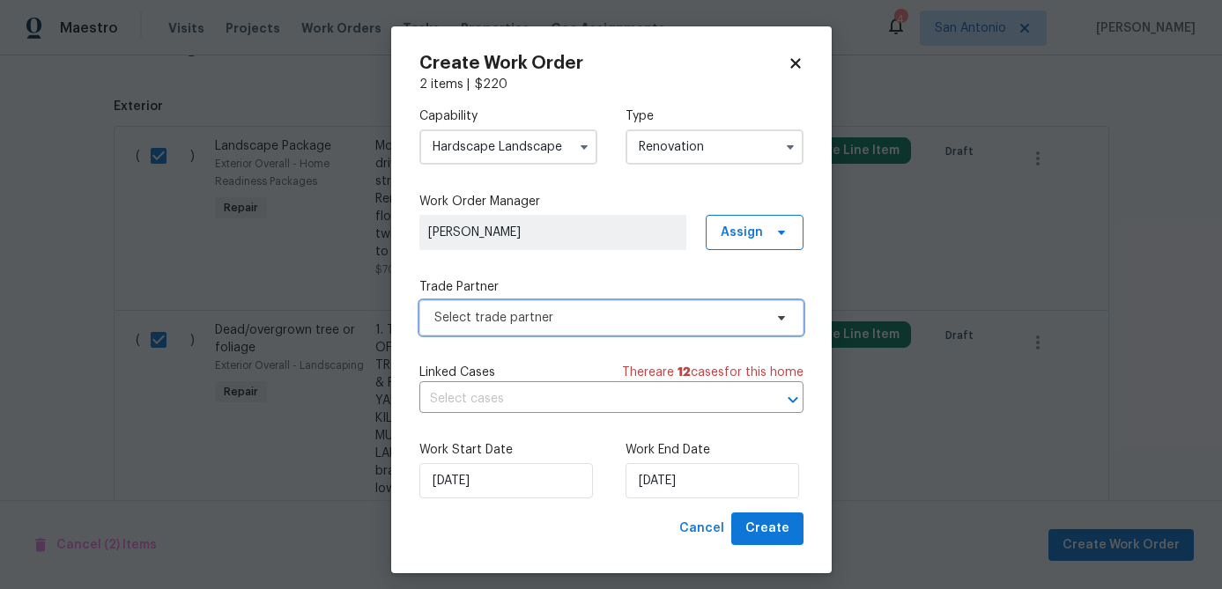
click at [606, 322] on span "Select trade partner" at bounding box center [598, 318] width 329 height 18
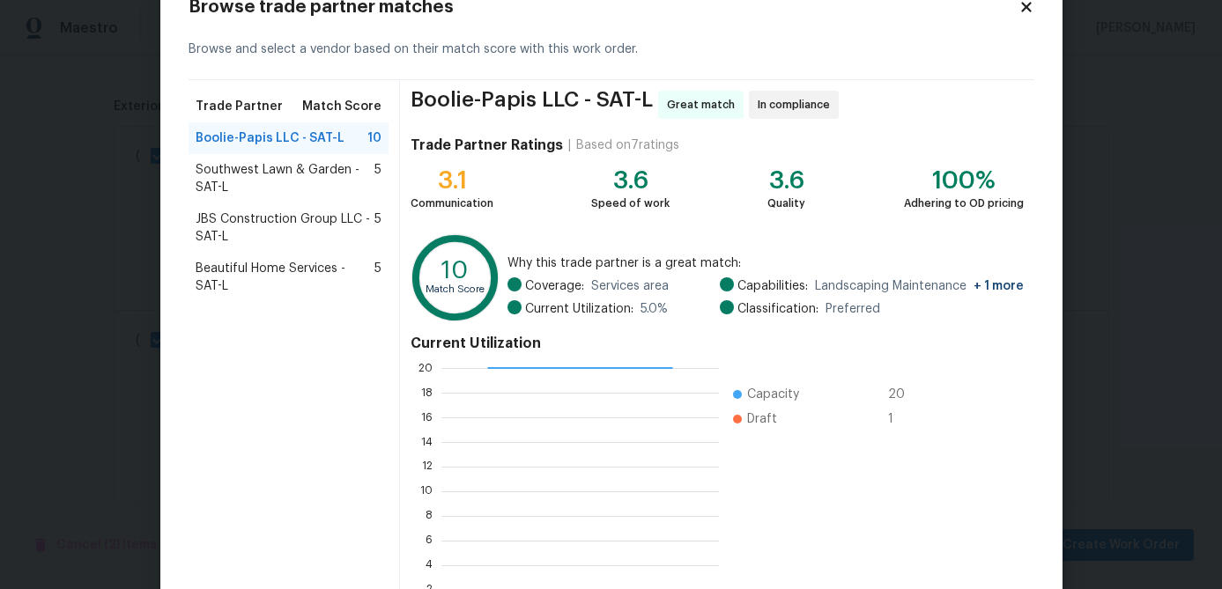
scroll to position [188, 0]
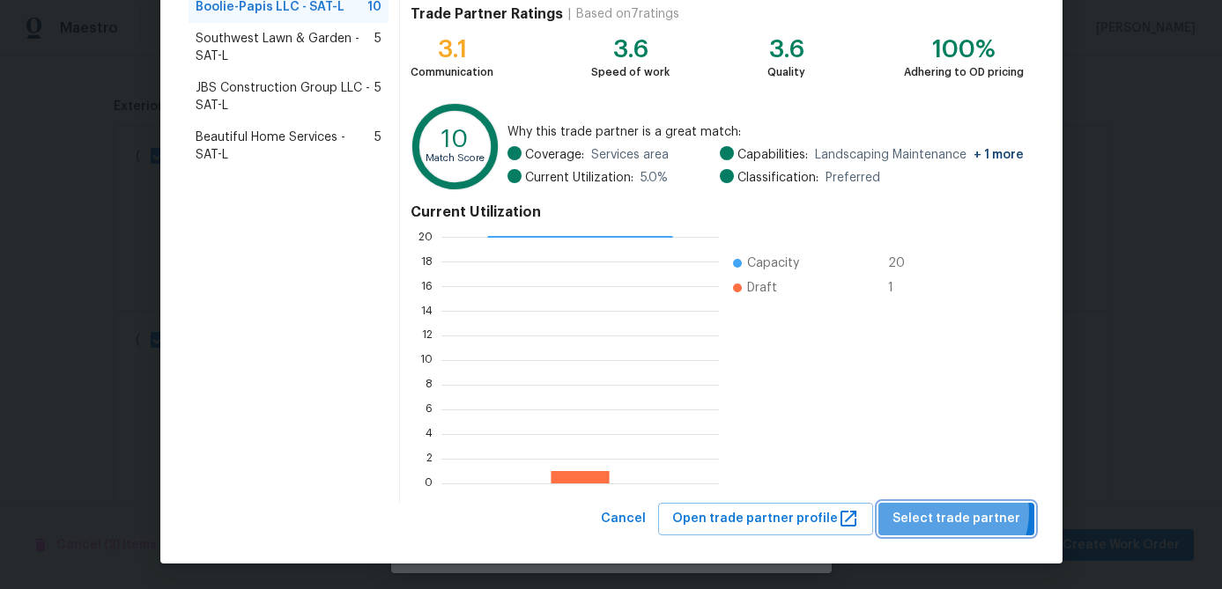
click at [956, 513] on span "Select trade partner" at bounding box center [956, 519] width 128 height 22
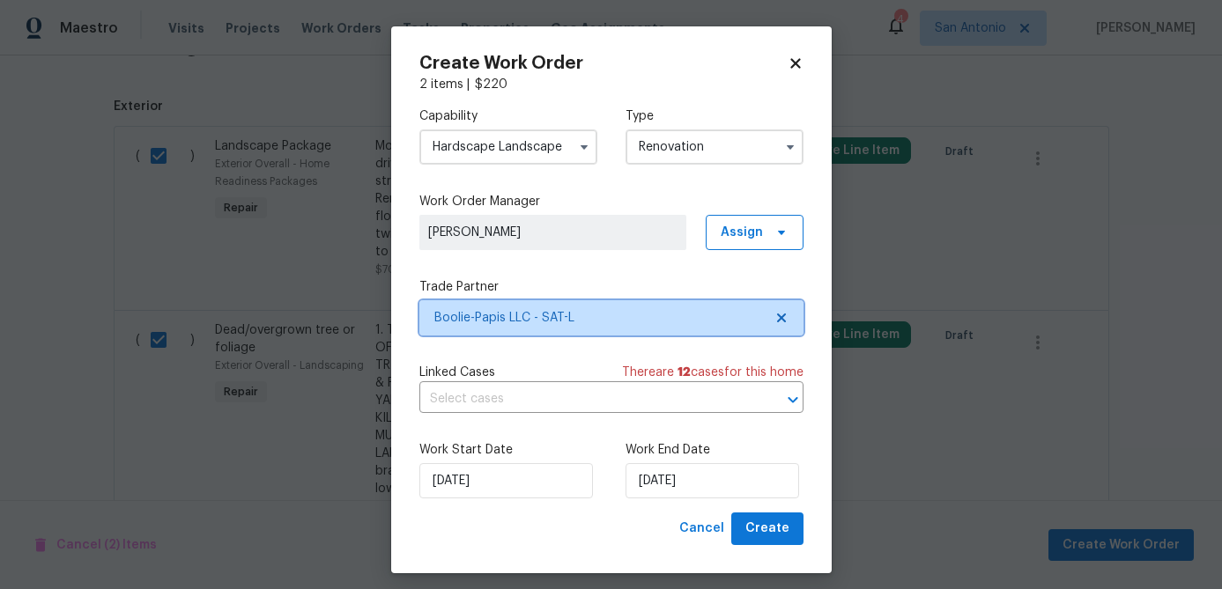
scroll to position [0, 0]
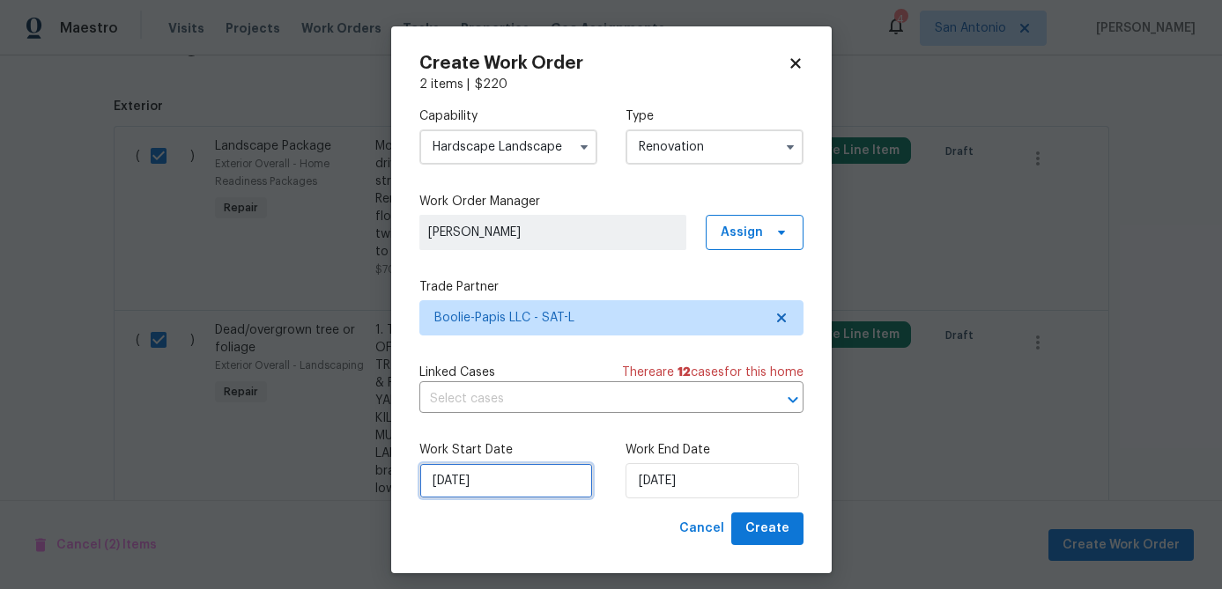
click at [522, 491] on input "[DATE]" at bounding box center [506, 480] width 174 height 35
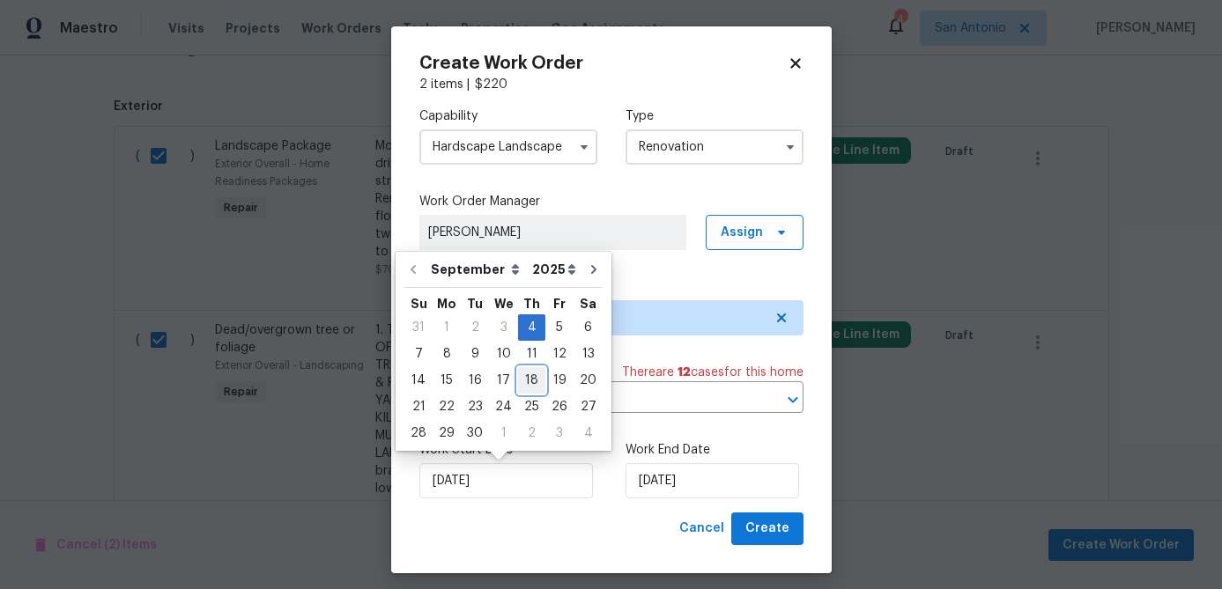
click at [532, 384] on div "18" at bounding box center [531, 380] width 27 height 25
type input "[DATE]"
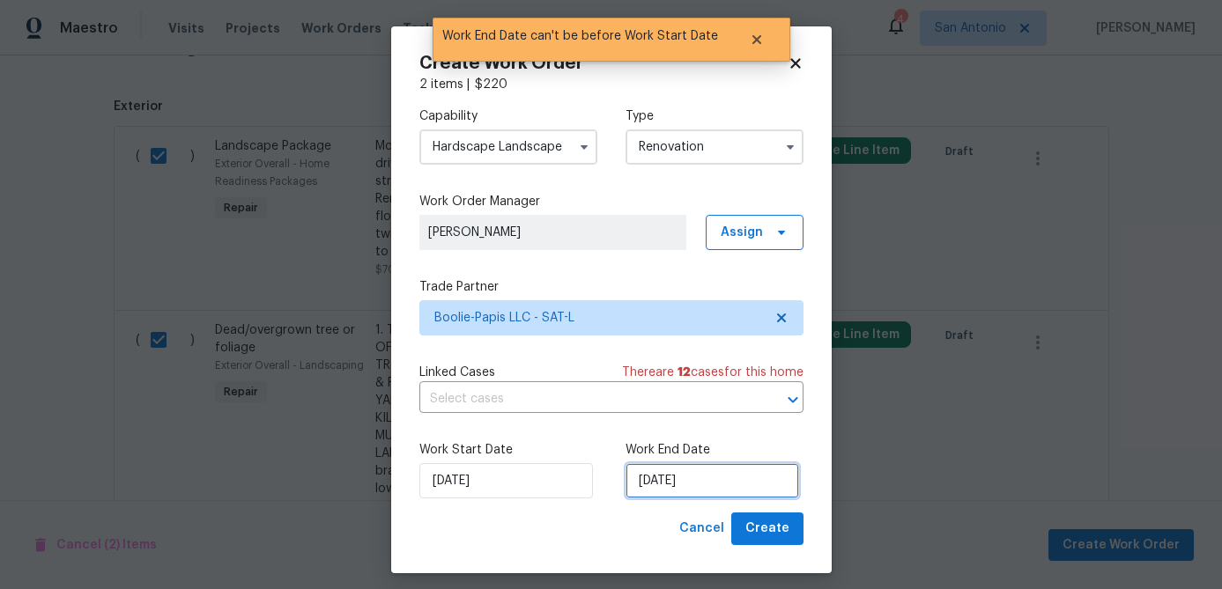
click at [708, 479] on input "[DATE]" at bounding box center [712, 480] width 174 height 35
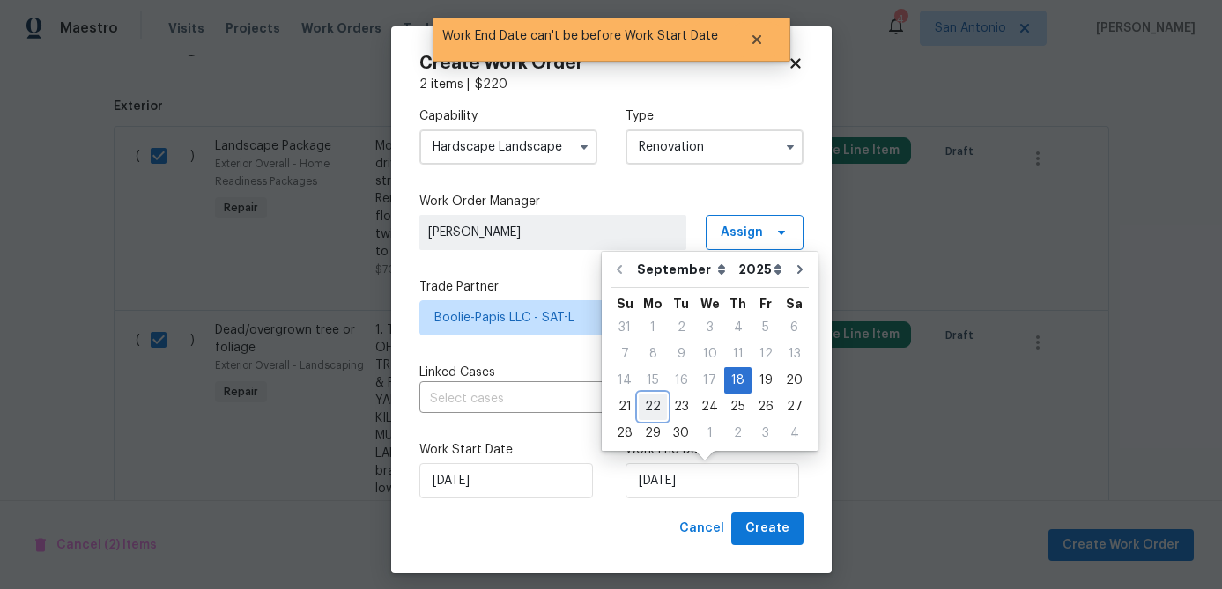
click at [656, 411] on div "22" at bounding box center [653, 407] width 28 height 25
type input "[DATE]"
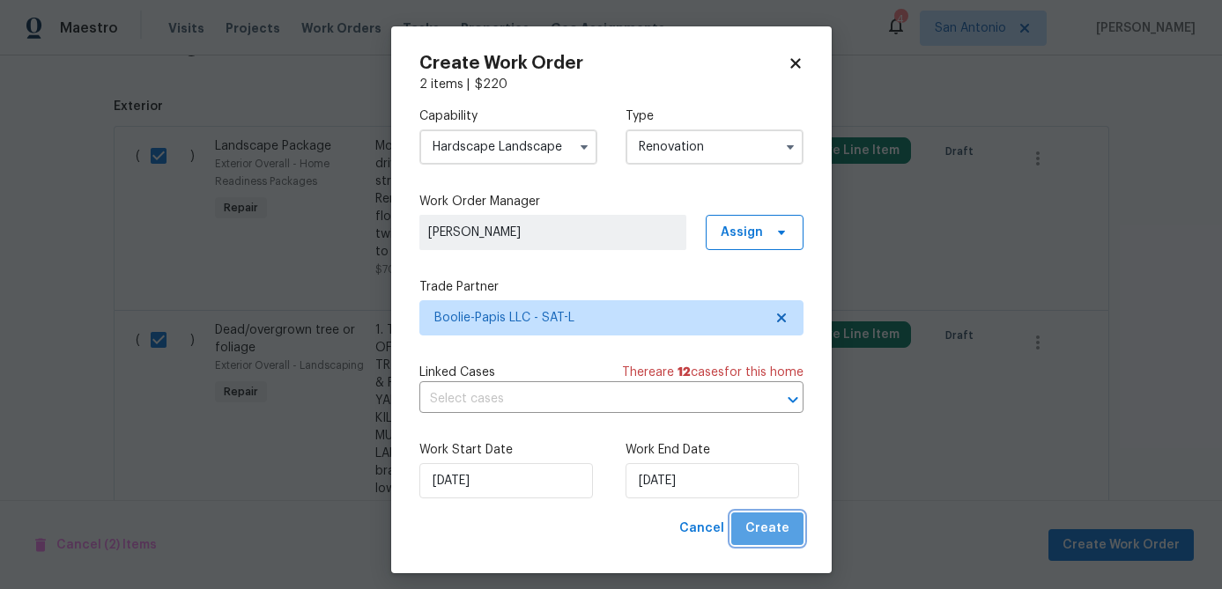
click at [772, 535] on span "Create" at bounding box center [767, 529] width 44 height 22
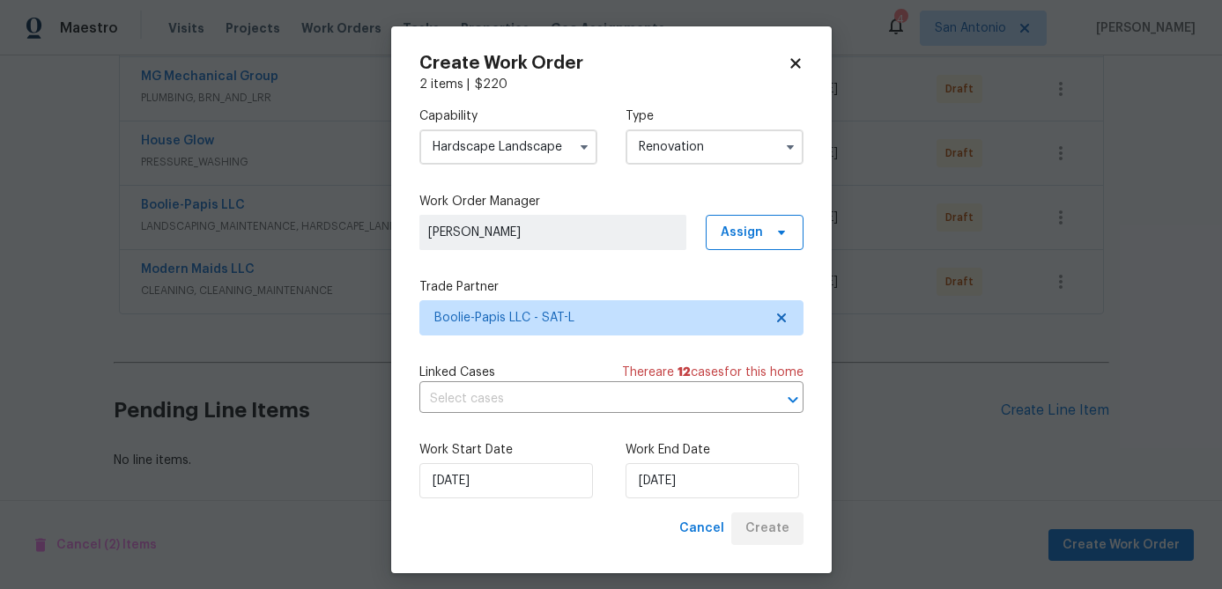
scroll to position [658, 0]
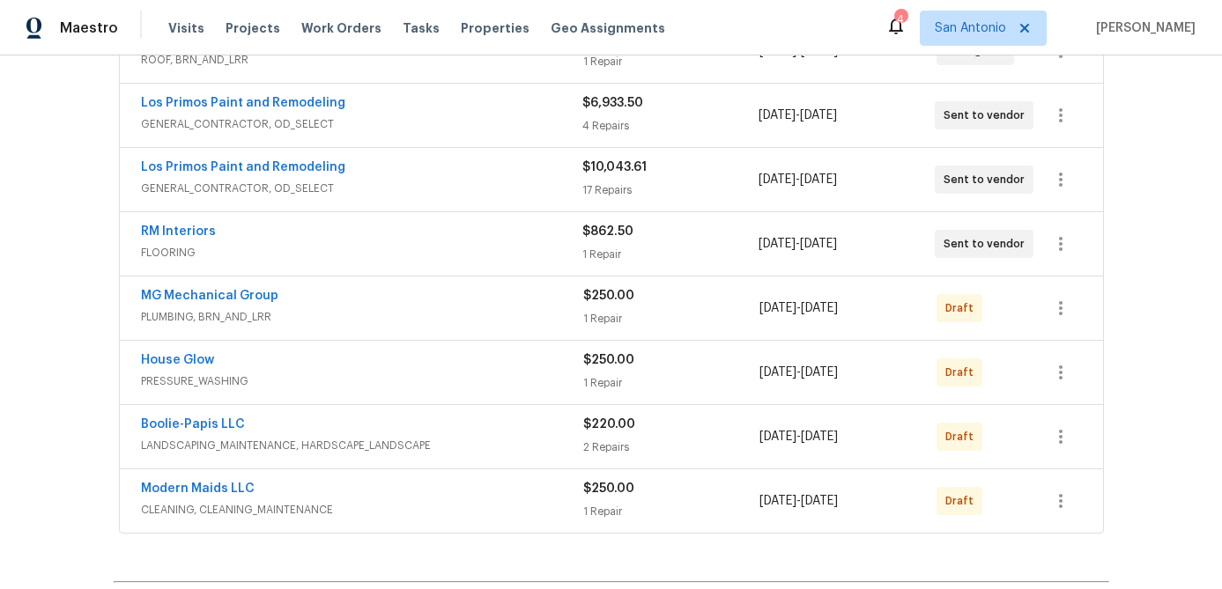
scroll to position [442, 0]
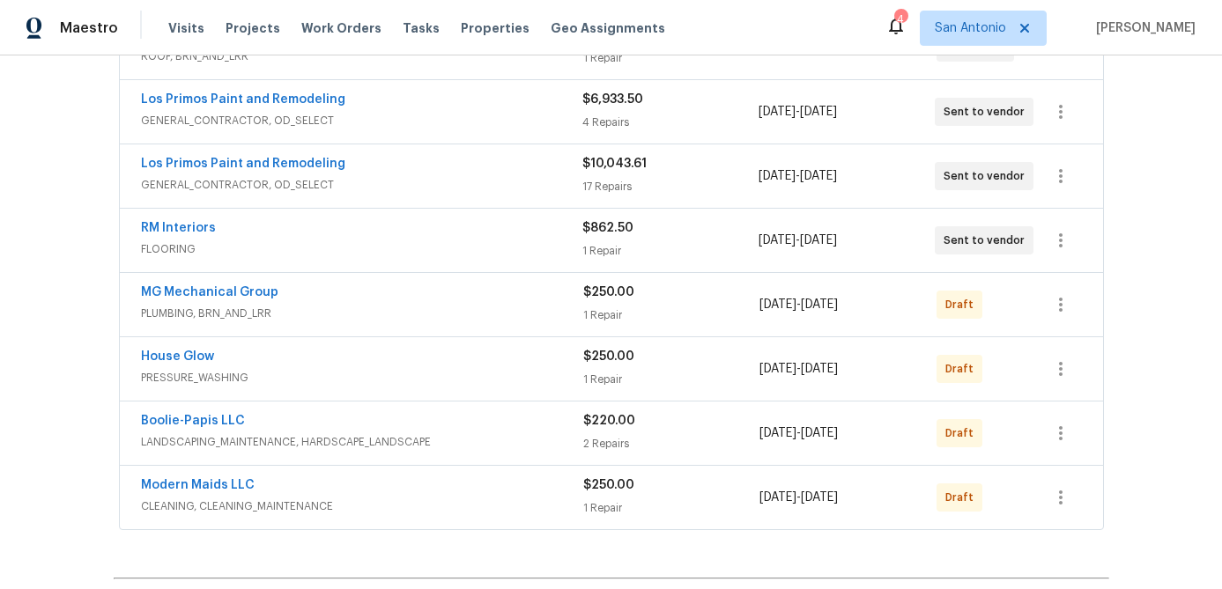
click at [531, 427] on div "Boolie-Papis LLC" at bounding box center [362, 422] width 442 height 21
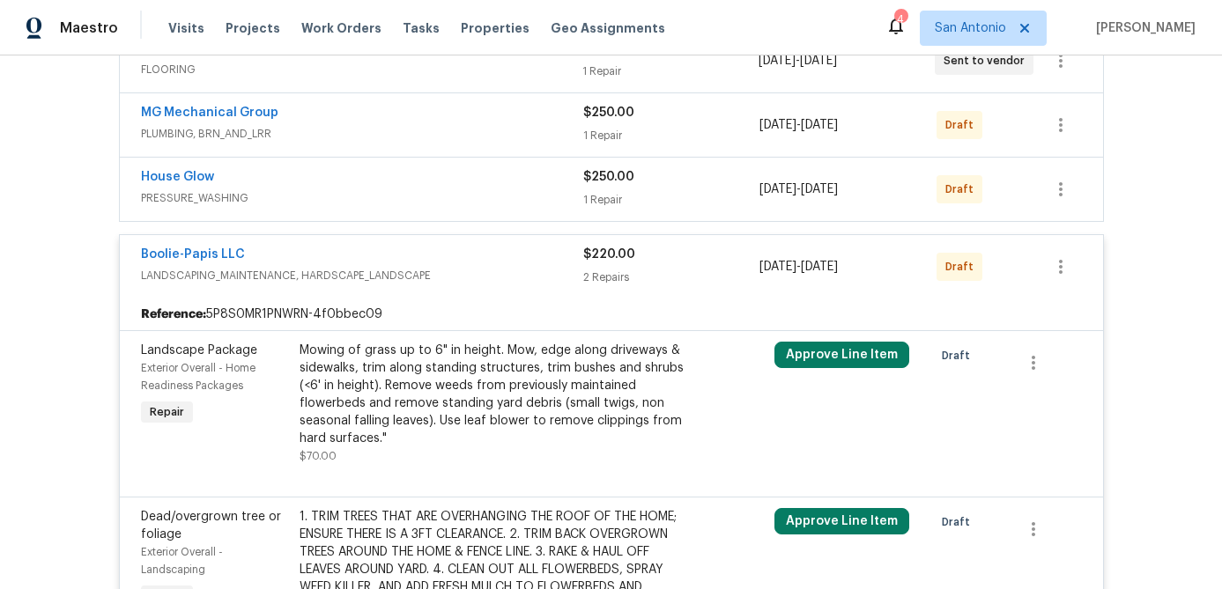
scroll to position [589, 0]
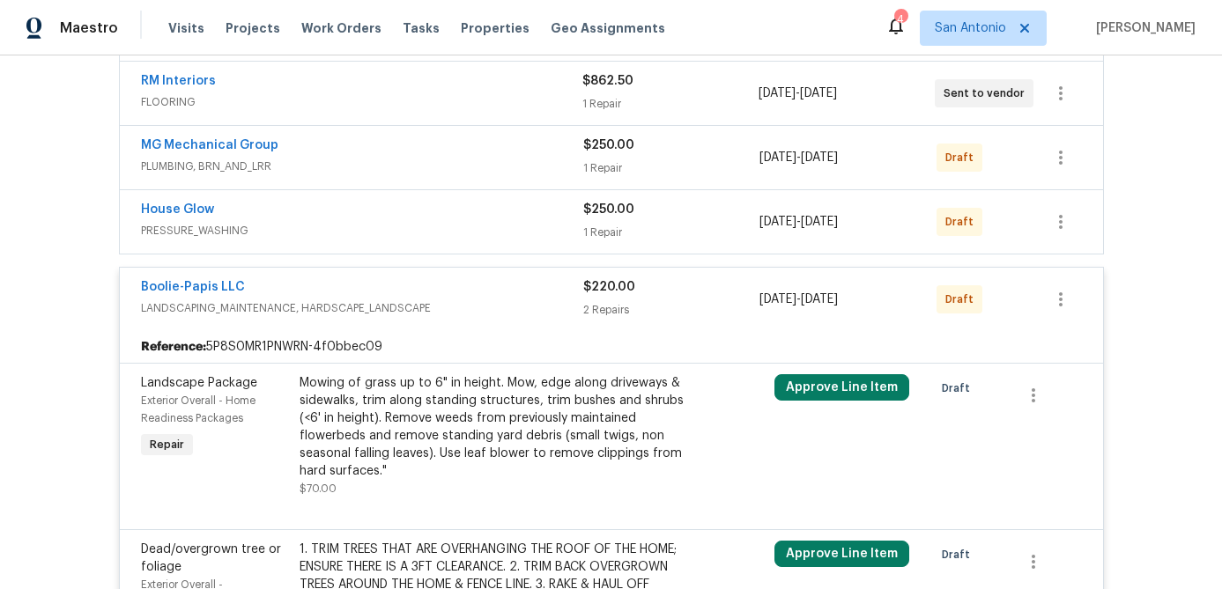
click at [503, 302] on span "LANDSCAPING_MAINTENANCE, HARDSCAPE_LANDSCAPE" at bounding box center [362, 308] width 442 height 18
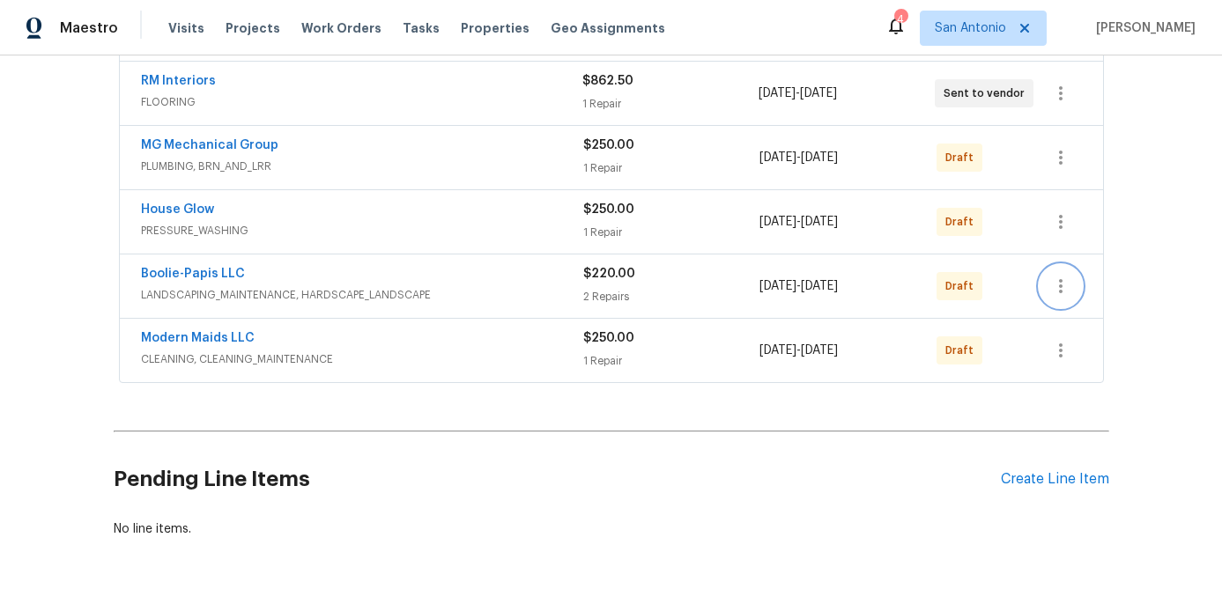
click at [1052, 288] on icon "button" at bounding box center [1060, 286] width 21 height 21
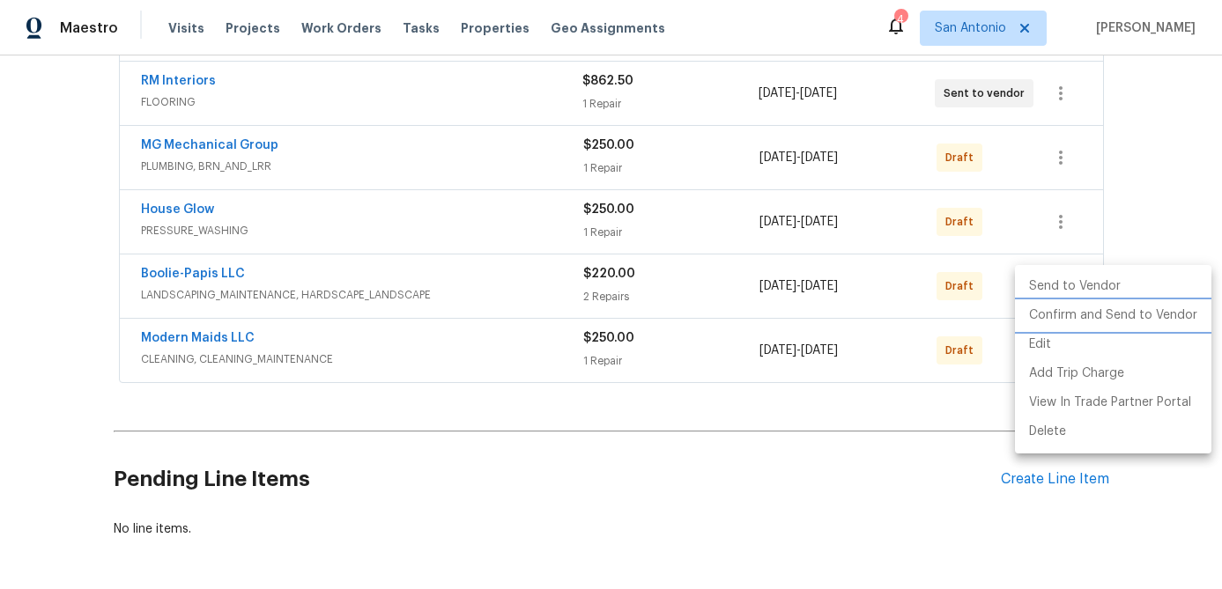
click at [1055, 312] on li "Confirm and Send to Vendor" at bounding box center [1113, 315] width 196 height 29
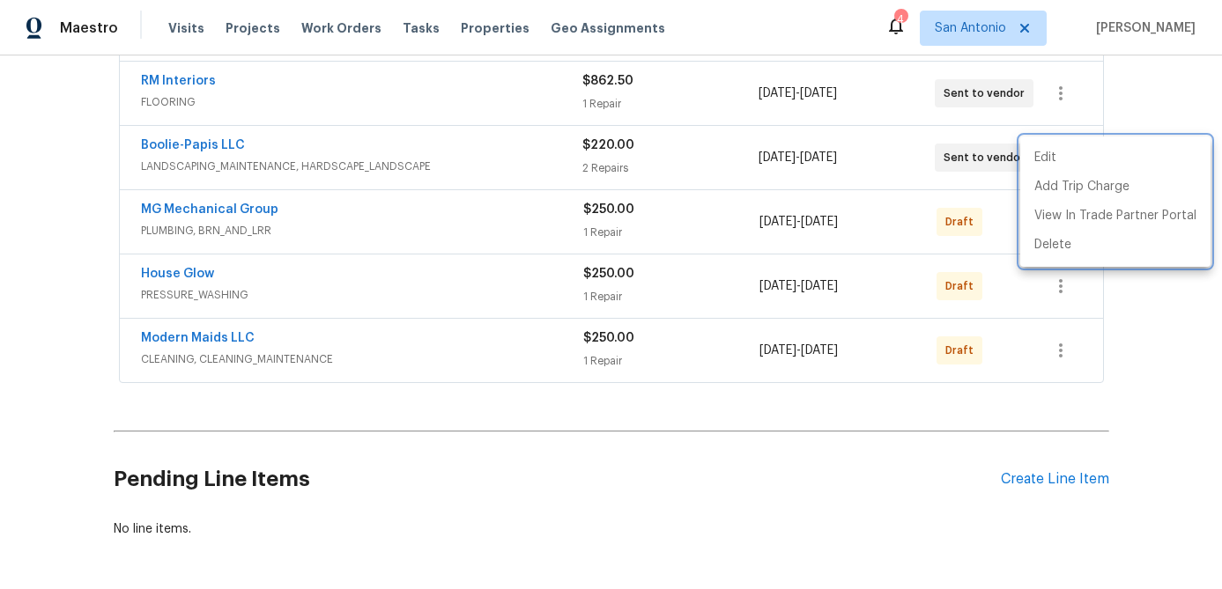
click at [433, 440] on div at bounding box center [611, 294] width 1222 height 589
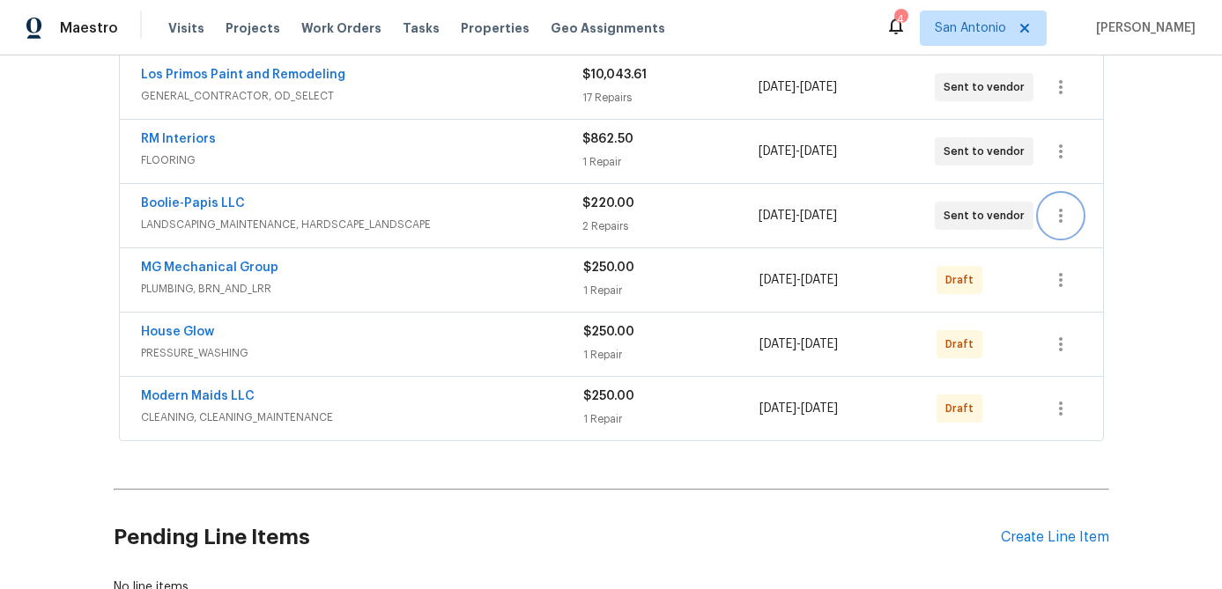
scroll to position [537, 0]
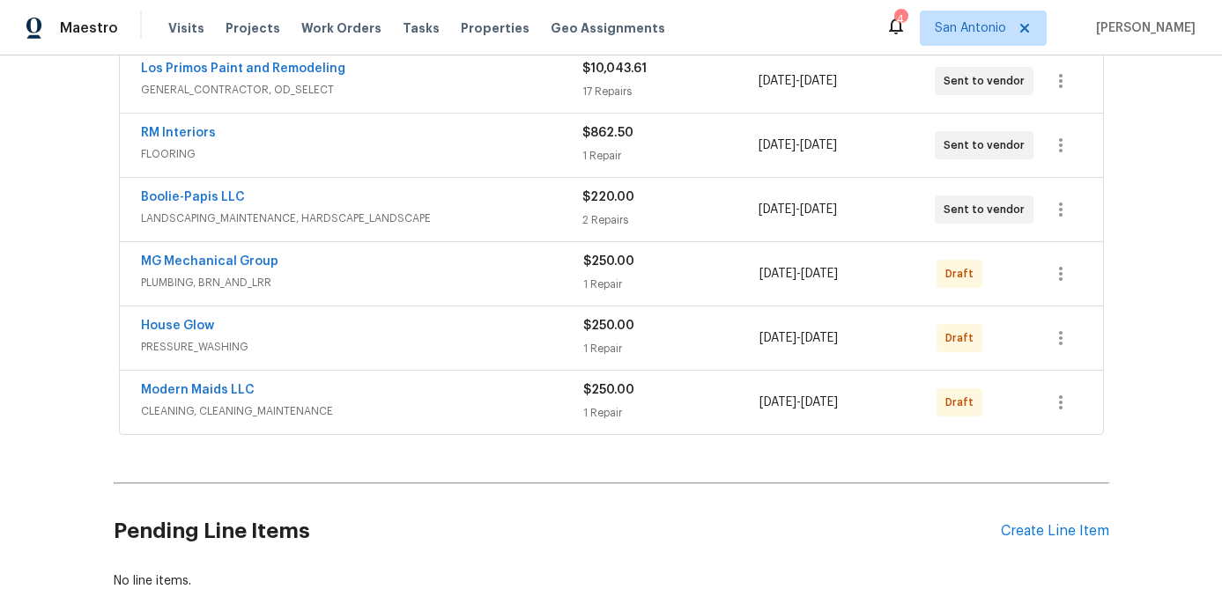
click at [386, 340] on span "PRESSURE_WASHING" at bounding box center [362, 347] width 442 height 18
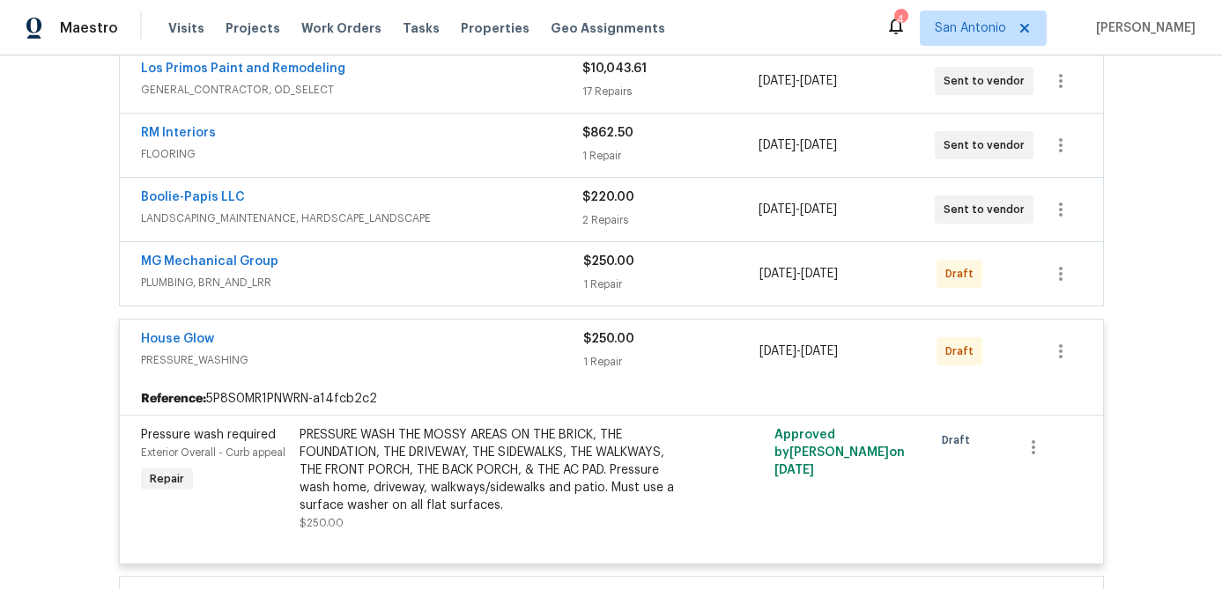
click at [386, 340] on div "House Glow" at bounding box center [362, 340] width 442 height 21
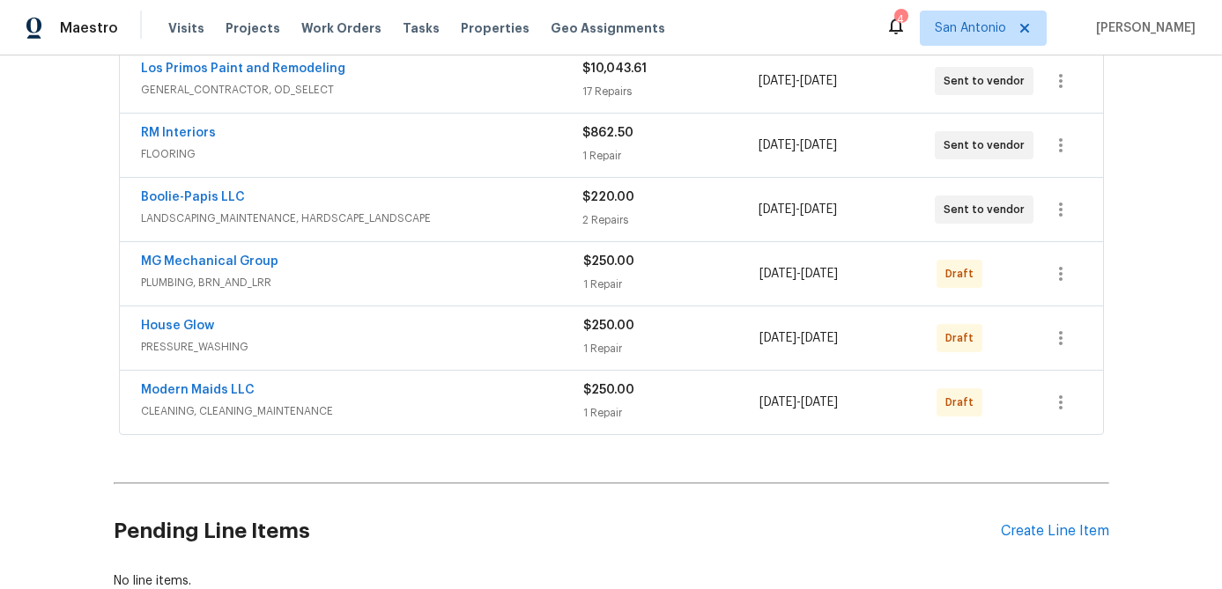
click at [441, 262] on div "MG Mechanical Group" at bounding box center [362, 263] width 442 height 21
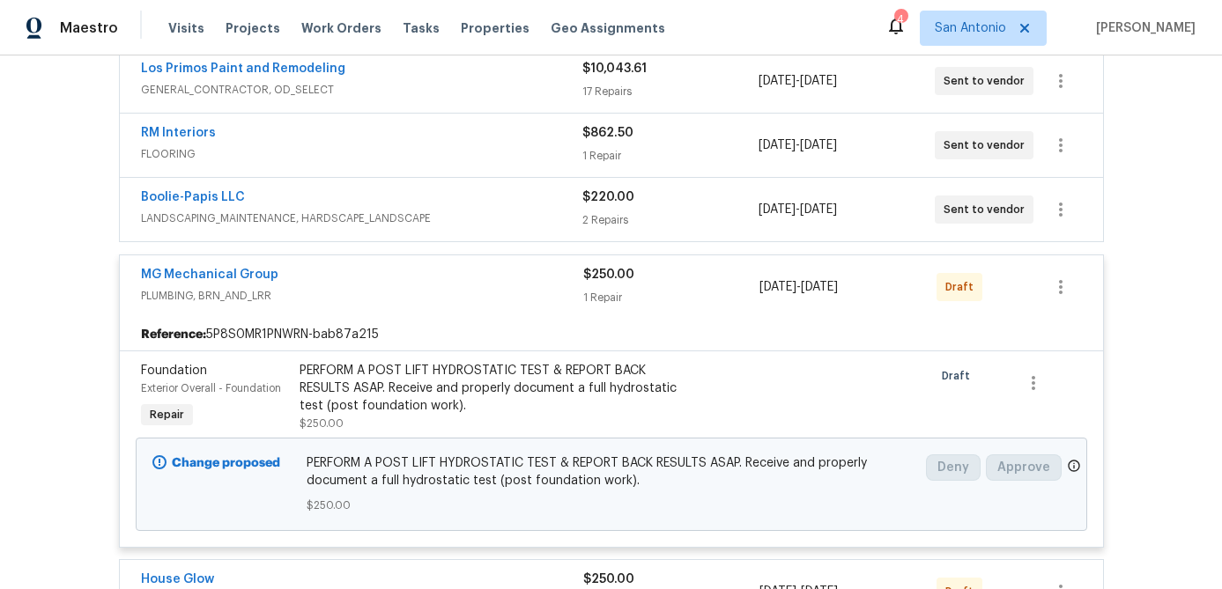
click at [436, 269] on div "MG Mechanical Group" at bounding box center [362, 276] width 442 height 21
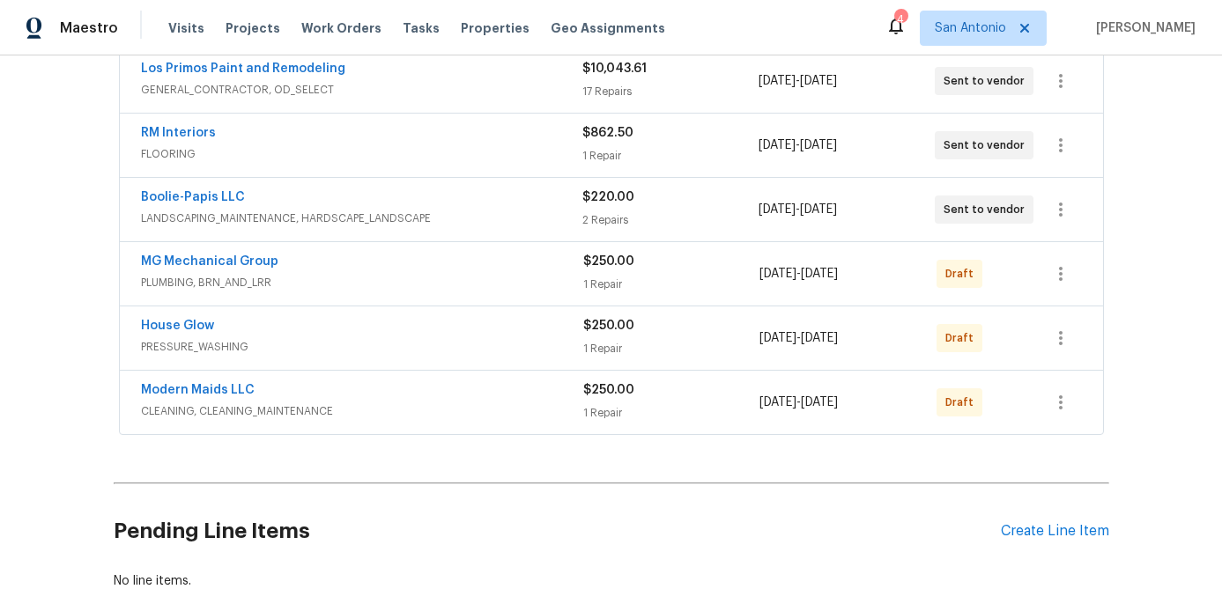
click at [425, 329] on div "House Glow" at bounding box center [362, 327] width 442 height 21
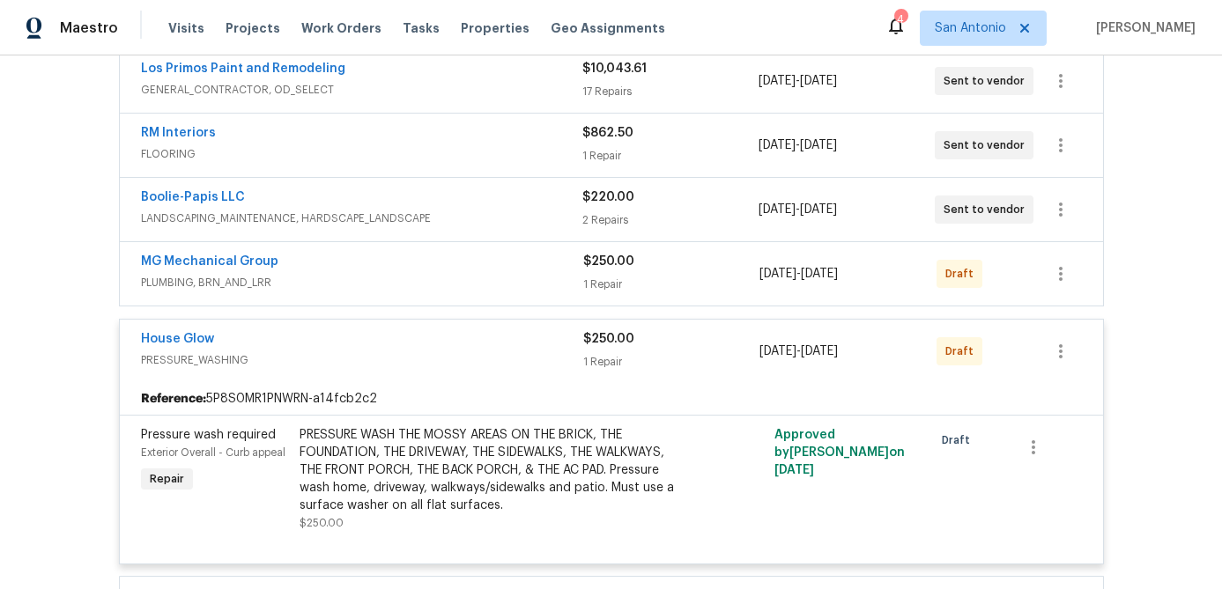
click at [424, 330] on div "House Glow" at bounding box center [362, 340] width 442 height 21
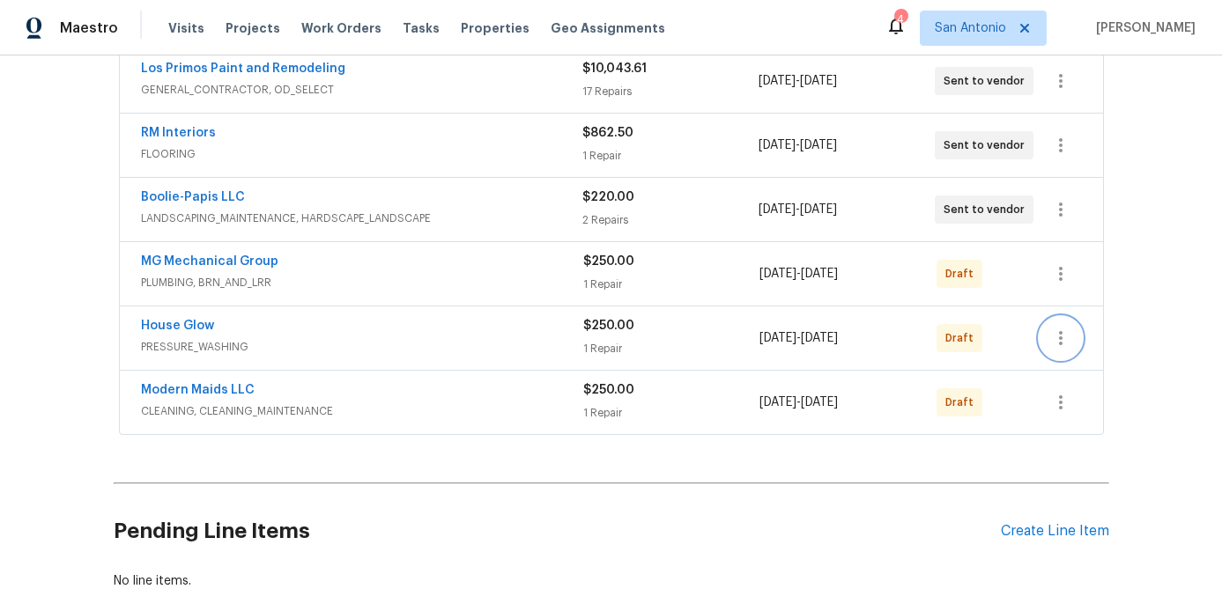
click at [1062, 341] on icon "button" at bounding box center [1060, 338] width 21 height 21
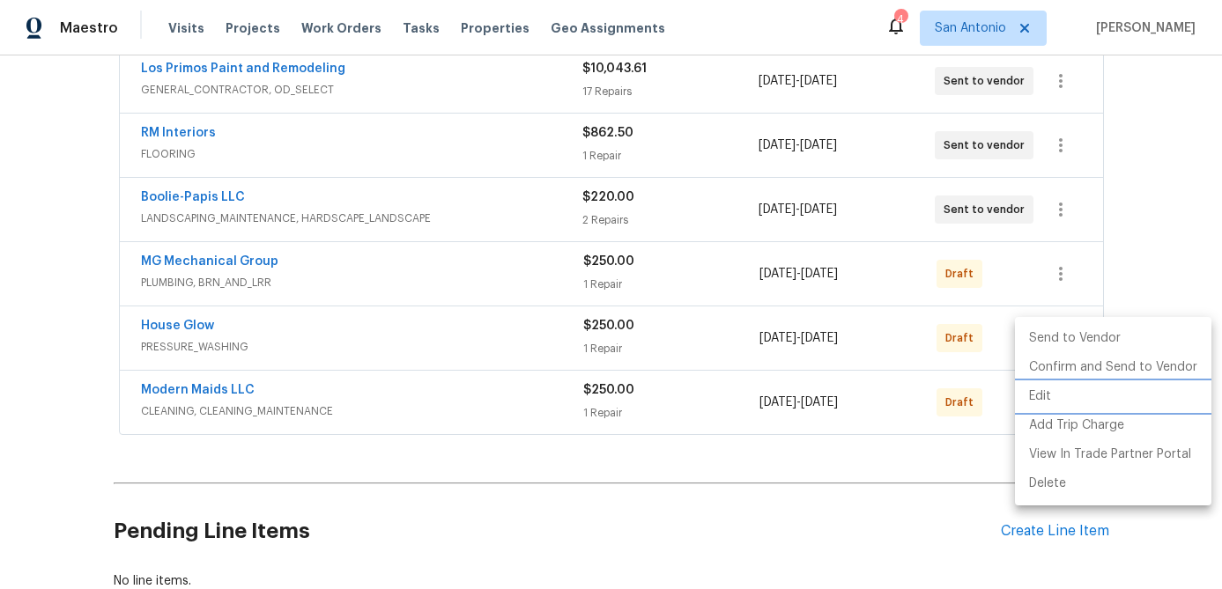
click at [1049, 393] on li "Edit" at bounding box center [1113, 396] width 196 height 29
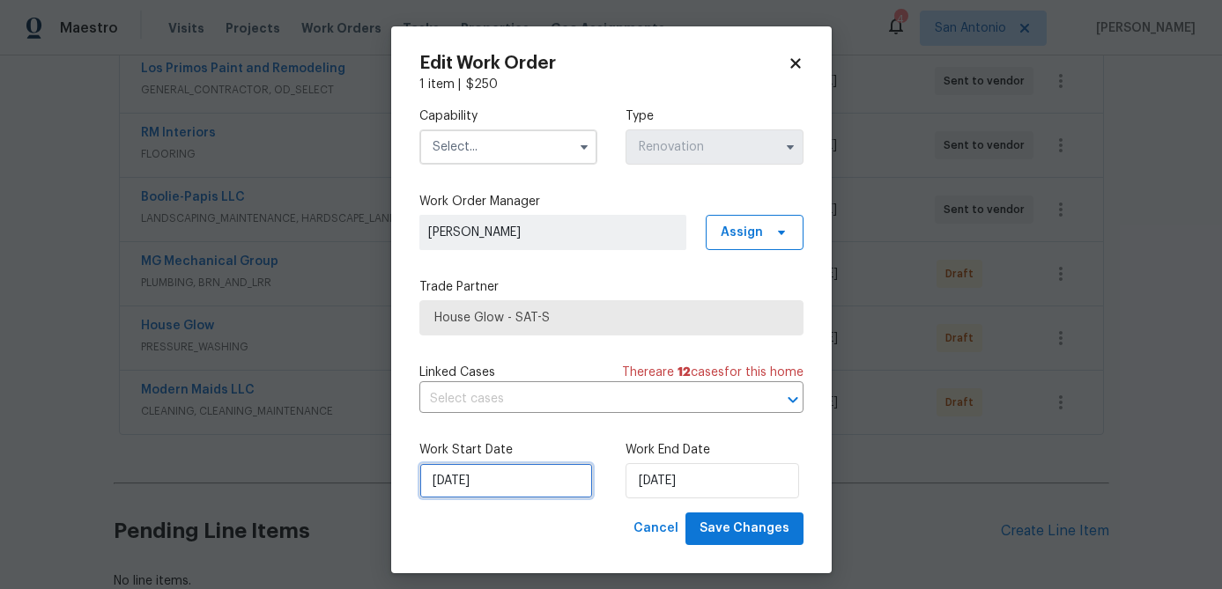
click at [512, 495] on input "9/26/2025" at bounding box center [506, 480] width 174 height 35
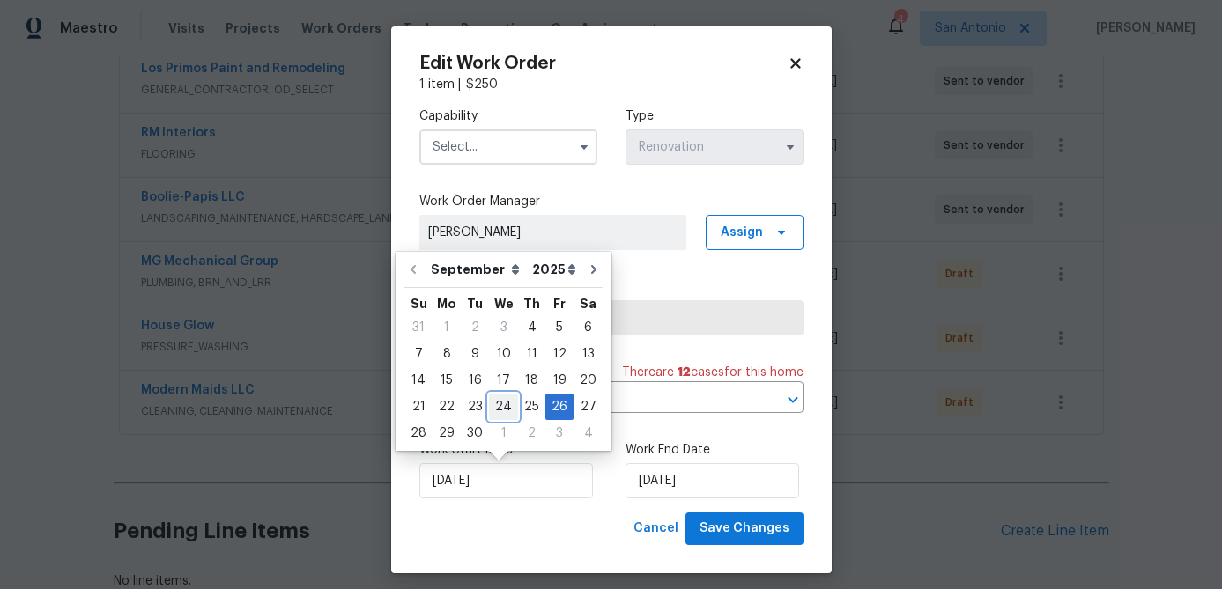
click at [502, 406] on div "24" at bounding box center [503, 407] width 29 height 25
type input "9/24/2025"
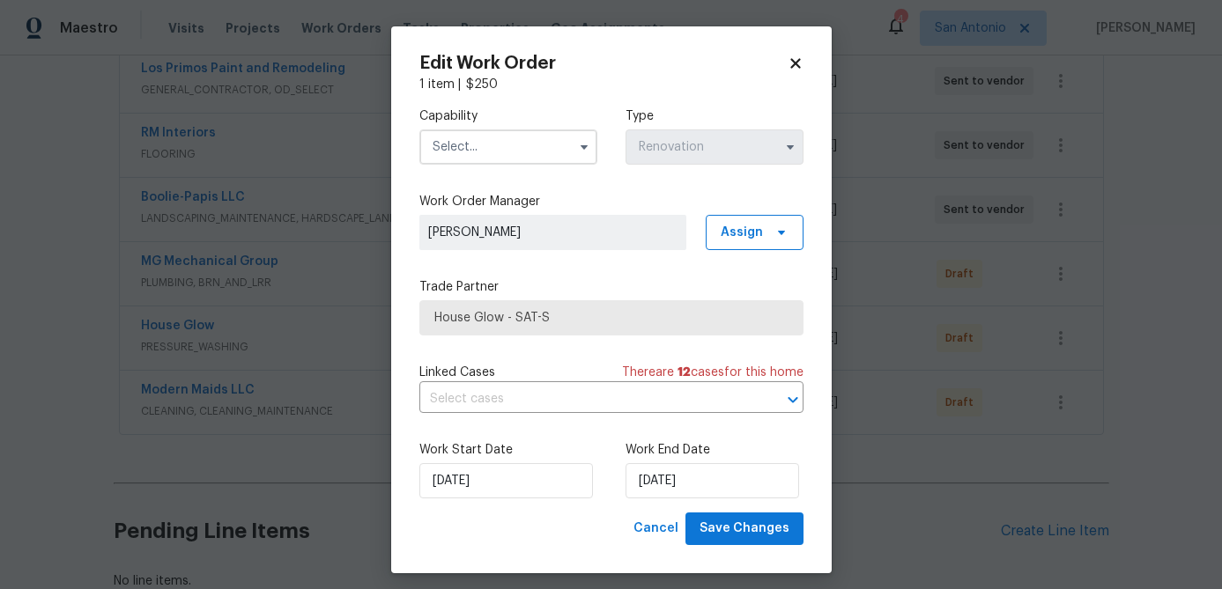
click at [502, 149] on input "text" at bounding box center [508, 146] width 178 height 35
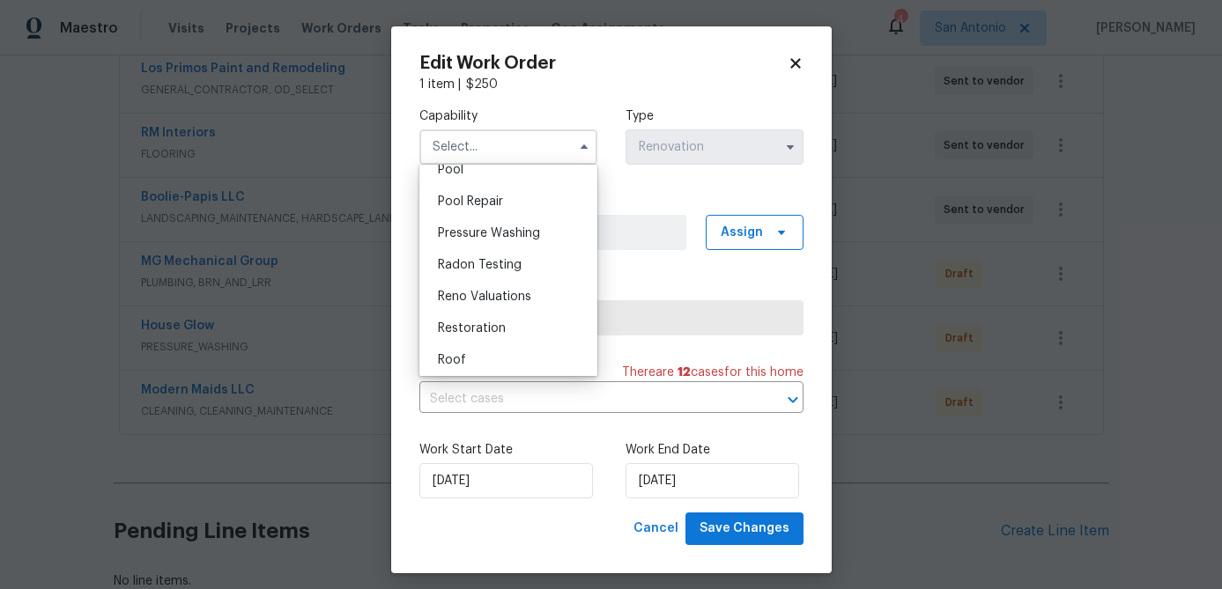
scroll to position [1628, 0]
click at [503, 224] on span "Pressure Washing" at bounding box center [489, 227] width 102 height 12
type input "Pressure Washing"
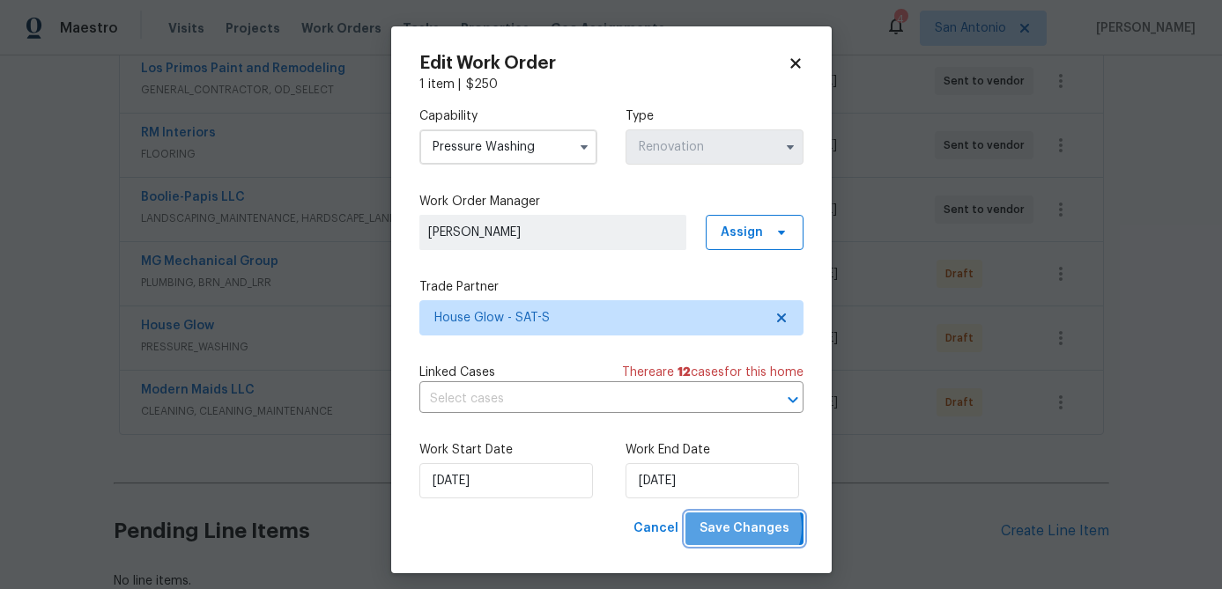
click at [748, 528] on span "Save Changes" at bounding box center [744, 529] width 90 height 22
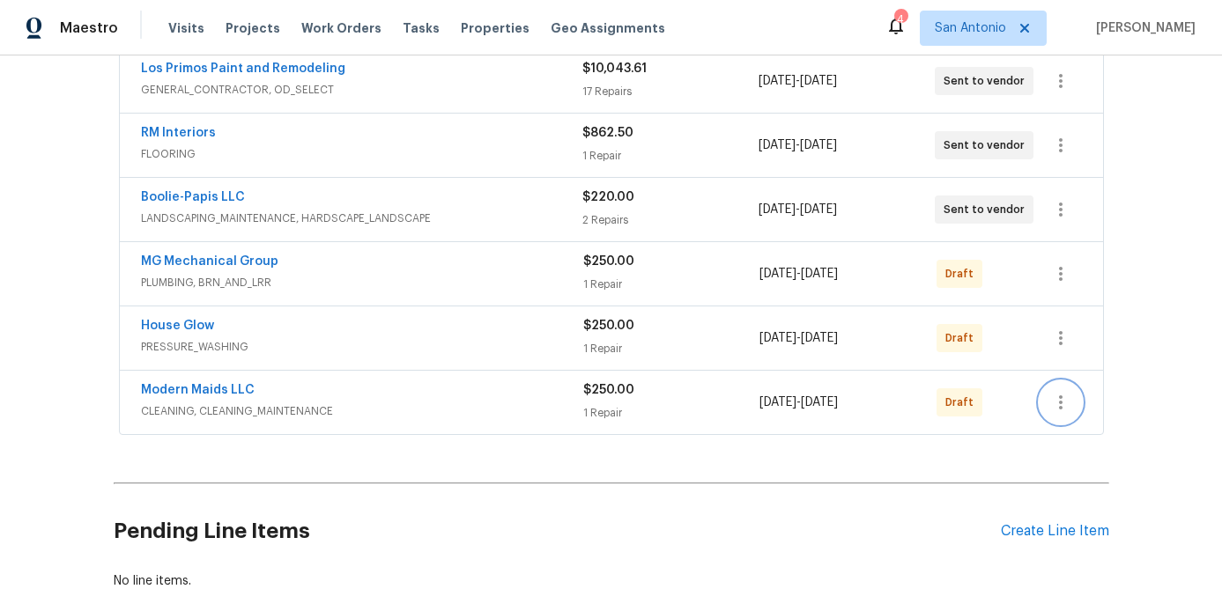
click at [1065, 404] on icon "button" at bounding box center [1060, 402] width 21 height 21
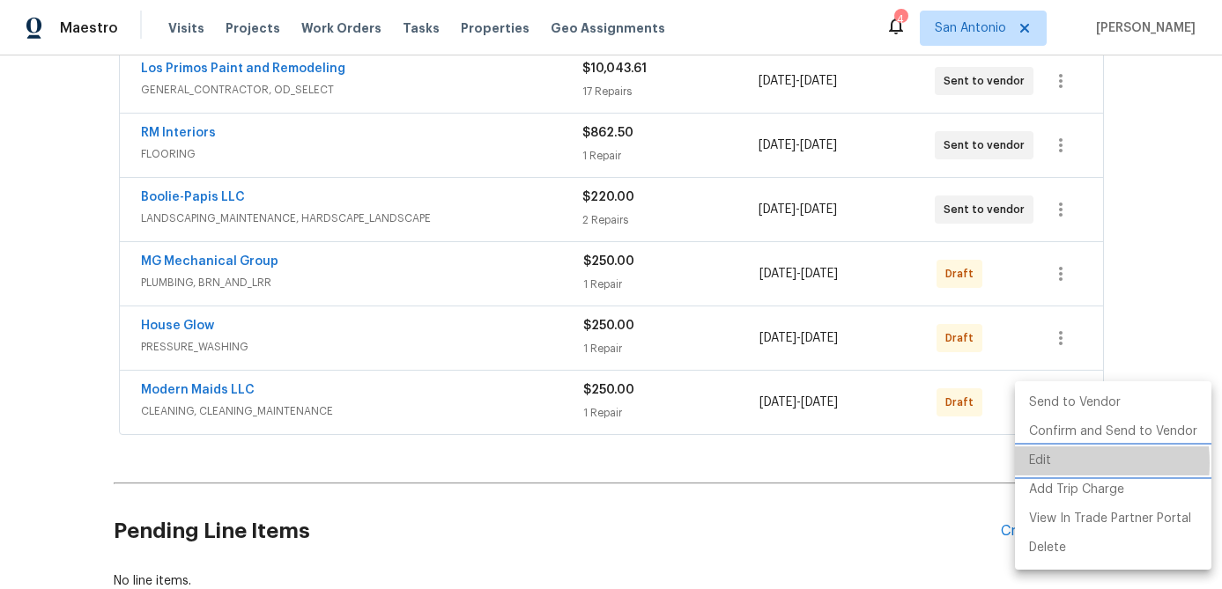
click at [1048, 463] on li "Edit" at bounding box center [1113, 461] width 196 height 29
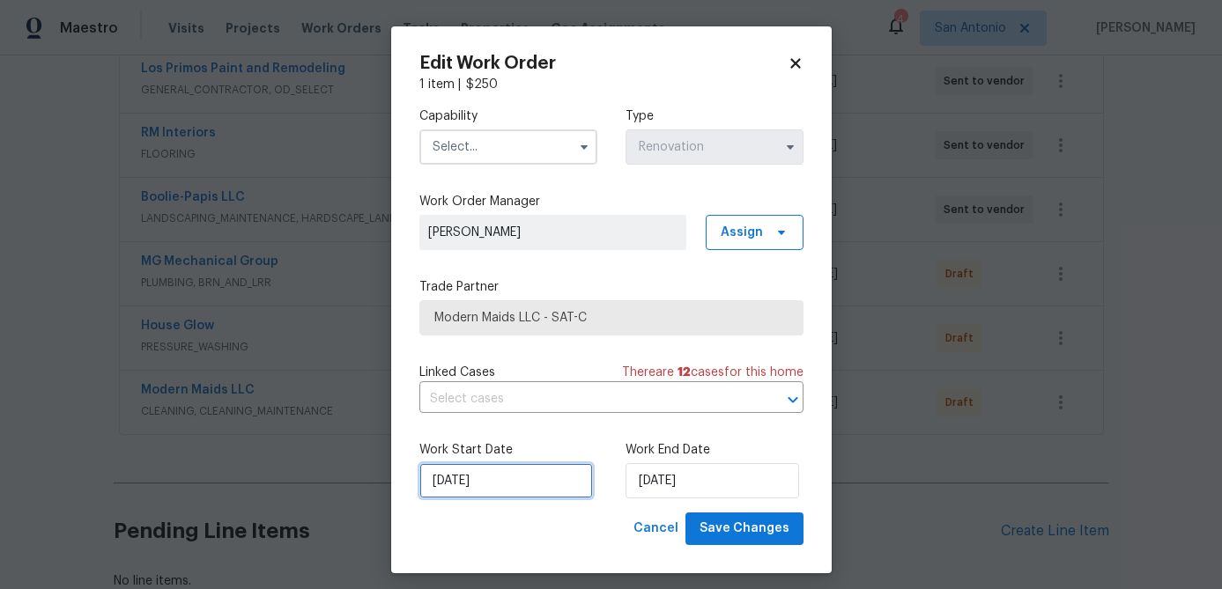
click at [516, 489] on input "9/26/2025" at bounding box center [506, 480] width 174 height 35
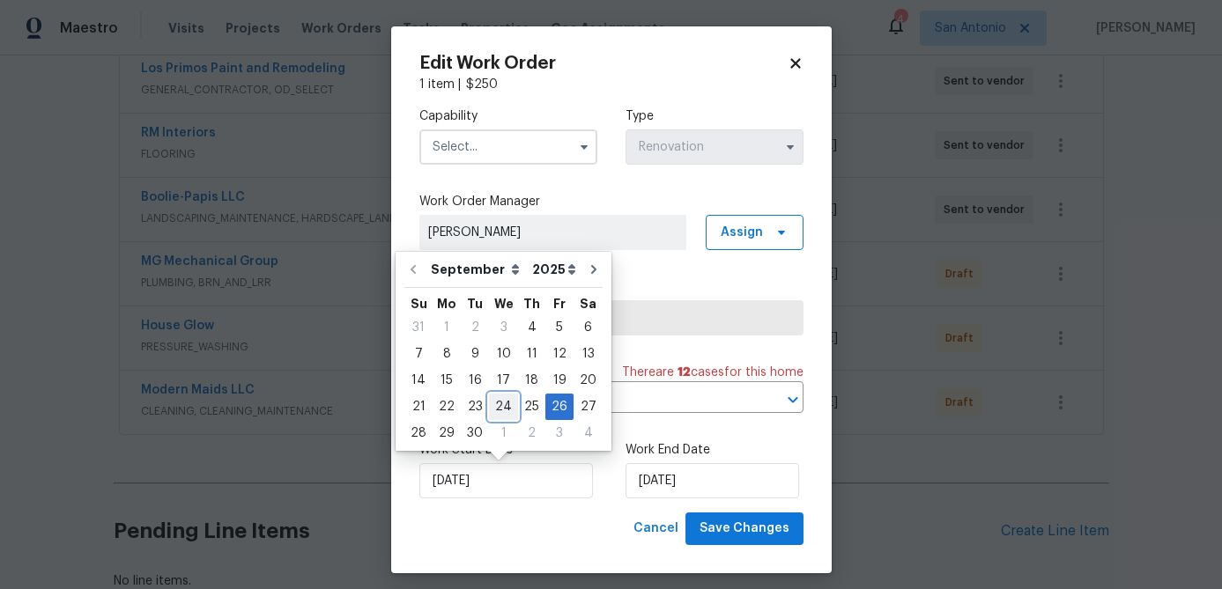
click at [505, 410] on div "24" at bounding box center [503, 407] width 29 height 25
type input "9/24/2025"
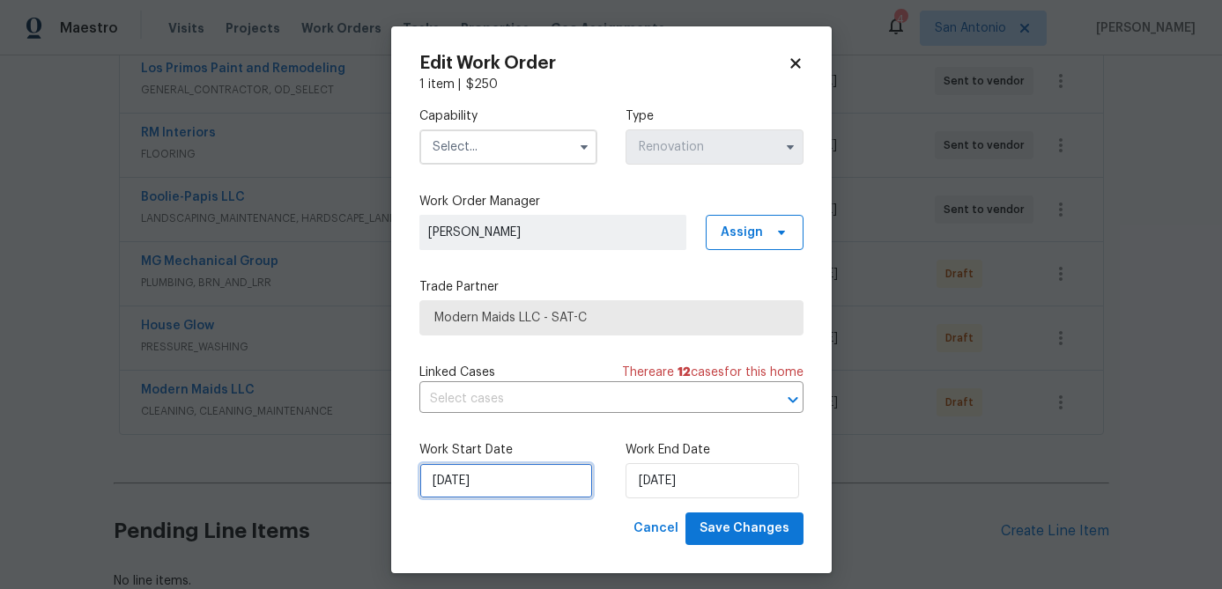
click at [515, 473] on input "9/24/2025" at bounding box center [506, 480] width 174 height 35
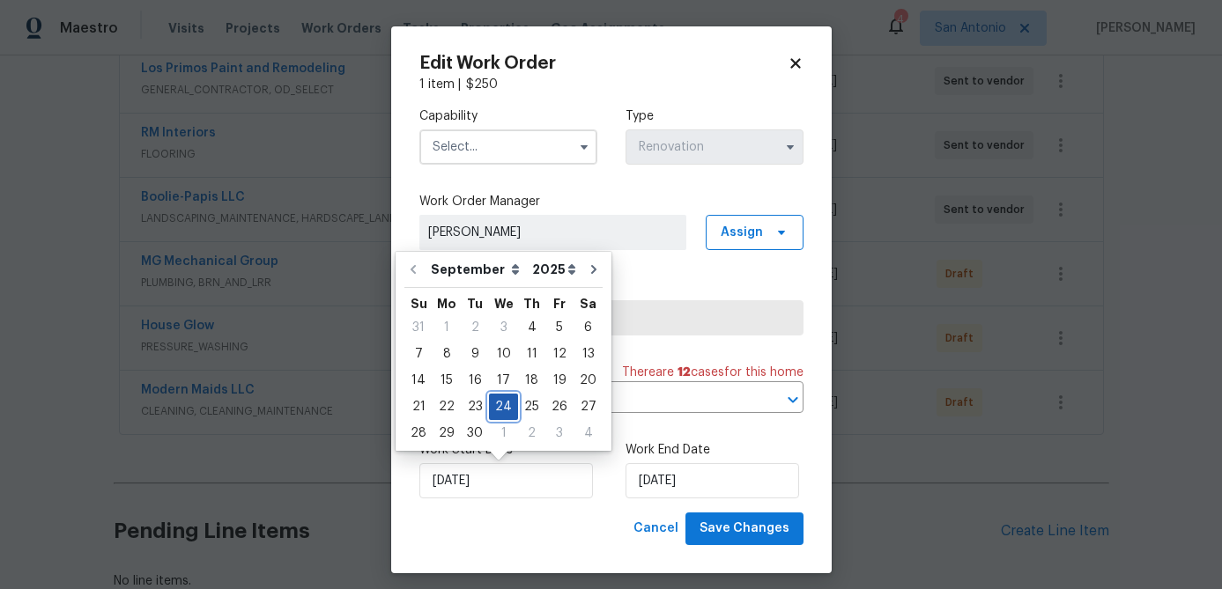
click at [500, 414] on div "24" at bounding box center [503, 407] width 29 height 25
click at [531, 525] on div "Cancel Save Changes" at bounding box center [611, 529] width 384 height 33
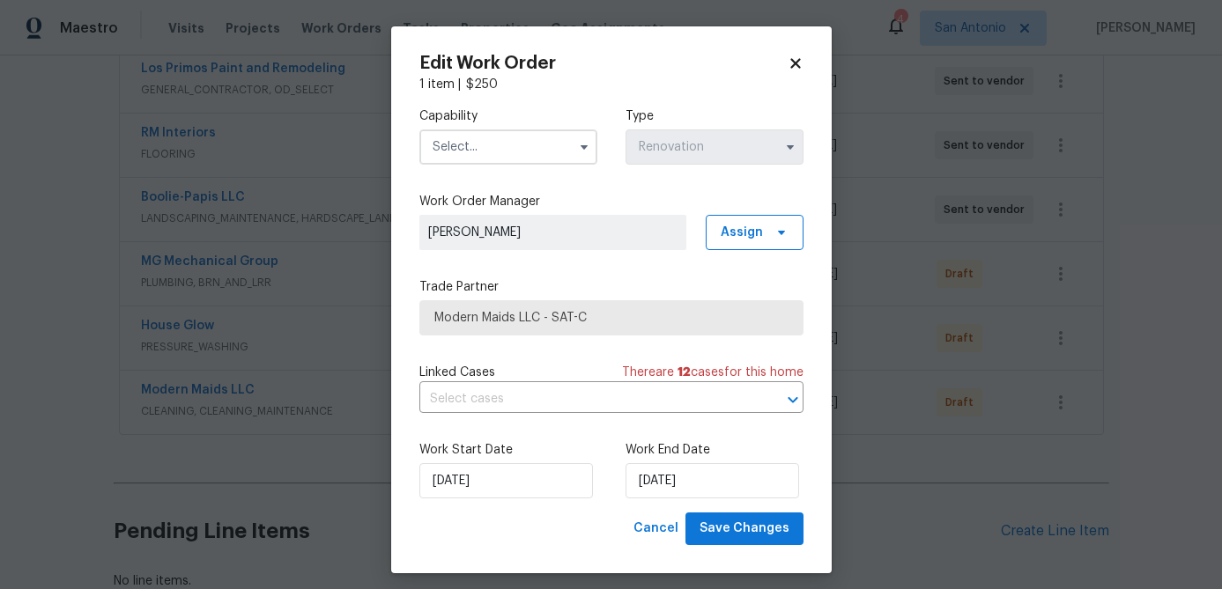
click at [491, 146] on input "text" at bounding box center [508, 146] width 178 height 35
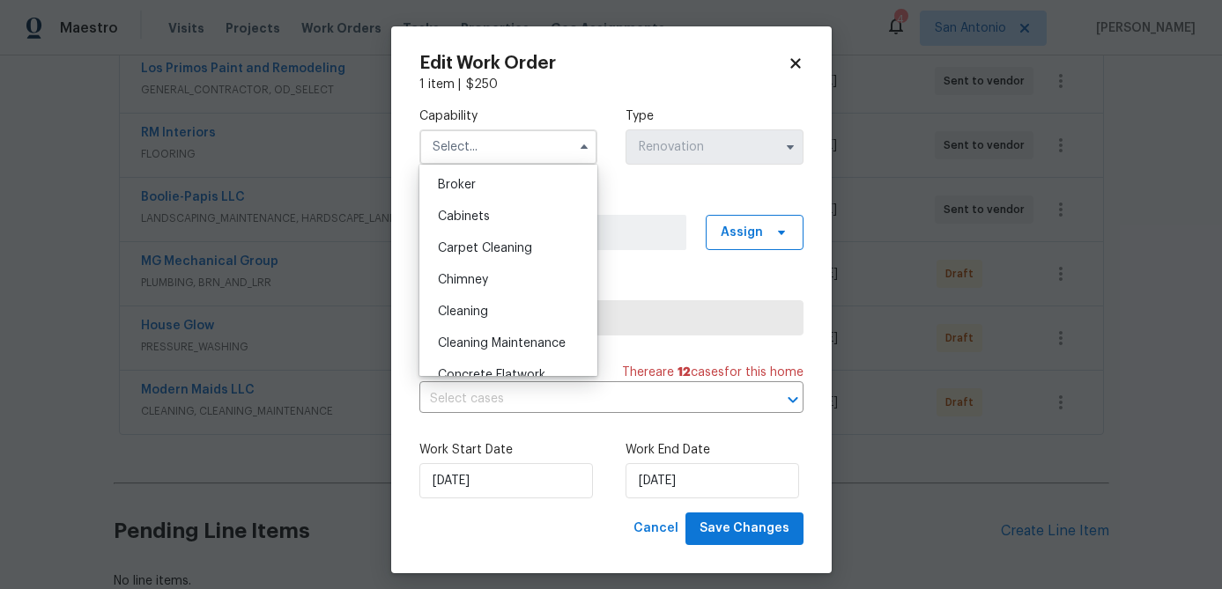
scroll to position [128, 0]
click at [469, 308] on span "Cleaning" at bounding box center [463, 311] width 50 height 12
type input "Cleaning"
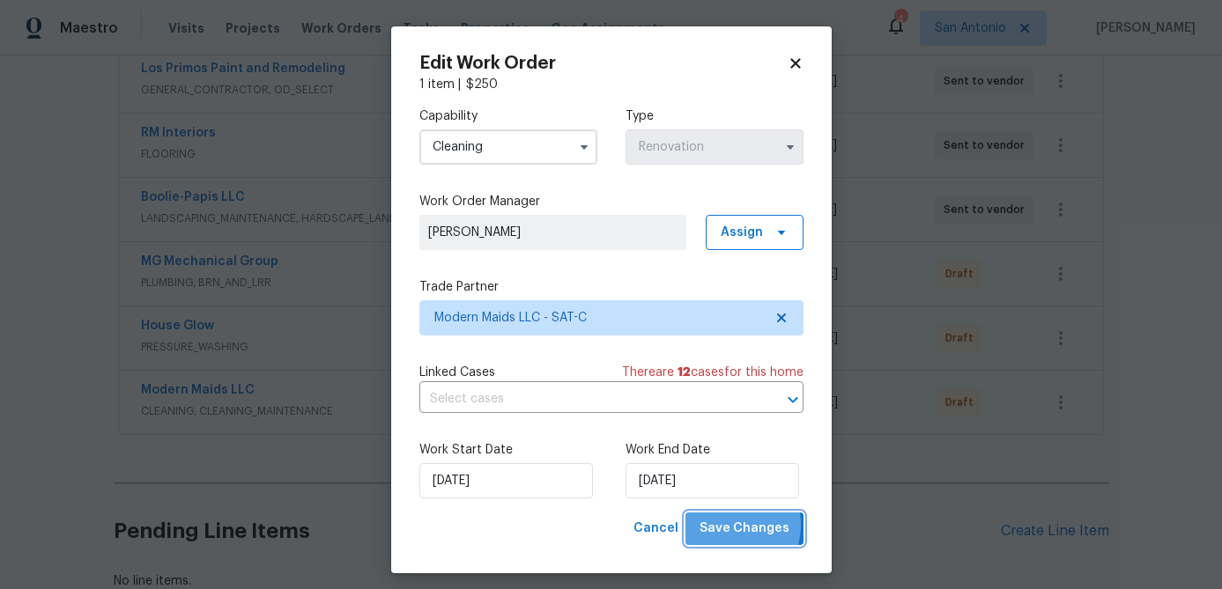
click at [735, 526] on span "Save Changes" at bounding box center [744, 529] width 90 height 22
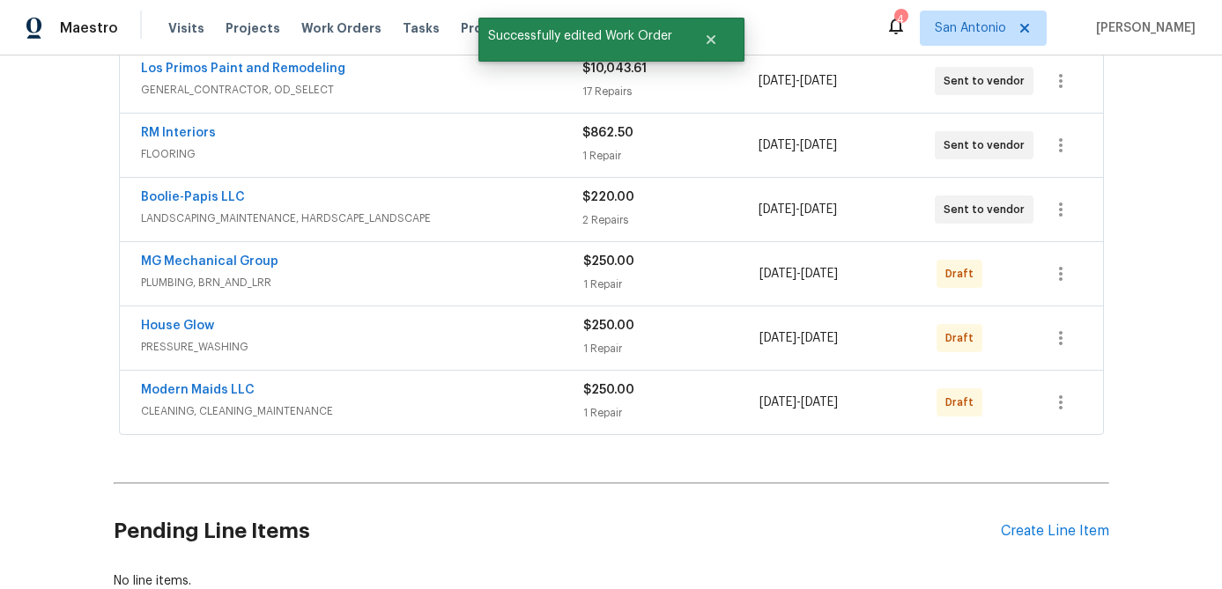
click at [454, 330] on div "House Glow" at bounding box center [362, 327] width 442 height 21
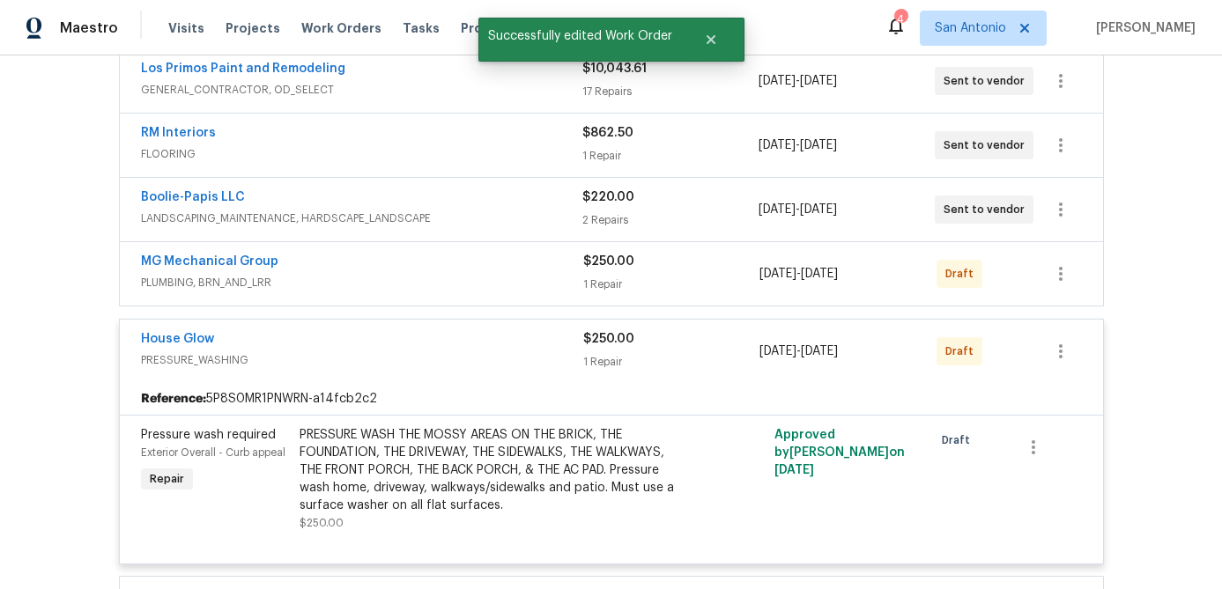
click at [455, 330] on div "House Glow" at bounding box center [362, 340] width 442 height 21
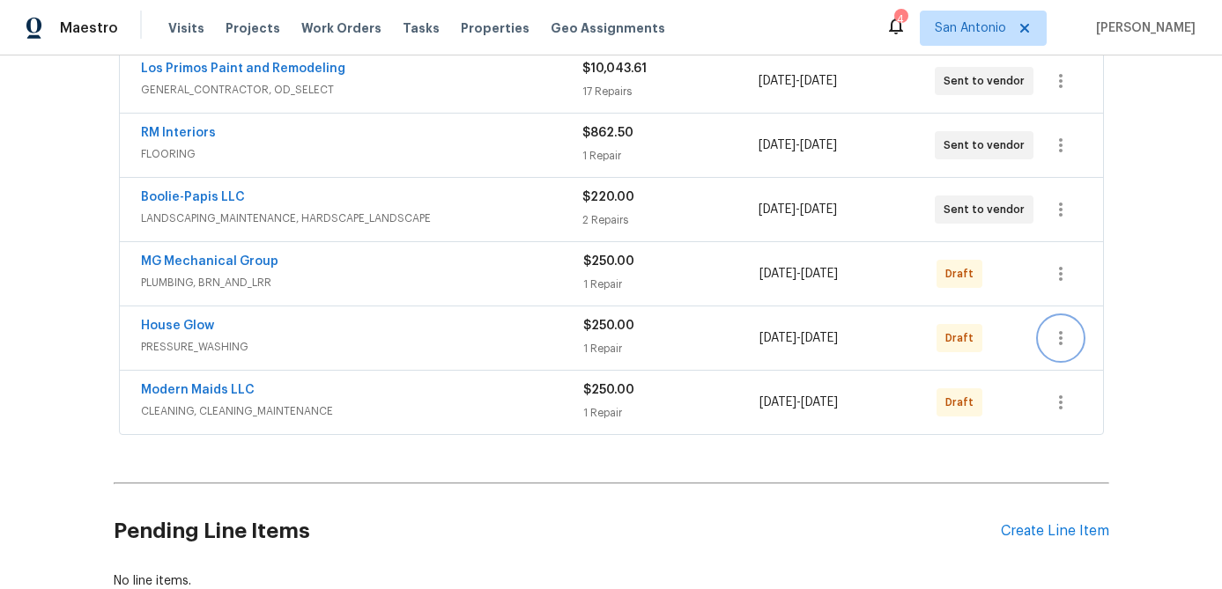
click at [1058, 335] on icon "button" at bounding box center [1060, 338] width 21 height 21
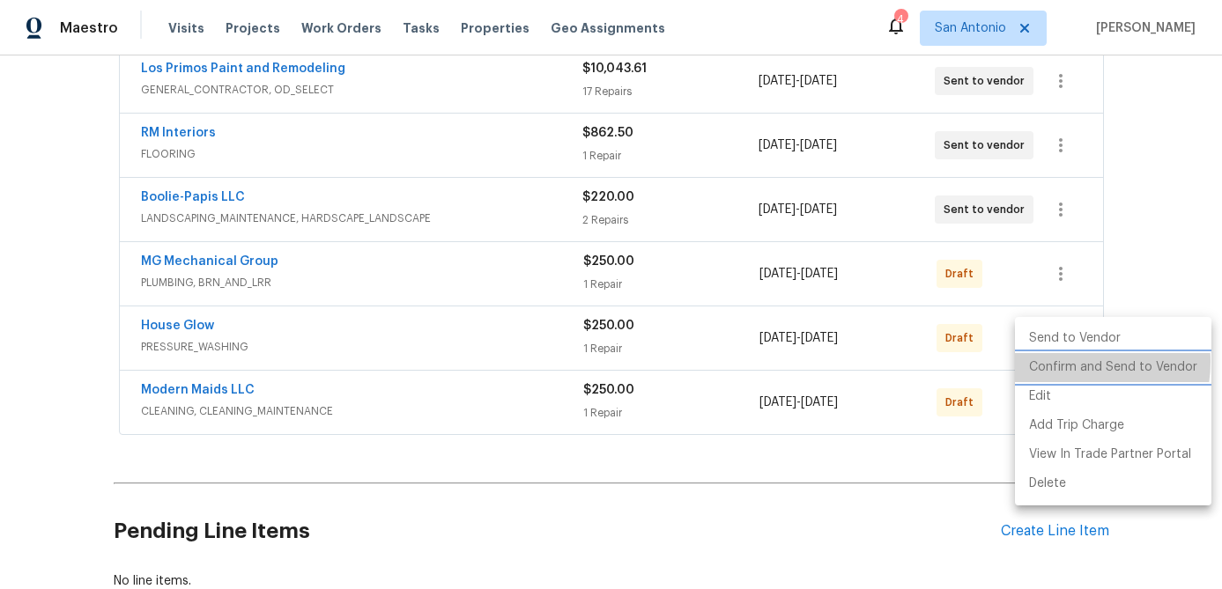
click at [1067, 362] on li "Confirm and Send to Vendor" at bounding box center [1113, 367] width 196 height 29
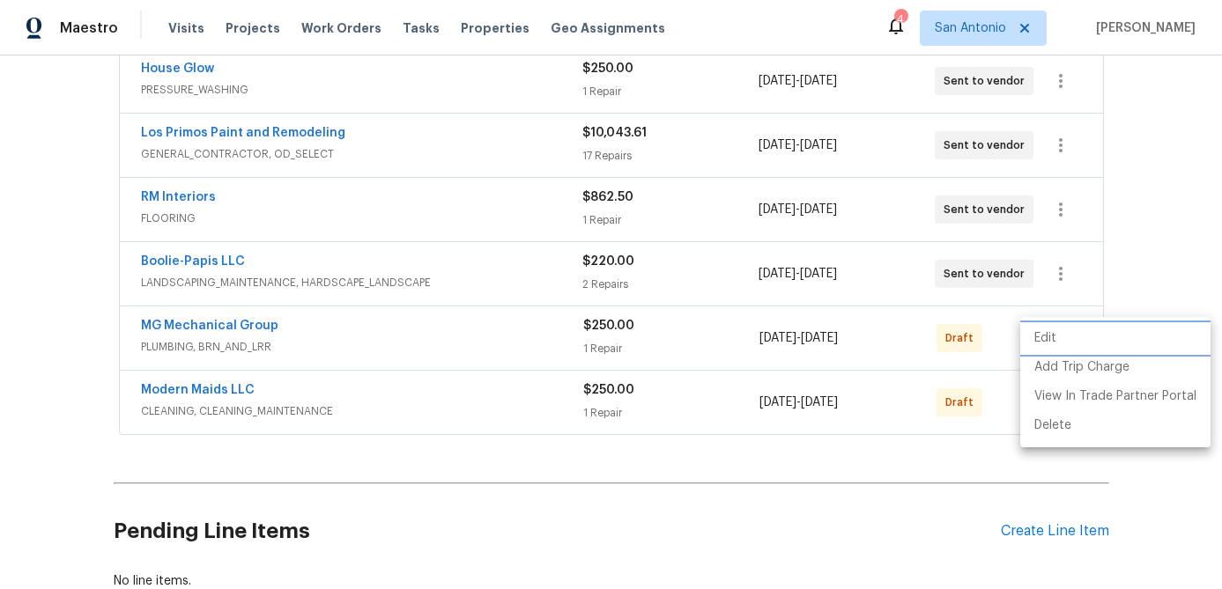
scroll to position [280, 0]
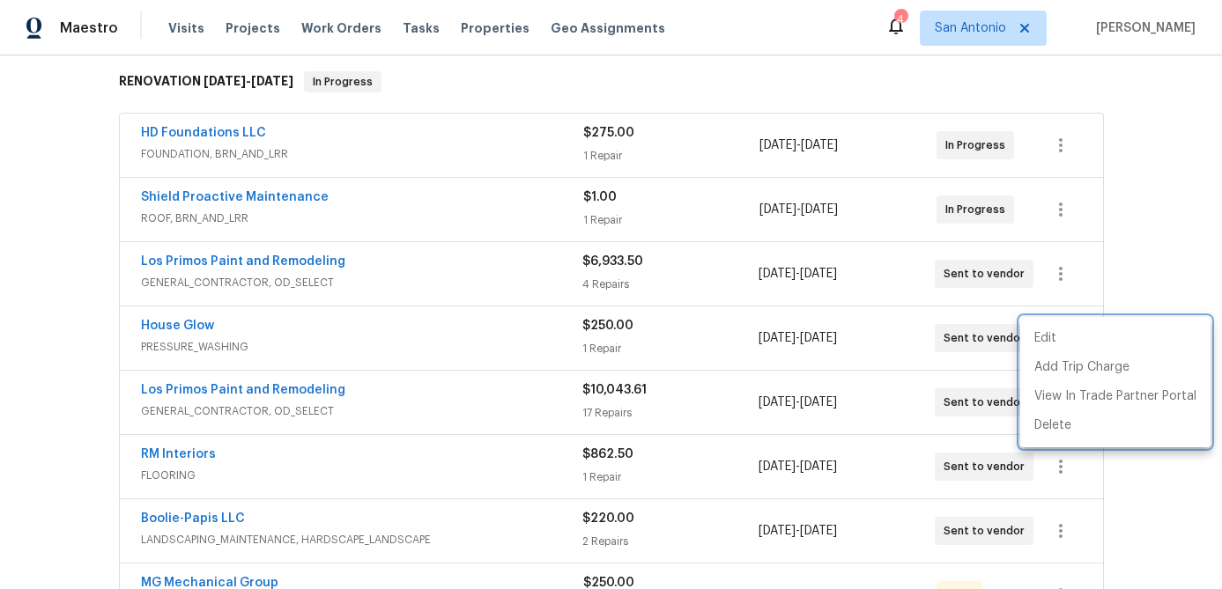
click at [451, 397] on div at bounding box center [611, 294] width 1222 height 589
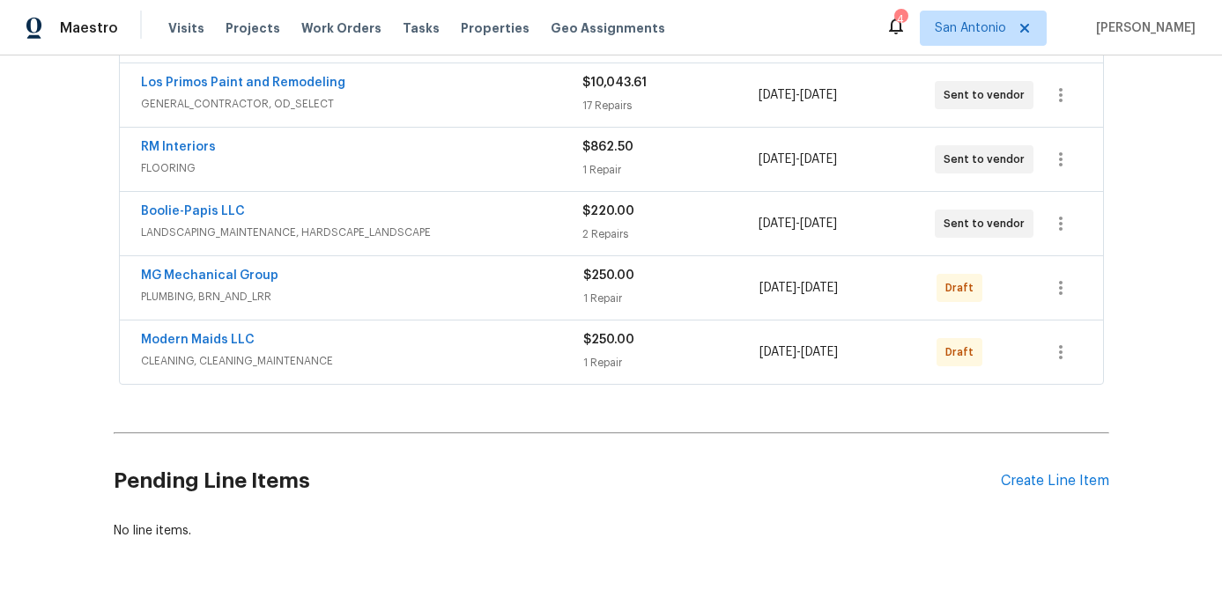
scroll to position [658, 0]
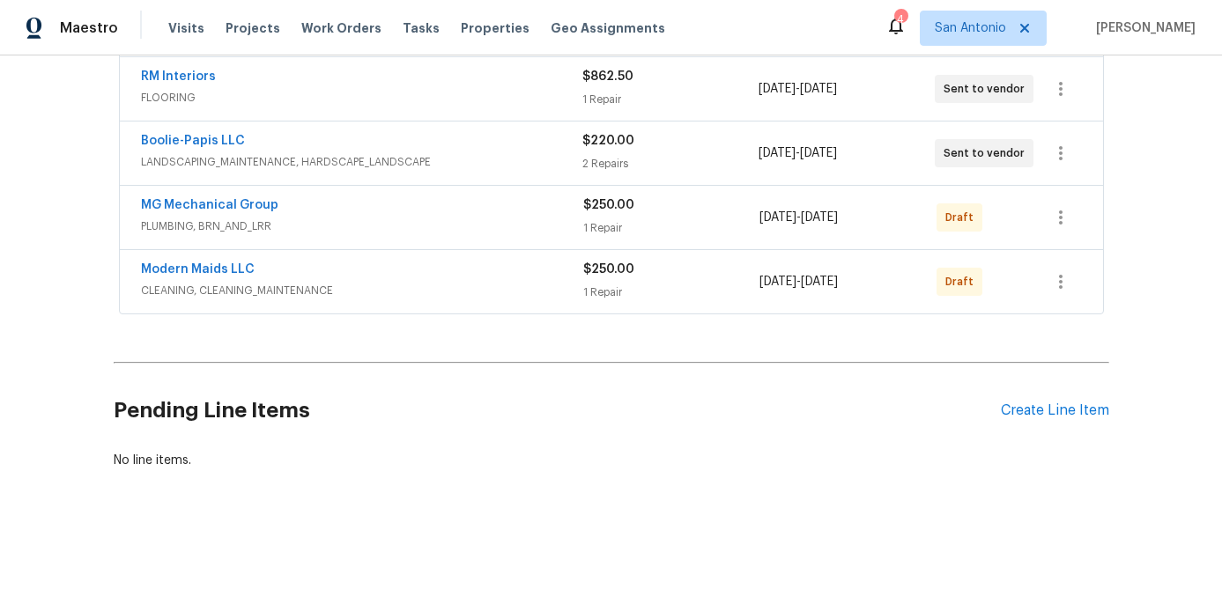
click at [395, 280] on div "Modern Maids LLC" at bounding box center [362, 271] width 442 height 21
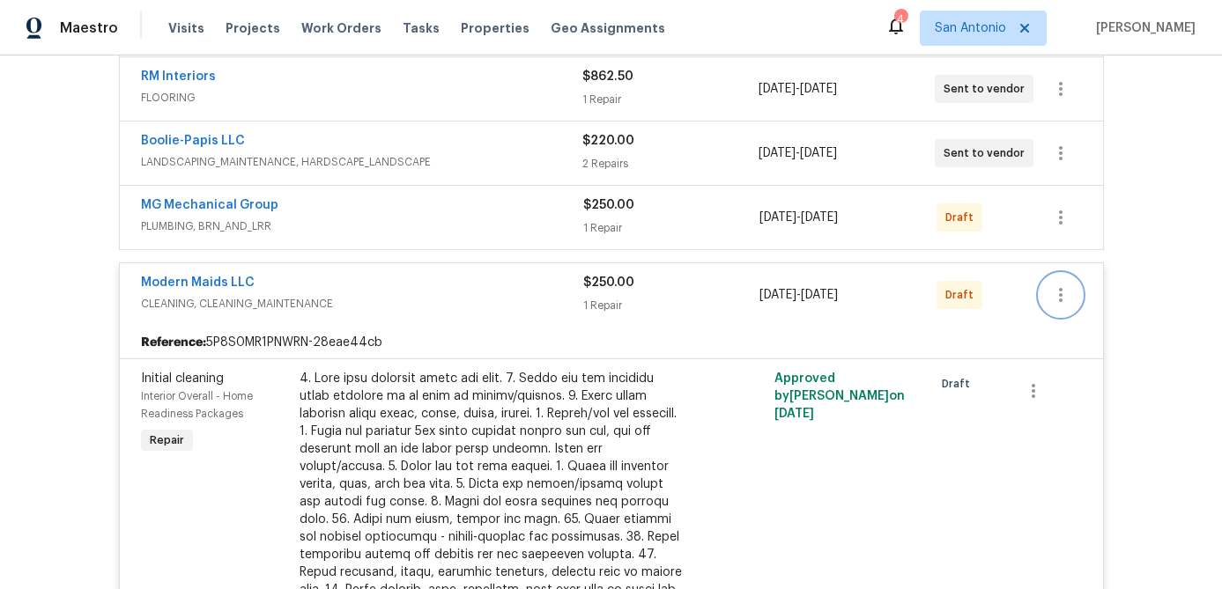
click at [1068, 297] on icon "button" at bounding box center [1060, 294] width 21 height 21
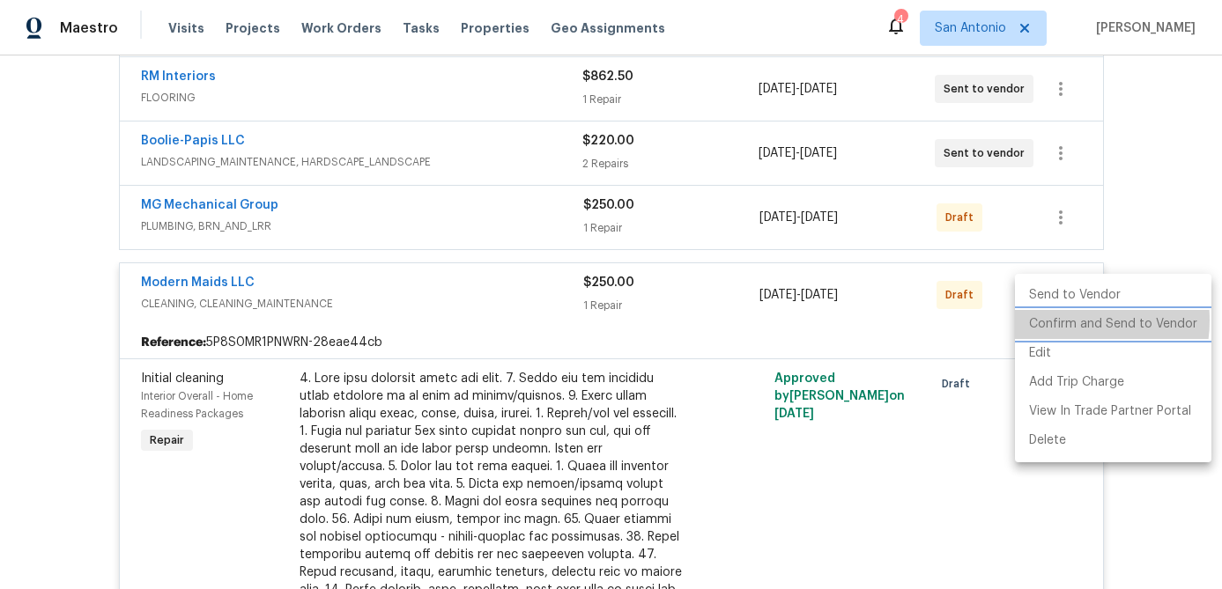
click at [1066, 321] on li "Confirm and Send to Vendor" at bounding box center [1113, 324] width 196 height 29
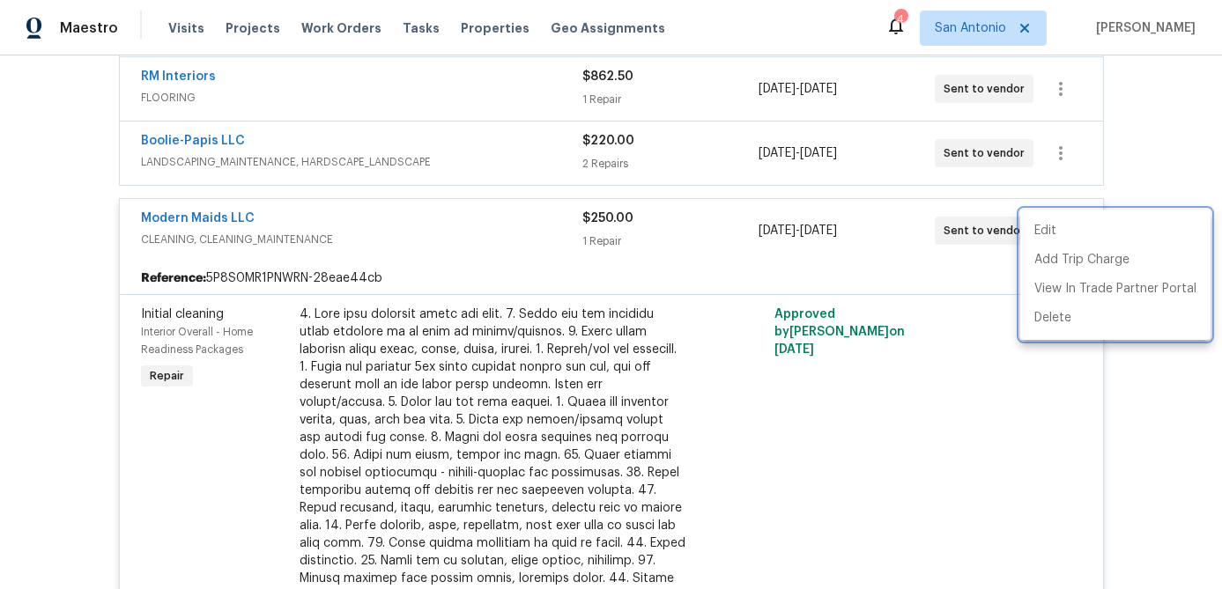
click at [461, 214] on div at bounding box center [611, 294] width 1222 height 589
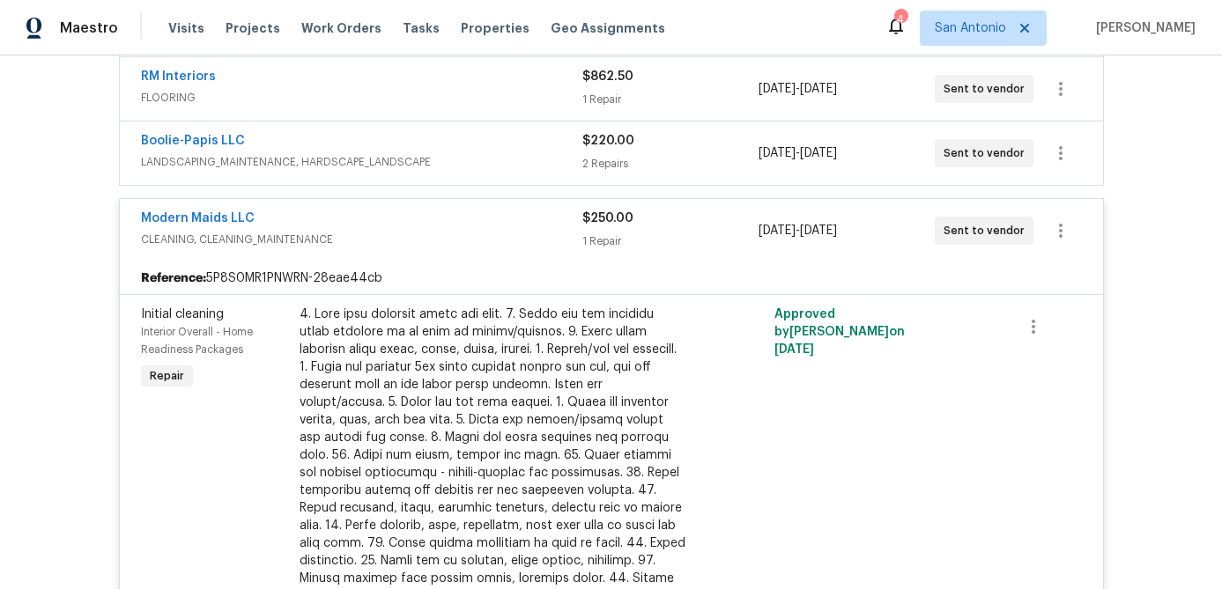
click at [469, 225] on div "Modern Maids LLC" at bounding box center [361, 220] width 441 height 21
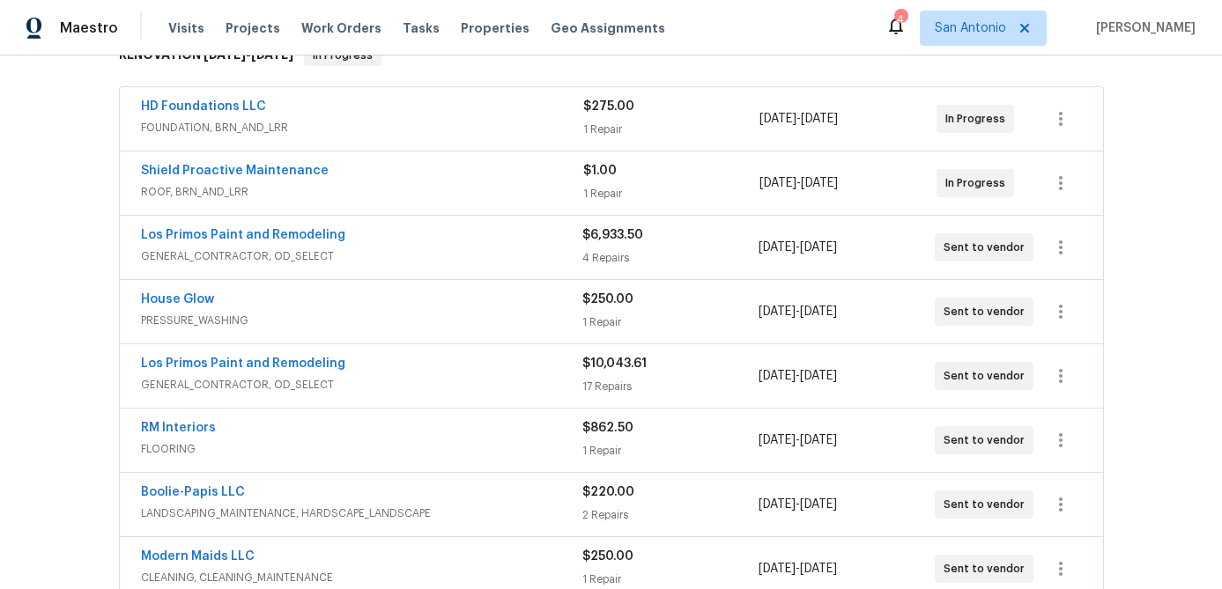
scroll to position [0, 0]
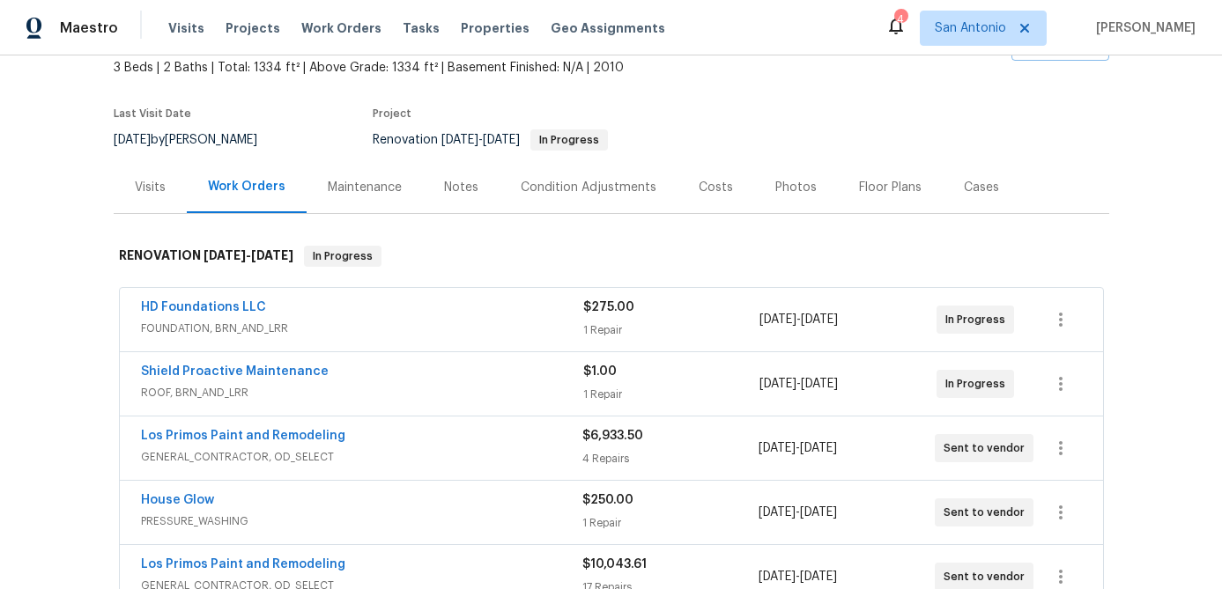
scroll to position [54, 0]
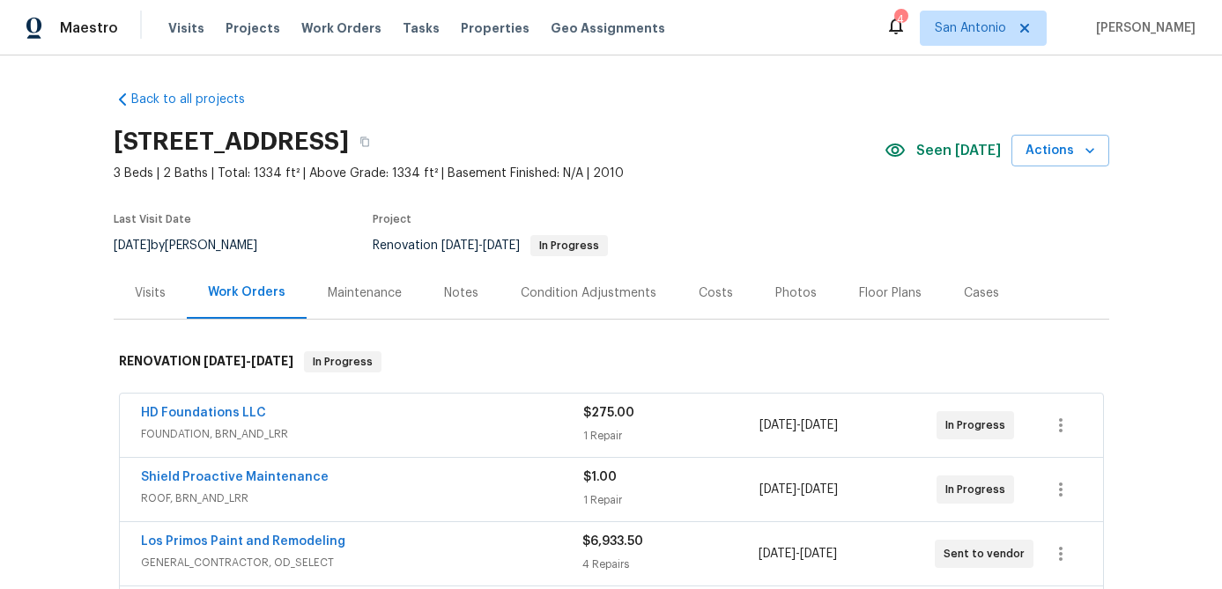
click at [459, 295] on div "Notes" at bounding box center [461, 293] width 34 height 18
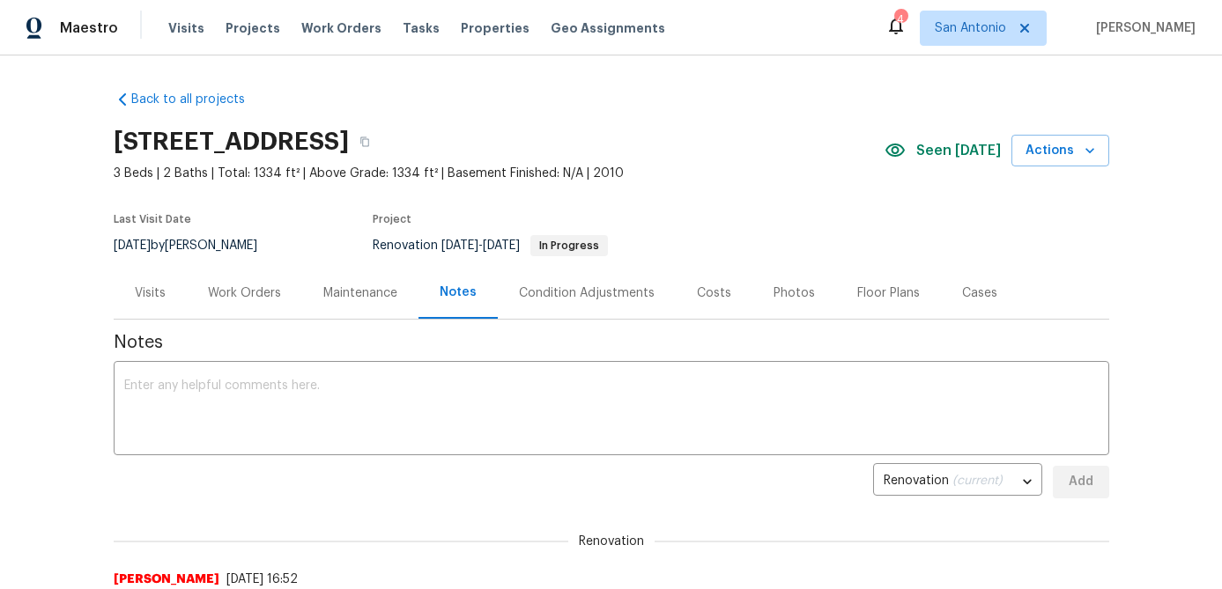
click at [235, 292] on div "Work Orders" at bounding box center [244, 293] width 73 height 18
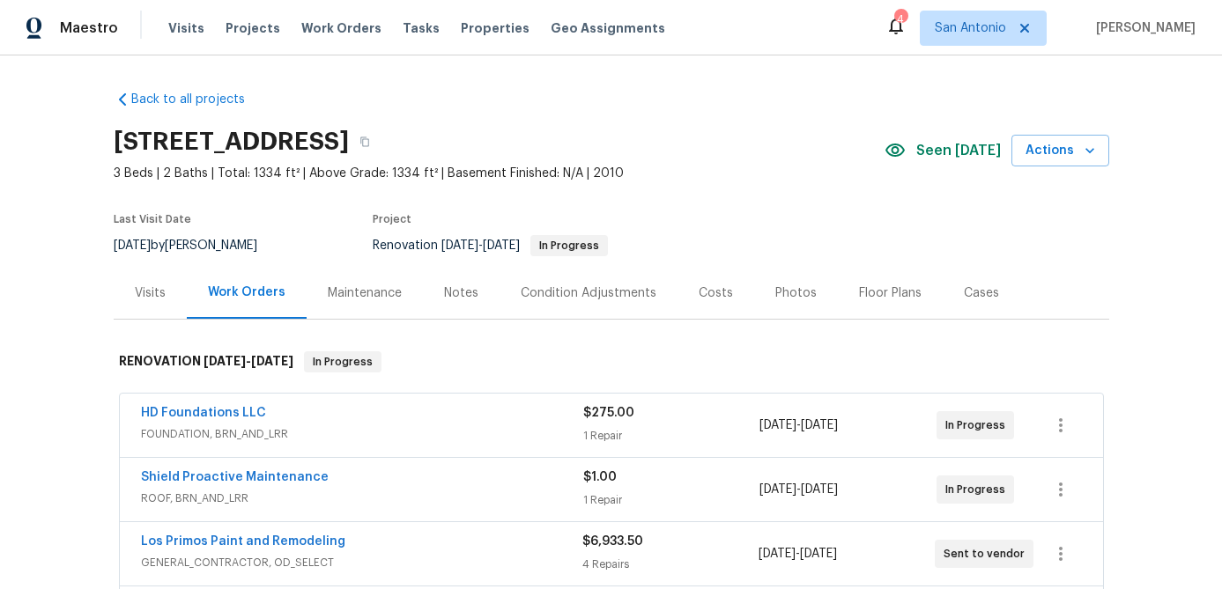
click at [448, 285] on div "Notes" at bounding box center [461, 293] width 34 height 18
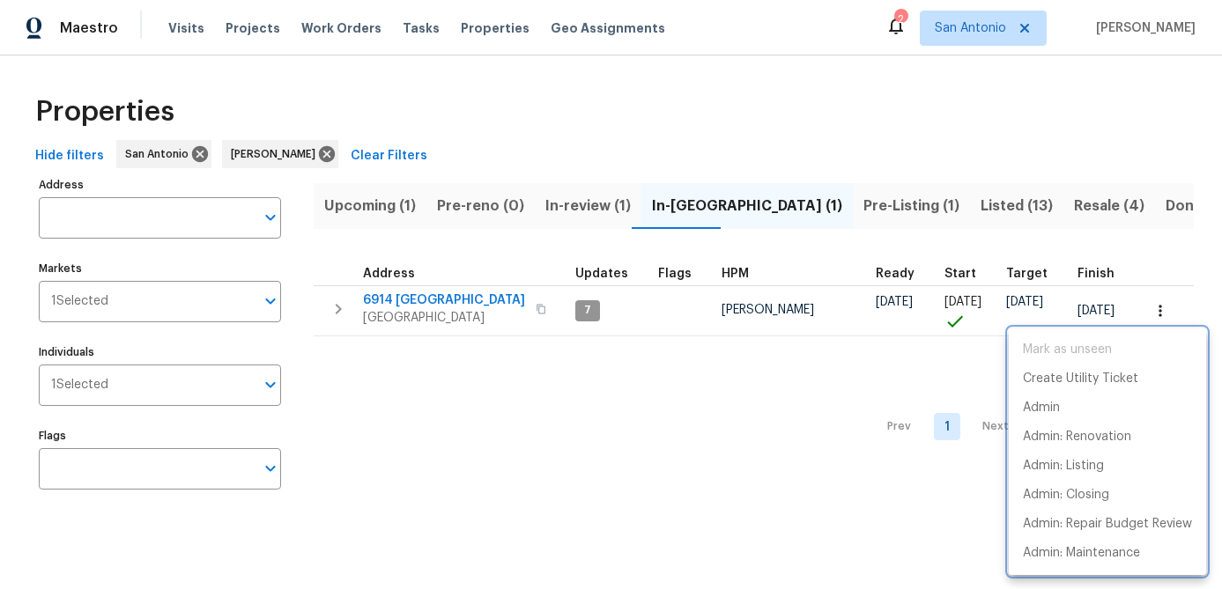
click at [563, 201] on div at bounding box center [611, 294] width 1222 height 589
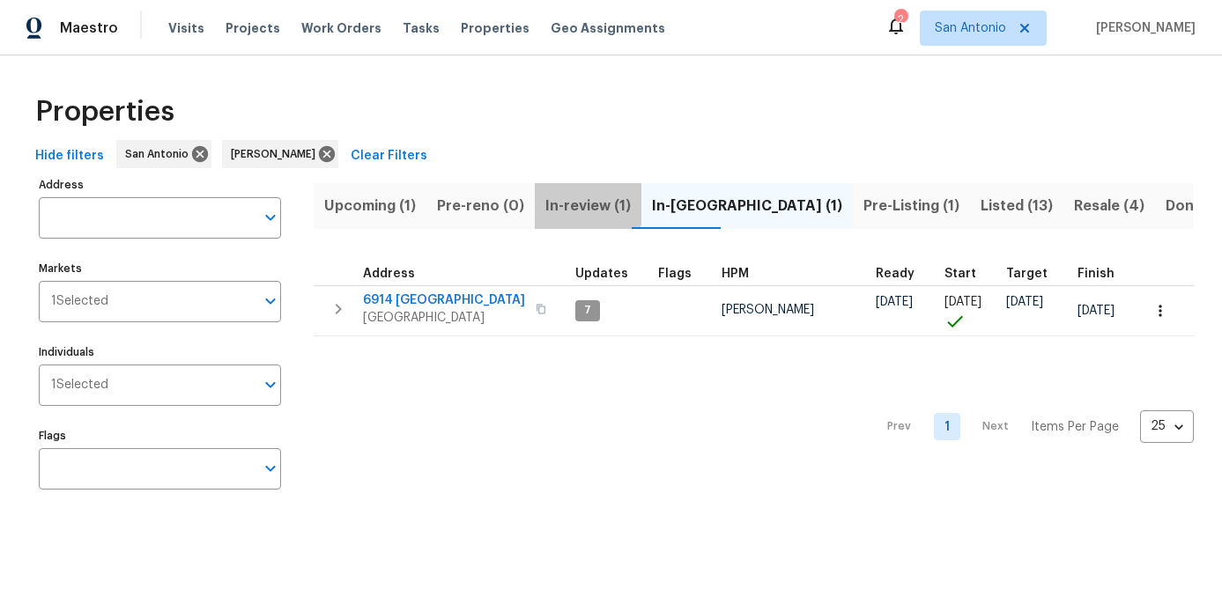
click at [563, 201] on span "In-review (1)" at bounding box center [587, 206] width 85 height 25
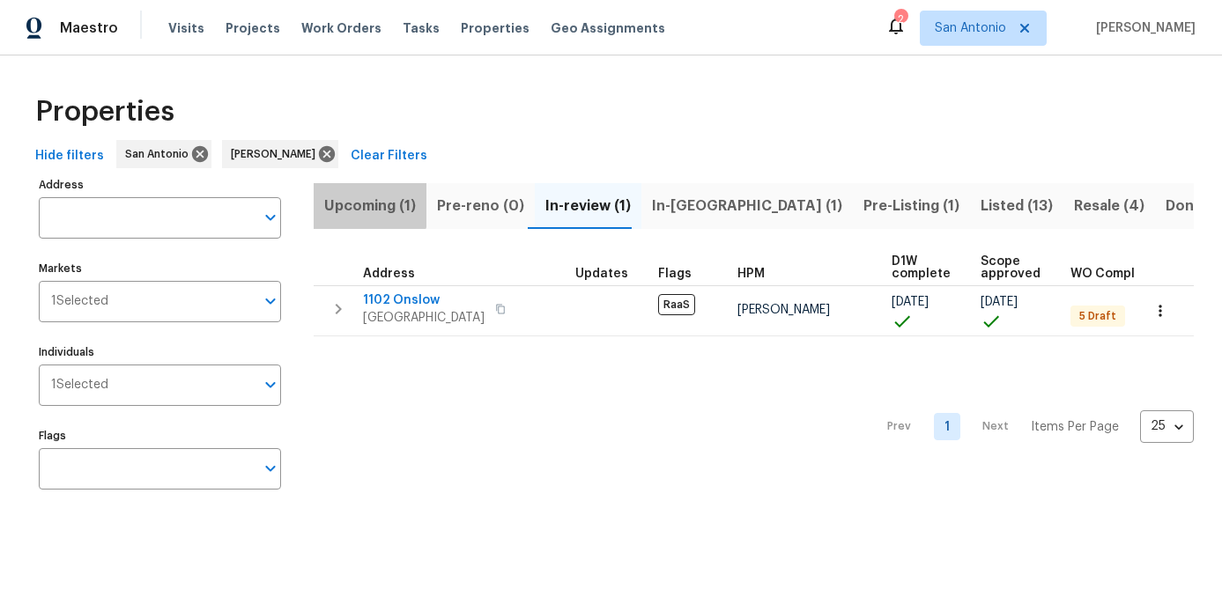
click at [343, 199] on span "Upcoming (1)" at bounding box center [370, 206] width 92 height 25
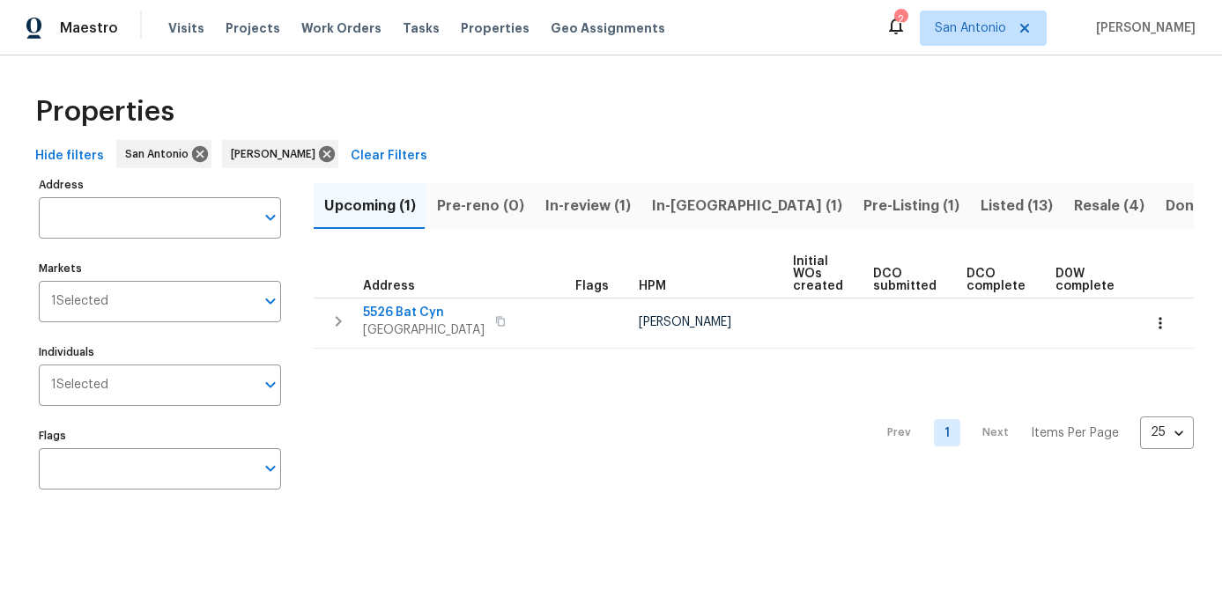
click at [863, 204] on span "Pre-Listing (1)" at bounding box center [911, 206] width 96 height 25
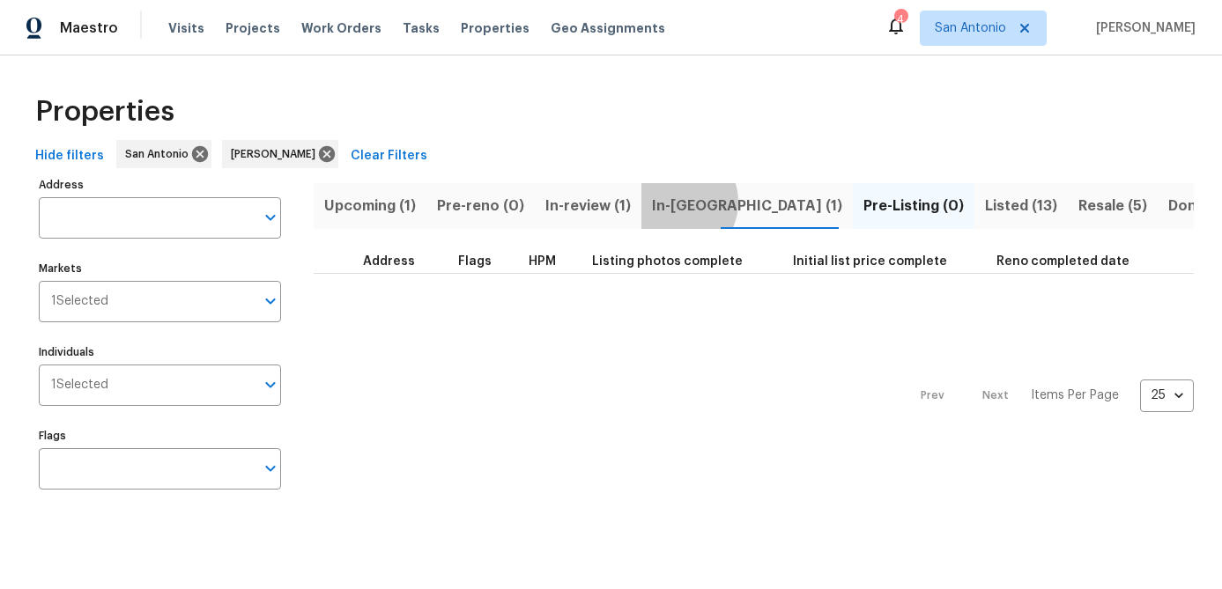
click at [668, 202] on span "In-[GEOGRAPHIC_DATA] (1)" at bounding box center [747, 206] width 190 height 25
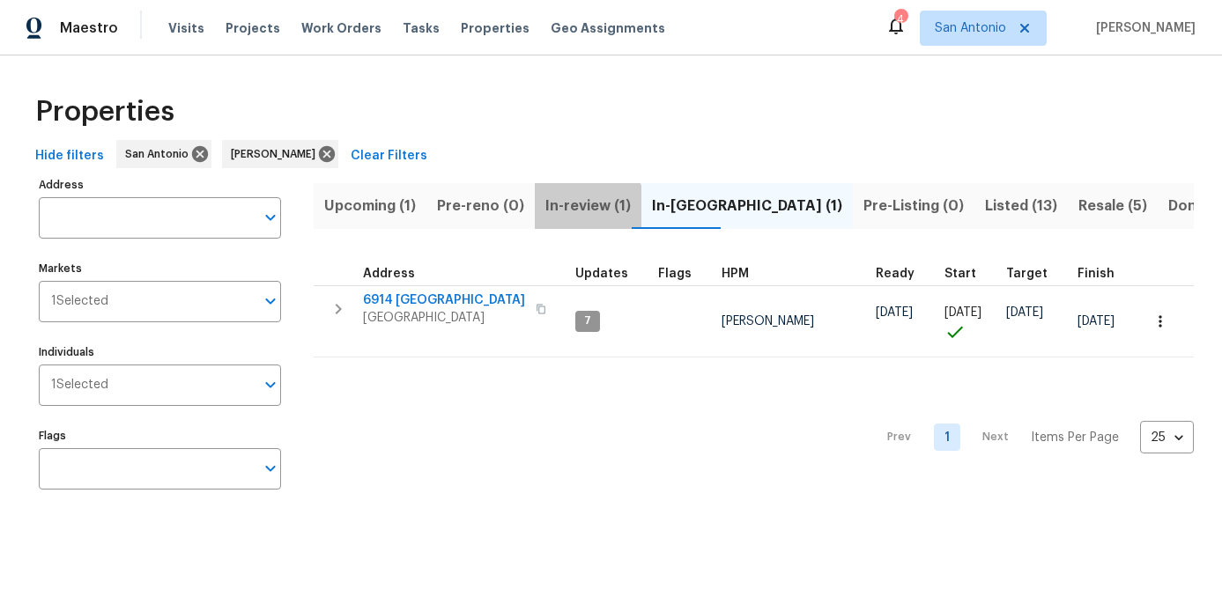
click at [573, 210] on span "In-review (1)" at bounding box center [587, 206] width 85 height 25
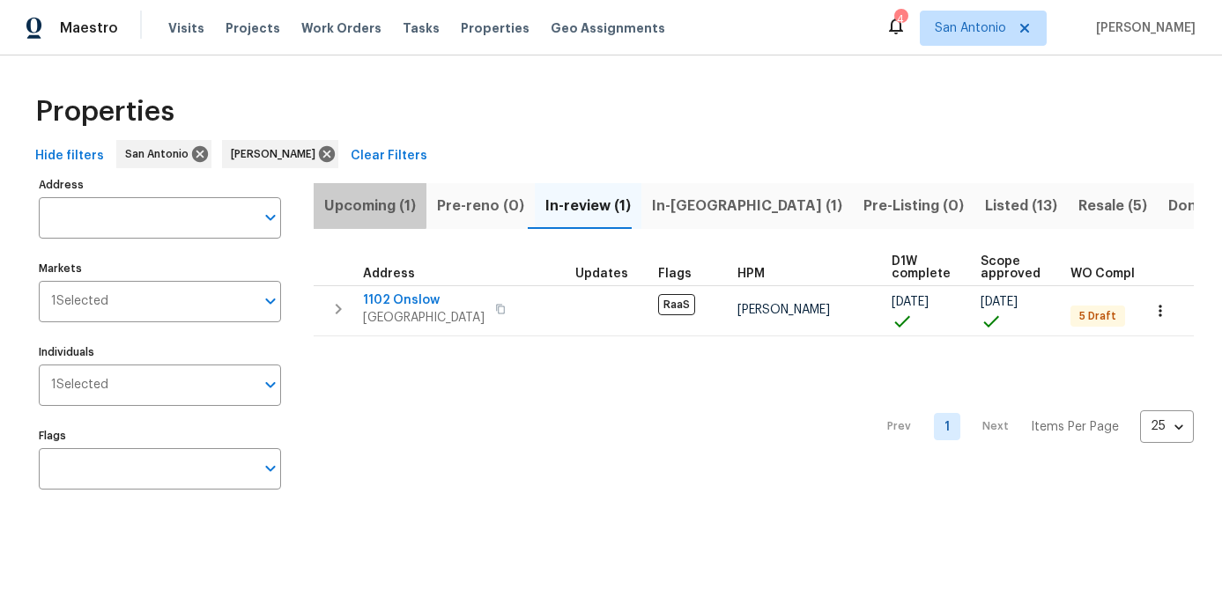
click at [359, 205] on span "Upcoming (1)" at bounding box center [370, 206] width 92 height 25
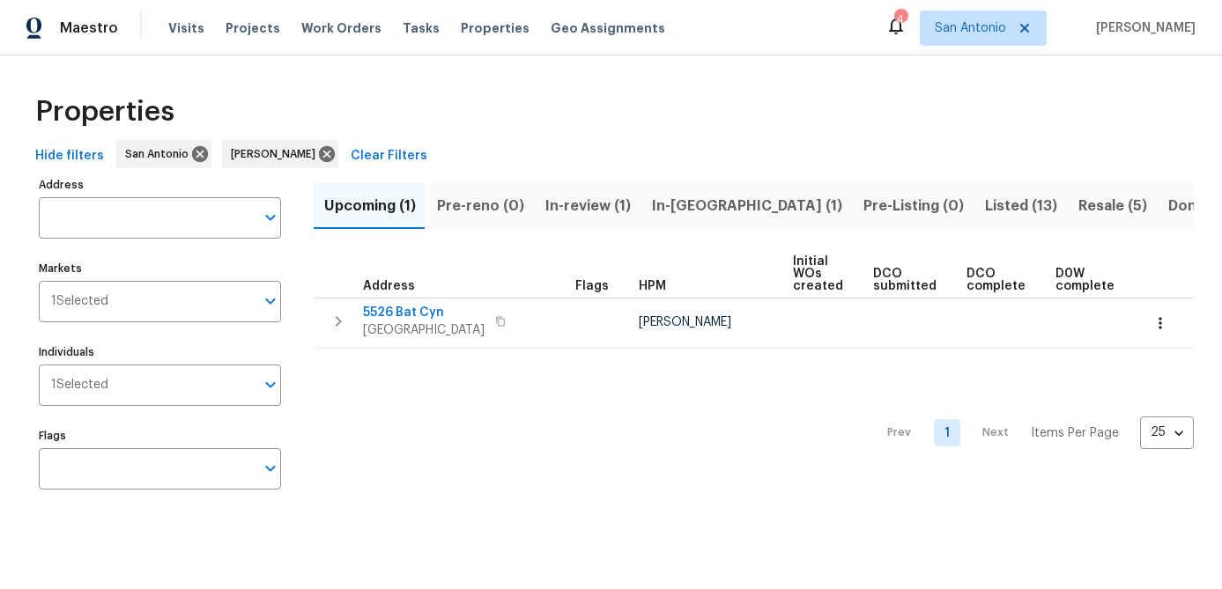
click at [985, 206] on span "Listed (13)" at bounding box center [1021, 206] width 72 height 25
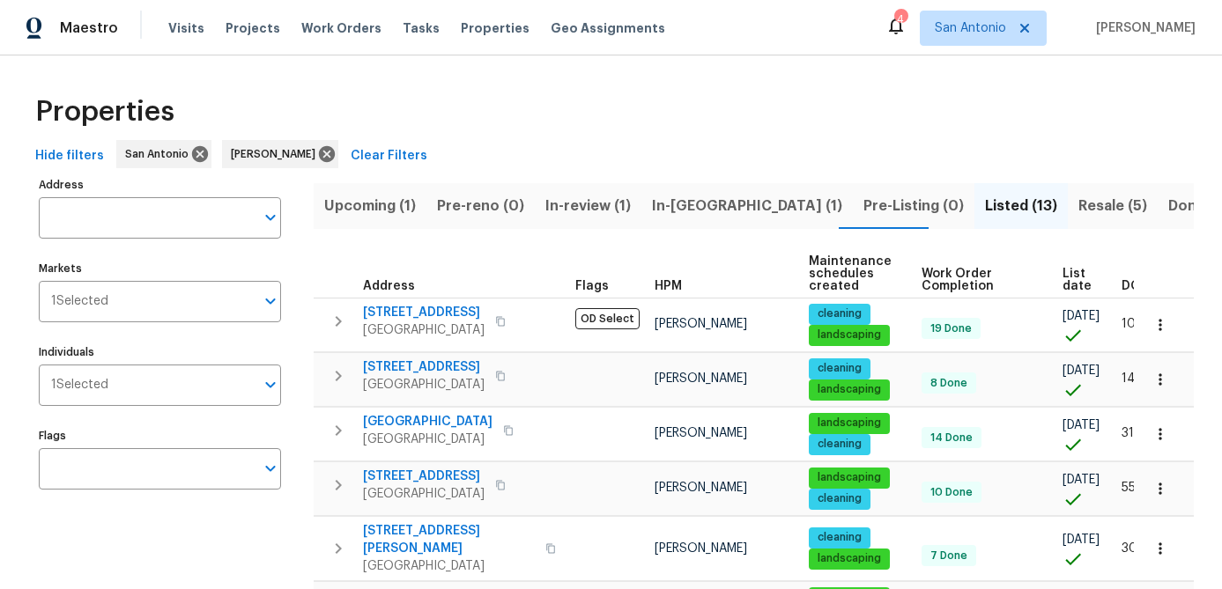
click at [1080, 273] on span "List date" at bounding box center [1076, 280] width 29 height 25
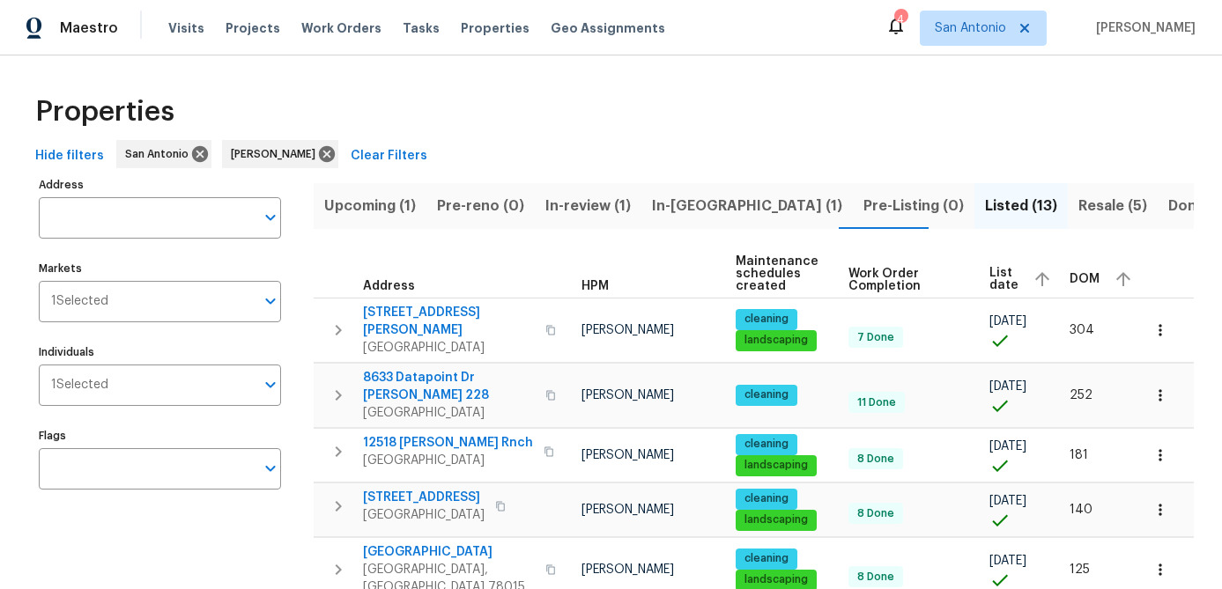
click at [1078, 204] on span "Resale (5)" at bounding box center [1112, 206] width 69 height 25
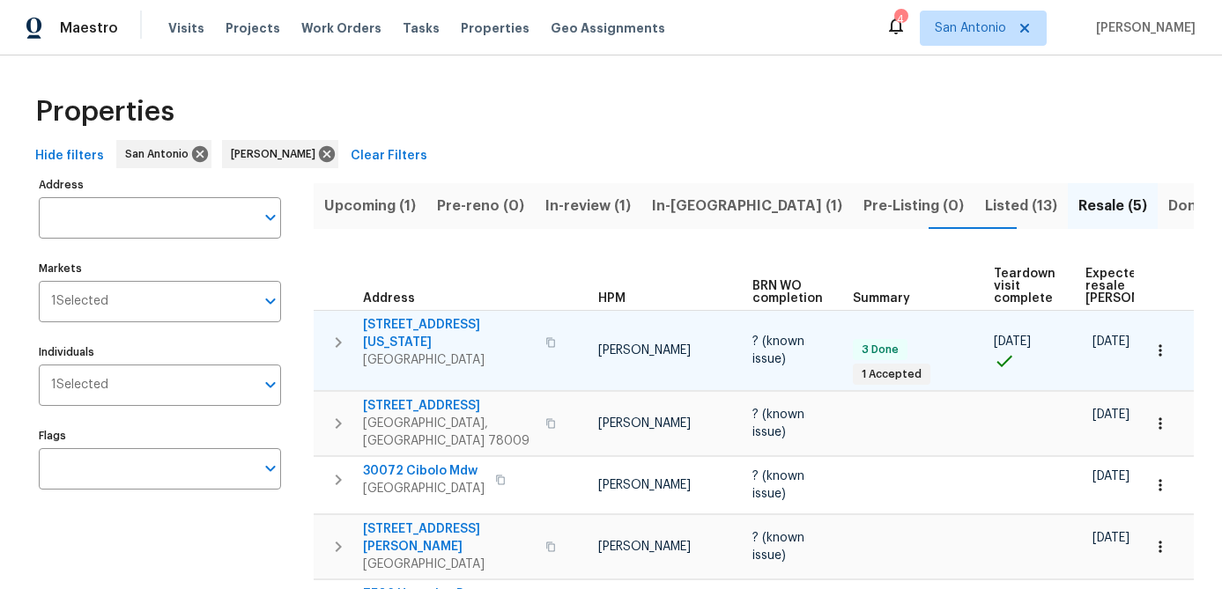
scroll to position [0, 153]
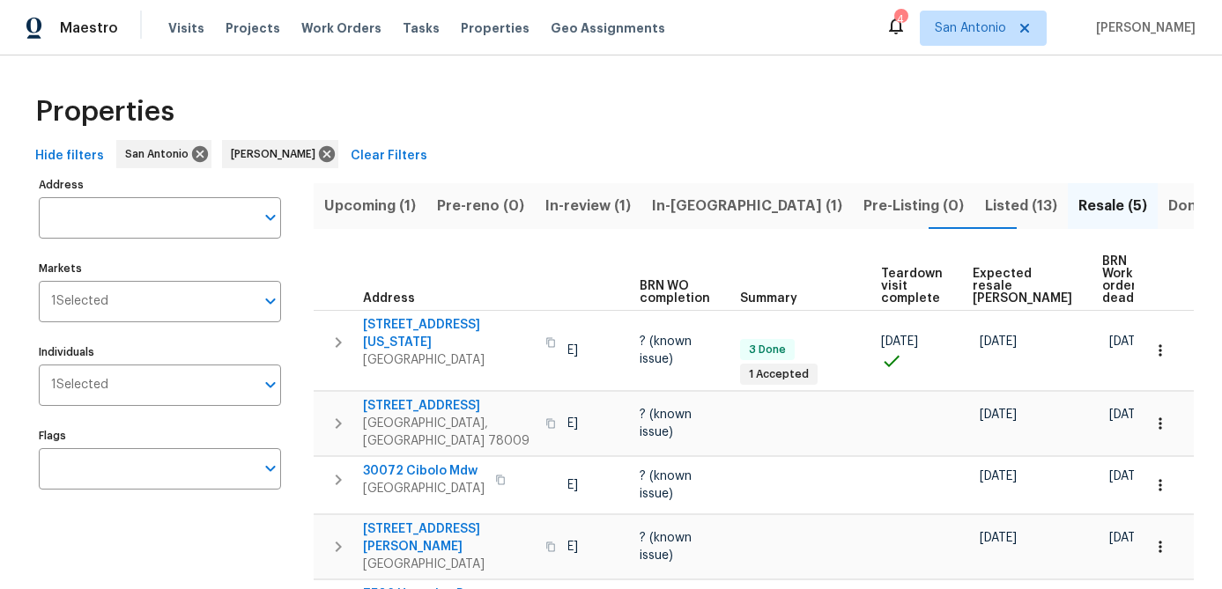
click at [988, 268] on span "Expected resale [PERSON_NAME]" at bounding box center [1022, 286] width 100 height 37
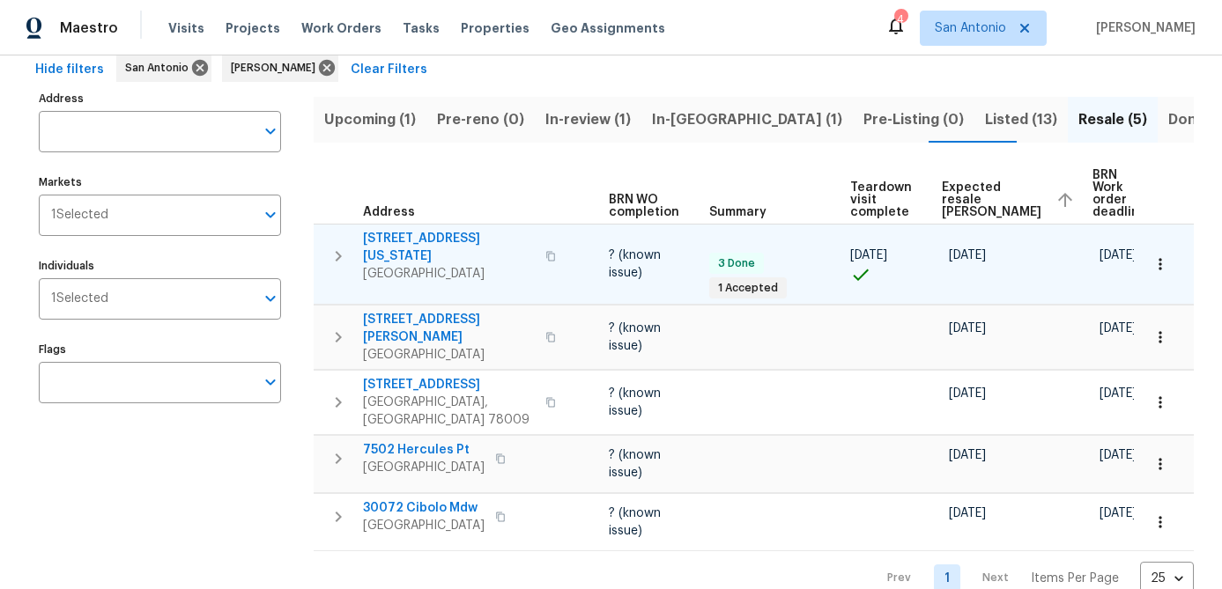
scroll to position [97, 0]
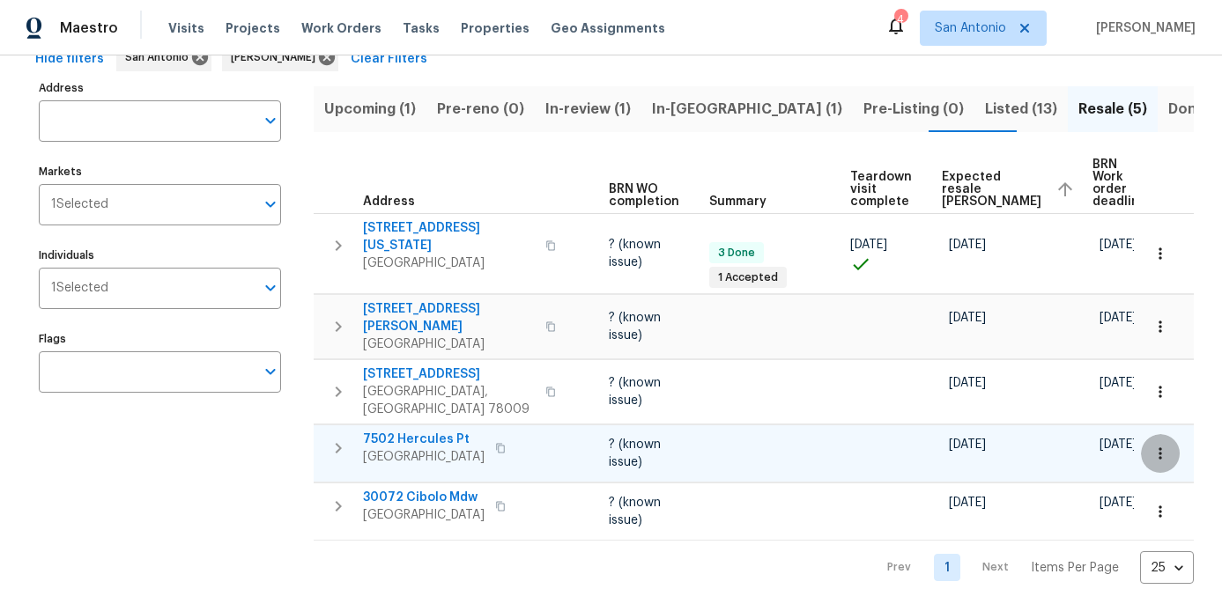
click at [1163, 445] on icon "button" at bounding box center [1160, 454] width 18 height 18
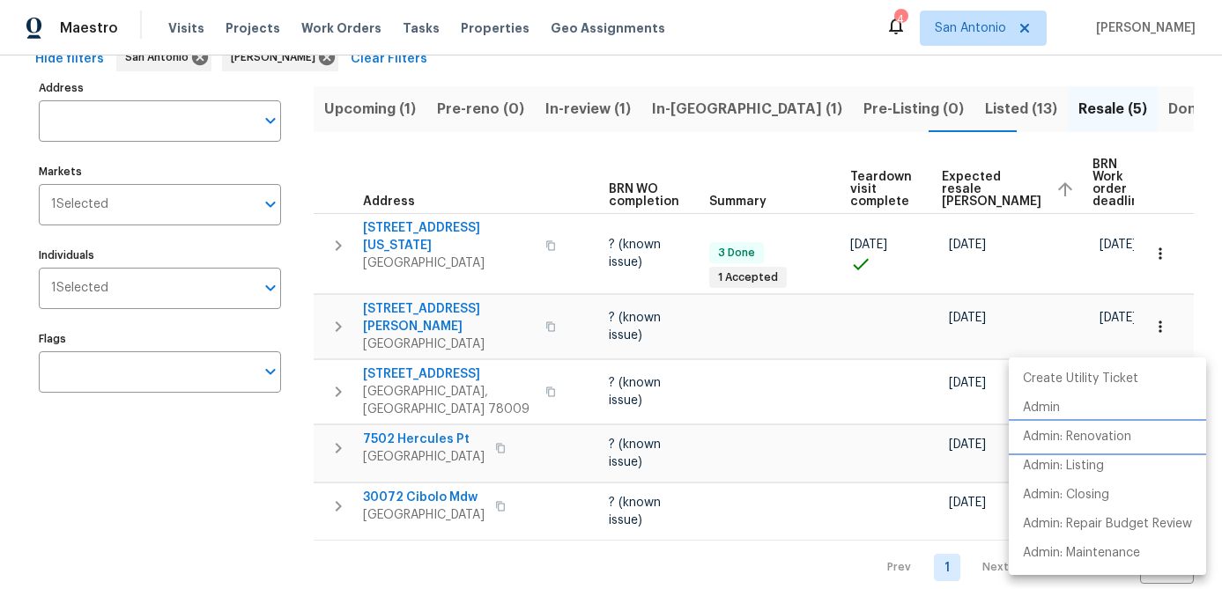
click at [1096, 427] on li "Admin: Renovation" at bounding box center [1106, 437] width 197 height 29
click at [207, 487] on div at bounding box center [611, 294] width 1222 height 589
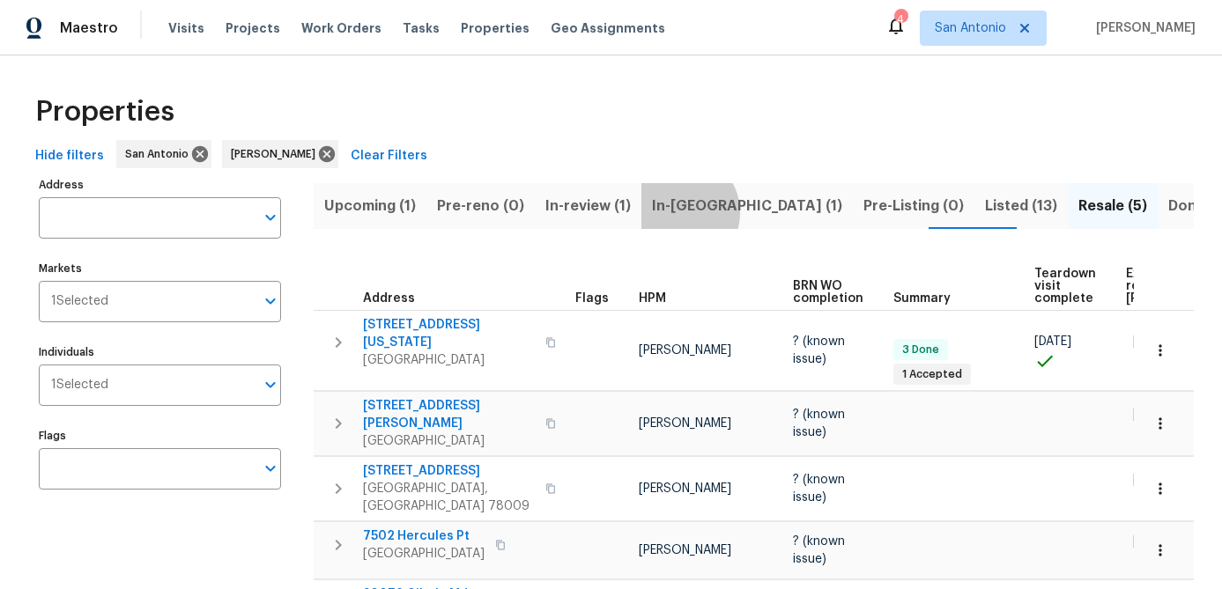
click at [669, 212] on span "In-[GEOGRAPHIC_DATA] (1)" at bounding box center [747, 206] width 190 height 25
